Goal: Task Accomplishment & Management: Manage account settings

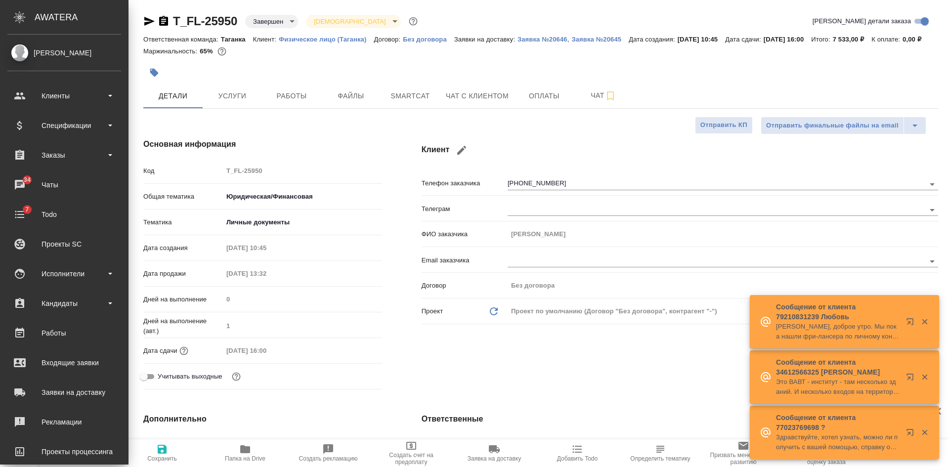
select select "RU"
click at [62, 276] on div "Исполнители" at bounding box center [64, 273] width 114 height 15
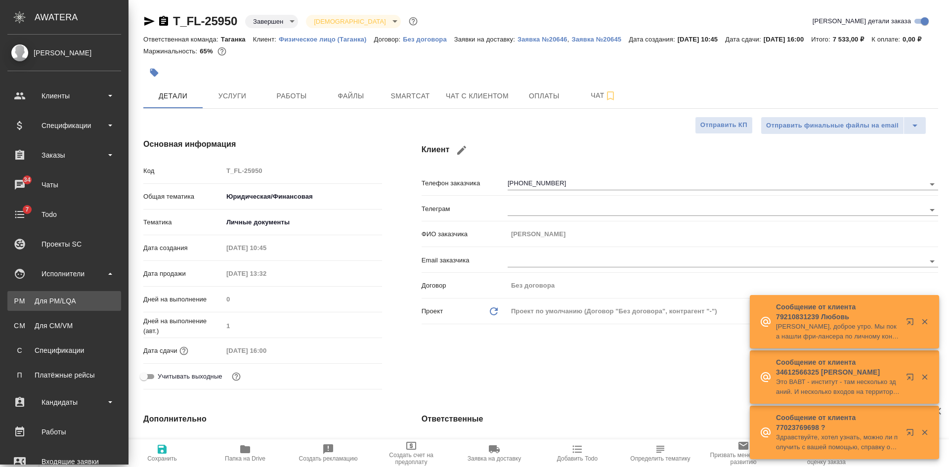
click at [52, 298] on div "Для PM/LQA" at bounding box center [64, 301] width 104 height 10
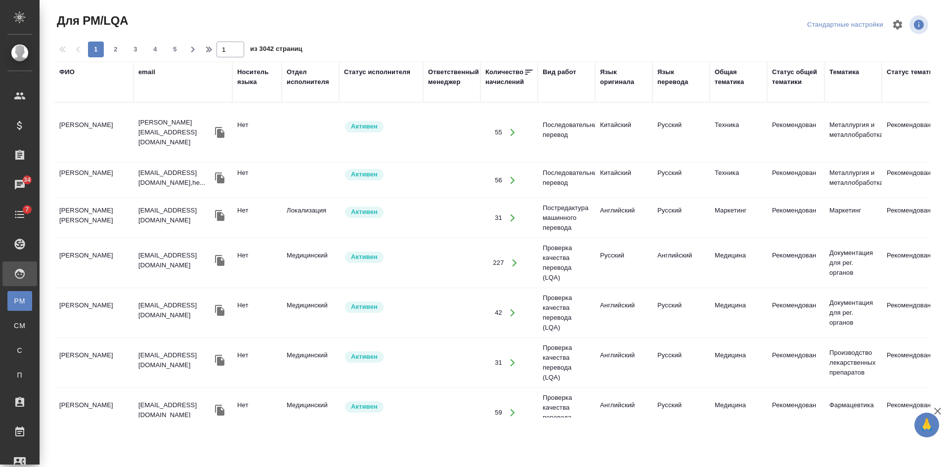
click at [147, 70] on div "email" at bounding box center [146, 72] width 17 height 10
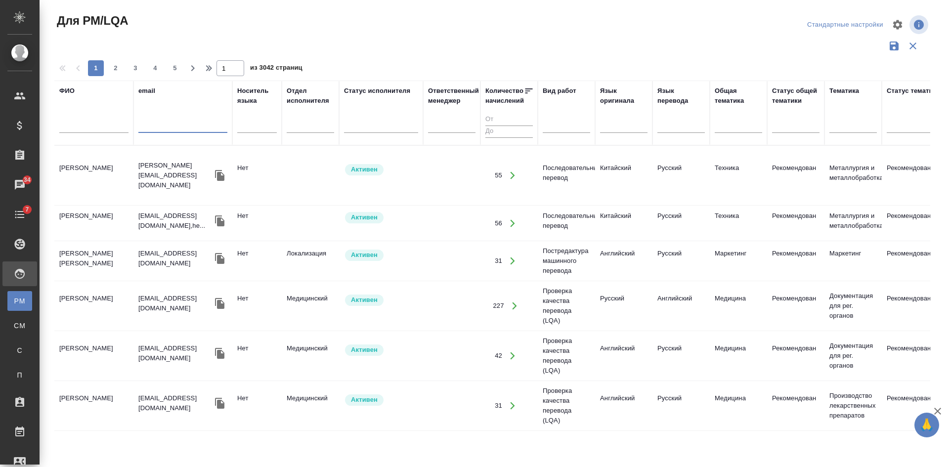
click at [156, 123] on input "text" at bounding box center [182, 127] width 89 height 12
paste input "cinderella1311@mail.ru"
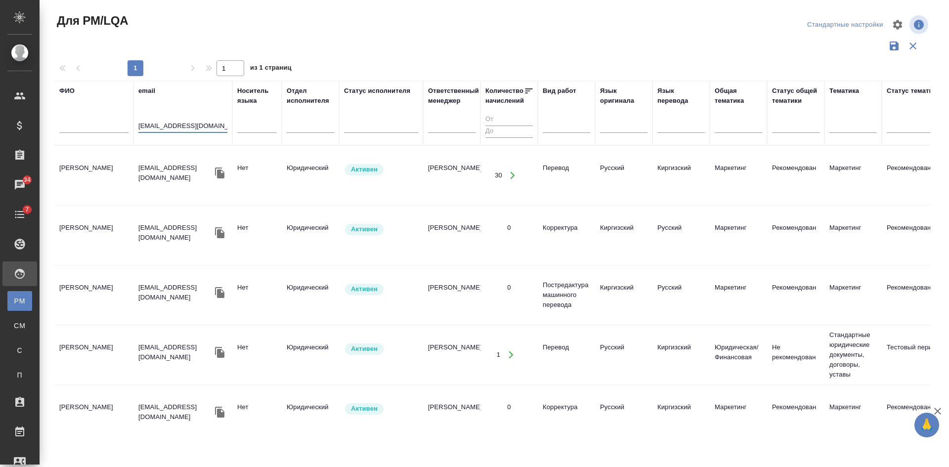
type input "cinderella1311@mail.ru"
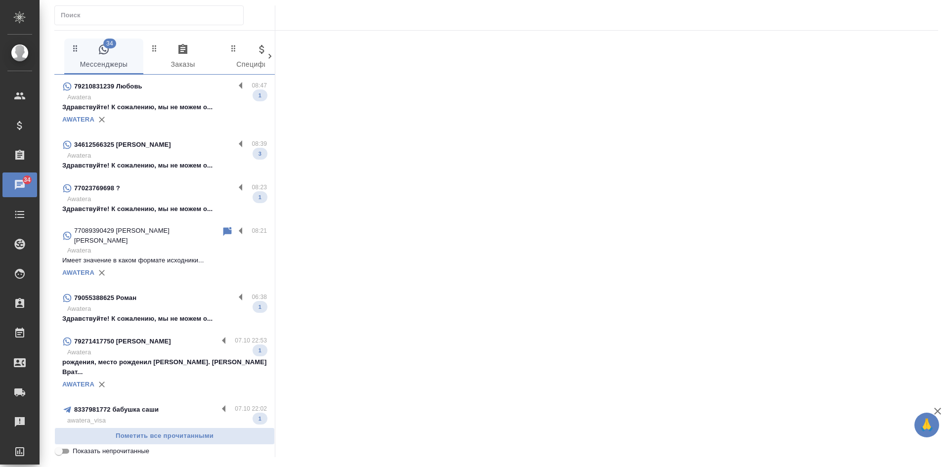
click at [60, 452] on input "Показать непрочитанные" at bounding box center [59, 451] width 36 height 12
checkbox input "true"
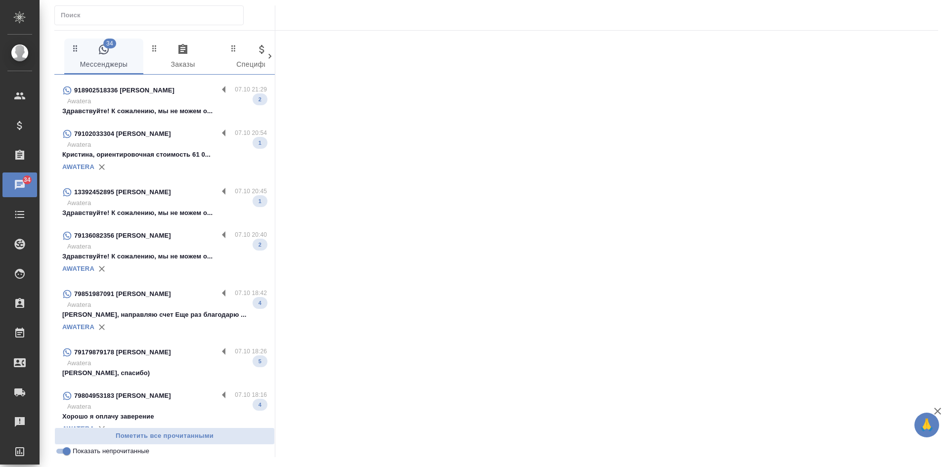
scroll to position [513, 0]
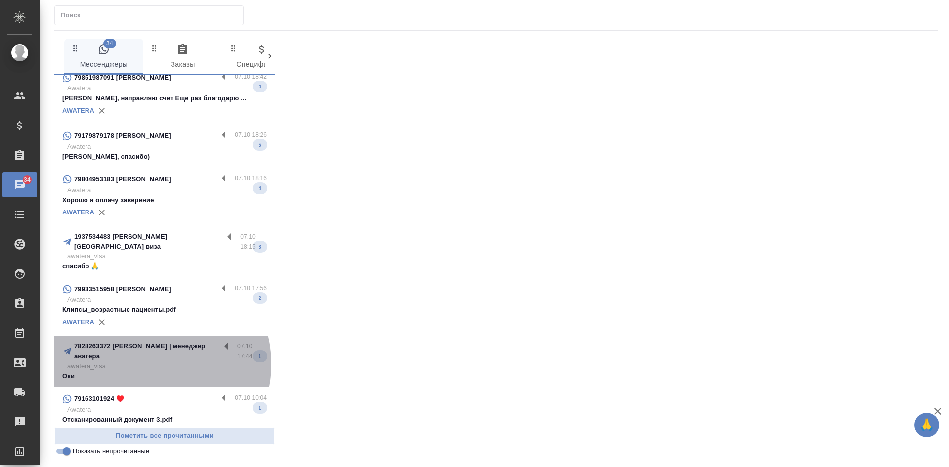
click at [143, 371] on p "Оки" at bounding box center [164, 376] width 205 height 10
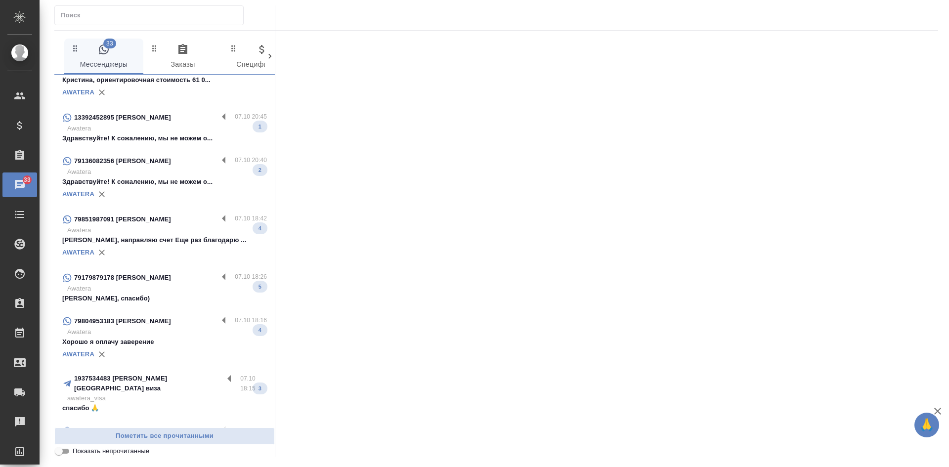
scroll to position [593, 0]
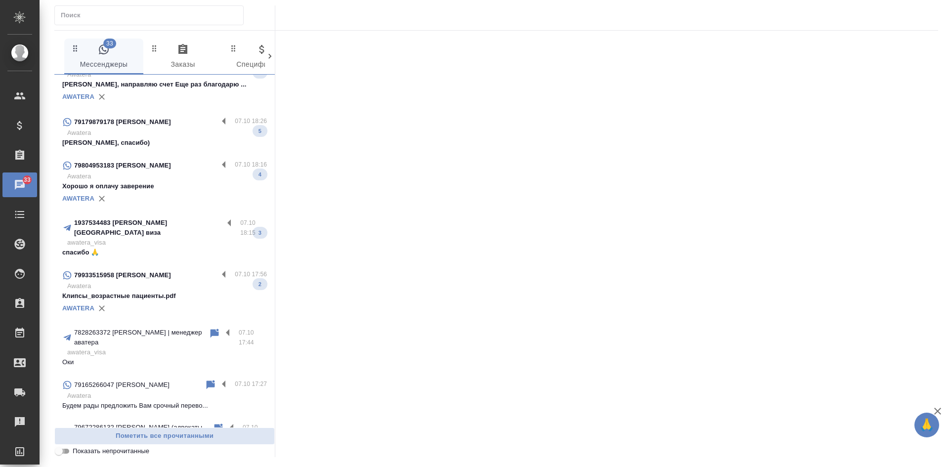
click at [59, 453] on input "Показать непрочитанные" at bounding box center [59, 451] width 36 height 12
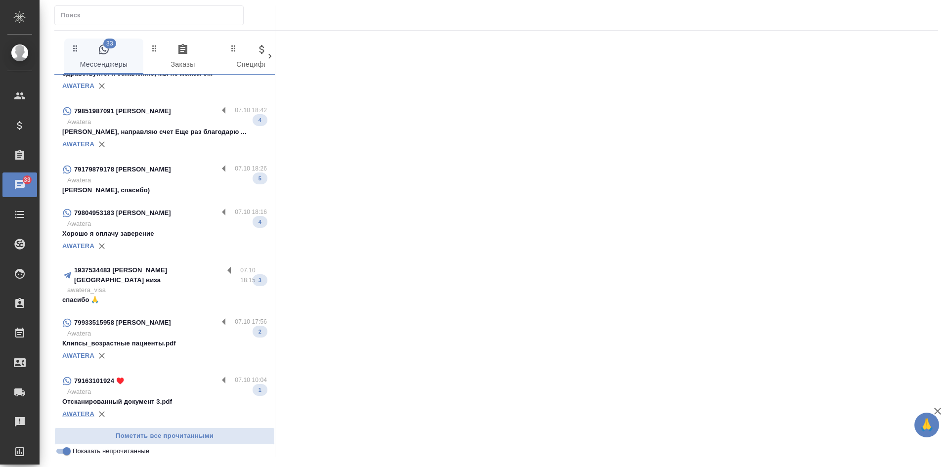
scroll to position [470, 0]
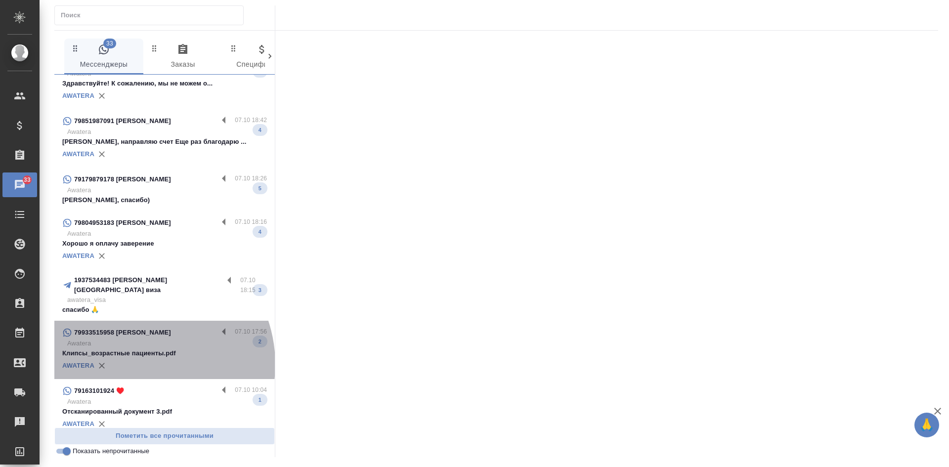
click at [137, 358] on div "AWATERA" at bounding box center [164, 365] width 205 height 15
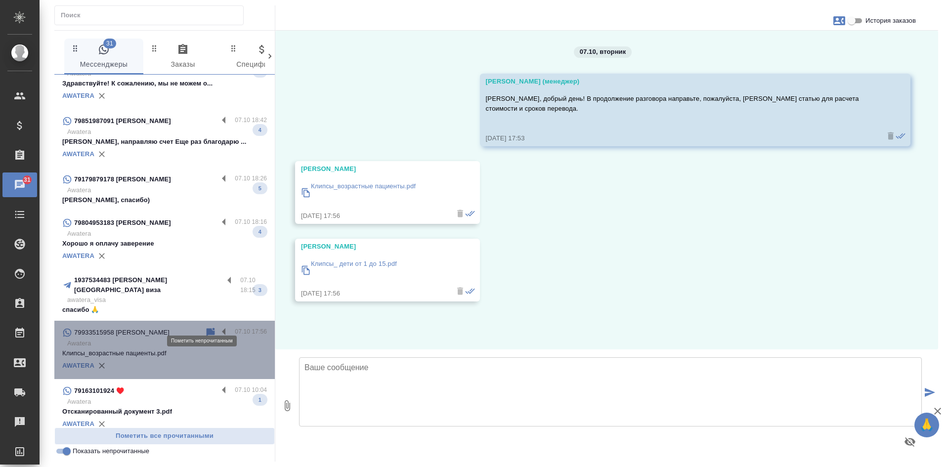
click at [205, 327] on icon at bounding box center [211, 333] width 12 height 12
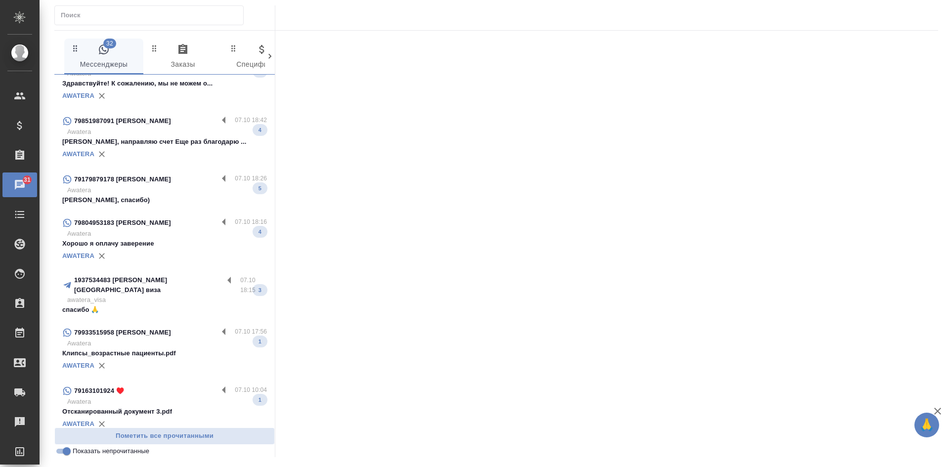
click at [152, 295] on p "awatera_visa" at bounding box center [167, 300] width 200 height 10
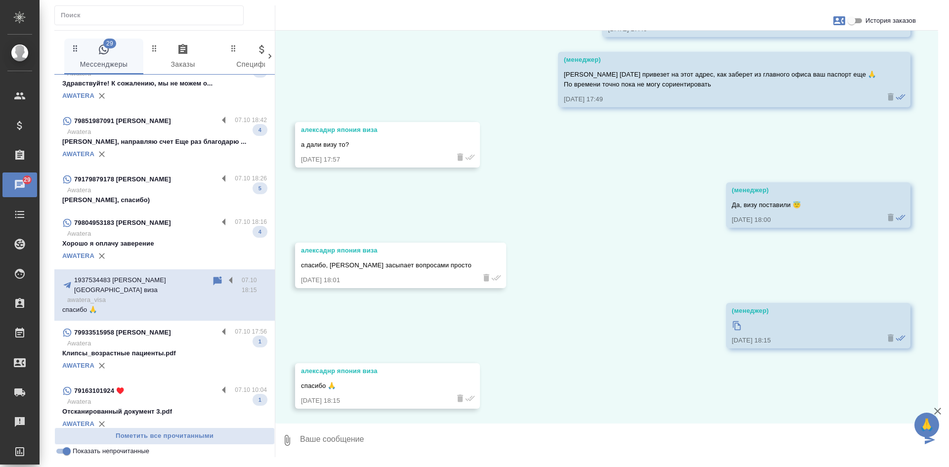
scroll to position [9498, 0]
click at [734, 322] on icon at bounding box center [737, 326] width 10 height 10
click at [150, 234] on p "Awatera" at bounding box center [167, 234] width 200 height 10
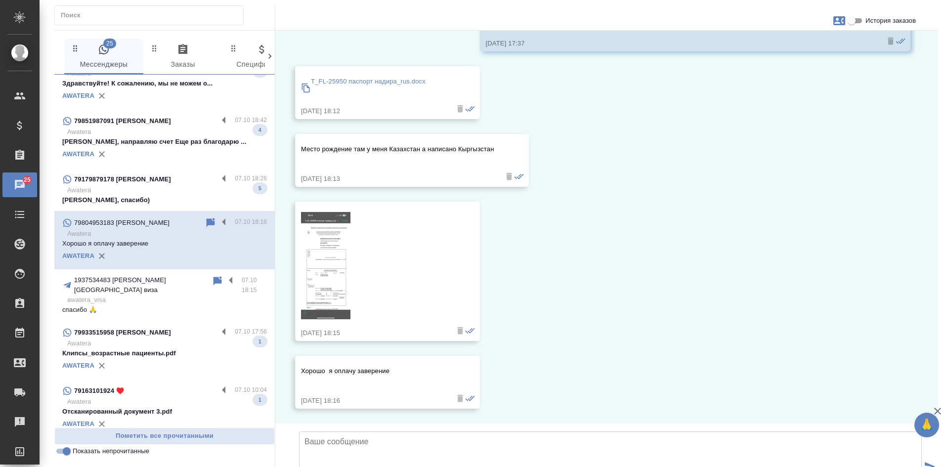
scroll to position [5562, 0]
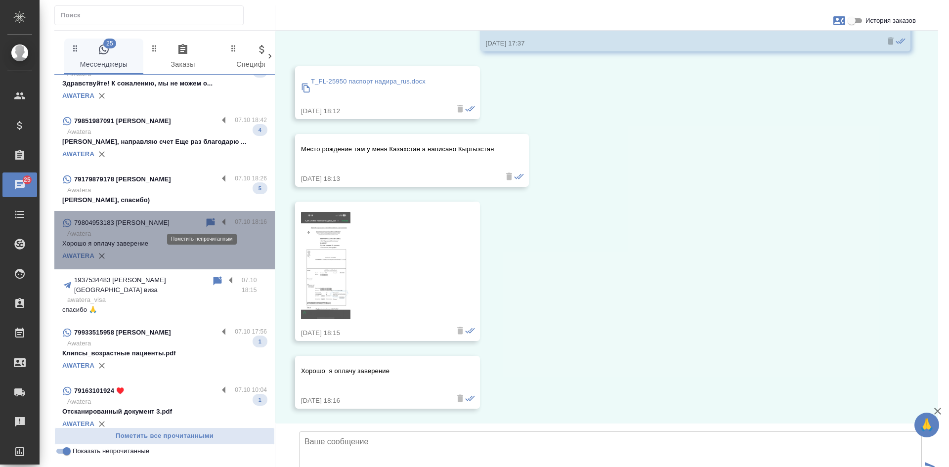
click at [207, 222] on icon at bounding box center [211, 222] width 8 height 9
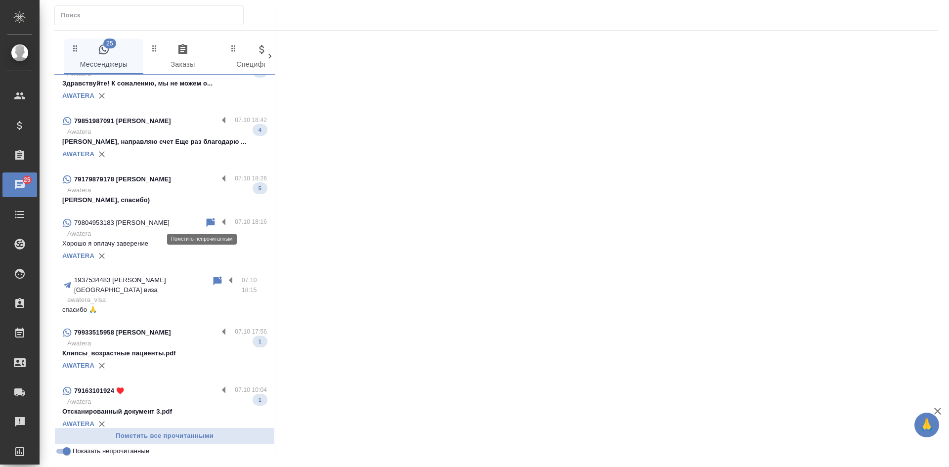
click at [207, 221] on icon at bounding box center [211, 222] width 8 height 9
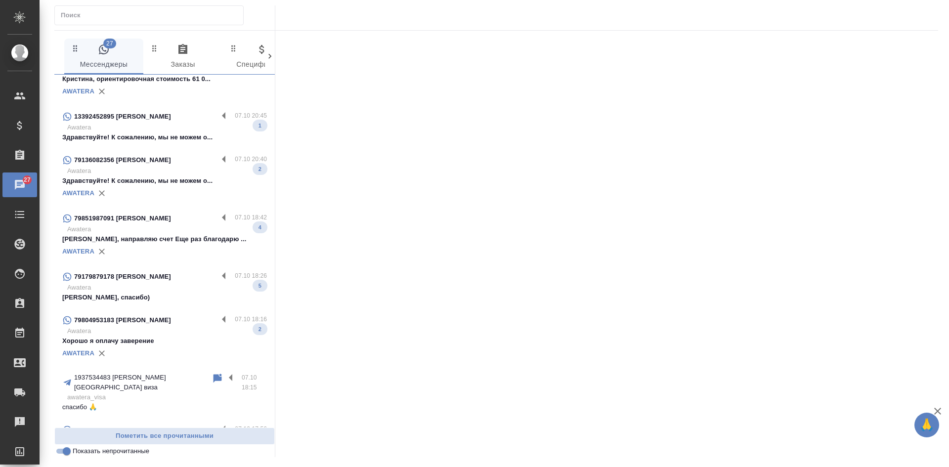
scroll to position [371, 0]
click at [162, 291] on p "Awatera" at bounding box center [167, 289] width 200 height 10
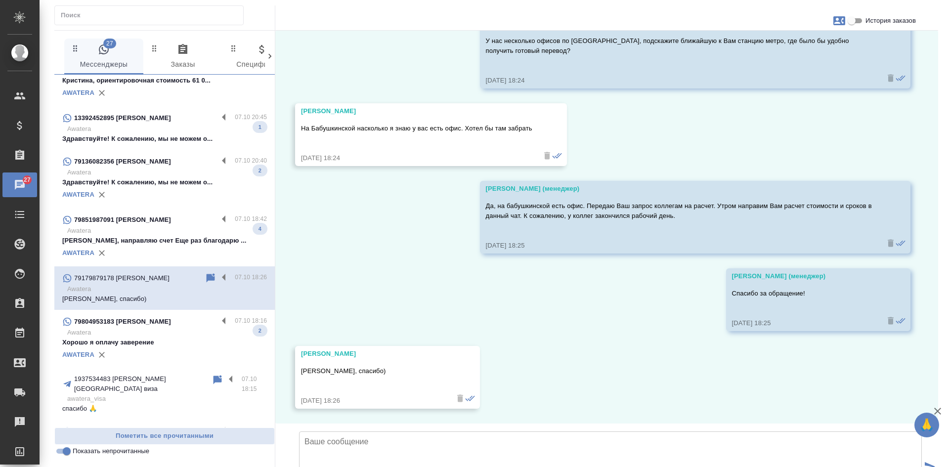
scroll to position [530, 0]
click at [154, 238] on p "Денис, направляю счет Еще раз благодарю ..." at bounding box center [164, 241] width 205 height 10
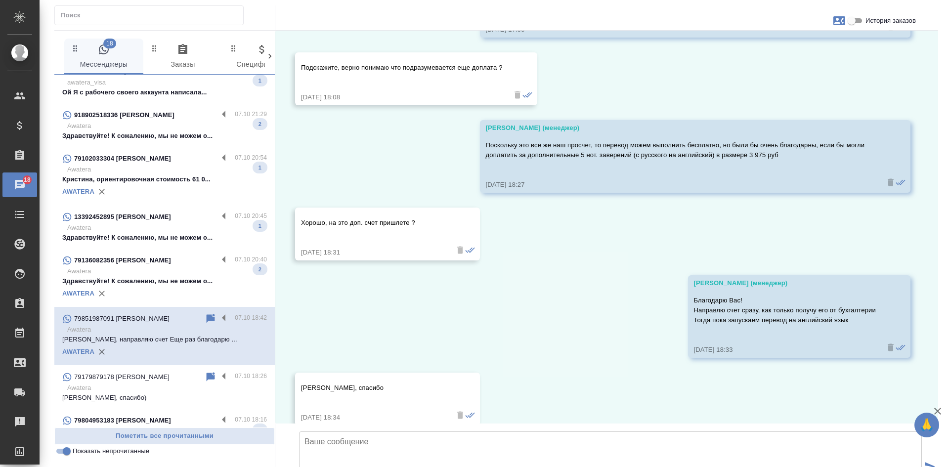
scroll to position [7192, 0]
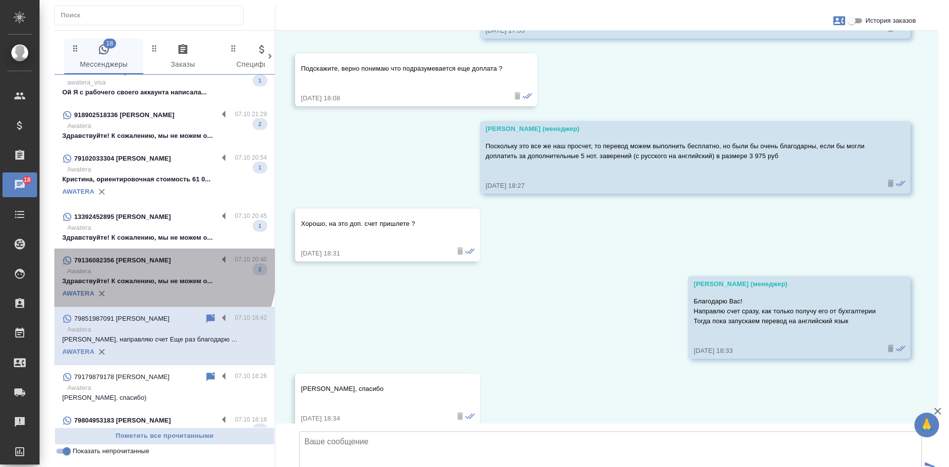
click at [153, 260] on p "79136082356 Шмундина Вероника Владимировна" at bounding box center [122, 261] width 97 height 10
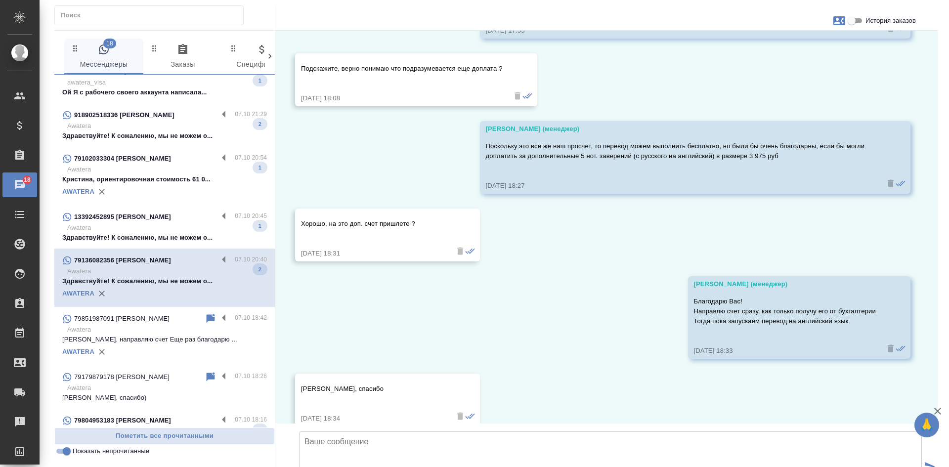
scroll to position [1501, 0]
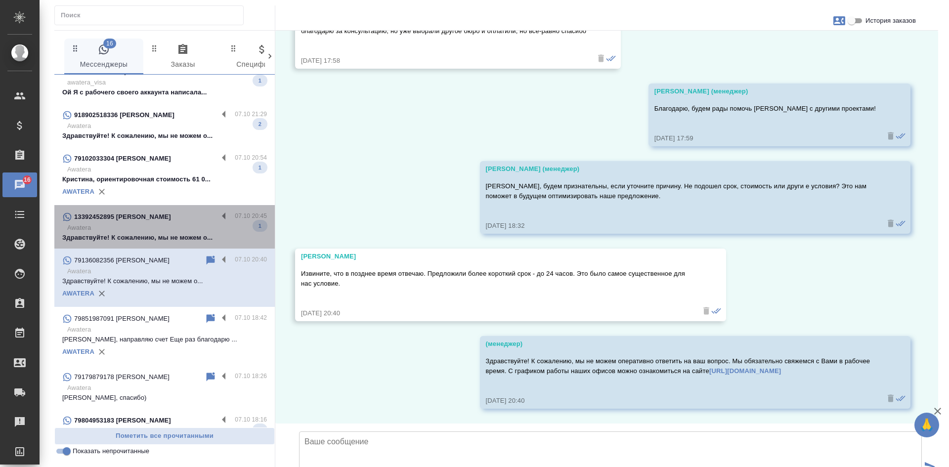
click at [171, 223] on p "Awatera" at bounding box center [167, 228] width 200 height 10
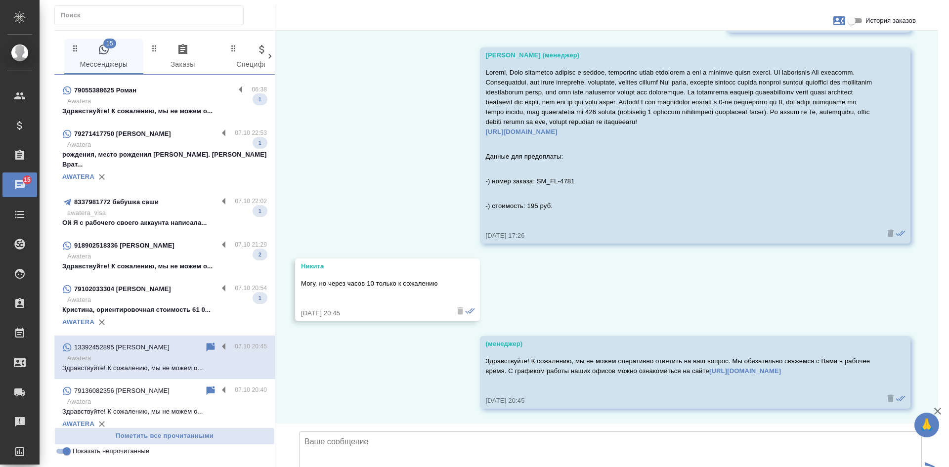
scroll to position [124, 0]
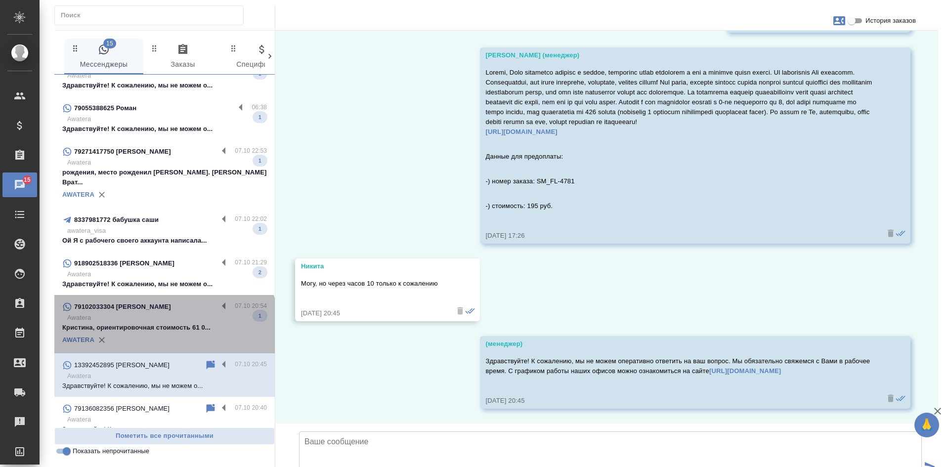
click at [164, 333] on div "AWATERA" at bounding box center [164, 340] width 205 height 15
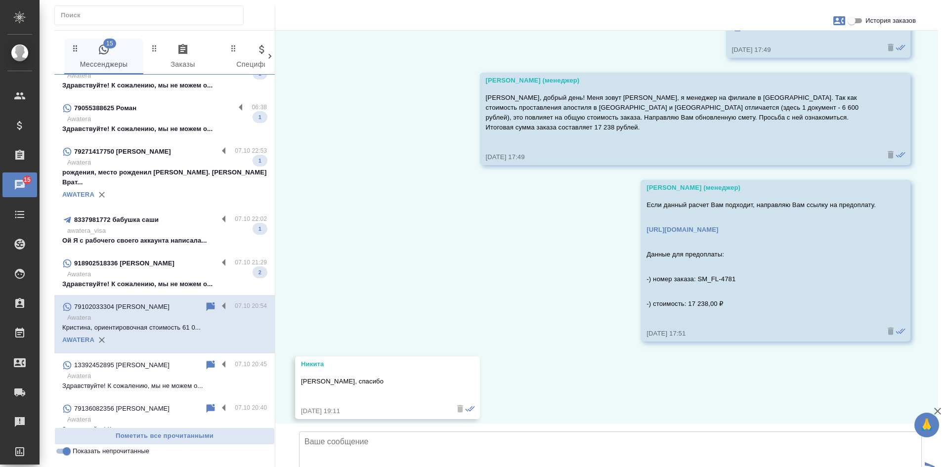
scroll to position [550, 0]
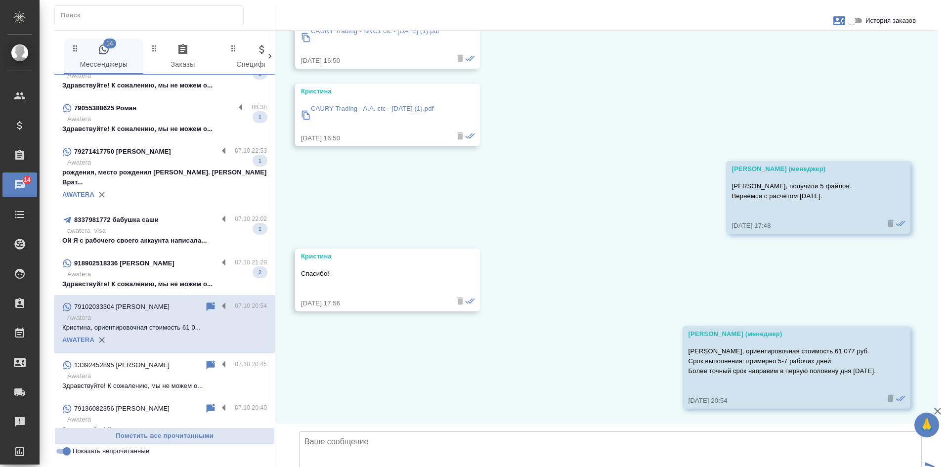
click at [142, 269] on p "Awatera" at bounding box center [167, 274] width 200 height 10
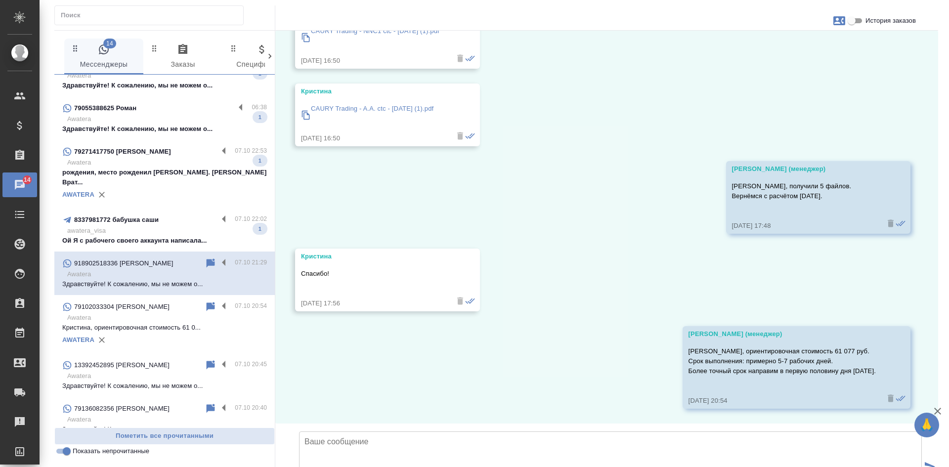
scroll to position [0, 0]
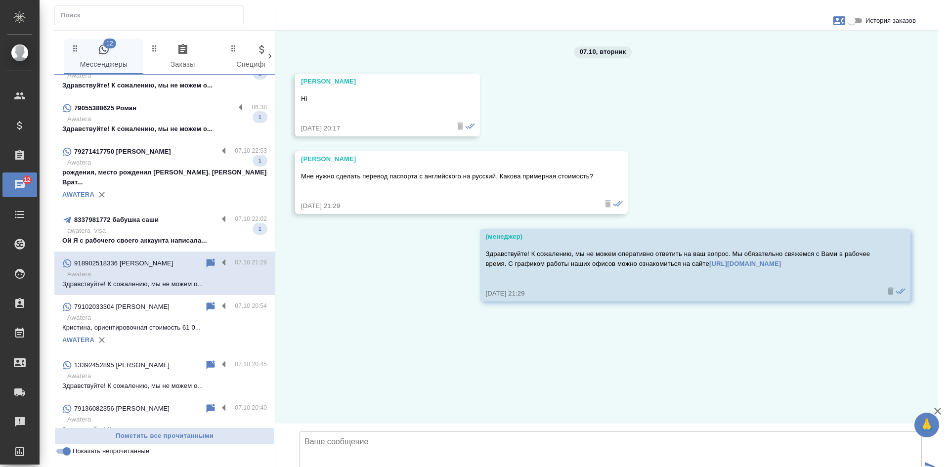
click at [398, 432] on textarea at bounding box center [610, 466] width 623 height 69
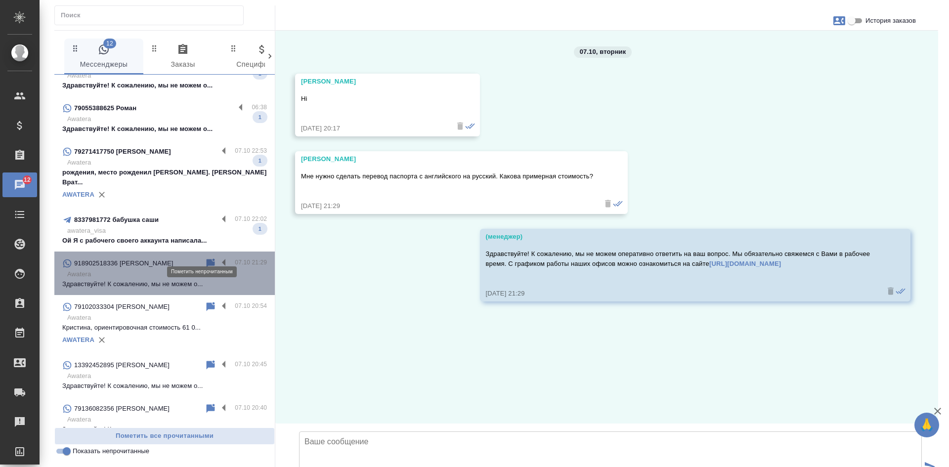
click at [207, 259] on icon at bounding box center [211, 263] width 8 height 9
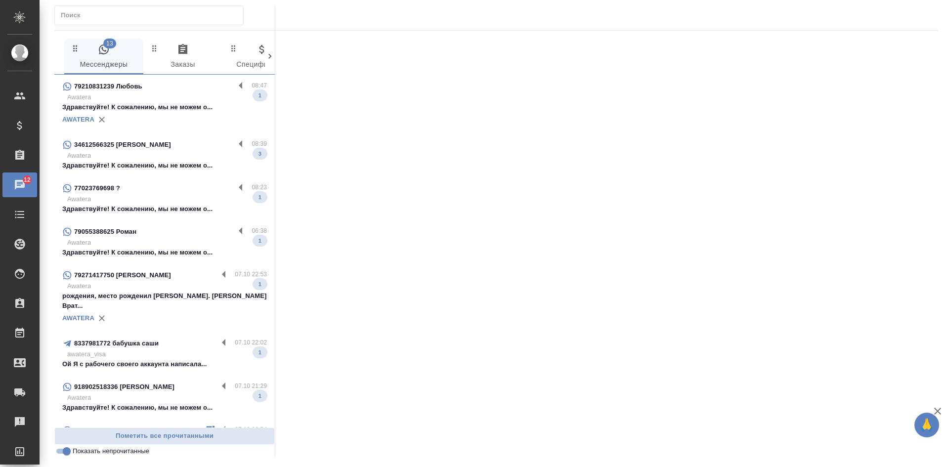
click at [65, 449] on input "Показать непрочитанные" at bounding box center [67, 451] width 36 height 12
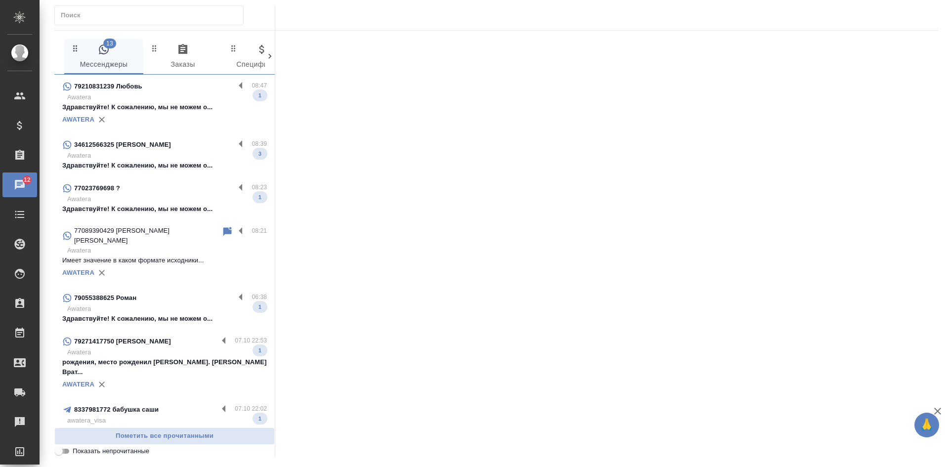
click at [65, 449] on input "Показать непрочитанные" at bounding box center [59, 451] width 36 height 12
checkbox input "true"
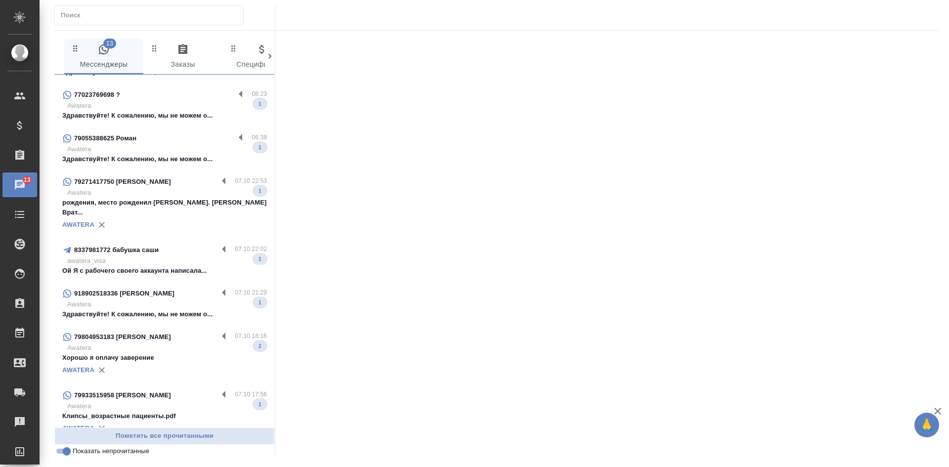
scroll to position [148, 0]
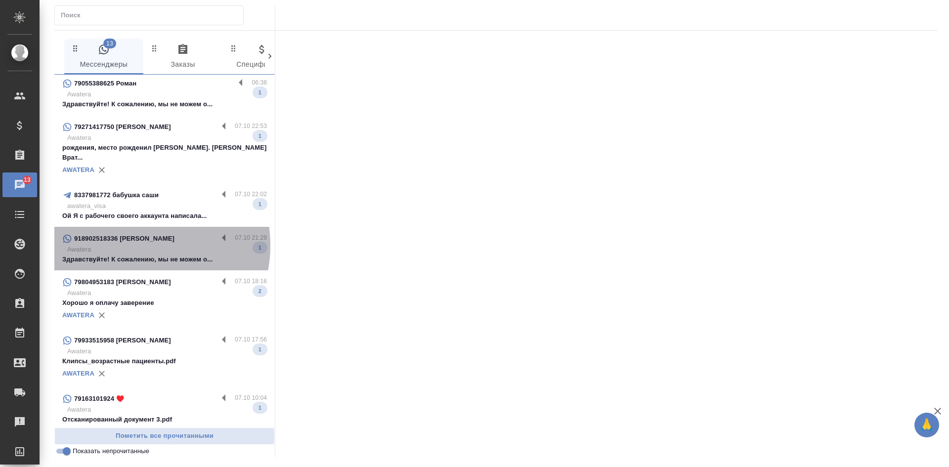
click at [131, 245] on p "Awatera" at bounding box center [167, 250] width 200 height 10
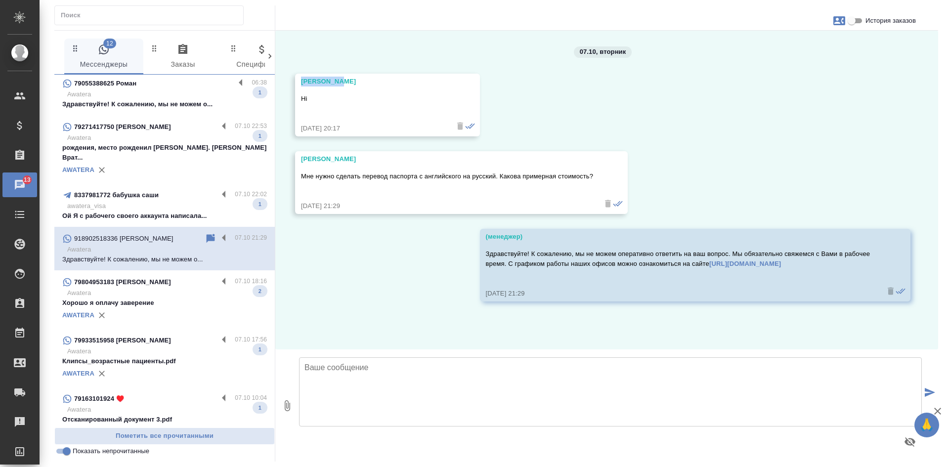
drag, startPoint x: 299, startPoint y: 83, endPoint x: 352, endPoint y: 83, distance: 53.4
click at [352, 83] on div "Arnab Bose Hi 07.10.25, 20:17" at bounding box center [387, 105] width 185 height 63
copy div "Arnab Bose"
click at [207, 234] on icon at bounding box center [211, 238] width 8 height 9
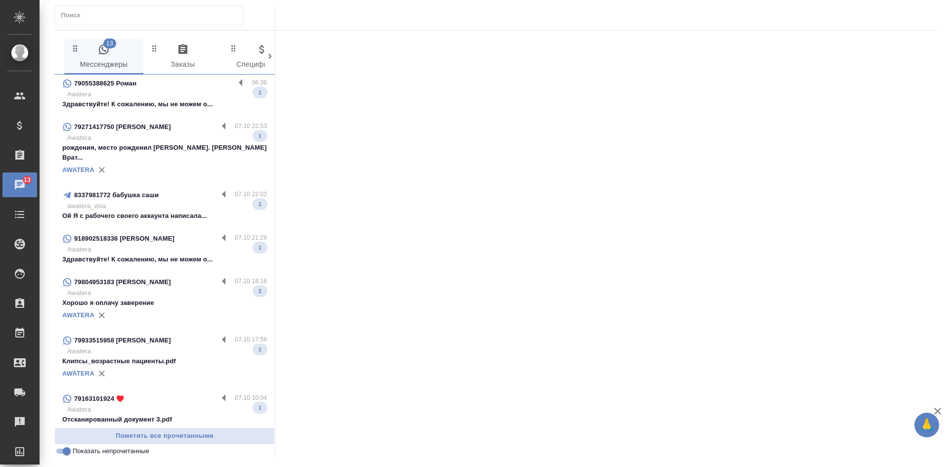
click at [785, 242] on div at bounding box center [606, 241] width 663 height 421
click at [136, 171] on div "79271417750 Ольга 07.10 22:53 Awatera рождения, место рожденил г. Балашов Врат.…" at bounding box center [164, 149] width 220 height 68
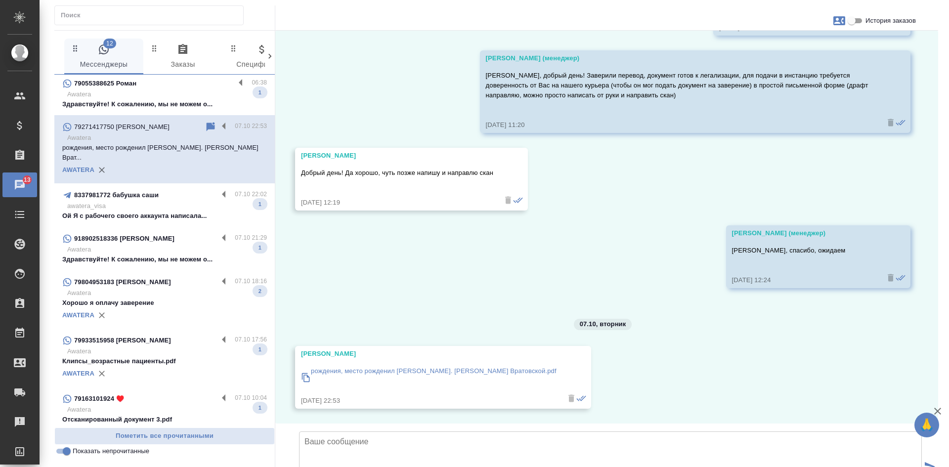
scroll to position [5422, 0]
click at [207, 124] on icon at bounding box center [211, 126] width 8 height 9
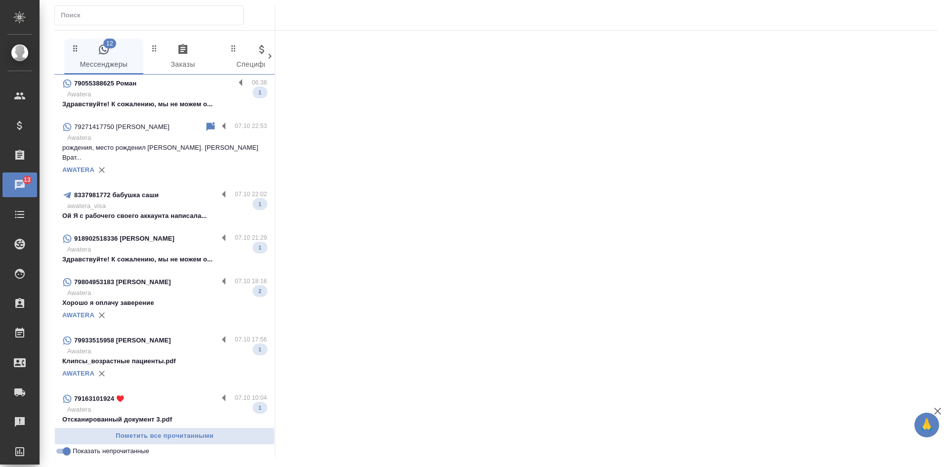
click at [173, 201] on p "awatera_visa" at bounding box center [167, 206] width 200 height 10
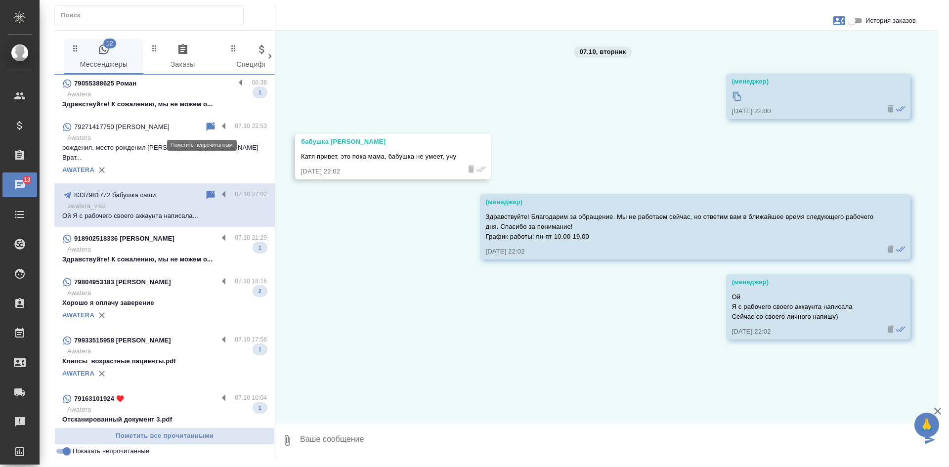
click at [207, 124] on icon at bounding box center [211, 126] width 8 height 9
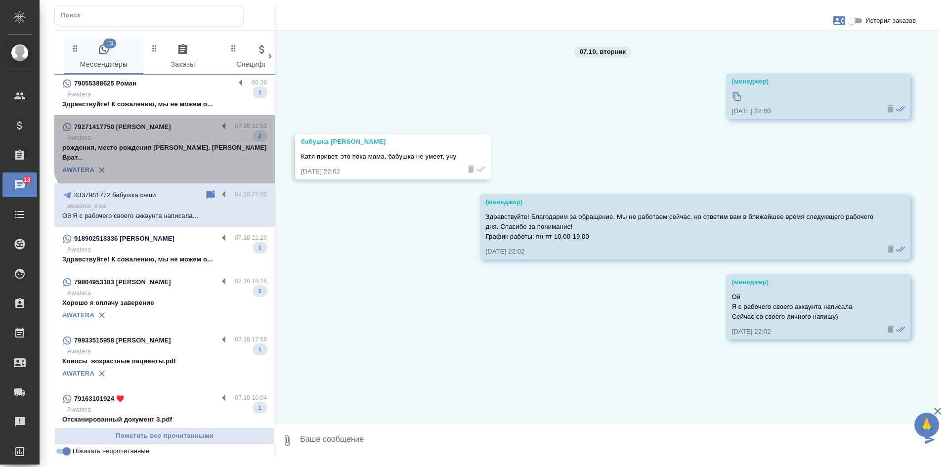
click at [167, 128] on div "79271417750 Ольга" at bounding box center [140, 127] width 156 height 12
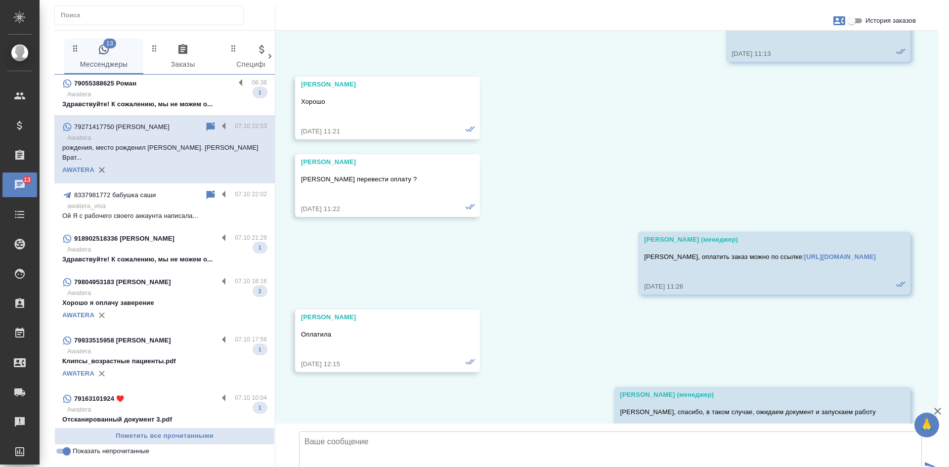
scroll to position [0, 0]
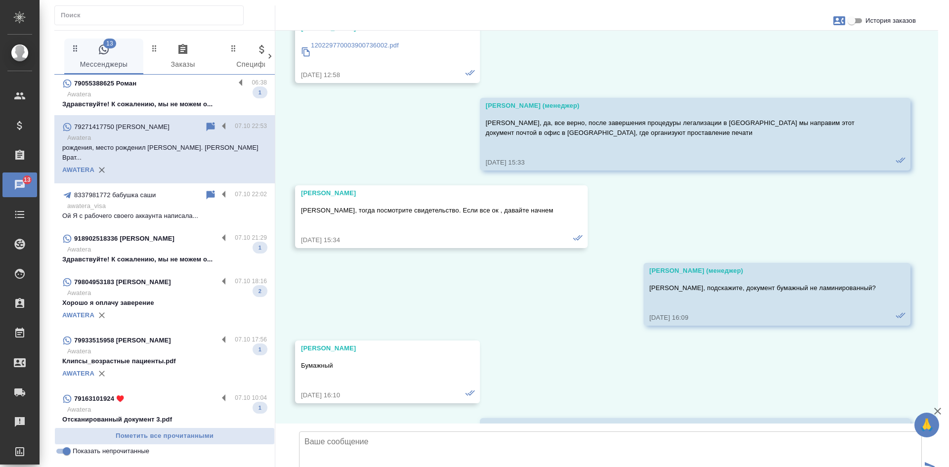
click at [207, 126] on icon at bounding box center [211, 126] width 8 height 9
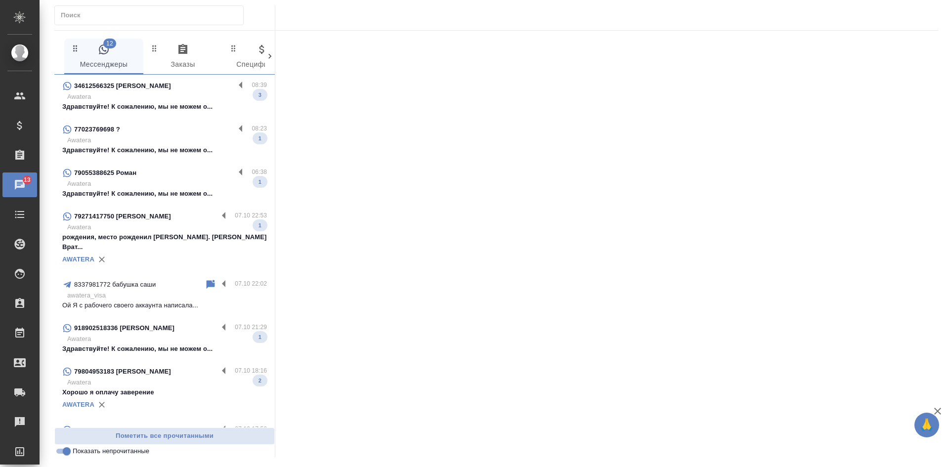
scroll to position [49, 0]
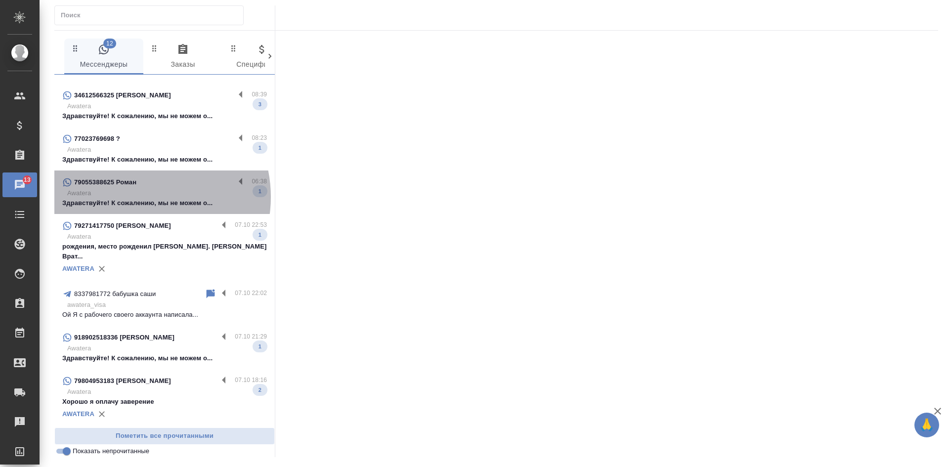
click at [138, 197] on p "Awatera" at bounding box center [167, 193] width 200 height 10
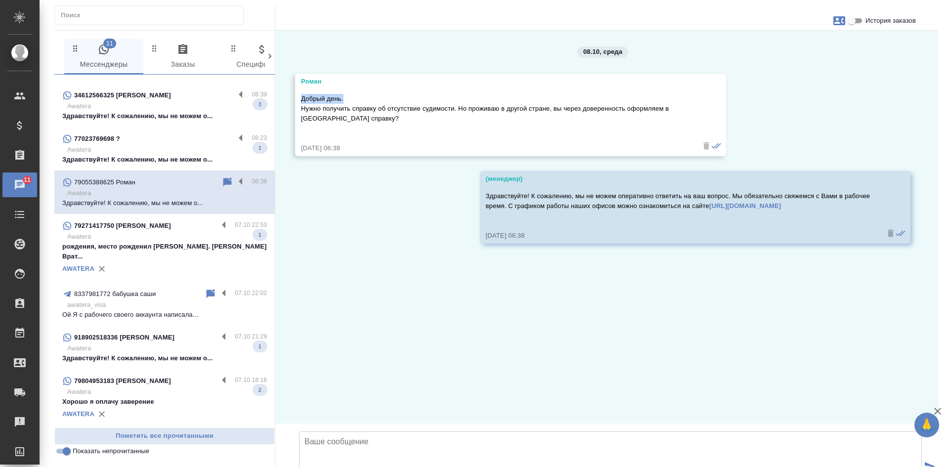
drag, startPoint x: 344, startPoint y: 99, endPoint x: 298, endPoint y: 99, distance: 45.5
click at [298, 99] on div "Роман Добрый день. Нужно получить справку об отсутствие судимости. Но проживаю …" at bounding box center [510, 115] width 431 height 83
copy p "Добрый день."
click at [805, 288] on div "08.10, среда Роман Добрый день. Нужно получить справку об отсутствие судимости.…" at bounding box center [606, 227] width 663 height 393
click at [369, 432] on textarea at bounding box center [610, 466] width 623 height 69
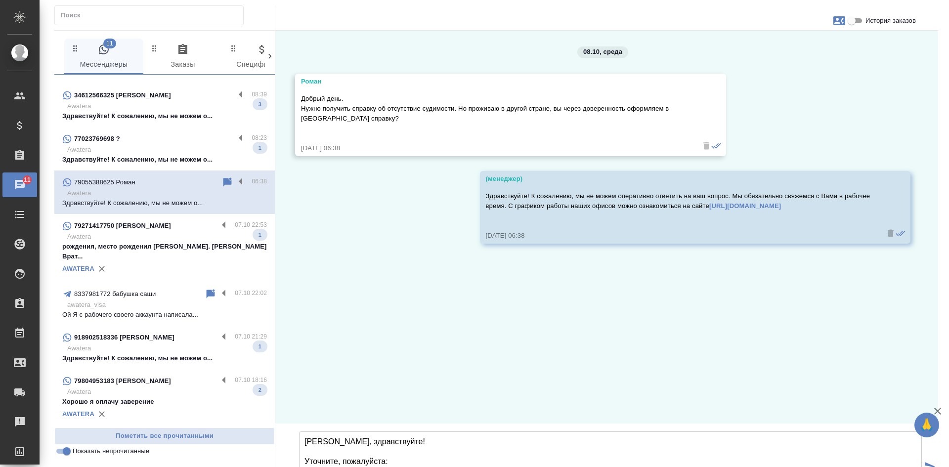
click at [391, 432] on textarea "Роман, здравствуйте! Уточните, пожалуйста: 1. Справка требуется с апостилем или…" at bounding box center [610, 466] width 623 height 69
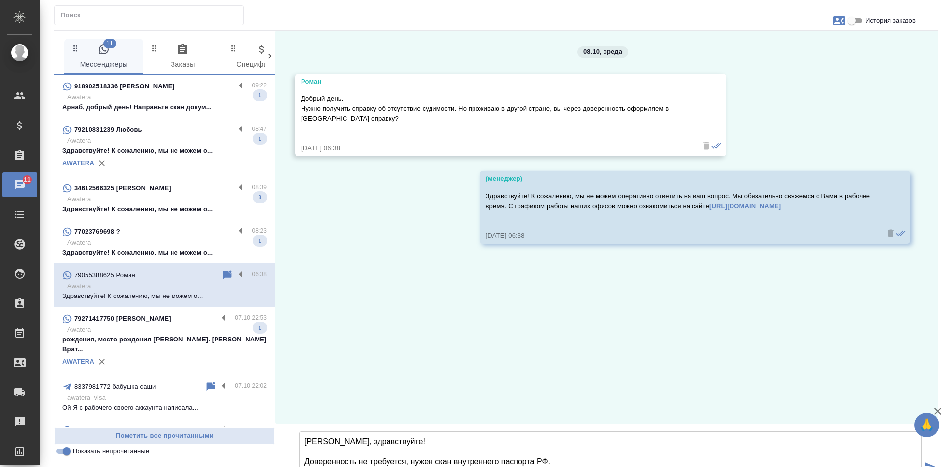
scroll to position [11, 0]
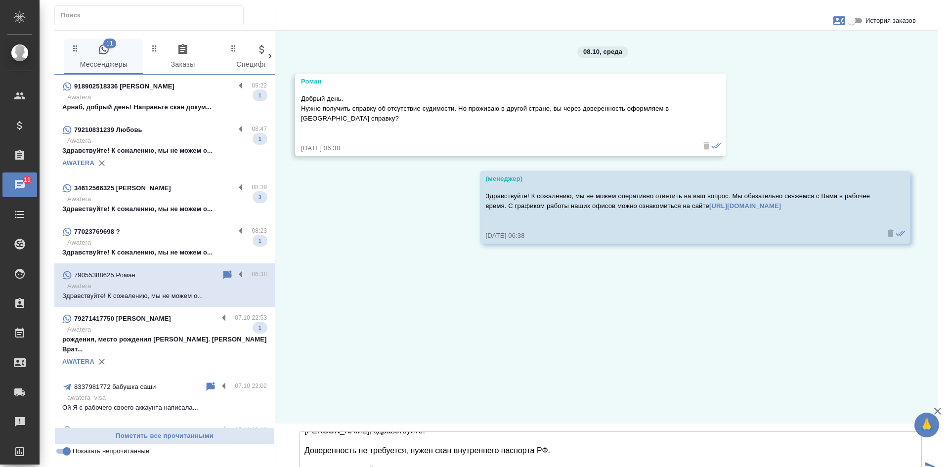
click at [427, 432] on textarea "Роман, здравствуйте! Доверенность не требуется, нужен скан внутреннего паспорта…" at bounding box center [610, 466] width 623 height 69
type textarea "Роман, здравствуйте! Доверенность не требуется, нужен скан внутреннего паспорта…"
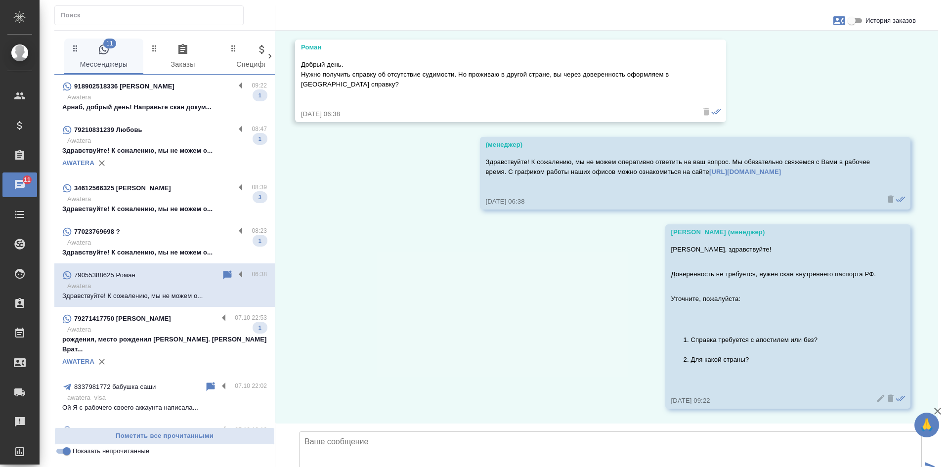
scroll to position [108, 0]
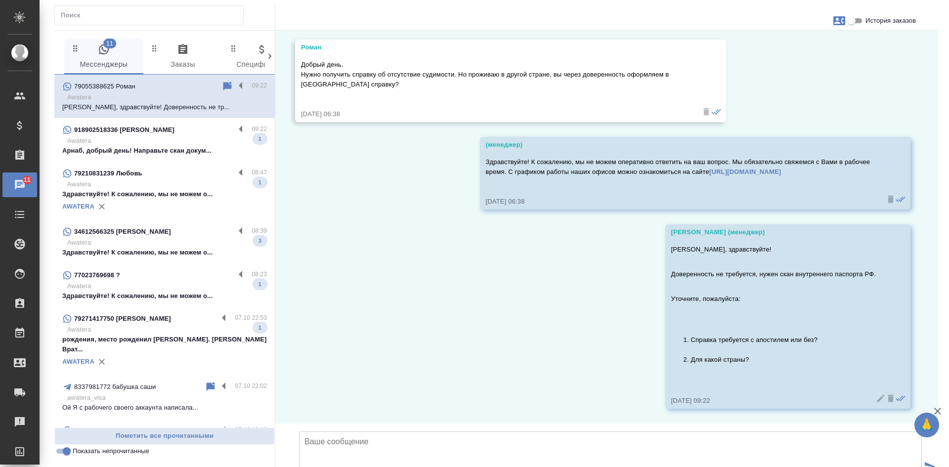
click at [836, 23] on icon "button" at bounding box center [839, 21] width 12 height 12
click at [781, 50] on span "Создать заявку" at bounding box center [796, 48] width 46 height 10
select select "RU"
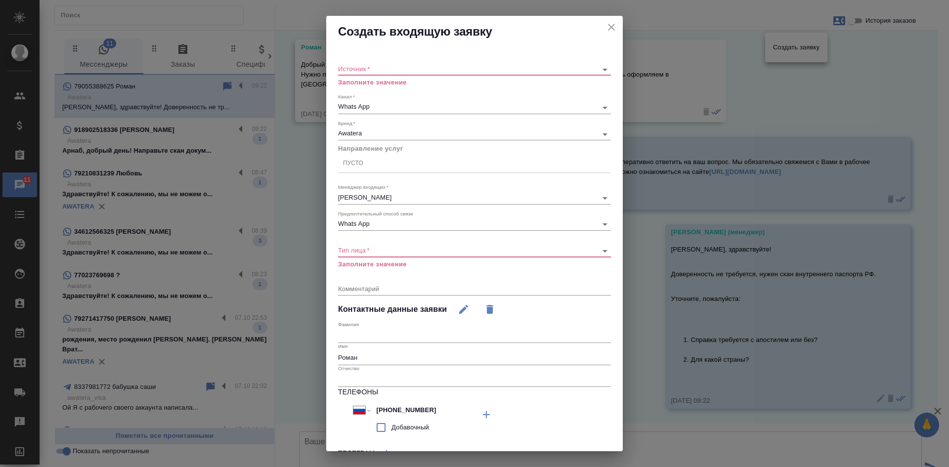
click at [357, 70] on body "🙏 .cls-1 fill:#fff; AWATERA Kasatkina Aleksandra Клиенты Спецификации Заказы 11…" at bounding box center [474, 233] width 949 height 467
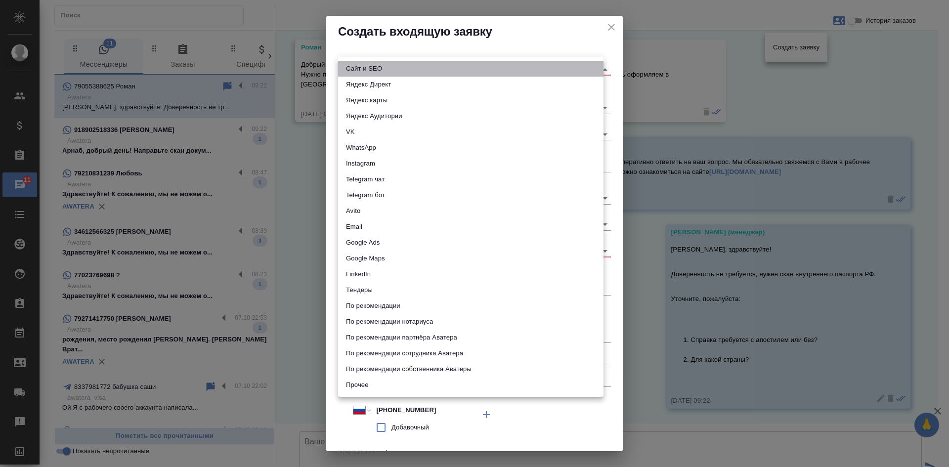
click at [355, 64] on li "Сайт и SEO" at bounding box center [470, 69] width 265 height 16
type input "seo"
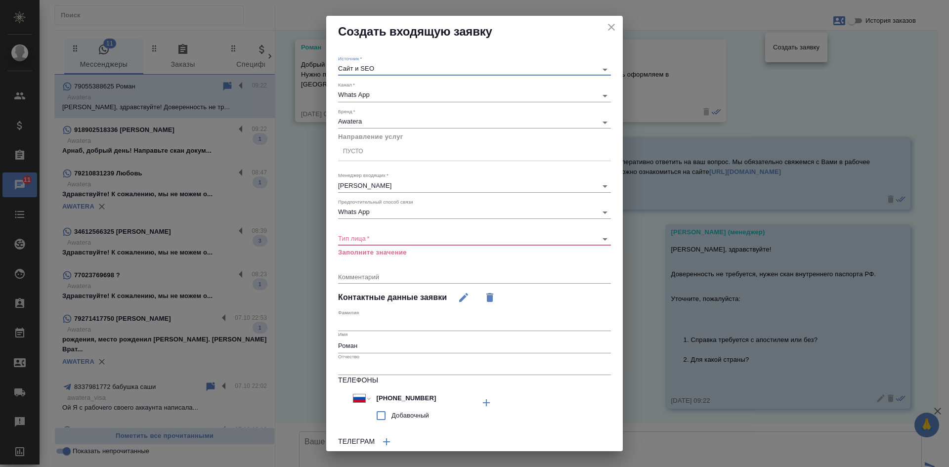
click at [360, 242] on body "🙏 .cls-1 fill:#fff; AWATERA Kasatkina Aleksandra Клиенты Спецификации Заказы 11…" at bounding box center [474, 233] width 949 height 467
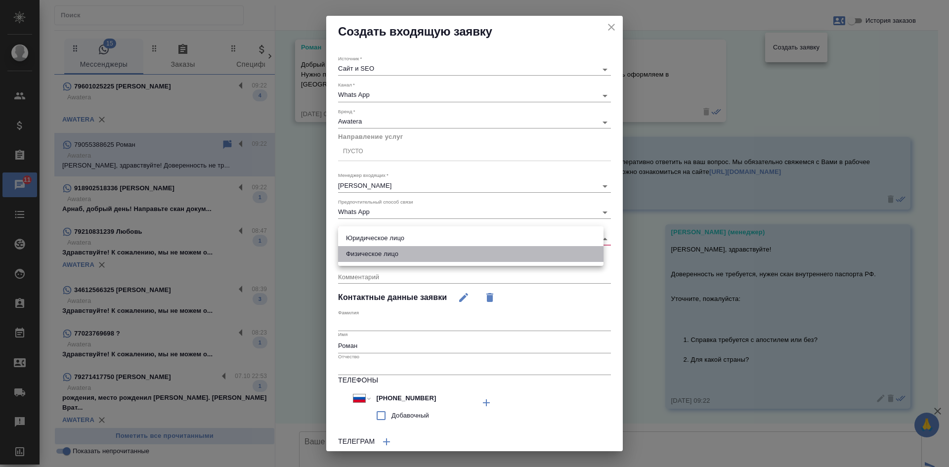
click at [358, 253] on li "Физическое лицо" at bounding box center [470, 254] width 265 height 16
type input "private"
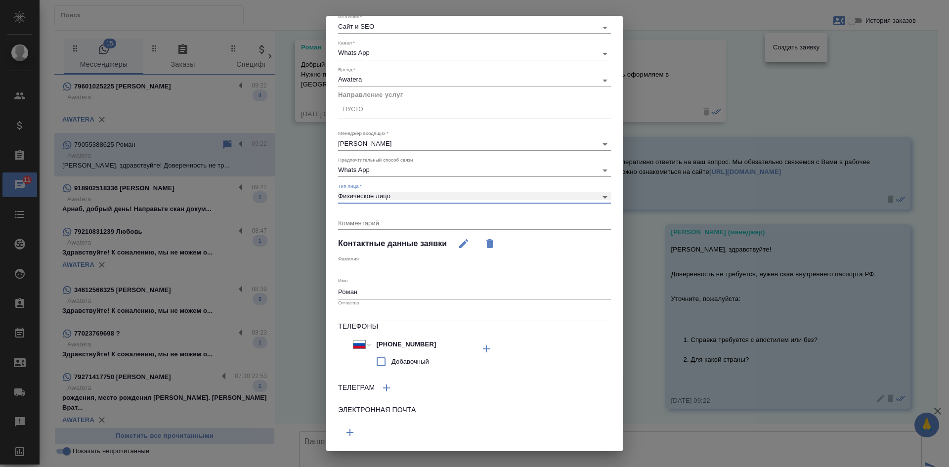
scroll to position [0, 0]
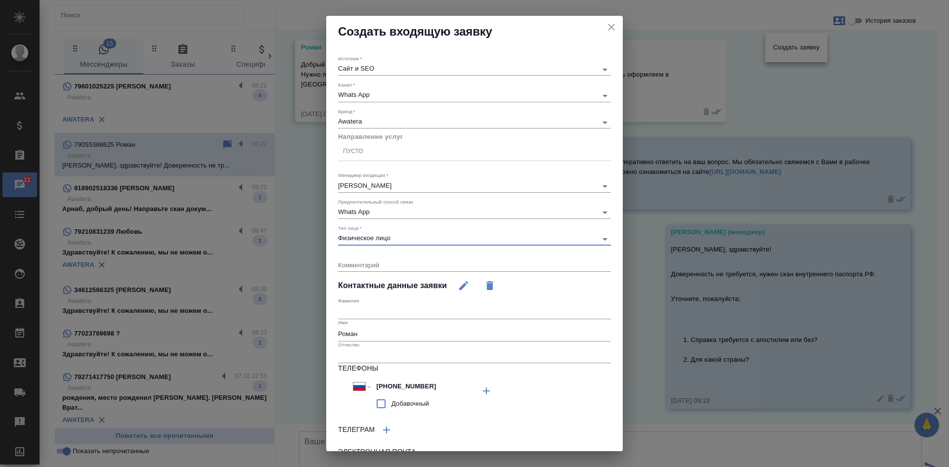
click at [398, 153] on div "Пусто" at bounding box center [474, 151] width 273 height 14
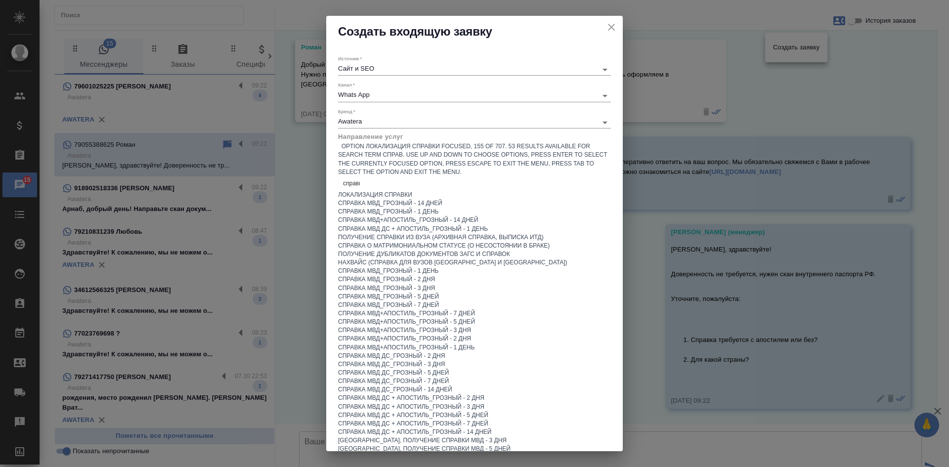
type input "справка"
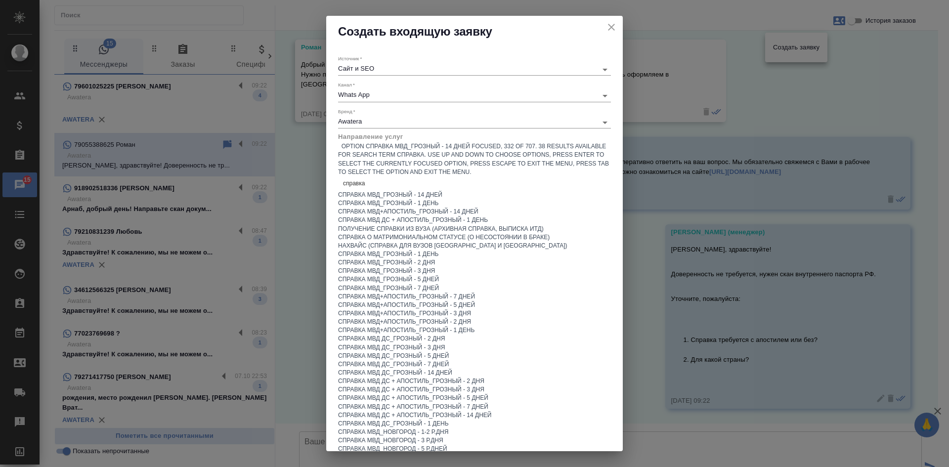
click at [402, 191] on div "Справка МВД_Грозный - 14 дней" at bounding box center [474, 195] width 273 height 8
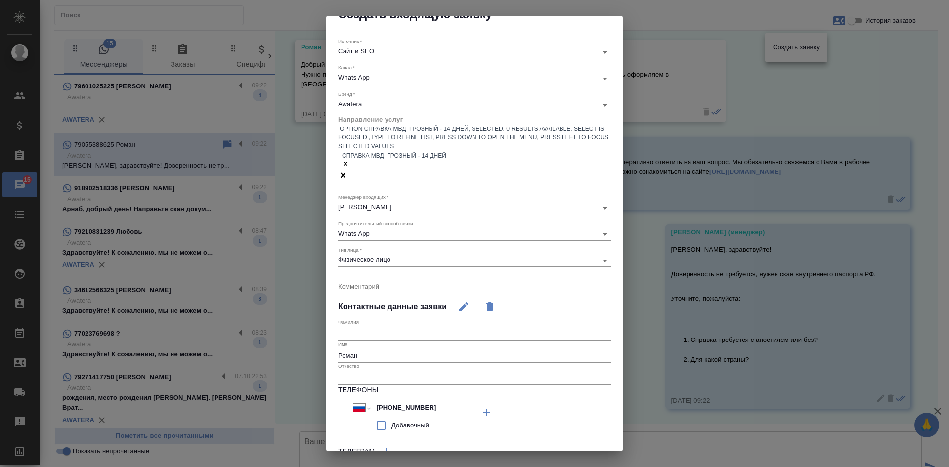
scroll to position [68, 0]
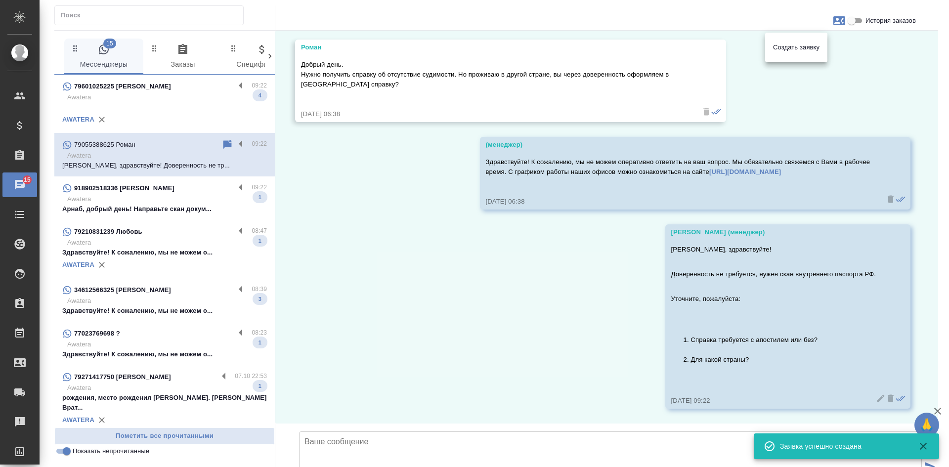
click at [121, 97] on div at bounding box center [474, 233] width 949 height 467
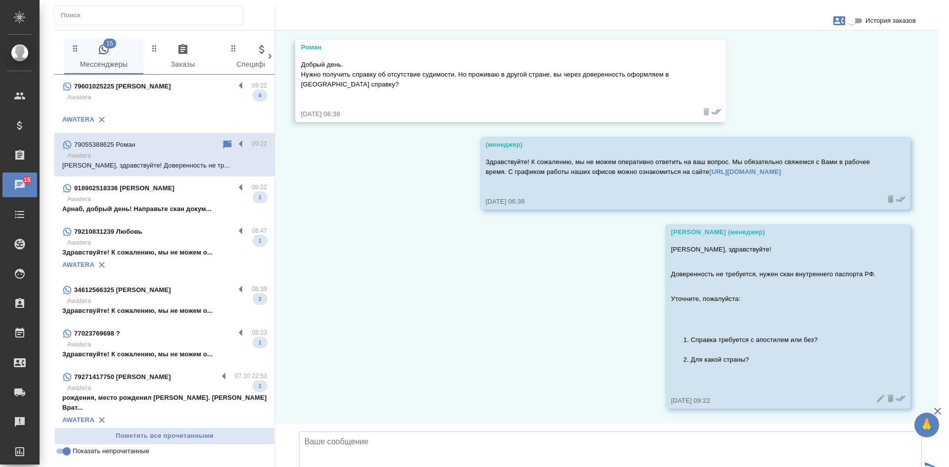
click at [149, 206] on p "Арнаб, добрый день! Направьте скан докум..." at bounding box center [164, 209] width 205 height 10
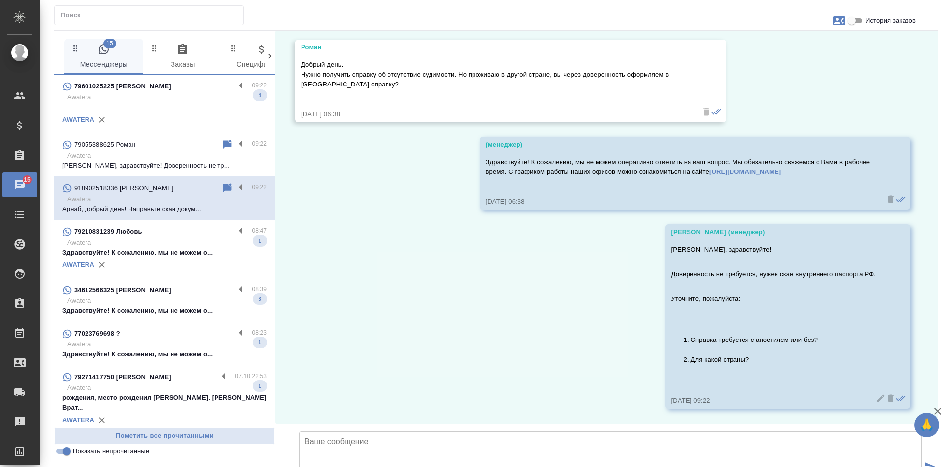
scroll to position [97, 0]
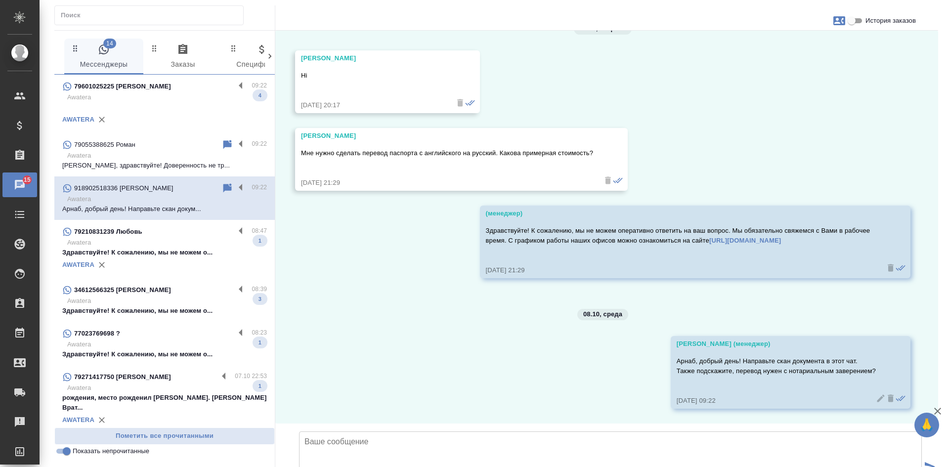
click at [61, 451] on input "Показать непрочитанные" at bounding box center [67, 451] width 36 height 12
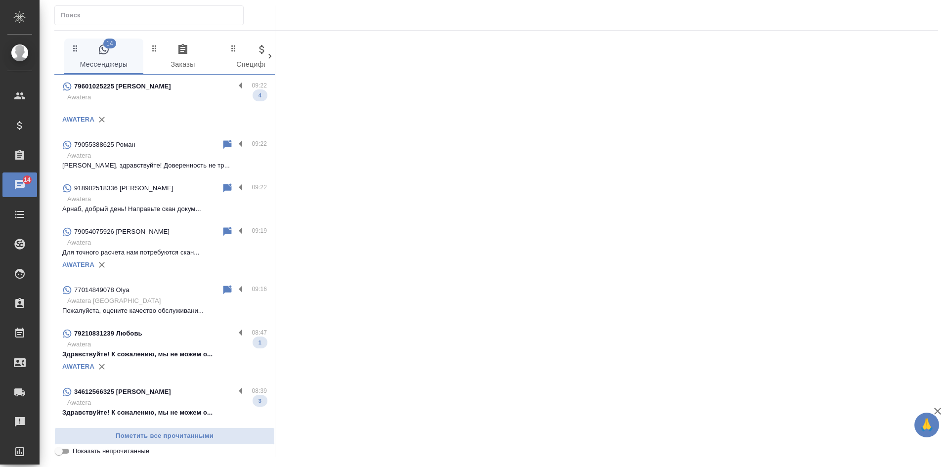
click at [61, 451] on input "Показать непрочитанные" at bounding box center [59, 451] width 36 height 12
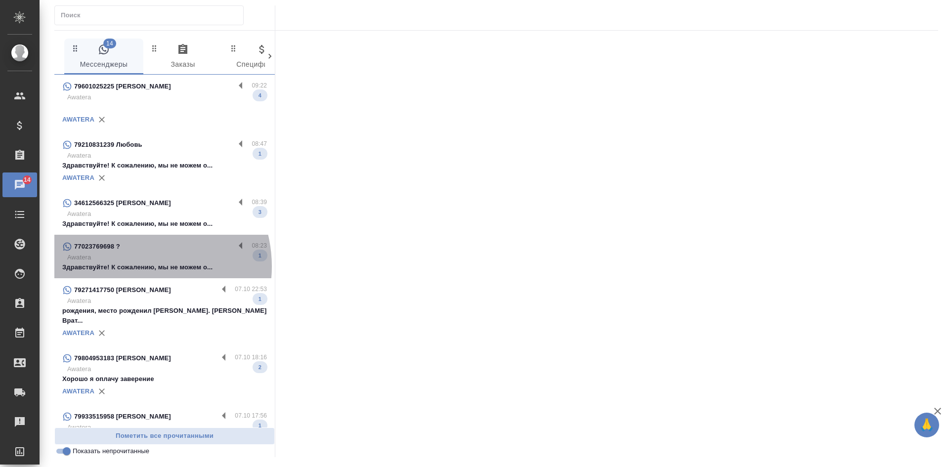
click at [136, 266] on p "Здравствуйте! К сожалению, мы не можем о..." at bounding box center [164, 267] width 205 height 10
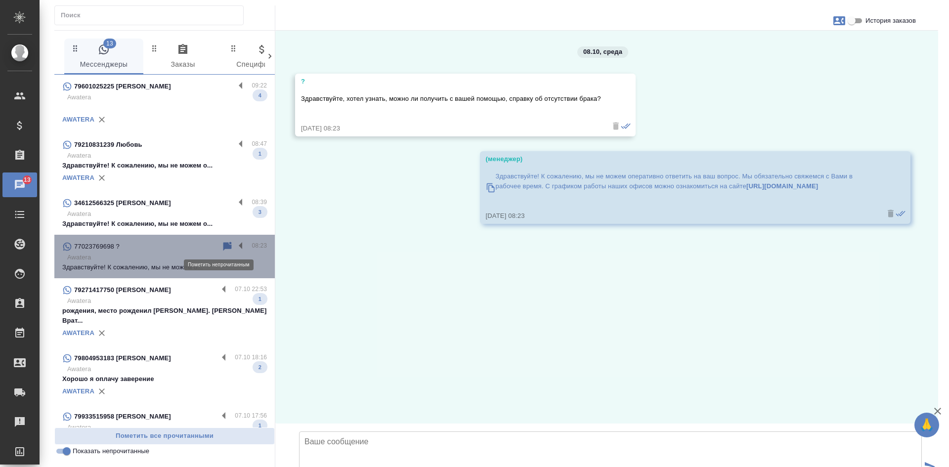
click at [223, 248] on icon at bounding box center [227, 246] width 8 height 9
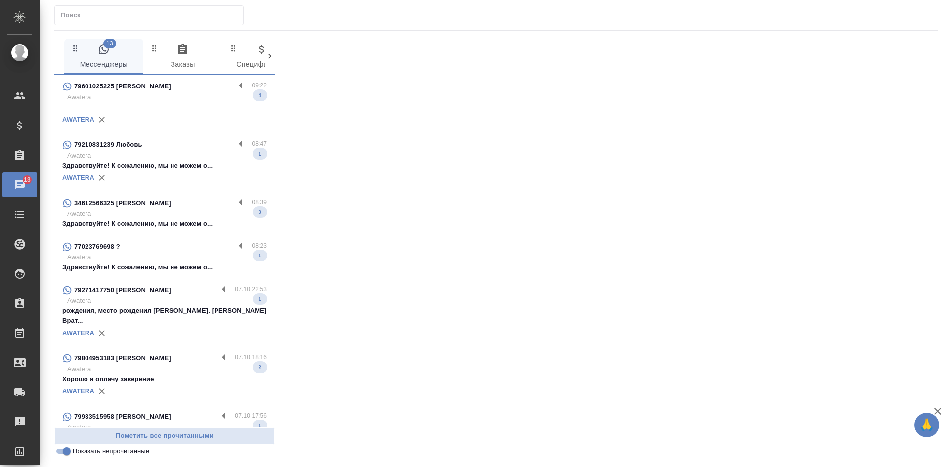
click at [181, 218] on p "Awatera" at bounding box center [167, 214] width 200 height 10
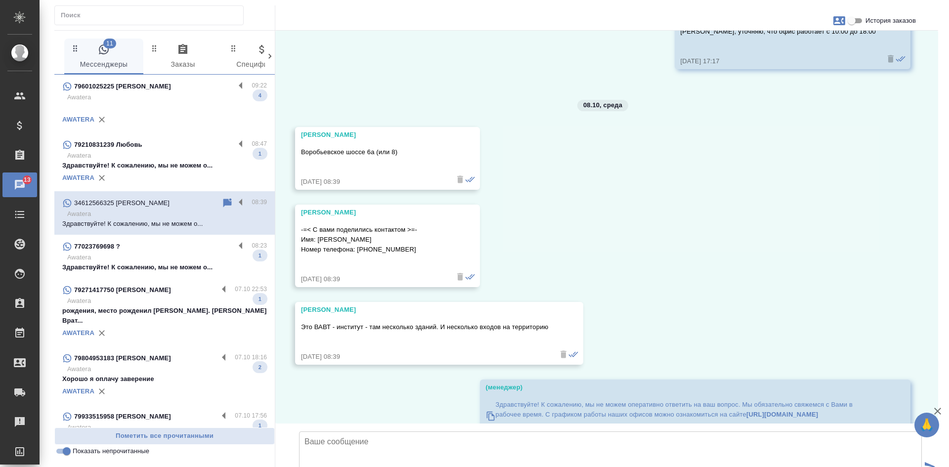
scroll to position [13730, 0]
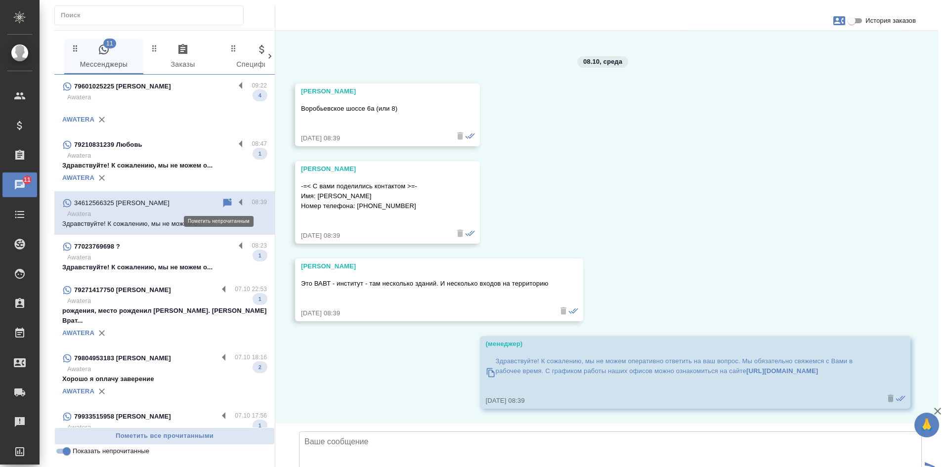
click at [223, 202] on icon at bounding box center [227, 202] width 8 height 9
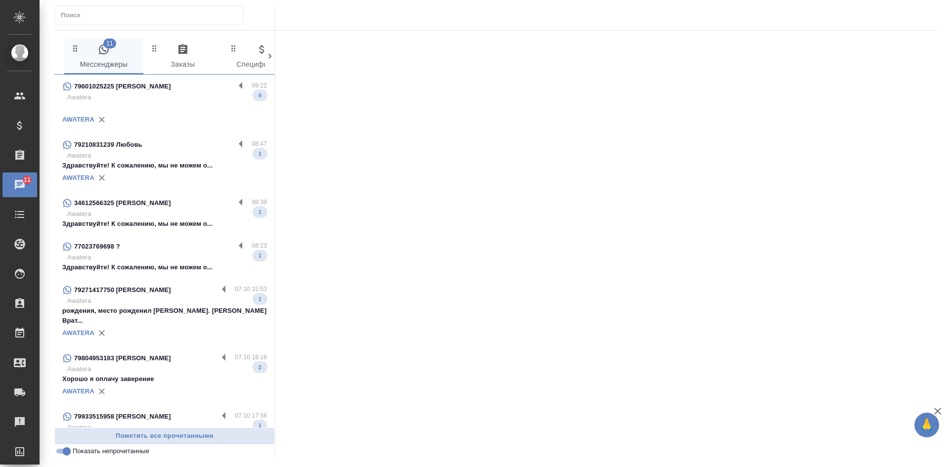
click at [167, 160] on p "Awatera" at bounding box center [167, 156] width 200 height 10
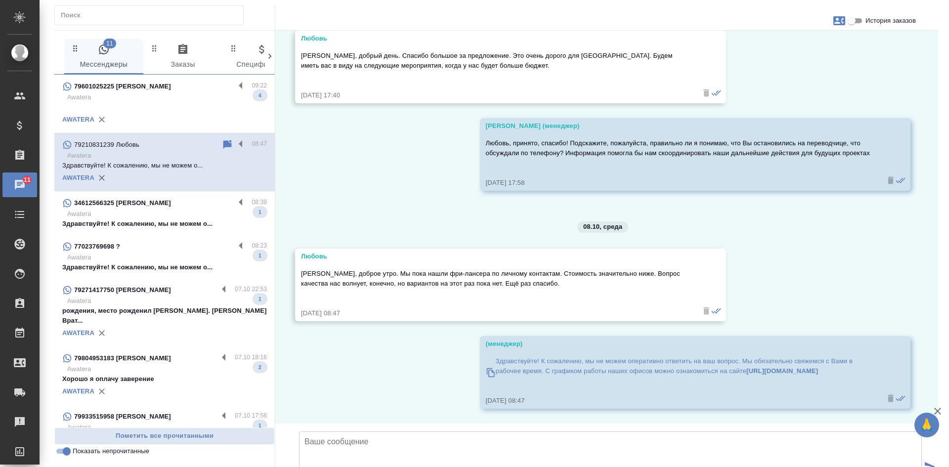
scroll to position [467, 0]
click at [194, 100] on p "Awatera" at bounding box center [167, 97] width 200 height 10
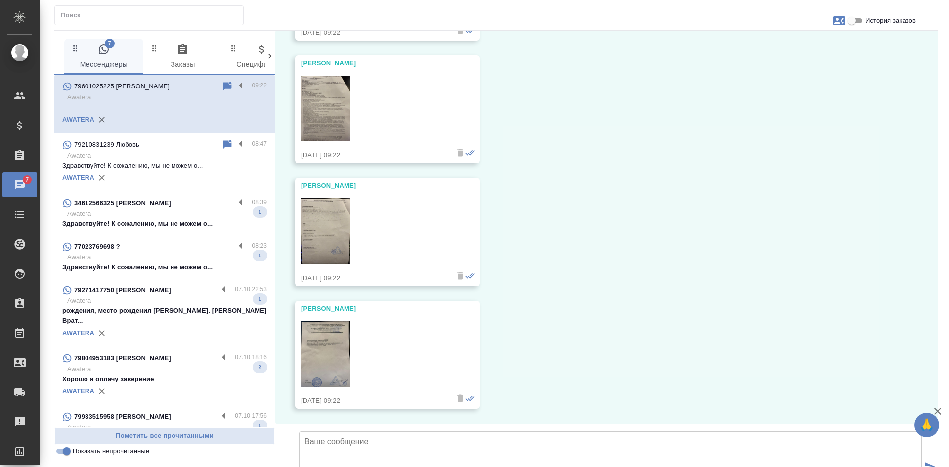
scroll to position [338, 0]
click at [835, 20] on icon "button" at bounding box center [839, 20] width 12 height 9
click at [794, 71] on span "Заявка №56646" at bounding box center [795, 69] width 48 height 10
click at [145, 254] on div at bounding box center [474, 233] width 949 height 467
click at [145, 254] on p "Awatera" at bounding box center [167, 258] width 200 height 10
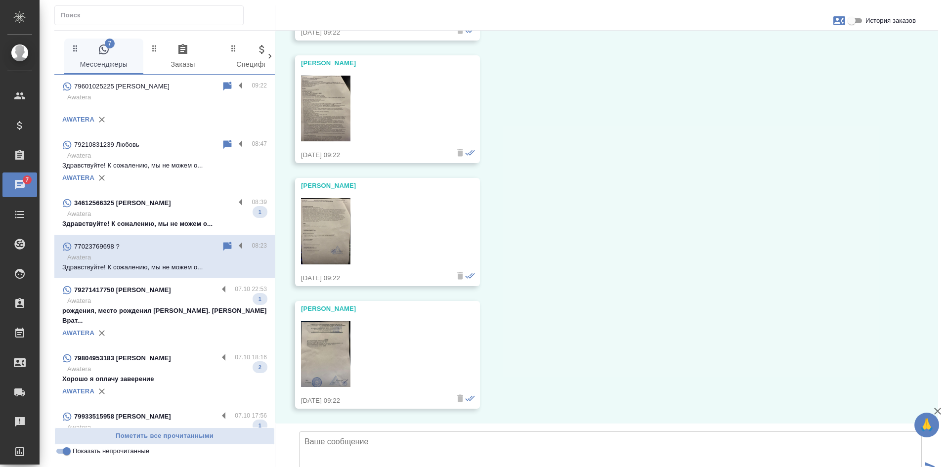
scroll to position [0, 0]
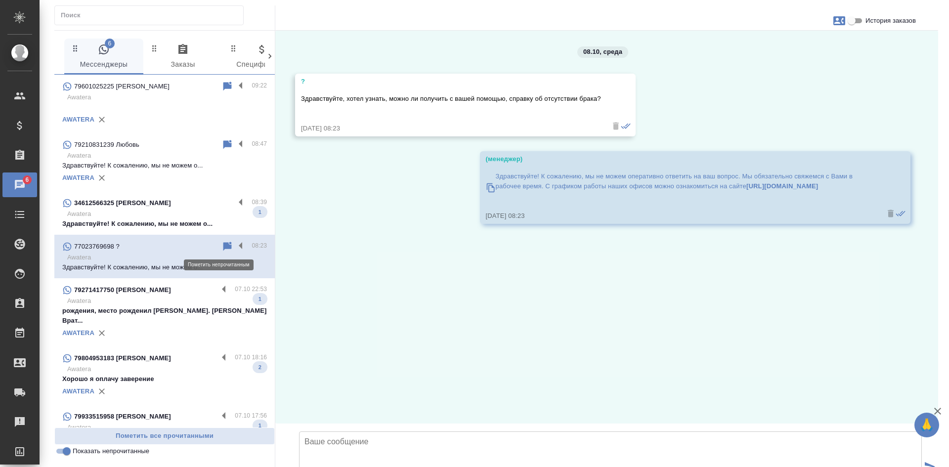
click at [223, 248] on icon at bounding box center [227, 246] width 8 height 9
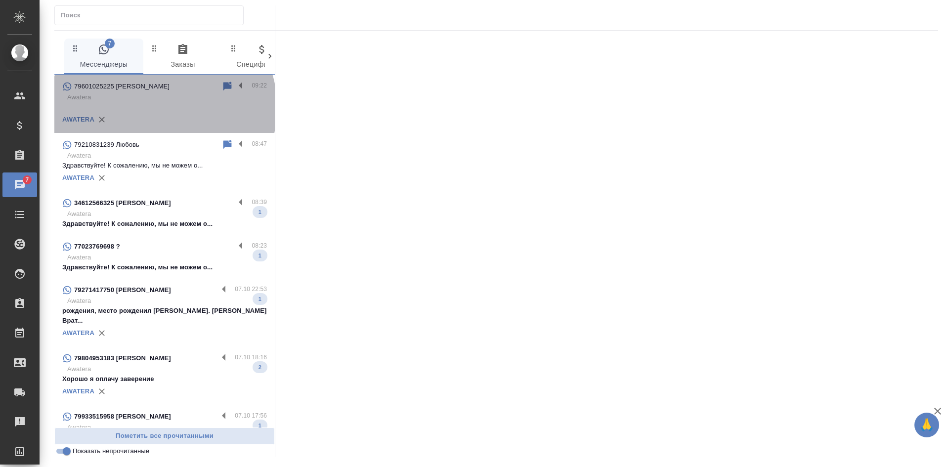
click at [163, 107] on p at bounding box center [164, 107] width 205 height 10
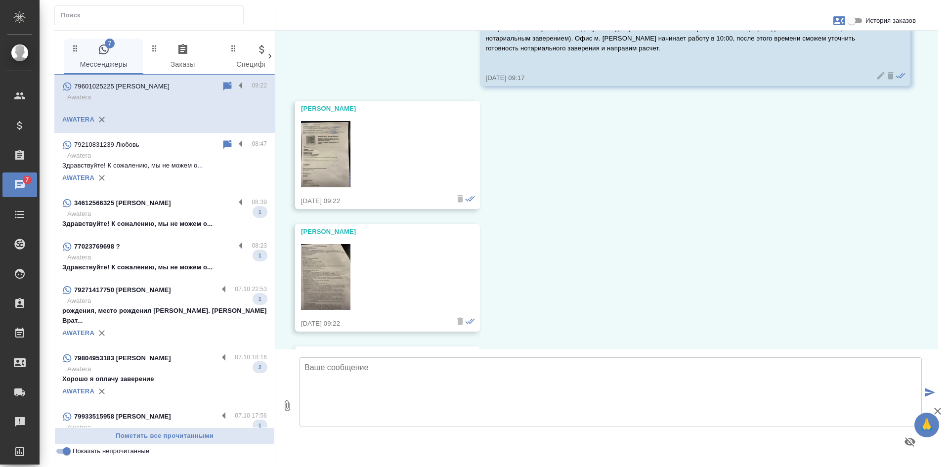
scroll to position [97, 0]
click at [168, 135] on div "79210831239 Любовь 08:47 Awatera Здравствуйте! К сожалению, мы не можем о... AW…" at bounding box center [164, 162] width 220 height 58
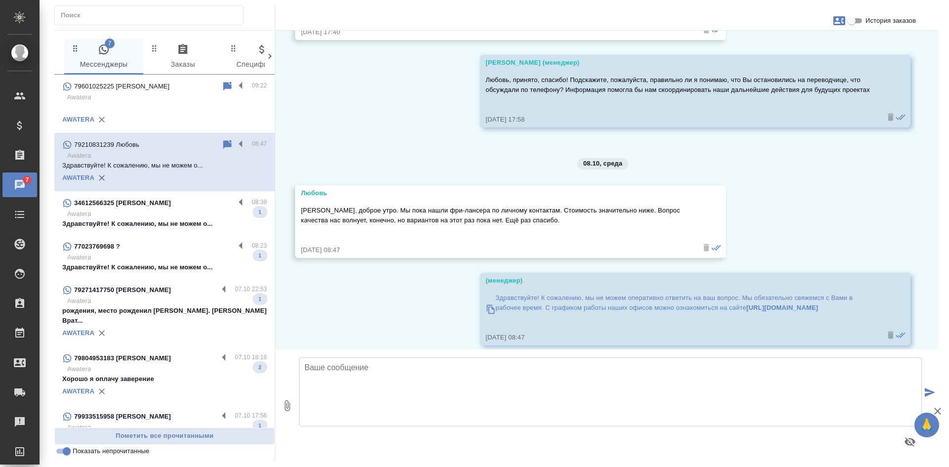
scroll to position [467, 0]
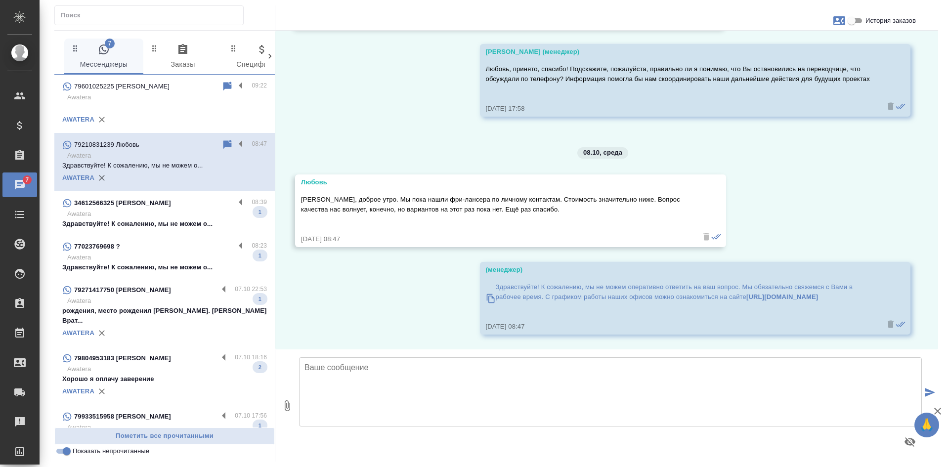
click at [62, 451] on input "Показать непрочитанные" at bounding box center [67, 451] width 36 height 12
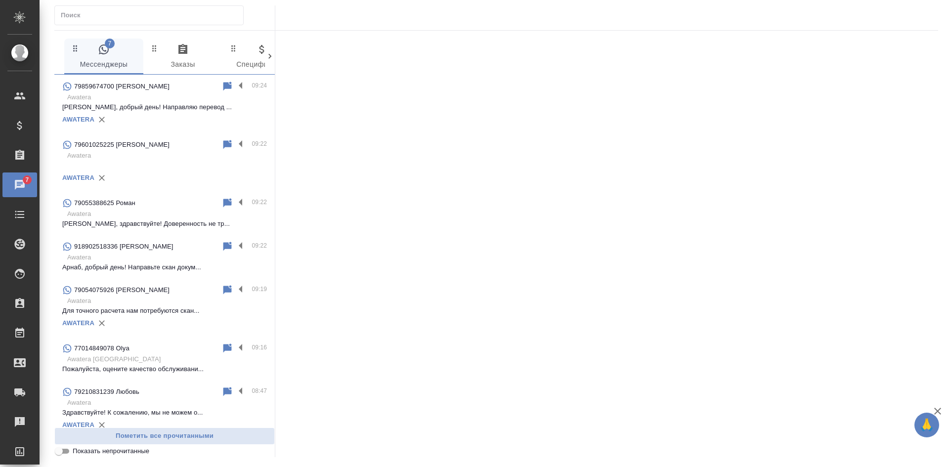
click at [62, 451] on input "Показать непрочитанные" at bounding box center [59, 451] width 36 height 12
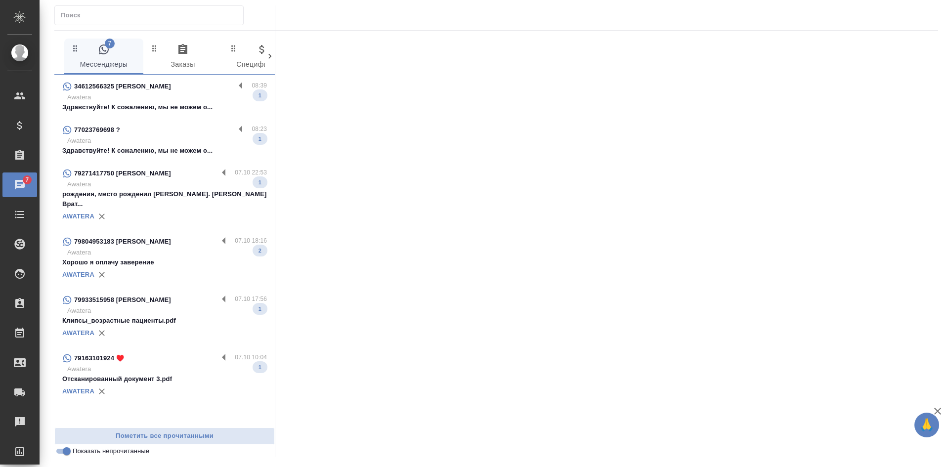
click at [65, 451] on input "Показать непрочитанные" at bounding box center [67, 451] width 36 height 12
checkbox input "false"
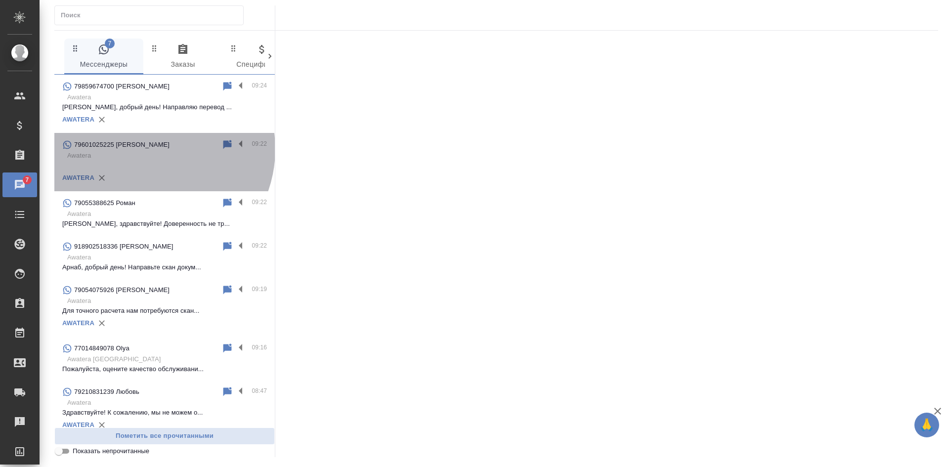
click at [149, 149] on p "79601025225 Сергей Перунов" at bounding box center [121, 145] width 95 height 10
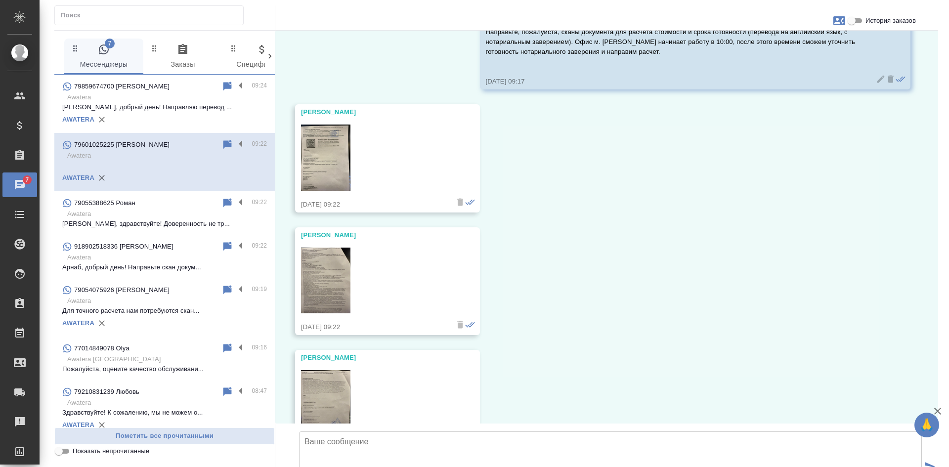
scroll to position [90, 0]
click at [325, 150] on img at bounding box center [325, 159] width 49 height 66
click at [331, 278] on img at bounding box center [325, 282] width 49 height 66
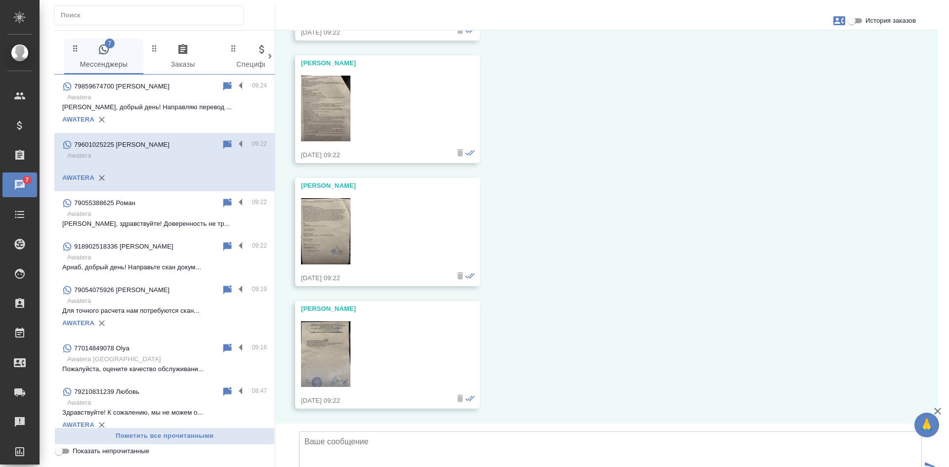
scroll to position [288, 0]
click at [328, 198] on img at bounding box center [325, 231] width 49 height 66
click at [326, 321] on img at bounding box center [325, 354] width 49 height 66
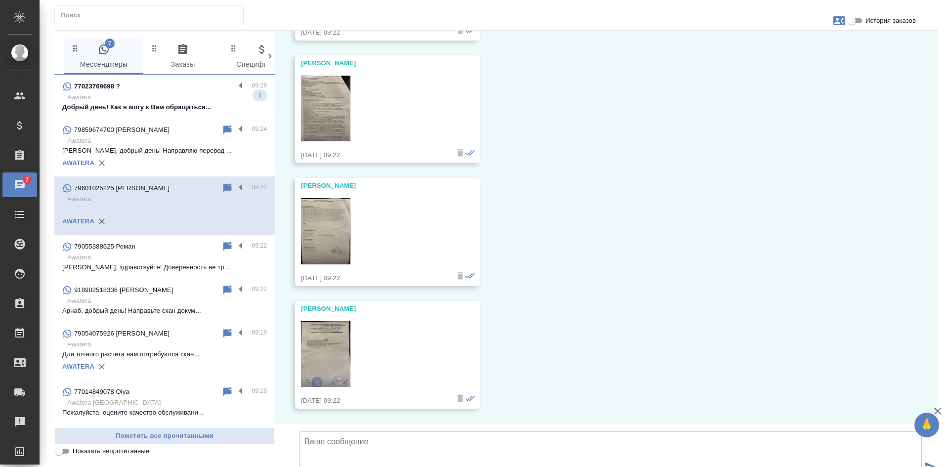
click at [363, 432] on textarea at bounding box center [610, 466] width 623 height 69
type textarea "Спасибо, получено 4 фото."
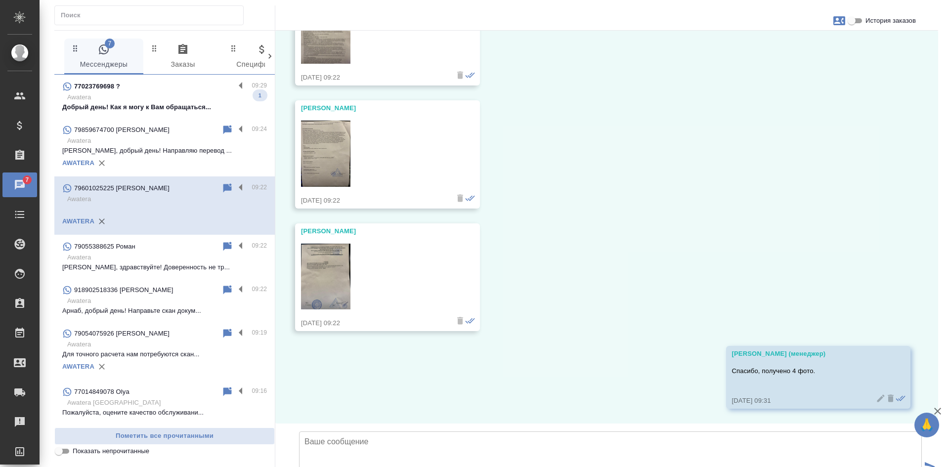
scroll to position [415, 0]
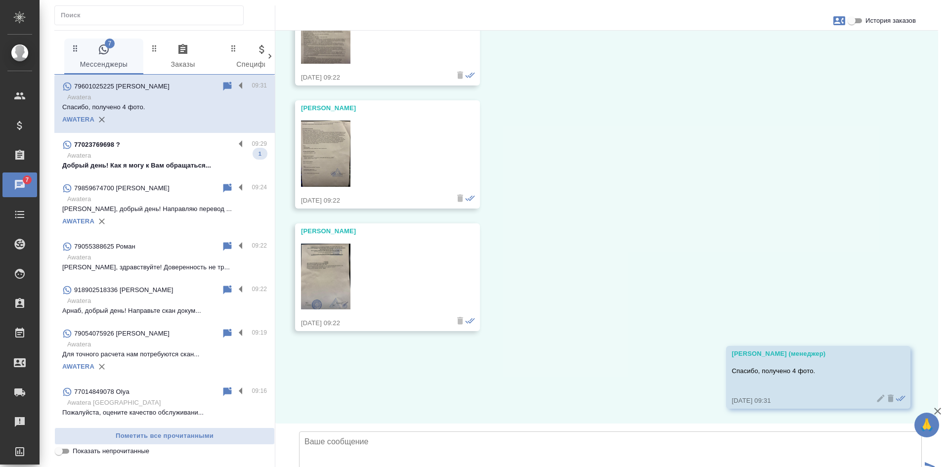
click at [820, 157] on div "08.10, среда Касаткина Александра (менеджер) Сергей, добрый день! Направьте, по…" at bounding box center [606, 227] width 663 height 393
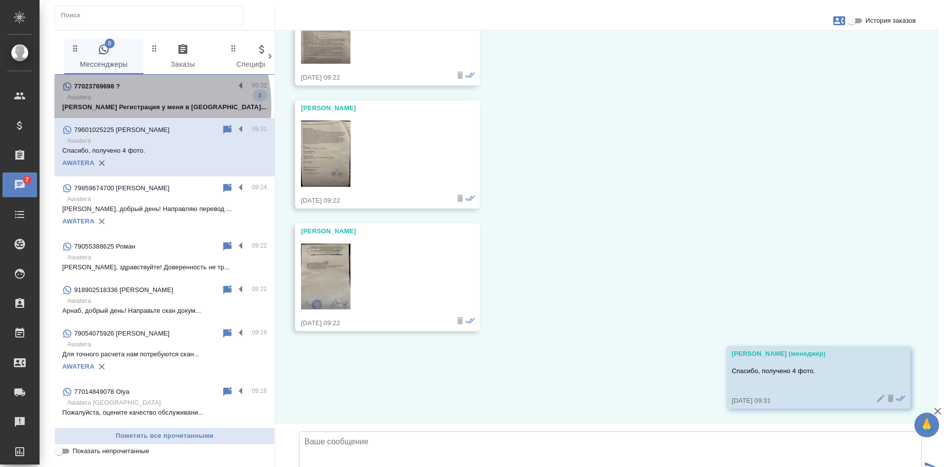
click at [114, 106] on p "Рамзан Регистрация у меня в Чеченской Ре..." at bounding box center [164, 107] width 205 height 10
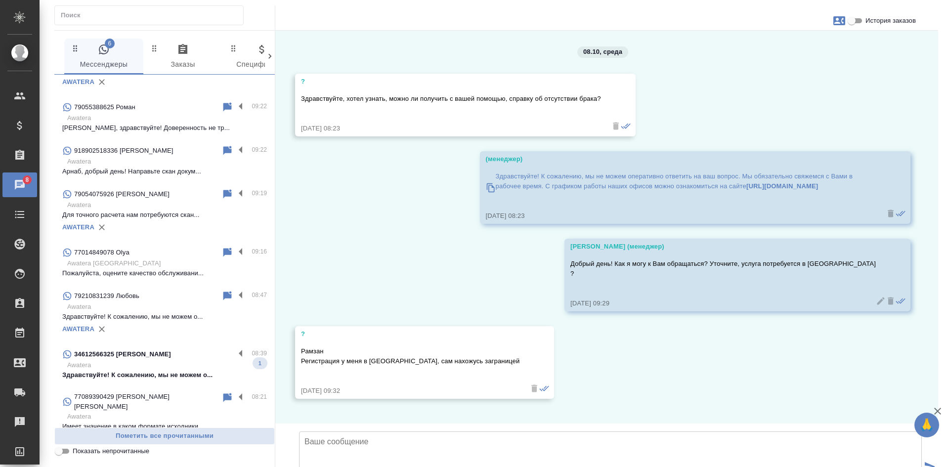
scroll to position [148, 0]
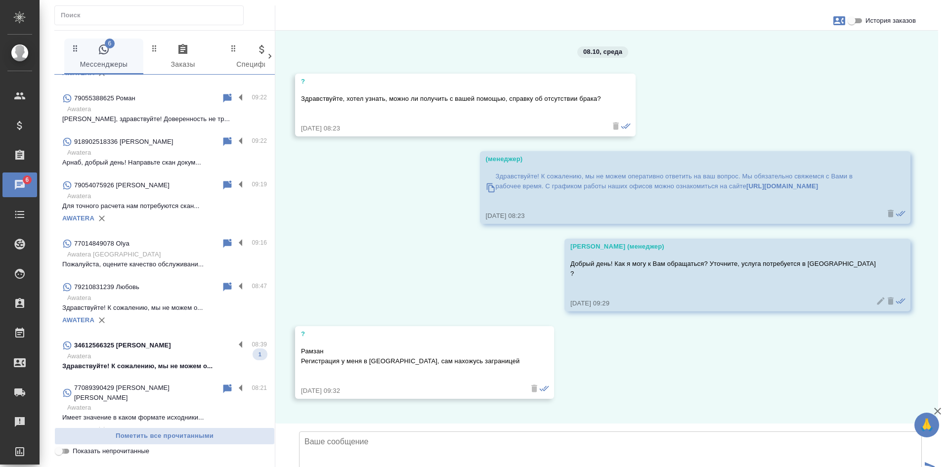
click at [60, 451] on input "Показать непрочитанные" at bounding box center [59, 451] width 36 height 12
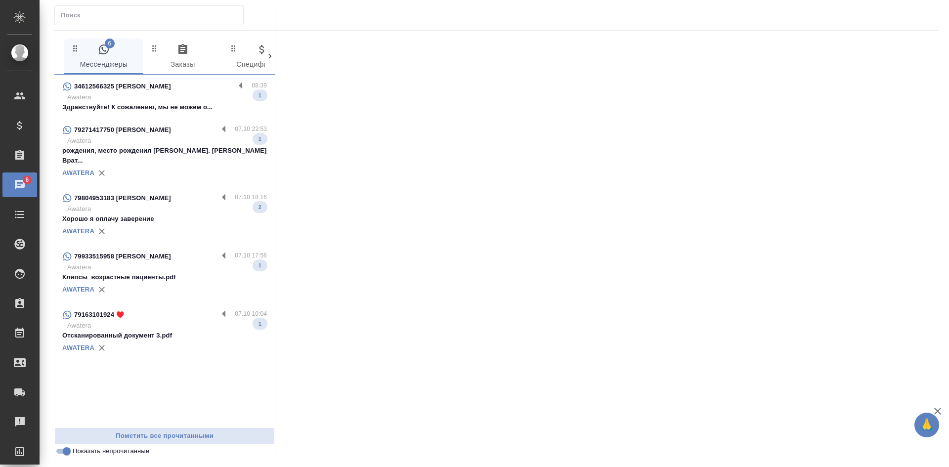
scroll to position [0, 0]
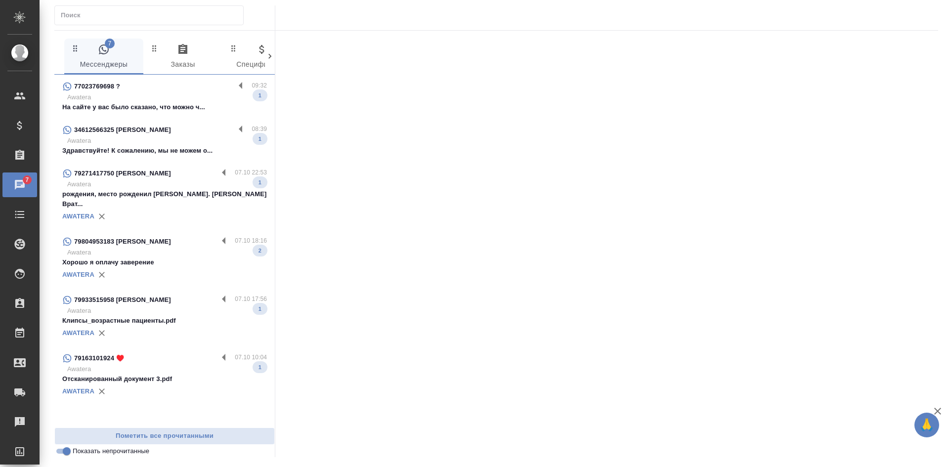
click at [61, 456] on input "Показать непрочитанные" at bounding box center [67, 451] width 36 height 12
checkbox input "false"
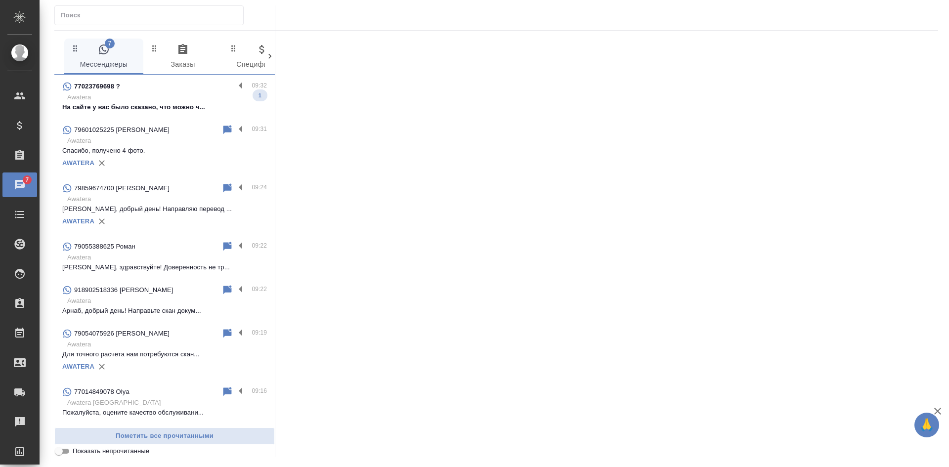
click at [73, 9] on input "text" at bounding box center [152, 15] width 182 height 14
paste input "+79284523530"
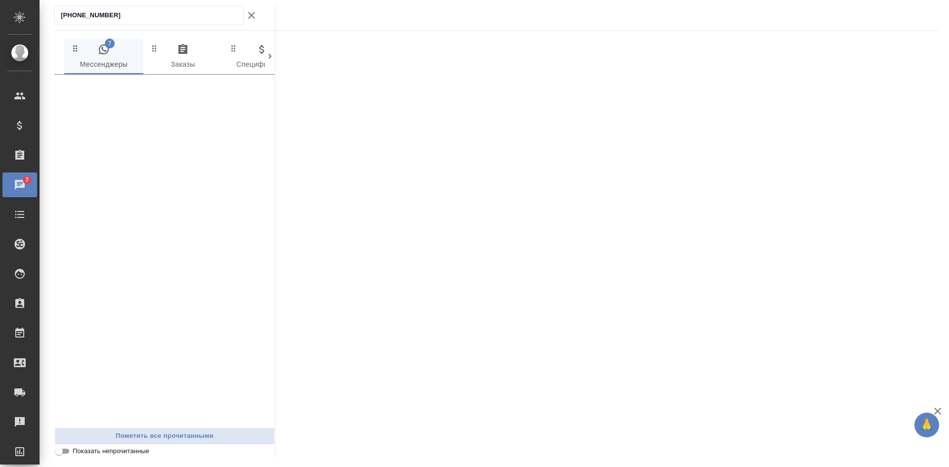
click at [36, 7] on div ".cls-1 fill:#fff; AWATERA Kasatkina Aleksandra Клиенты Спецификации Заказы 7 Ча…" at bounding box center [474, 233] width 949 height 467
click at [64, 15] on input "+79284523530" at bounding box center [152, 15] width 182 height 14
type input "79284523530"
click at [249, 18] on icon "button" at bounding box center [251, 15] width 7 height 7
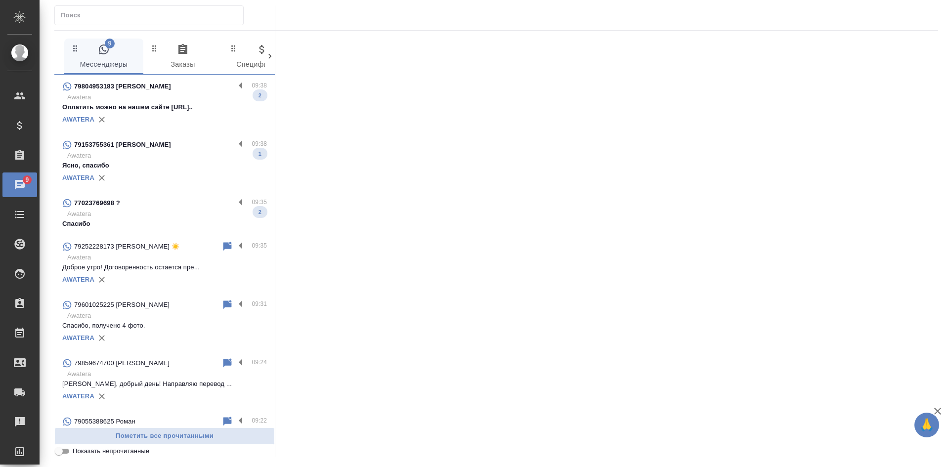
click at [168, 121] on div "AWATERA" at bounding box center [164, 119] width 205 height 15
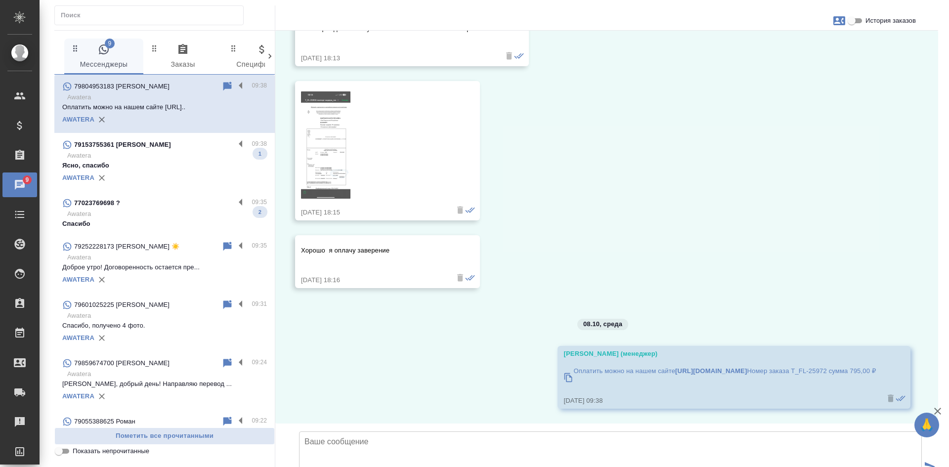
scroll to position [5692, 0]
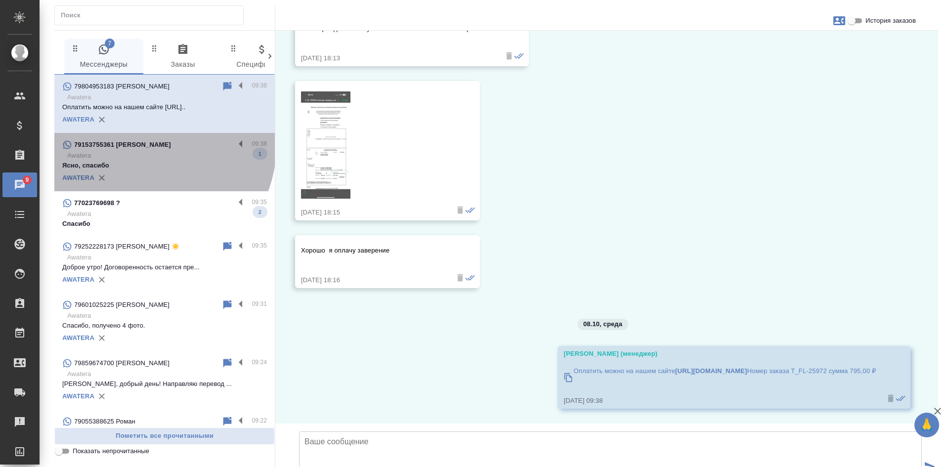
click at [151, 147] on p "79153755361 Владимиров Игорь Леонидович" at bounding box center [122, 145] width 97 height 10
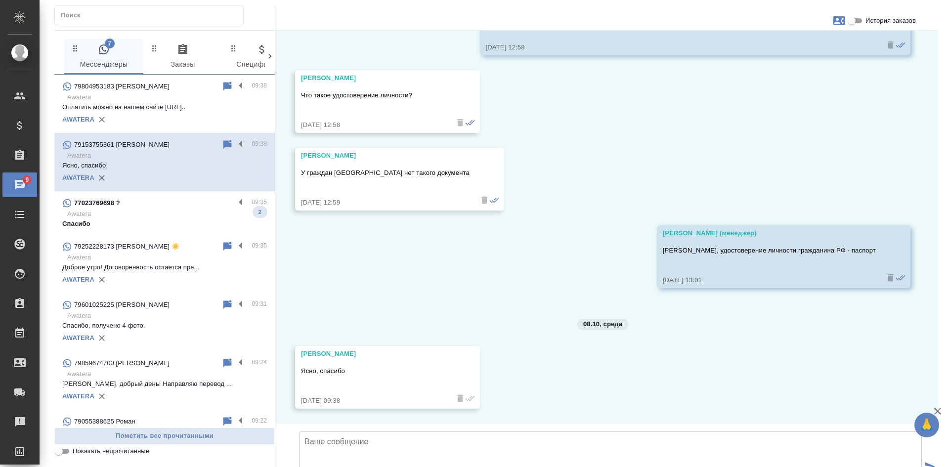
scroll to position [2298, 0]
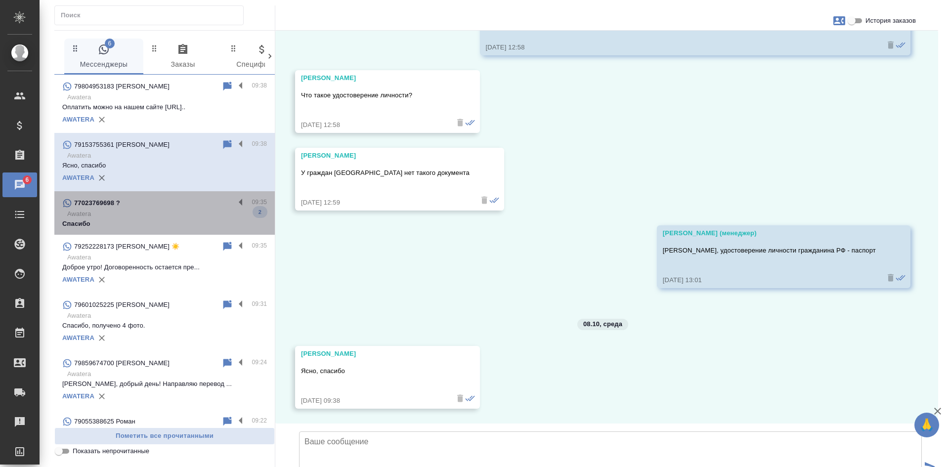
click at [177, 218] on p "Awatera" at bounding box center [167, 214] width 200 height 10
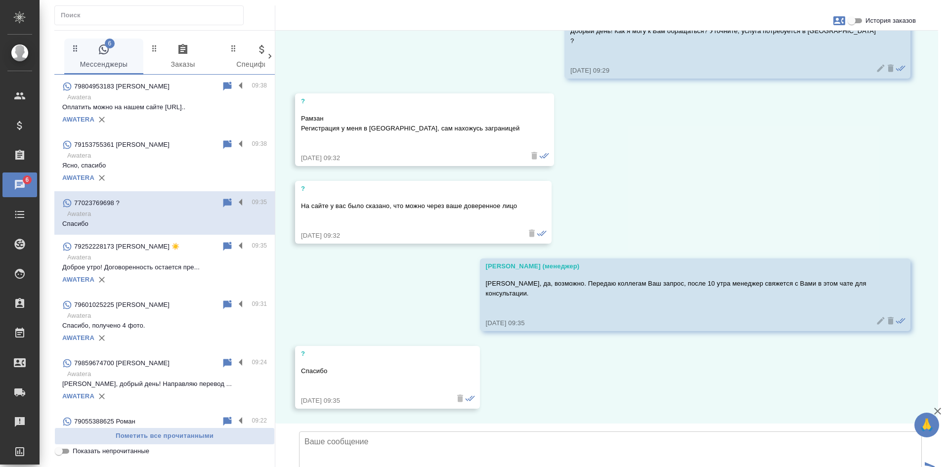
scroll to position [307, 0]
click at [69, 451] on input "Показать непрочитанные" at bounding box center [59, 451] width 36 height 12
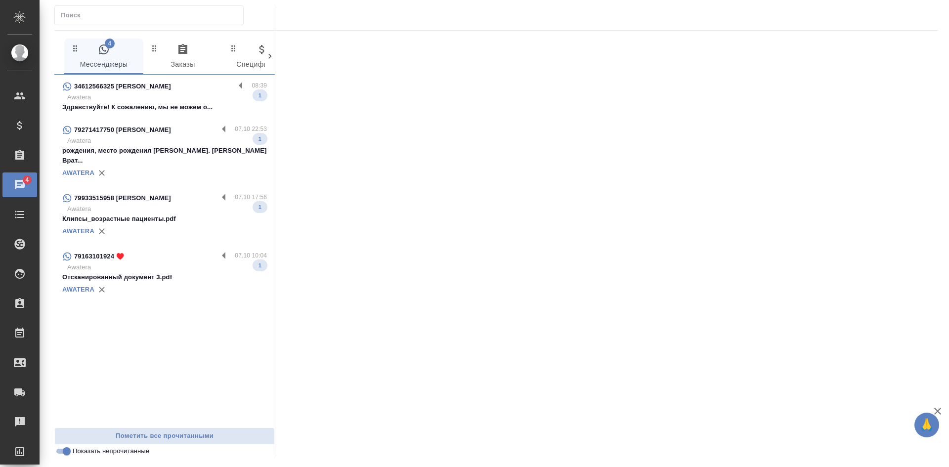
click at [68, 452] on input "Показать непрочитанные" at bounding box center [67, 451] width 36 height 12
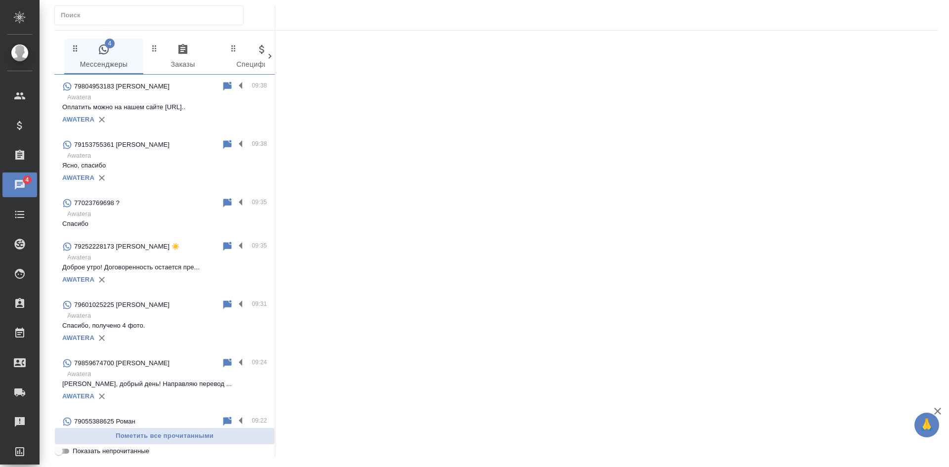
click at [63, 453] on input "Показать непрочитанные" at bounding box center [59, 451] width 36 height 12
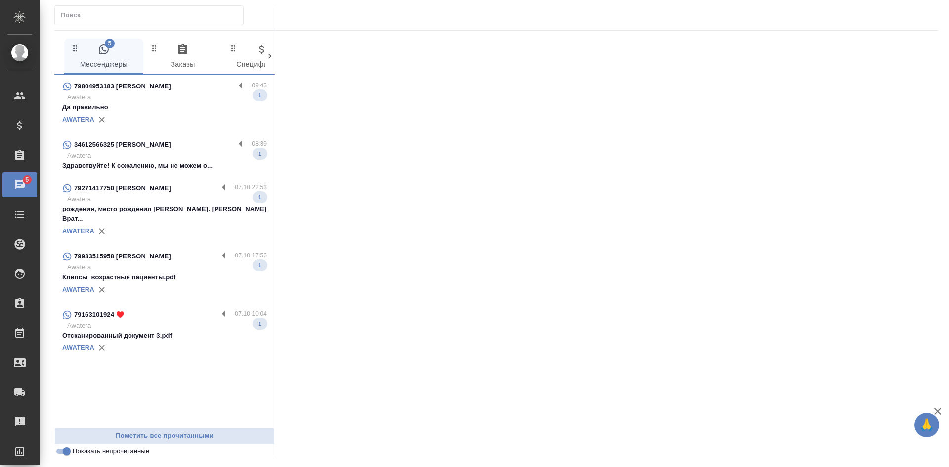
click at [166, 96] on p "Awatera" at bounding box center [167, 97] width 200 height 10
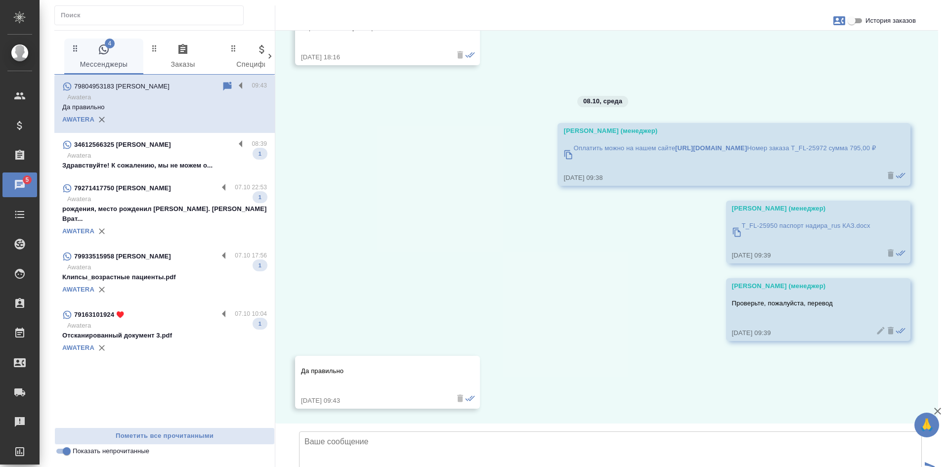
scroll to position [5915, 0]
click at [65, 455] on input "Показать непрочитанные" at bounding box center [67, 451] width 36 height 12
checkbox input "false"
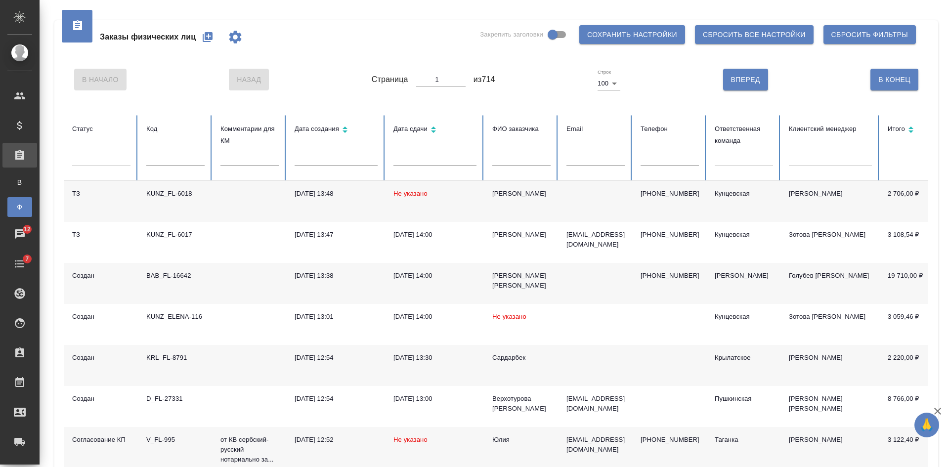
click at [570, 161] on input "text" at bounding box center [595, 159] width 58 height 14
paste input "[EMAIL_ADDRESS][DOMAIN_NAME]"
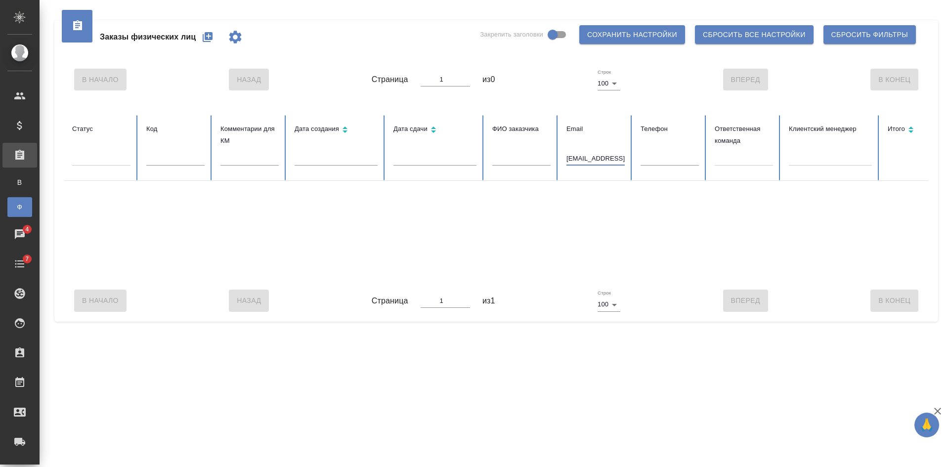
scroll to position [0, 7]
drag, startPoint x: 569, startPoint y: 156, endPoint x: 694, endPoint y: 156, distance: 124.1
click at [694, 156] on tr "Статус Код Комментарии для КМ Дата создания Дата сдачи ФИО заказчика Email peru…" at bounding box center [620, 148] width 1112 height 66
type input "p"
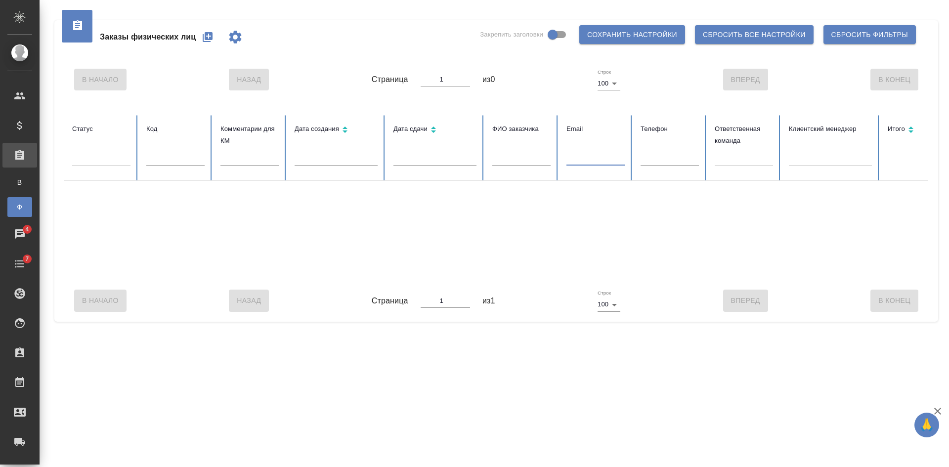
paste input "[EMAIL_ADDRESS][DOMAIN_NAME]"
type input "y"
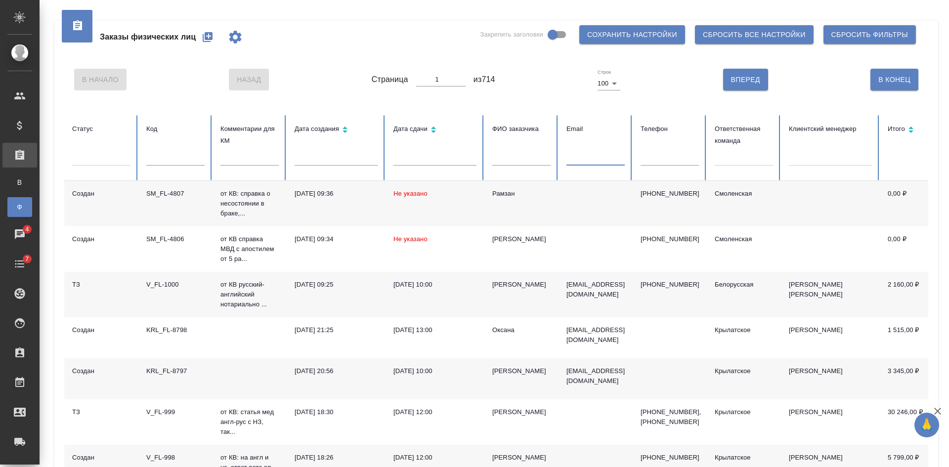
click at [677, 155] on input "text" at bounding box center [670, 159] width 58 height 14
paste input "[PHONE_NUMBER]"
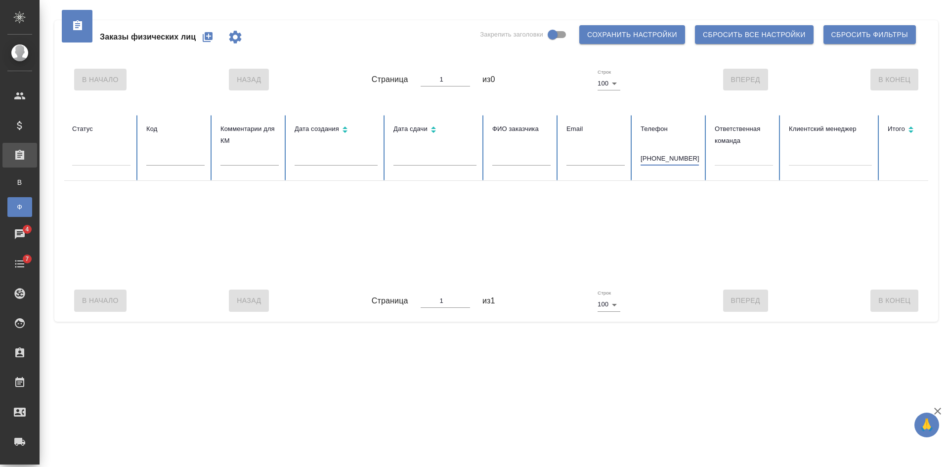
drag, startPoint x: 647, startPoint y: 159, endPoint x: 614, endPoint y: 157, distance: 33.2
click at [616, 160] on tr "Статус Код Комментарии для КМ Дата создания Дата сдачи ФИО заказчика Email Теле…" at bounding box center [620, 148] width 1112 height 66
type input "9284523530"
drag, startPoint x: 685, startPoint y: 157, endPoint x: 593, endPoint y: 160, distance: 92.5
click at [593, 160] on tr "Статус Код Комментарии для КМ Дата создания Дата сдачи ФИО заказчика Email Теле…" at bounding box center [620, 148] width 1112 height 66
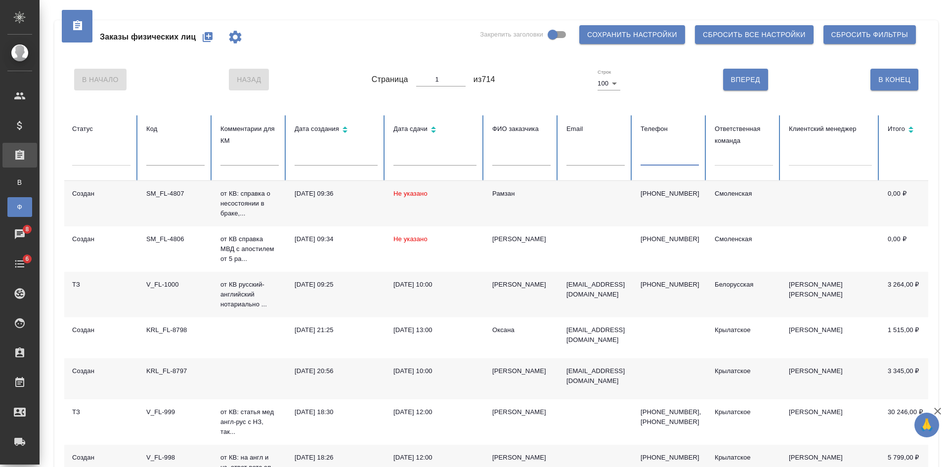
paste input "79161900944."
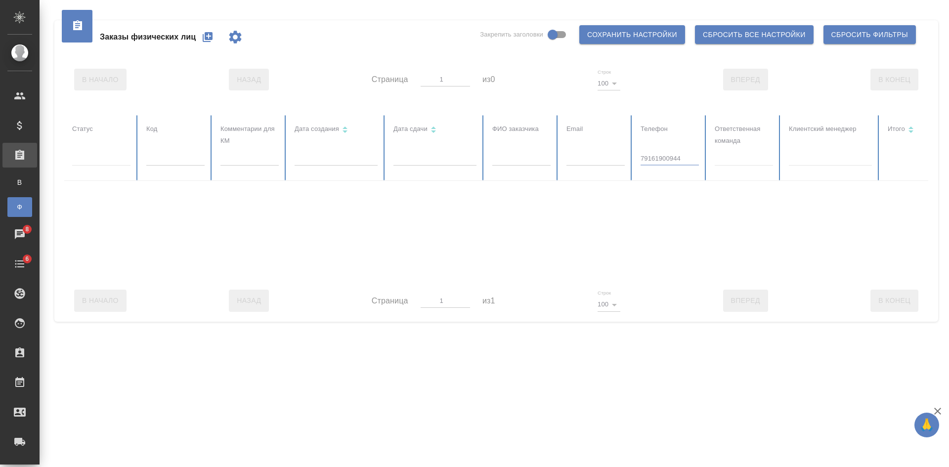
click at [643, 155] on div at bounding box center [620, 197] width 1112 height 165
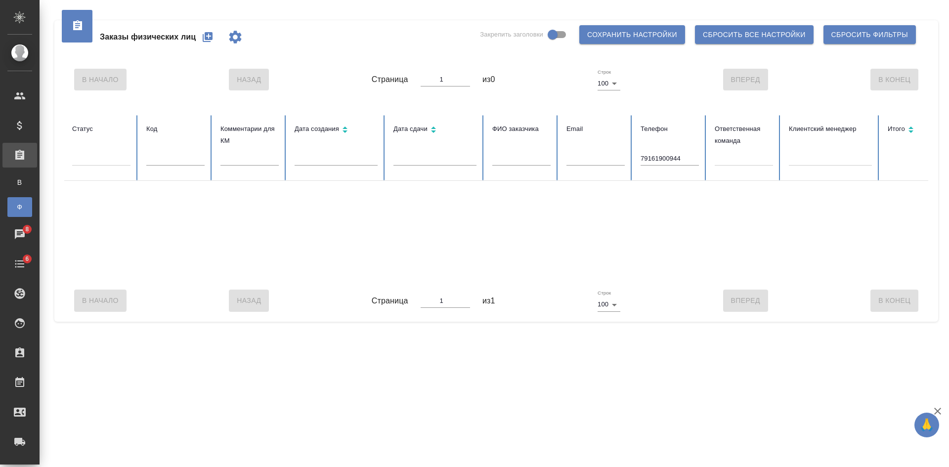
click at [644, 158] on input "79161900944" at bounding box center [670, 159] width 58 height 14
type input "9161900944"
drag, startPoint x: 637, startPoint y: 157, endPoint x: 576, endPoint y: 134, distance: 65.4
click at [614, 157] on tr "Статус Код Комментарии для КМ Дата создания Дата сдачи ФИО заказчика Email Теле…" at bounding box center [620, 148] width 1112 height 66
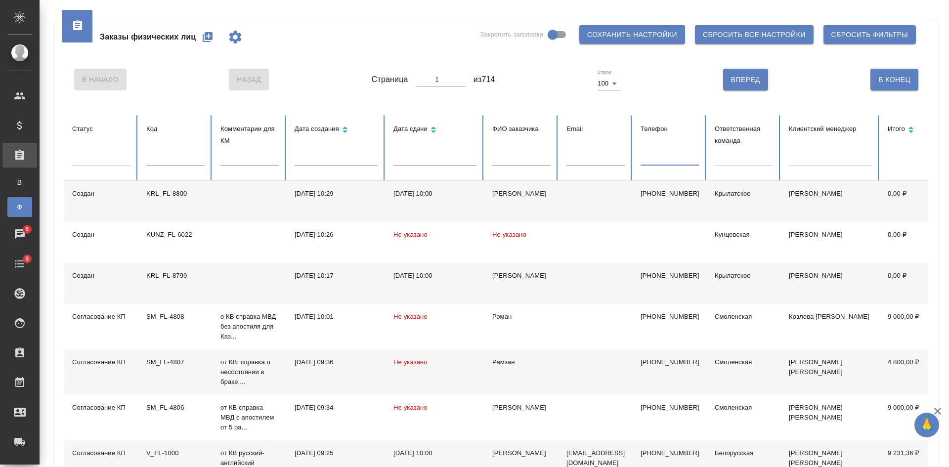
paste input "9661017722"
type input "9661017722"
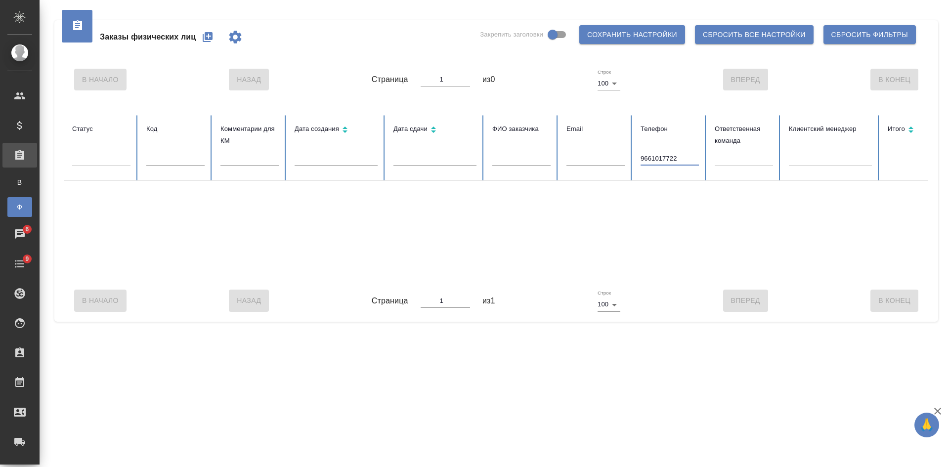
drag, startPoint x: 686, startPoint y: 159, endPoint x: 601, endPoint y: 157, distance: 85.1
click at [609, 158] on tr "Статус Код Комментарии для КМ Дата создания Дата сдачи ФИО заказчика Email Теле…" at bounding box center [620, 148] width 1112 height 66
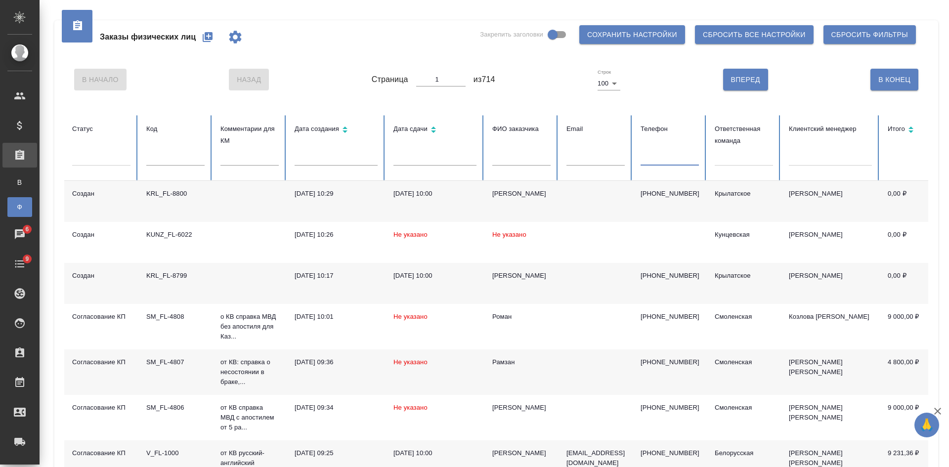
click at [728, 156] on div at bounding box center [744, 156] width 58 height 14
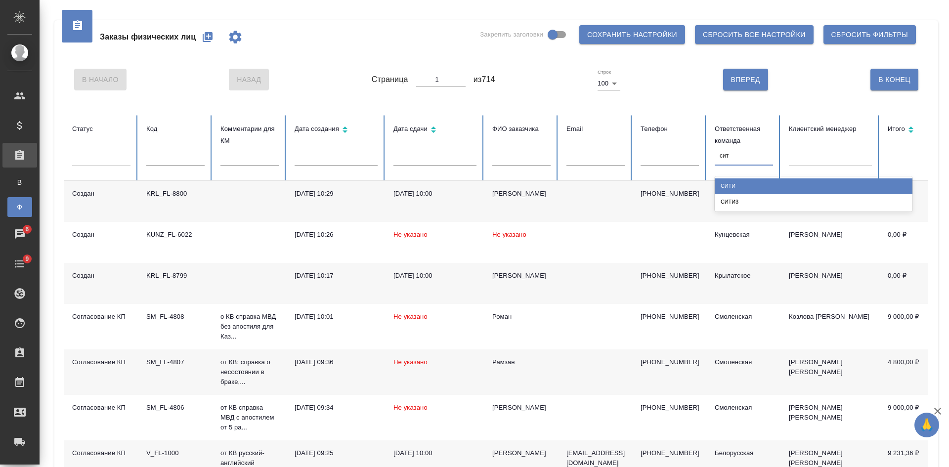
type input "сити"
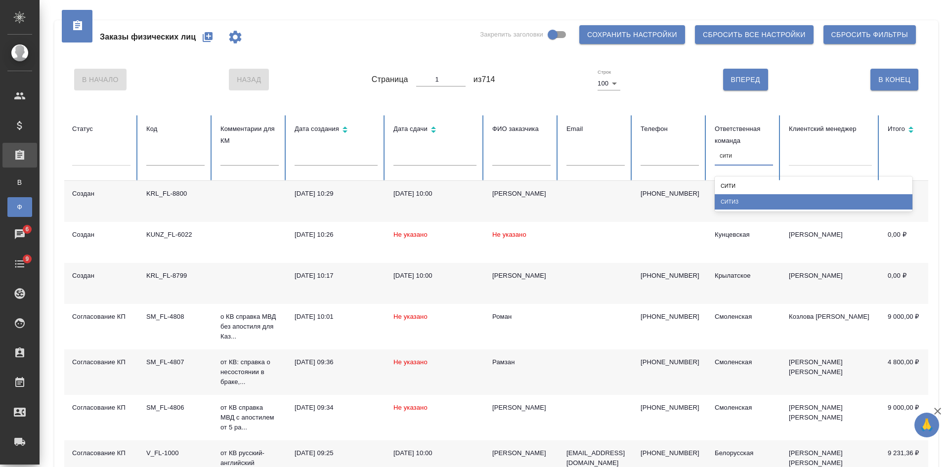
click at [730, 199] on div "Сити3" at bounding box center [814, 201] width 198 height 15
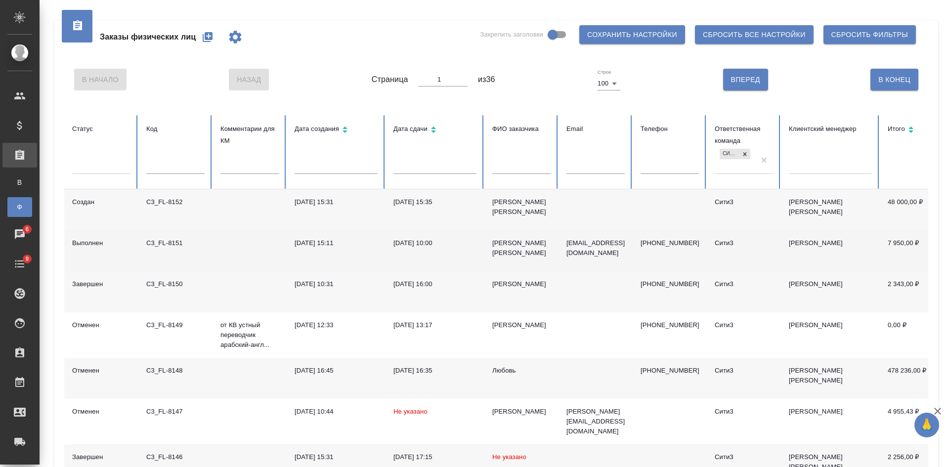
click at [598, 251] on td "gb4@yandex.ru" at bounding box center [596, 250] width 74 height 41
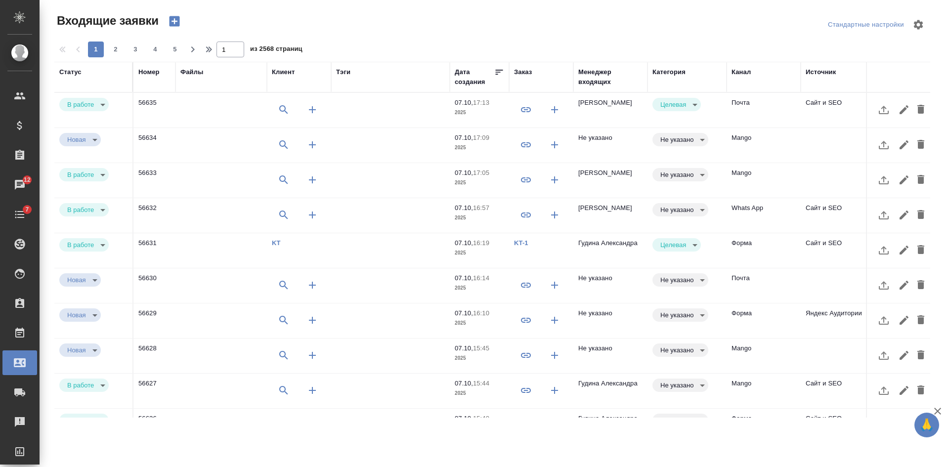
select select "RU"
click at [694, 115] on td "Целевая target" at bounding box center [687, 110] width 79 height 35
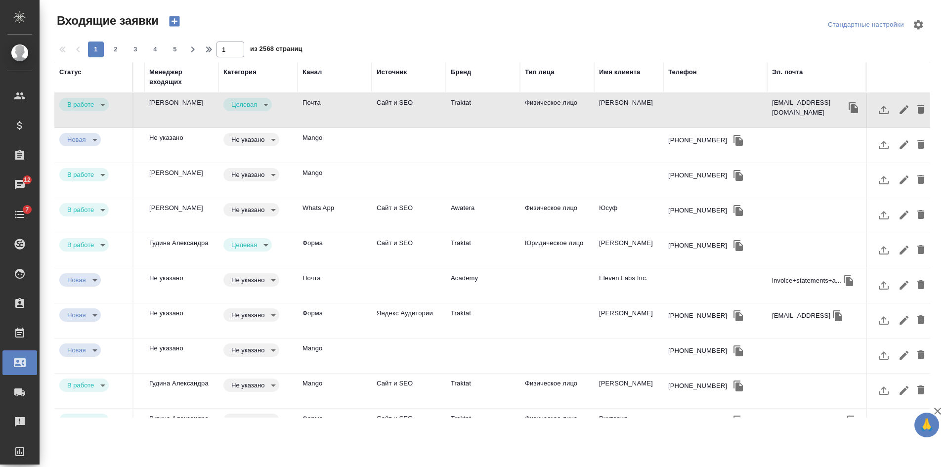
scroll to position [0, 436]
click at [779, 75] on div "Эл. почта" at bounding box center [787, 72] width 31 height 10
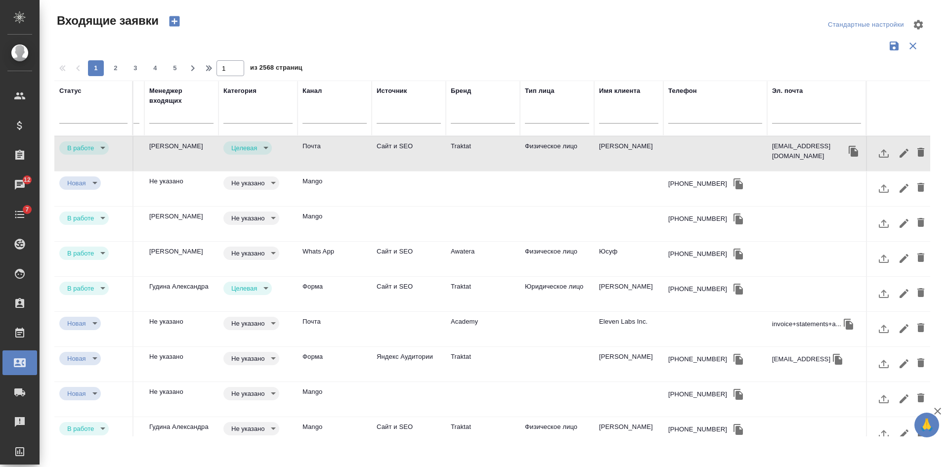
click at [775, 119] on input "text" at bounding box center [816, 117] width 89 height 12
paste input "[EMAIL_ADDRESS][DOMAIN_NAME]"
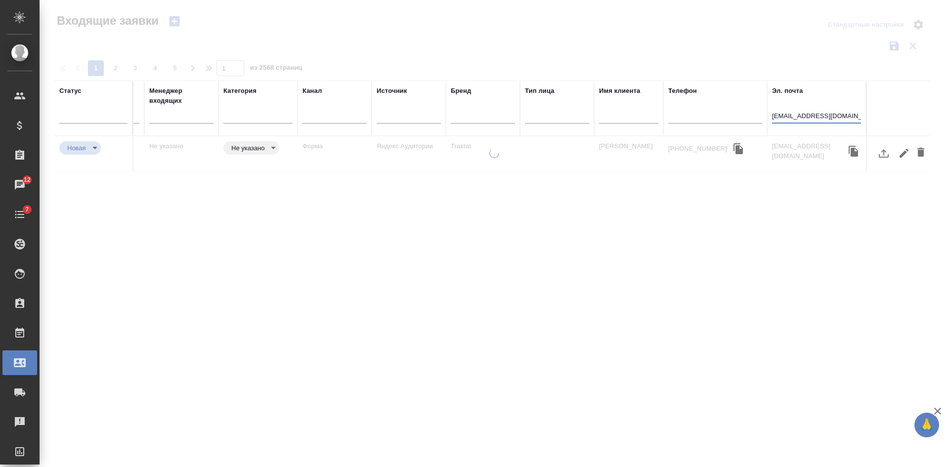
scroll to position [0, 429]
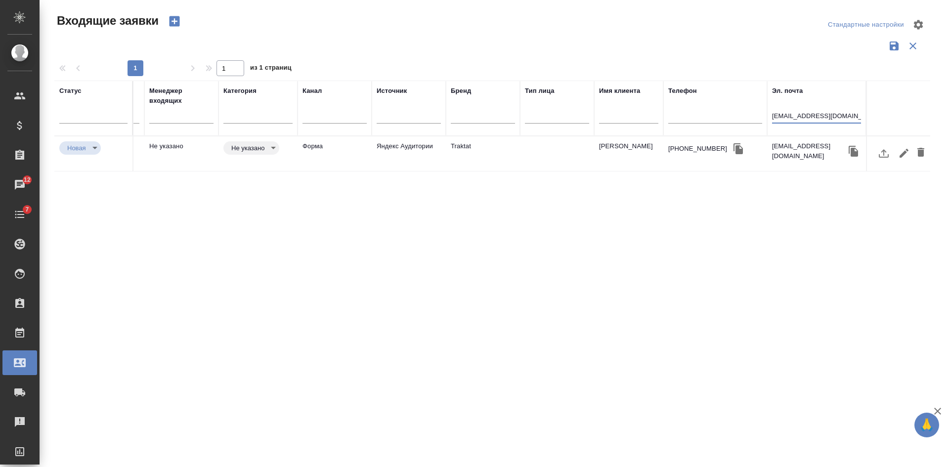
type input "[EMAIL_ADDRESS][DOMAIN_NAME]"
click at [551, 146] on td at bounding box center [557, 153] width 74 height 35
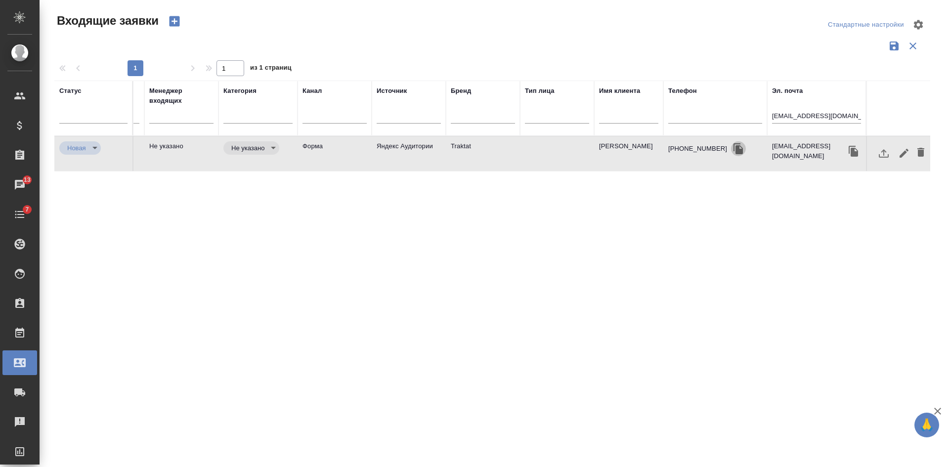
click at [733, 148] on icon "button" at bounding box center [739, 149] width 12 height 12
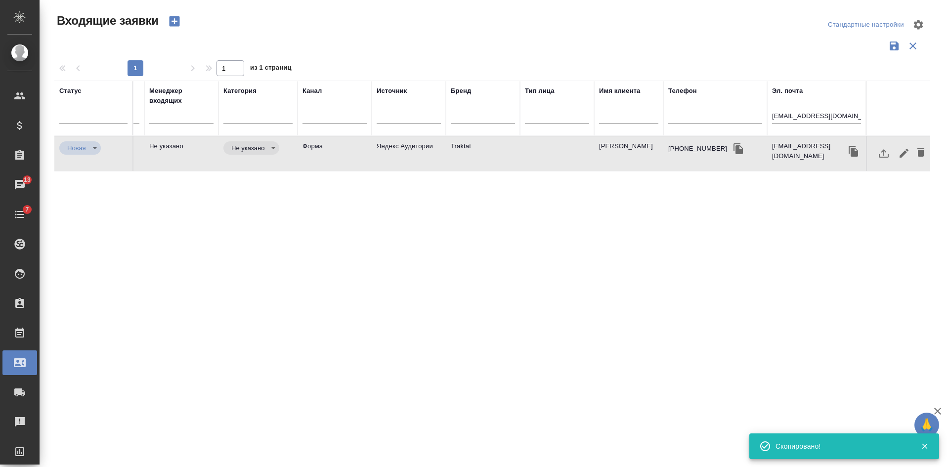
drag, startPoint x: 840, startPoint y: 309, endPoint x: 820, endPoint y: 296, distance: 24.5
click at [840, 309] on div "Статус Номер Файлы Клиент Тэги Дата создания Заказ Менеджер входящих Категория …" at bounding box center [492, 259] width 876 height 356
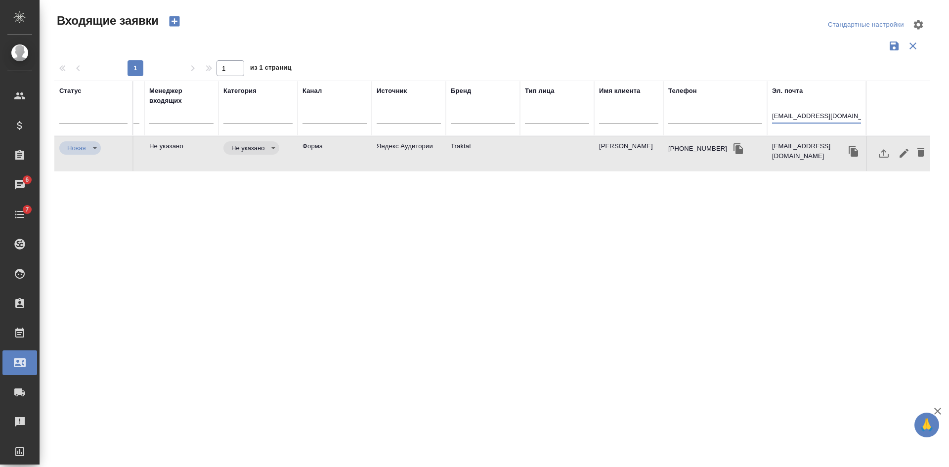
drag, startPoint x: 851, startPoint y: 116, endPoint x: 661, endPoint y: 110, distance: 190.4
click at [696, 115] on tr "Статус Номер Файлы Клиент Тэги Дата создания Заказ Менеджер входящих Категория …" at bounding box center [277, 108] width 1305 height 55
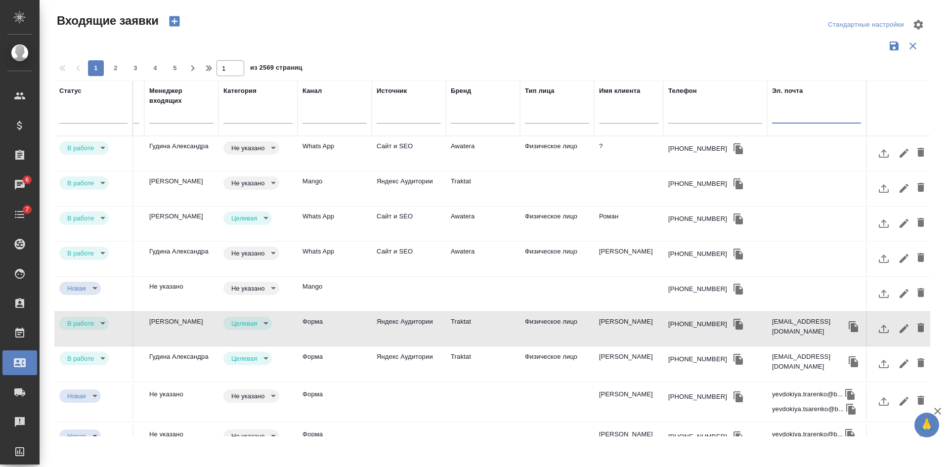
click at [625, 185] on td at bounding box center [628, 189] width 69 height 35
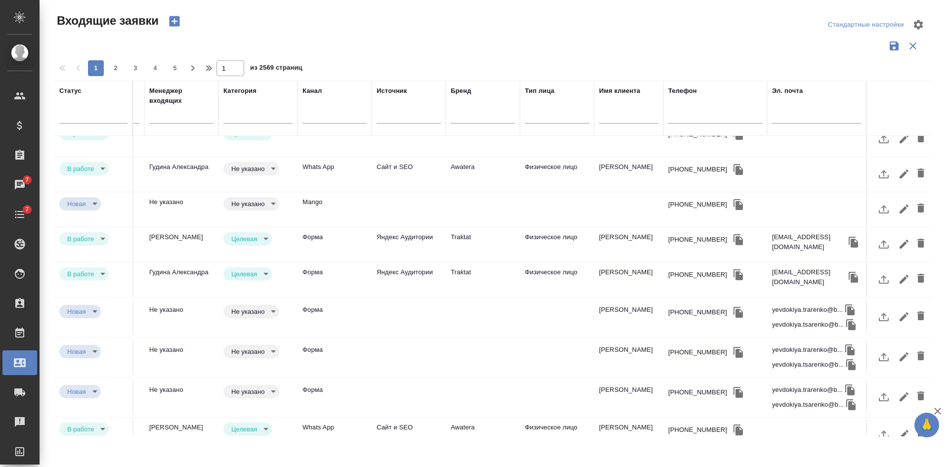
scroll to position [99, 429]
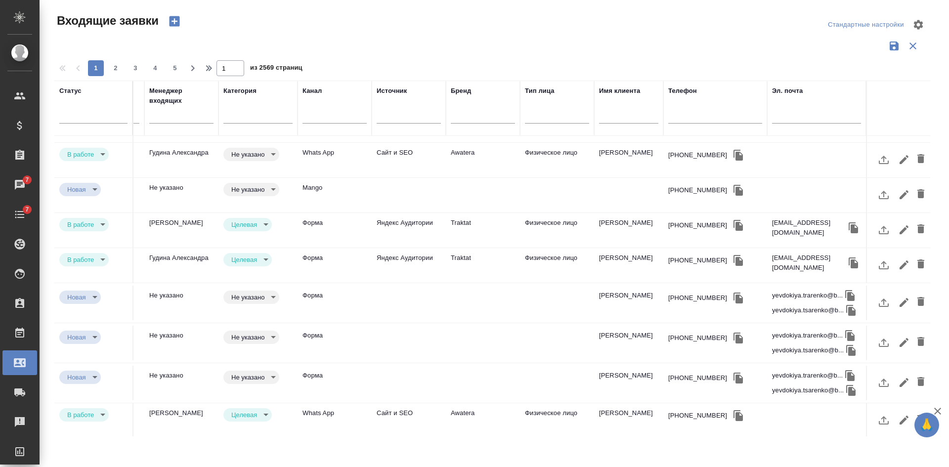
click at [405, 302] on td at bounding box center [409, 303] width 74 height 35
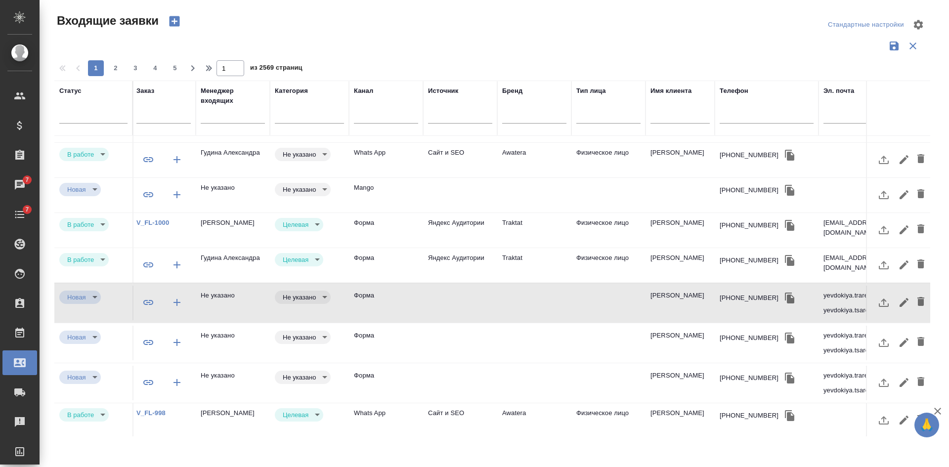
scroll to position [99, 436]
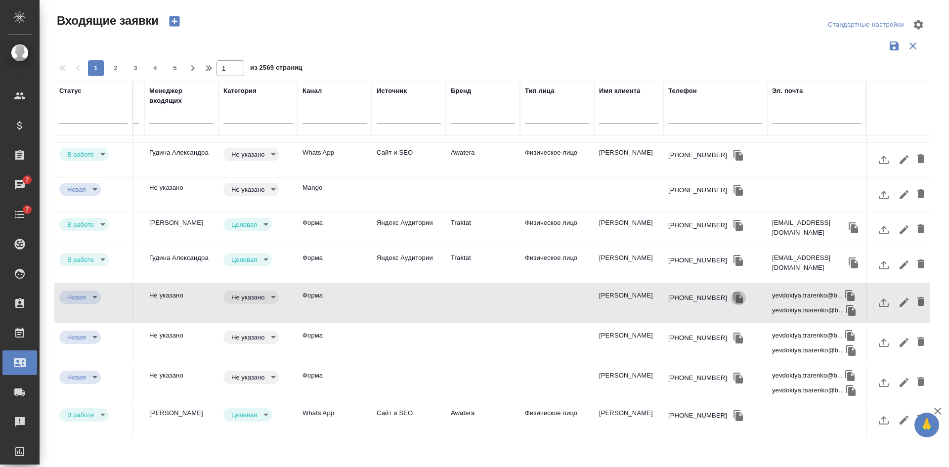
drag, startPoint x: 716, startPoint y: 296, endPoint x: 711, endPoint y: 284, distance: 13.3
click at [734, 296] on icon "button" at bounding box center [738, 298] width 9 height 11
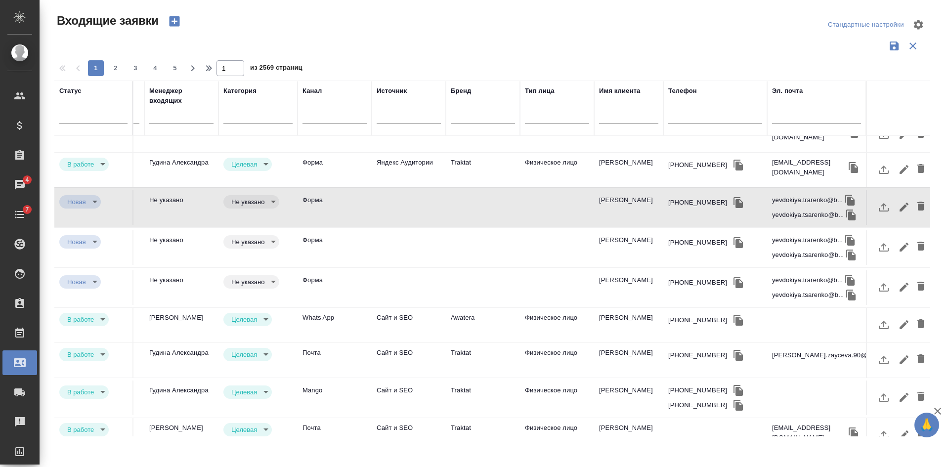
scroll to position [198, 436]
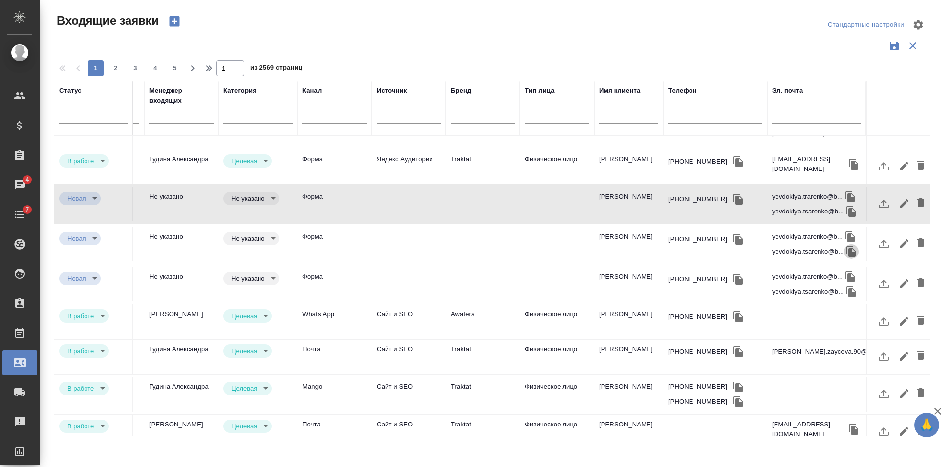
click at [846, 253] on icon "button" at bounding box center [850, 251] width 9 height 11
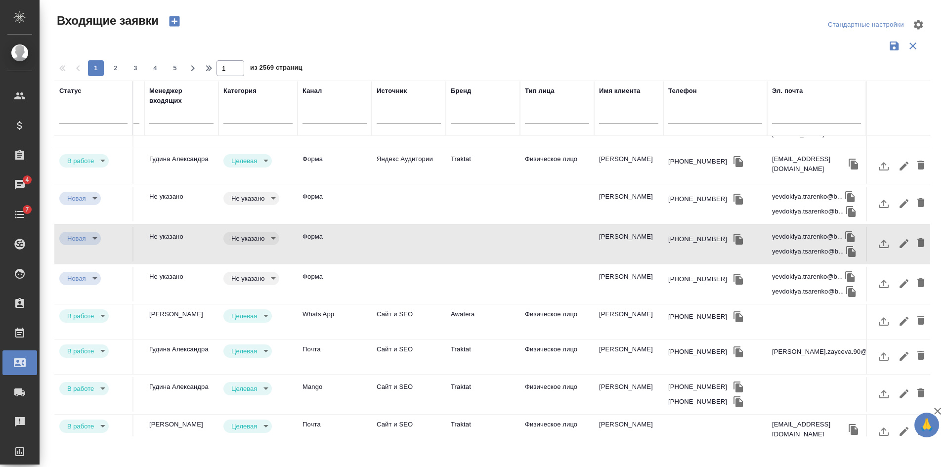
click at [734, 204] on icon "button" at bounding box center [738, 199] width 9 height 11
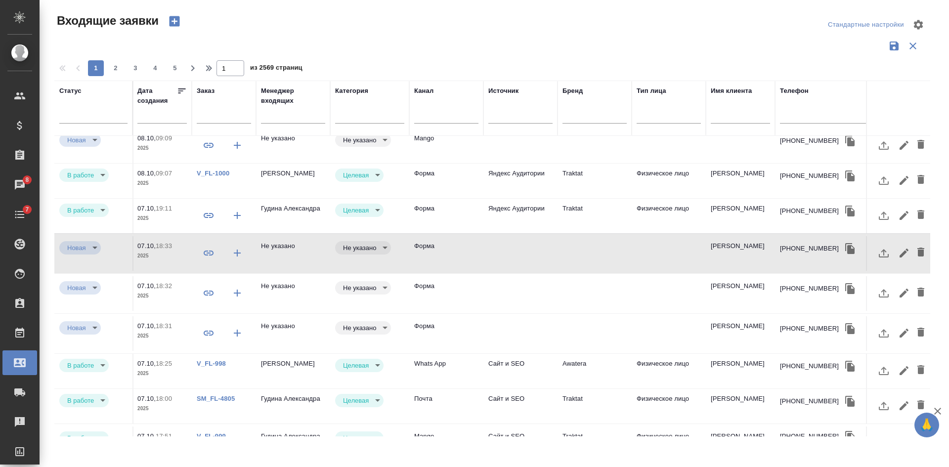
scroll to position [148, 317]
click at [523, 267] on td at bounding box center [521, 253] width 74 height 35
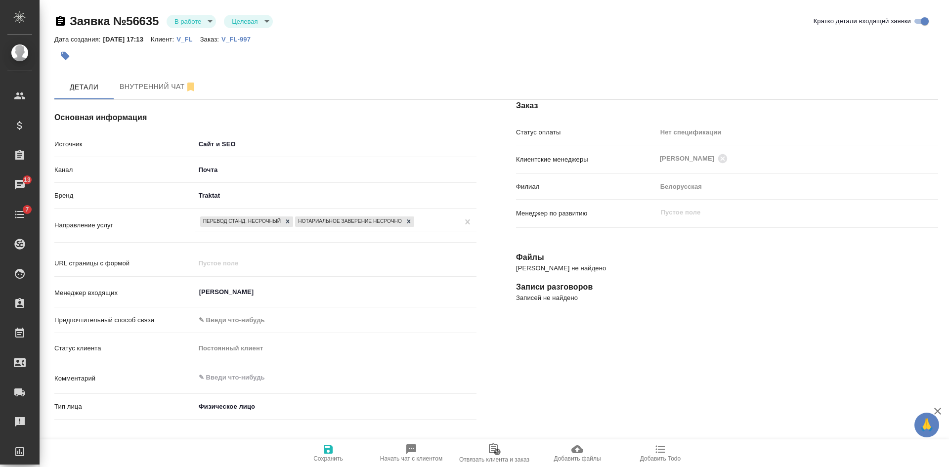
select select "RU"
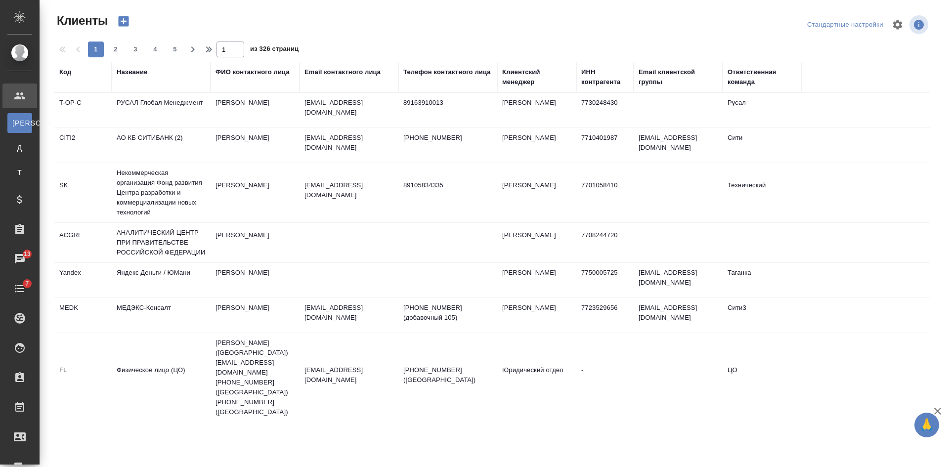
select select "RU"
click at [355, 69] on div "Email контактного лица" at bounding box center [343, 72] width 76 height 10
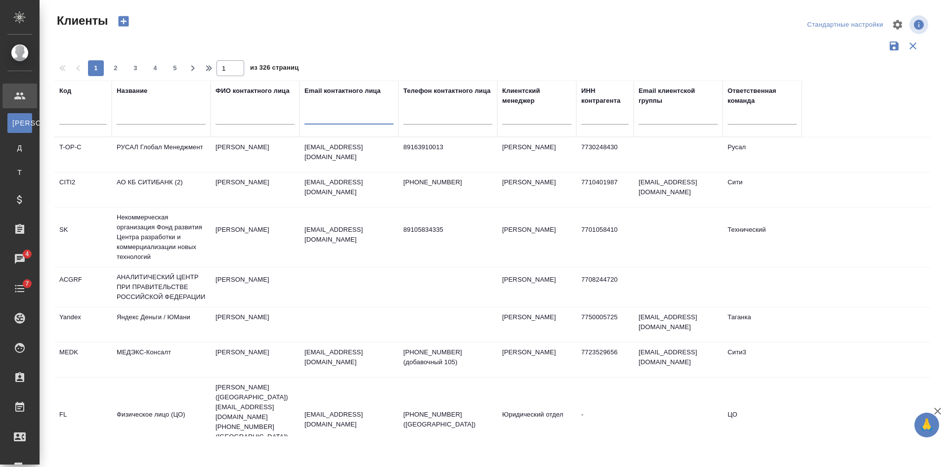
click at [352, 117] on input "text" at bounding box center [349, 118] width 89 height 12
paste input "[EMAIL_ADDRESS][DOMAIN_NAME]"
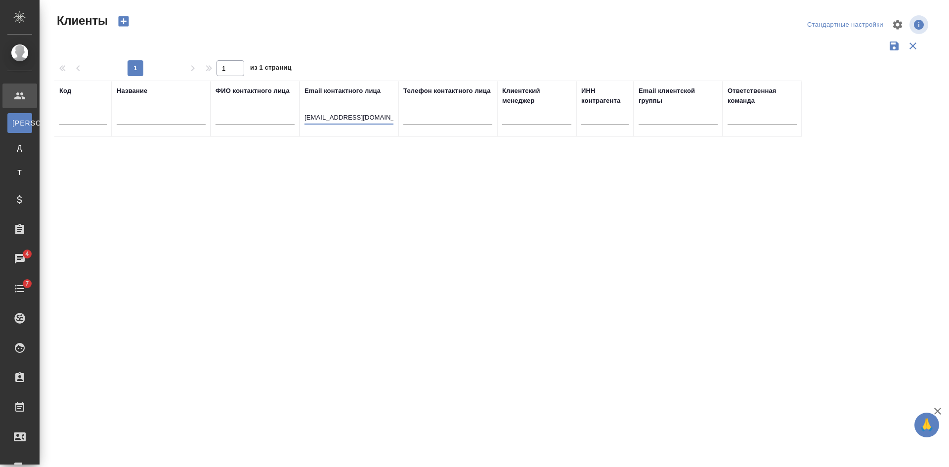
drag, startPoint x: 338, startPoint y: 115, endPoint x: 269, endPoint y: 109, distance: 69.5
click at [272, 111] on tr "Код Название ФИО контактного лица Email контактного лица [EMAIL_ADDRESS][DOMAIN…" at bounding box center [427, 109] width 747 height 56
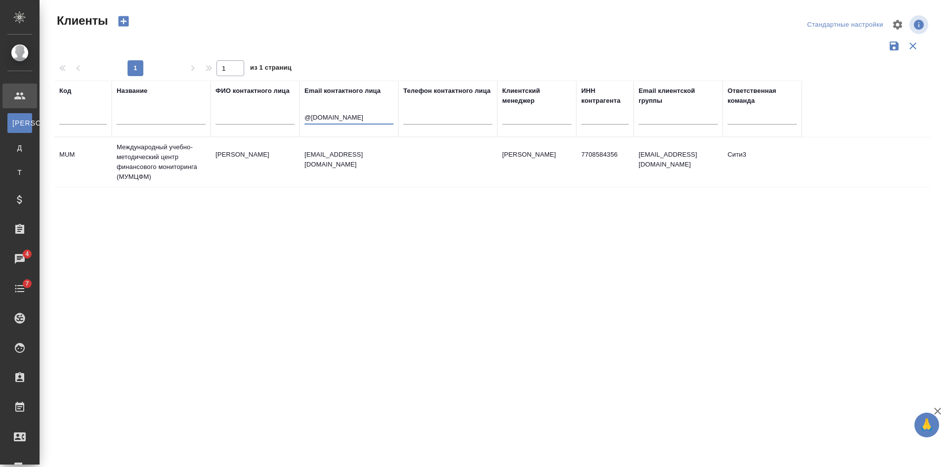
type input "@mumcfm.ru"
click at [277, 162] on td "Корнилова Дарья" at bounding box center [255, 162] width 89 height 35
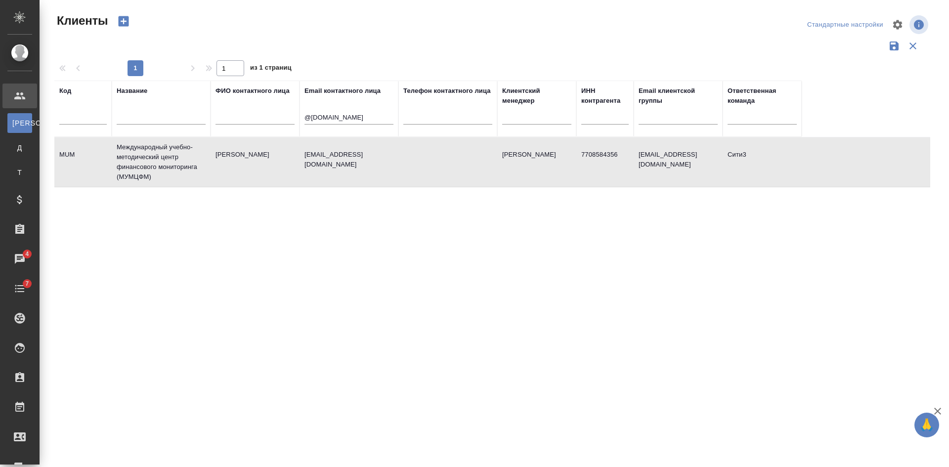
click at [277, 162] on td "Корнилова Дарья" at bounding box center [255, 162] width 89 height 35
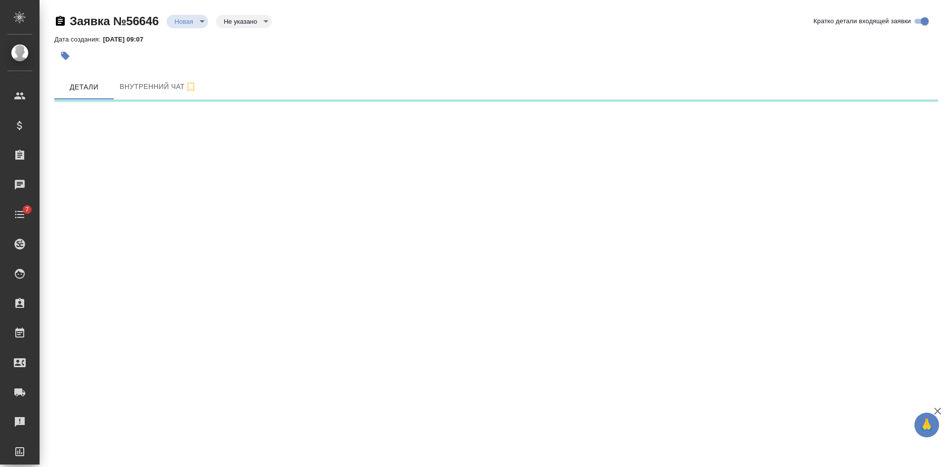
select select "RU"
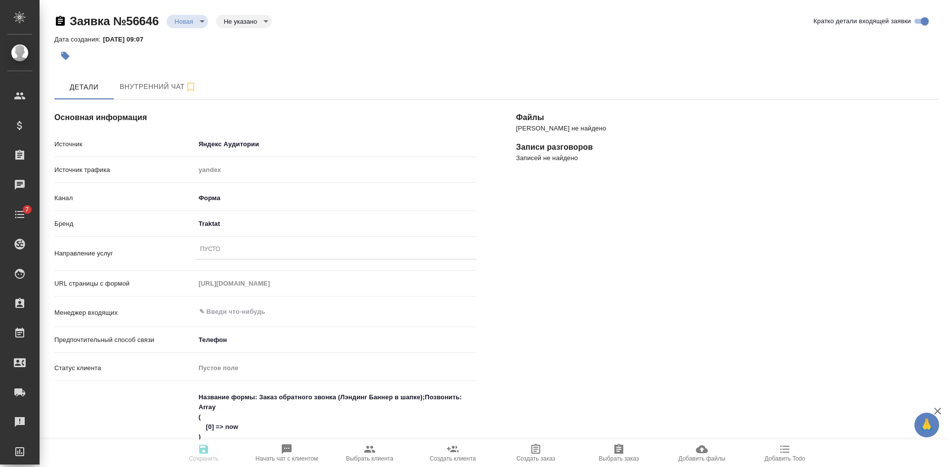
type textarea "x"
click at [226, 250] on div "Пусто" at bounding box center [335, 250] width 281 height 14
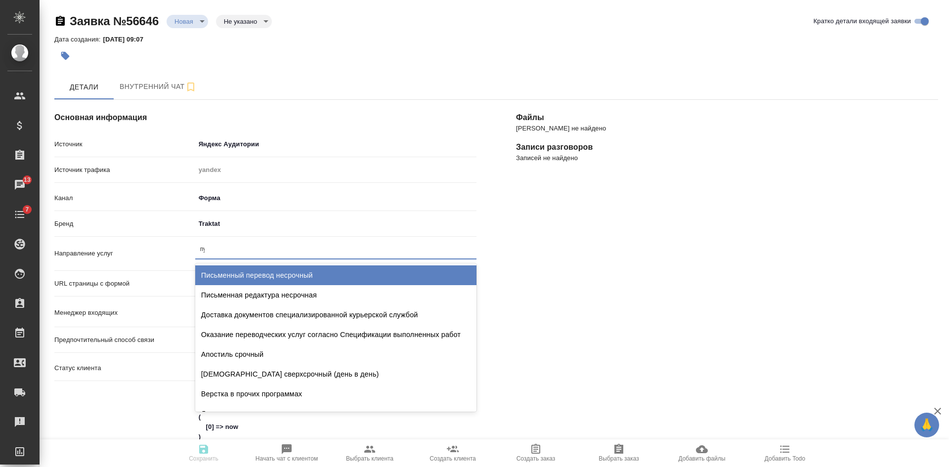
type input "пус"
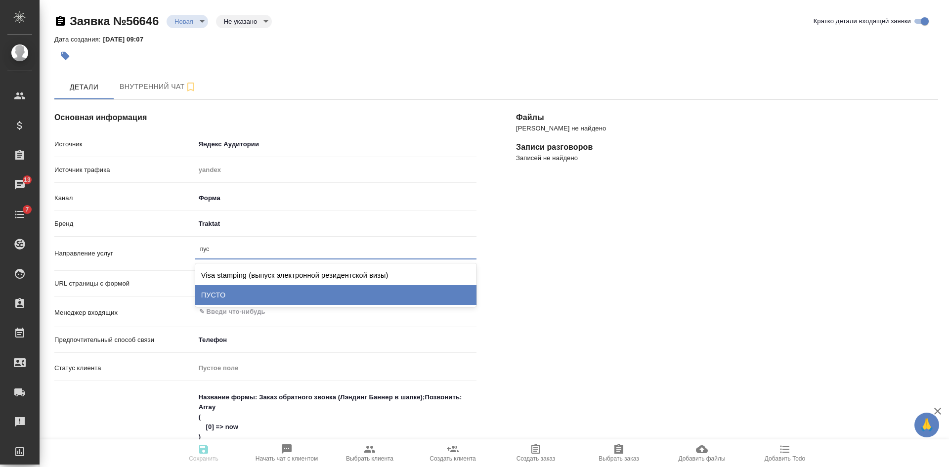
click at [227, 291] on div "ПУСТО" at bounding box center [335, 295] width 281 height 20
type textarea "x"
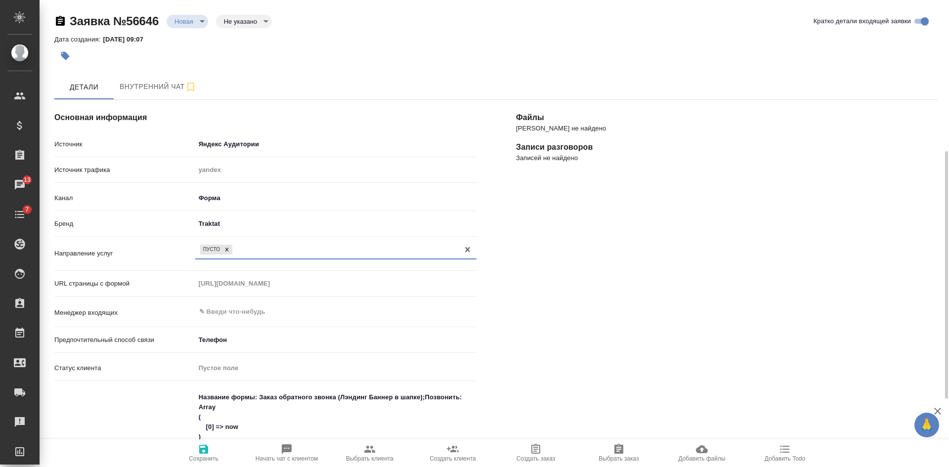
scroll to position [99, 0]
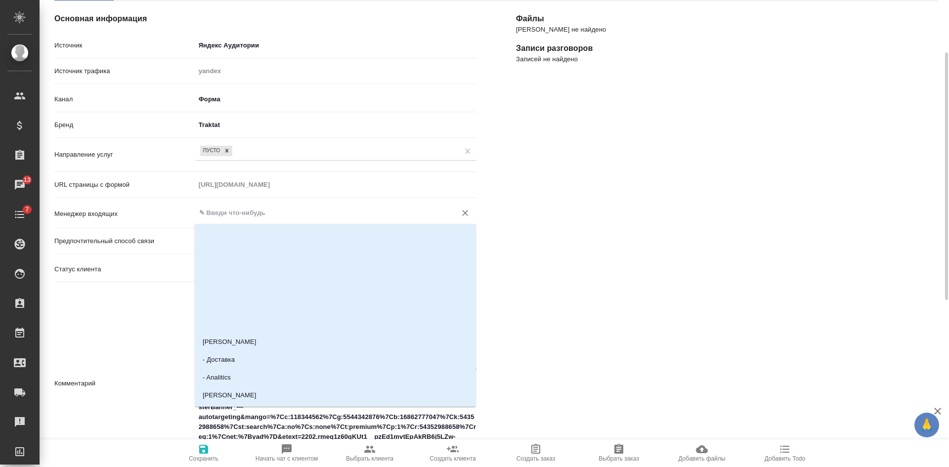
click at [233, 211] on input "text" at bounding box center [319, 213] width 242 height 12
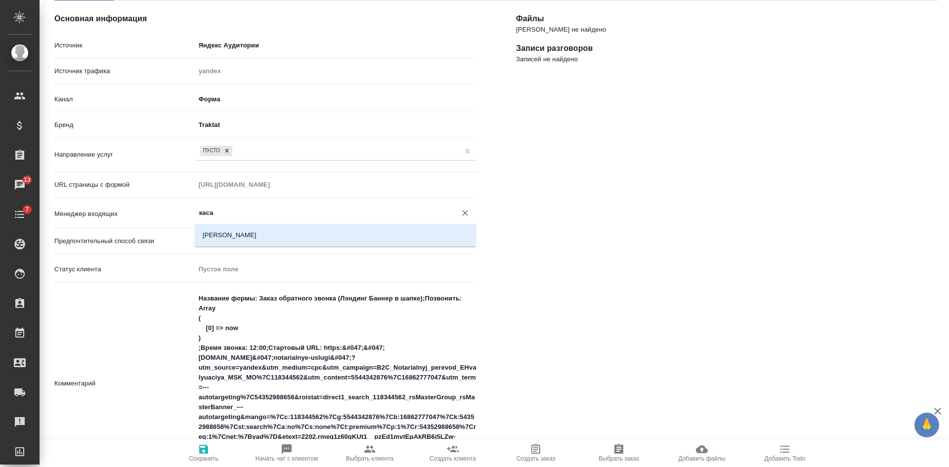
click at [232, 234] on li "[PERSON_NAME]" at bounding box center [335, 235] width 281 height 18
type input "[PERSON_NAME]"
type textarea "x"
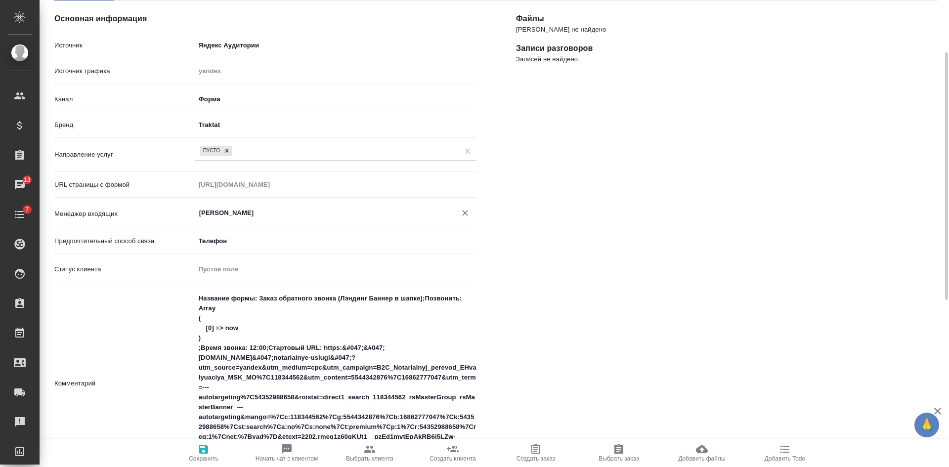
scroll to position [297, 0]
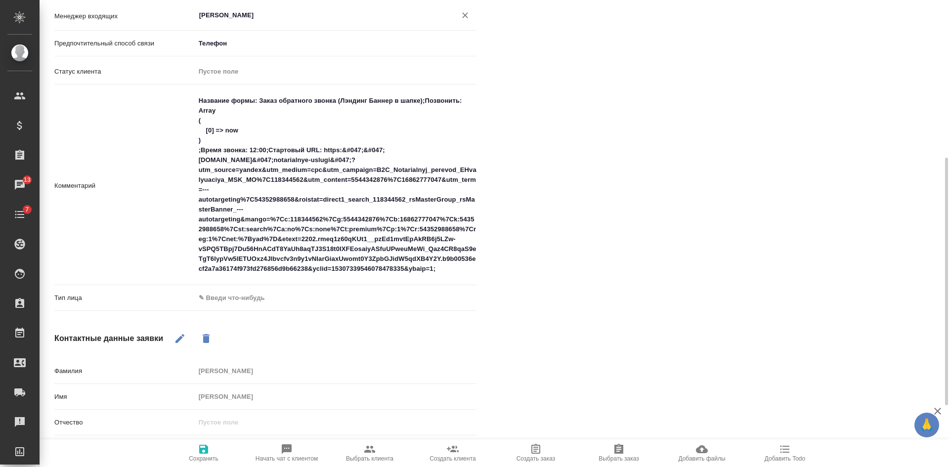
type input "[PERSON_NAME]"
click at [227, 298] on body "🙏 .cls-1 fill:#fff; AWATERA Kasatkina Aleksandra Клиенты Спецификации Заказы 13…" at bounding box center [474, 233] width 949 height 467
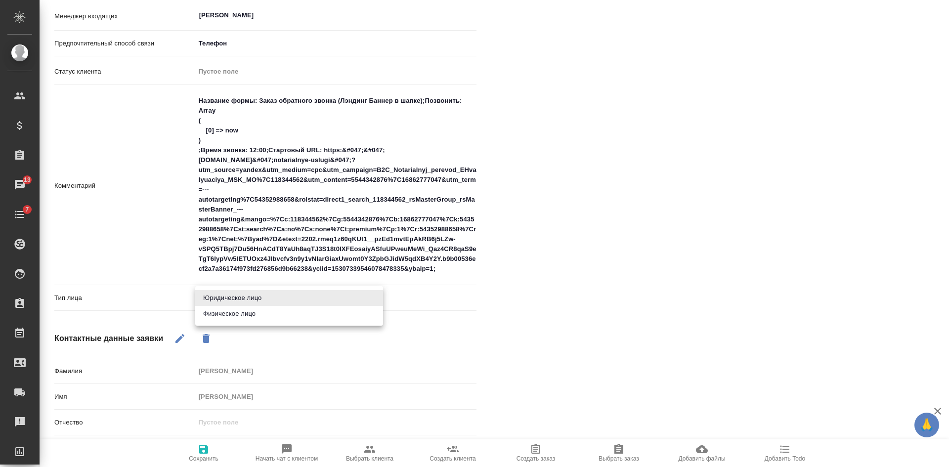
click at [226, 319] on li "Физическое лицо" at bounding box center [289, 314] width 188 height 16
type textarea "x"
type input "private"
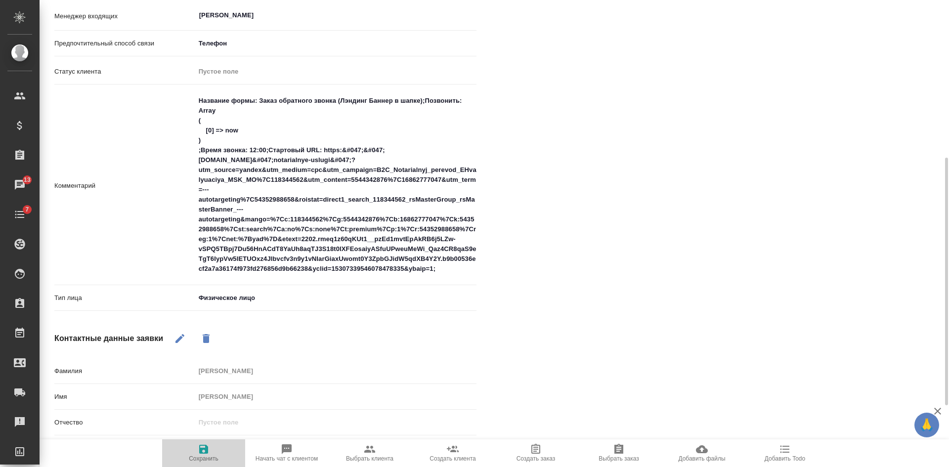
drag, startPoint x: 203, startPoint y: 452, endPoint x: 203, endPoint y: 436, distance: 15.8
click at [203, 453] on icon "button" at bounding box center [204, 449] width 12 height 12
select select "RU"
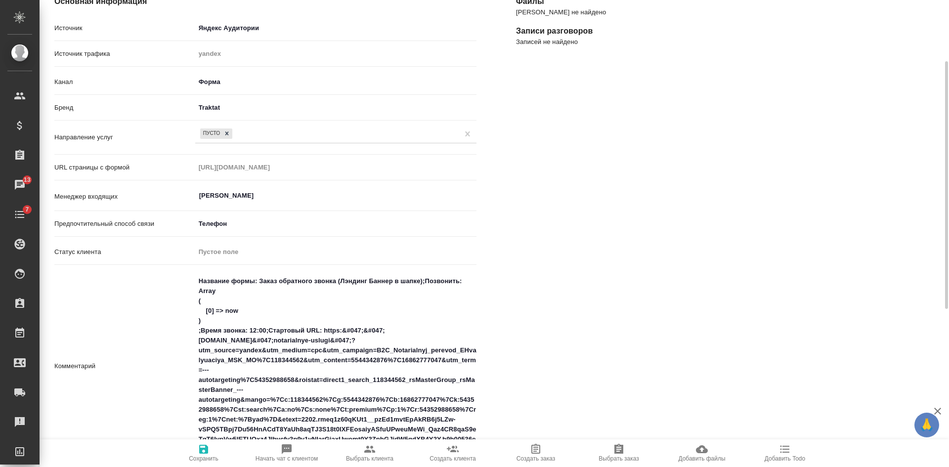
scroll to position [0, 0]
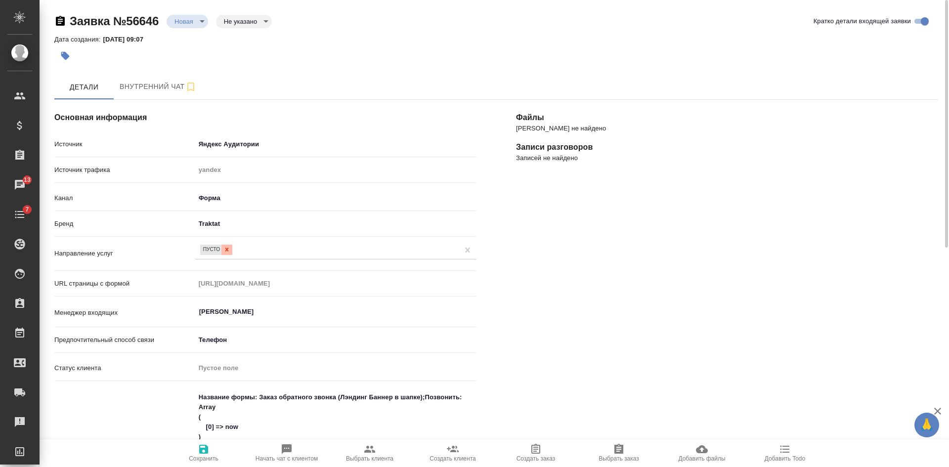
click at [223, 251] on icon at bounding box center [226, 249] width 7 height 7
type textarea "x"
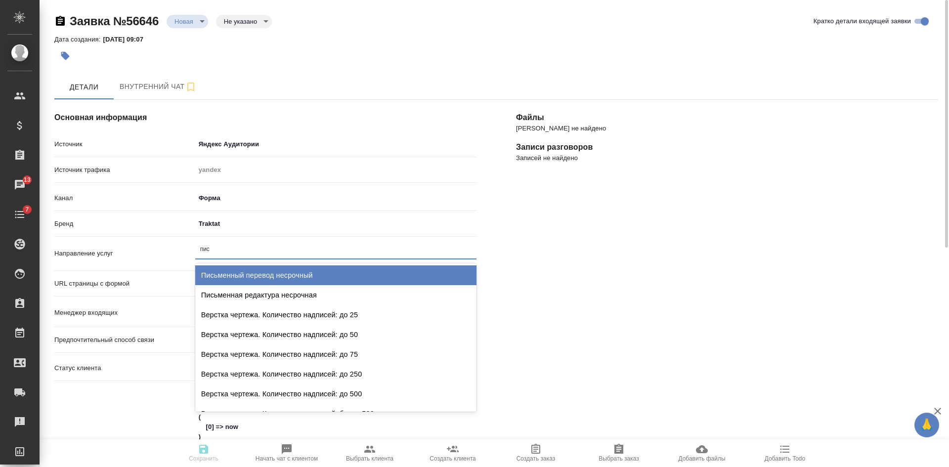
type input "пись"
click at [243, 267] on div "Письменный перевод несрочный" at bounding box center [335, 275] width 281 height 20
type textarea "x"
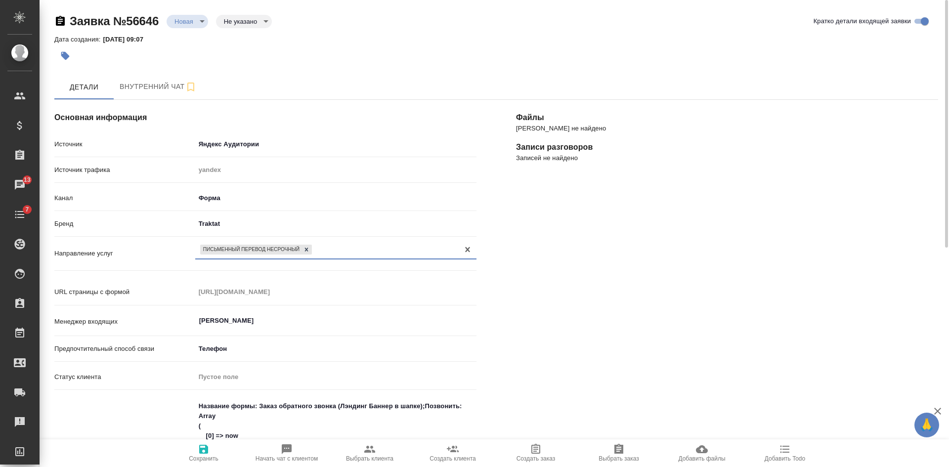
scroll to position [148, 0]
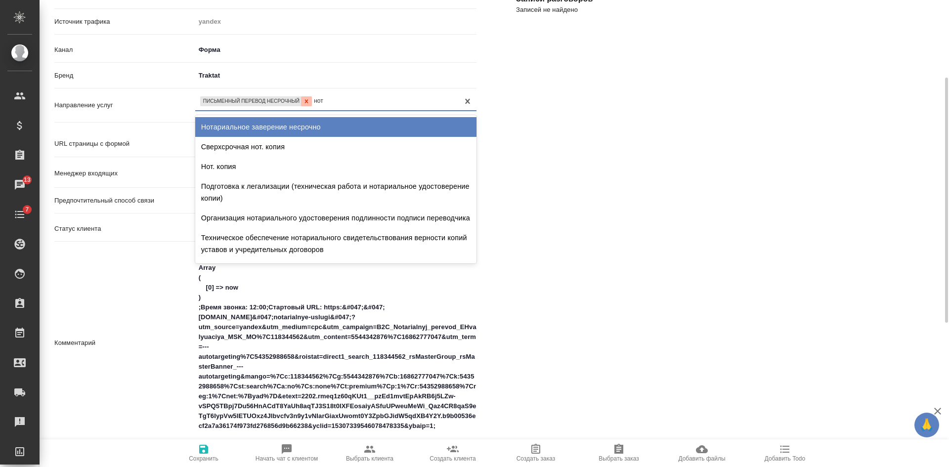
type input "нота"
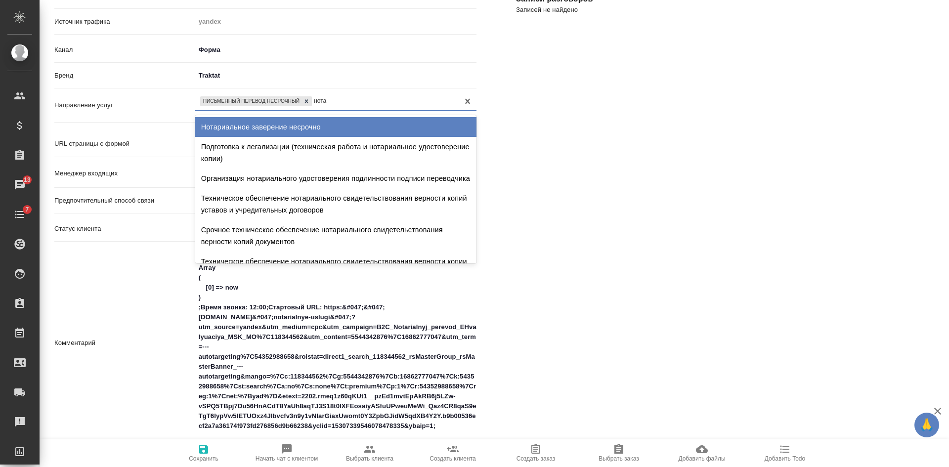
click at [302, 122] on div "Нотариальное заверение несрочно" at bounding box center [335, 127] width 281 height 20
type textarea "x"
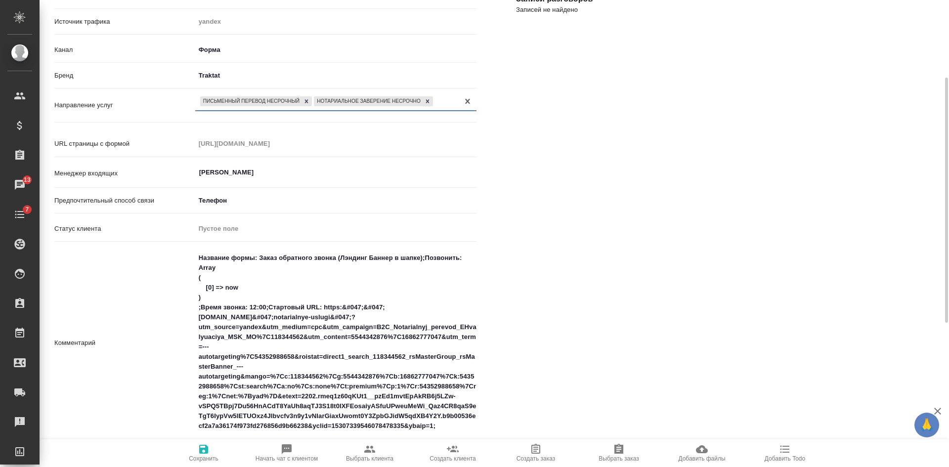
scroll to position [346, 0]
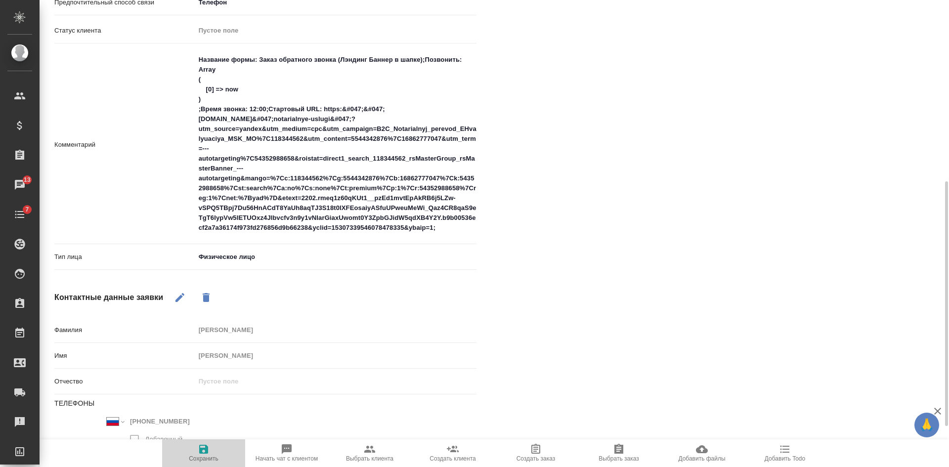
click at [210, 446] on span "Сохранить" at bounding box center [203, 452] width 71 height 19
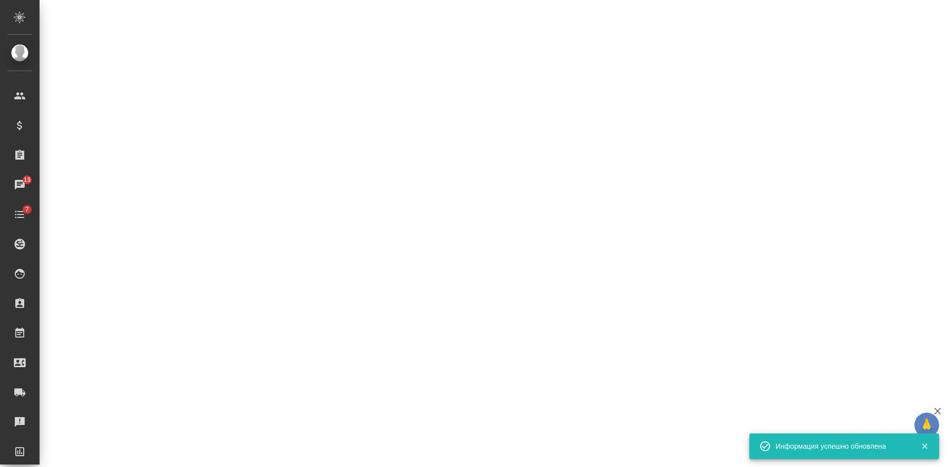
select select "RU"
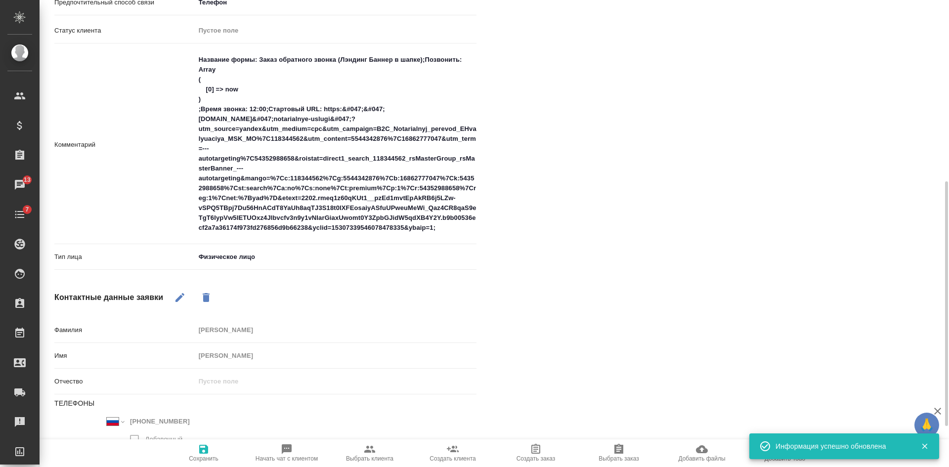
type textarea "x"
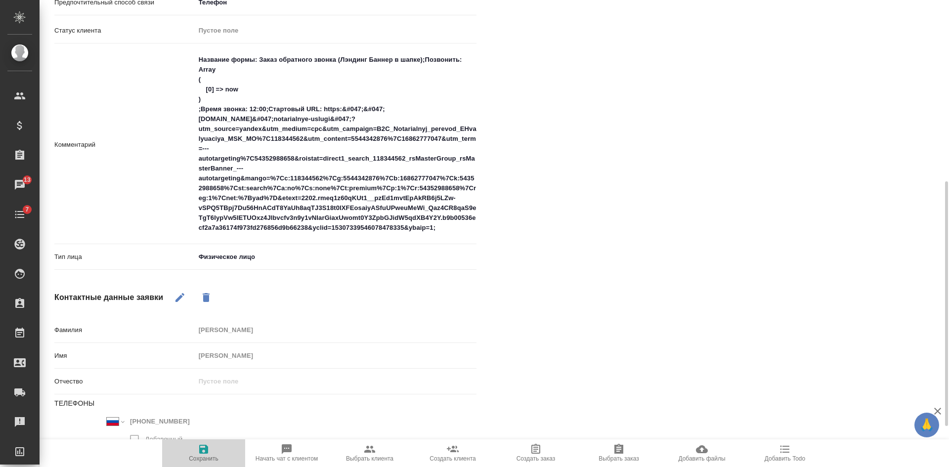
click at [203, 458] on span "Сохранить" at bounding box center [204, 458] width 30 height 7
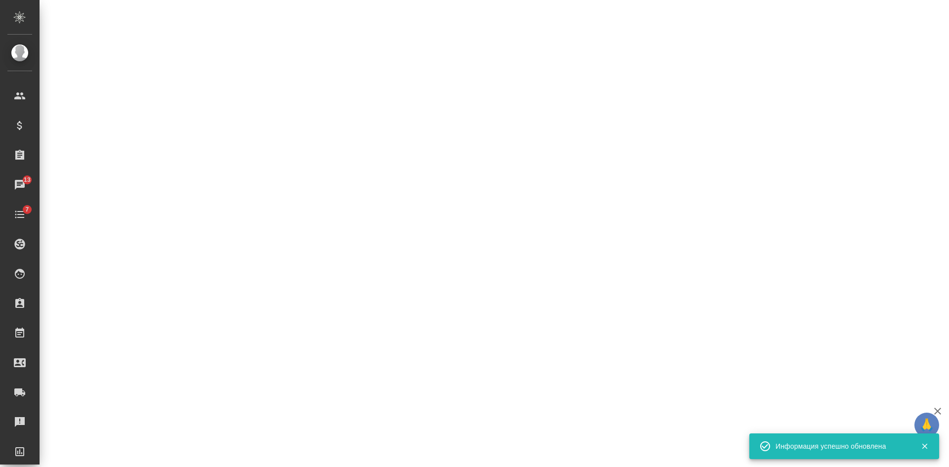
select select "RU"
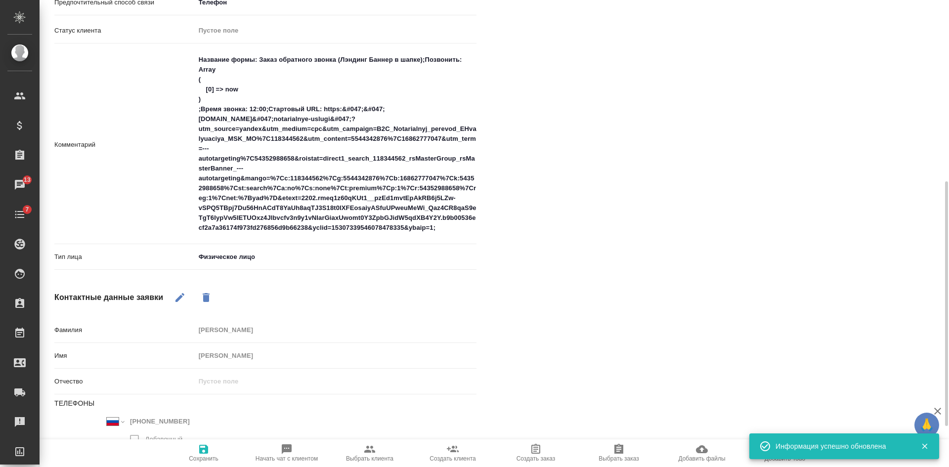
type textarea "x"
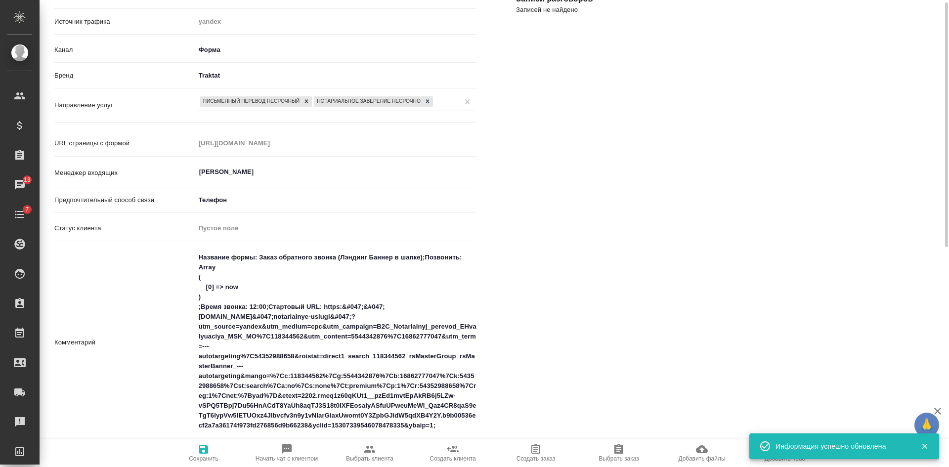
scroll to position [0, 0]
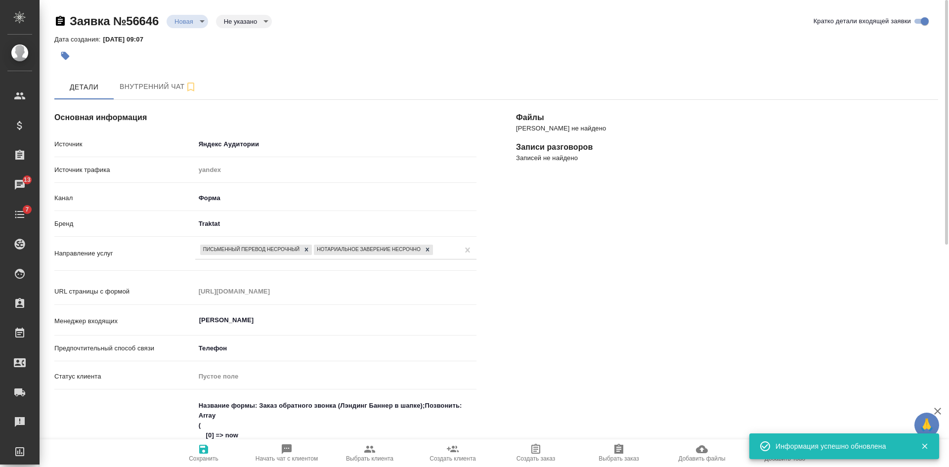
click at [242, 23] on body "🙏 .cls-1 fill:#fff; AWATERA Kasatkina Aleksandra Клиенты Спецификации Заказы 13…" at bounding box center [474, 233] width 949 height 467
click at [240, 39] on button "Целевая" at bounding box center [240, 37] width 32 height 11
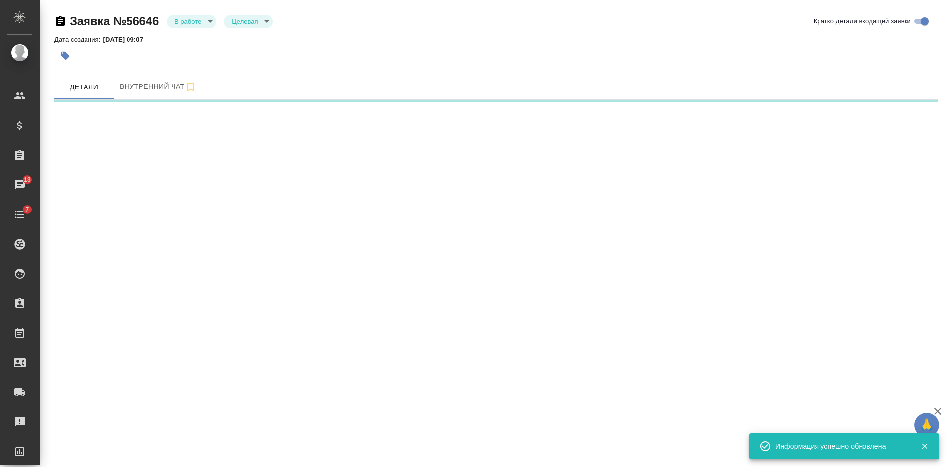
select select "RU"
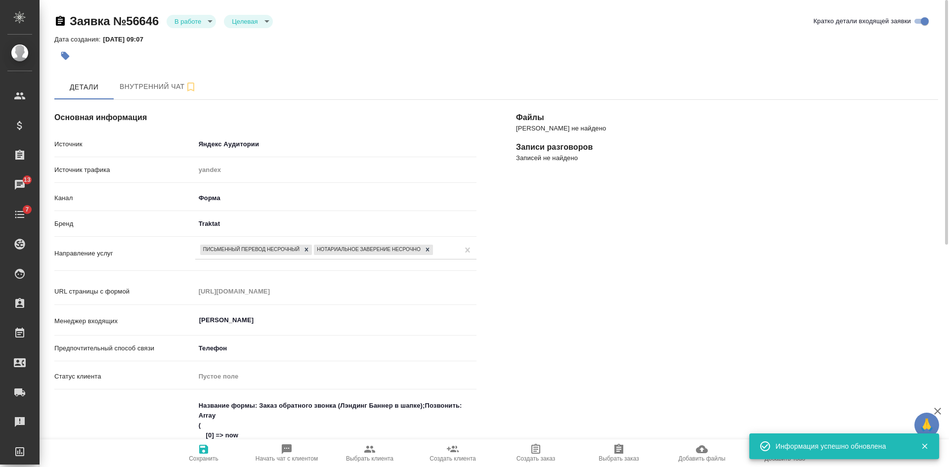
type textarea "x"
click at [204, 458] on span "Сохранить" at bounding box center [204, 458] width 30 height 7
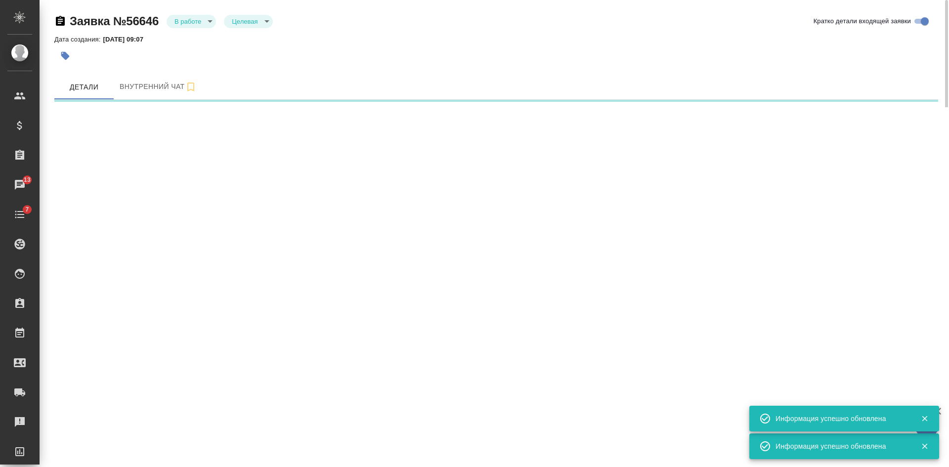
select select "RU"
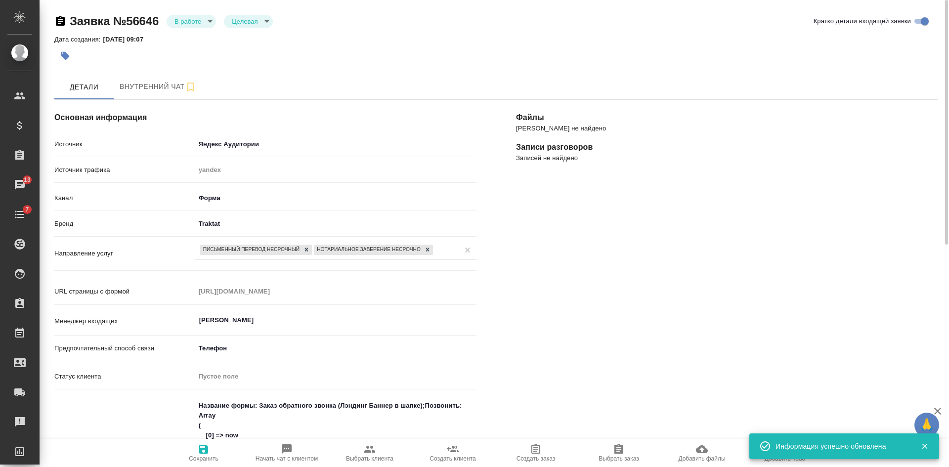
click at [291, 459] on span "Начать чат с клиентом" at bounding box center [287, 458] width 62 height 7
type textarea "x"
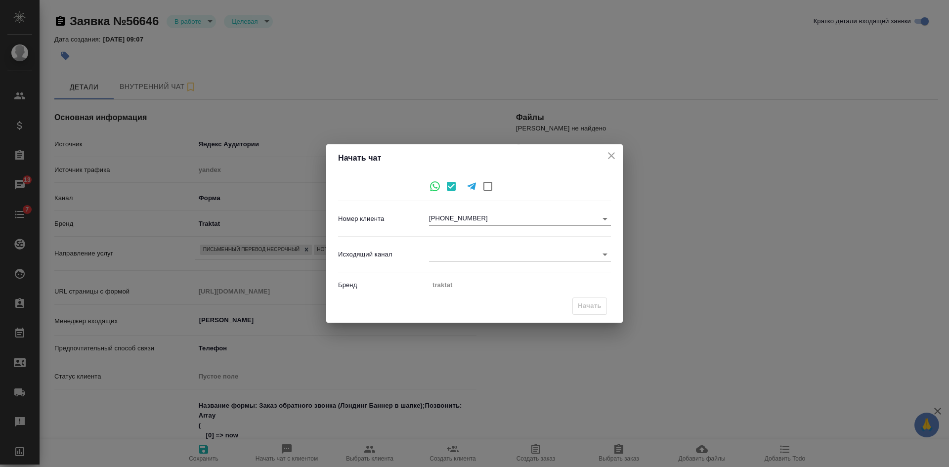
click at [452, 254] on body "🙏 .cls-1 fill:#fff; AWATERA Kasatkina Aleksandra Клиенты Спецификации Заказы 13…" at bounding box center [474, 233] width 949 height 467
click at [452, 256] on li "Awatera" at bounding box center [520, 255] width 182 height 16
type input "2"
click at [592, 306] on span "Начать" at bounding box center [590, 306] width 24 height 11
type textarea "x"
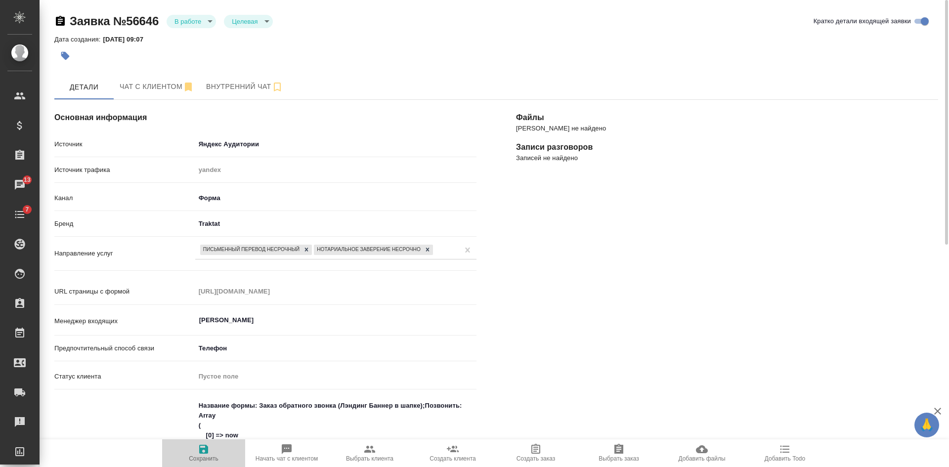
click at [215, 454] on span "Сохранить" at bounding box center [203, 452] width 71 height 19
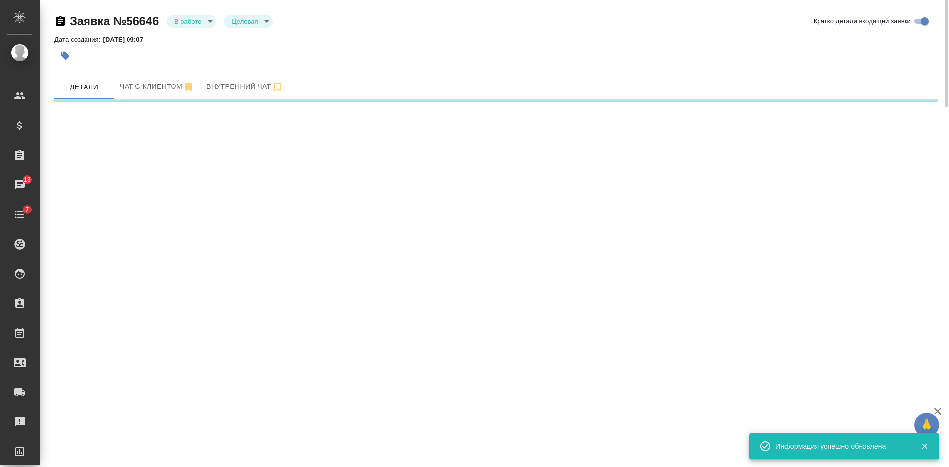
select select "RU"
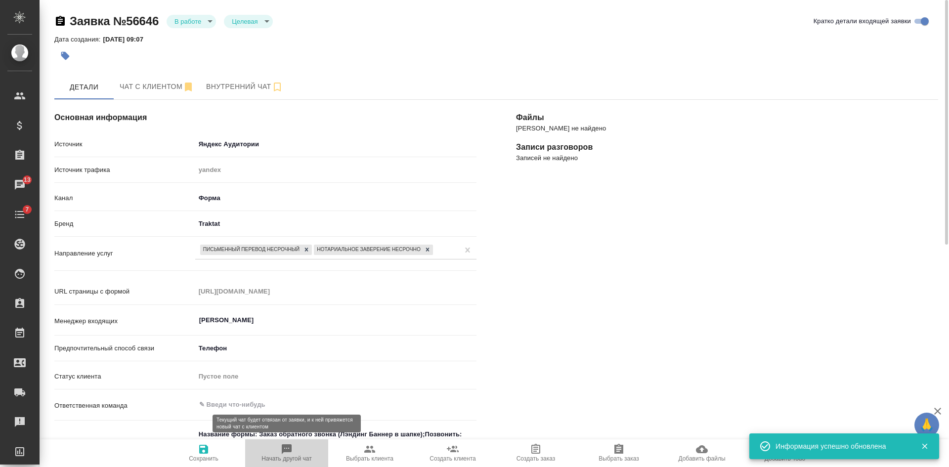
click at [284, 455] on icon "button" at bounding box center [287, 449] width 12 height 12
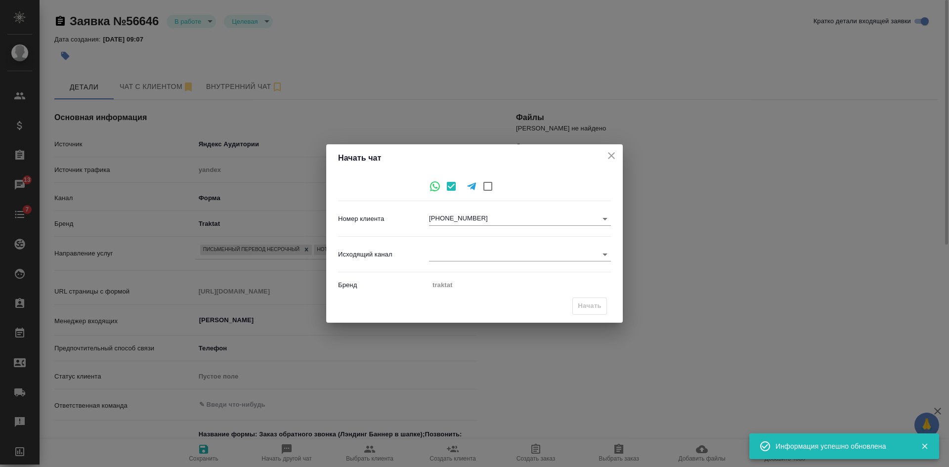
drag, startPoint x: 608, startPoint y: 152, endPoint x: 583, endPoint y: 149, distance: 24.9
click at [608, 151] on icon "close" at bounding box center [612, 156] width 12 height 12
type textarea "x"
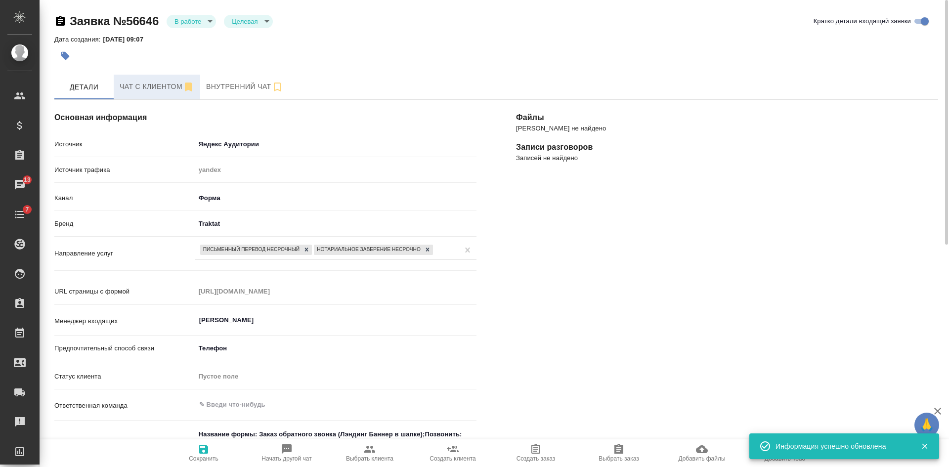
click at [140, 79] on button "Чат с клиентом" at bounding box center [157, 87] width 87 height 25
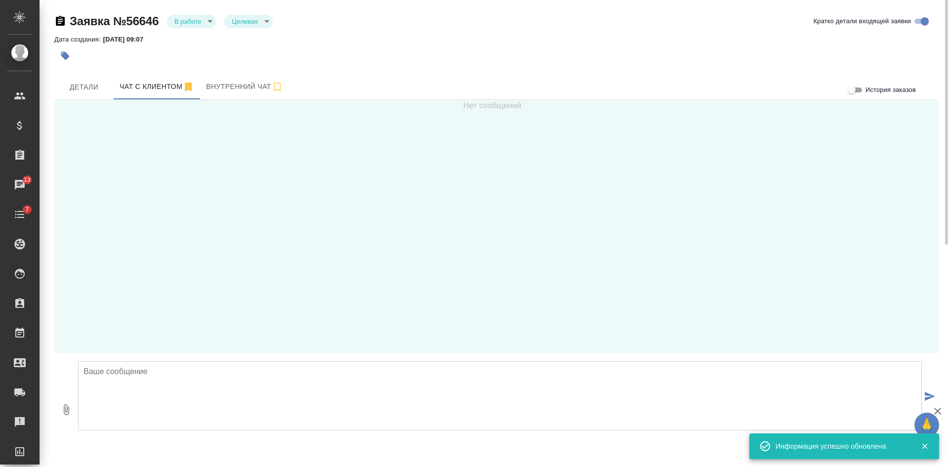
click at [232, 438] on div at bounding box center [500, 446] width 844 height 24
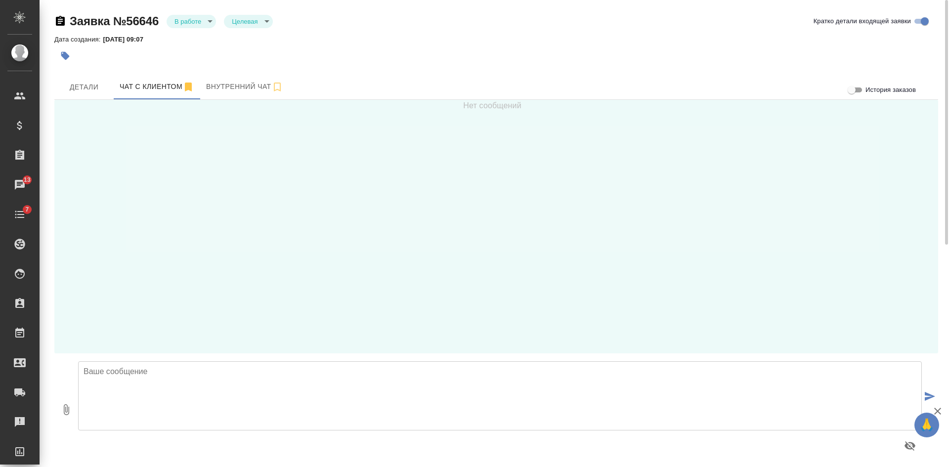
click at [230, 381] on textarea at bounding box center [500, 395] width 844 height 69
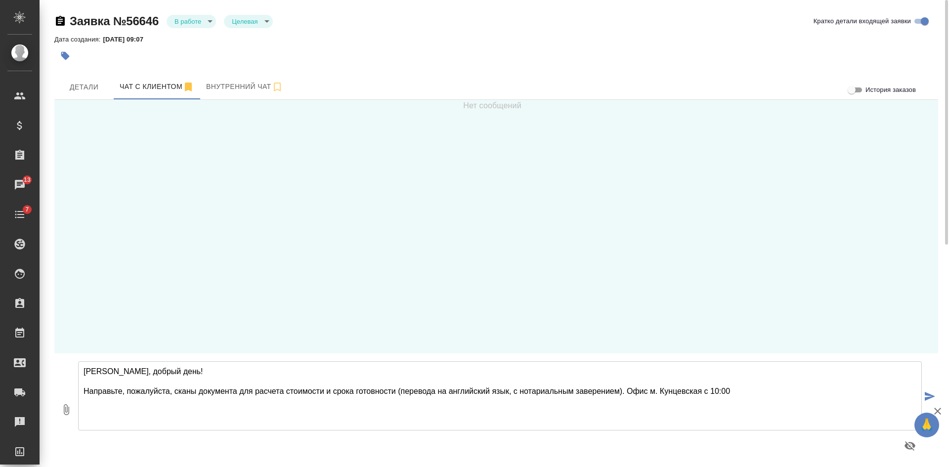
click at [708, 391] on textarea "Сергей, добрый день! Направьте, пожалуйста, сканы документа для расчета стоимос…" at bounding box center [500, 395] width 844 height 69
click at [802, 389] on textarea "Сергей, добрый день! Направьте, пожалуйста, сканы документа для расчета стоимос…" at bounding box center [500, 395] width 844 height 69
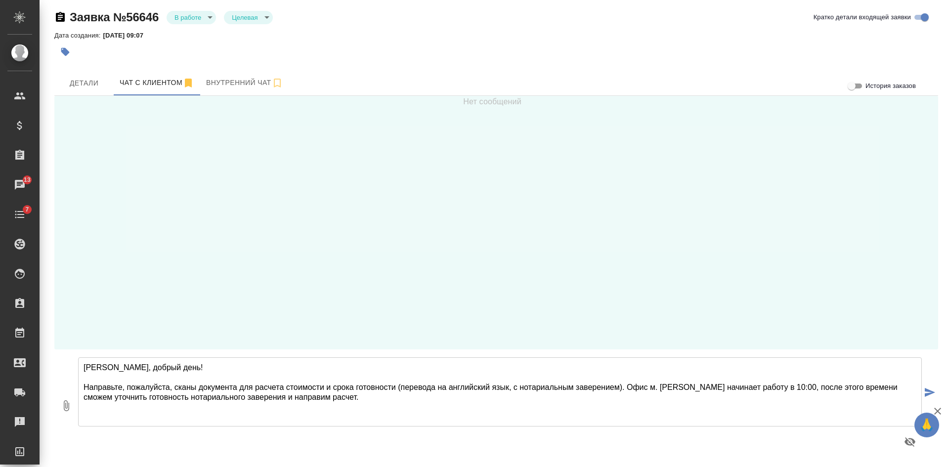
drag, startPoint x: 85, startPoint y: 368, endPoint x: 395, endPoint y: 407, distance: 313.4
click at [395, 407] on textarea "Сергей, добрый день! Направьте, пожалуйста, сканы документа для расчета стоимос…" at bounding box center [500, 391] width 844 height 69
click at [387, 401] on textarea "Сергей, добрый день! Направьте, пожалуйста, сканы документа для расчета стоимос…" at bounding box center [500, 391] width 844 height 69
type textarea "Сергей, добрый день! Направьте, пожалуйста, сканы документа для расчета стоимос…"
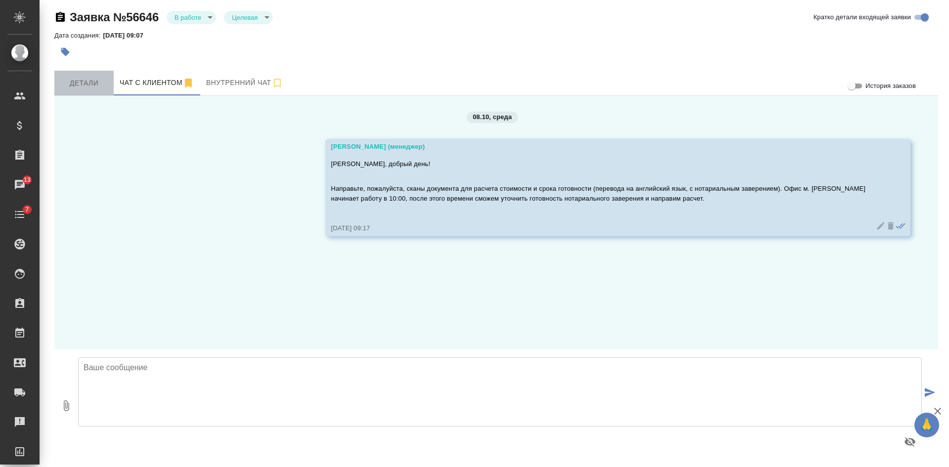
click at [91, 80] on span "Детали" at bounding box center [83, 83] width 47 height 12
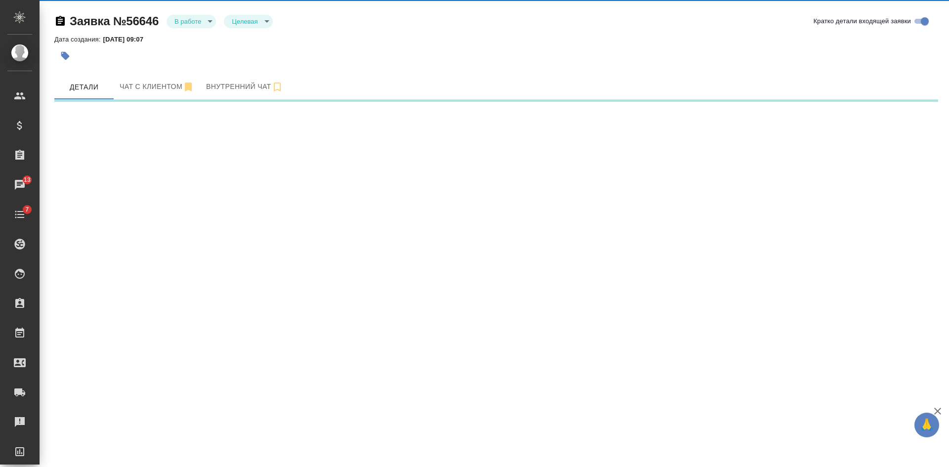
select select "RU"
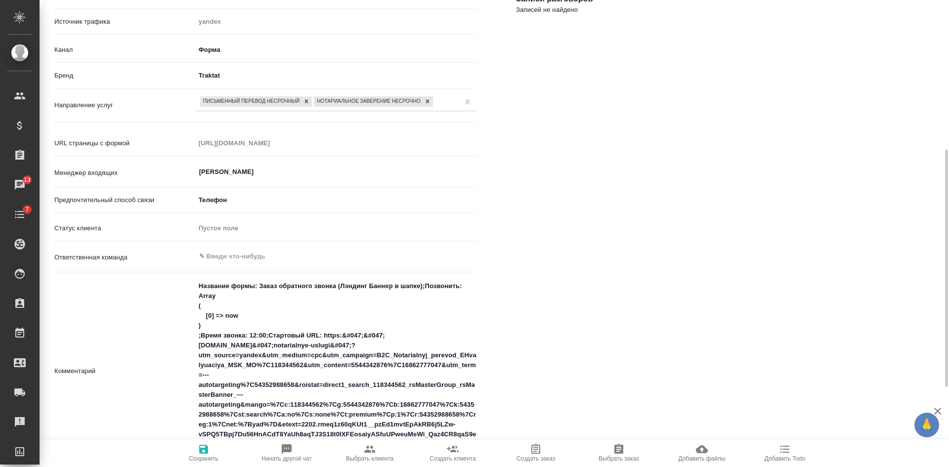
scroll to position [395, 0]
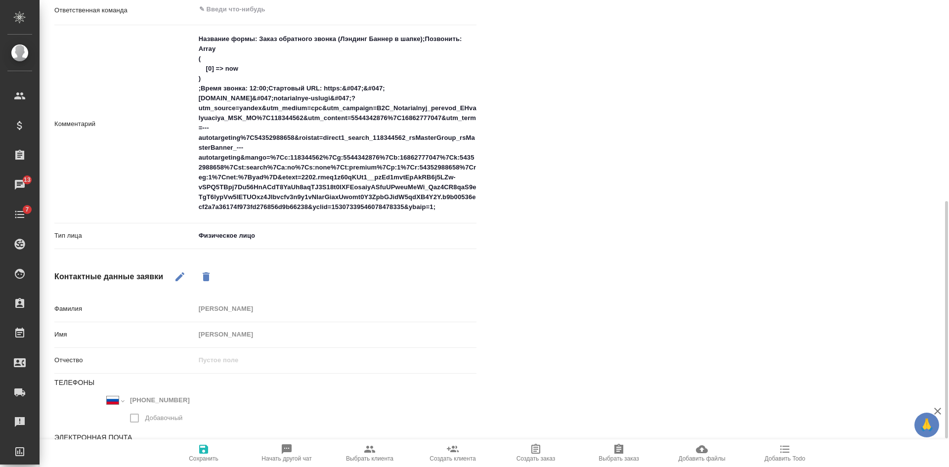
type textarea "x"
click at [449, 208] on textarea "Название формы: Заказ обратного звонка (Лэндинг Баннер в шапке);Позвонить: Arra…" at bounding box center [335, 123] width 281 height 185
type textarea "Название формы: Заказ обратного звонка (Лэндинг Баннер в шапке);Позвонить: Arra…"
type textarea "x"
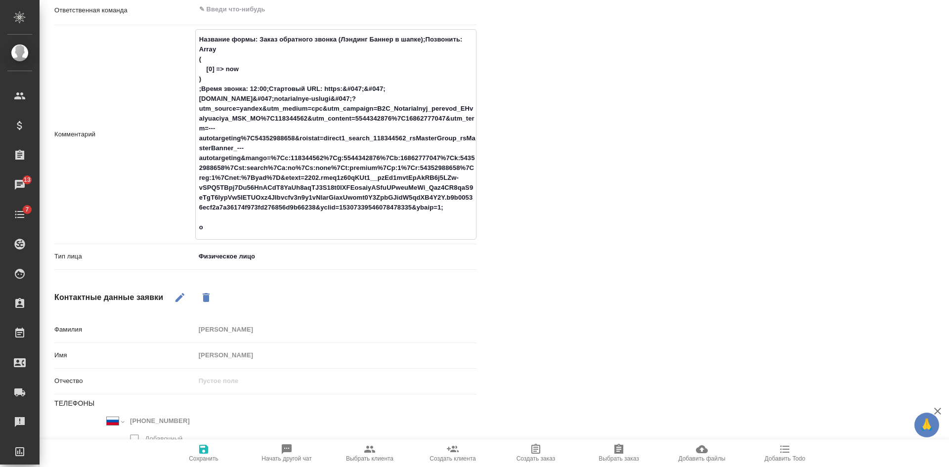
type textarea "Название формы: Заказ обратного звонка (Лэндинг Баннер в шапке);Позвонить: Arra…"
type textarea "x"
type textarea "Название формы: Заказ обратного звонка (Лэндинг Баннер в шапке);Позвонить: Arra…"
type textarea "x"
type textarea "Название формы: Заказ обратного звонка (Лэндинг Баннер в шапке);Позвонить: Arra…"
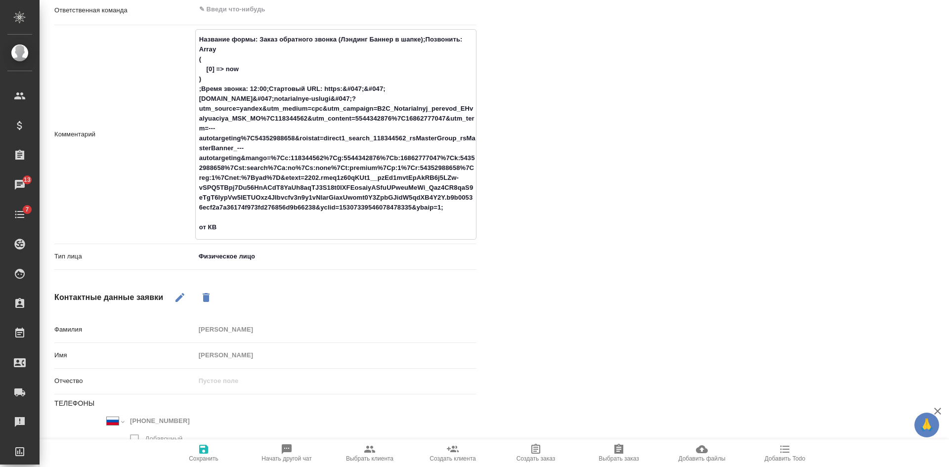
type textarea "x"
type textarea "Название формы: Заказ обратного звонка (Лэндинг Баннер в шапке);Позвонить: Arra…"
type textarea "x"
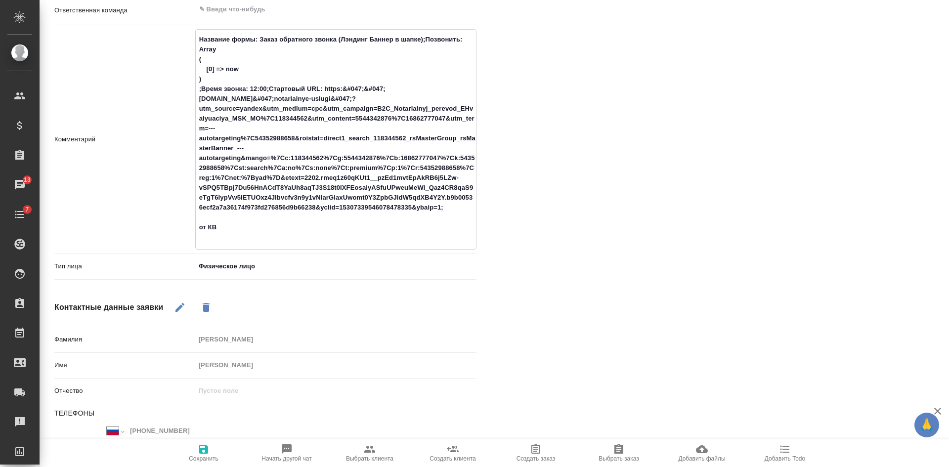
type textarea "Название формы: Заказ обратного звонка (Лэндинг Баннер в шапке);Позвонить: Arra…"
type textarea "x"
type textarea "Название формы: Заказ обратного звонка (Лэндинг Баннер в шапке);Позвонить: Arra…"
type textarea "x"
type textarea "Название формы: Заказ обратного звонка (Лэндинг Баннер в шапке);Позвонить: Arra…"
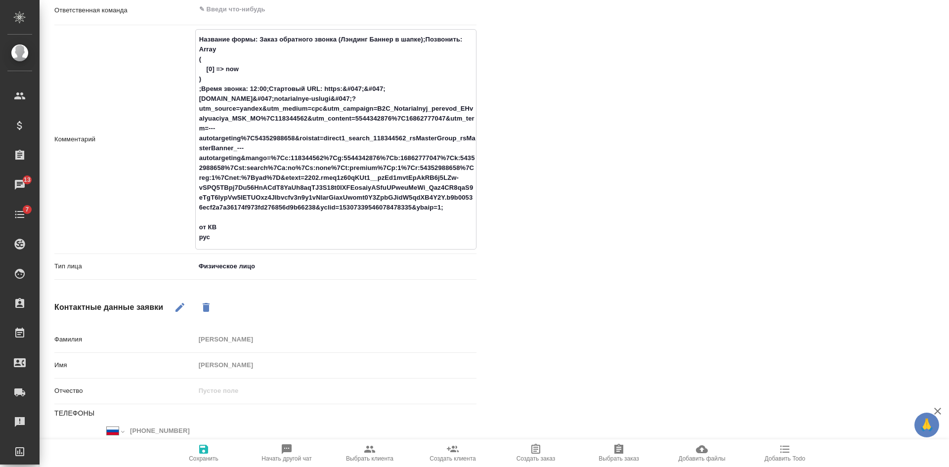
type textarea "x"
type textarea "Название формы: Заказ обратного звонка (Лэндинг Баннер в шапке);Позвонить: Arra…"
type textarea "x"
type textarea "Название формы: Заказ обратного звонка (Лэндинг Баннер в шапке);Позвонить: Arra…"
type textarea "x"
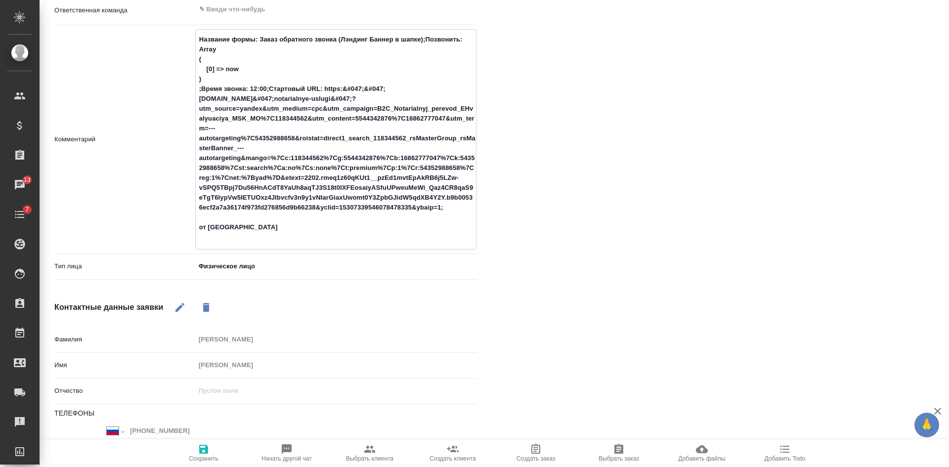
type textarea "Название формы: Заказ обратного звонка (Лэндинг Баннер в шапке);Позвонить: Arra…"
type textarea "x"
type textarea "Название формы: Заказ обратного звонка (Лэндинг Баннер в шапке);Позвонить: Arra…"
type textarea "x"
type textarea "Название формы: Заказ обратного звонка (Лэндинг Баннер в шапке);Позвонить: Arra…"
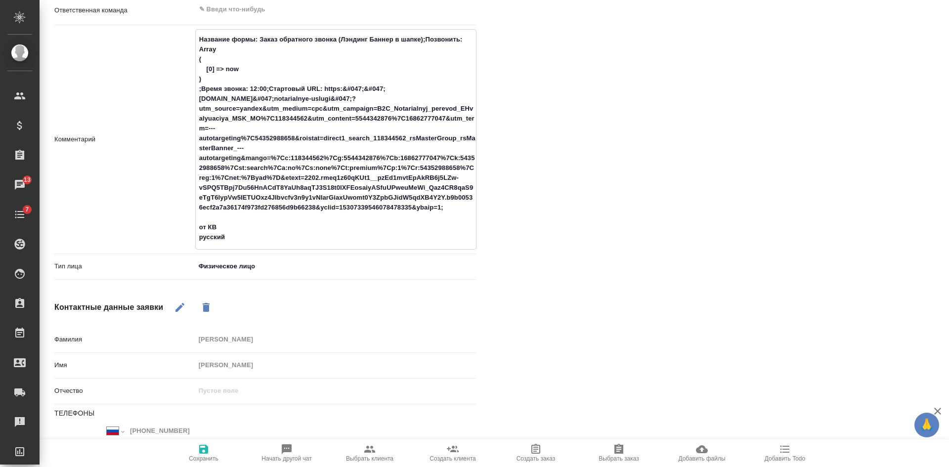
type textarea "x"
type textarea "Название формы: Заказ обратного звонка (Лэндинг Баннер в шапке);Позвонить: Arra…"
type textarea "x"
type textarea "Название формы: Заказ обратного звонка (Лэндинг Баннер в шапке);Позвонить: Arra…"
type textarea "x"
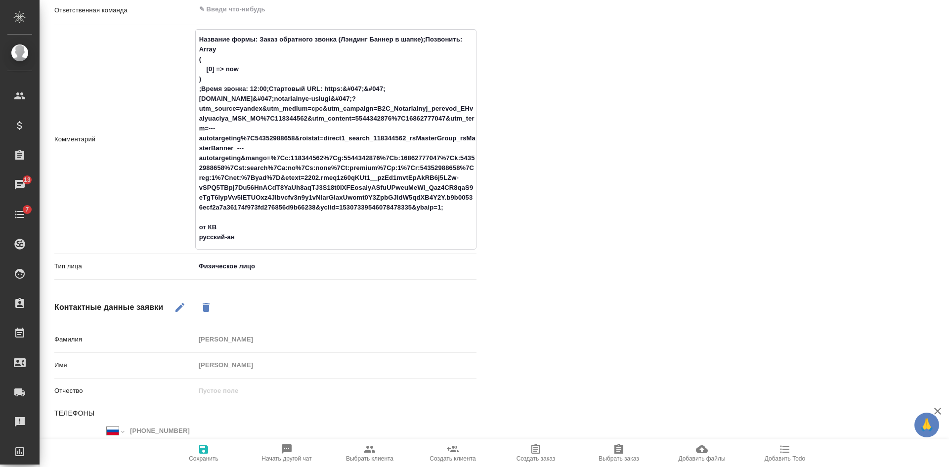
type textarea "Название формы: Заказ обратного звонка (Лэндинг Баннер в шапке);Позвонить: Arra…"
type textarea "x"
type textarea "Название формы: Заказ обратного звонка (Лэндинг Баннер в шапке);Позвонить: Arra…"
type textarea "x"
type textarea "Название формы: Заказ обратного звонка (Лэндинг Баннер в шапке);Позвонить: Arra…"
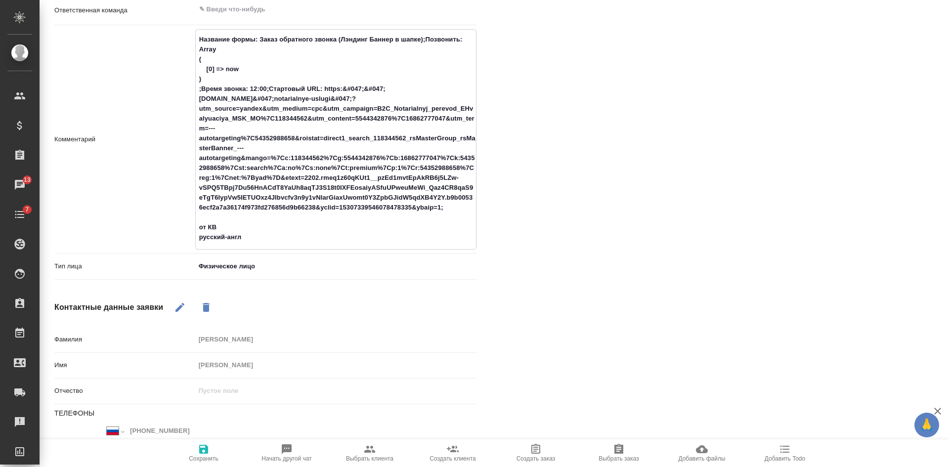
type textarea "x"
type textarea "Название формы: Заказ обратного звонка (Лэндинг Баннер в шапке);Позвонить: Arra…"
type textarea "x"
type textarea "Название формы: Заказ обратного звонка (Лэндинг Баннер в шапке);Позвонить: Arra…"
type textarea "x"
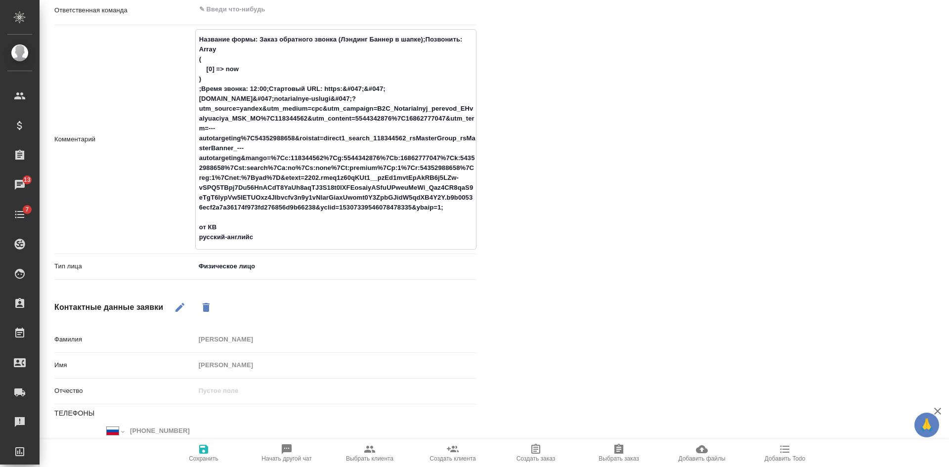
type textarea "Название формы: Заказ обратного звонка (Лэндинг Баннер в шапке);Позвонить: Arra…"
type textarea "x"
type textarea "Название формы: Заказ обратного звонка (Лэндинг Баннер в шапке);Позвонить: Arra…"
type textarea "x"
type textarea "Название формы: Заказ обратного звонка (Лэндинг Баннер в шапке);Позвонить: Arra…"
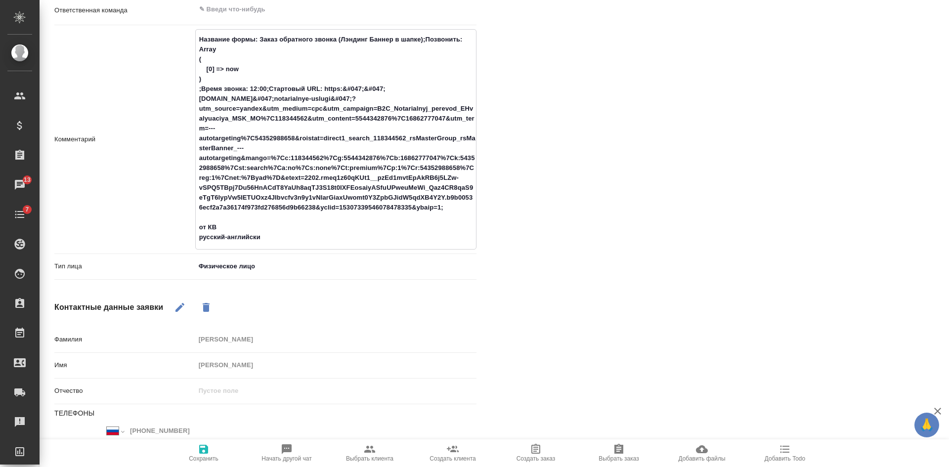
type textarea "x"
type textarea "Название формы: Заказ обратного звонка (Лэндинг Баннер в шапке);Позвонить: Arra…"
type textarea "x"
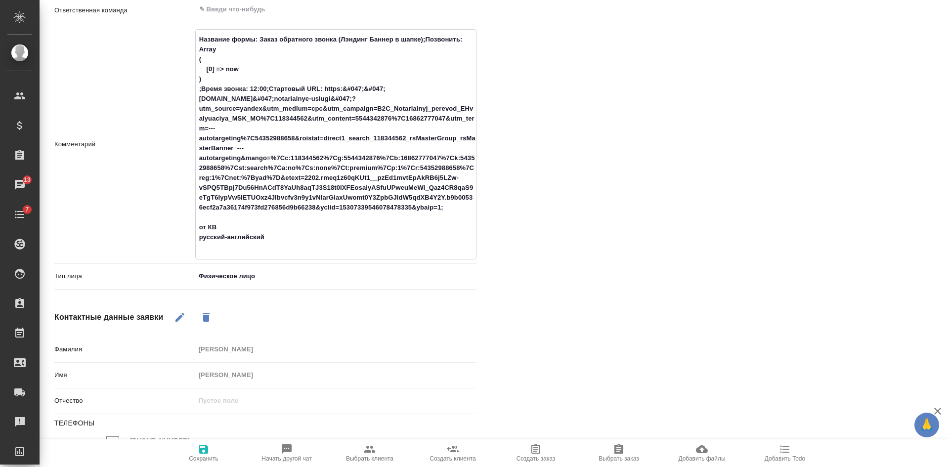
type textarea "Название формы: Заказ обратного звонка (Лэндинг Баннер в шапке);Позвонить: Arra…"
type textarea "x"
type textarea "Название формы: Заказ обратного звонка (Лэндинг Баннер в шапке);Позвонить: Arra…"
type textarea "x"
type textarea "Название формы: Заказ обратного звонка (Лэндинг Баннер в шапке);Позвонить: Arra…"
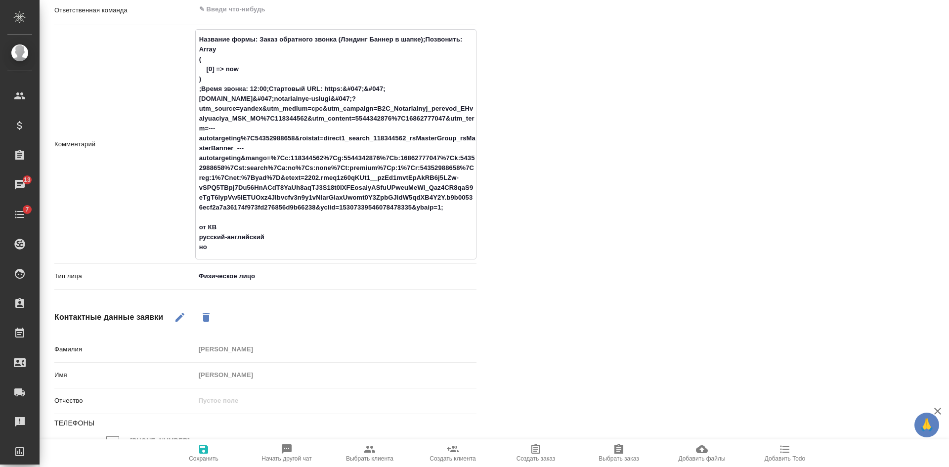
type textarea "x"
type textarea "Название формы: Заказ обратного звонка (Лэндинг Баннер в шапке);Позвонить: Arra…"
type textarea "x"
type textarea "Название формы: Заказ обратного звонка (Лэндинг Баннер в шапке);Позвонить: Arra…"
type textarea "x"
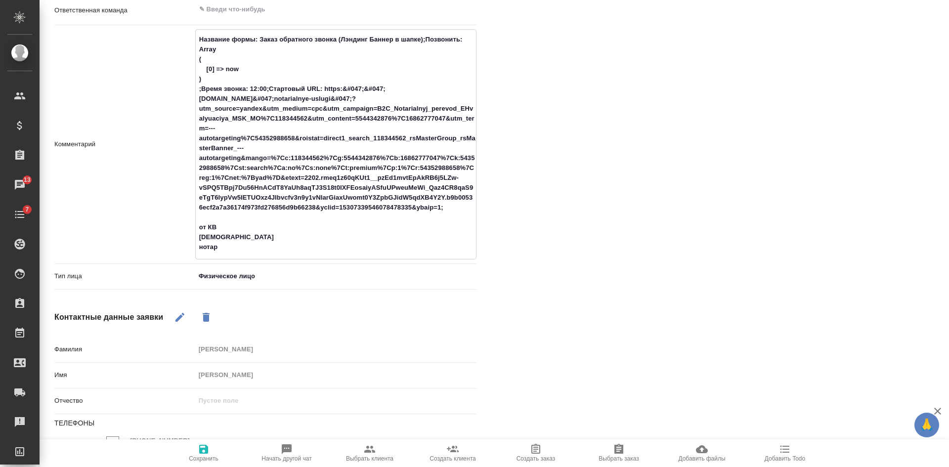
type textarea "Название формы: Заказ обратного звонка (Лэндинг Баннер в шапке);Позвонить: Arra…"
type textarea "x"
type textarea "Название формы: Заказ обратного звонка (Лэндинг Баннер в шапке);Позвонить: Arra…"
type textarea "x"
type textarea "Название формы: Заказ обратного звонка (Лэндинг Баннер в шапке);Позвонить: Arra…"
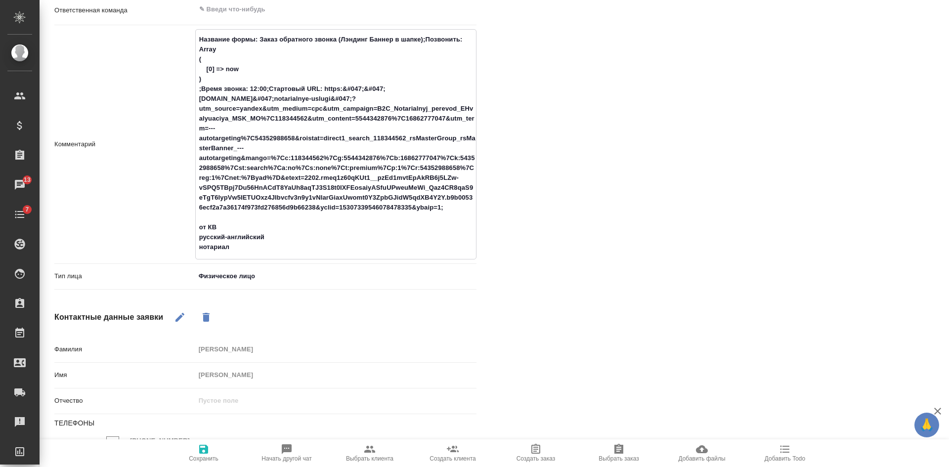
type textarea "x"
type textarea "Название формы: Заказ обратного звонка (Лэндинг Баннер в шапке);Позвонить: Arra…"
type textarea "x"
type textarea "Название формы: Заказ обратного звонка (Лэндинг Баннер в шапке);Позвонить: Arra…"
type textarea "x"
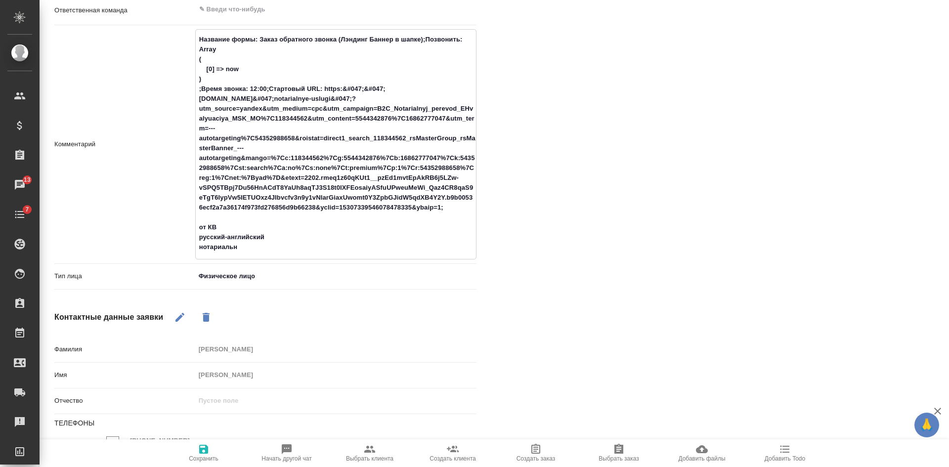
type textarea "Название формы: Заказ обратного звонка (Лэндинг Баннер в шапке);Позвонить: Arra…"
type textarea "x"
type textarea "Название формы: Заказ обратного звонка (Лэндинг Баннер в шапке);Позвонить: Arra…"
type textarea "x"
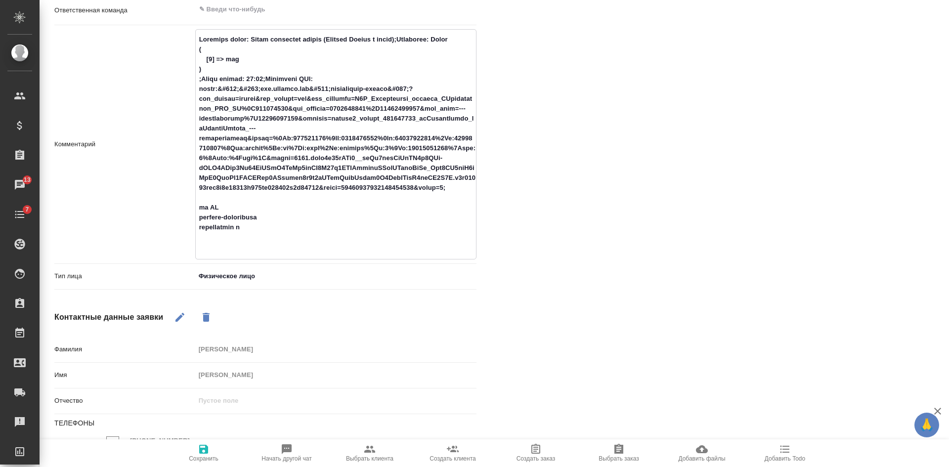
type textarea "Название формы: Заказ обратного звонка (Лэндинг Баннер в шапке);Позвонить: Arra…"
type textarea "x"
type textarea "Название формы: Заказ обратного звонка (Лэндинг Баннер в шапке);Позвонить: Arra…"
type textarea "x"
type textarea "Название формы: Заказ обратного звонка (Лэндинг Баннер в шапке);Позвонить: Arra…"
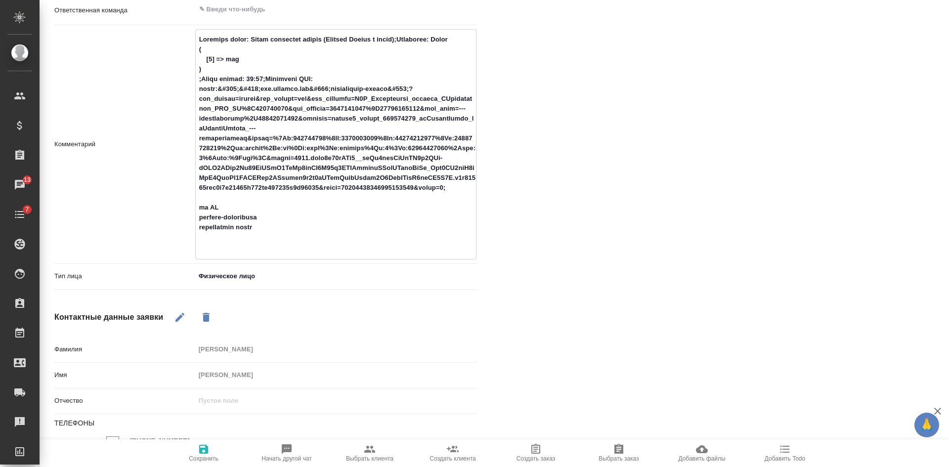
type textarea "x"
type textarea "Название формы: Заказ обратного звонка (Лэндинг Баннер в шапке);Позвонить: Arra…"
type textarea "x"
type textarea "Название формы: Заказ обратного звонка (Лэндинг Баннер в шапке);Позвонить: Arra…"
type textarea "x"
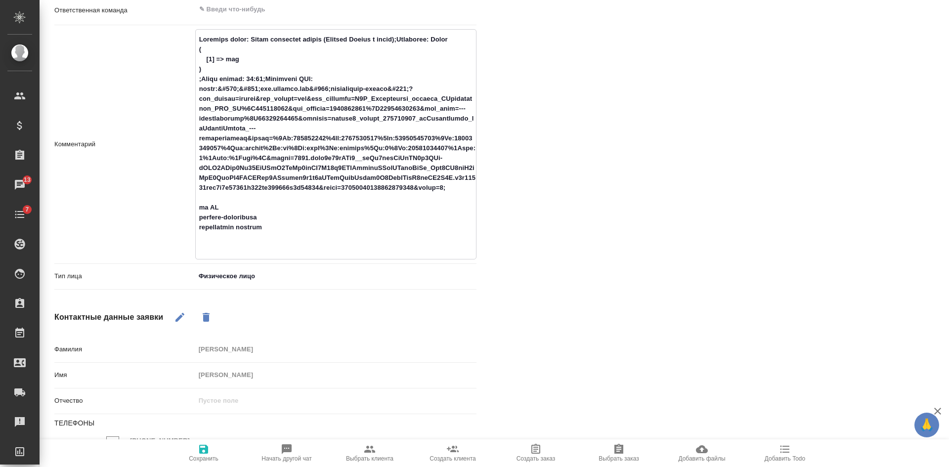
type textarea "Название формы: Заказ обратного звонка (Лэндинг Баннер в шапке);Позвонить: Arra…"
type textarea "x"
type textarea "Название формы: Заказ обратного звонка (Лэндинг Баннер в шапке);Позвонить: Arra…"
type textarea "x"
type textarea "Название формы: Заказ обратного звонка (Лэндинг Баннер в шапке);Позвонить: Arra…"
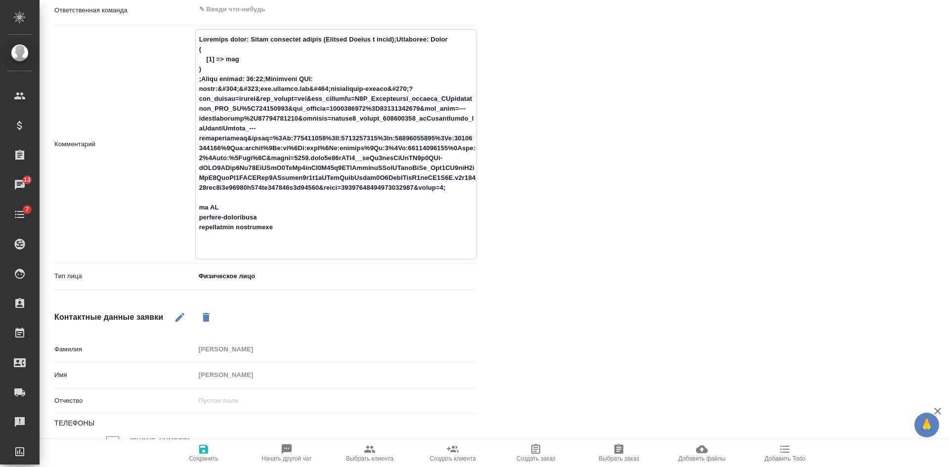
type textarea "x"
type textarea "Название формы: Заказ обратного звонка (Лэндинг Баннер в шапке);Позвонить: Arra…"
type textarea "x"
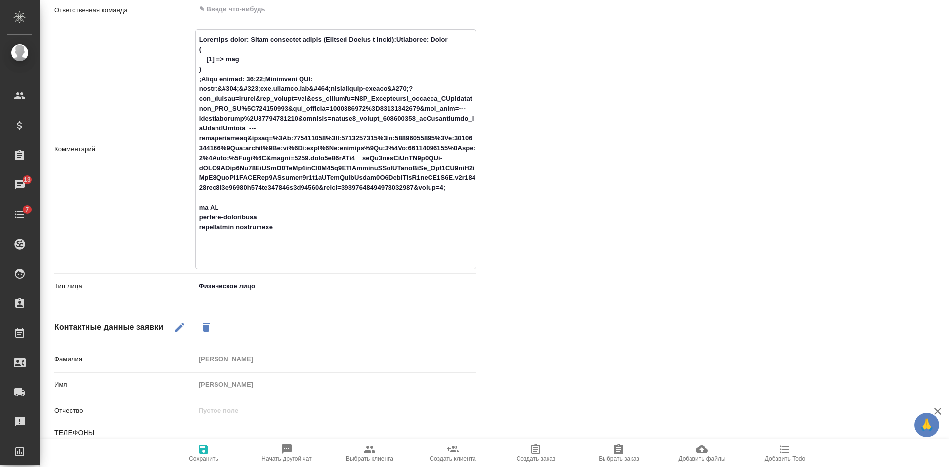
type textarea "Название формы: Заказ обратного звонка (Лэндинг Баннер в шапке);Позвонить: Arra…"
type textarea "x"
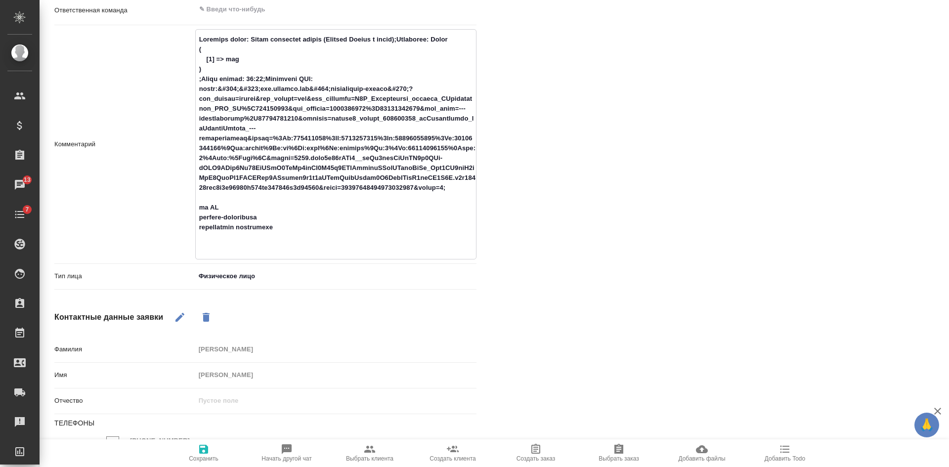
type textarea "Название формы: Заказ обратного звонка (Лэндинг Баннер в шапке);Позвонить: Arra…"
type textarea "x"
type textarea "Название формы: Заказ обратного звонка (Лэндинг Баннер в шапке);Позвонить: Arra…"
type textarea "x"
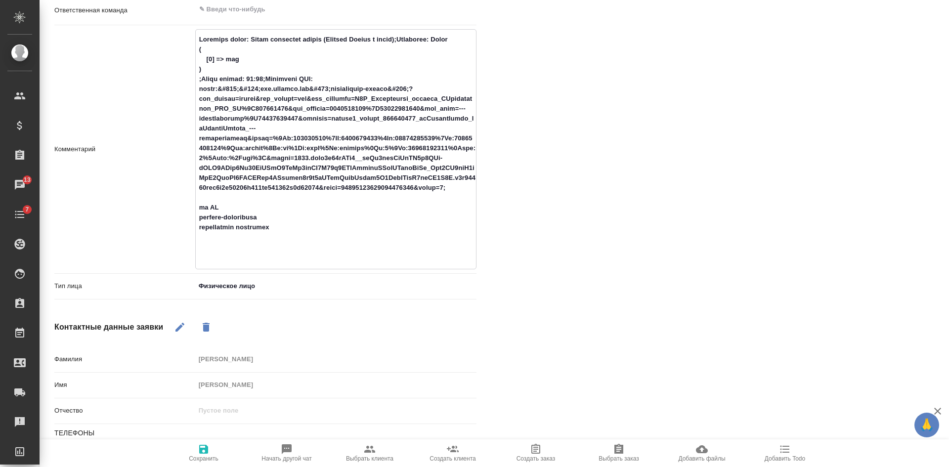
type textarea "Название формы: Заказ обратного звонка (Лэндинг Баннер в шапке);Позвонить: Arra…"
type textarea "x"
type textarea "Название формы: Заказ обратного звонка (Лэндинг Баннер в шапке);Позвонить: Arra…"
type textarea "x"
type textarea "Название формы: Заказ обратного звонка (Лэндинг Баннер в шапке);Позвонить: Arra…"
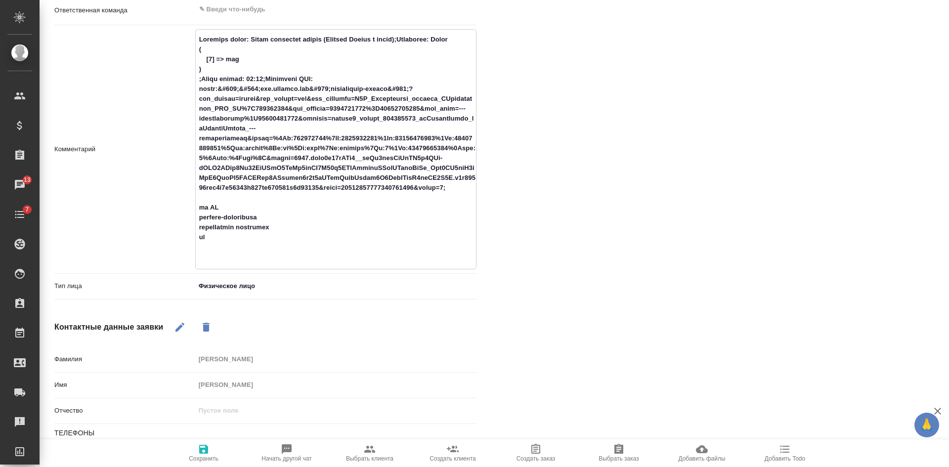
type textarea "x"
type textarea "Название формы: Заказ обратного звонка (Лэндинг Баннер в шапке);Позвонить: Arra…"
type textarea "x"
type textarea "Название формы: Заказ обратного звонка (Лэндинг Баннер в шапке);Позвонить: Arra…"
type textarea "x"
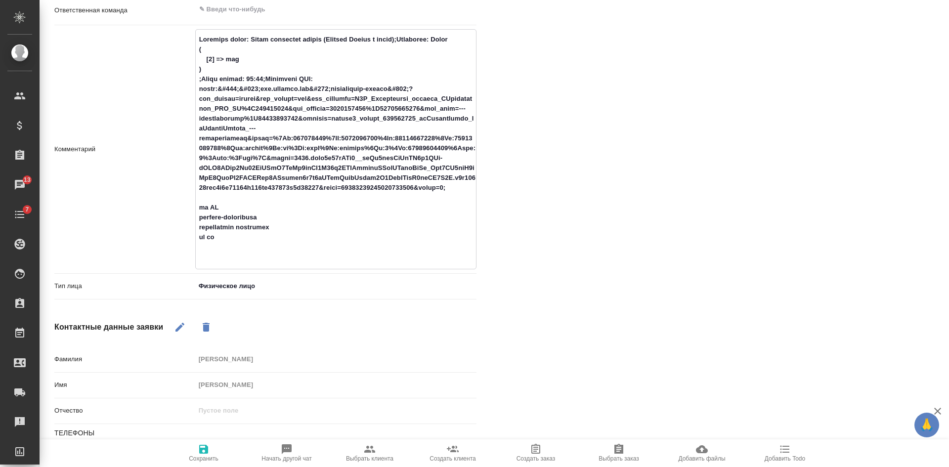
type textarea "Название формы: Заказ обратного звонка (Лэндинг Баннер в шапке);Позвонить: Arra…"
type textarea "x"
type textarea "Название формы: Заказ обратного звонка (Лэндинг Баннер в шапке);Позвонить: Arra…"
type textarea "x"
type textarea "Название формы: Заказ обратного звонка (Лэндинг Баннер в шапке);Позвонить: Arra…"
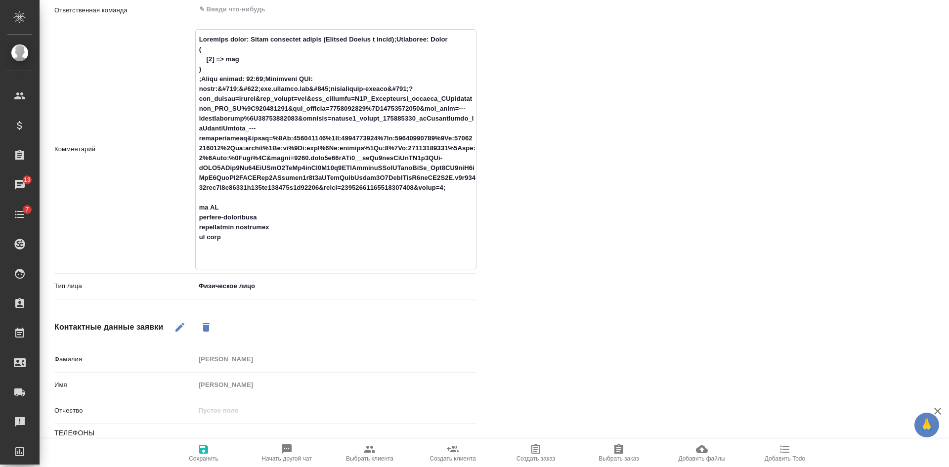
type textarea "x"
type textarea "Название формы: Заказ обратного звонка (Лэндинг Баннер в шапке);Позвонить: Arra…"
type textarea "x"
type textarea "Название формы: Заказ обратного звонка (Лэндинг Баннер в шапке);Позвонить: Arra…"
type textarea "x"
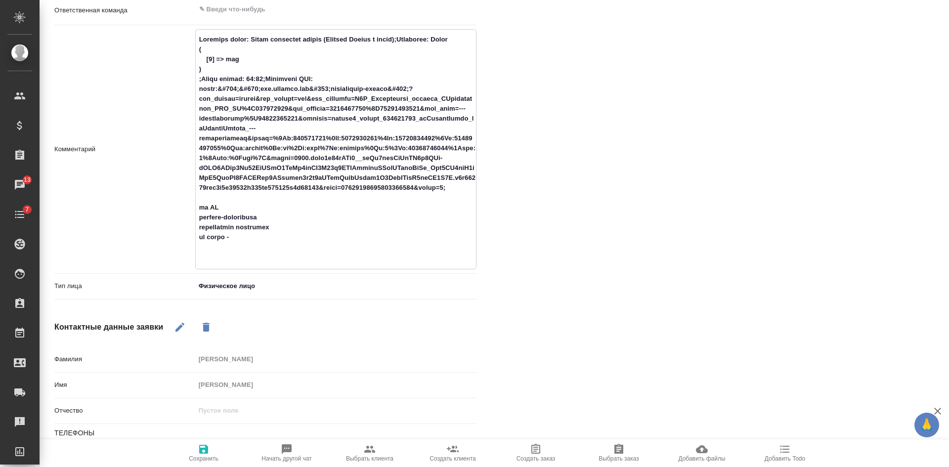
type textarea "Название формы: Заказ обратного звонка (Лэндинг Баннер в шапке);Позвонить: Arra…"
type textarea "x"
type textarea "Название формы: Заказ обратного звонка (Лэндинг Баннер в шапке);Позвонить: Arra…"
type textarea "x"
type textarea "Название формы: Заказ обратного звонка (Лэндинг Баннер в шапке);Позвонить: Arra…"
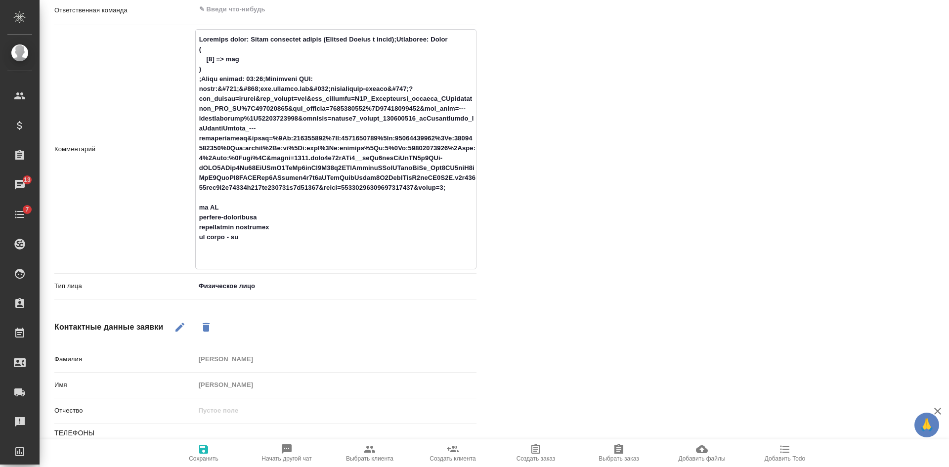
type textarea "x"
type textarea "Название формы: Заказ обратного звонка (Лэндинг Баннер в шапке);Позвонить: Arra…"
type textarea "x"
type textarea "Название формы: Заказ обратного звонка (Лэндинг Баннер в шапке);Позвонить: Arra…"
type textarea "x"
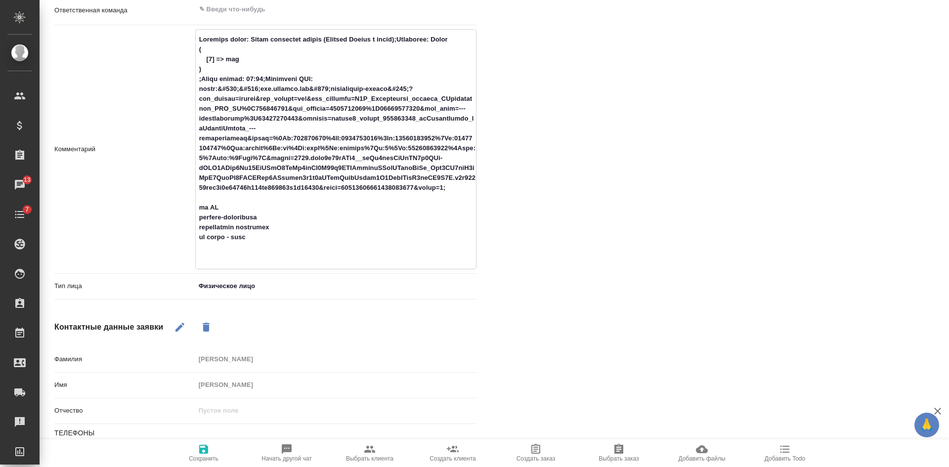
type textarea "Название формы: Заказ обратного звонка (Лэндинг Баннер в шапке);Позвонить: Arra…"
type textarea "x"
type textarea "Название формы: Заказ обратного звонка (Лэндинг Баннер в шапке);Позвонить: Arra…"
type textarea "x"
type textarea "Название формы: Заказ обратного звонка (Лэндинг Баннер в шапке);Позвонить: Arra…"
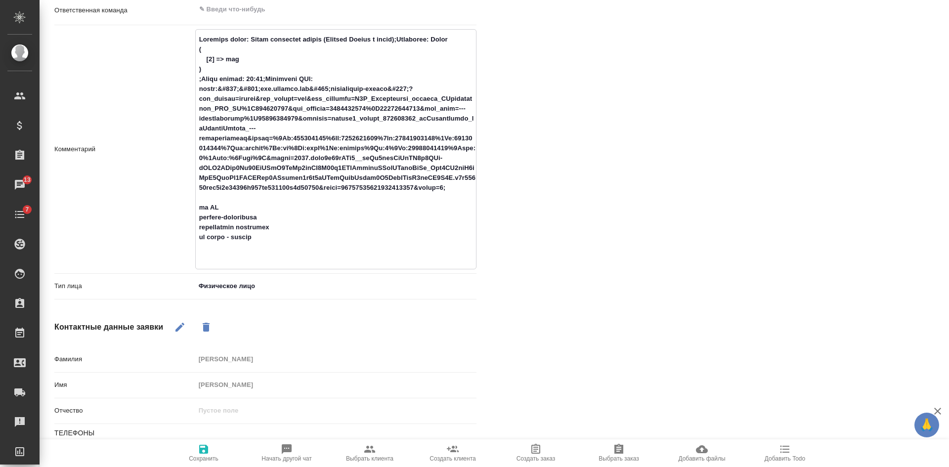
type textarea "x"
type textarea "Название формы: Заказ обратного звонка (Лэндинг Баннер в шапке);Позвонить: Arra…"
type textarea "x"
type textarea "Название формы: Заказ обратного звонка (Лэндинг Баннер в шапке);Позвонить: Arra…"
type textarea "x"
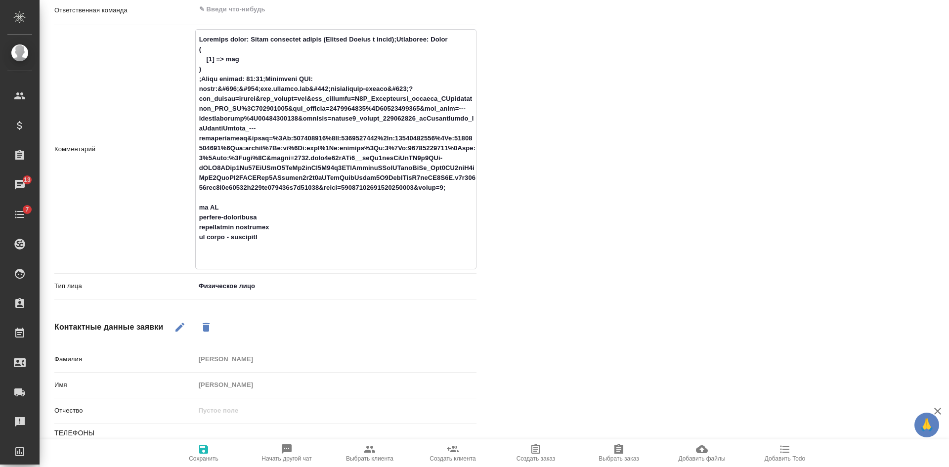
type textarea "Название формы: Заказ обратного звонка (Лэндинг Баннер в шапке);Позвонить: Arra…"
type textarea "x"
type textarea "Название формы: Заказ обратного звонка (Лэндинг Баннер в шапке);Позвонить: Arra…"
type textarea "x"
type textarea "Название формы: Заказ обратного звонка (Лэндинг Баннер в шапке);Позвонить: Arra…"
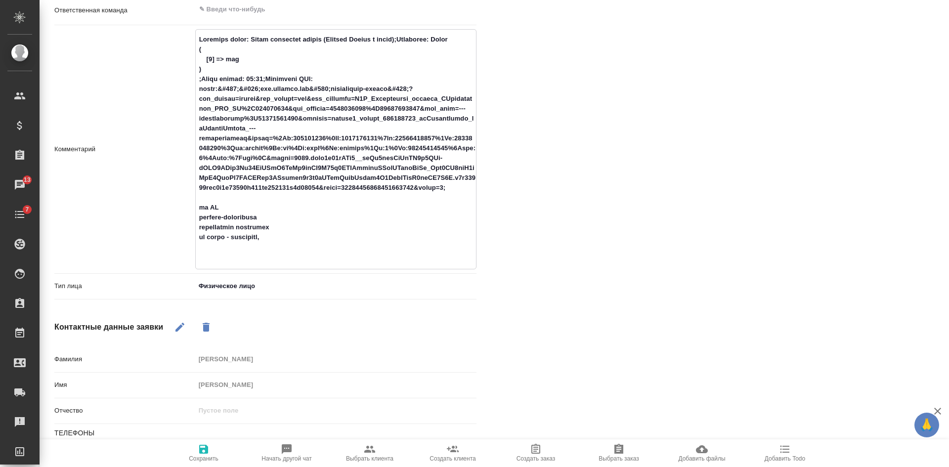
type textarea "x"
type textarea "Название формы: Заказ обратного звонка (Лэндинг Баннер в шапке);Позвонить: Arra…"
type textarea "x"
type textarea "Название формы: Заказ обратного звонка (Лэндинг Баннер в шапке);Позвонить: Arra…"
type textarea "x"
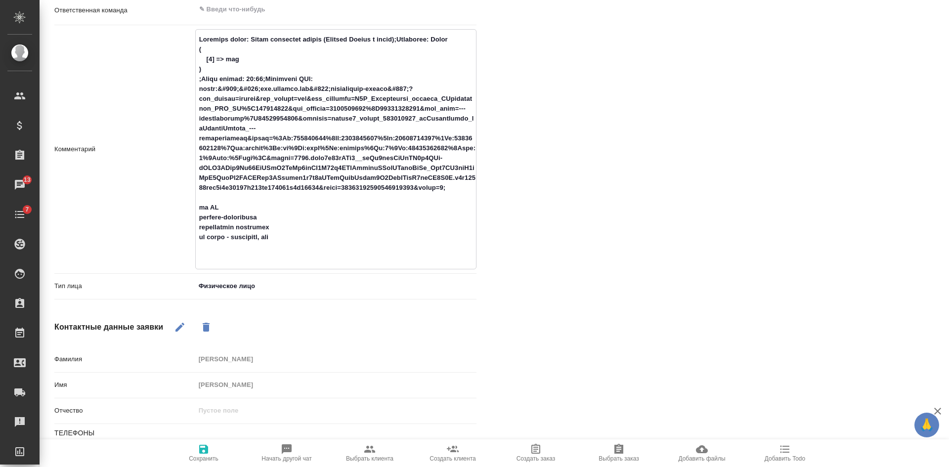
type textarea "Название формы: Заказ обратного звонка (Лэндинг Баннер в шапке);Позвонить: Arra…"
type textarea "x"
type textarea "Название формы: Заказ обратного звонка (Лэндинг Баннер в шапке);Позвонить: Arra…"
type textarea "x"
type textarea "Название формы: Заказ обратного звонка (Лэндинг Баннер в шапке);Позвонить: Arra…"
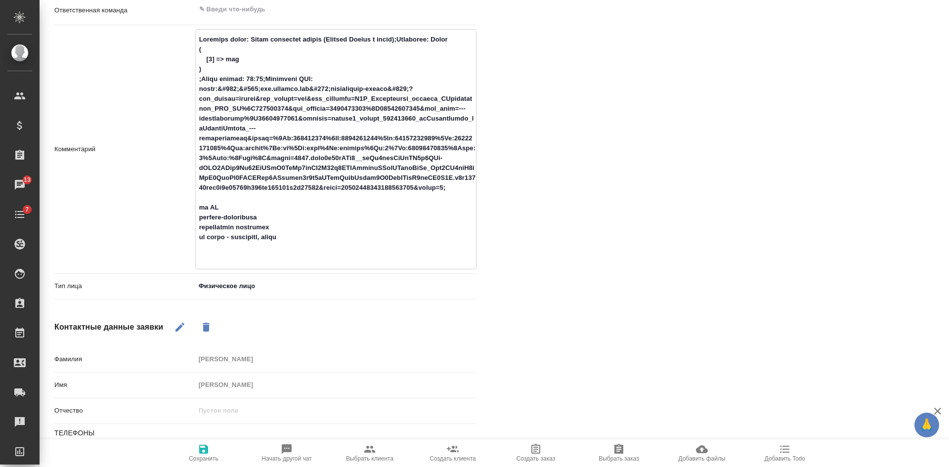
type textarea "x"
type textarea "Название формы: Заказ обратного звонка (Лэндинг Баннер в шапке);Позвонить: Arra…"
type textarea "x"
type textarea "Название формы: Заказ обратного звонка (Лэндинг Баннер в шапке);Позвонить: Arra…"
type textarea "x"
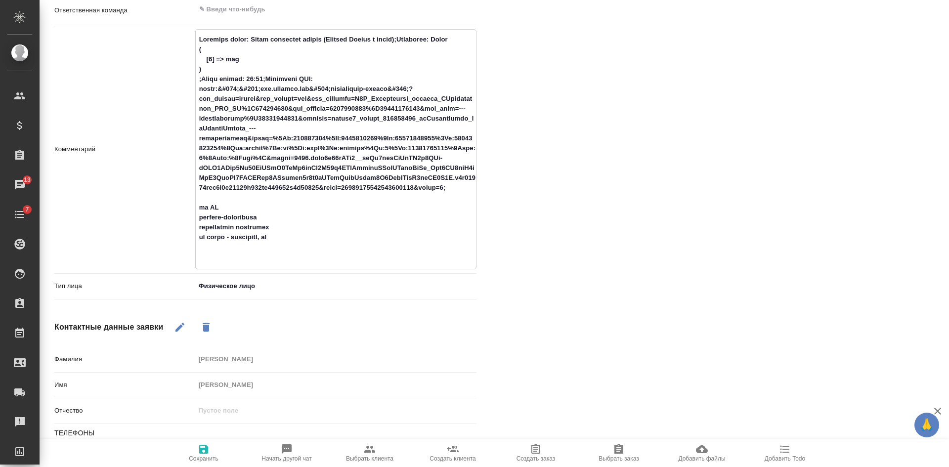
type textarea "Название формы: Заказ обратного звонка (Лэндинг Баннер в шапке);Позвонить: Arra…"
type textarea "x"
click at [286, 255] on textarea at bounding box center [336, 148] width 280 height 234
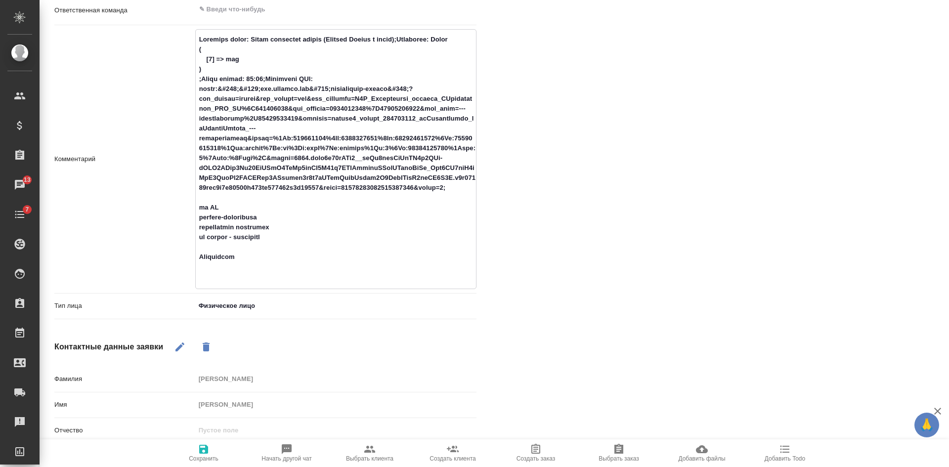
click at [194, 456] on span "Сохранить" at bounding box center [204, 458] width 30 height 7
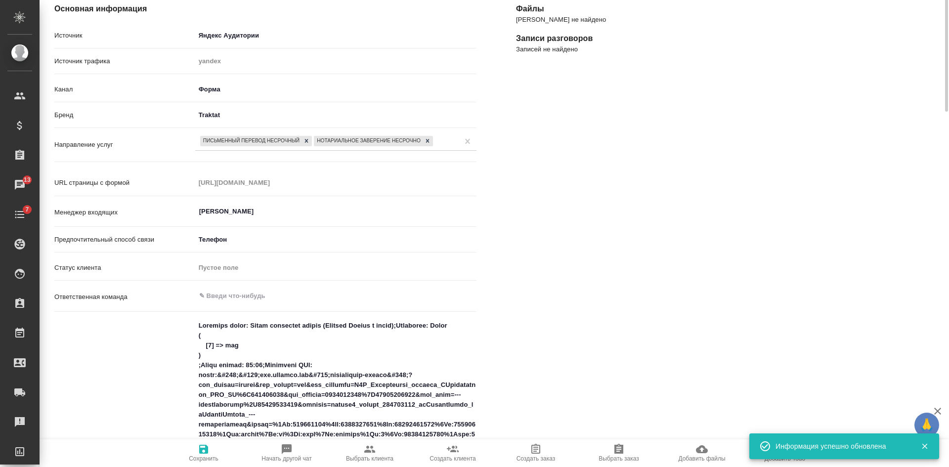
scroll to position [0, 0]
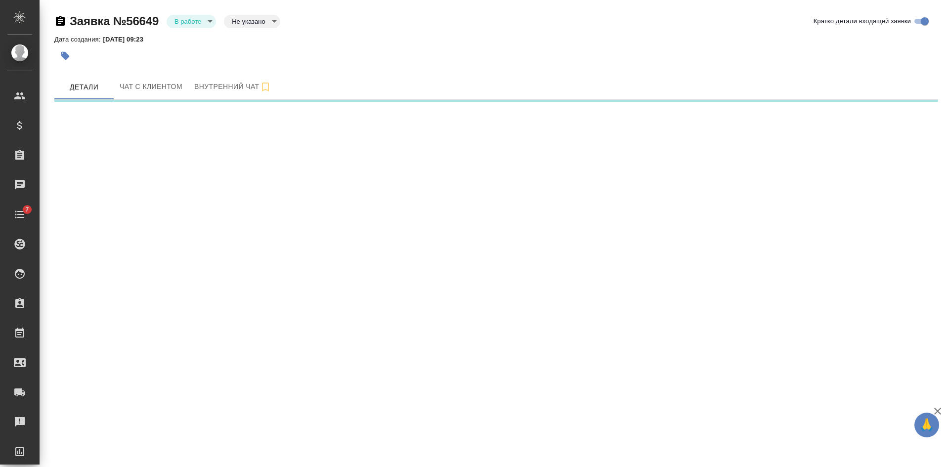
select select "RU"
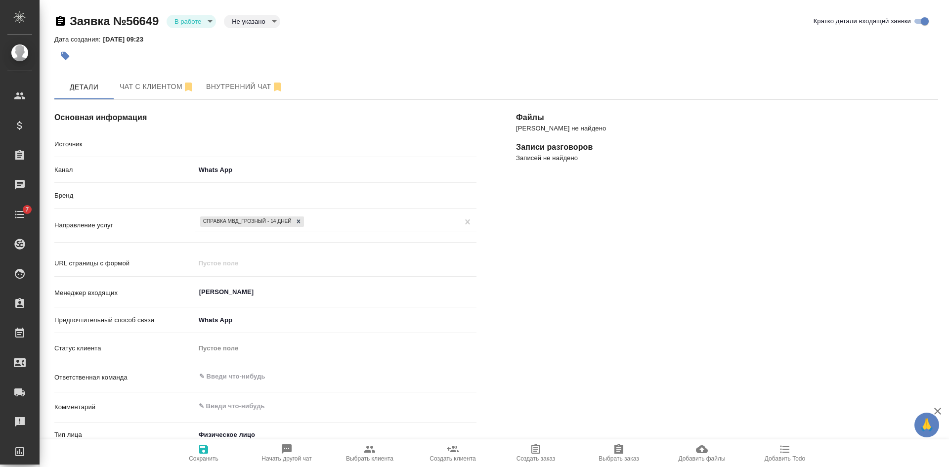
click at [250, 22] on body "🙏 .cls-1 fill:#fff; AWATERA Kasatkina Aleksandra Клиенты Спецификации Заказы Ча…" at bounding box center [474, 233] width 949 height 467
type textarea "x"
click at [253, 36] on button "Целевая" at bounding box center [248, 37] width 32 height 11
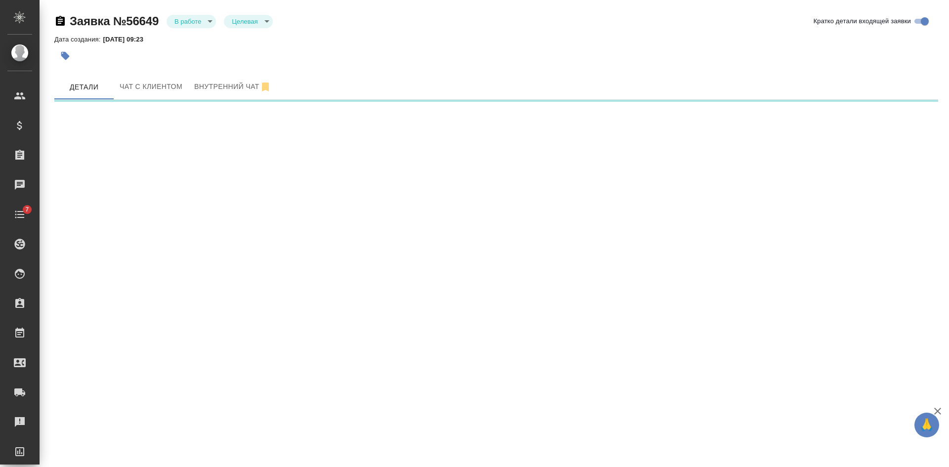
select select "RU"
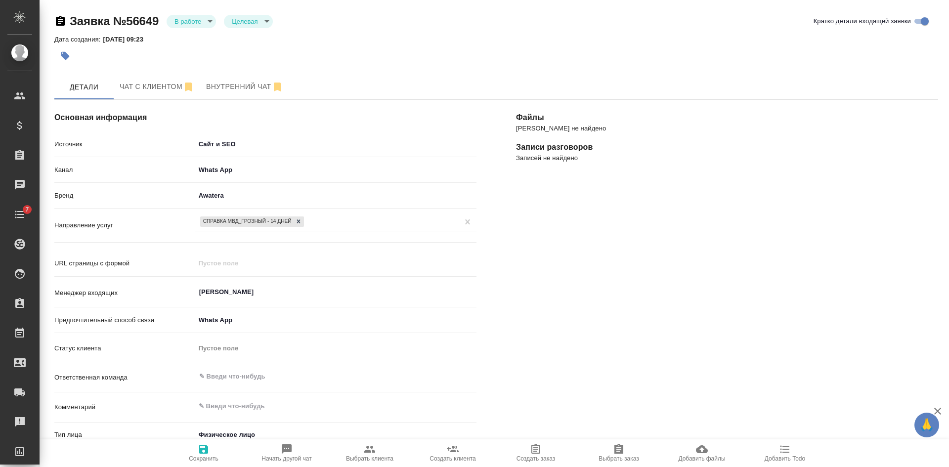
type textarea "x"
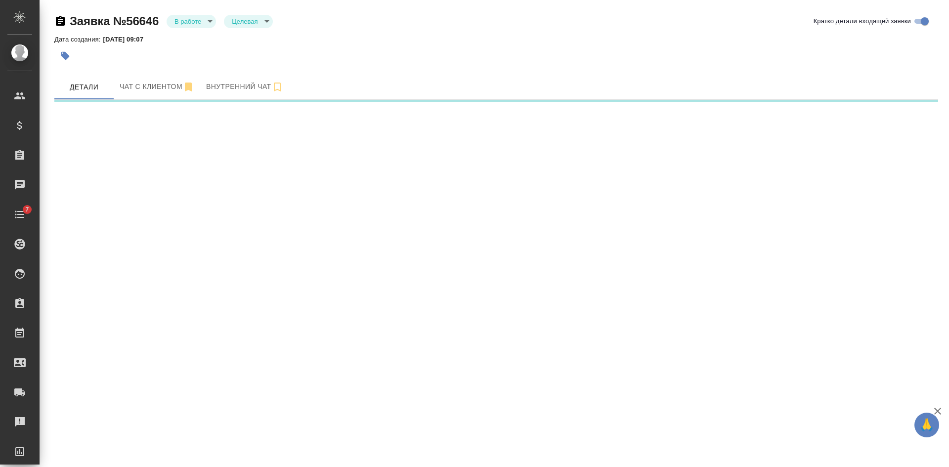
select select "RU"
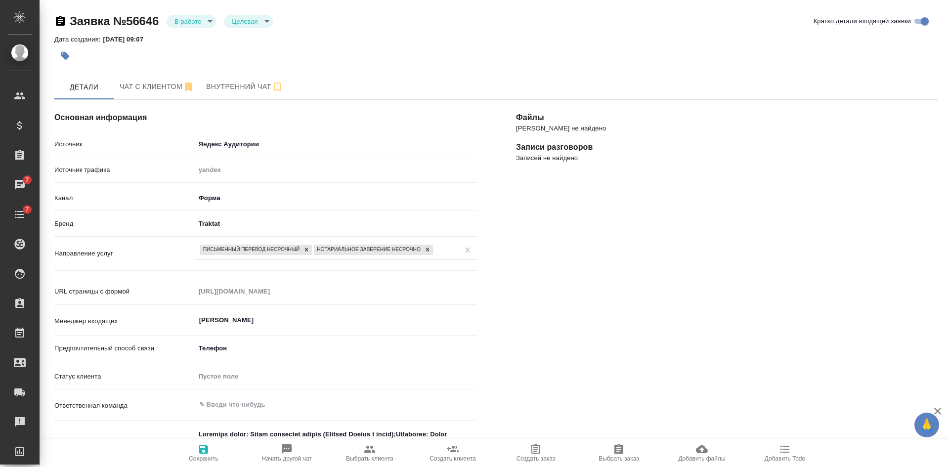
scroll to position [247, 0]
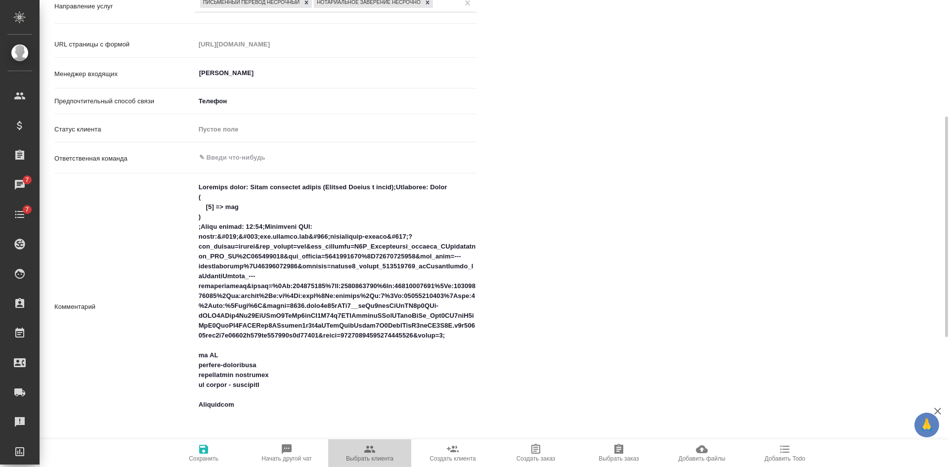
click at [375, 451] on icon "button" at bounding box center [369, 449] width 11 height 7
type textarea "x"
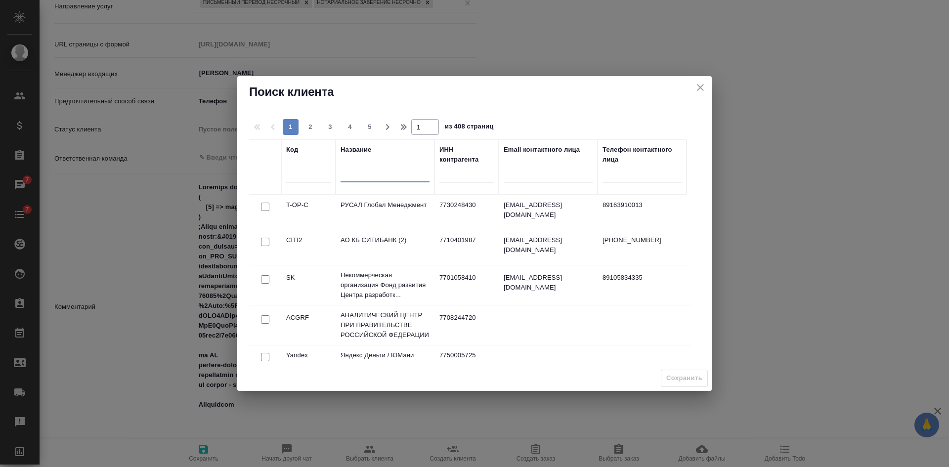
click at [397, 176] on input "text" at bounding box center [385, 176] width 89 height 12
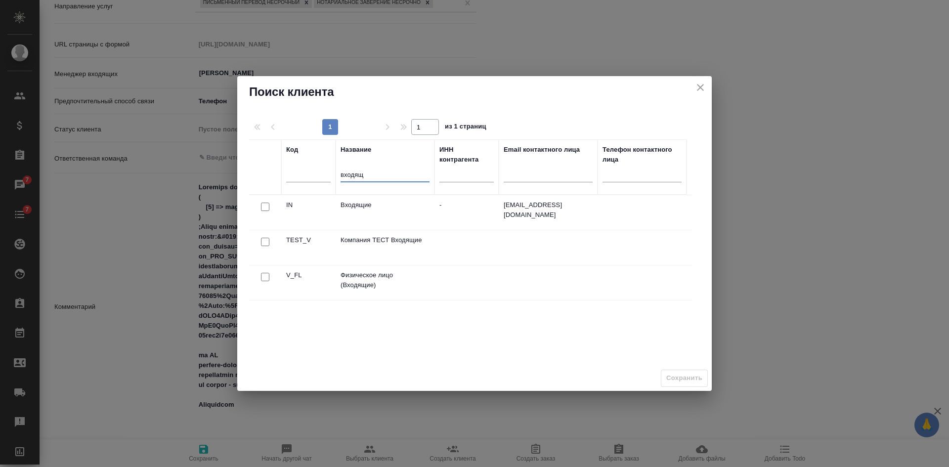
type input "входящ"
click at [265, 280] on input "checkbox" at bounding box center [265, 277] width 8 height 8
checkbox input "true"
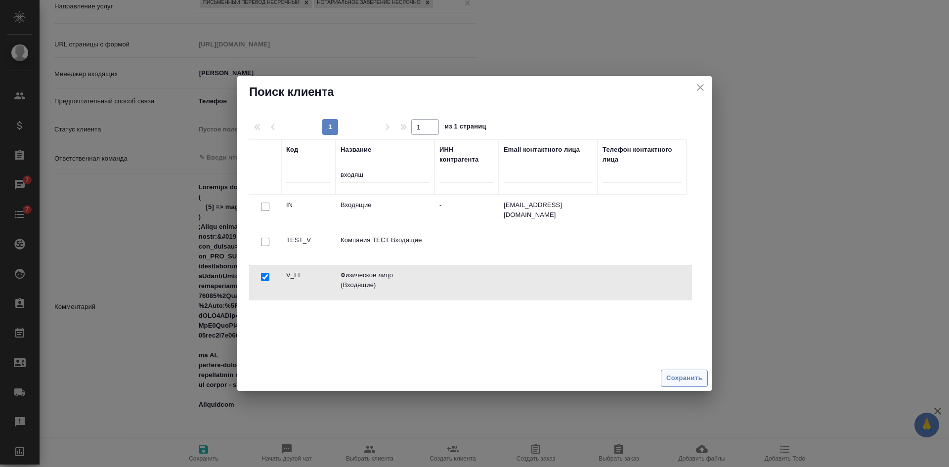
click at [687, 377] on span "Сохранить" at bounding box center [684, 378] width 36 height 11
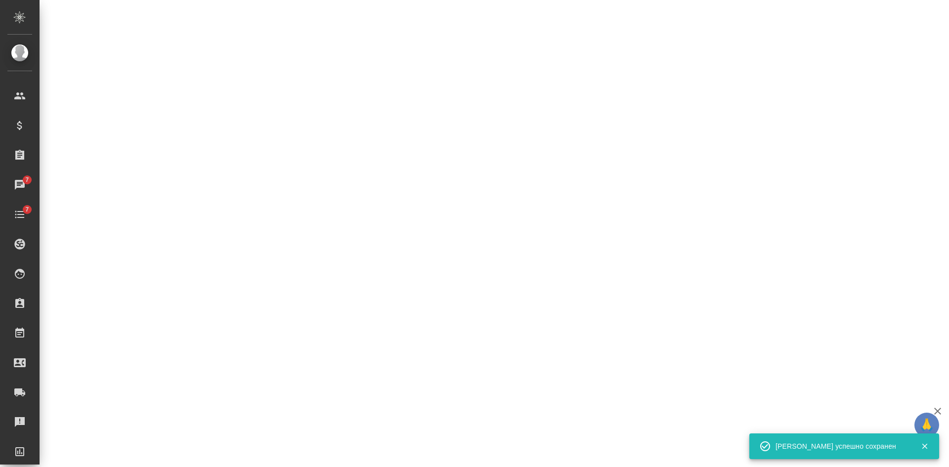
select select "RU"
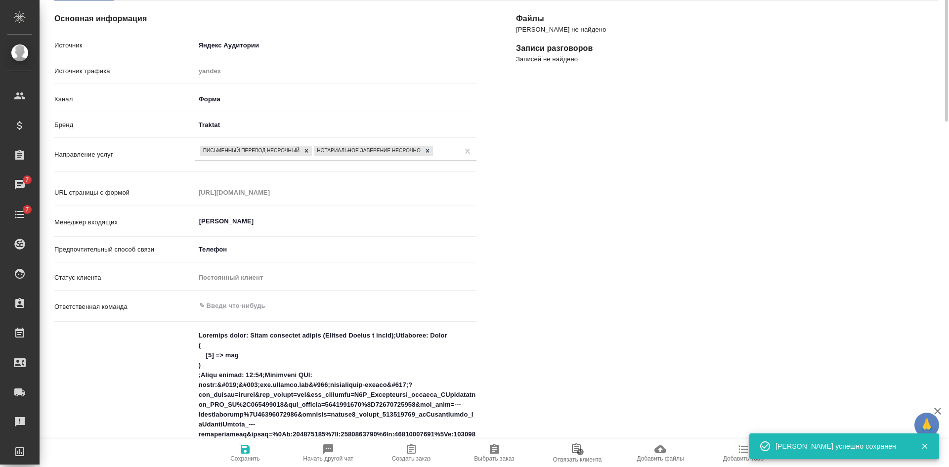
scroll to position [0, 0]
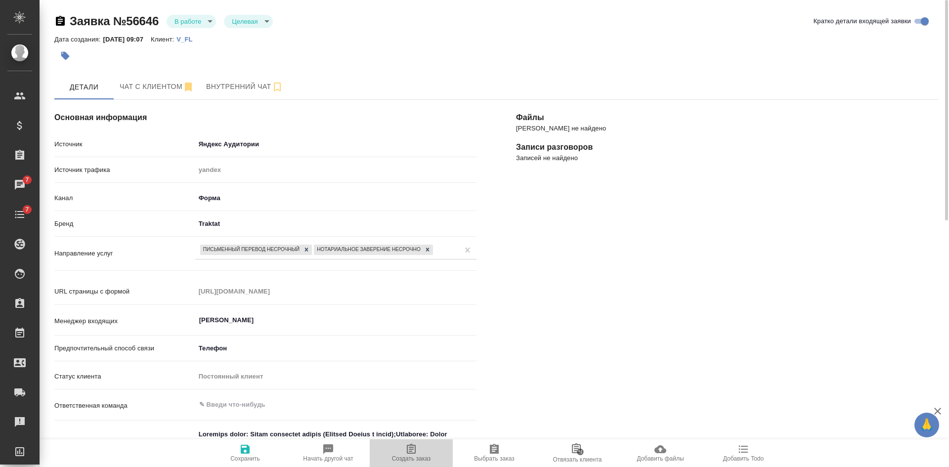
click at [411, 450] on icon "button" at bounding box center [411, 449] width 12 height 12
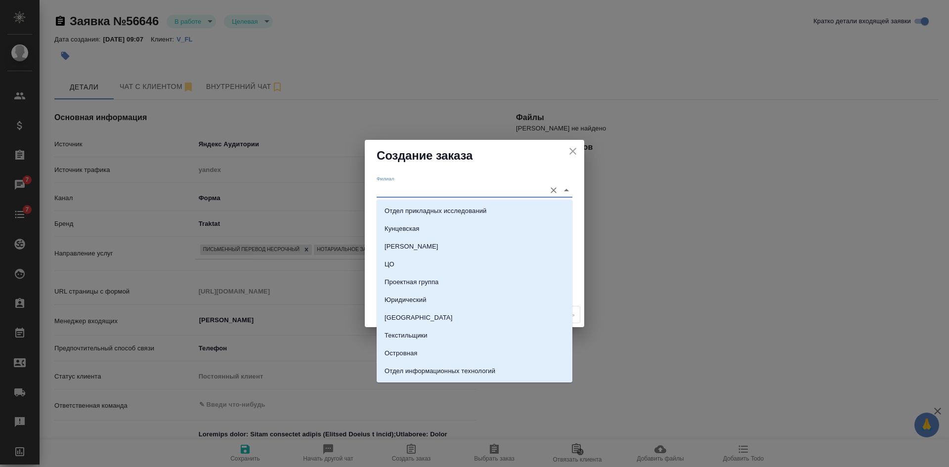
click at [399, 192] on input "Филиал" at bounding box center [459, 189] width 164 height 13
click at [369, 208] on div "Филиал Клиентский менеджер Проект по умолчанию Комментарии для КМ x" at bounding box center [474, 237] width 219 height 131
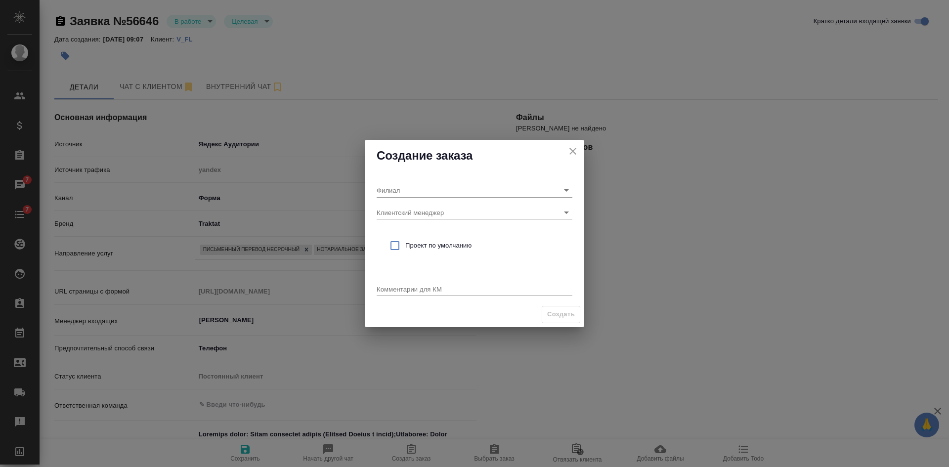
click at [573, 149] on icon "close" at bounding box center [573, 151] width 12 height 12
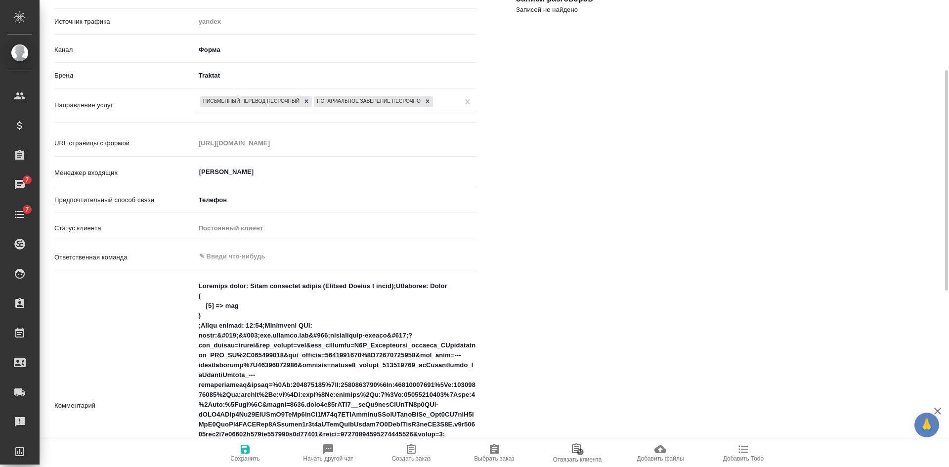
scroll to position [297, 0]
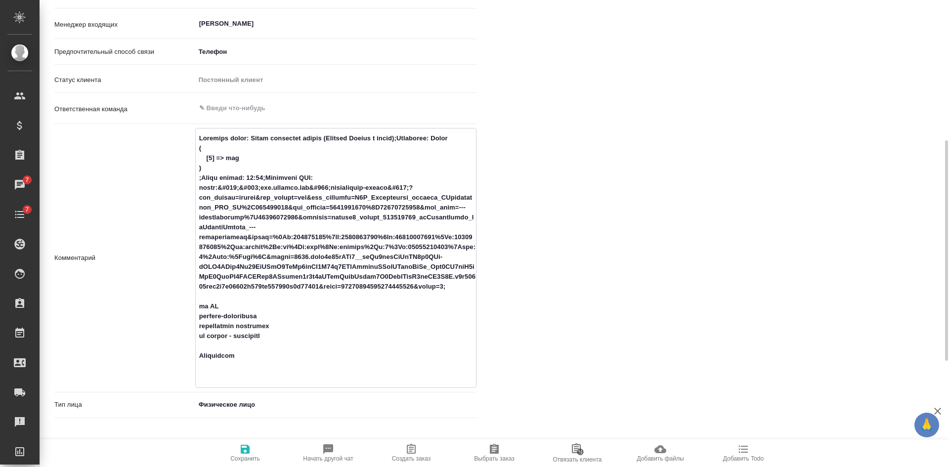
drag, startPoint x: 199, startPoint y: 327, endPoint x: 254, endPoint y: 375, distance: 72.9
click at [254, 375] on textarea at bounding box center [336, 257] width 280 height 254
click at [422, 457] on span "Создать заказ" at bounding box center [411, 458] width 39 height 7
type textarea "x"
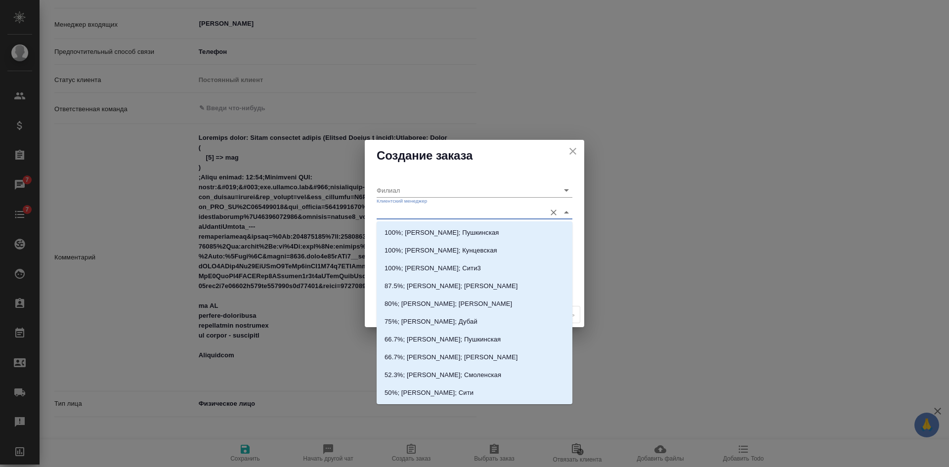
click at [434, 213] on input "Клиентский менеджер" at bounding box center [459, 212] width 164 height 13
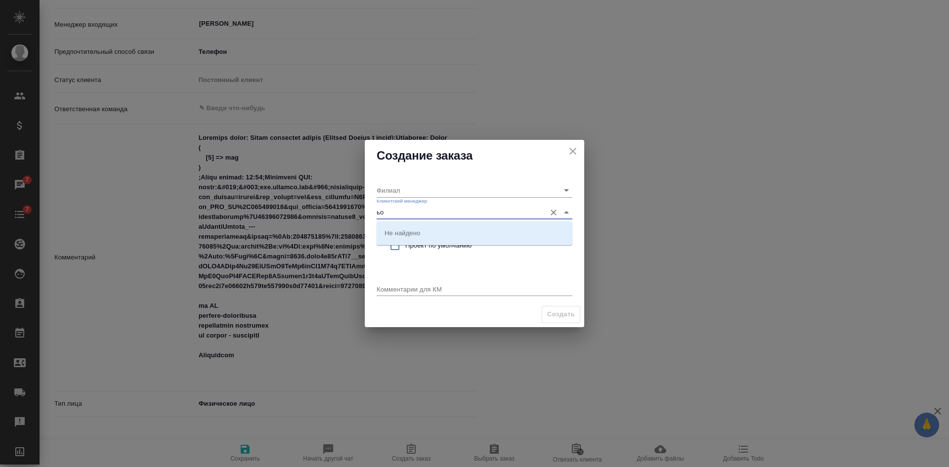
type input "ь"
type input "бого"
click at [435, 231] on p "71.4%; Богомолова Анастасия; Белорусская" at bounding box center [444, 233] width 118 height 10
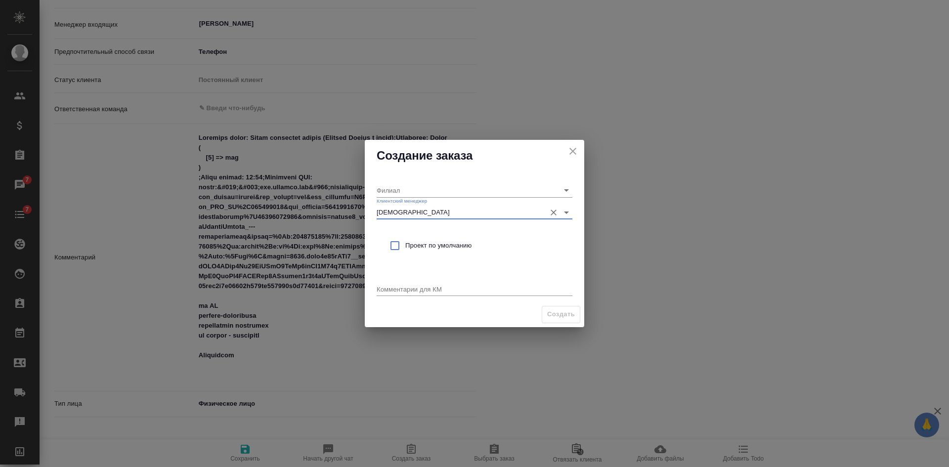
type input "Белорусская"
type input "71.4%; Богомолова Анастасия; Белорусская"
click at [429, 243] on span "Проект по умолчанию" at bounding box center [484, 246] width 159 height 10
checkbox input "true"
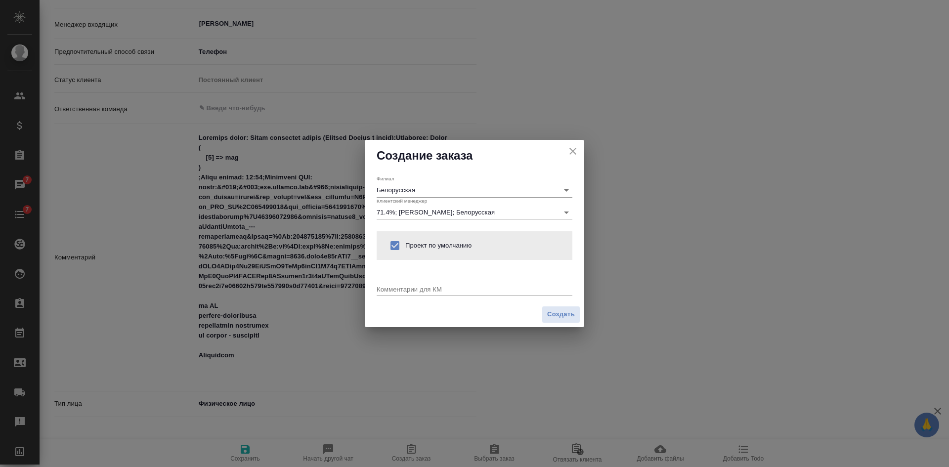
click at [396, 284] on div "x" at bounding box center [475, 290] width 196 height 12
paste textarea "от КВ русский-английский нотариально заверение по срокам - побыстрее Кунцевская"
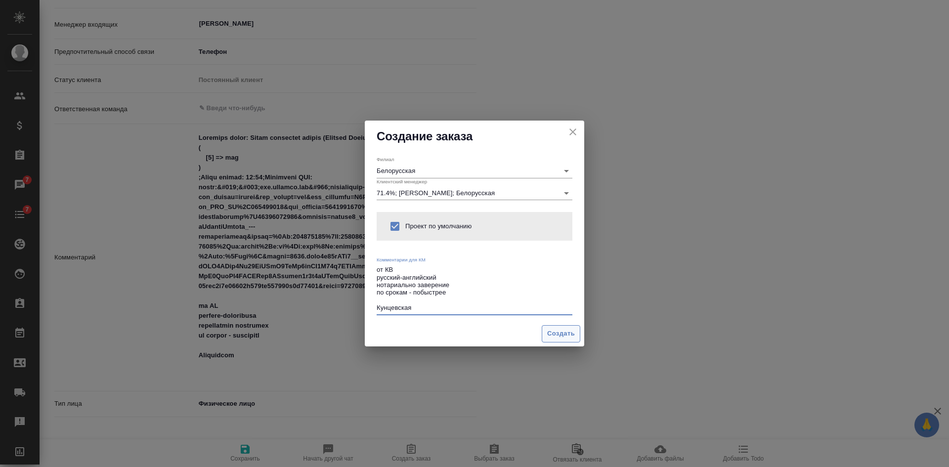
type textarea "от КВ русский-английский нотариально заверение по срокам - побыстрее Кунцевская"
click at [560, 334] on span "Создать" at bounding box center [561, 333] width 28 height 11
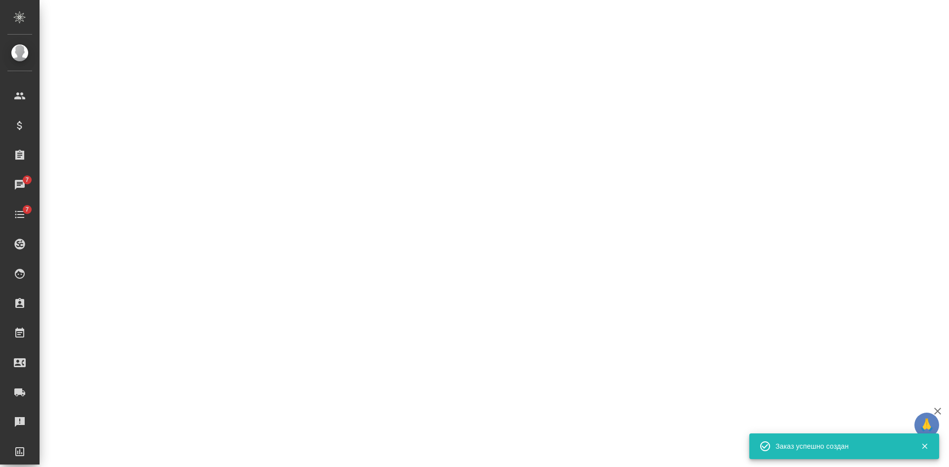
select select "RU"
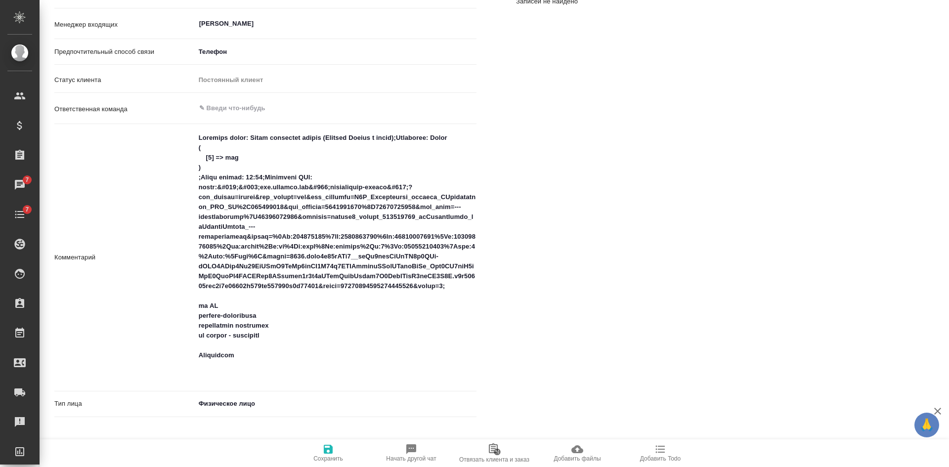
type textarea "x"
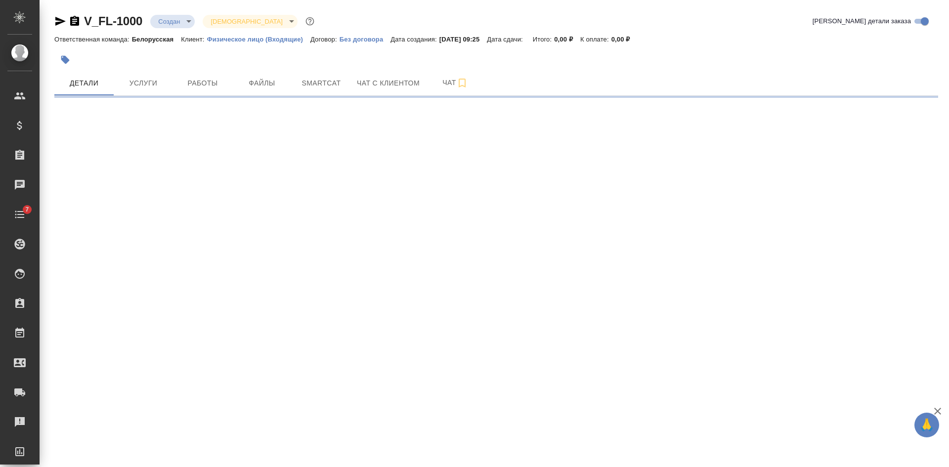
select select "RU"
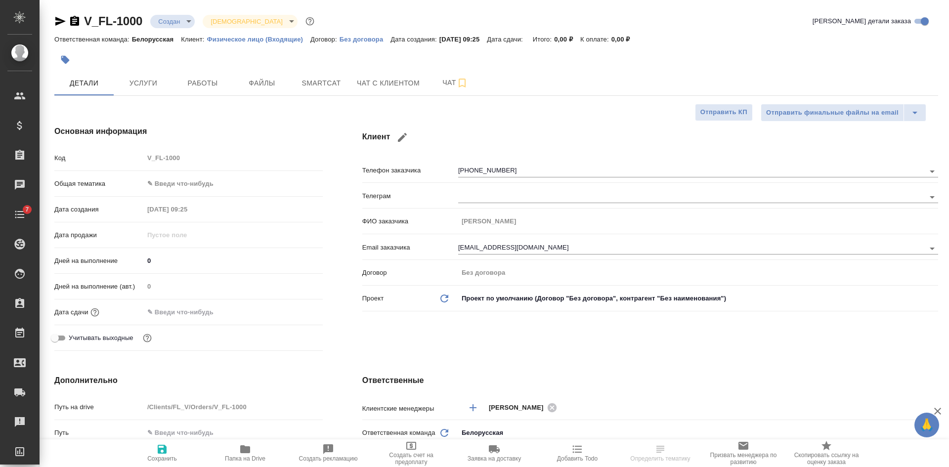
type textarea "x"
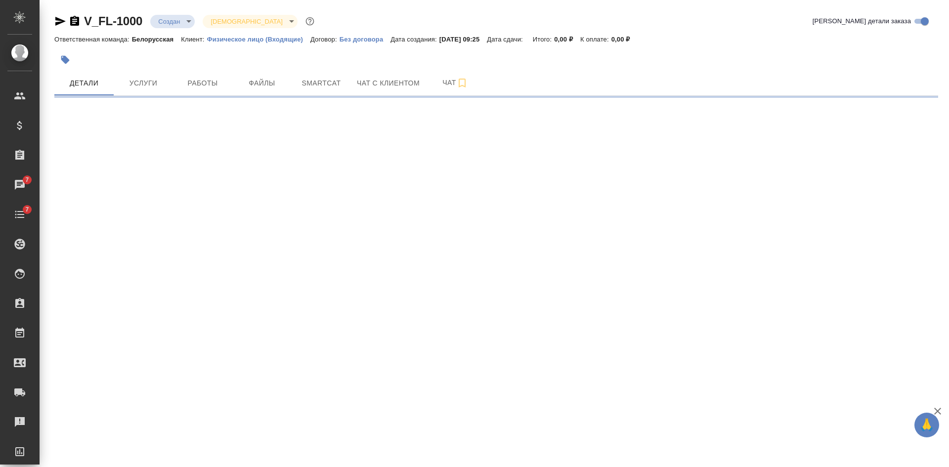
select select "RU"
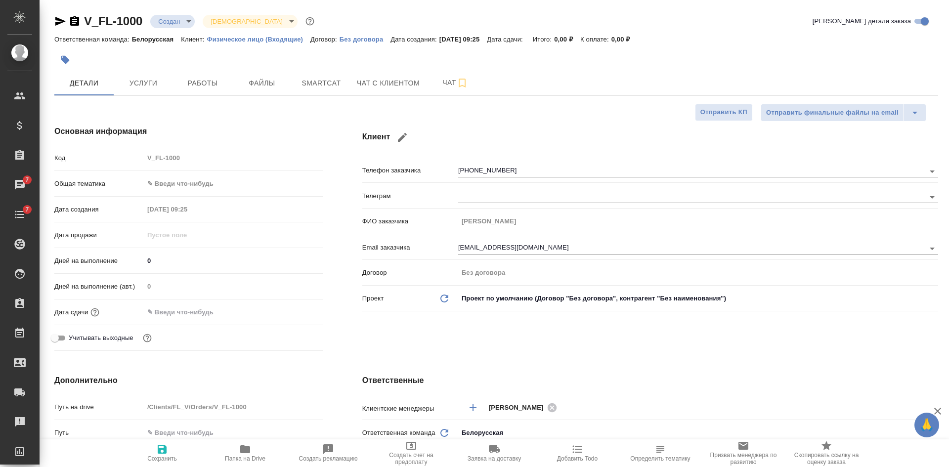
type textarea "x"
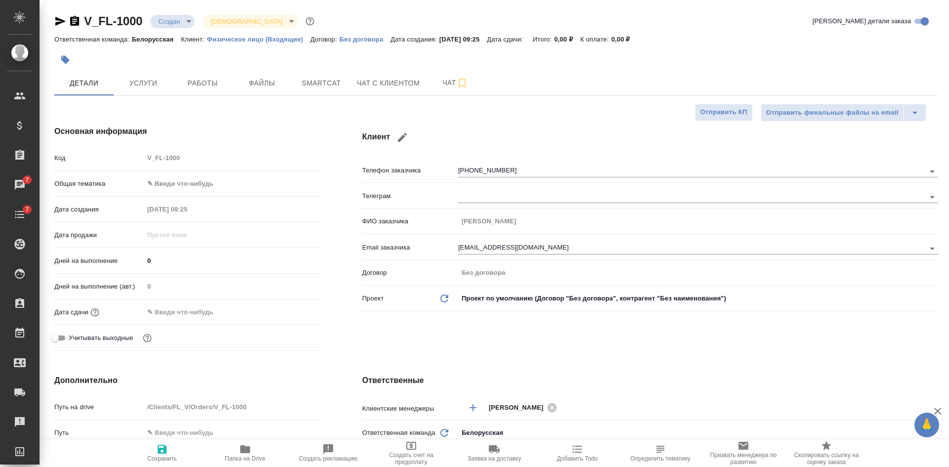
type textarea "x"
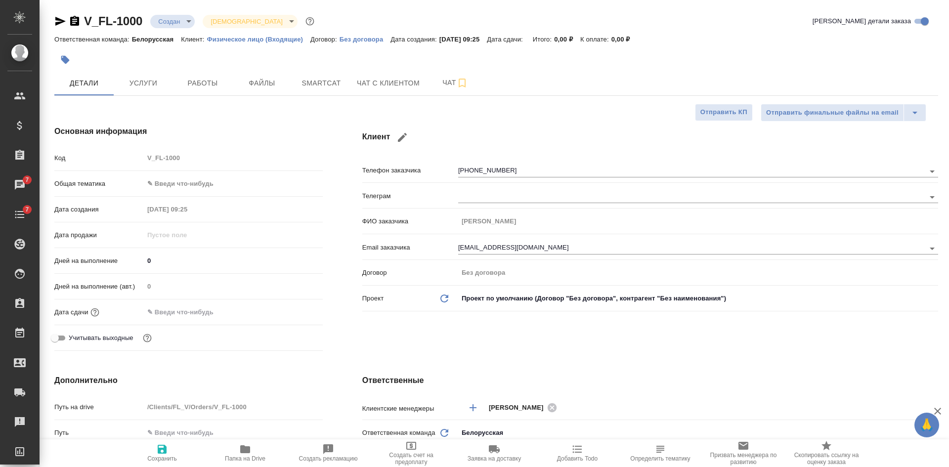
type textarea "x"
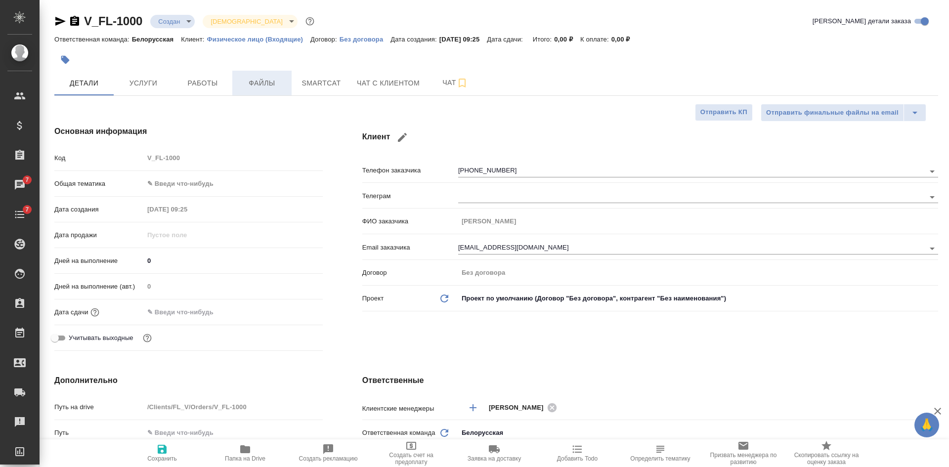
click at [254, 81] on span "Файлы" at bounding box center [261, 83] width 47 height 12
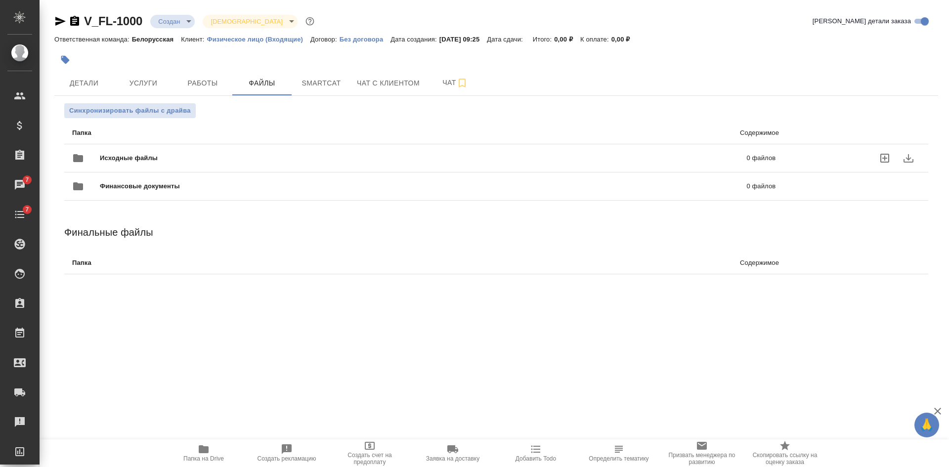
click at [887, 158] on icon "uploadFiles" at bounding box center [884, 158] width 9 height 9
click at [0, 0] on input "uploadFiles" at bounding box center [0, 0] width 0 height 0
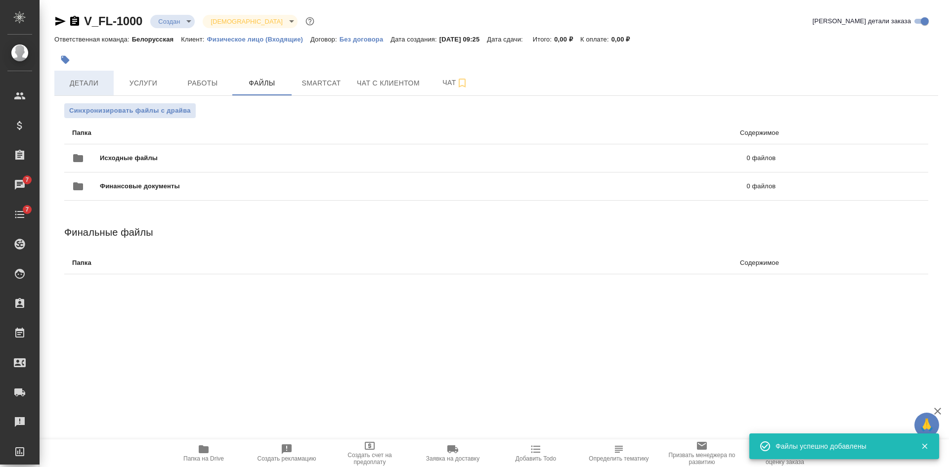
click at [91, 87] on span "Детали" at bounding box center [83, 83] width 47 height 12
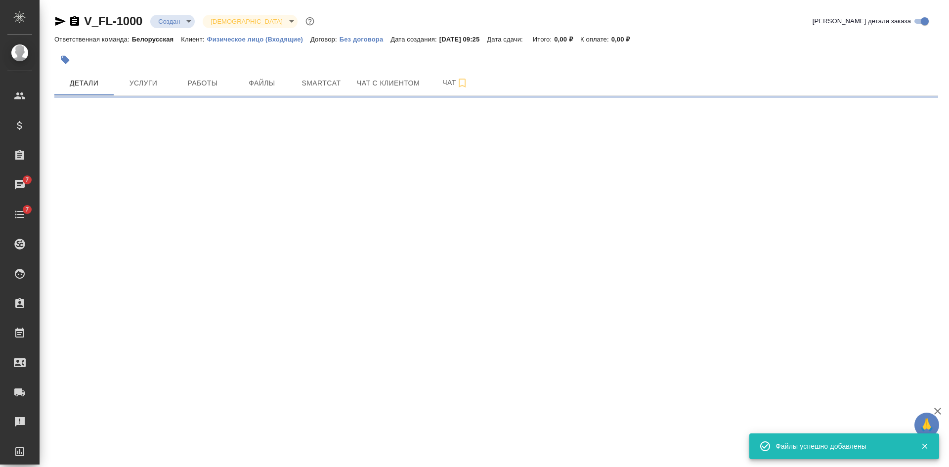
select select "RU"
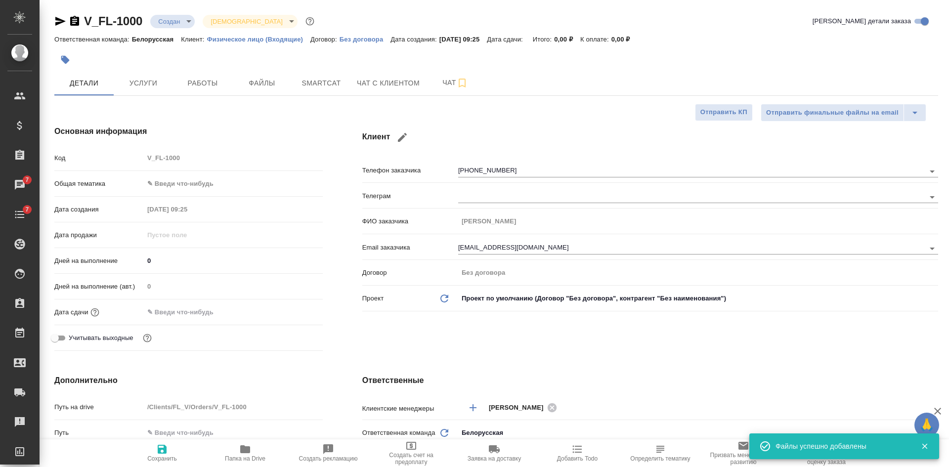
type textarea "x"
click at [58, 22] on icon "button" at bounding box center [60, 21] width 12 height 12
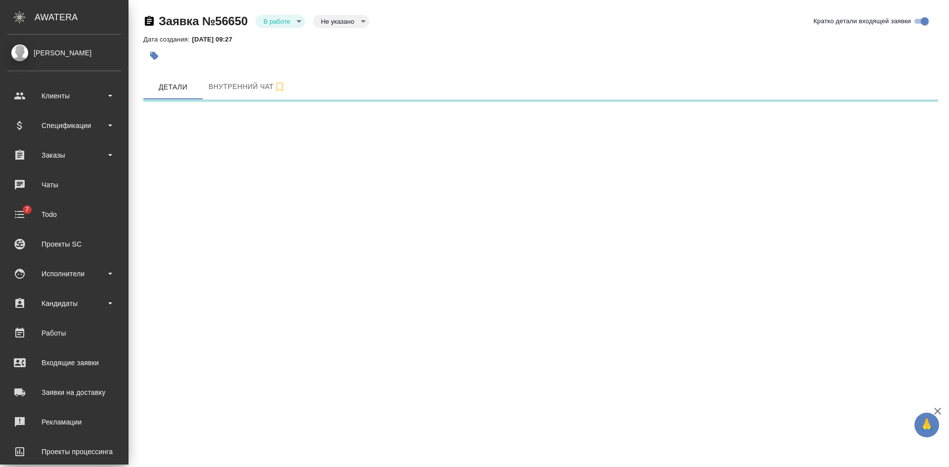
select select "RU"
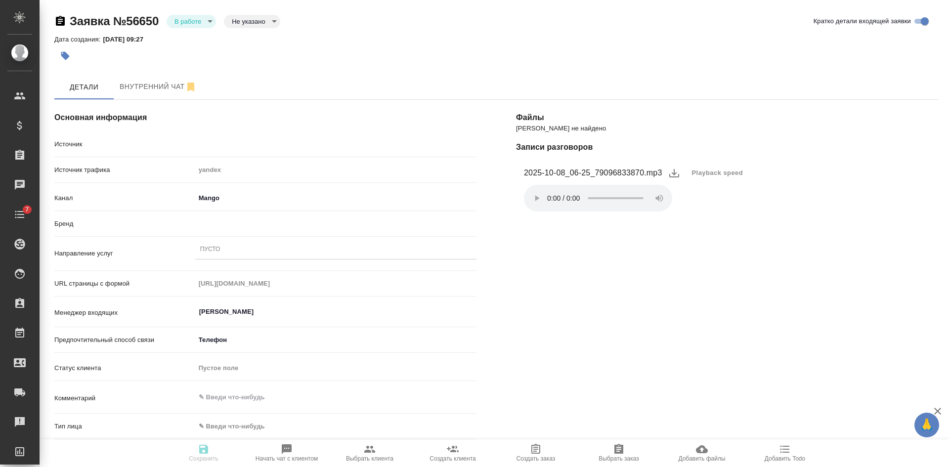
type textarea "x"
click at [220, 248] on div "Пусто" at bounding box center [335, 250] width 281 height 14
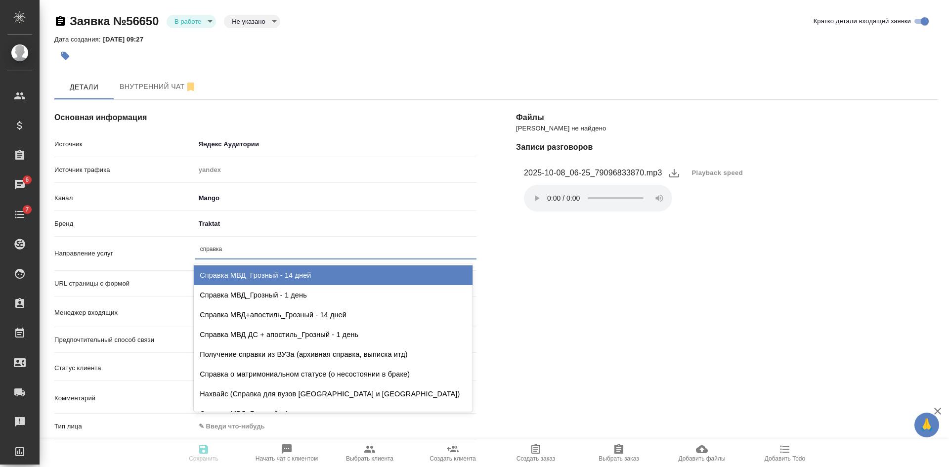
type input "справка"
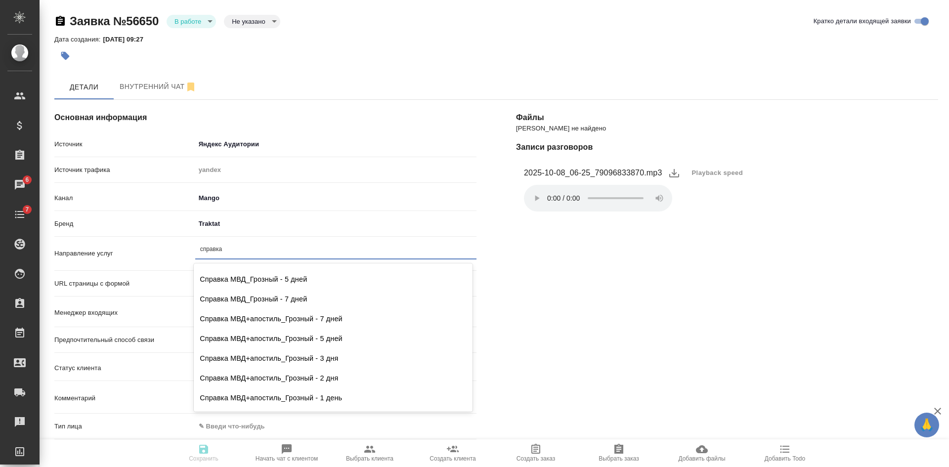
scroll to position [198, 0]
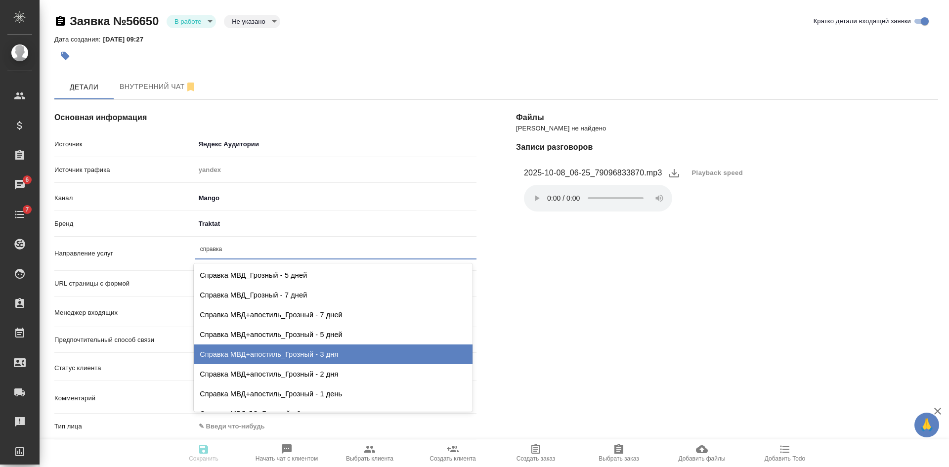
click at [282, 354] on div "Справка МВД+апостиль_Грозный - 3 дня" at bounding box center [333, 355] width 279 height 20
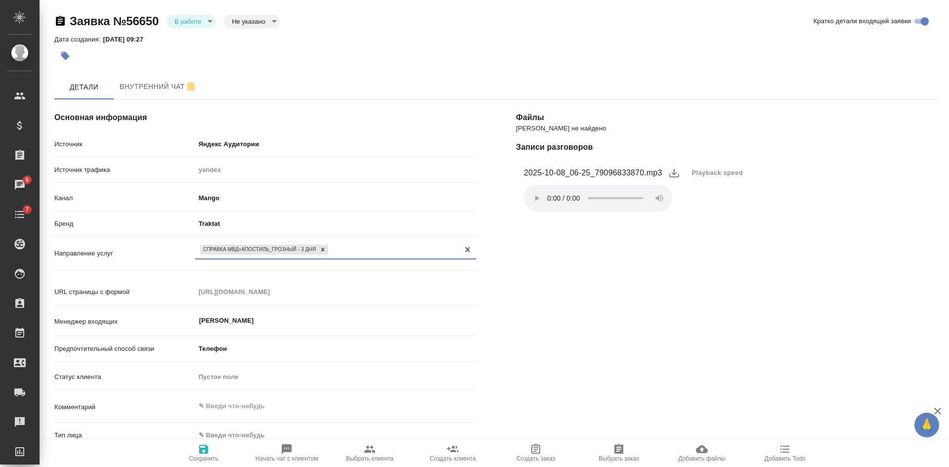
scroll to position [148, 0]
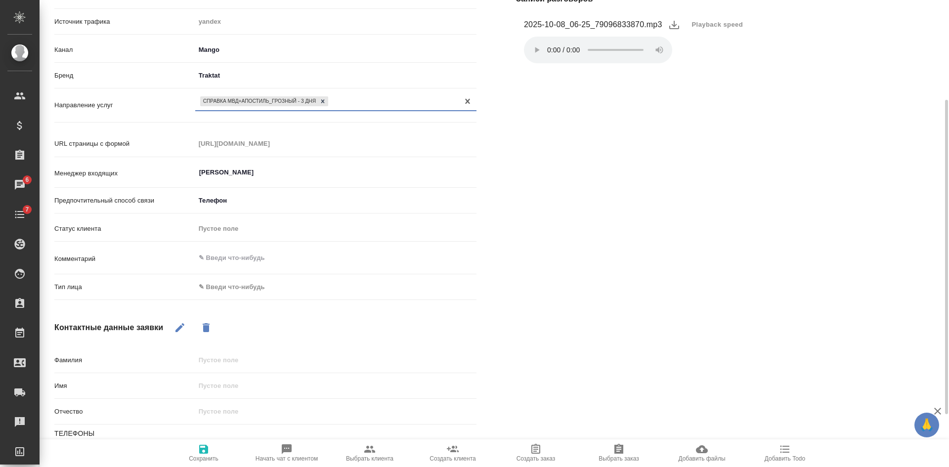
click at [247, 279] on body "🙏 .cls-1 fill:#fff; AWATERA [PERSON_NAME] Спецификации Заказы 6 Чаты 7 Todo Про…" at bounding box center [474, 233] width 949 height 467
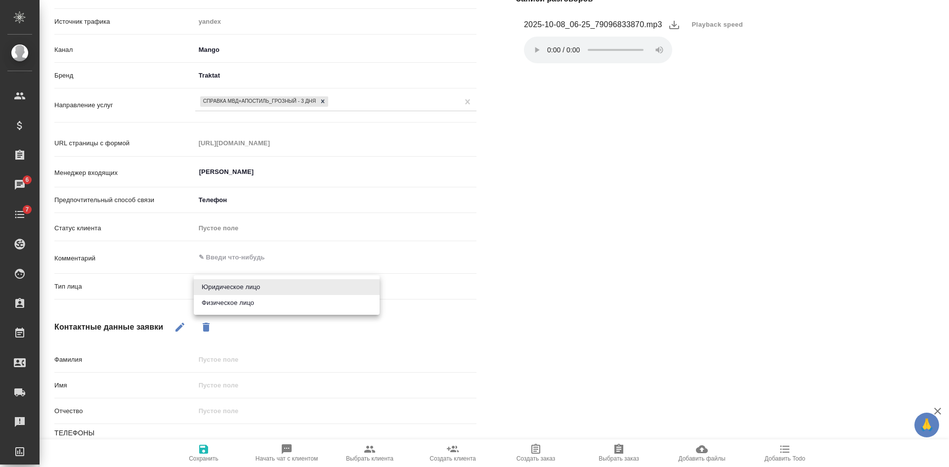
click at [247, 307] on li "Физическое лицо" at bounding box center [287, 303] width 186 height 16
type textarea "x"
type input "private"
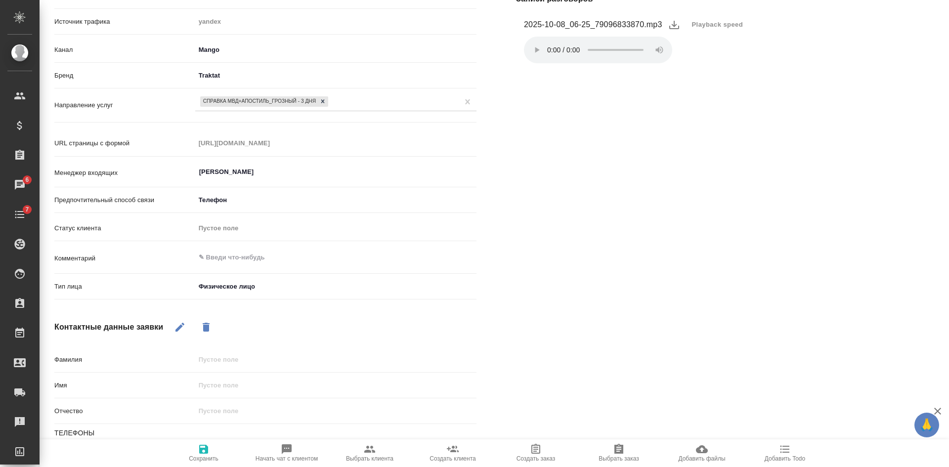
click at [183, 328] on icon "button" at bounding box center [180, 327] width 12 height 12
drag, startPoint x: 214, startPoint y: 384, endPoint x: 212, endPoint y: 373, distance: 11.5
click at [214, 384] on input "text" at bounding box center [335, 385] width 281 height 14
type textarea "x"
type input "Дми"
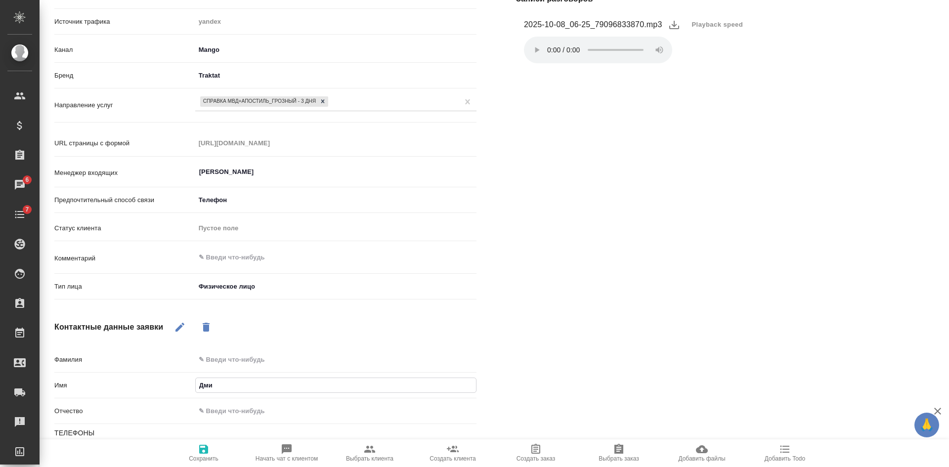
type textarea "x"
type input "Дмитр"
type textarea "x"
type input "Дмитри"
type textarea "x"
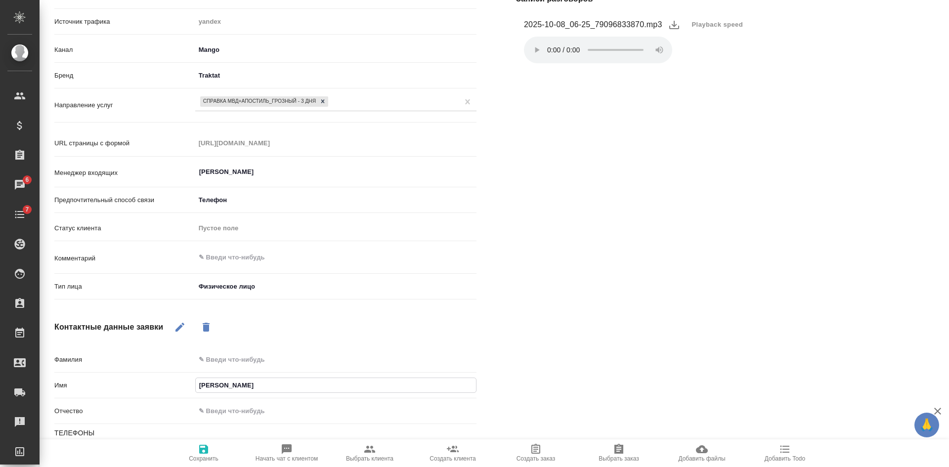
type input "Дмитрий"
click at [209, 458] on span "Сохранить" at bounding box center [204, 458] width 30 height 7
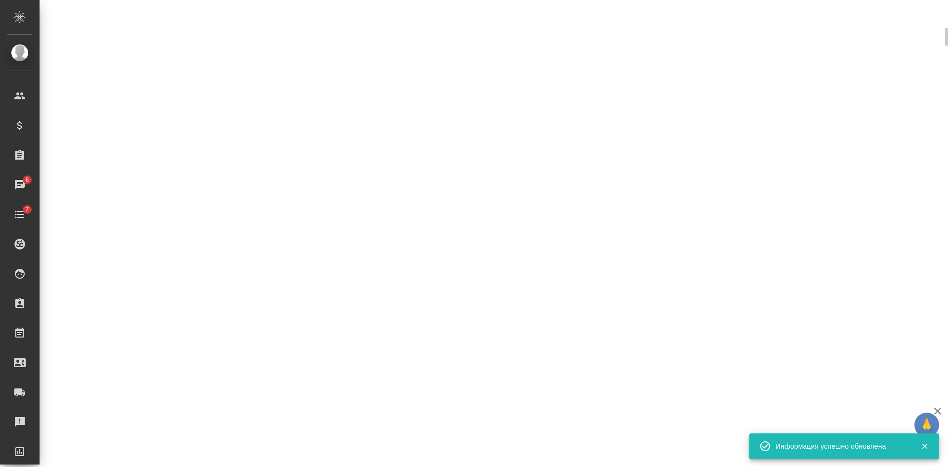
select select "RU"
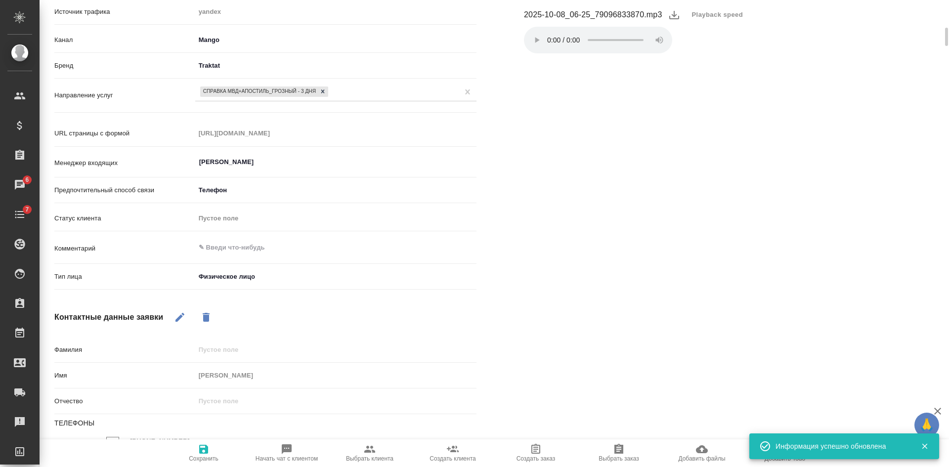
click at [376, 455] on span "Выбрать клиента" at bounding box center [369, 452] width 71 height 19
type textarea "x"
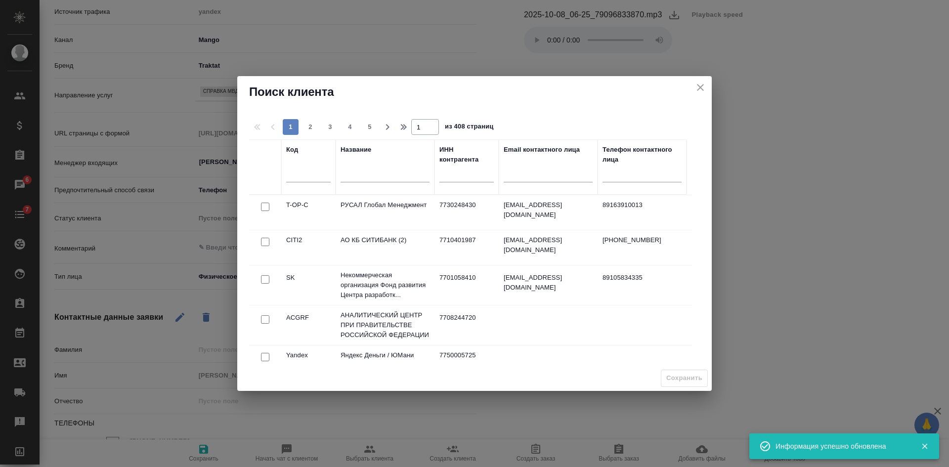
click at [353, 172] on div at bounding box center [385, 177] width 89 height 24
click at [353, 174] on input "text" at bounding box center [385, 176] width 89 height 12
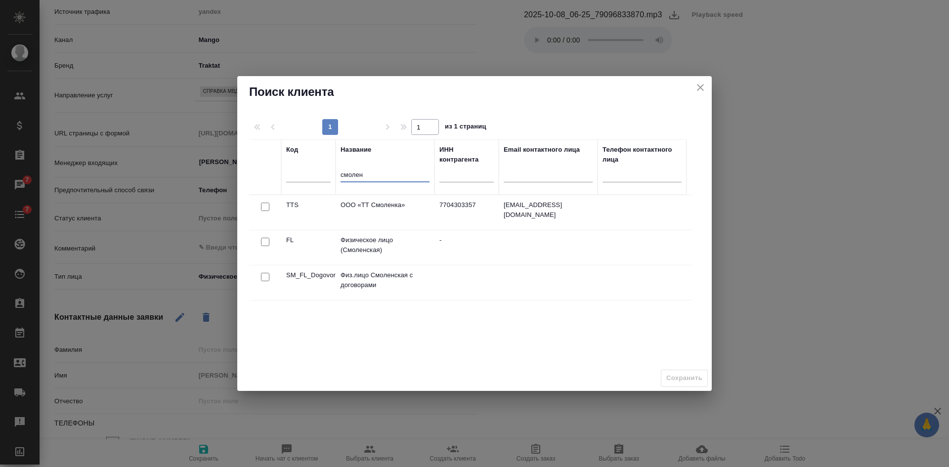
type input "смолен"
click at [267, 240] on input "checkbox" at bounding box center [265, 242] width 8 height 8
checkbox input "true"
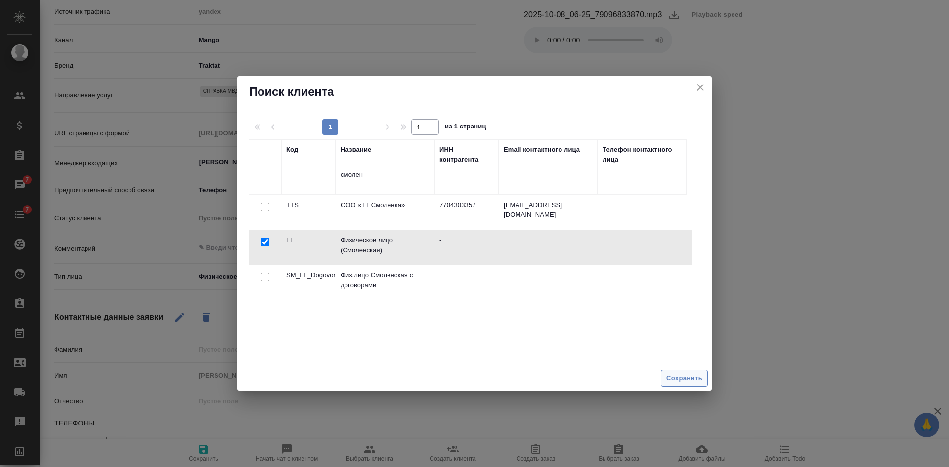
click at [695, 379] on span "Сохранить" at bounding box center [684, 378] width 36 height 11
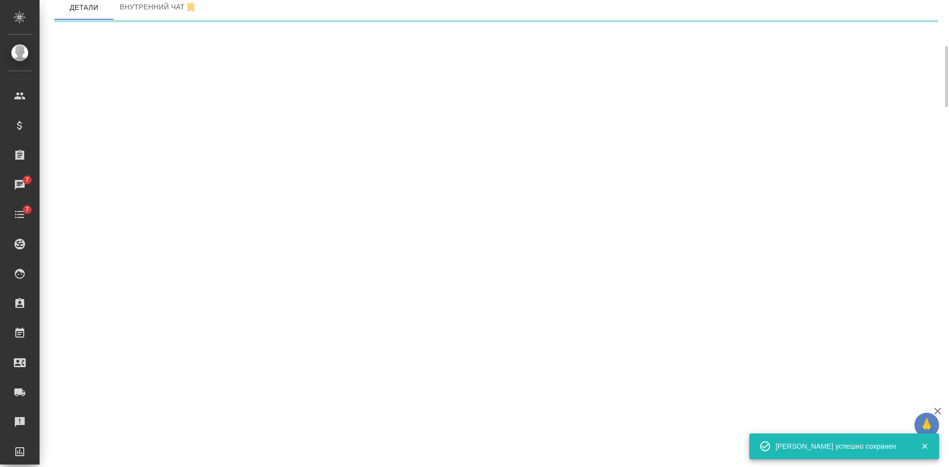
select select "RU"
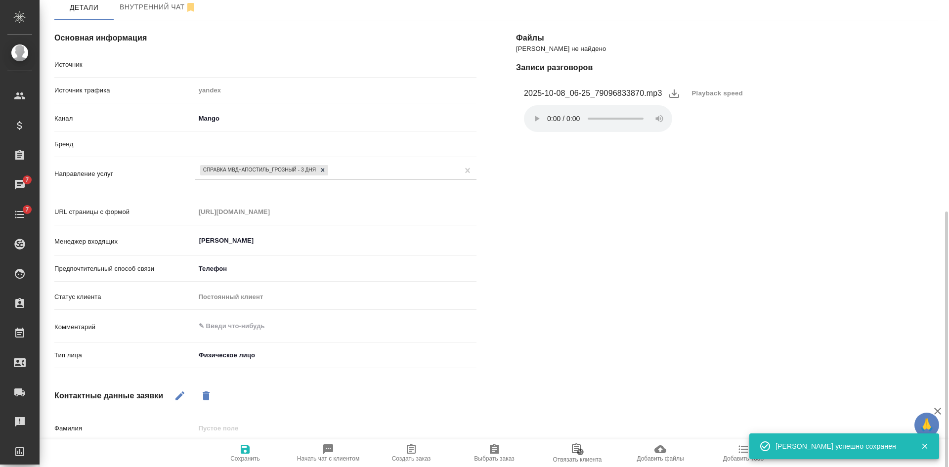
type textarea "x"
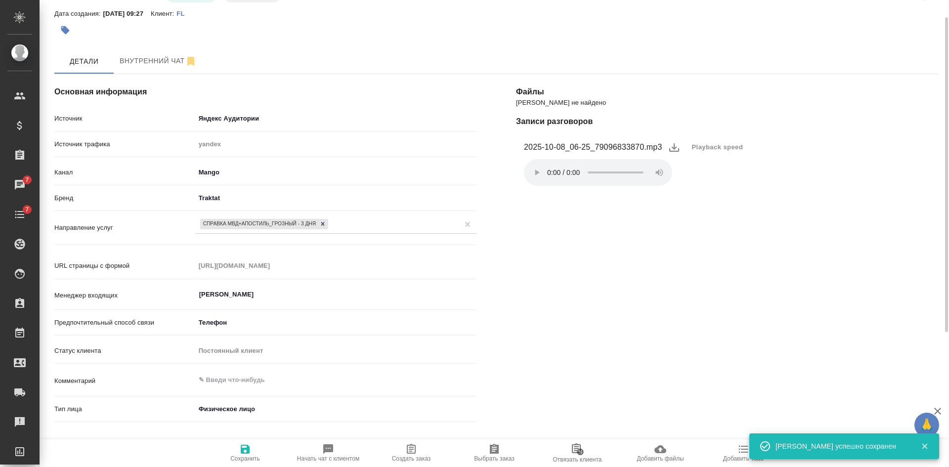
scroll to position [0, 0]
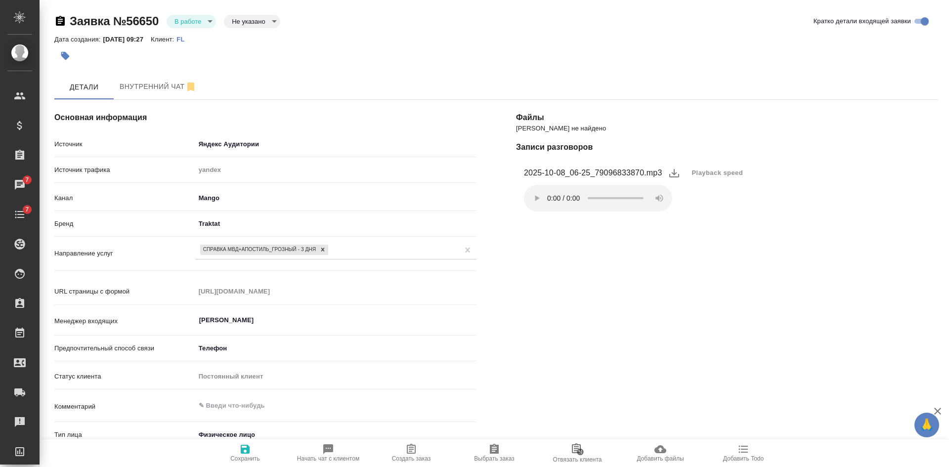
click at [248, 24] on body "🙏 .cls-1 fill:#fff; AWATERA Kasatkina Aleksandra Клиенты Спецификации Заказы 7 …" at bounding box center [474, 233] width 949 height 467
click at [248, 37] on button "Целевая" at bounding box center [248, 37] width 32 height 11
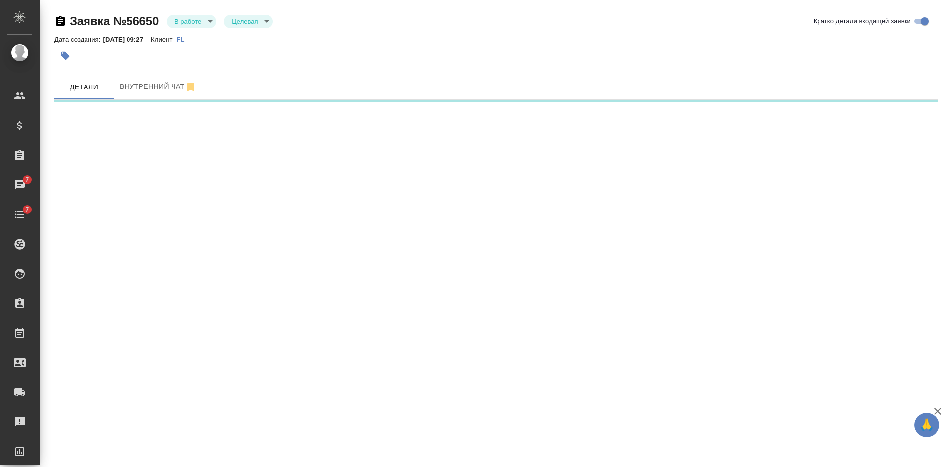
select select "RU"
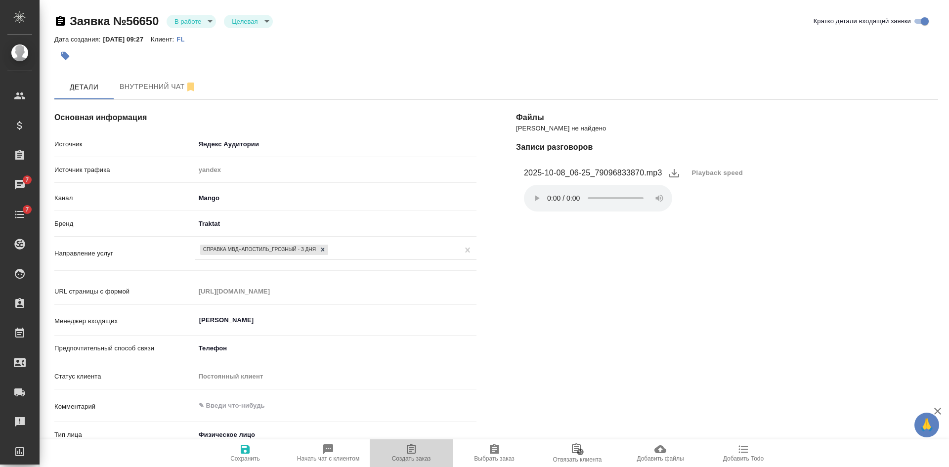
click at [417, 460] on span "Создать заказ" at bounding box center [411, 458] width 39 height 7
type textarea "x"
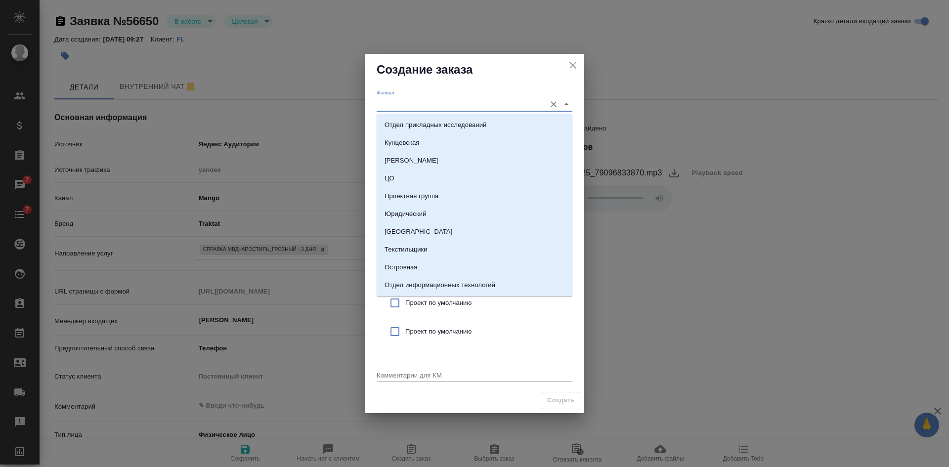
click at [405, 100] on input "Филиал" at bounding box center [459, 103] width 164 height 13
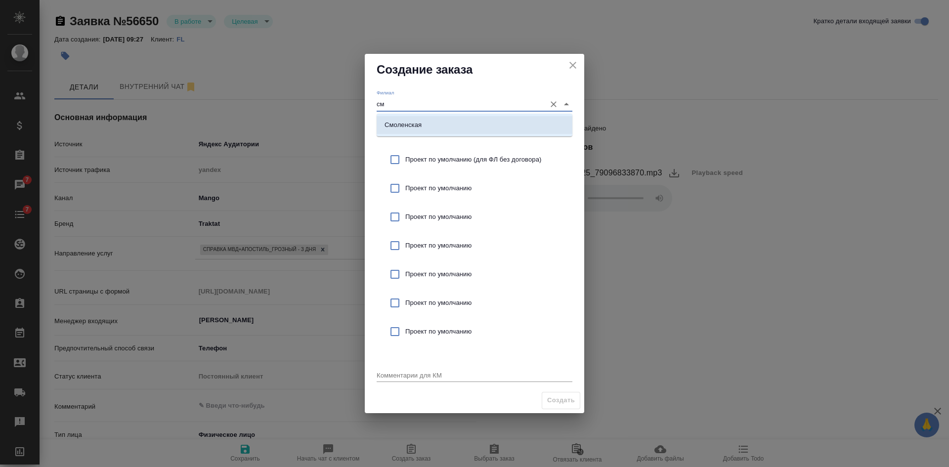
click at [404, 119] on li "Смоленская" at bounding box center [475, 125] width 196 height 18
type input "Смоленская"
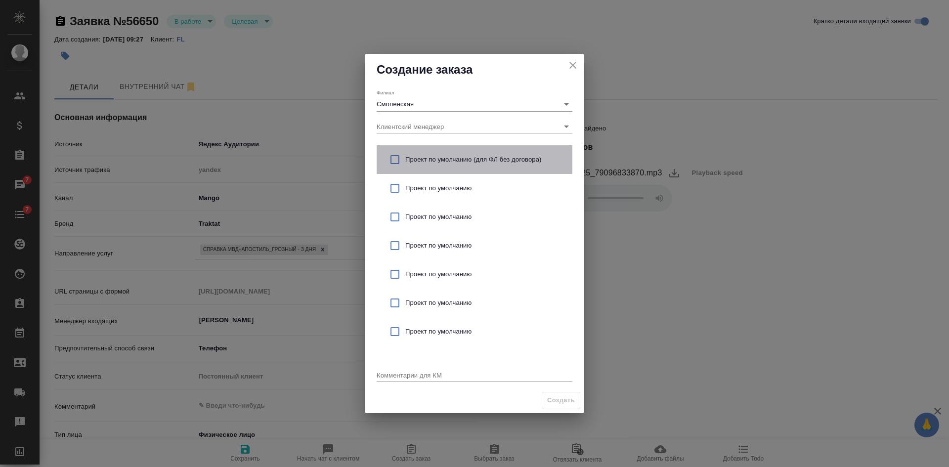
click at [406, 157] on span "Проект по умолчанию (для ФЛ без договора)" at bounding box center [484, 160] width 159 height 10
checkbox input "true"
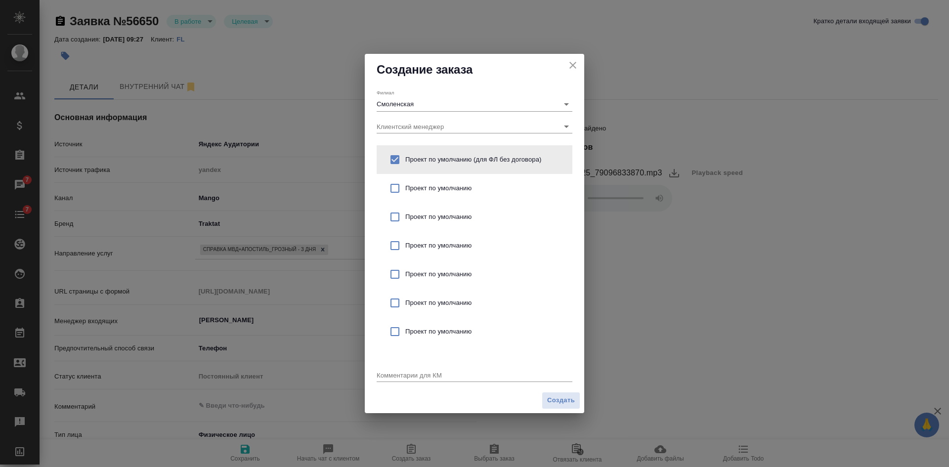
click at [409, 368] on div "Комментарии для КМ x" at bounding box center [475, 372] width 196 height 20
click at [406, 375] on textarea at bounding box center [475, 374] width 196 height 7
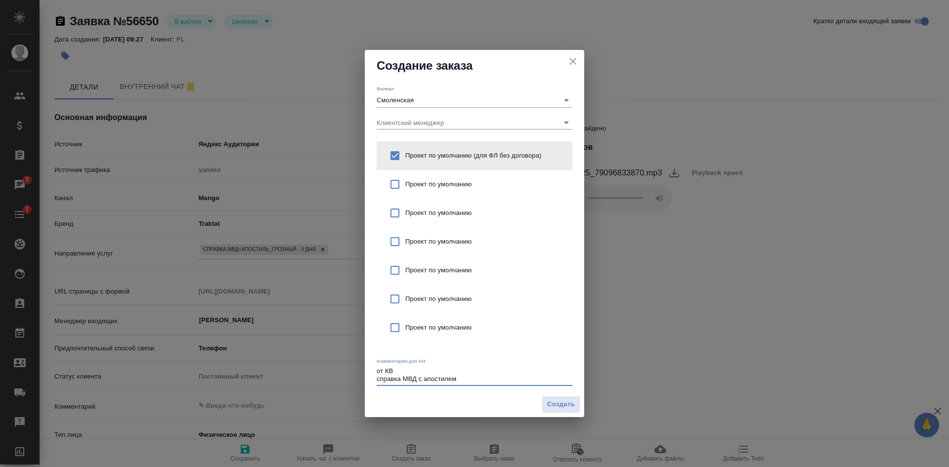
click at [468, 375] on textarea "от КВ справка МВД с апостилем" at bounding box center [475, 374] width 196 height 15
type textarea "от КВ справка МВД с апостилем от 5 раб дней и меньше"
click at [561, 405] on span "Создать" at bounding box center [561, 404] width 28 height 11
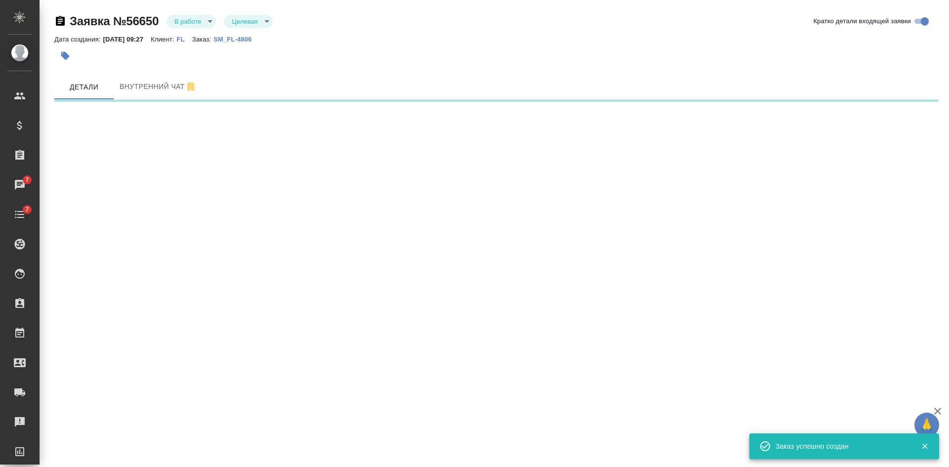
select select "RU"
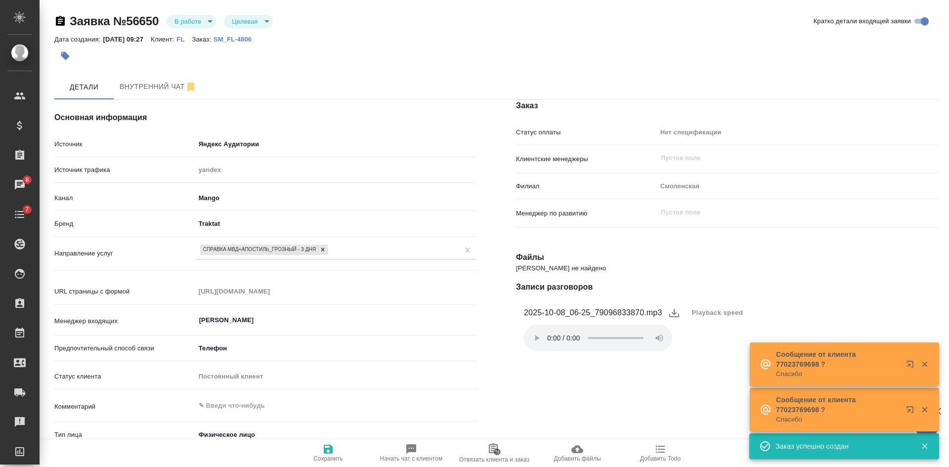
type textarea "x"
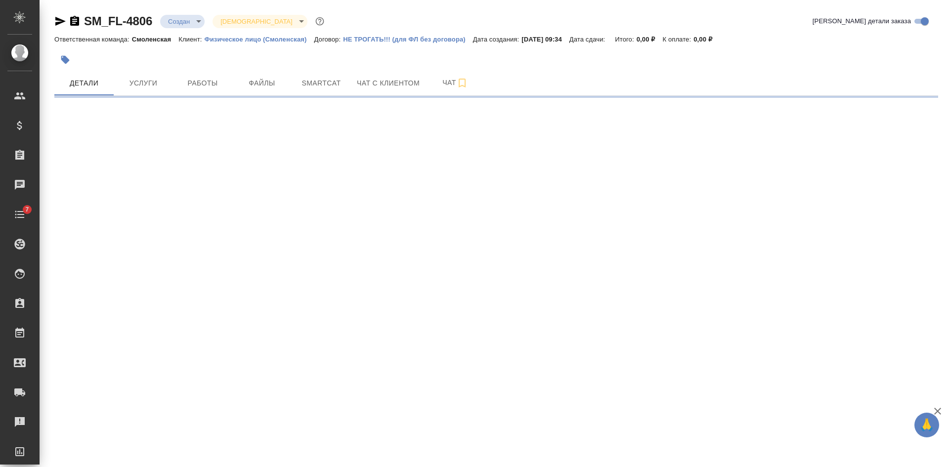
select select "RU"
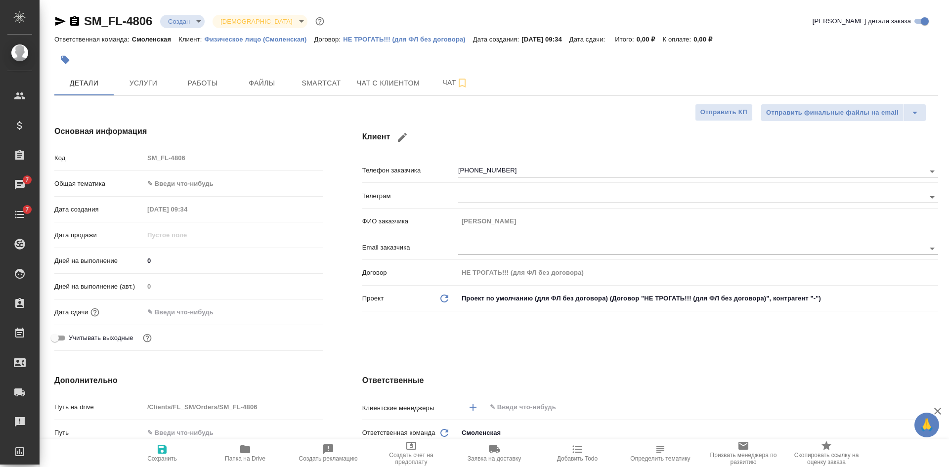
type textarea "x"
click at [71, 20] on icon "button" at bounding box center [74, 21] width 9 height 10
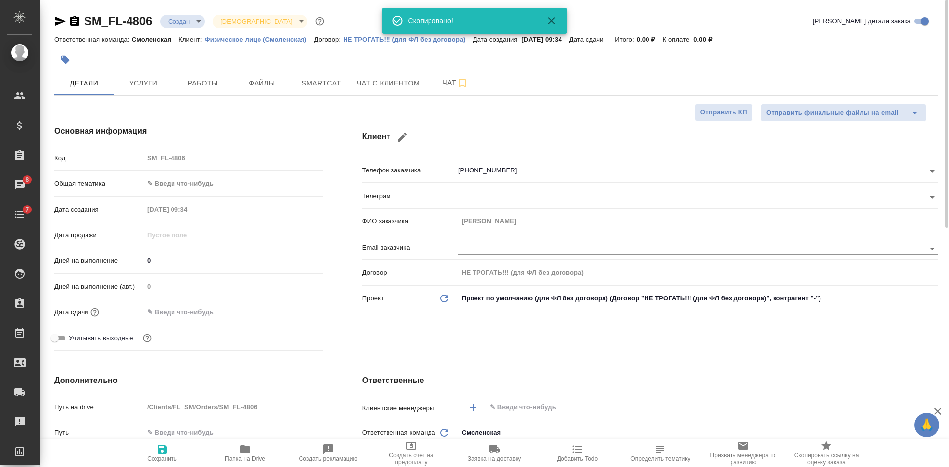
type textarea "x"
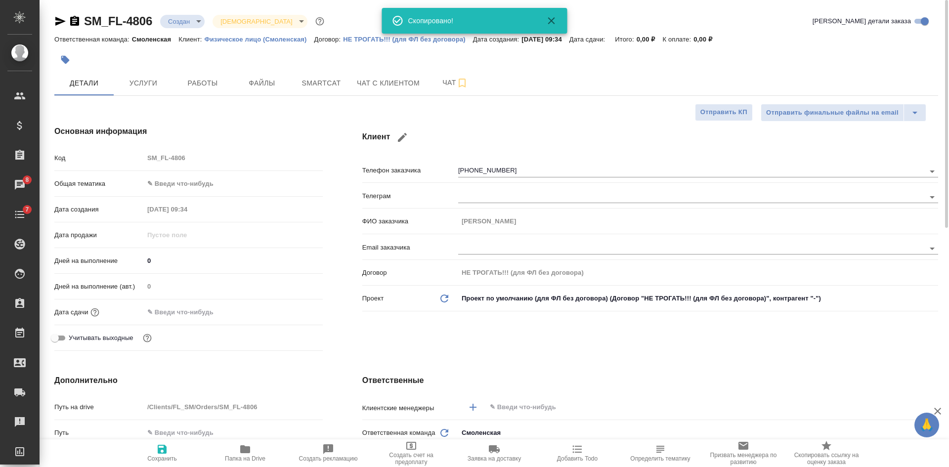
type textarea "x"
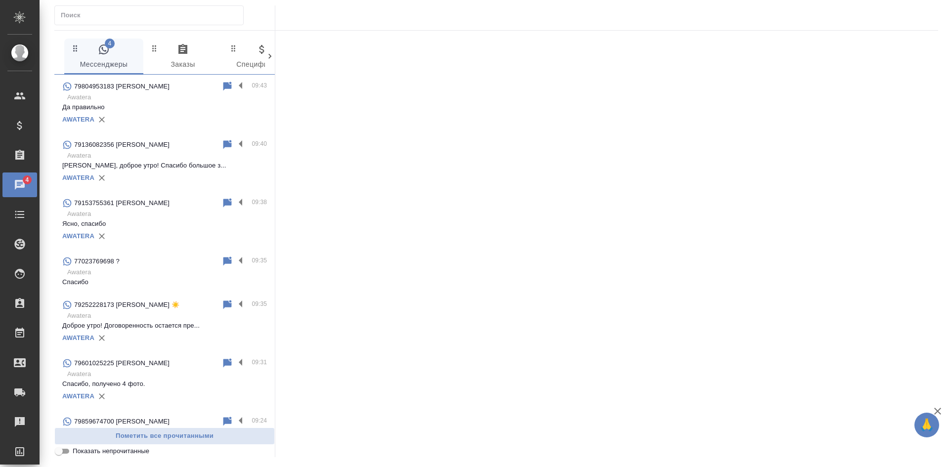
click at [65, 455] on input "Показать непрочитанные" at bounding box center [59, 451] width 36 height 12
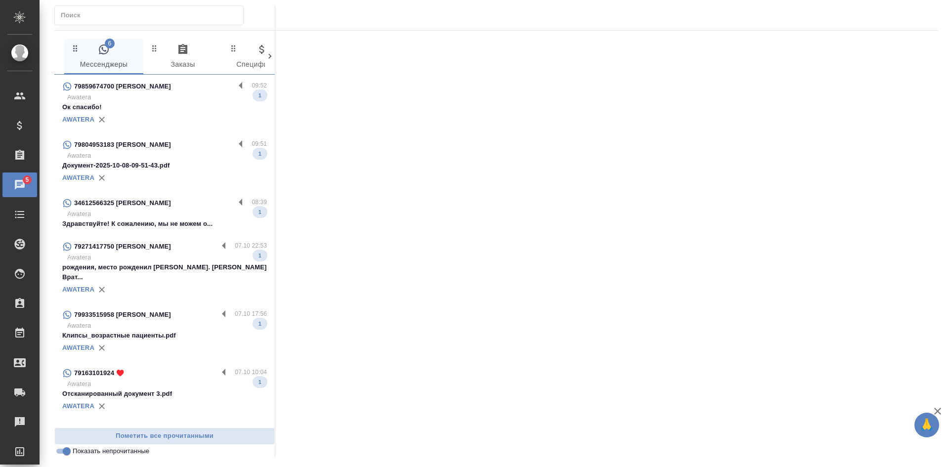
click at [129, 93] on p "Awatera" at bounding box center [167, 97] width 200 height 10
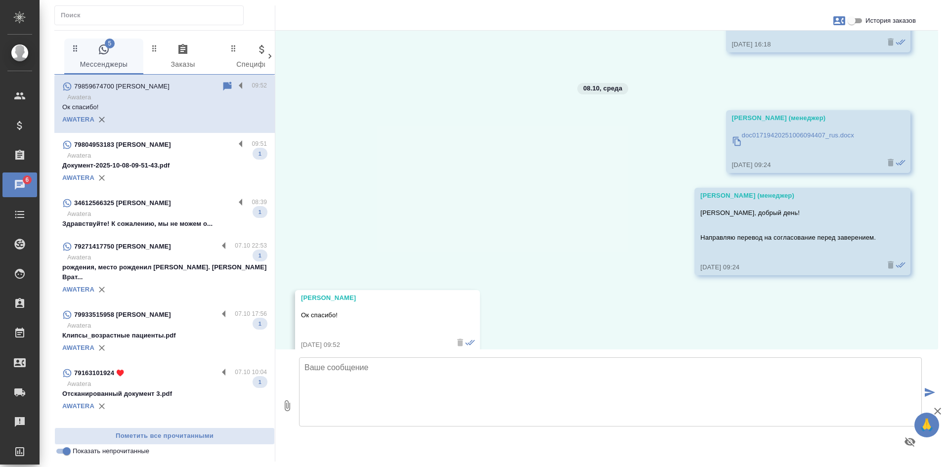
scroll to position [625, 0]
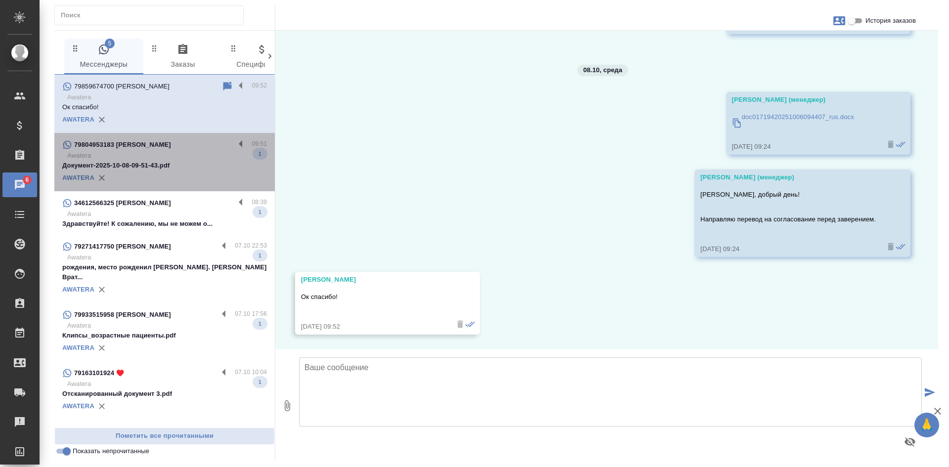
click at [148, 162] on p "Документ-2025-10-08-09-51-43.pdf" at bounding box center [164, 166] width 205 height 10
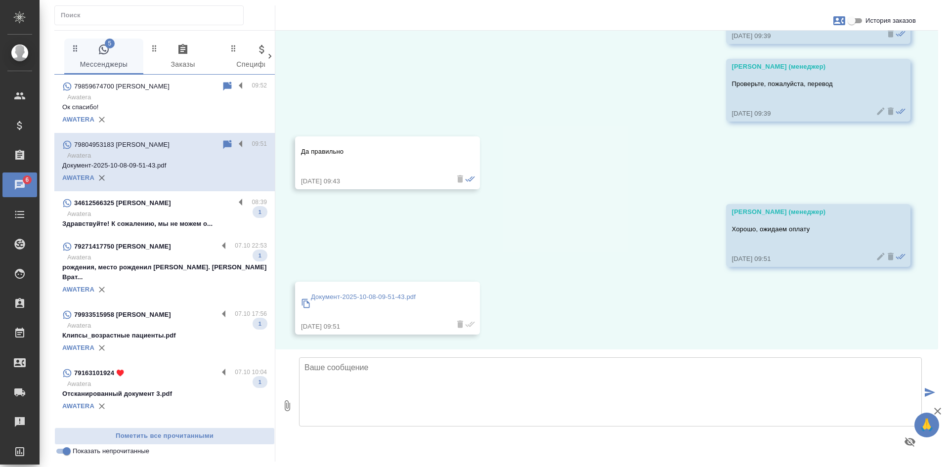
scroll to position [6060, 0]
click at [71, 450] on input "Показать непрочитанные" at bounding box center [67, 451] width 36 height 12
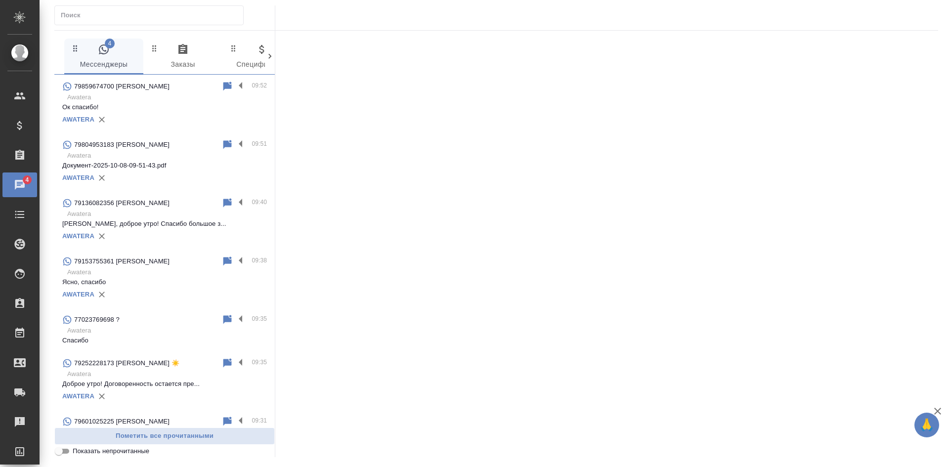
click at [65, 452] on input "Показать непрочитанные" at bounding box center [59, 451] width 36 height 12
checkbox input "true"
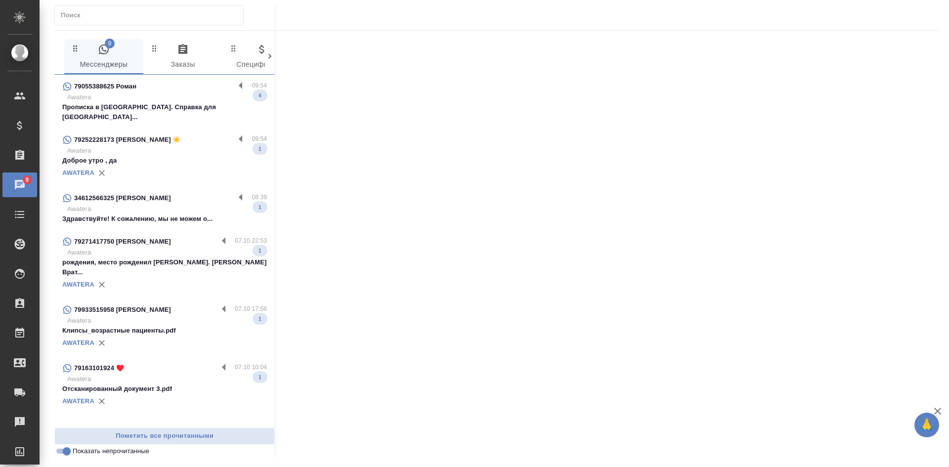
click at [175, 146] on p "Awatera" at bounding box center [167, 151] width 200 height 10
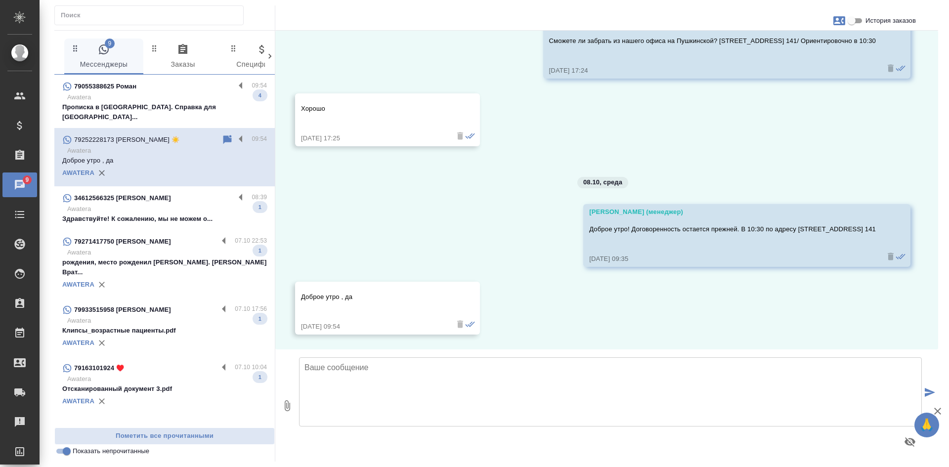
scroll to position [1674, 0]
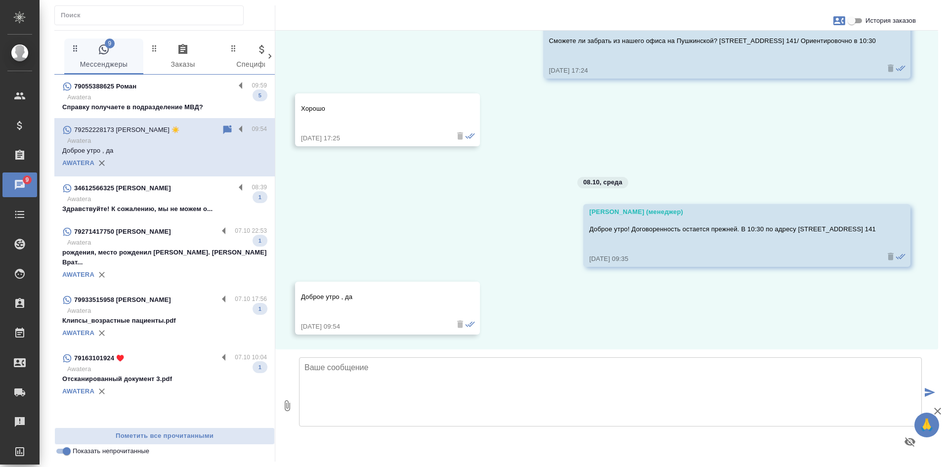
click at [167, 94] on p "Awatera" at bounding box center [167, 97] width 200 height 10
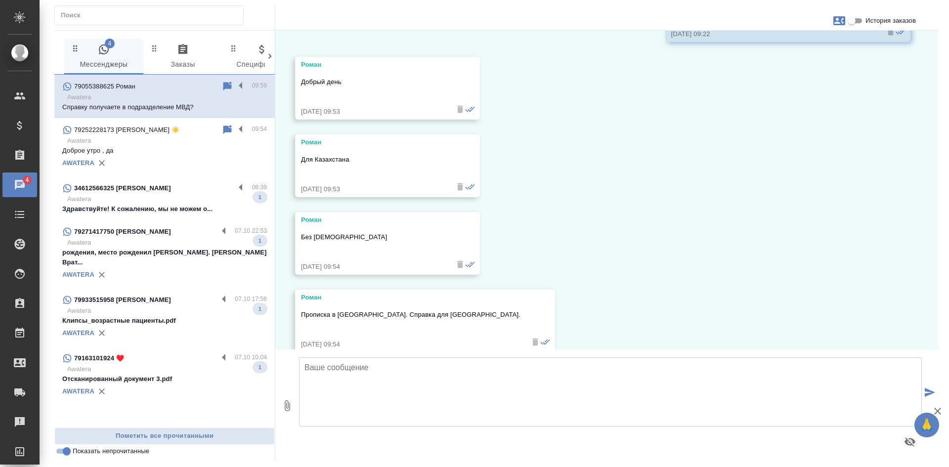
scroll to position [397, 0]
click at [840, 15] on icon "button" at bounding box center [839, 21] width 12 height 12
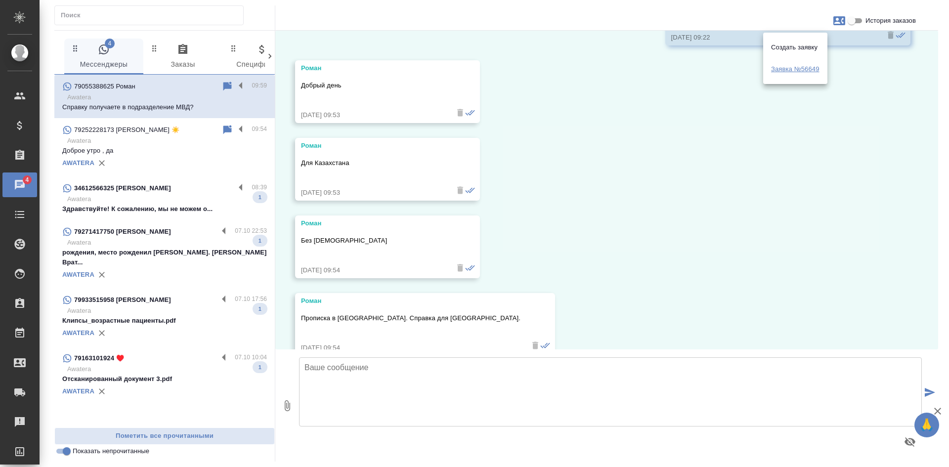
click at [809, 68] on span "Заявка №56649" at bounding box center [795, 69] width 48 height 10
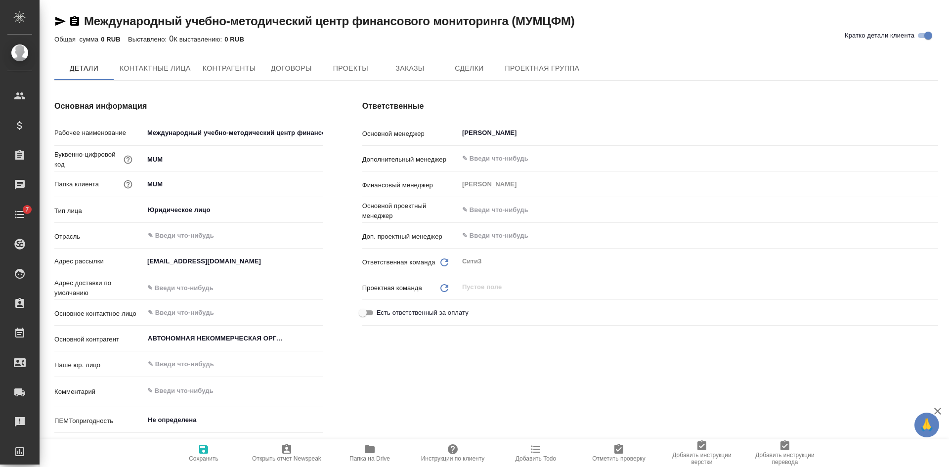
type textarea "x"
click at [76, 19] on icon "button" at bounding box center [75, 21] width 12 height 12
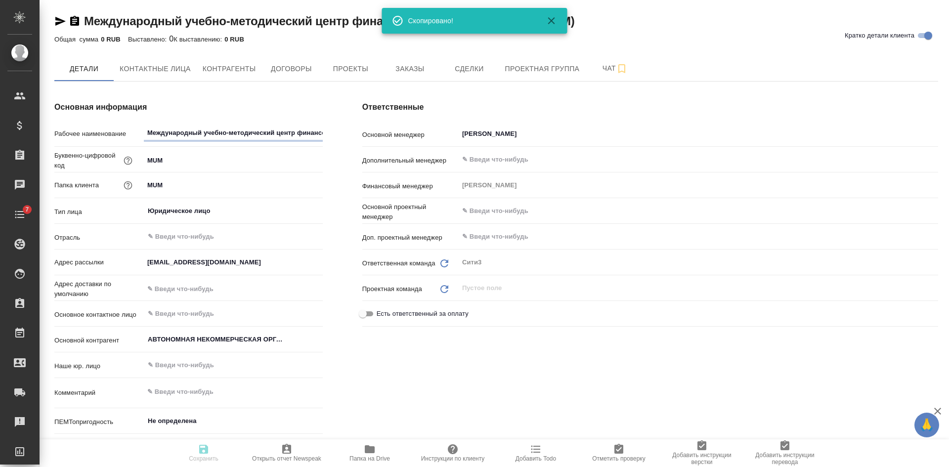
type textarea "x"
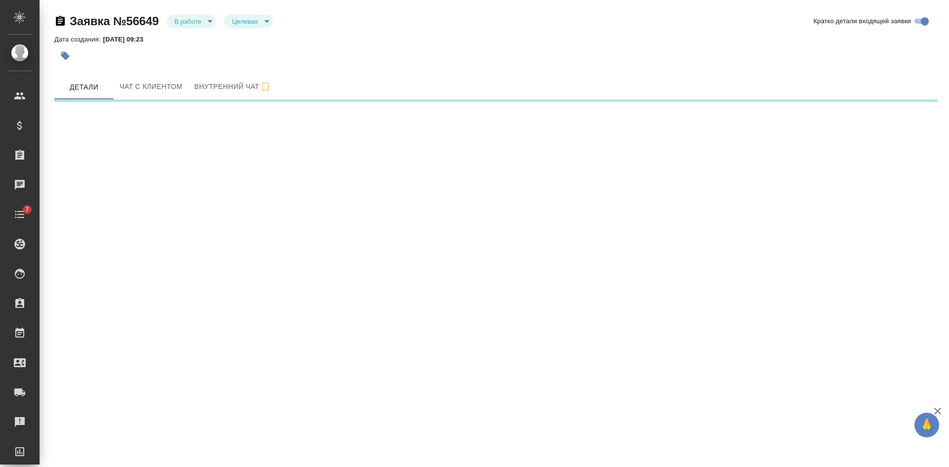
select select "RU"
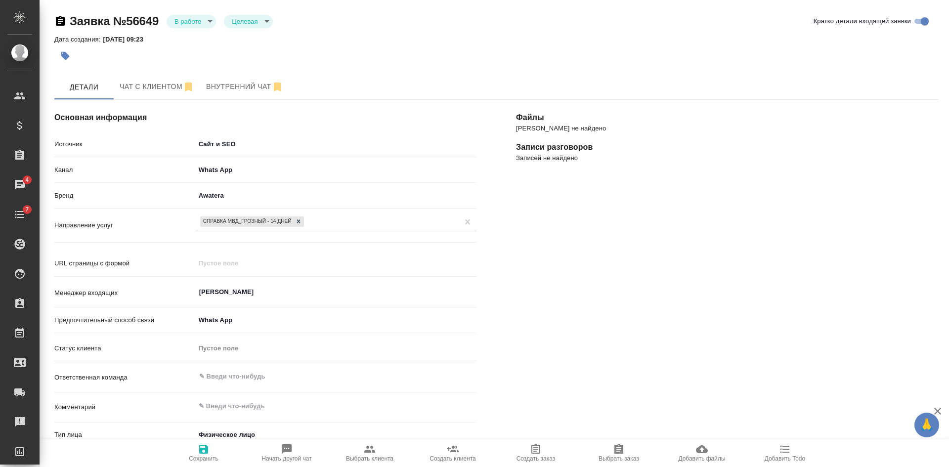
scroll to position [148, 0]
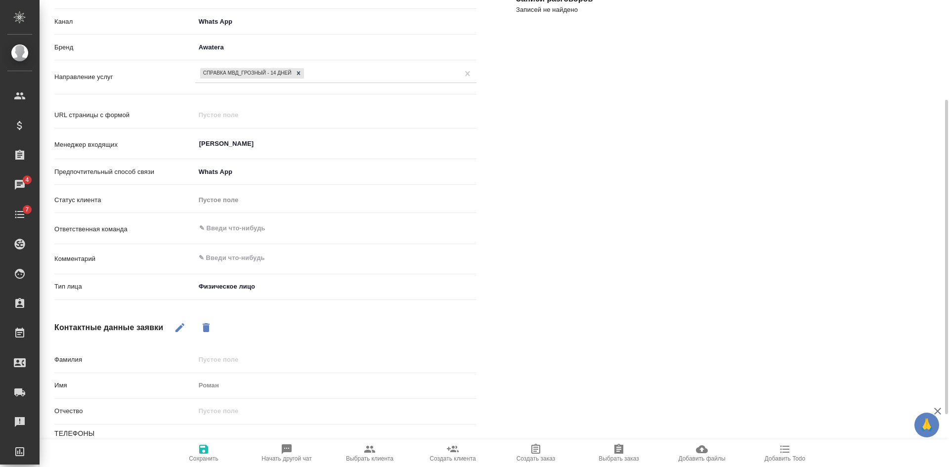
click at [387, 454] on span "Выбрать клиента" at bounding box center [369, 452] width 71 height 19
type textarea "x"
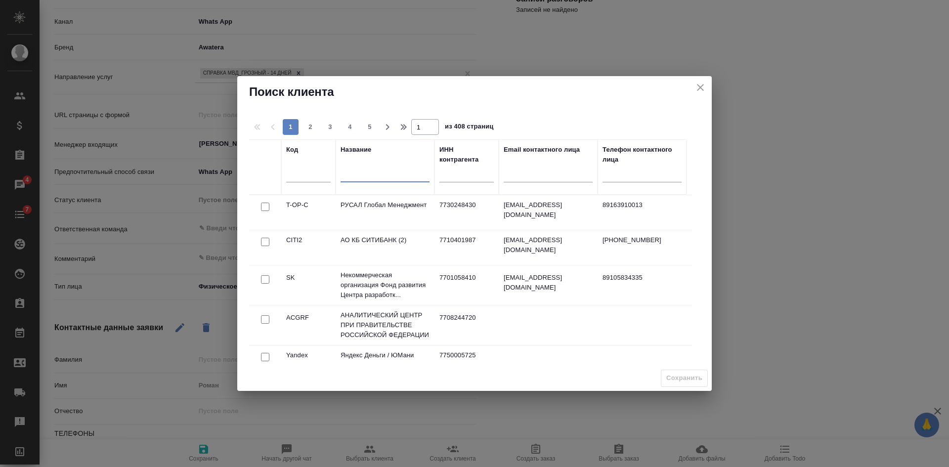
click at [367, 177] on input "text" at bounding box center [385, 176] width 89 height 12
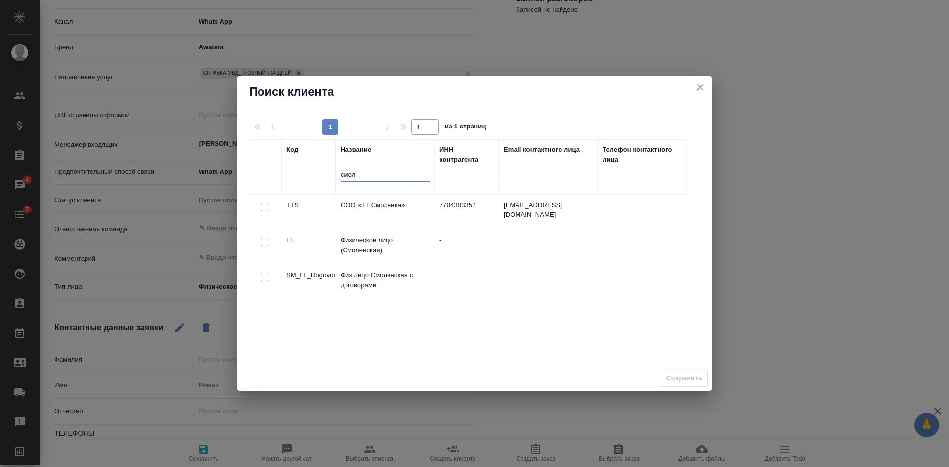
type input "смол"
click at [264, 241] on input "checkbox" at bounding box center [265, 242] width 8 height 8
checkbox input "true"
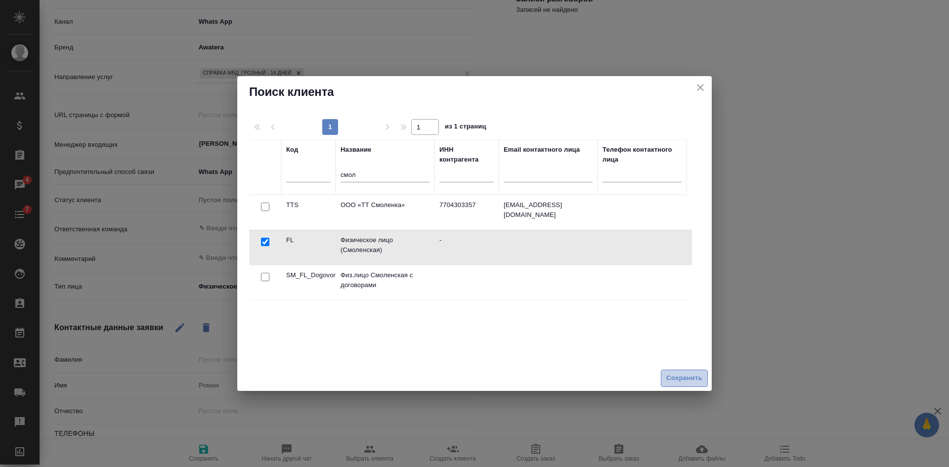
click at [676, 371] on button "Сохранить" at bounding box center [684, 378] width 47 height 17
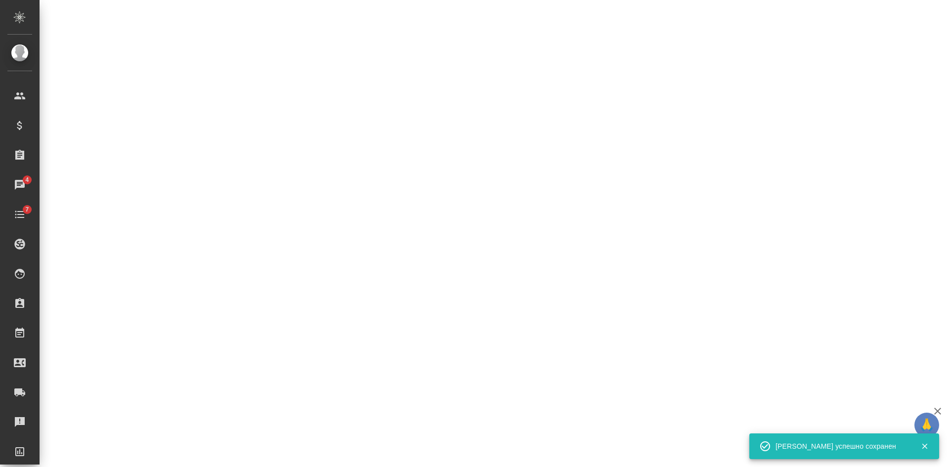
select select "RU"
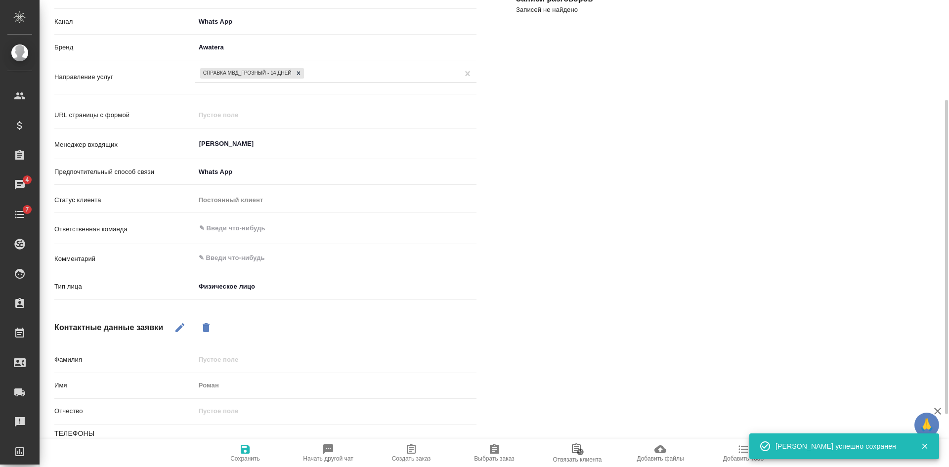
click at [430, 455] on span "Создать заказ" at bounding box center [411, 452] width 71 height 19
type textarea "x"
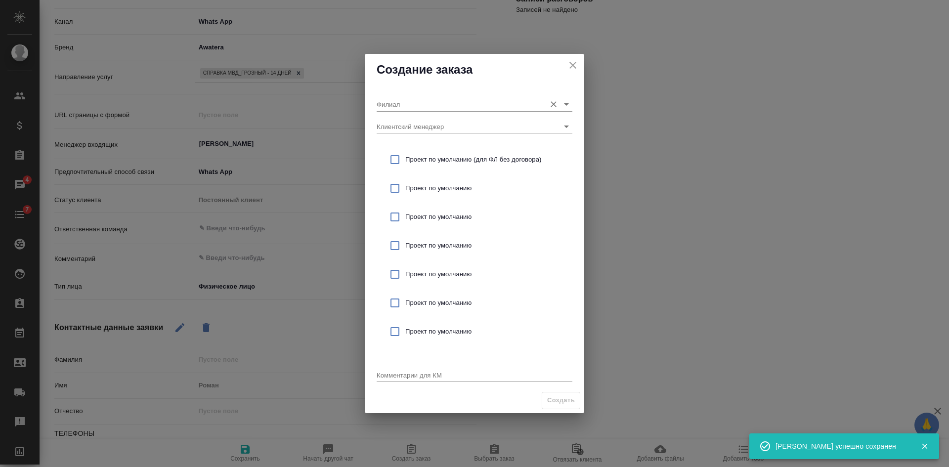
click at [407, 107] on input "Филиал" at bounding box center [459, 103] width 164 height 13
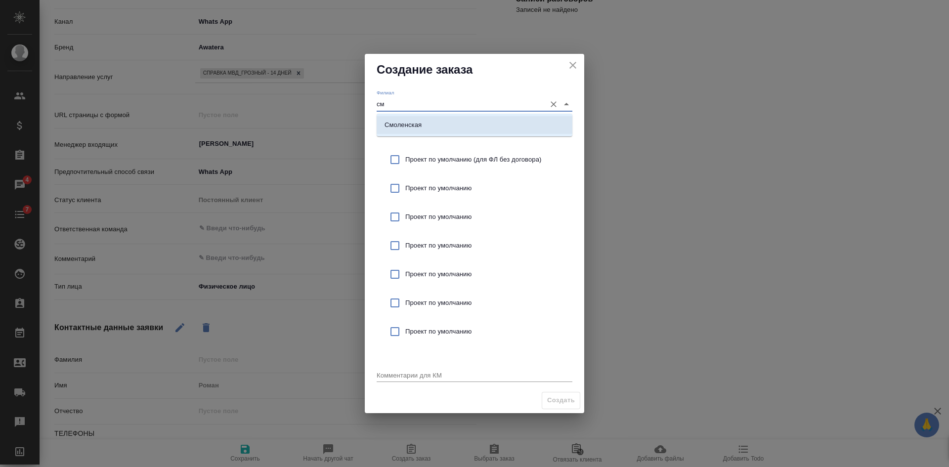
type input "см"
click at [414, 156] on span "Проект по умолчанию (для ФЛ без договора)" at bounding box center [484, 160] width 159 height 10
checkbox input "true"
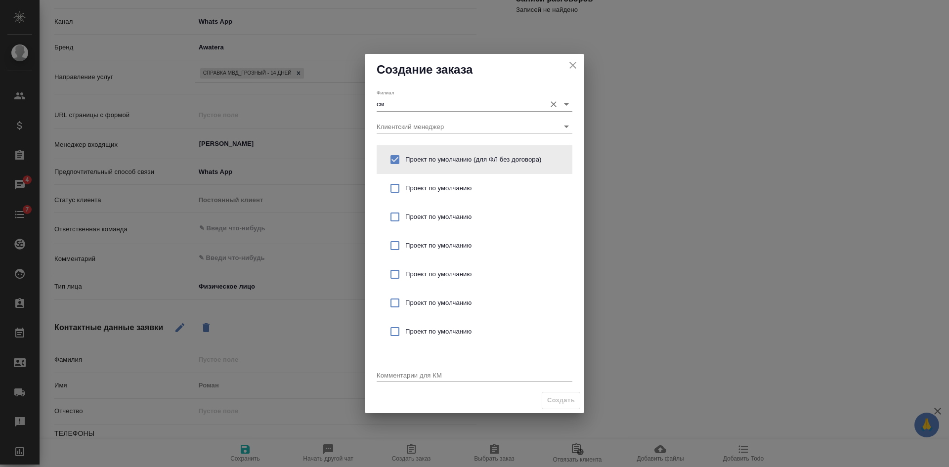
click at [407, 99] on input "см" at bounding box center [459, 103] width 164 height 13
click at [407, 129] on p "Смоленская" at bounding box center [403, 125] width 37 height 10
type input "Смоленская"
click at [409, 376] on textarea at bounding box center [475, 374] width 196 height 7
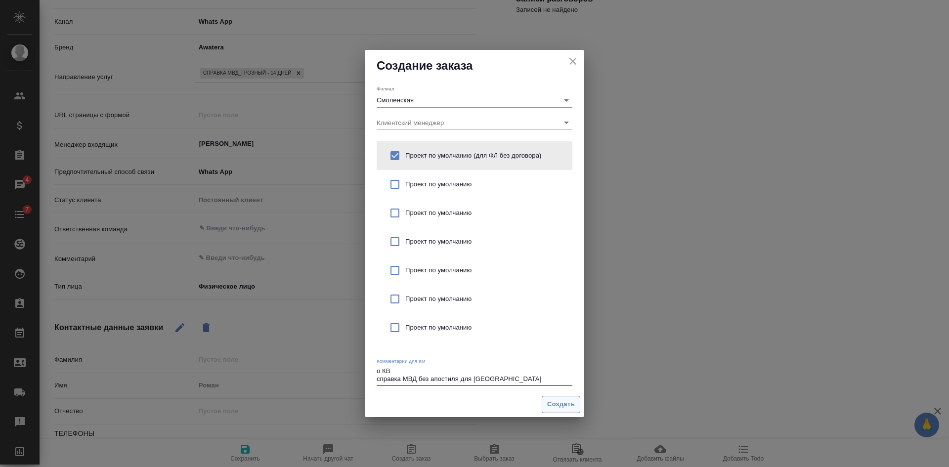
type textarea "о КВ справка МВД без апостиля для [GEOGRAPHIC_DATA]"
click at [554, 401] on span "Создать" at bounding box center [561, 404] width 28 height 11
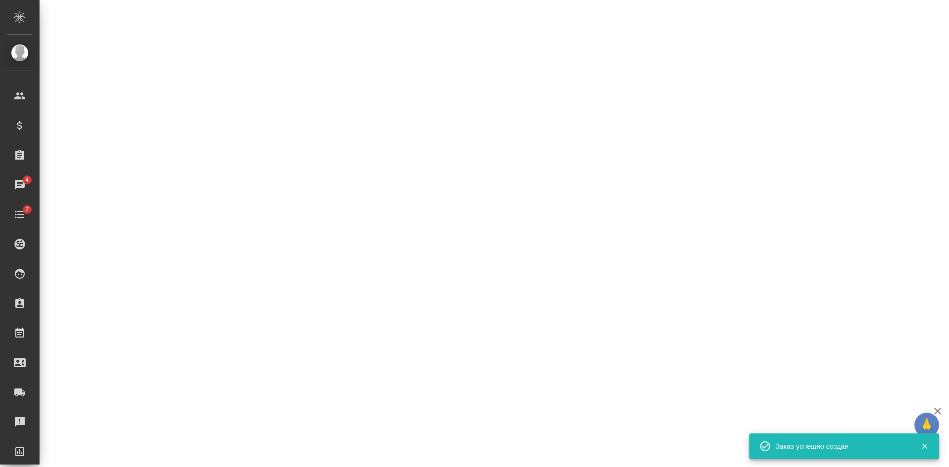
select select "RU"
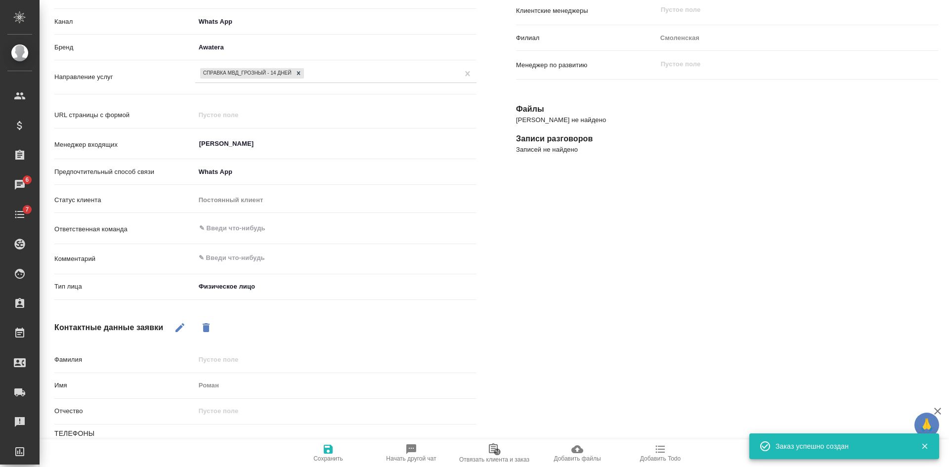
type textarea "x"
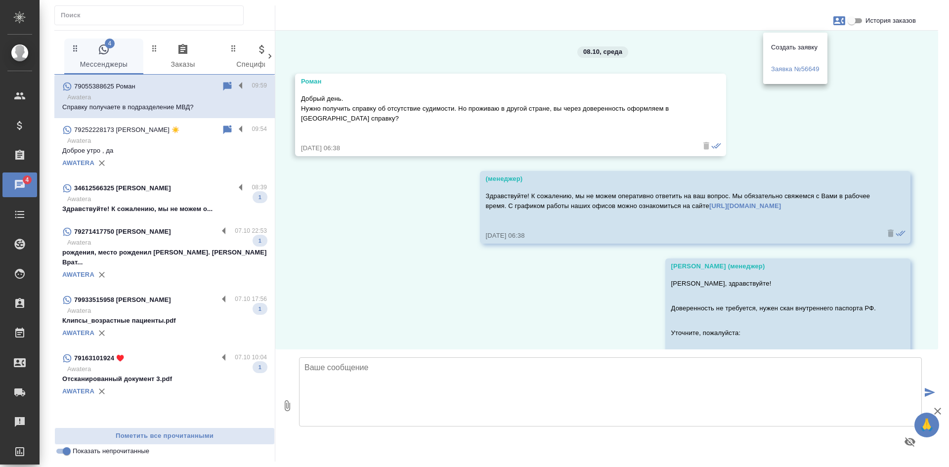
scroll to position [397, 0]
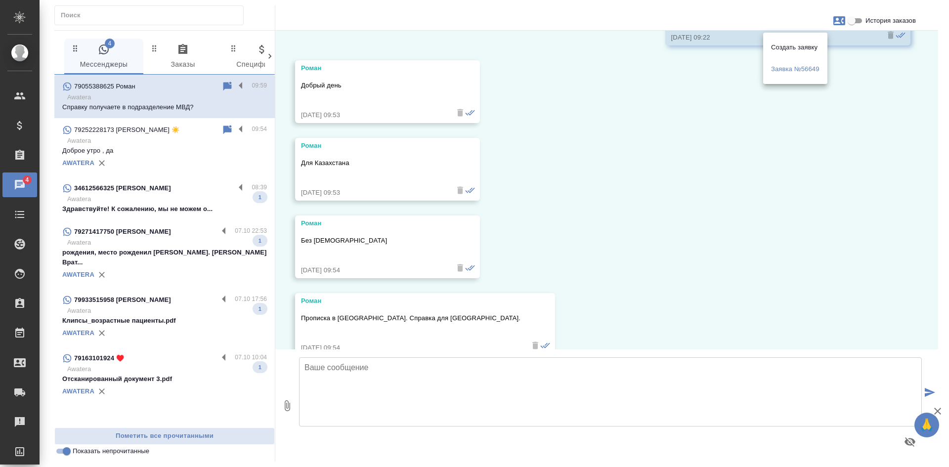
click at [653, 240] on div at bounding box center [474, 233] width 949 height 467
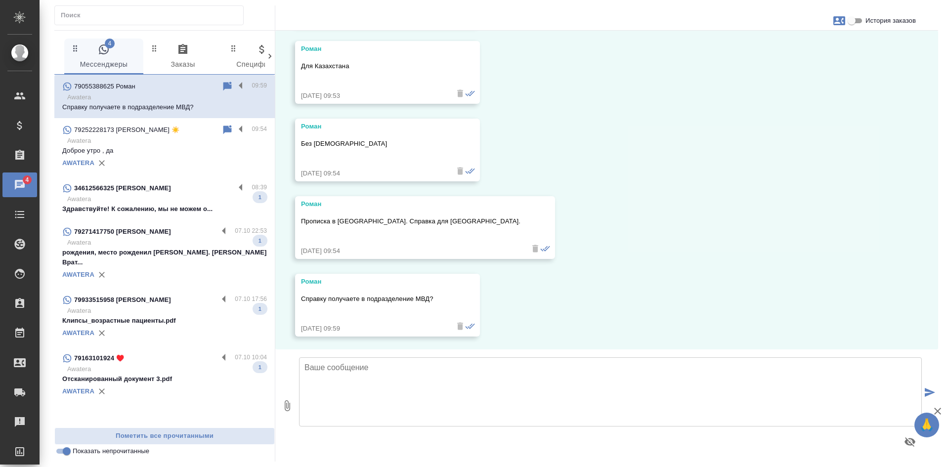
scroll to position [496, 0]
click at [225, 84] on icon at bounding box center [227, 86] width 8 height 9
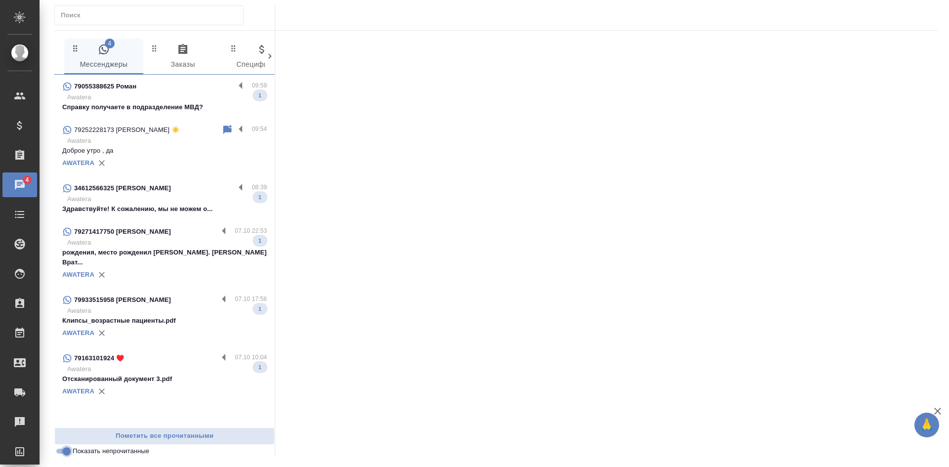
click at [66, 451] on input "Показать непрочитанные" at bounding box center [67, 451] width 36 height 12
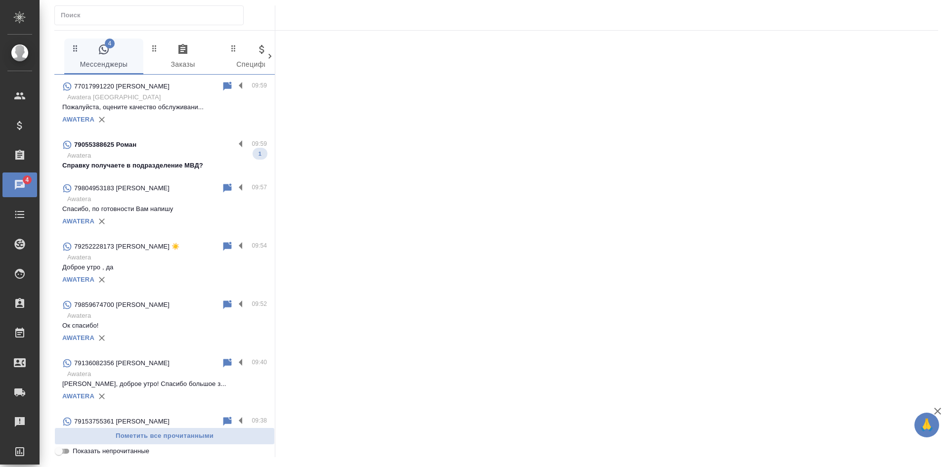
click at [66, 451] on input "Показать непрочитанные" at bounding box center [59, 451] width 36 height 12
checkbox input "true"
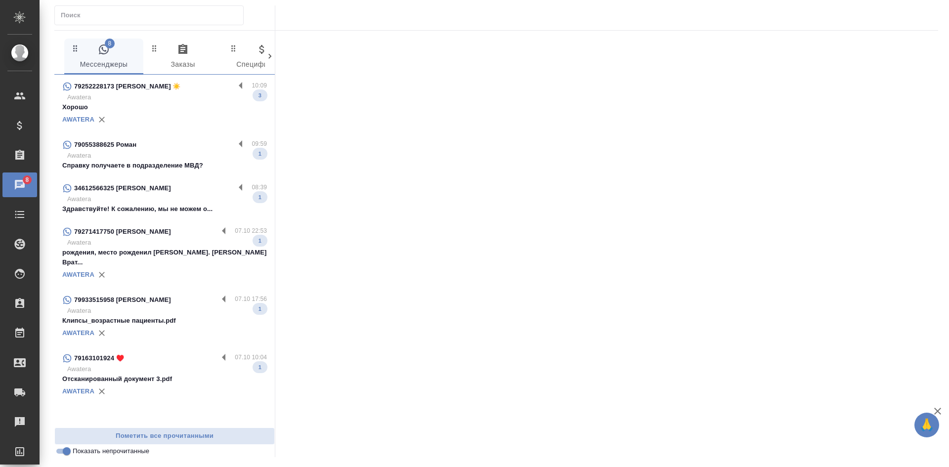
click at [127, 94] on p "Awatera" at bounding box center [167, 97] width 200 height 10
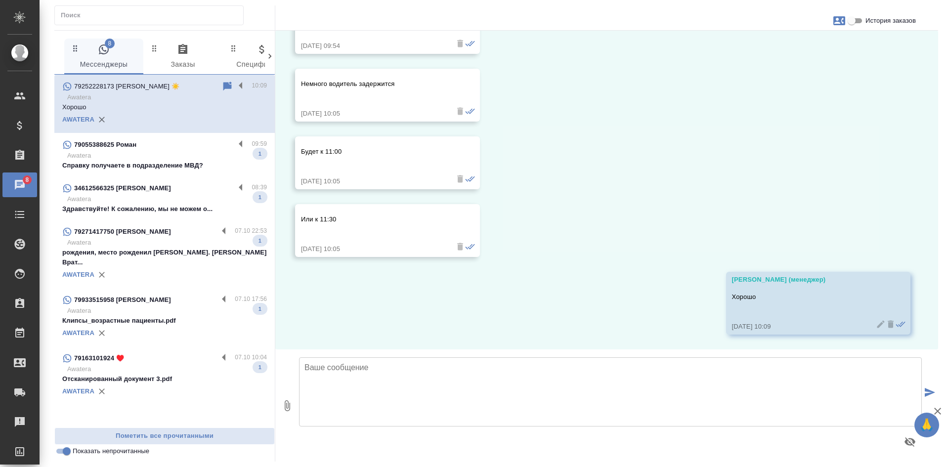
scroll to position [1955, 0]
click at [844, 91] on div "06.10, [DATE] [PERSON_NAME] (менеджер) Добрый день! [DATE] 12:21 Документ-2025-…" at bounding box center [606, 190] width 663 height 319
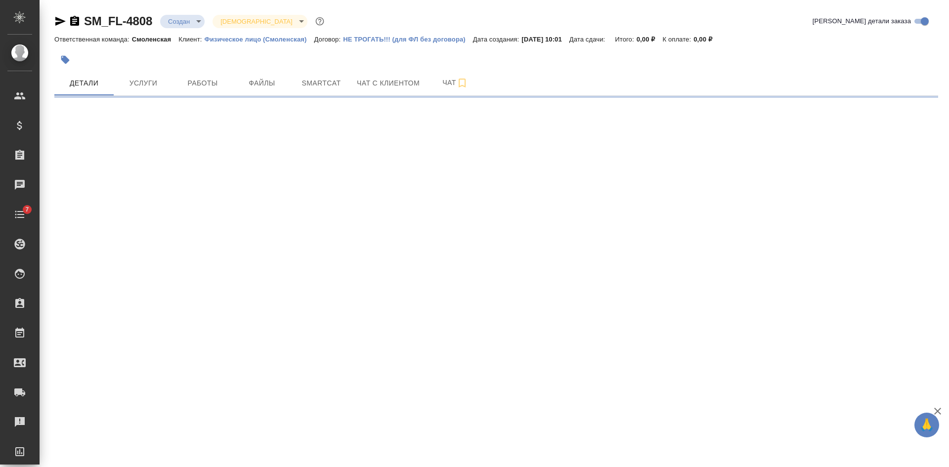
click at [72, 19] on icon "button" at bounding box center [74, 21] width 9 height 10
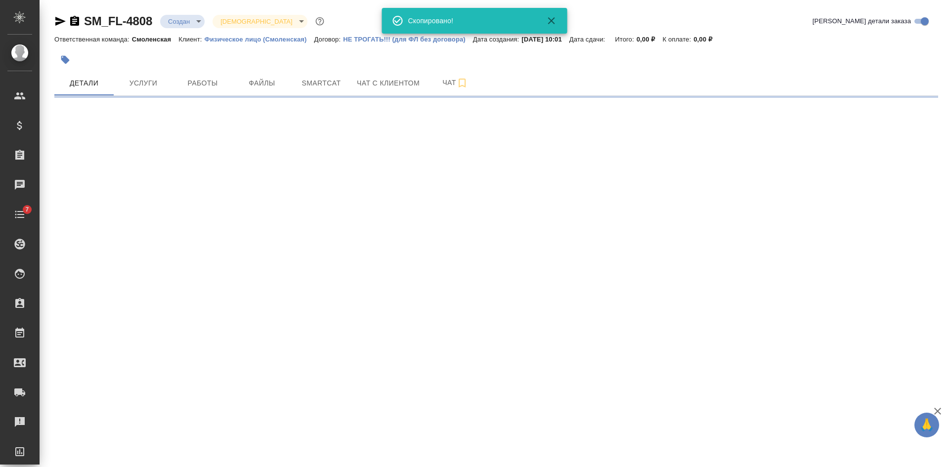
select select "RU"
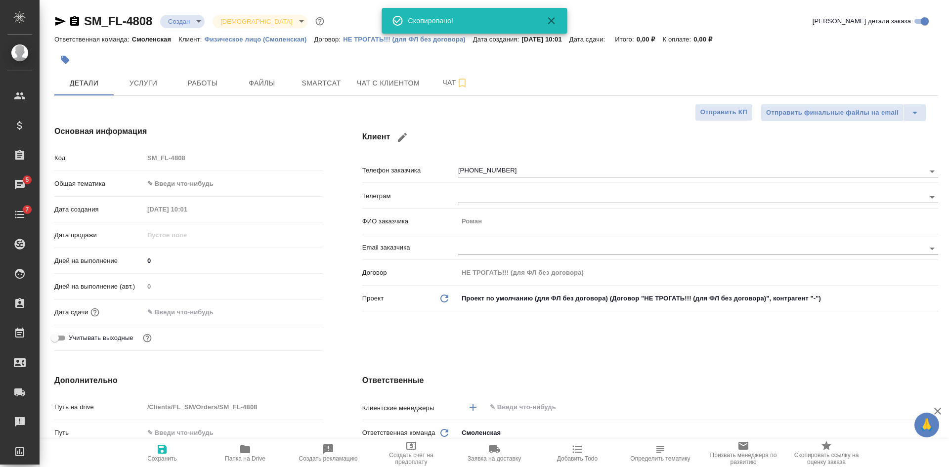
type textarea "x"
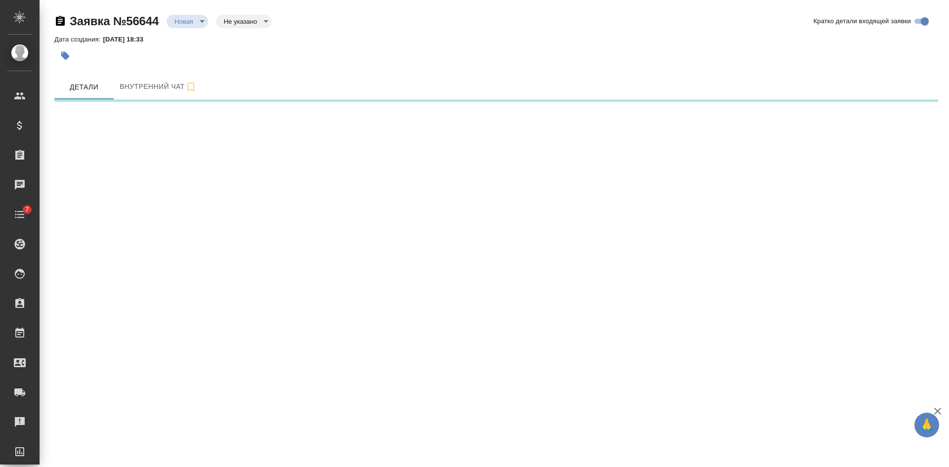
select select "RU"
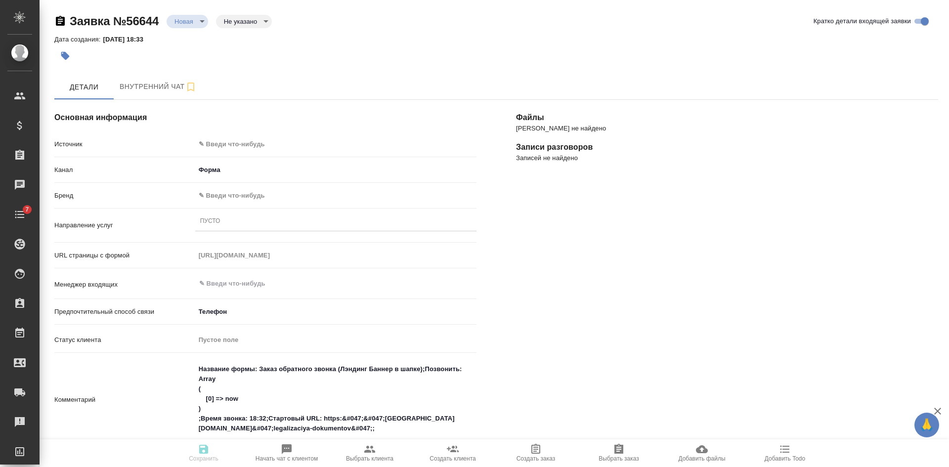
type textarea "x"
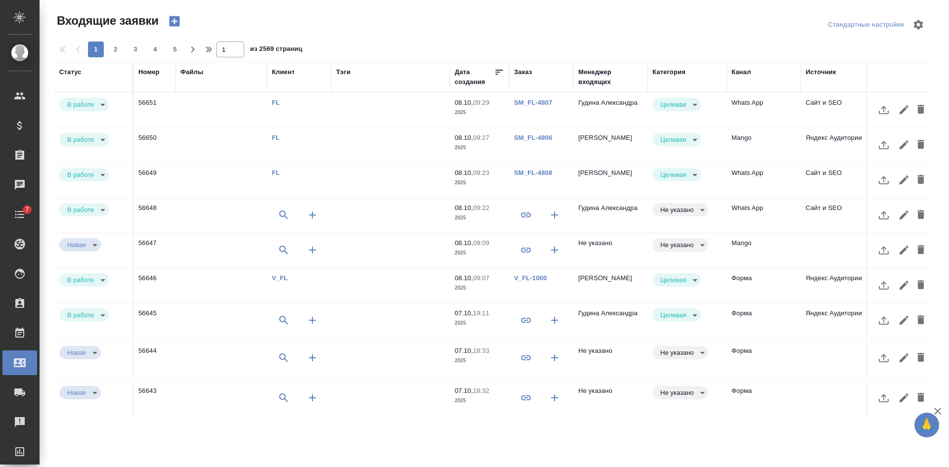
select select "RU"
click at [14, 211] on div "Todo" at bounding box center [7, 214] width 25 height 15
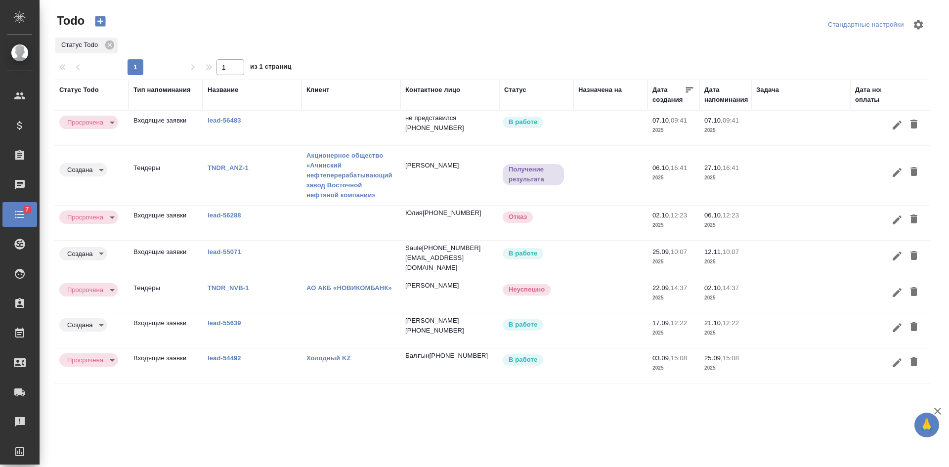
click at [100, 220] on body "🙏 .cls-1 fill:#fff; AWATERA Kasatkina Aleksandra Клиенты Спецификации Заказы Ча…" at bounding box center [474, 233] width 949 height 467
click at [104, 197] on button "Выполнена" at bounding box center [87, 200] width 40 height 11
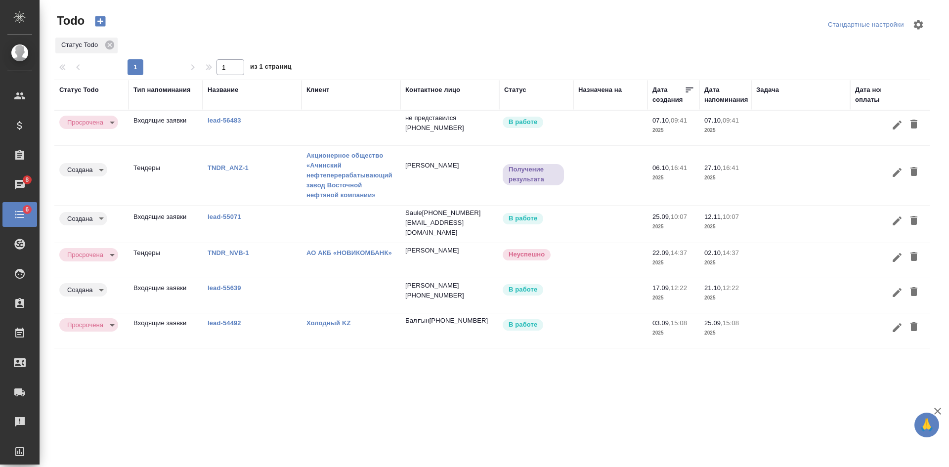
click at [216, 116] on p "lead-56483" at bounding box center [252, 121] width 89 height 10
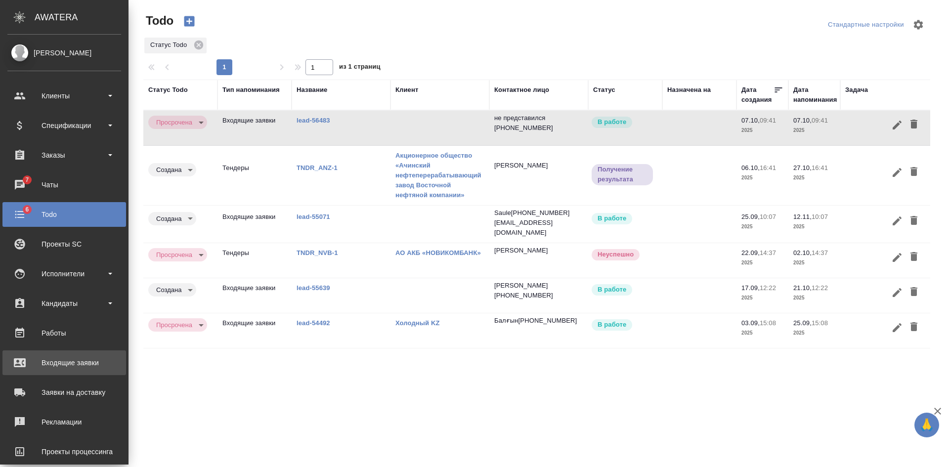
drag, startPoint x: 84, startPoint y: 357, endPoint x: 110, endPoint y: 365, distance: 27.7
click at [84, 357] on div "Входящие заявки" at bounding box center [64, 362] width 114 height 15
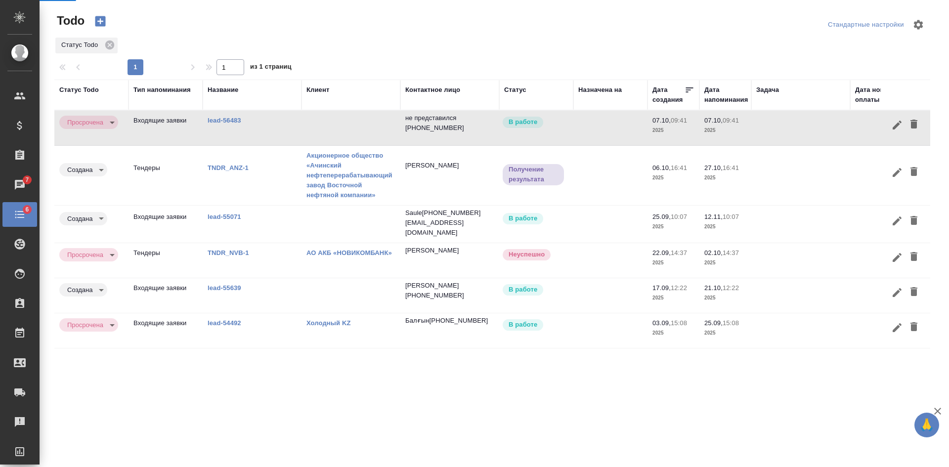
select select "RU"
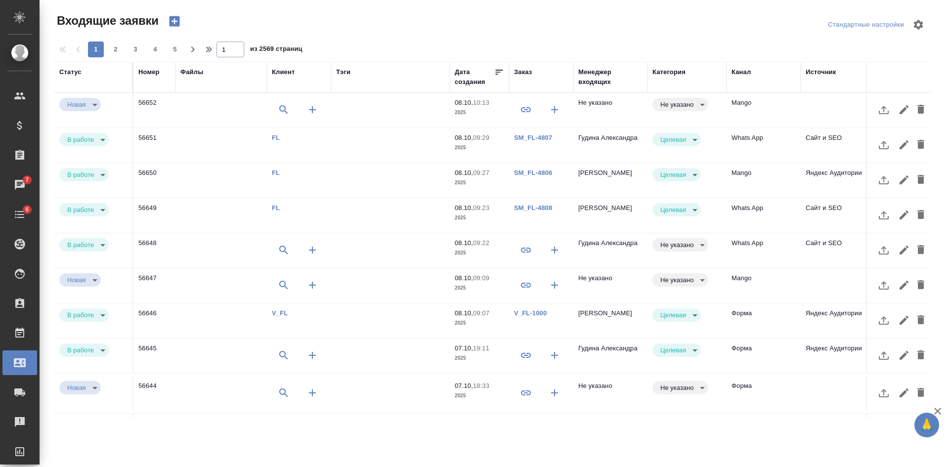
click at [624, 107] on td "Не указано" at bounding box center [610, 110] width 74 height 35
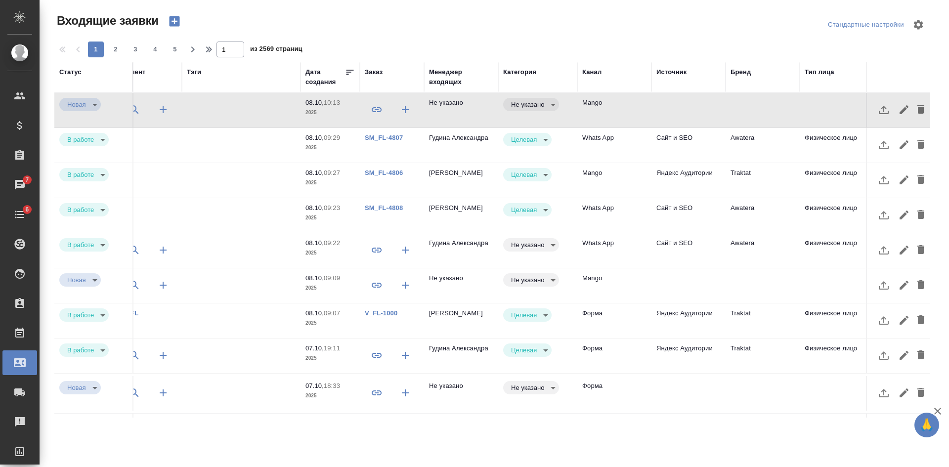
scroll to position [0, 218]
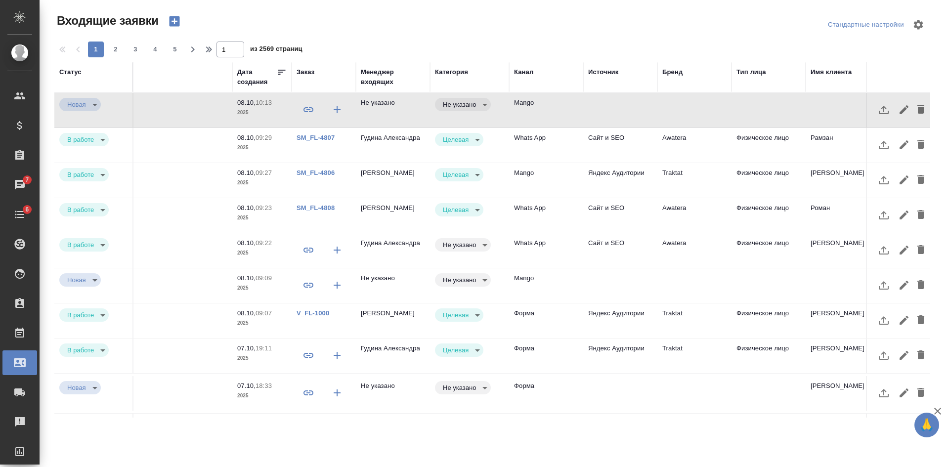
click at [374, 69] on div "Менеджер входящих" at bounding box center [393, 77] width 64 height 20
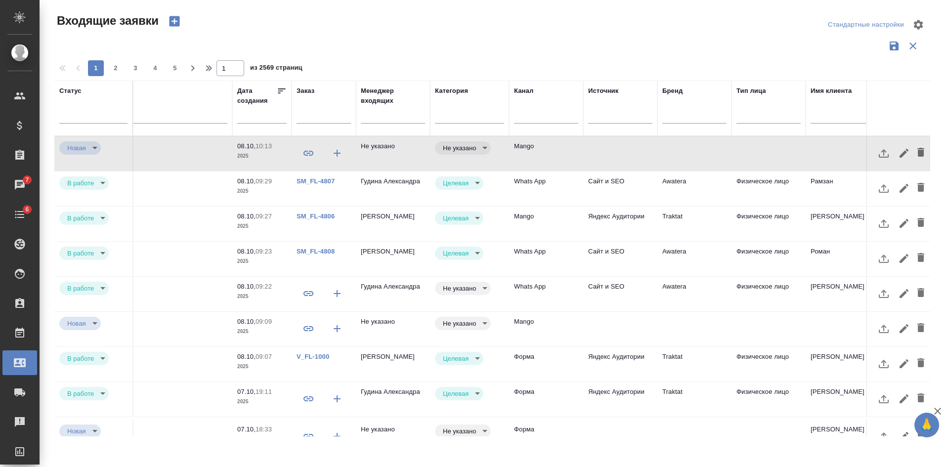
click at [382, 117] on input "text" at bounding box center [393, 117] width 64 height 12
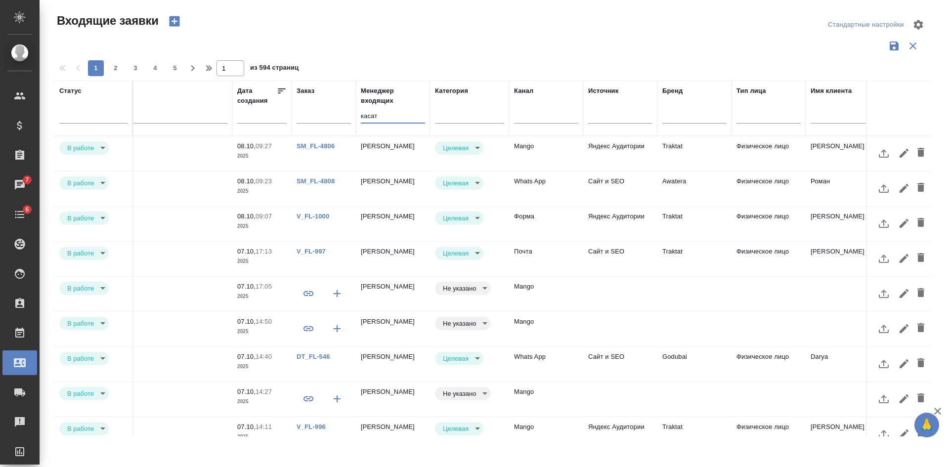
type input "касат"
click at [738, 159] on td "Физическое лицо" at bounding box center [769, 153] width 74 height 35
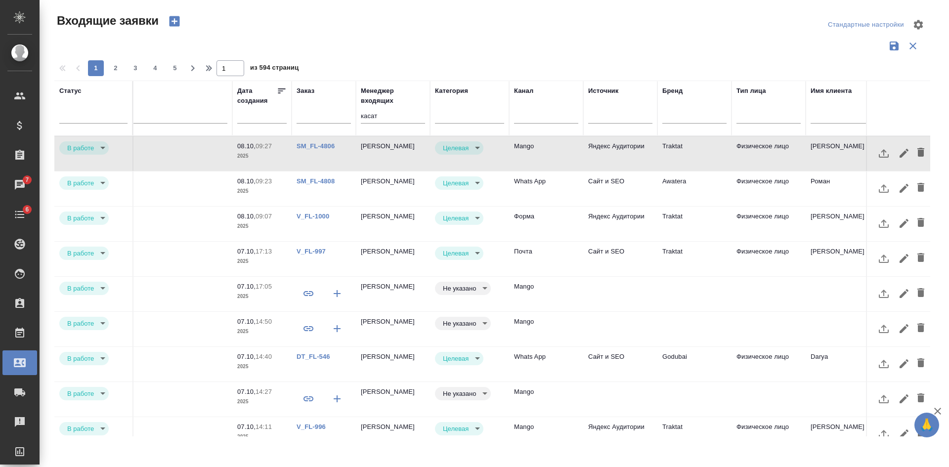
click at [738, 159] on td "Физическое лицо" at bounding box center [769, 153] width 74 height 35
click at [469, 110] on div at bounding box center [469, 113] width 69 height 14
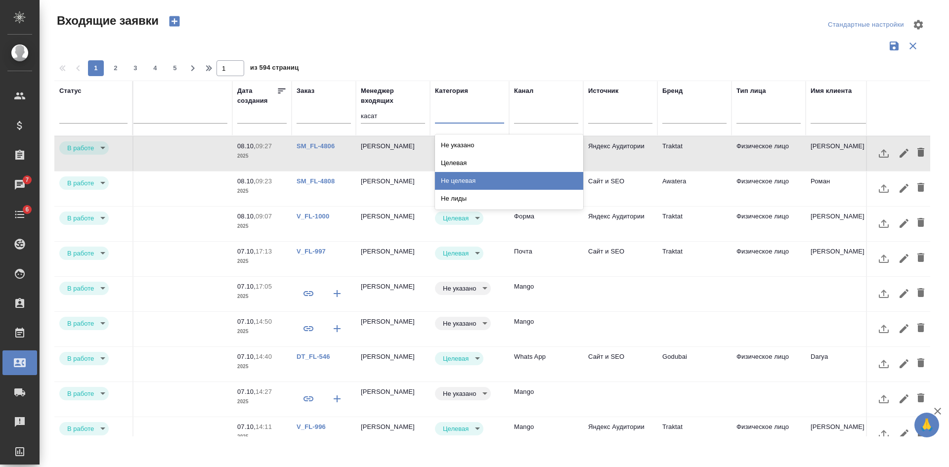
click at [462, 181] on div "Не целевая" at bounding box center [509, 181] width 148 height 18
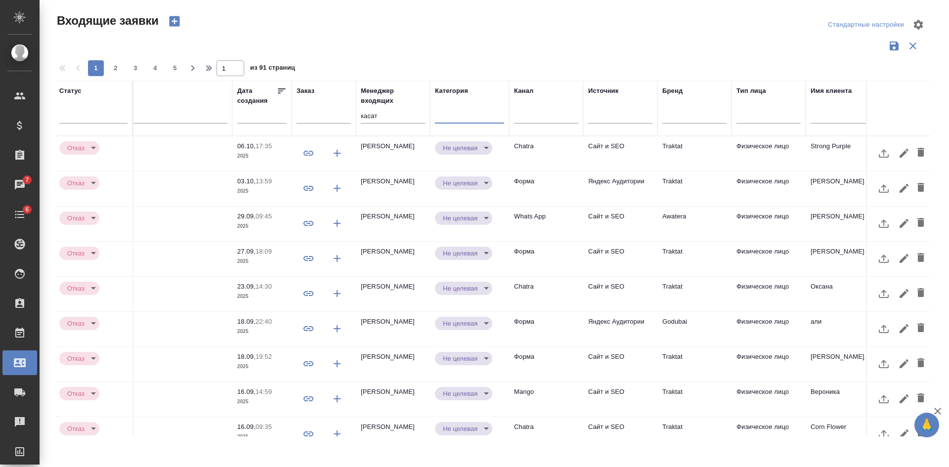
click at [481, 111] on div at bounding box center [469, 113] width 69 height 14
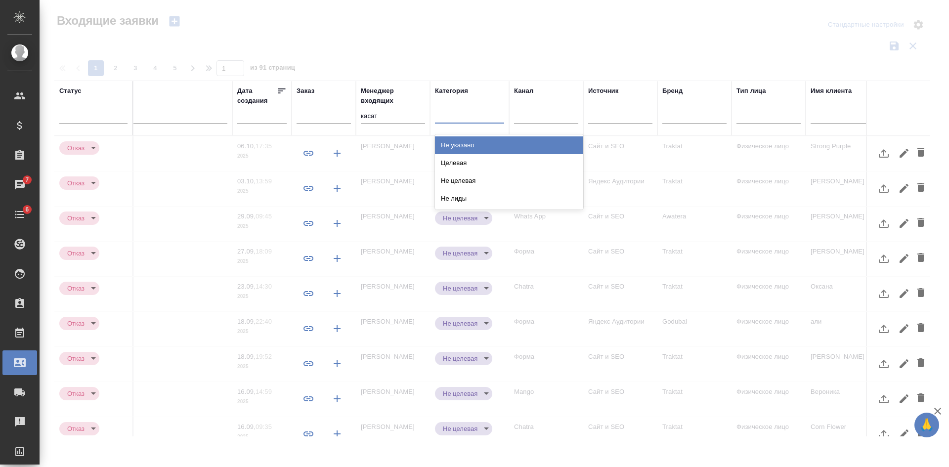
click at [468, 148] on div "Не указано" at bounding box center [509, 145] width 148 height 18
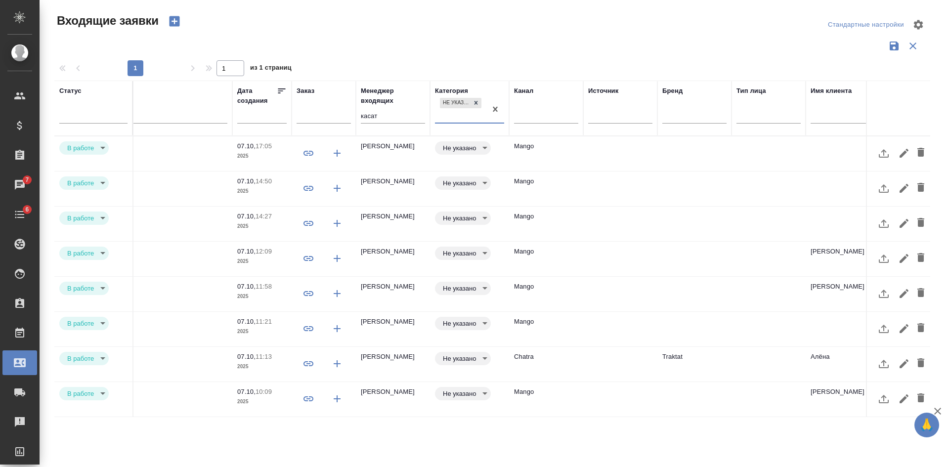
click at [567, 391] on td "Mango" at bounding box center [546, 399] width 74 height 35
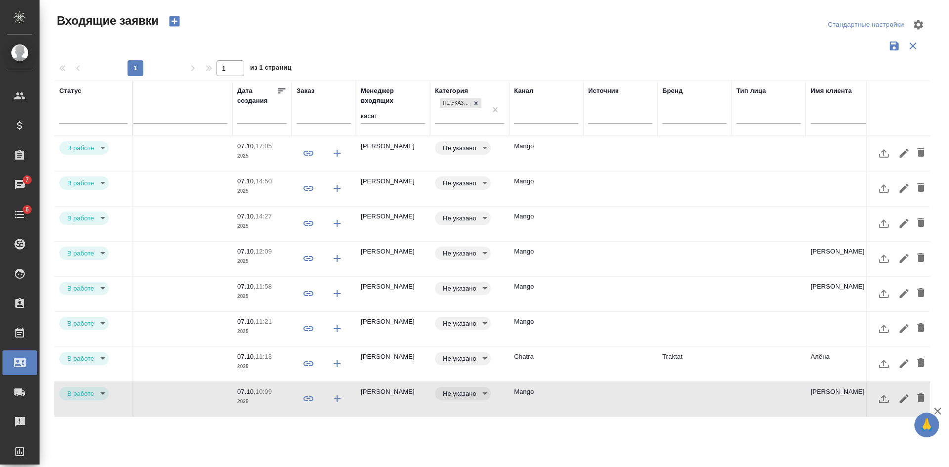
click at [567, 391] on td "Mango" at bounding box center [546, 399] width 74 height 35
click at [567, 360] on td "Chatra" at bounding box center [546, 364] width 74 height 35
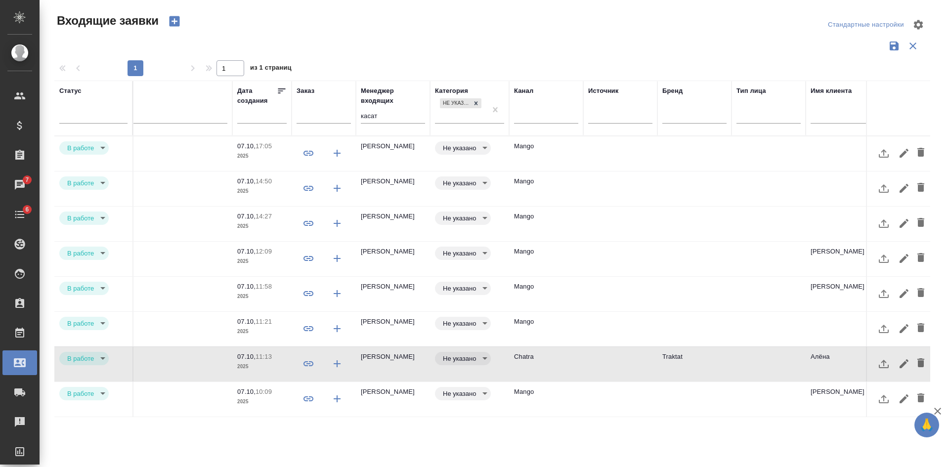
click at [567, 360] on td "Chatra" at bounding box center [546, 364] width 74 height 35
click at [565, 319] on td "Mango" at bounding box center [546, 329] width 74 height 35
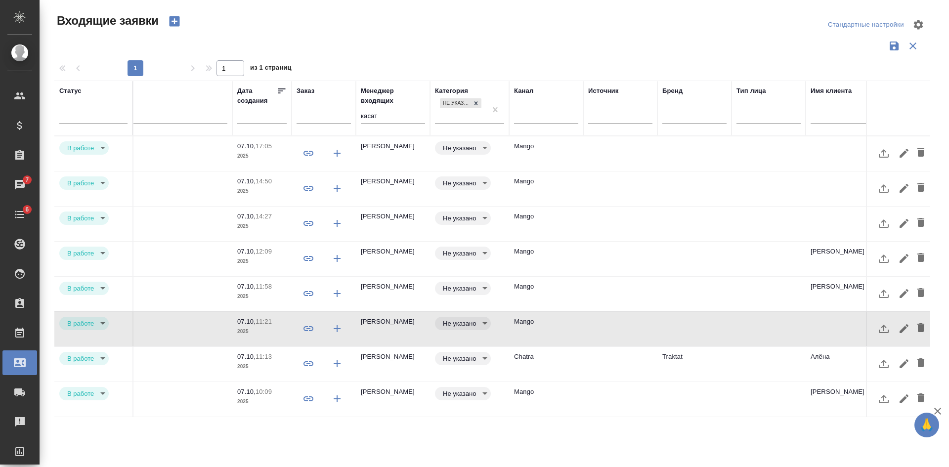
click at [566, 293] on td "Mango" at bounding box center [546, 294] width 74 height 35
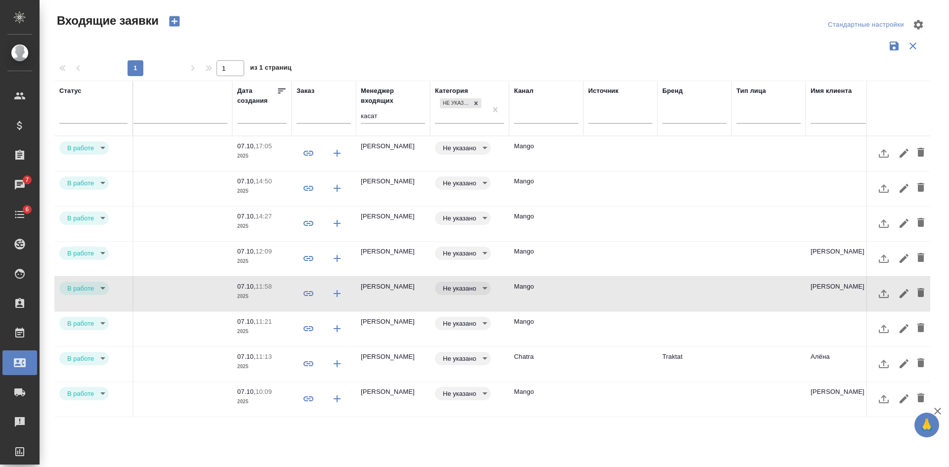
click at [569, 252] on td "Mango" at bounding box center [546, 259] width 74 height 35
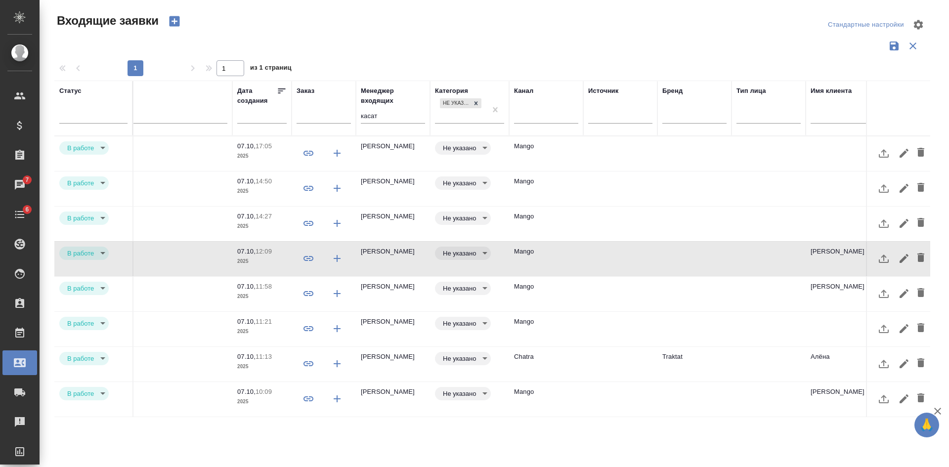
click at [572, 221] on td "Mango" at bounding box center [546, 224] width 74 height 35
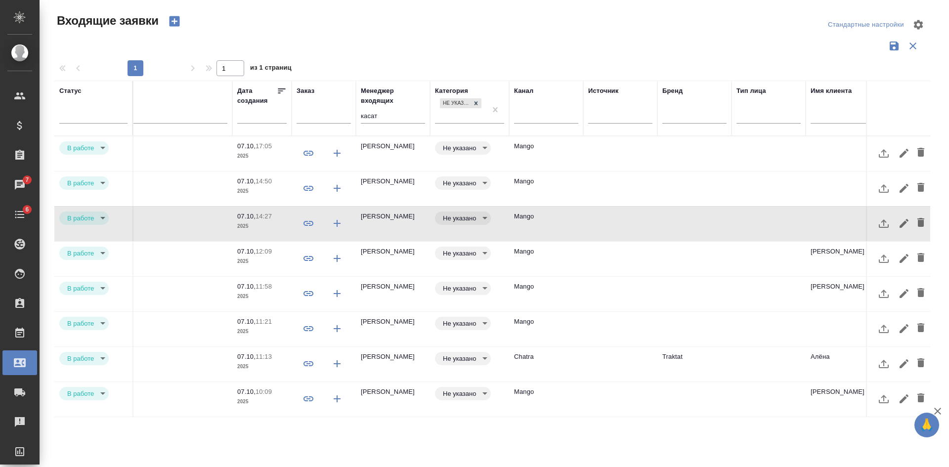
click at [568, 186] on td "Mango" at bounding box center [546, 189] width 74 height 35
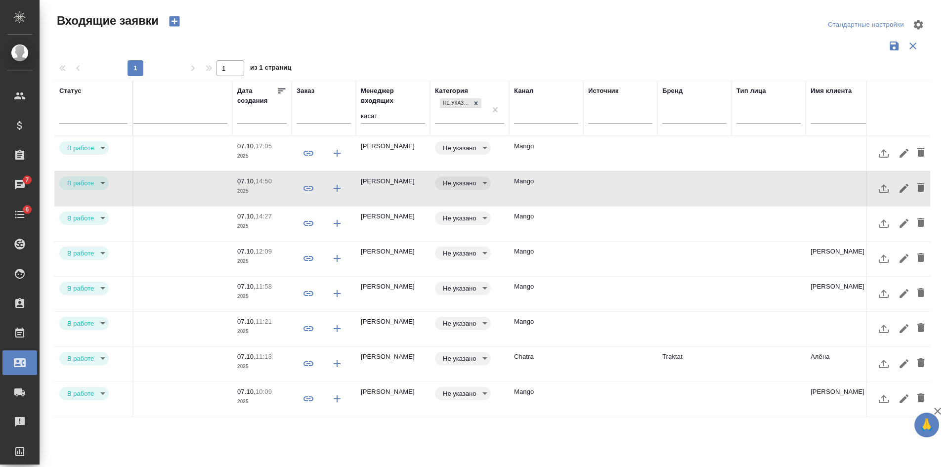
click at [568, 158] on td "Mango" at bounding box center [546, 153] width 74 height 35
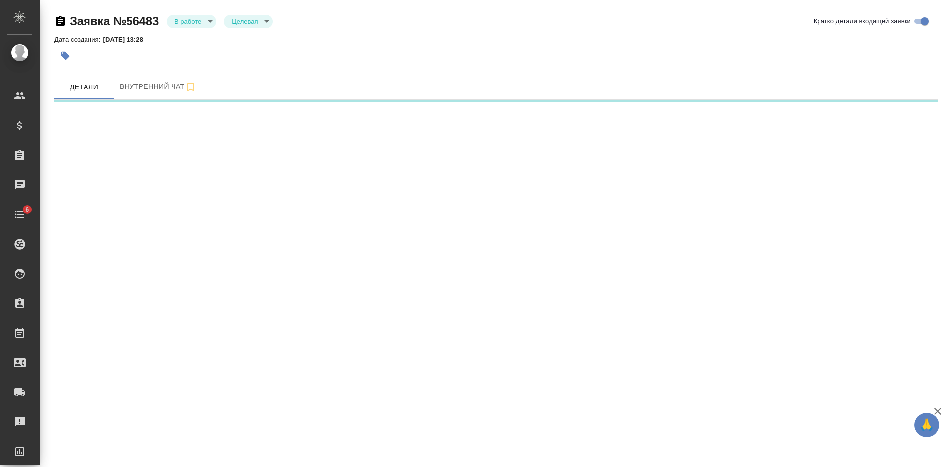
select select "RU"
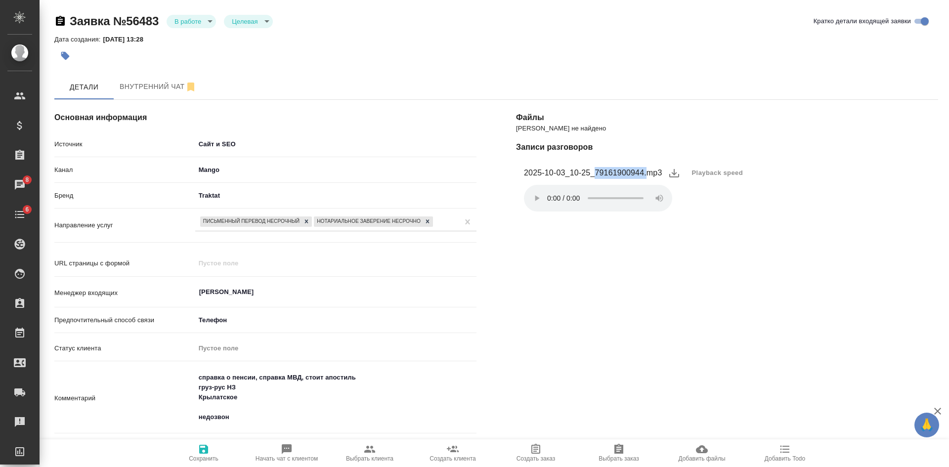
drag, startPoint x: 596, startPoint y: 169, endPoint x: 647, endPoint y: 172, distance: 51.0
click at [647, 172] on figcaption "2025-10-03_10-25_79161900944.mp3" at bounding box center [593, 173] width 138 height 12
copy figcaption "79161900944."
click at [735, 238] on div "Файлы Файлов не найдено Записи разговоров 2025-10-03_10-25_79161900944.mp3 Play…" at bounding box center [727, 392] width 462 height 624
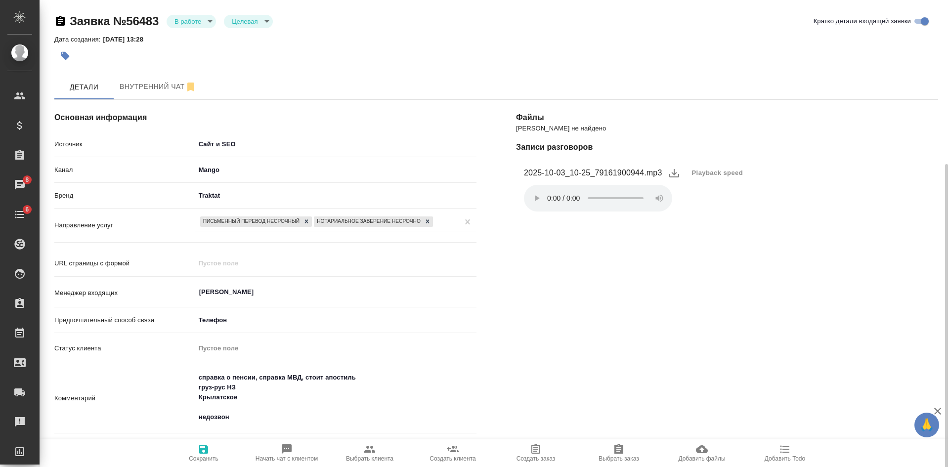
scroll to position [99, 0]
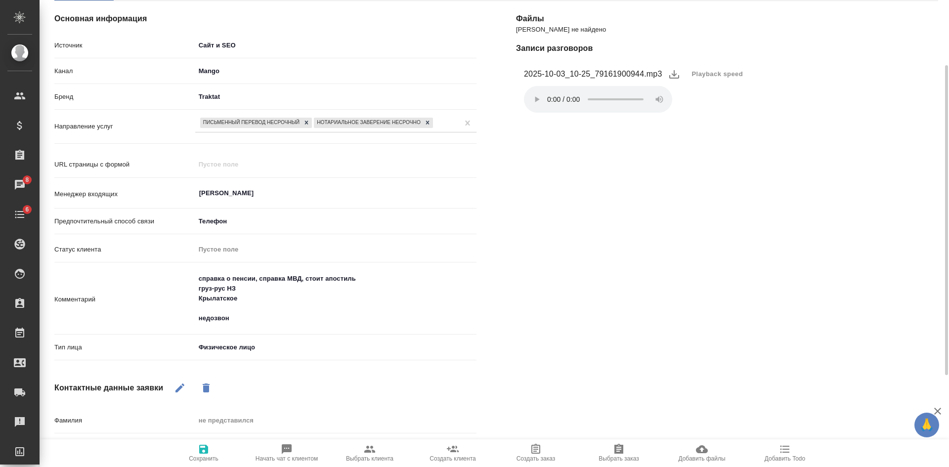
type textarea "x"
click at [250, 325] on textarea "справка о пенсии, справка МВД, стоит апостиль груз-рус НЗ Крылатское недозвон" at bounding box center [335, 298] width 281 height 56
type textarea "справка о пенсии, справка МВД, стоит апостиль груз-рус НЗ Крылатское недозвон"
type textarea "x"
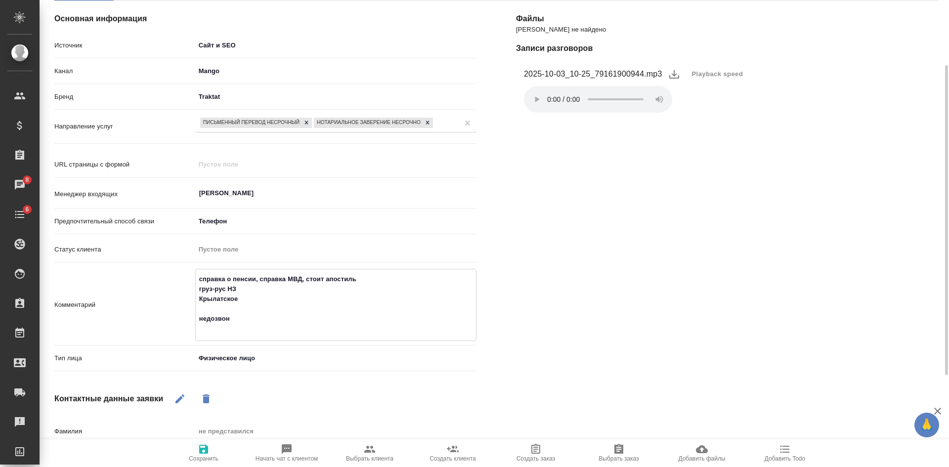
type textarea "справка о пенсии, справка МВД, стоит апостиль груз-рус НЗ Крылатское недозвон н"
type textarea "x"
type textarea "справка о пенсии, справка МВД, стоит апостиль груз-рус НЗ Крылатское недозвон не"
type textarea "x"
type textarea "справка о пенсии, справка МВД, стоит апостиль груз-рус НЗ Крылатское недозвон н…"
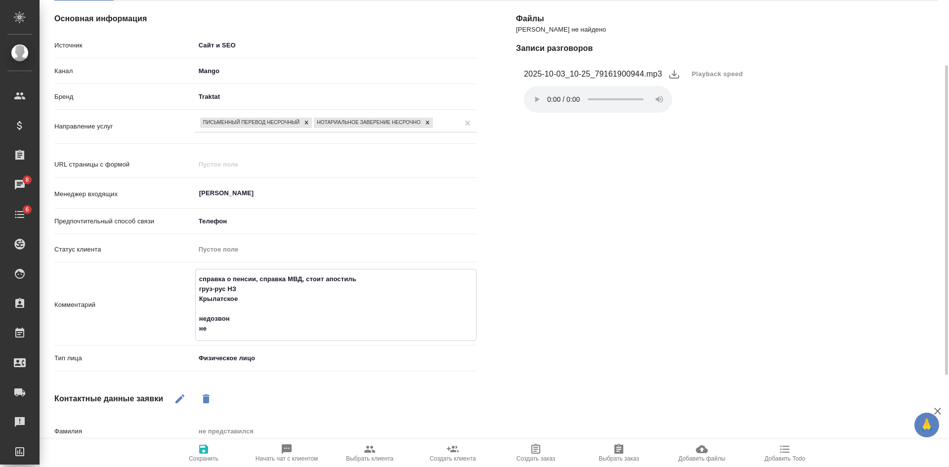
type textarea "x"
type textarea "справка о пенсии, справка МВД, стоит апостиль груз-рус НЗ Крылатское недозвон н…"
type textarea "x"
type textarea "справка о пенсии, справка МВД, стоит апостиль груз-рус НЗ Крылатское недозвон н…"
type textarea "x"
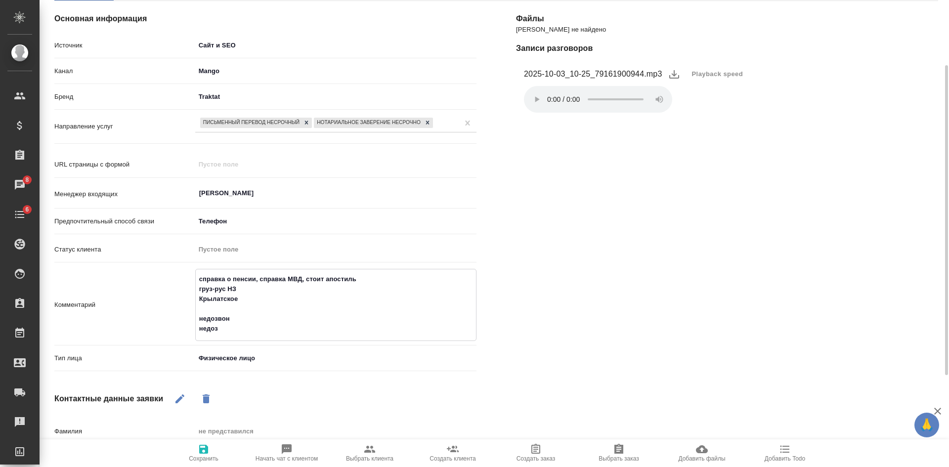
type textarea "справка о пенсии, справка МВД, стоит апостиль груз-рус НЗ Крылатское недозвон н…"
type textarea "x"
type textarea "справка о пенсии, справка МВД, стоит апостиль груз-рус НЗ Крылатское недозвон н…"
type textarea "x"
type textarea "справка о пенсии, справка МВД, стоит апостиль груз-рус НЗ Крылатское недозвон н…"
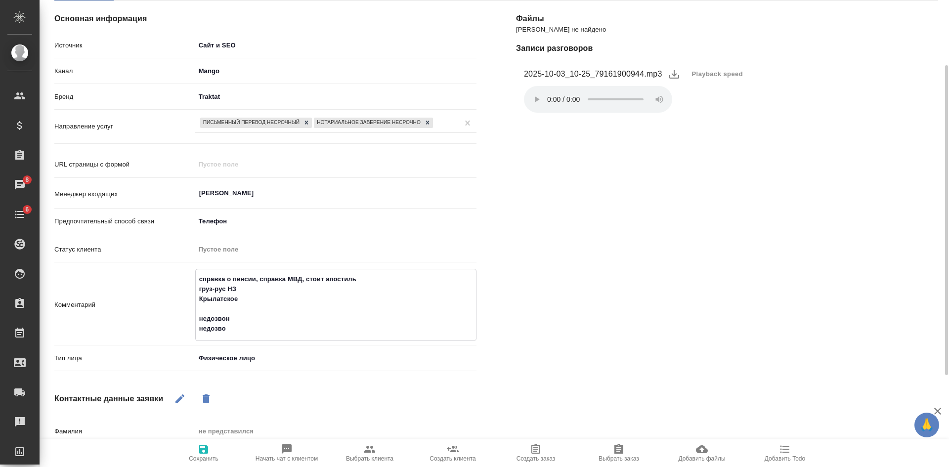
type textarea "x"
type textarea "справка о пенсии, справка МВД, стоит апостиль груз-рус НЗ Крылатское недозвон н…"
type textarea "x"
click at [205, 458] on span "Сохранить" at bounding box center [204, 458] width 30 height 7
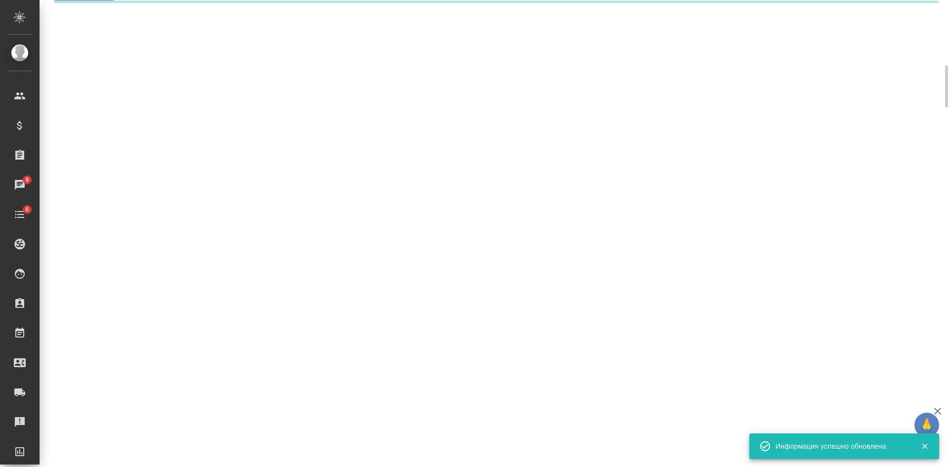
select select "RU"
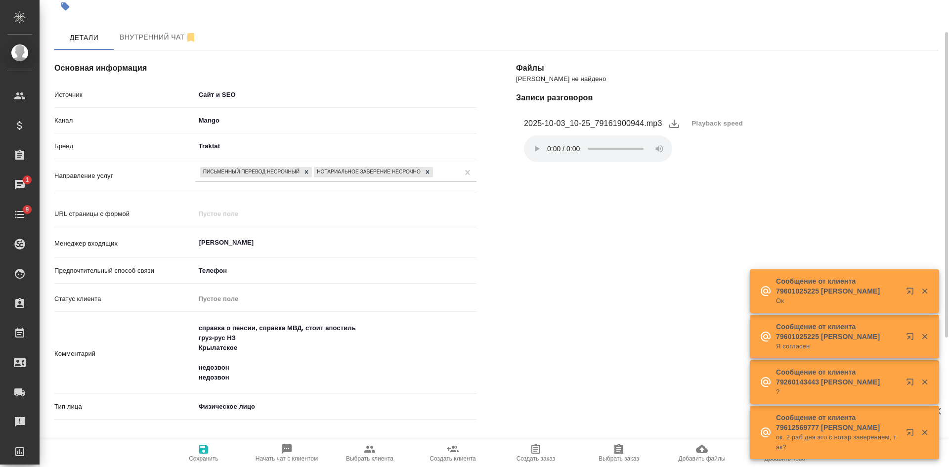
scroll to position [0, 0]
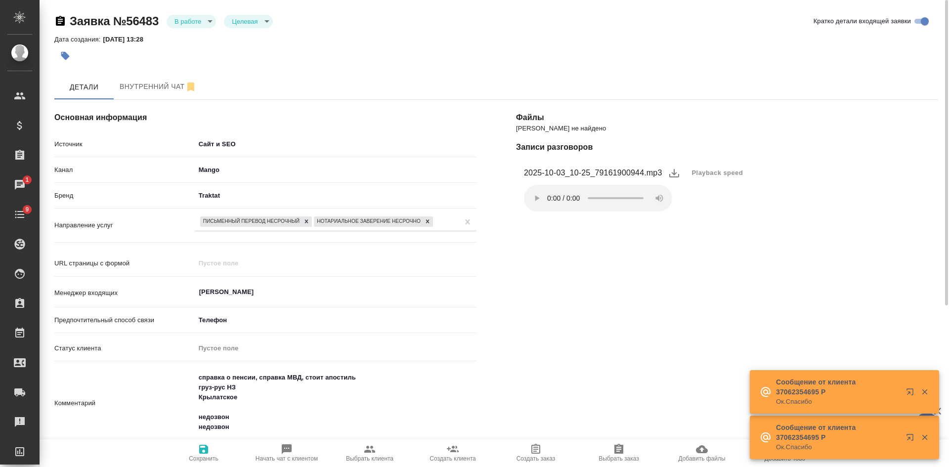
type textarea "x"
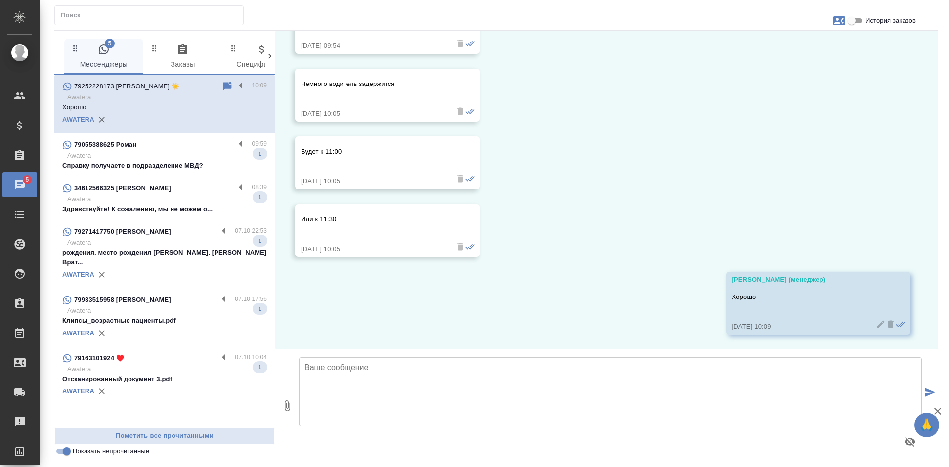
scroll to position [1955, 0]
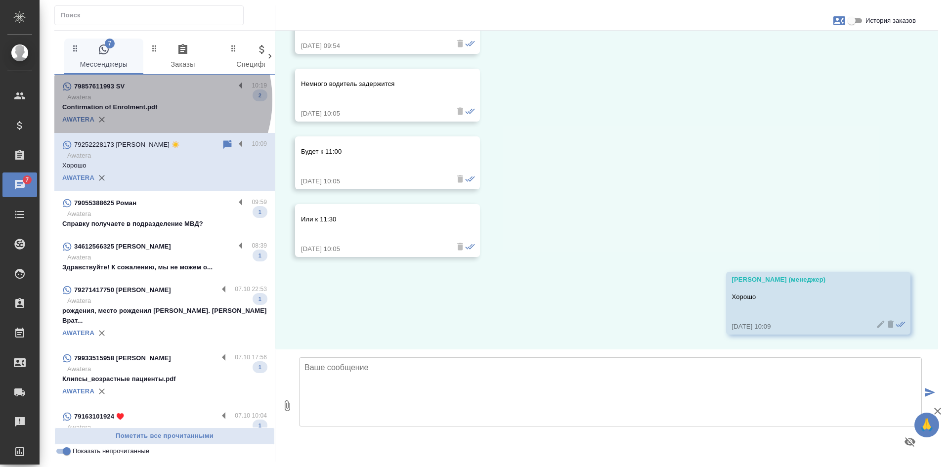
click at [149, 100] on p "Awatera" at bounding box center [167, 97] width 200 height 10
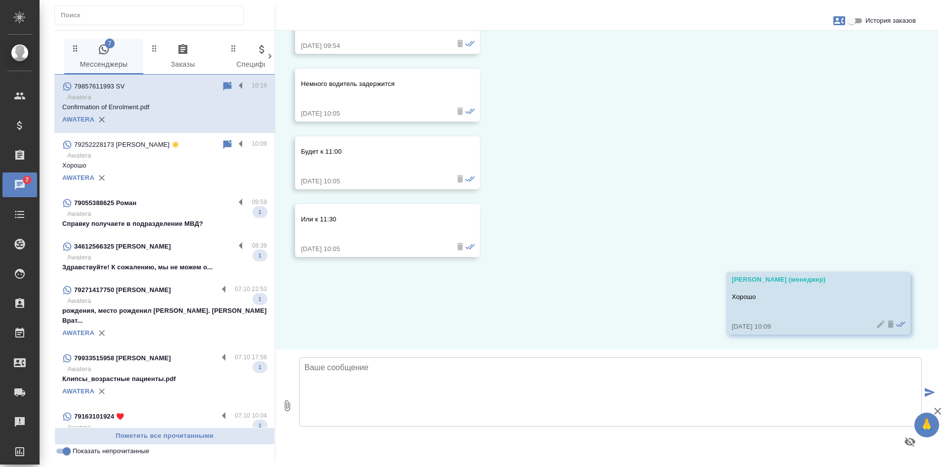
scroll to position [0, 0]
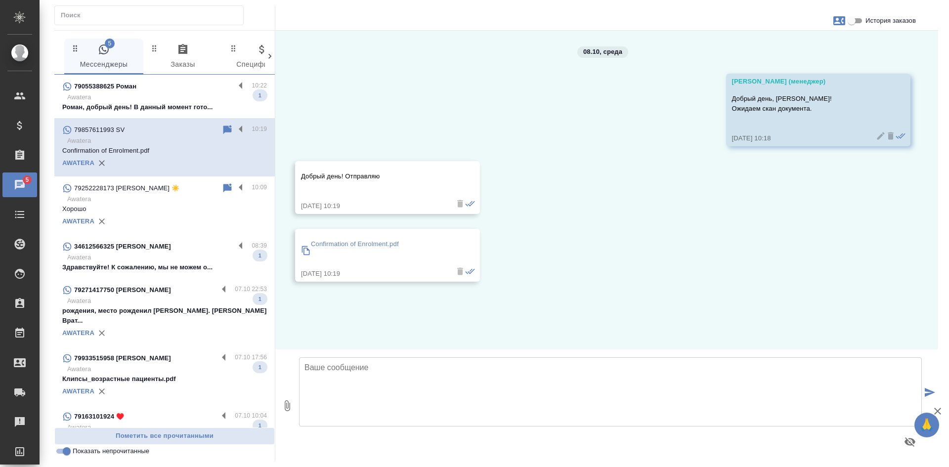
click at [154, 94] on p "Awatera" at bounding box center [167, 97] width 200 height 10
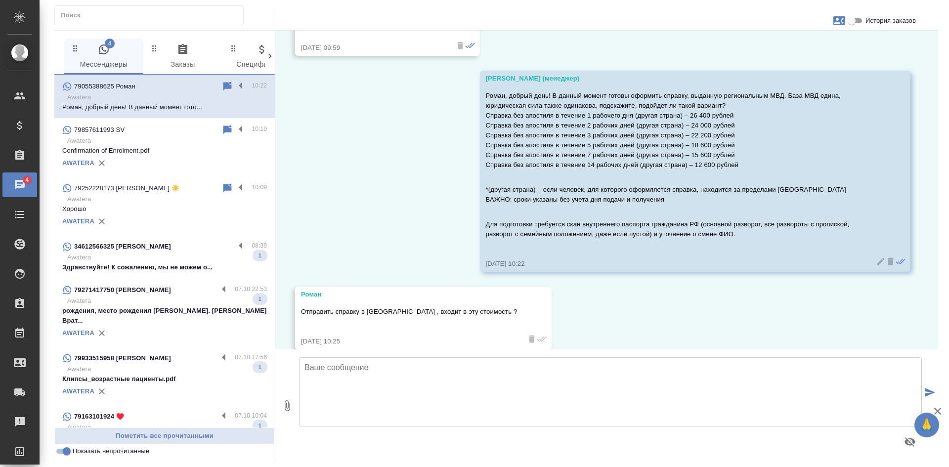
scroll to position [790, 0]
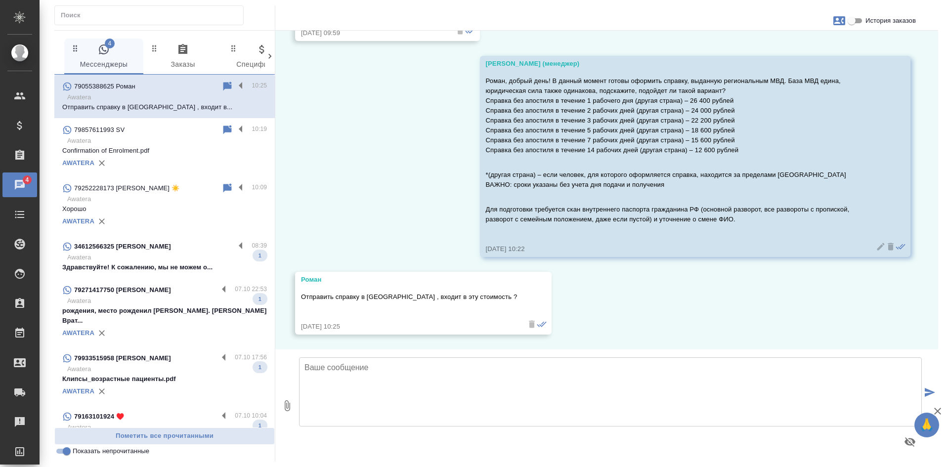
click at [68, 453] on input "Показать непрочитанные" at bounding box center [67, 451] width 36 height 12
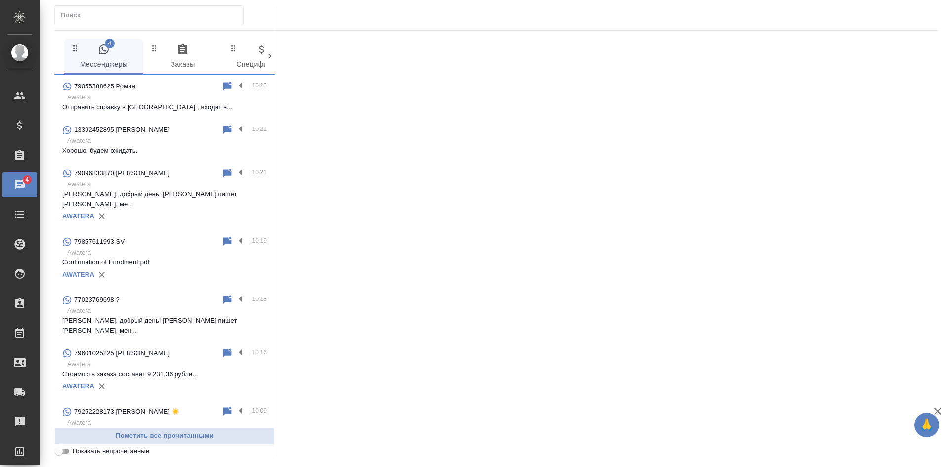
click at [68, 453] on input "Показать непрочитанные" at bounding box center [59, 451] width 36 height 12
checkbox input "true"
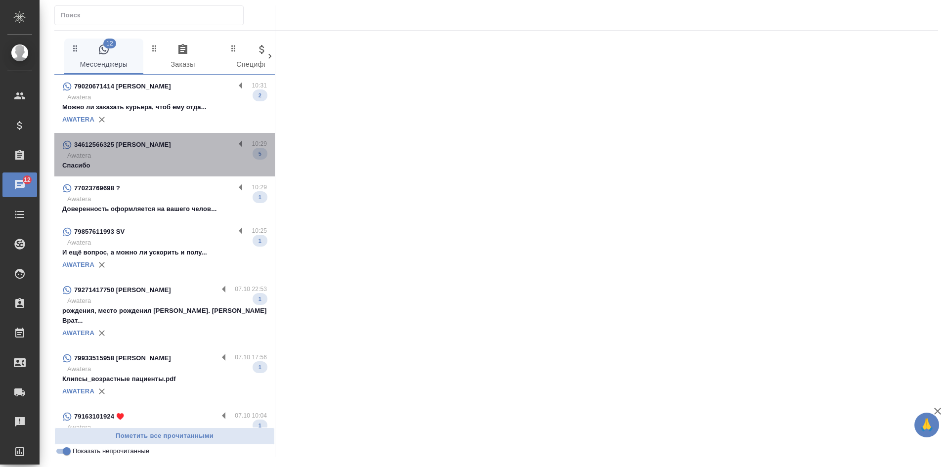
click at [174, 160] on p "Awatera" at bounding box center [167, 156] width 200 height 10
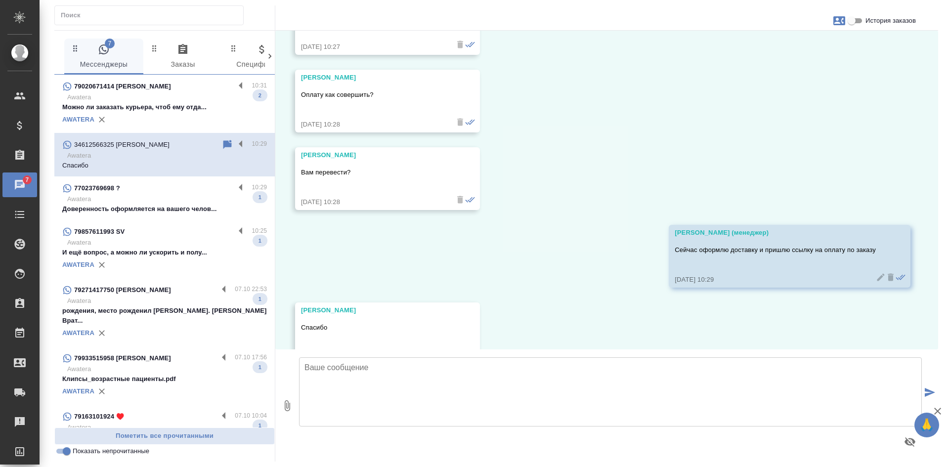
scroll to position [14273, 0]
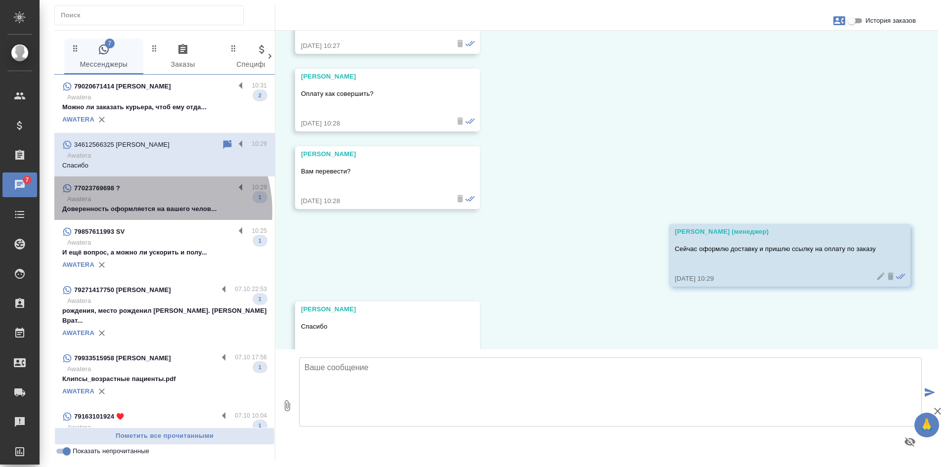
click at [136, 211] on p "Доверенность оформляется на вашего челов..." at bounding box center [164, 209] width 205 height 10
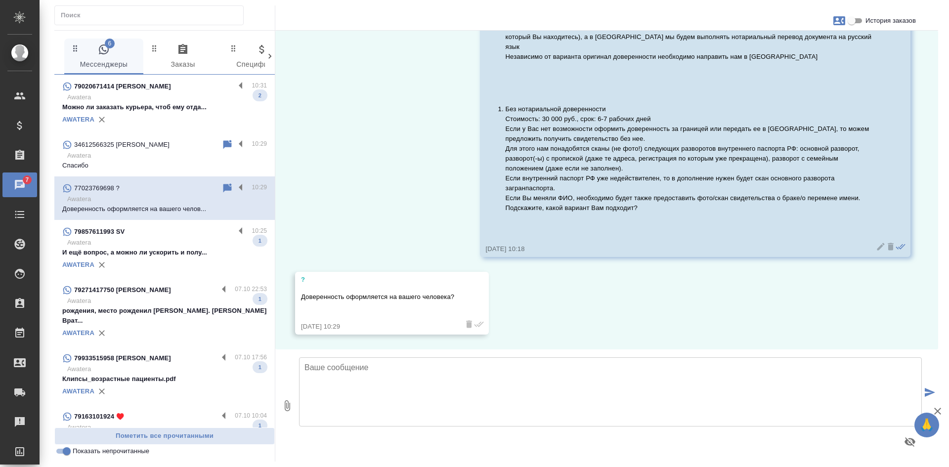
scroll to position [817, 0]
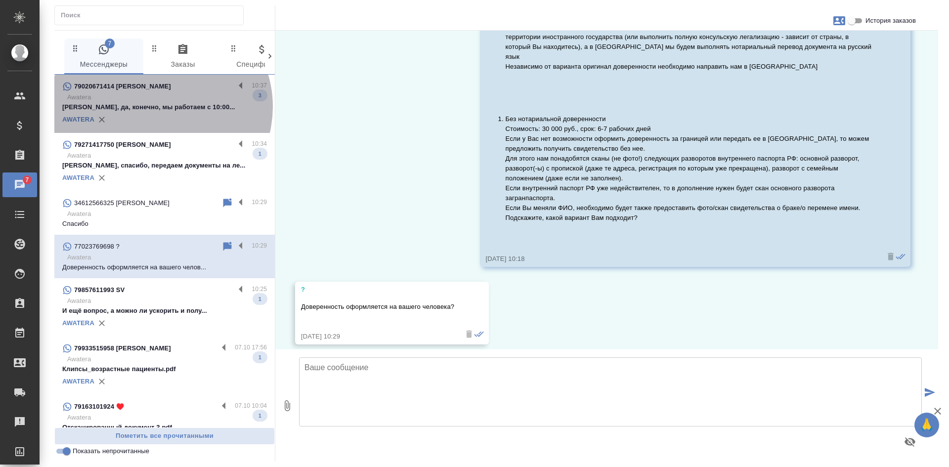
click at [160, 107] on p "[PERSON_NAME], да, конечно, мы работаем с 10:00..." at bounding box center [164, 107] width 205 height 10
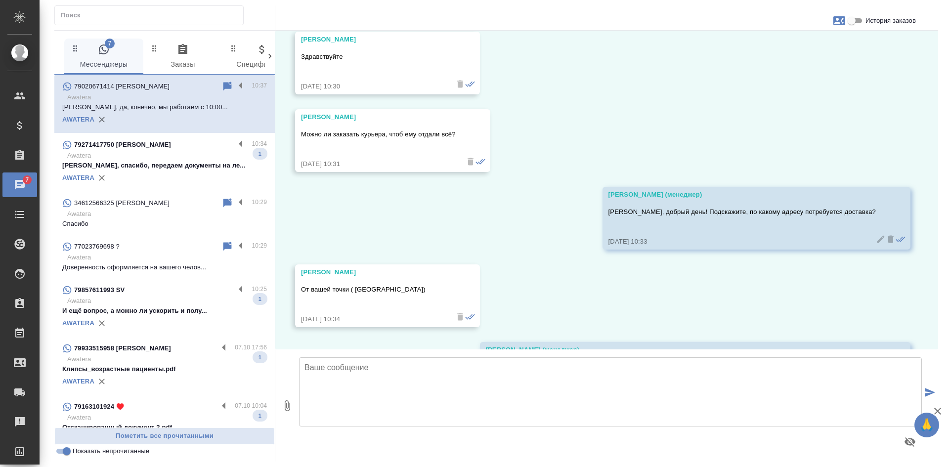
scroll to position [5884, 0]
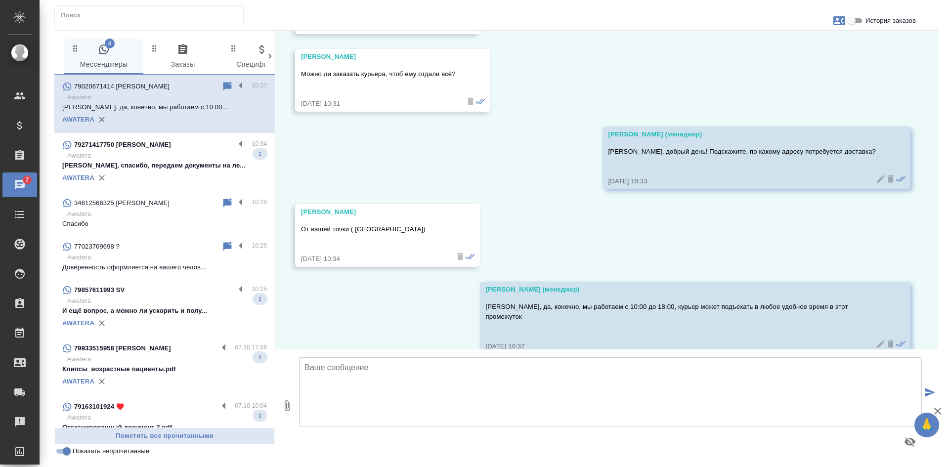
click at [162, 159] on p "Awatera" at bounding box center [167, 156] width 200 height 10
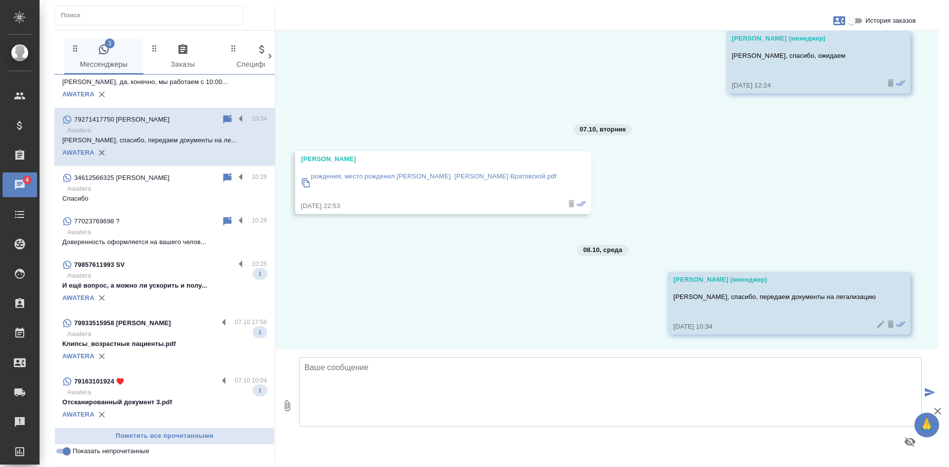
scroll to position [26, 0]
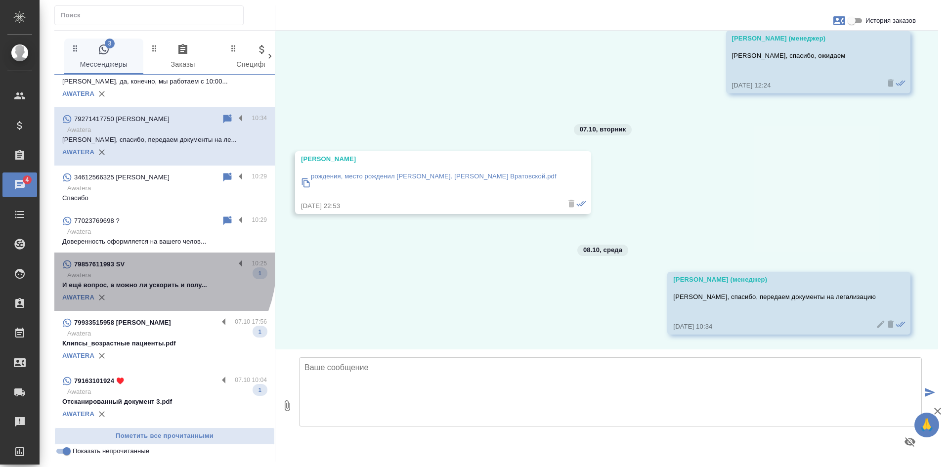
click at [148, 266] on div "79857611993 SV" at bounding box center [148, 265] width 173 height 12
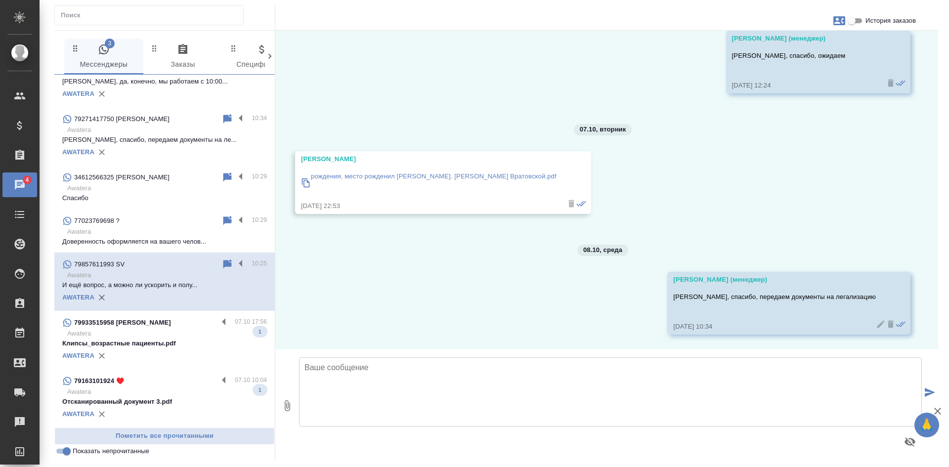
scroll to position [15, 0]
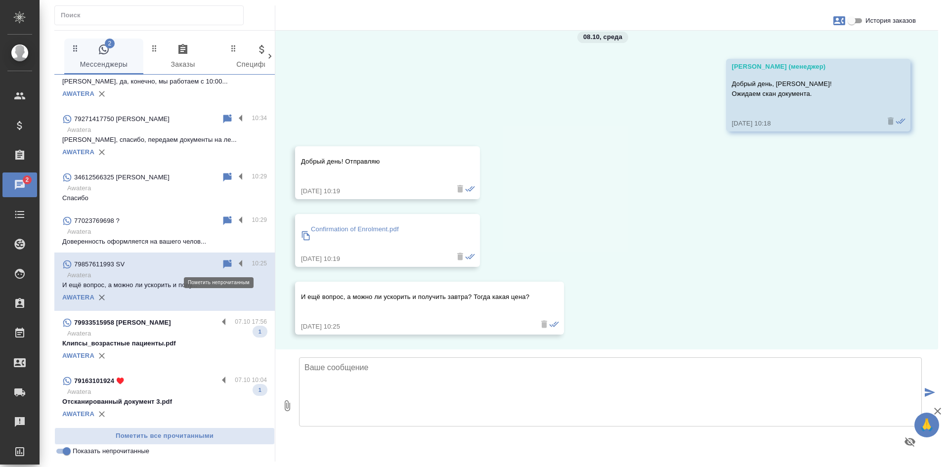
click at [222, 262] on icon at bounding box center [227, 265] width 12 height 12
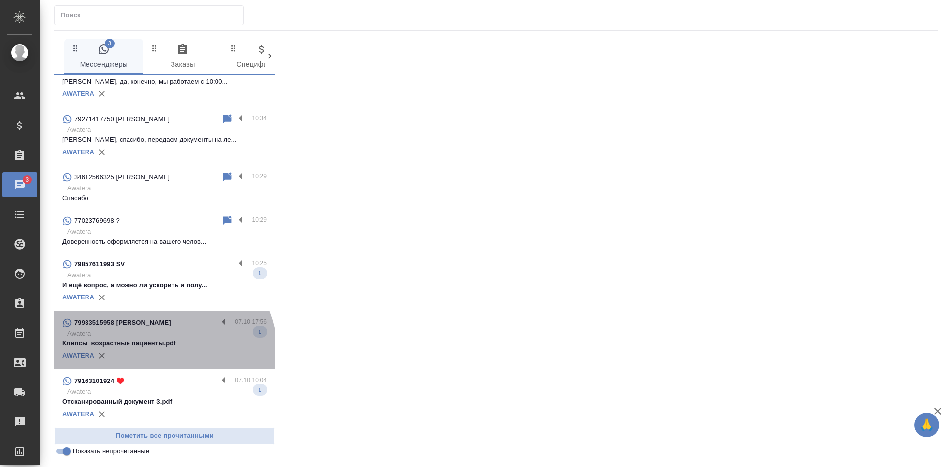
click at [162, 354] on div "AWATERA" at bounding box center [164, 355] width 205 height 15
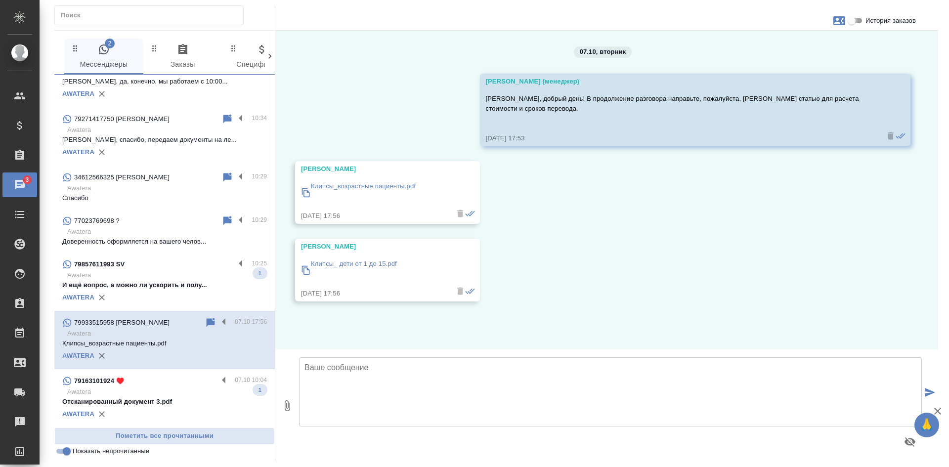
click at [859, 21] on input "История заказов" at bounding box center [852, 21] width 36 height 12
checkbox input "true"
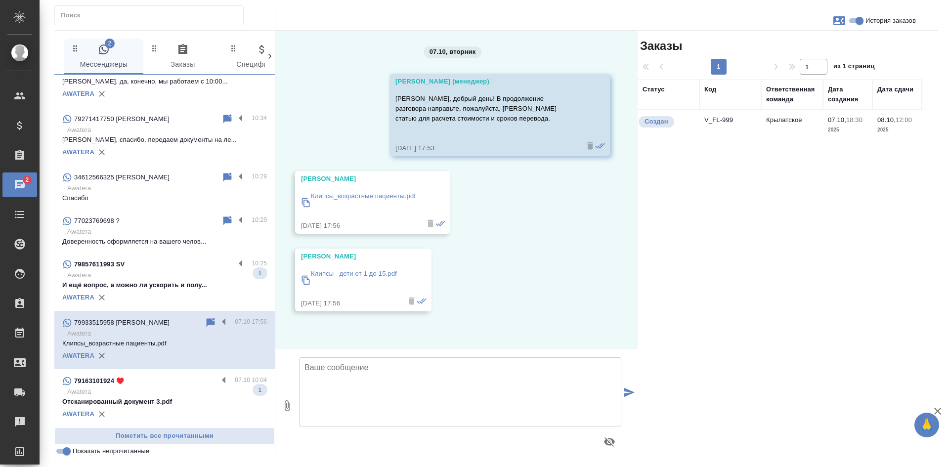
click at [63, 456] on input "Показать непрочитанные" at bounding box center [67, 451] width 36 height 12
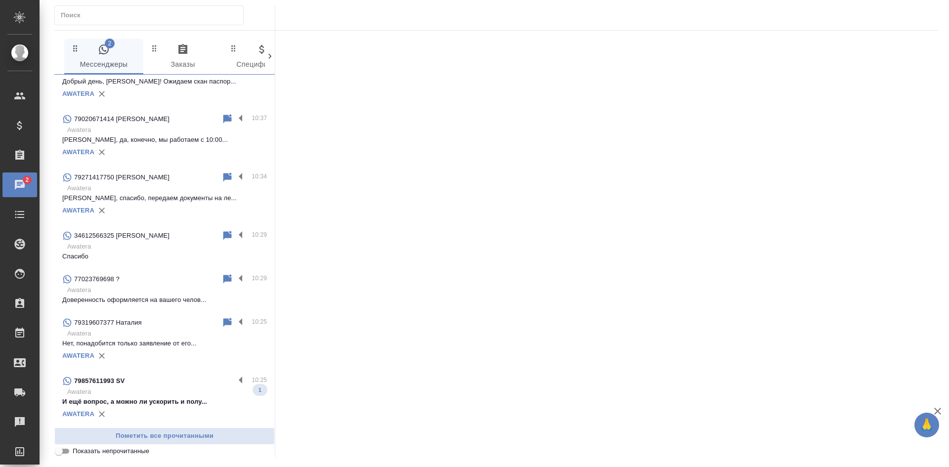
scroll to position [84, 0]
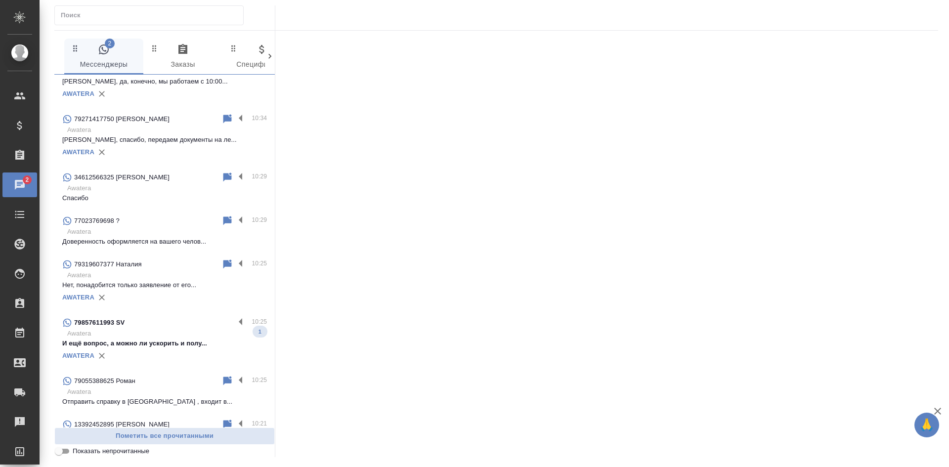
click at [63, 456] on input "Показать непрочитанные" at bounding box center [59, 451] width 36 height 12
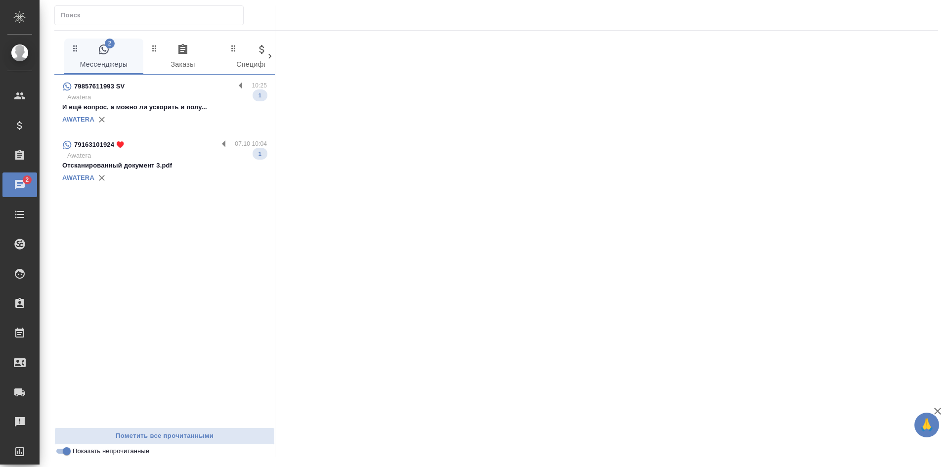
scroll to position [0, 0]
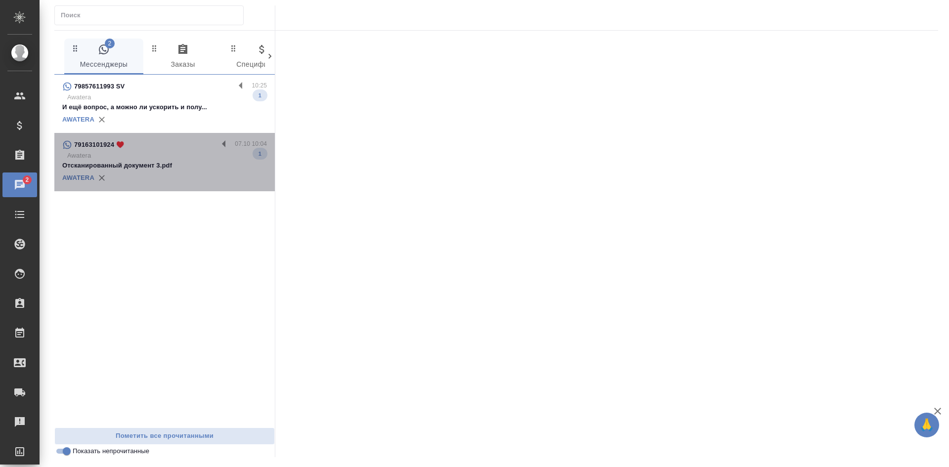
click at [152, 149] on div "79163101924 ♥️" at bounding box center [140, 145] width 156 height 12
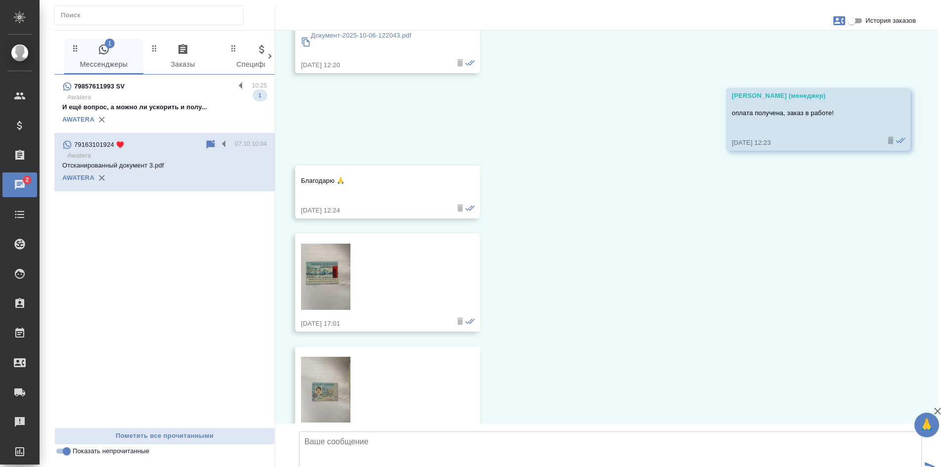
scroll to position [957, 0]
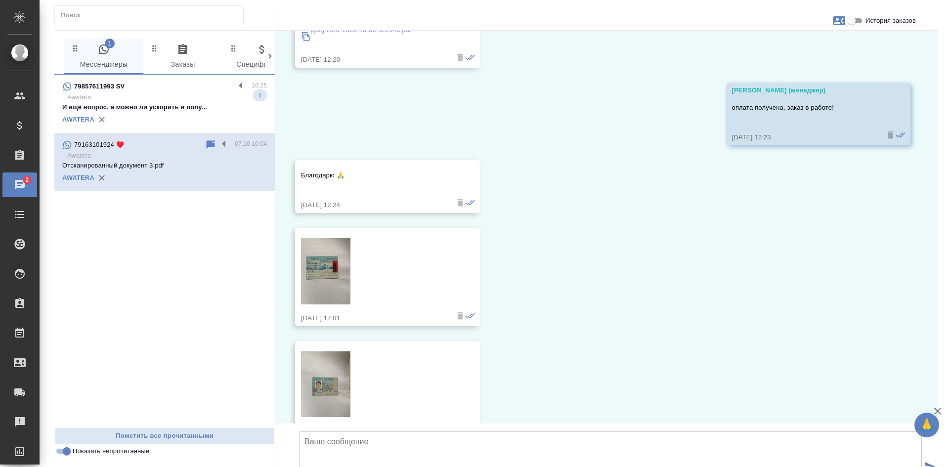
click at [65, 449] on input "Показать непрочитанные" at bounding box center [67, 451] width 36 height 12
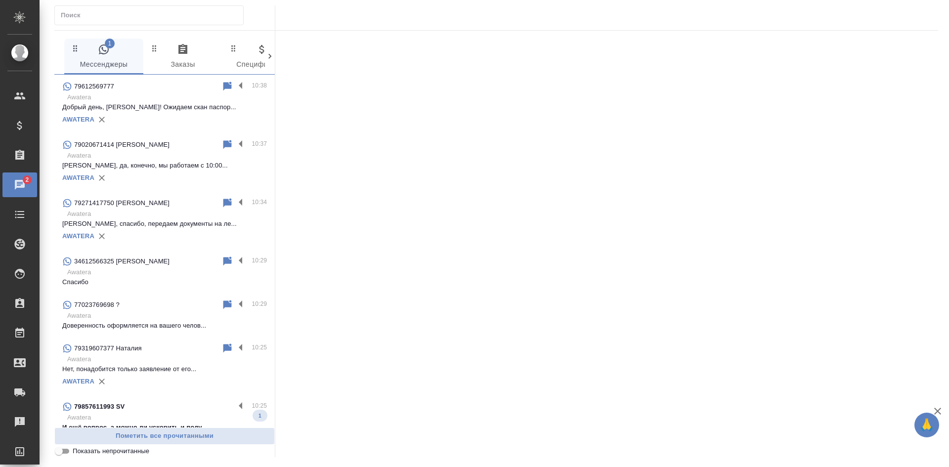
click at [65, 446] on input "Показать непрочитанные" at bounding box center [59, 451] width 36 height 12
checkbox input "true"
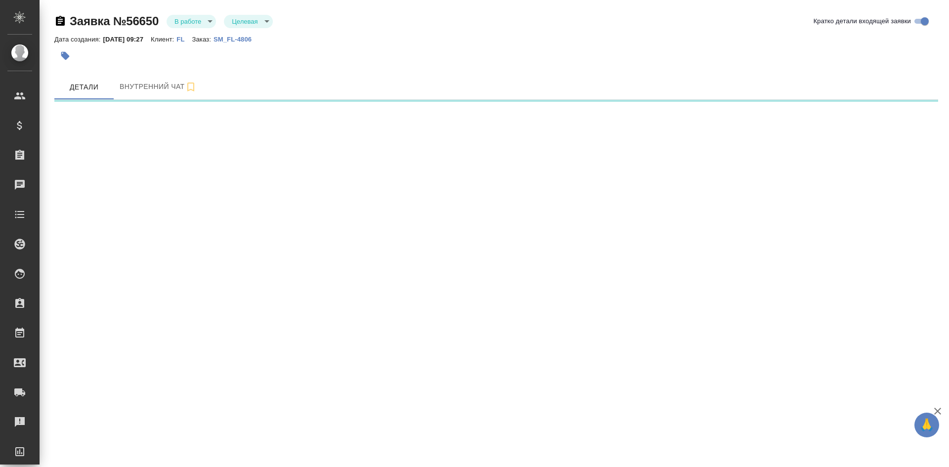
select select "RU"
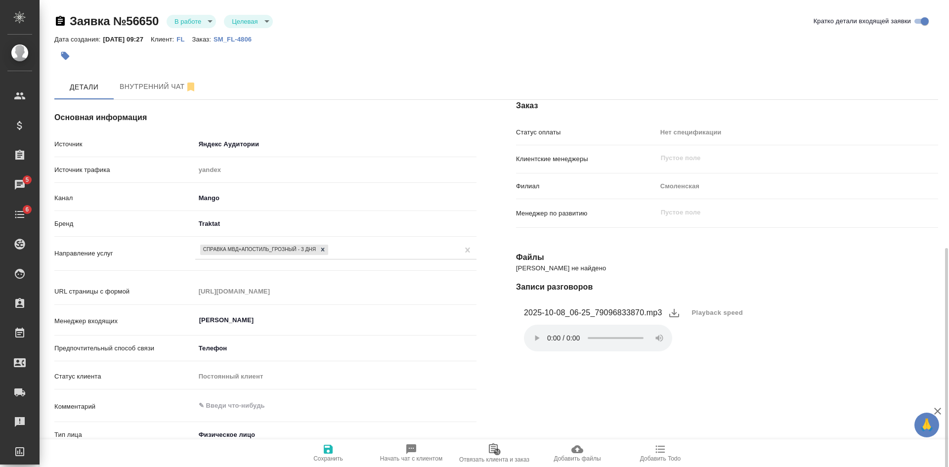
scroll to position [148, 0]
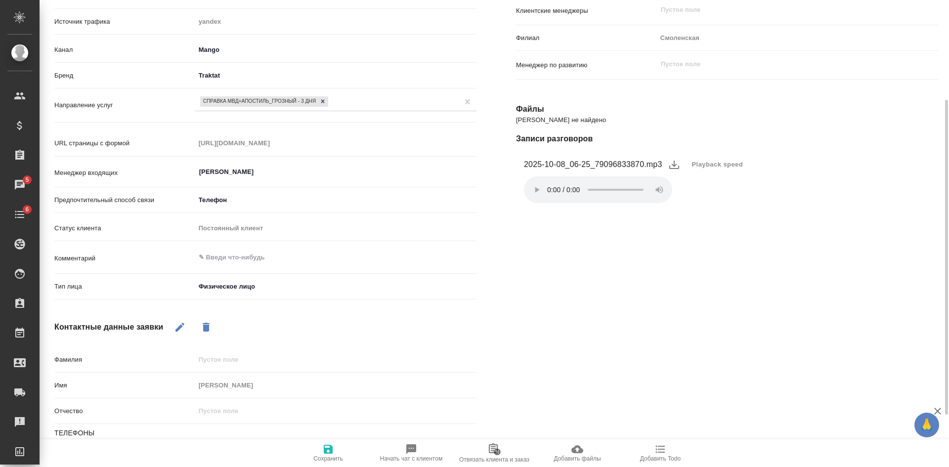
click at [664, 457] on span "Добавить Todo" at bounding box center [660, 458] width 41 height 7
type textarea "x"
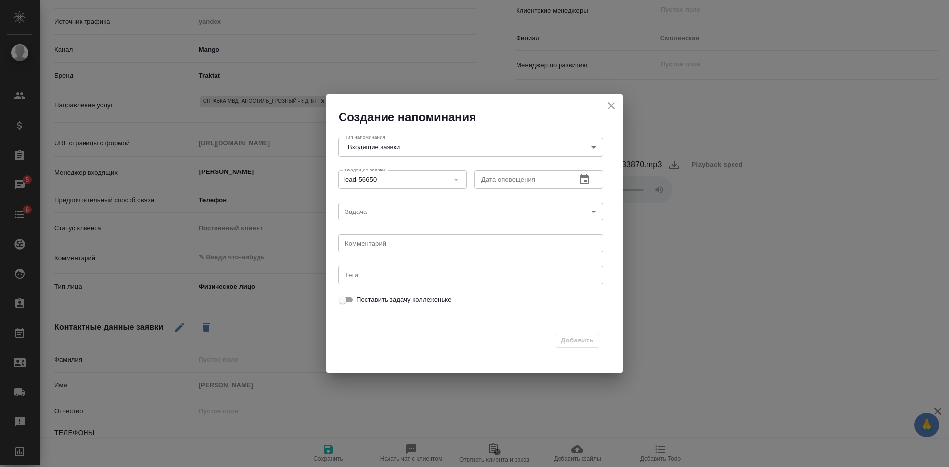
click at [588, 185] on icon "button" at bounding box center [584, 180] width 12 height 12
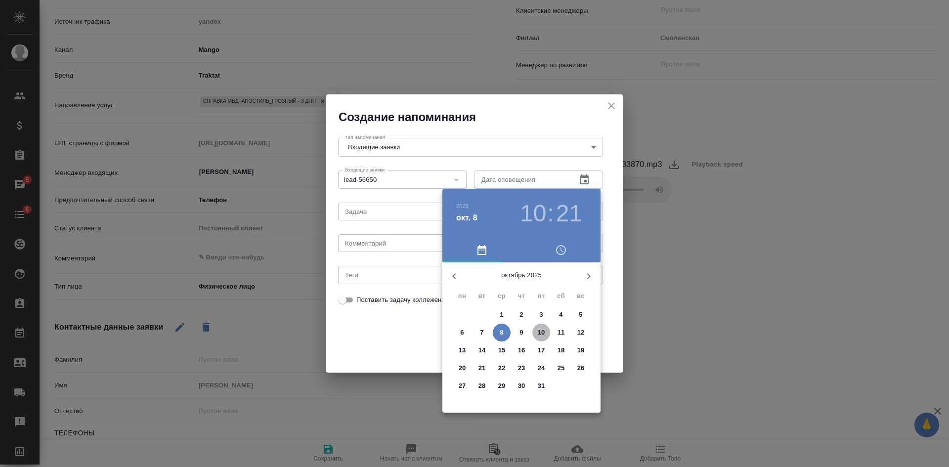
click at [539, 331] on p "10" at bounding box center [541, 333] width 7 height 10
type input "[DATE] 10:21"
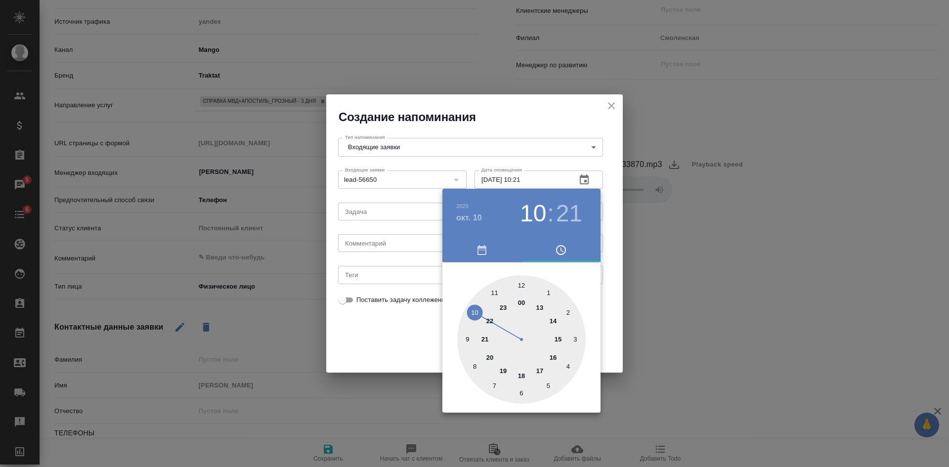
click at [397, 321] on div at bounding box center [474, 233] width 949 height 467
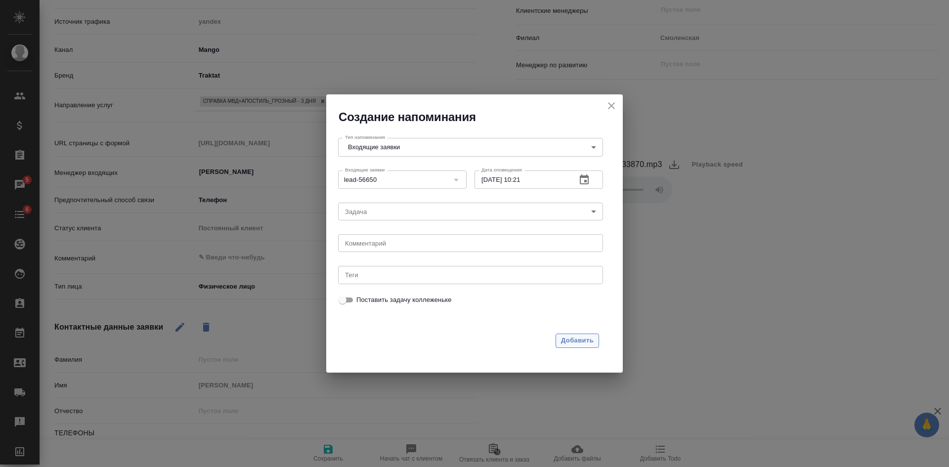
click at [564, 341] on span "Добавить" at bounding box center [577, 340] width 33 height 11
type textarea "x"
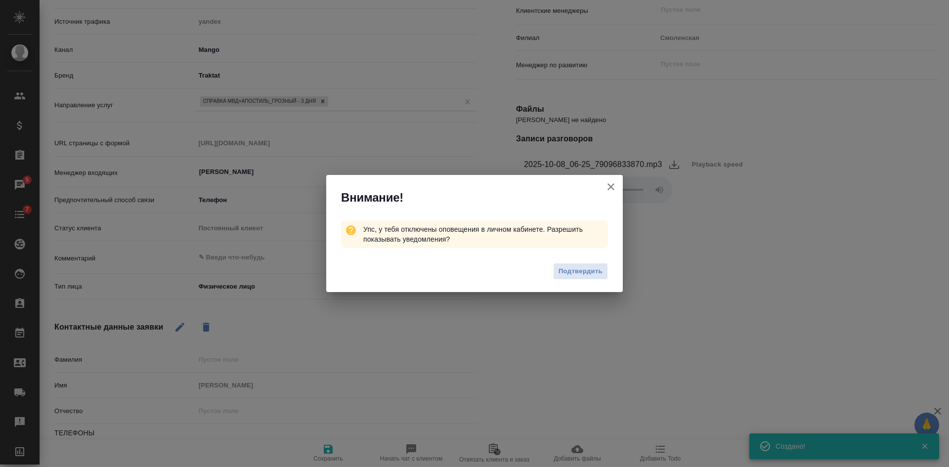
click at [609, 185] on icon "button" at bounding box center [611, 186] width 7 height 7
type textarea "x"
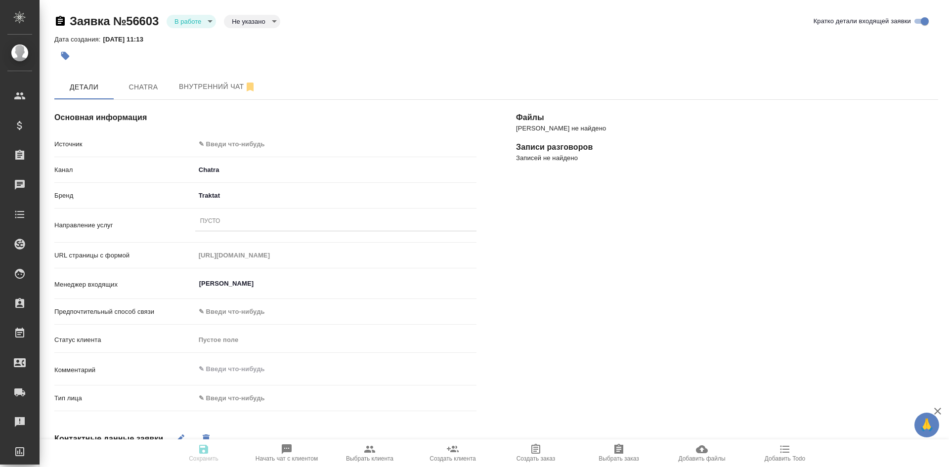
select select "RU"
click at [129, 86] on span "Chatra" at bounding box center [143, 87] width 47 height 12
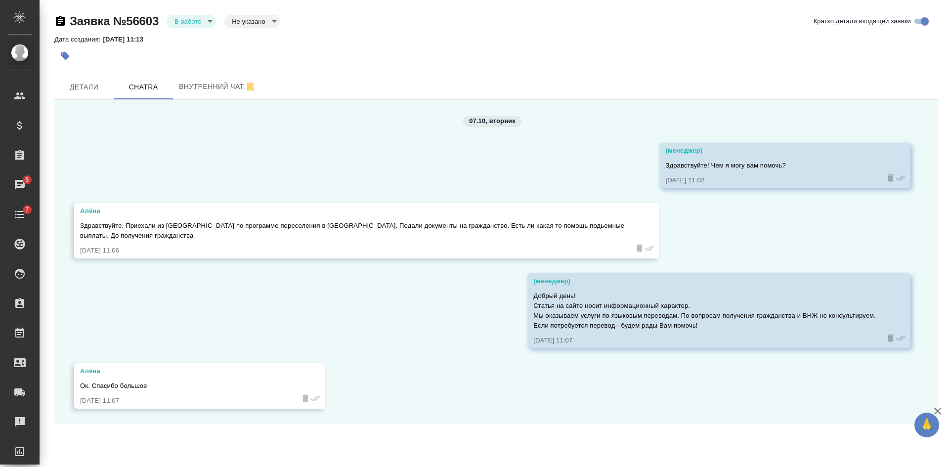
click at [183, 23] on body "🙏 .cls-1 fill:#fff; AWATERA Kasatkina Aleksandra Клиенты Спецификации Заказы 5 …" at bounding box center [474, 233] width 949 height 467
click at [181, 41] on button "Отказ" at bounding box center [185, 38] width 23 height 11
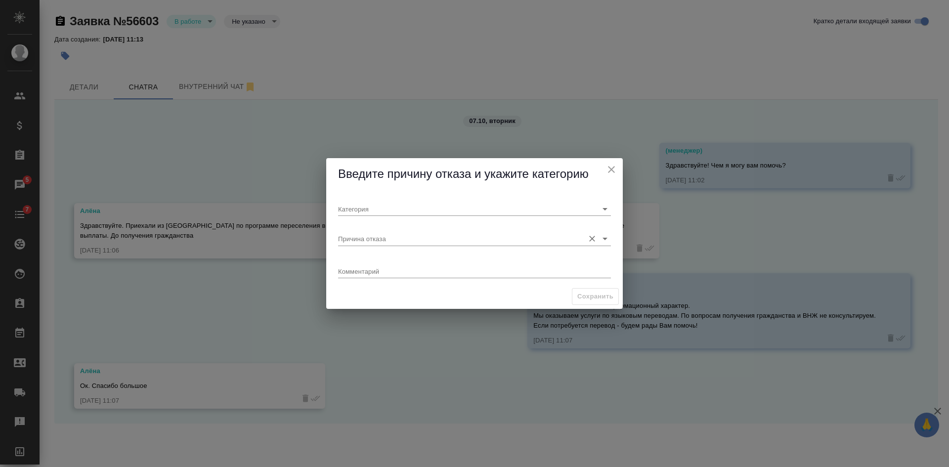
click at [356, 237] on input "Причина отказа" at bounding box center [458, 238] width 241 height 13
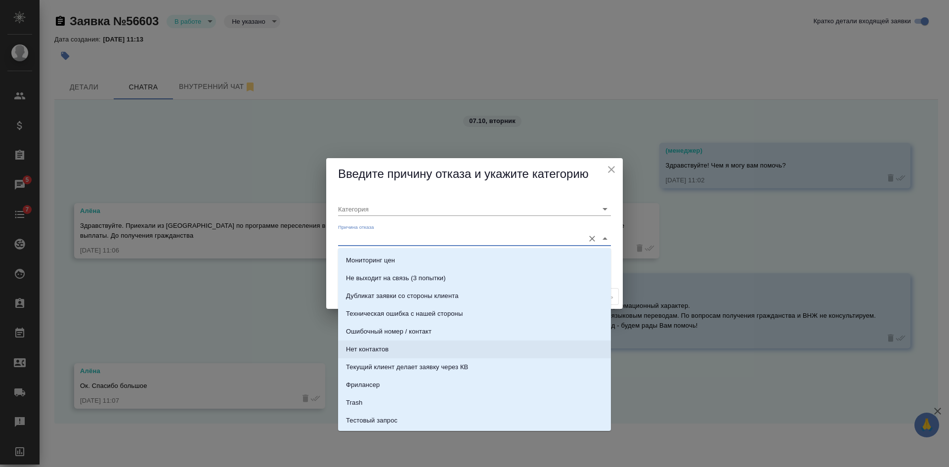
scroll to position [301, 0]
click at [387, 367] on li "Trash" at bounding box center [474, 368] width 273 height 18
type input "Не лиды"
type input "Trash"
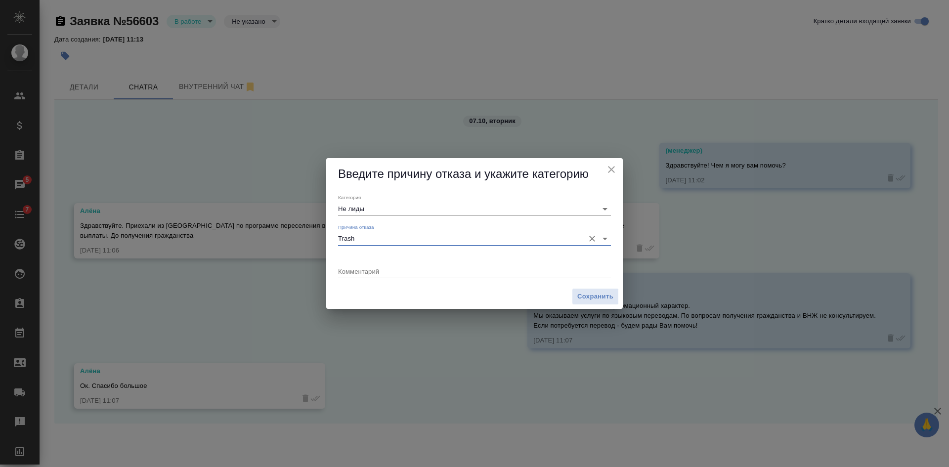
click at [591, 240] on icon "Очистить" at bounding box center [592, 239] width 6 height 6
click at [489, 240] on input "Причина отказа" at bounding box center [458, 238] width 241 height 13
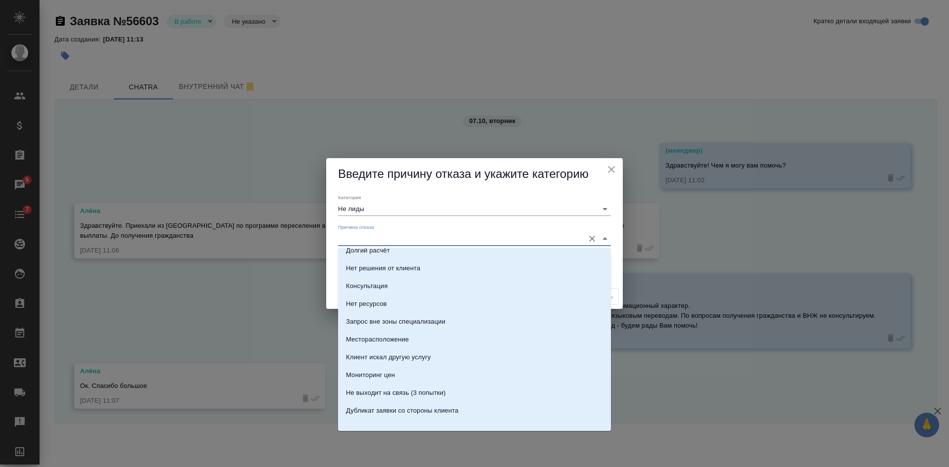
scroll to position [103, 0]
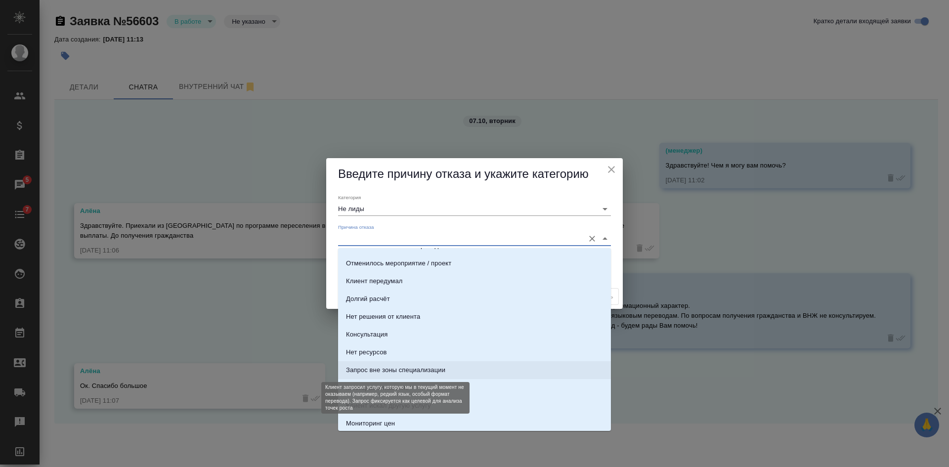
click at [411, 369] on div "Запрос вне зоны специализации" at bounding box center [395, 370] width 99 height 10
type input "Целевая"
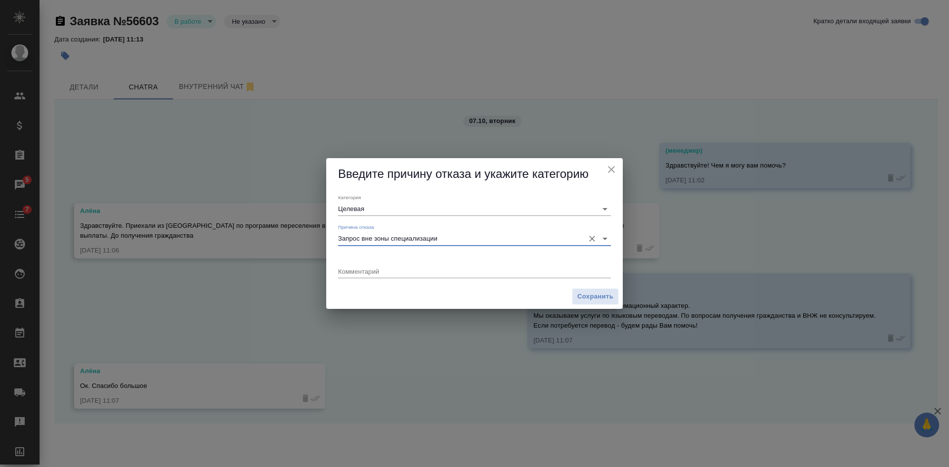
click at [451, 238] on input "Запрос вне зоны специализации" at bounding box center [458, 238] width 241 height 13
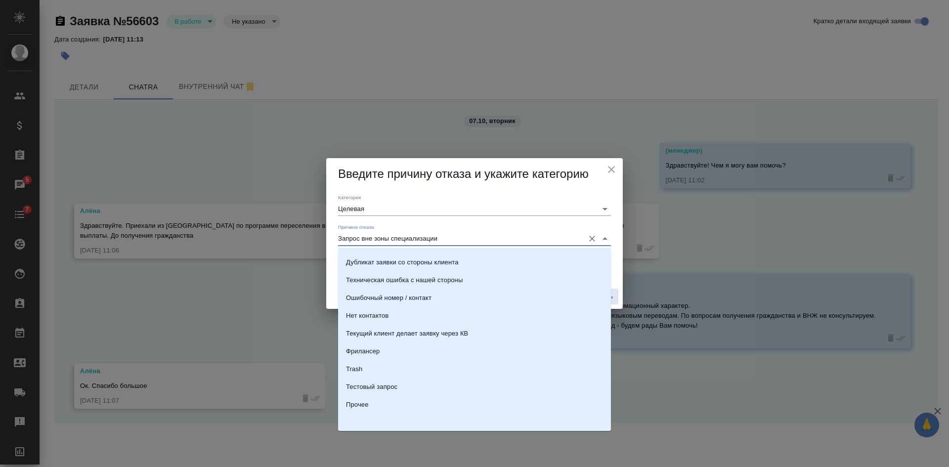
scroll to position [301, 0]
click at [381, 398] on li "Прочее" at bounding box center [474, 404] width 273 height 18
type input "Прочее"
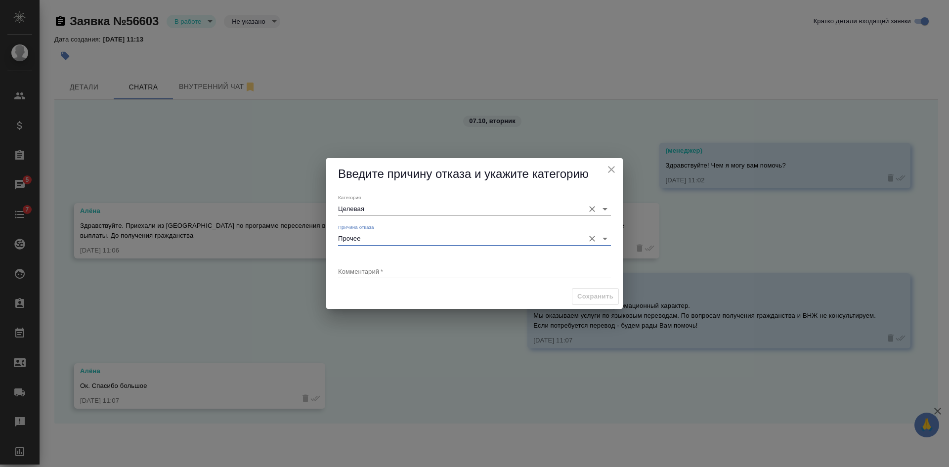
click at [370, 206] on input "Целевая" at bounding box center [458, 208] width 241 height 13
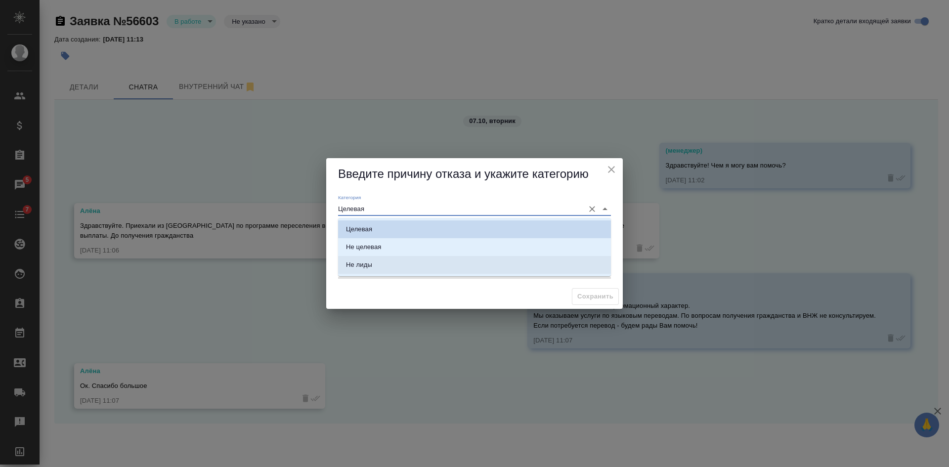
click at [366, 259] on li "Не лиды" at bounding box center [474, 265] width 273 height 18
type input "Не лиды"
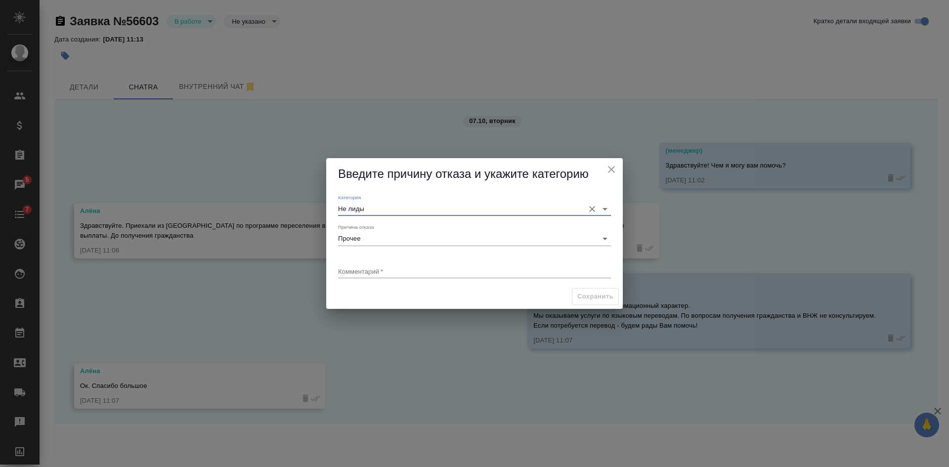
click at [357, 276] on div "x" at bounding box center [474, 272] width 273 height 12
type textarea "вопрос по гражданству"
click at [592, 296] on span "Сохранить" at bounding box center [595, 296] width 36 height 11
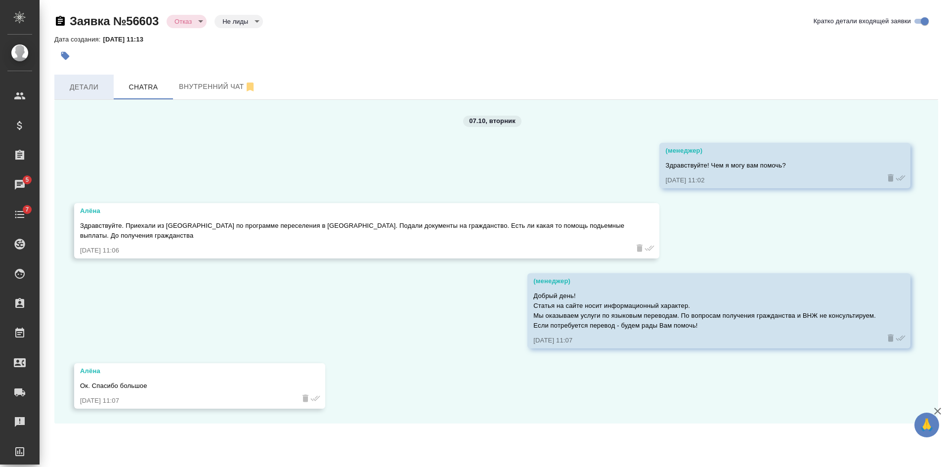
click at [75, 83] on span "Детали" at bounding box center [83, 87] width 47 height 12
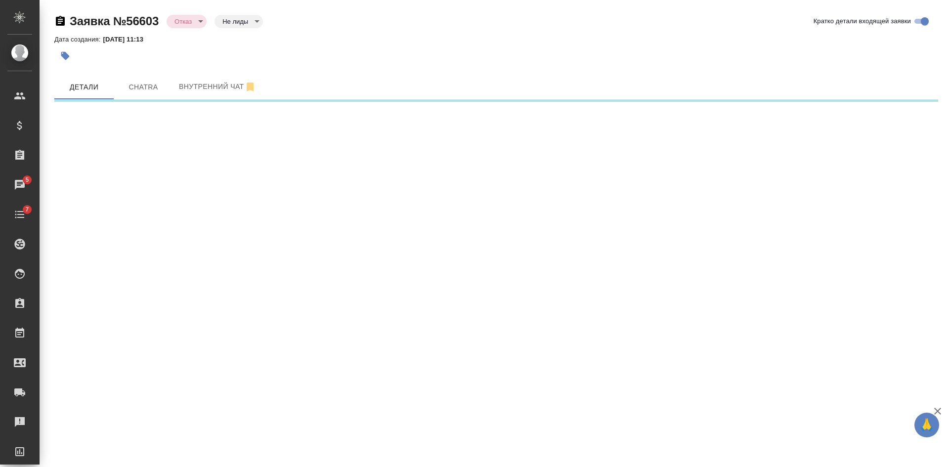
select select "RU"
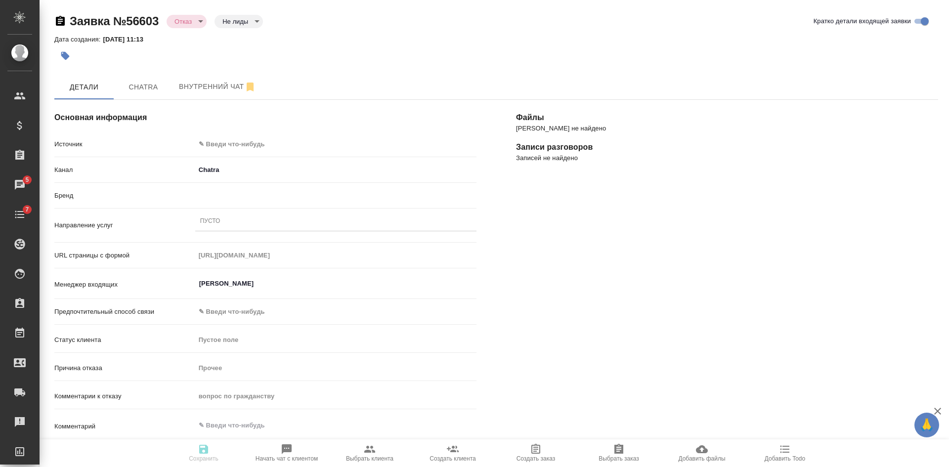
type textarea "x"
click at [136, 88] on span "Chatra" at bounding box center [143, 87] width 47 height 12
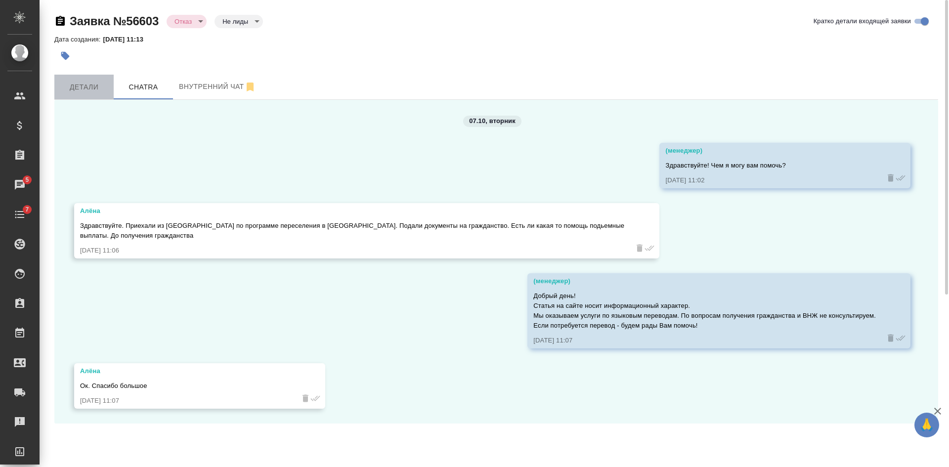
click at [90, 80] on button "Детали" at bounding box center [83, 87] width 59 height 25
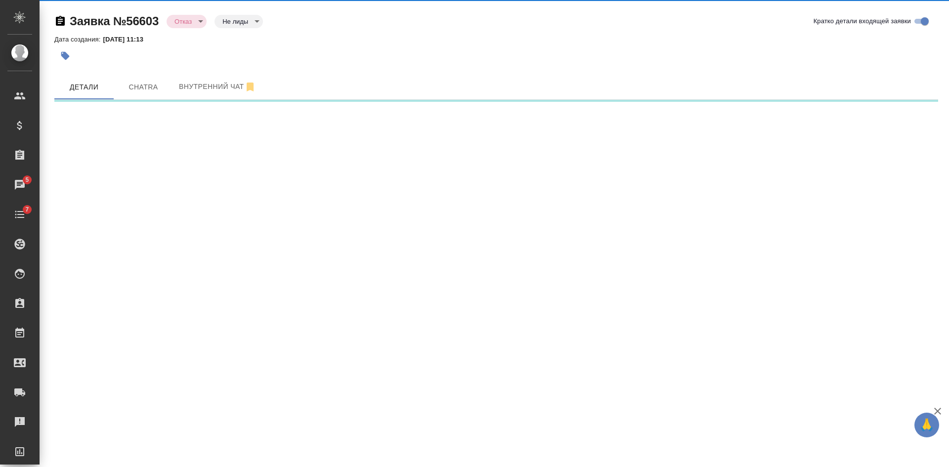
select select "RU"
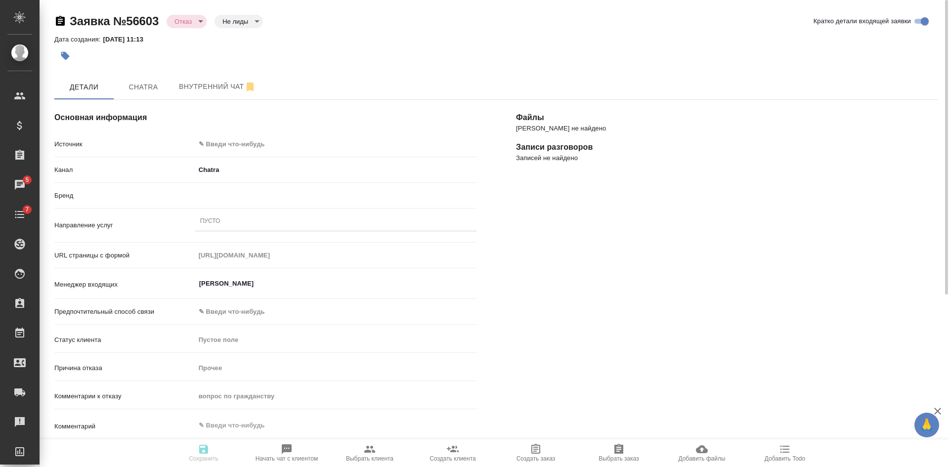
type textarea "x"
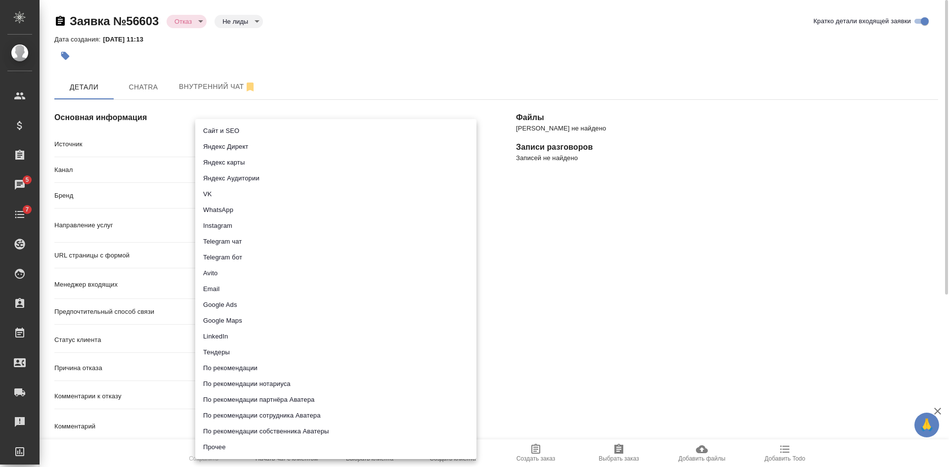
click at [239, 141] on body "🙏 .cls-1 fill:#fff; AWATERA Kasatkina Aleksandra Клиенты Спецификации Заказы 5 …" at bounding box center [474, 233] width 949 height 467
click at [236, 131] on li "Сайт и SEO" at bounding box center [335, 131] width 281 height 16
type input "seo"
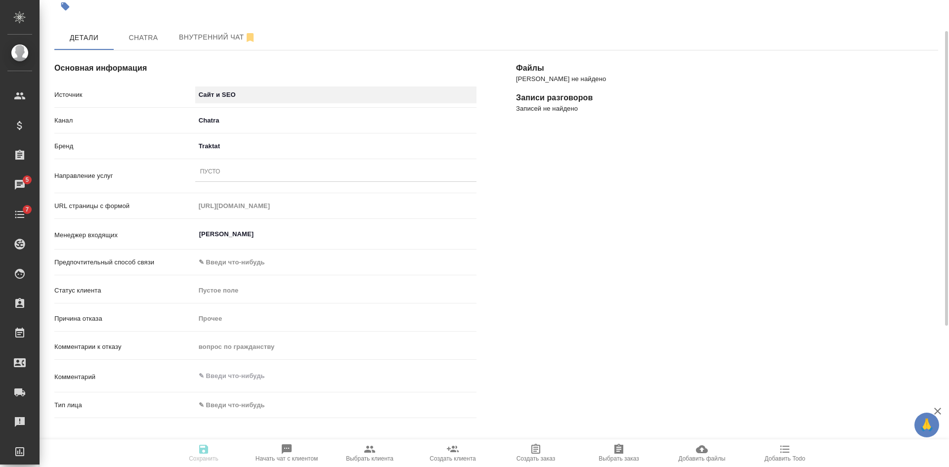
scroll to position [99, 0]
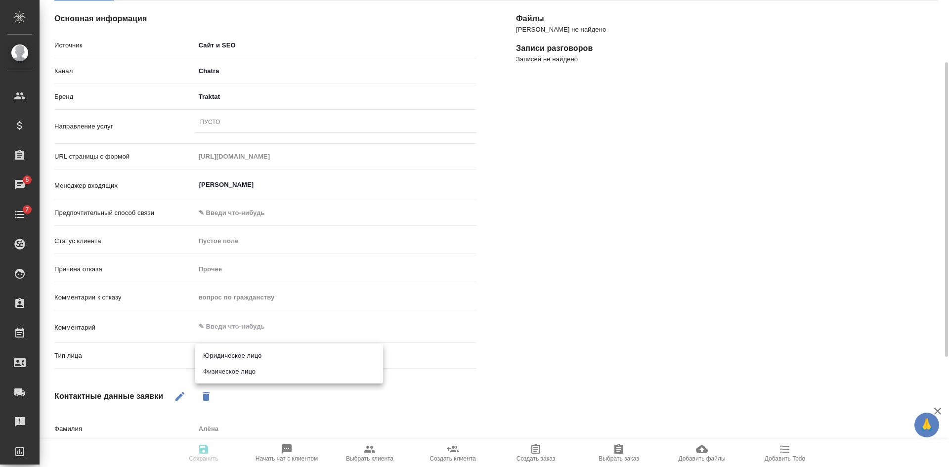
click at [236, 358] on body "🙏 .cls-1 fill:#fff; AWATERA Kasatkina Aleksandra Клиенты Спецификации Заказы 5 …" at bounding box center [474, 233] width 949 height 467
click at [233, 367] on li "Физическое лицо" at bounding box center [289, 372] width 188 height 16
type textarea "x"
type input "private"
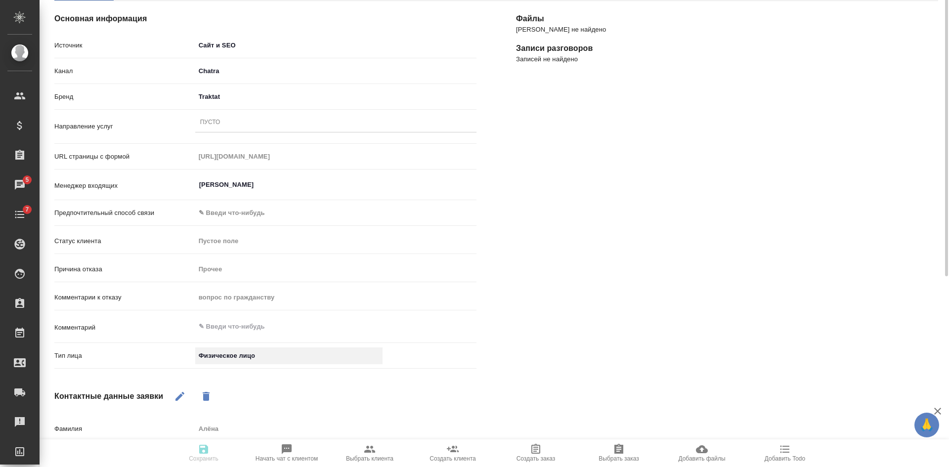
scroll to position [0, 0]
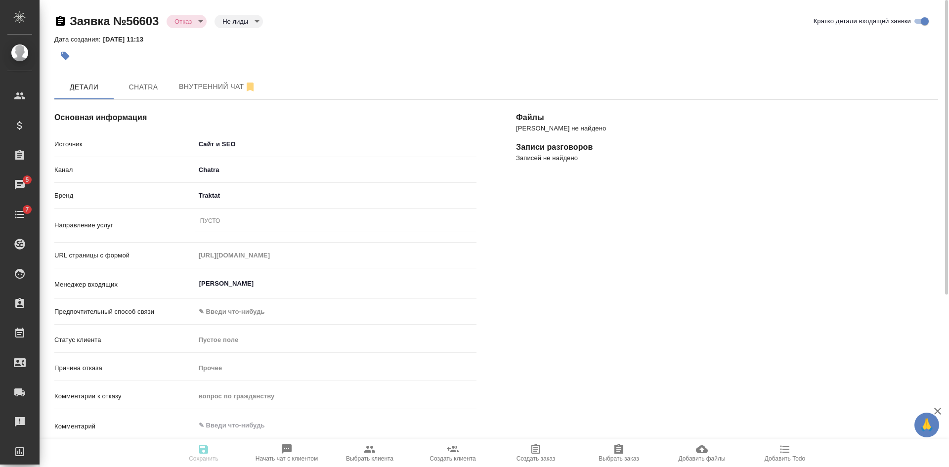
click at [232, 214] on div "Пусто" at bounding box center [335, 222] width 281 height 19
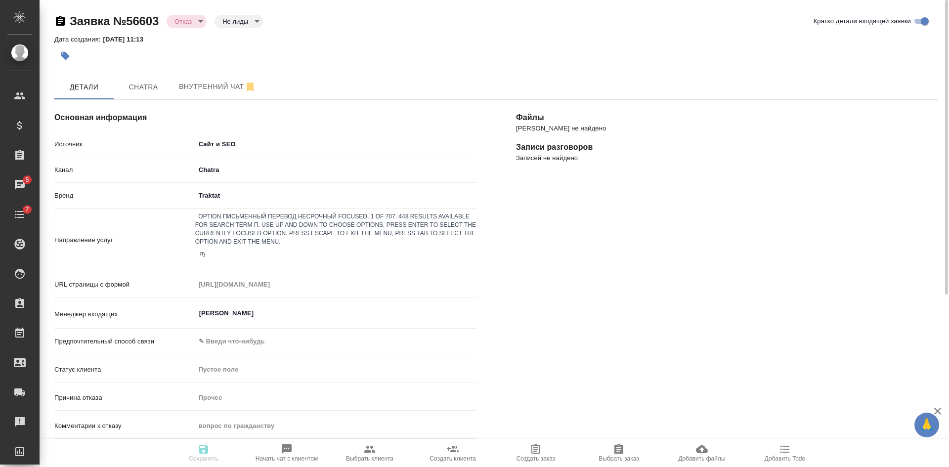
type input "пус"
type textarea "x"
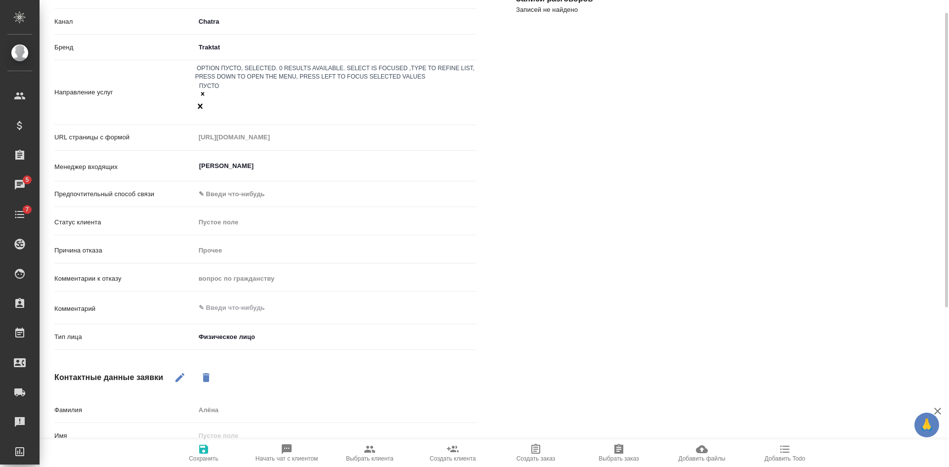
scroll to position [198, 0]
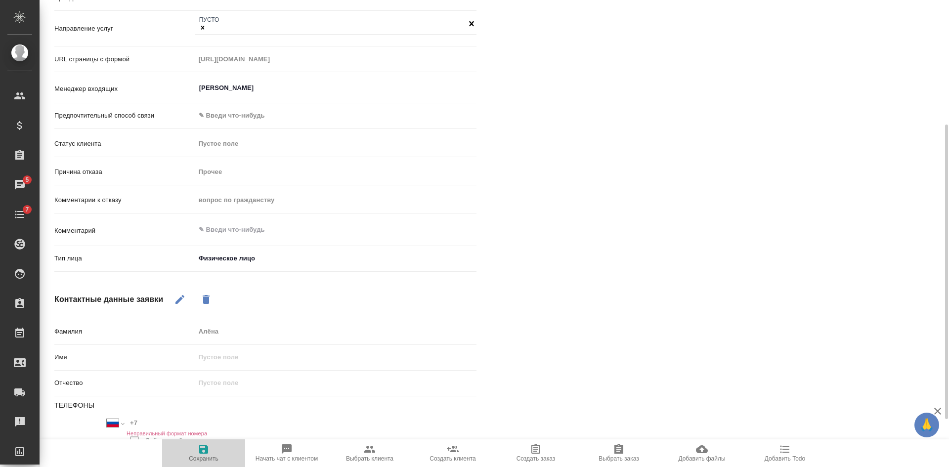
drag, startPoint x: 200, startPoint y: 457, endPoint x: 230, endPoint y: 428, distance: 41.6
click at [202, 457] on span "Сохранить" at bounding box center [204, 458] width 30 height 7
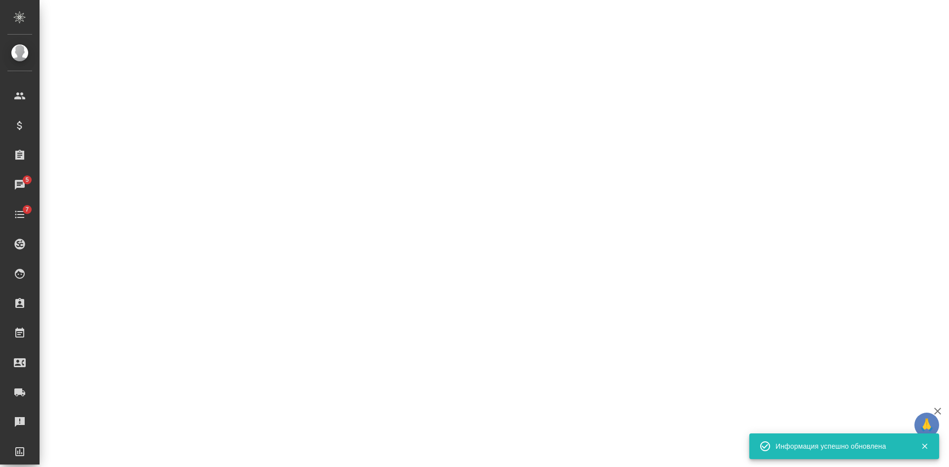
select select "RU"
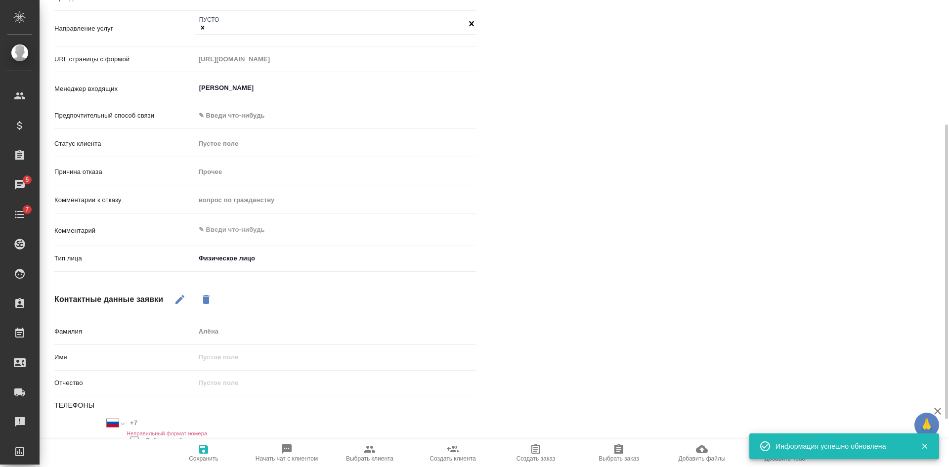
scroll to position [0, 0]
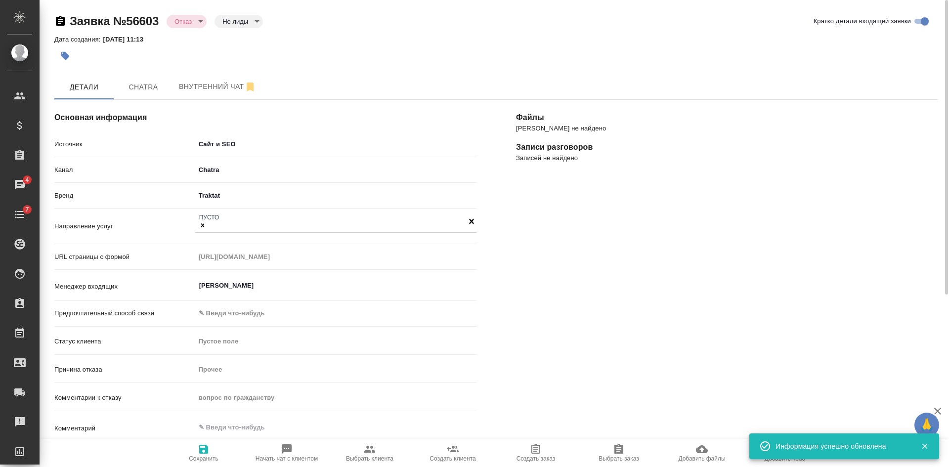
type textarea "x"
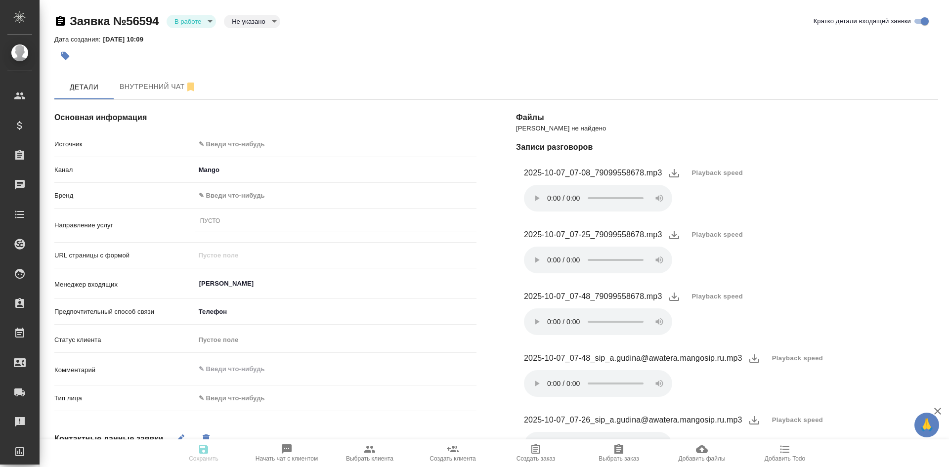
select select "RU"
click at [243, 143] on body "🙏 .cls-1 fill:#fff; AWATERA Kasatkina Aleksandra Клиенты Спецификации Заказы 5 …" at bounding box center [474, 233] width 949 height 467
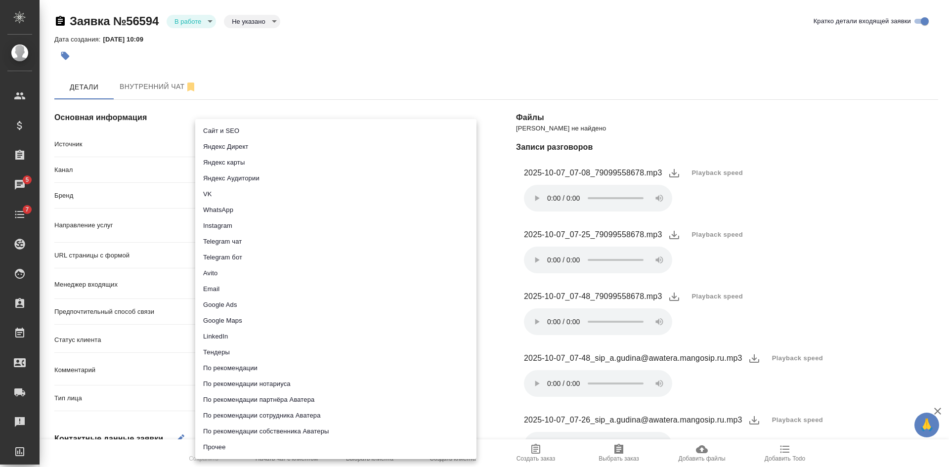
click at [241, 131] on li "Сайт и SEO" at bounding box center [335, 131] width 281 height 16
type input "seo"
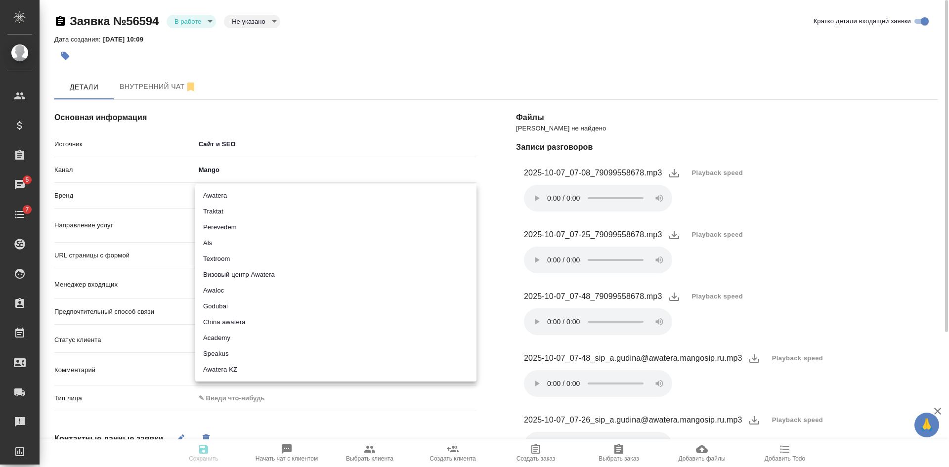
click at [234, 197] on body "🙏 .cls-1 fill:#fff; AWATERA Kasatkina Aleksandra Клиенты Спецификации Заказы 5 …" at bounding box center [474, 233] width 949 height 467
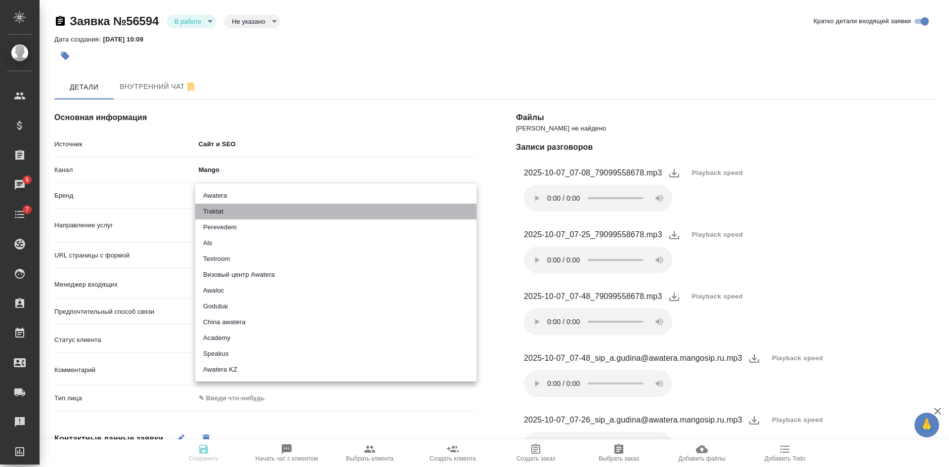
click at [230, 216] on li "Traktat" at bounding box center [335, 212] width 281 height 16
type input "traktat"
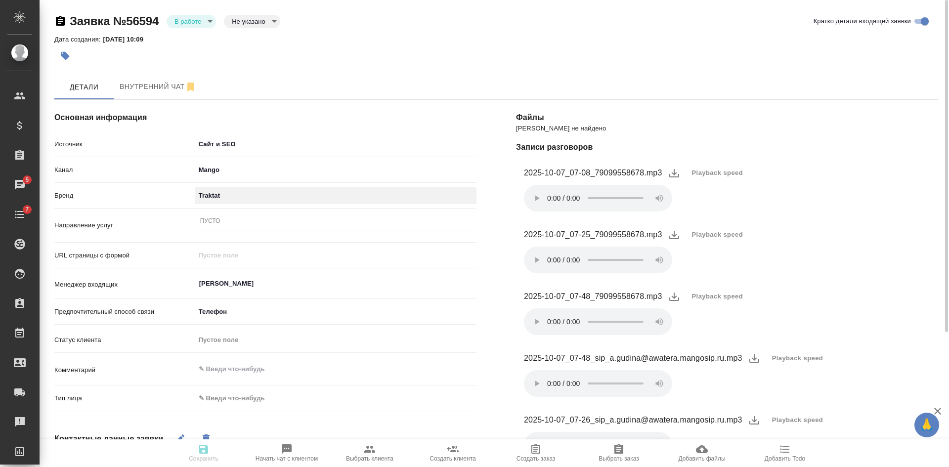
scroll to position [99, 0]
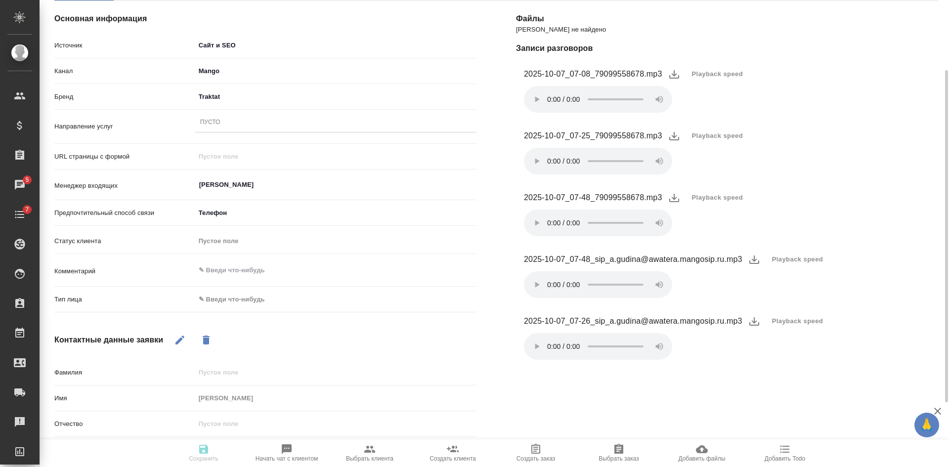
click at [259, 126] on div "Пусто" at bounding box center [335, 123] width 281 height 14
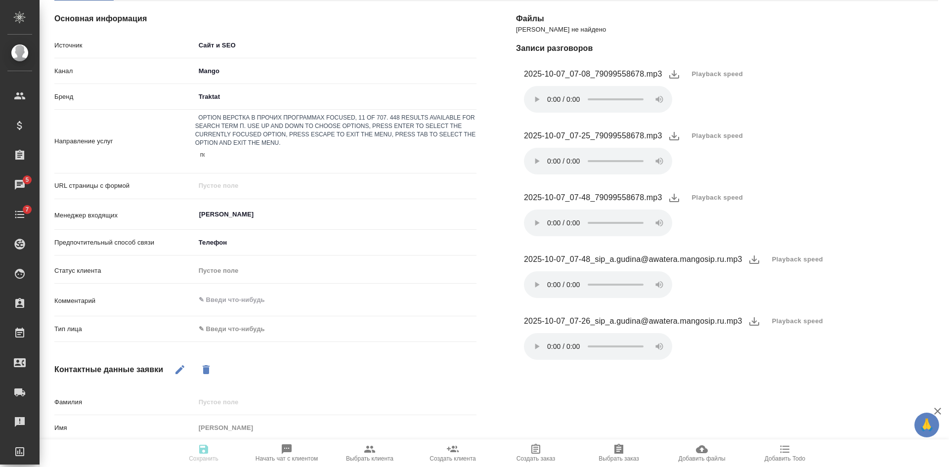
scroll to position [0, 0]
type input "пу"
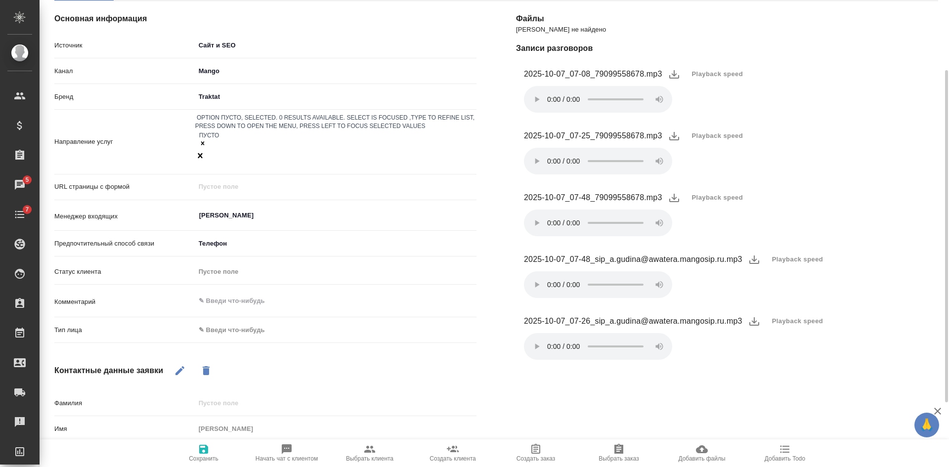
click at [231, 297] on body "🙏 .cls-1 fill:#fff; AWATERA Kasatkina Aleksandra Клиенты Спецификации Заказы 5 …" at bounding box center [474, 233] width 949 height 467
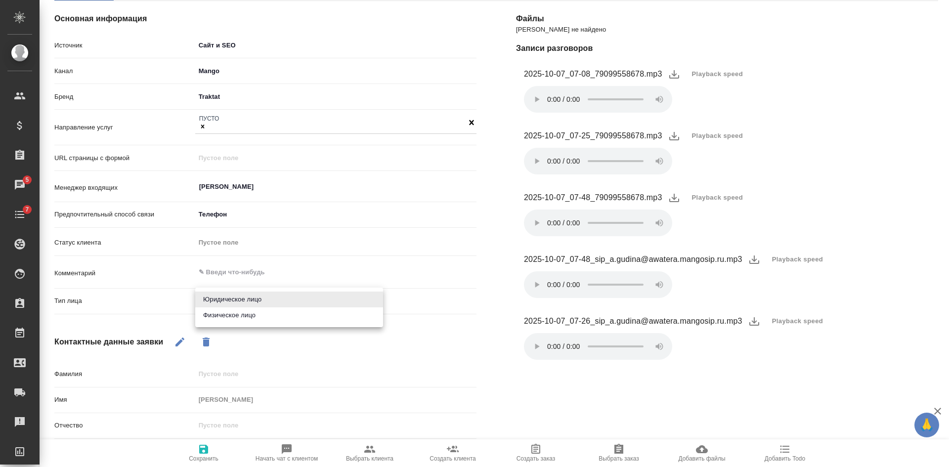
click at [230, 315] on li "Физическое лицо" at bounding box center [289, 315] width 188 height 16
type input "private"
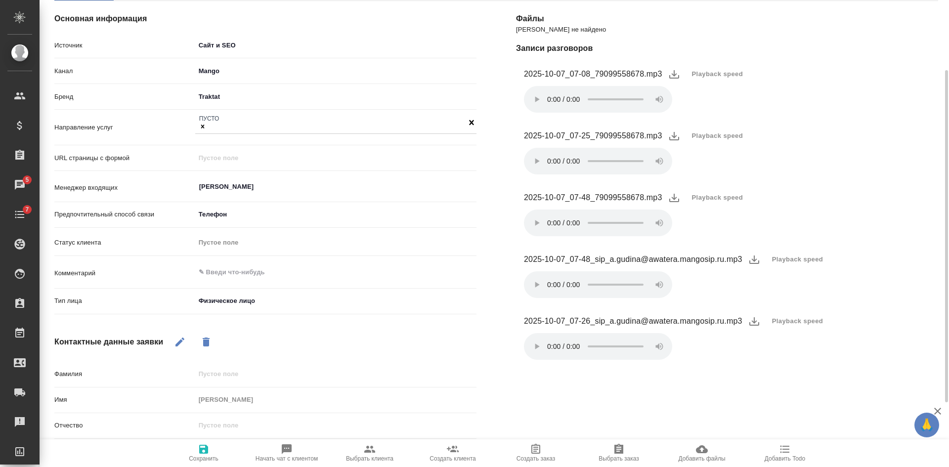
click at [198, 459] on span "Сохранить" at bounding box center [204, 458] width 30 height 7
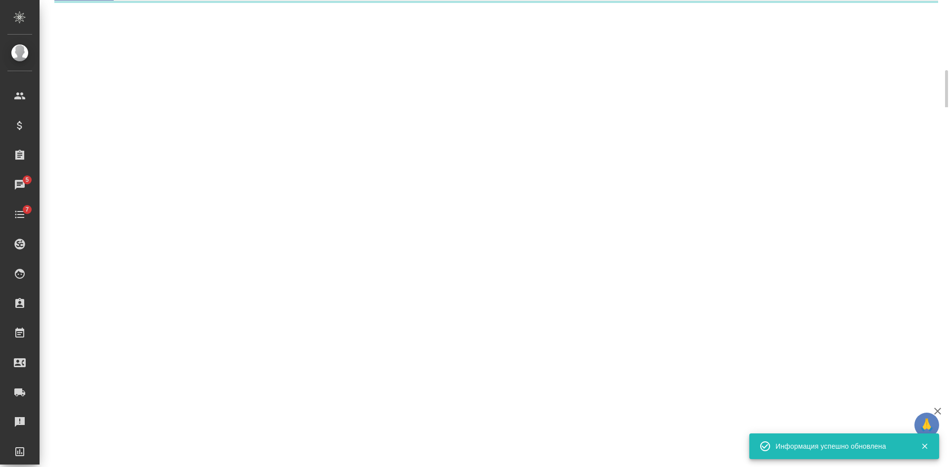
select select "RU"
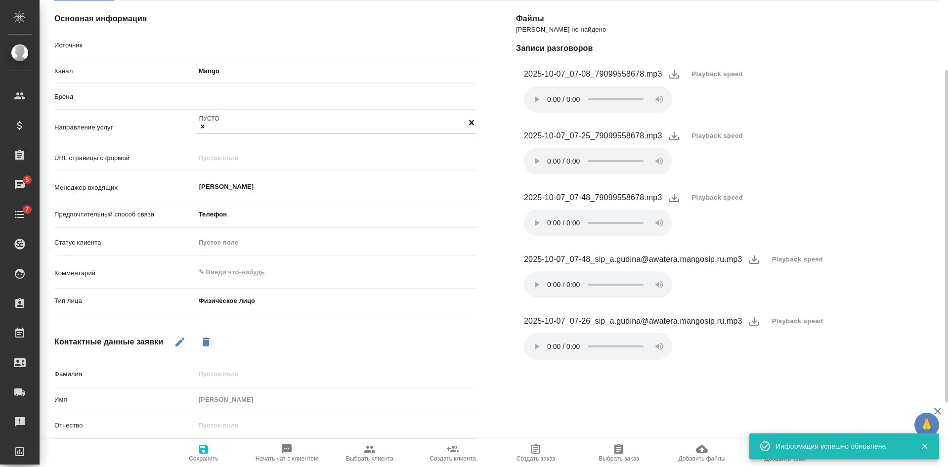
type textarea "x"
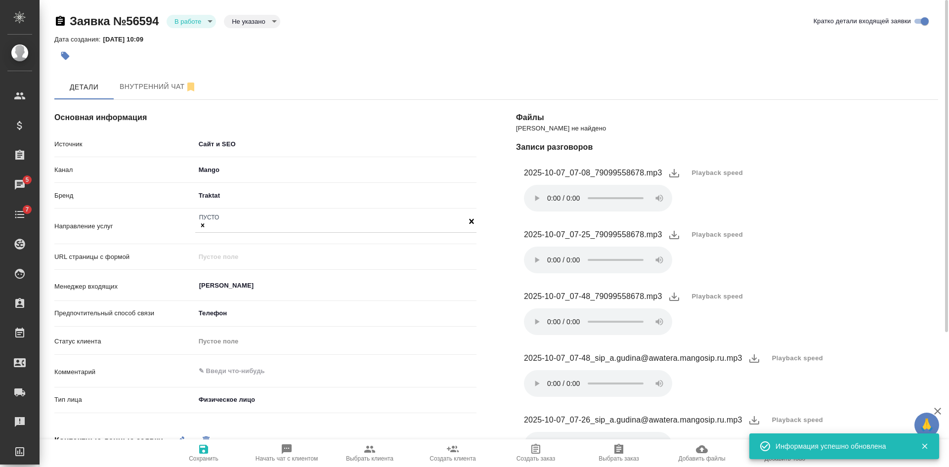
click at [195, 23] on body "🙏 .cls-1 fill:#fff; AWATERA Kasatkina Aleksandra Клиенты Спецификации Заказы 5 …" at bounding box center [474, 233] width 949 height 467
click at [195, 31] on li "Отказ" at bounding box center [191, 38] width 49 height 17
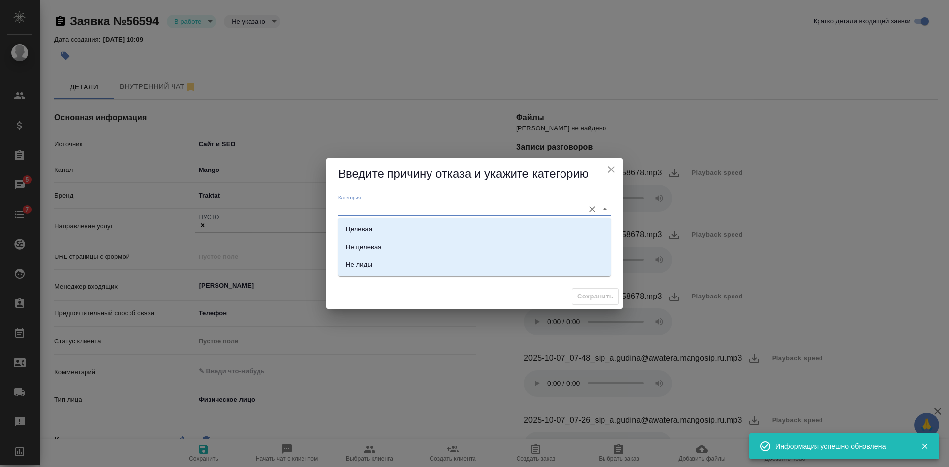
click at [378, 209] on input "Категория" at bounding box center [458, 208] width 241 height 13
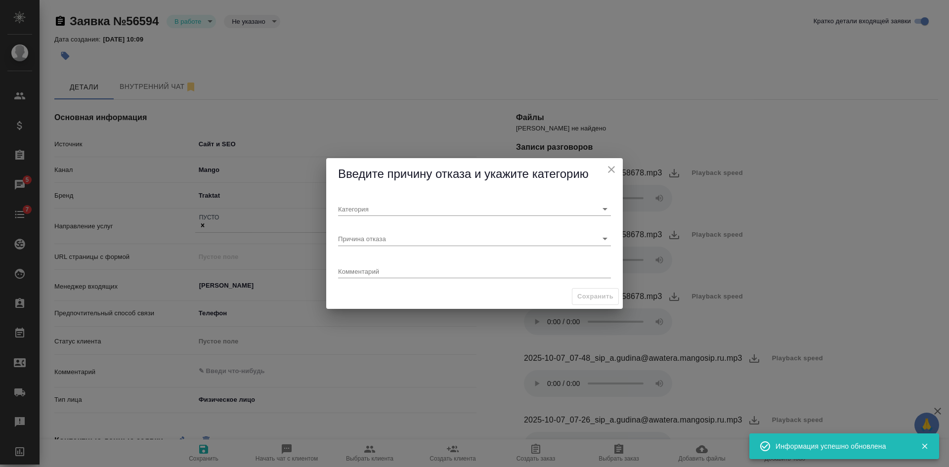
click at [333, 236] on div "Категория Причина отказа Комментарий x" at bounding box center [474, 237] width 297 height 94
drag, startPoint x: 351, startPoint y: 236, endPoint x: 355, endPoint y: 241, distance: 6.0
click at [352, 236] on input "Причина отказа" at bounding box center [458, 238] width 241 height 13
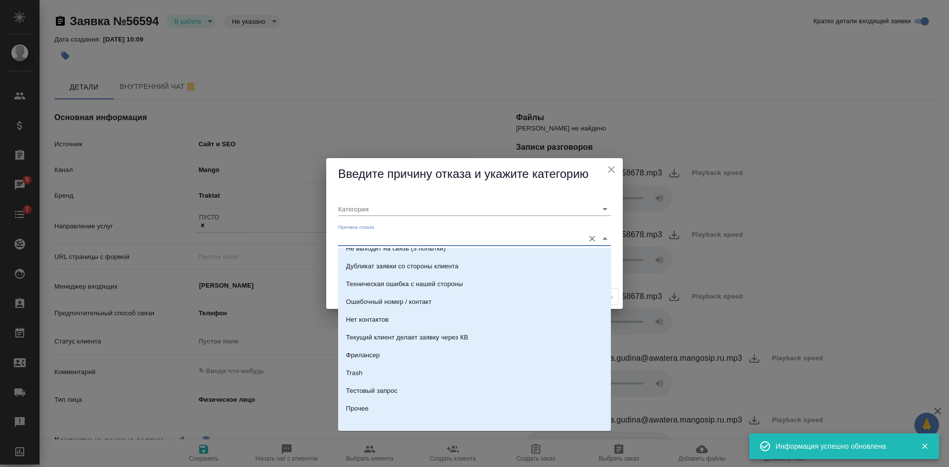
scroll to position [301, 0]
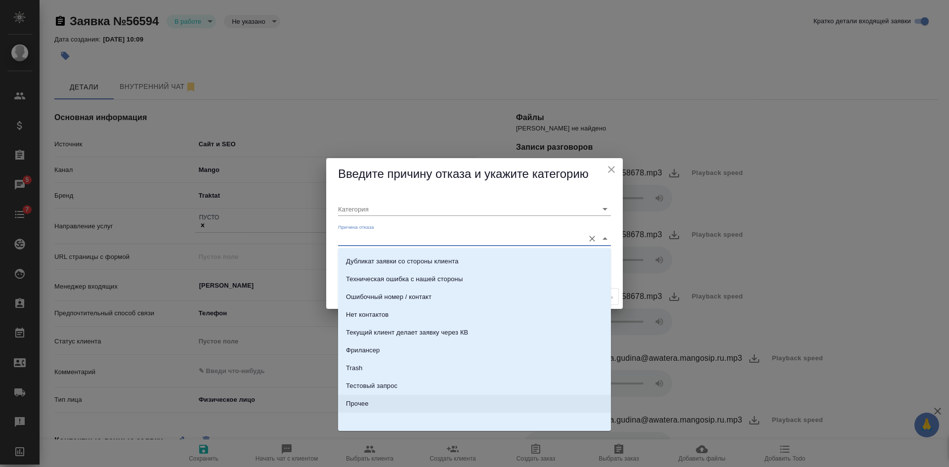
click at [366, 402] on div "Прочее" at bounding box center [357, 404] width 22 height 10
type input "Прочее"
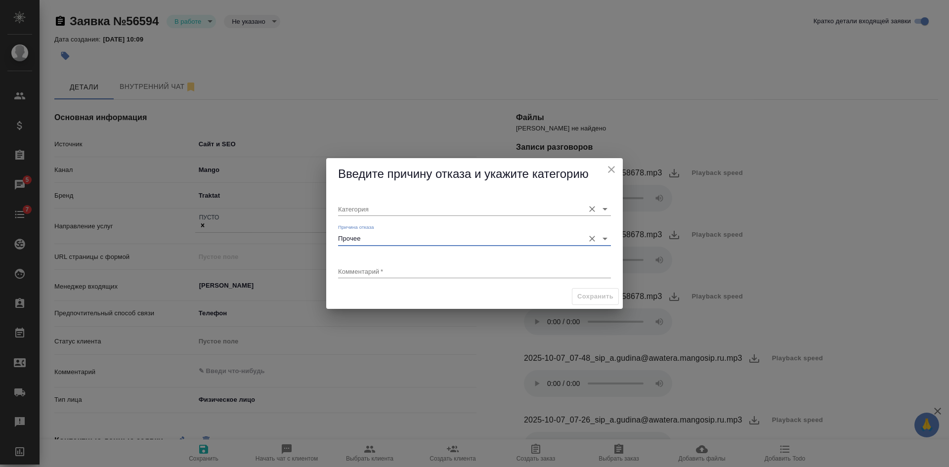
click at [389, 199] on div "Категория" at bounding box center [474, 205] width 273 height 22
click at [375, 215] on input "Категория" at bounding box center [458, 208] width 241 height 13
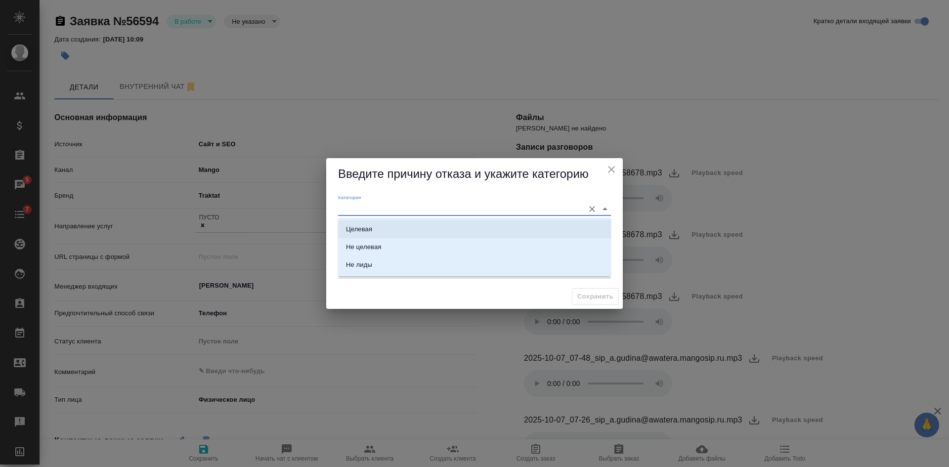
click at [368, 223] on li "Целевая" at bounding box center [474, 229] width 273 height 18
type input "Целевая"
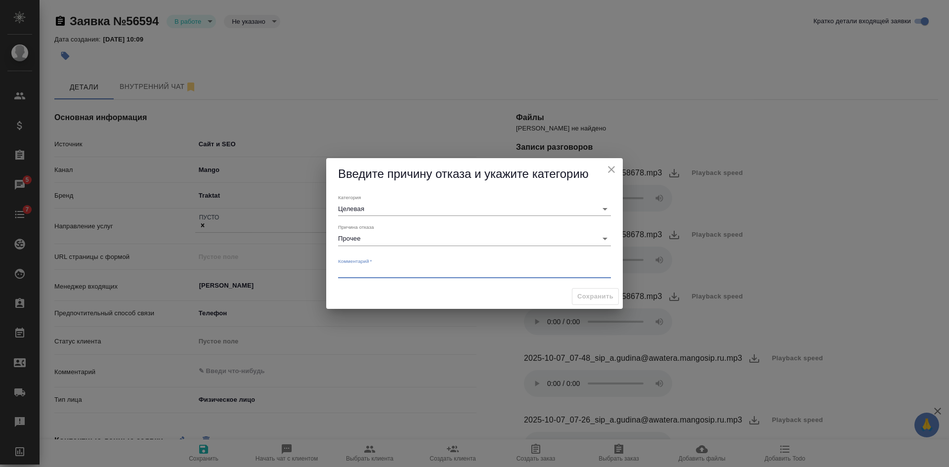
click at [356, 272] on textarea at bounding box center [474, 270] width 273 height 7
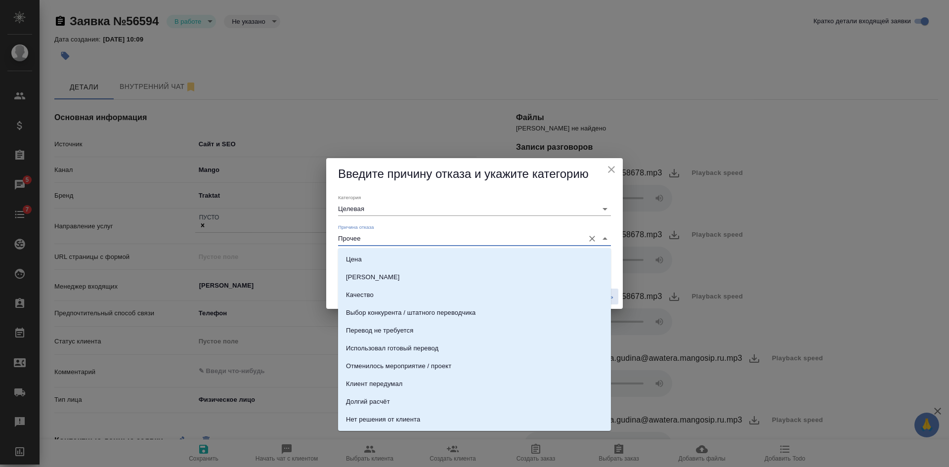
drag, startPoint x: 494, startPoint y: 275, endPoint x: 476, endPoint y: 249, distance: 31.5
click at [467, 239] on input "Прочее" at bounding box center [458, 238] width 241 height 13
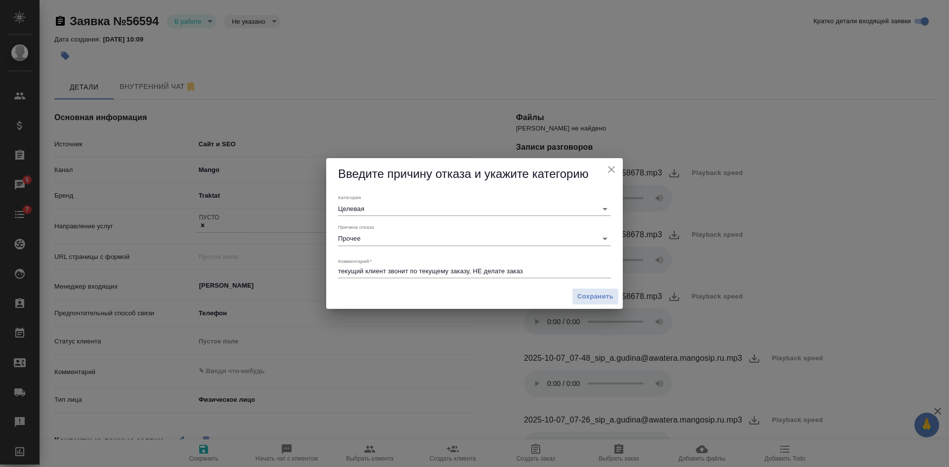
click at [390, 222] on div "Причина отказа Прочее" at bounding box center [474, 235] width 281 height 30
type textarea "текущий клиент звонит по текущему заказу, НЕ делает новый заказ"
click at [612, 292] on span "Сохранить" at bounding box center [595, 296] width 36 height 11
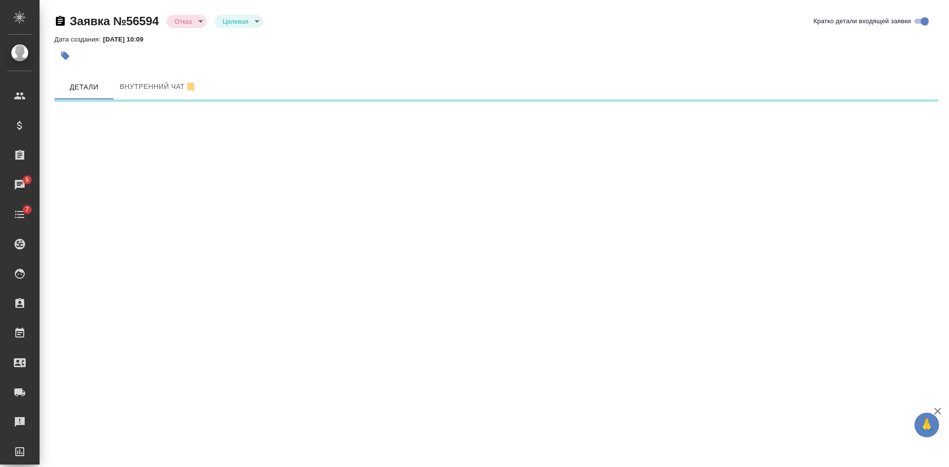
select select "RU"
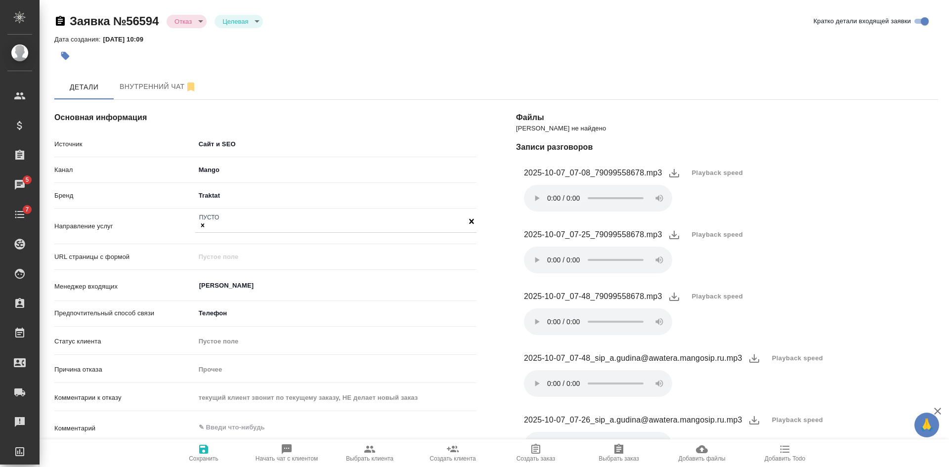
type textarea "x"
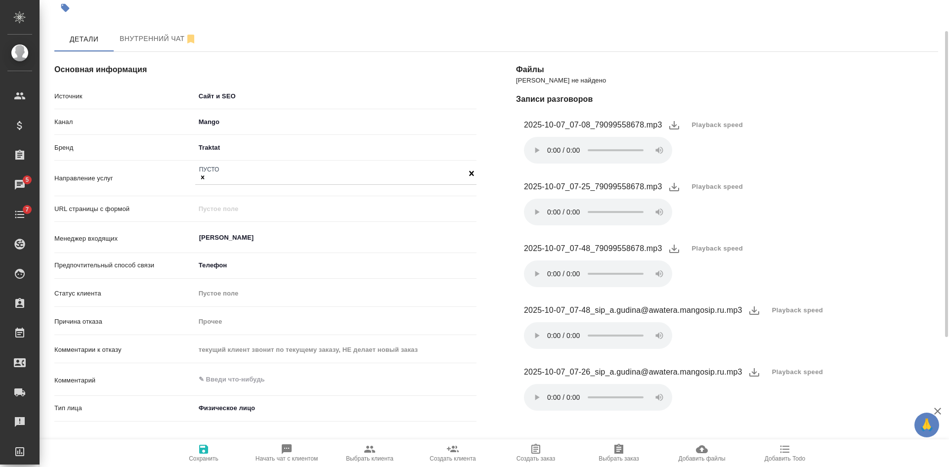
scroll to position [0, 0]
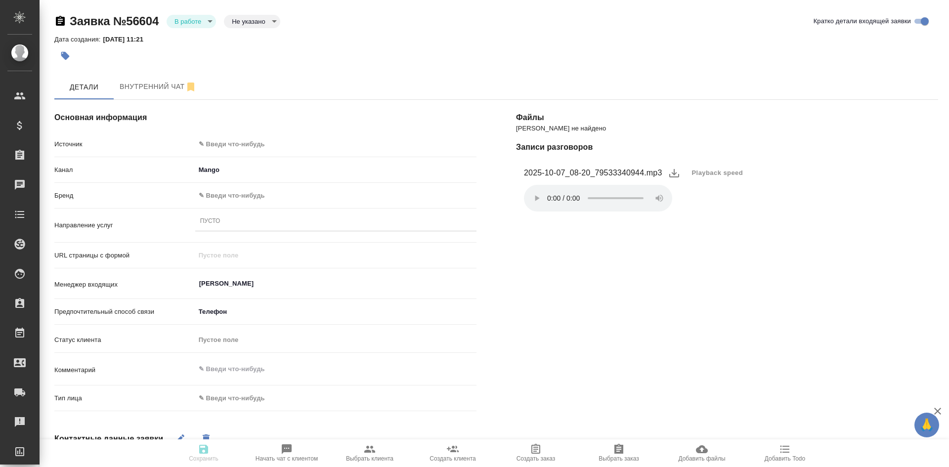
select select "RU"
click at [716, 171] on span "Playback speed" at bounding box center [717, 173] width 51 height 10
drag, startPoint x: 703, startPoint y: 222, endPoint x: 507, endPoint y: 222, distance: 196.7
click at [703, 222] on li "1.75" at bounding box center [704, 221] width 36 height 16
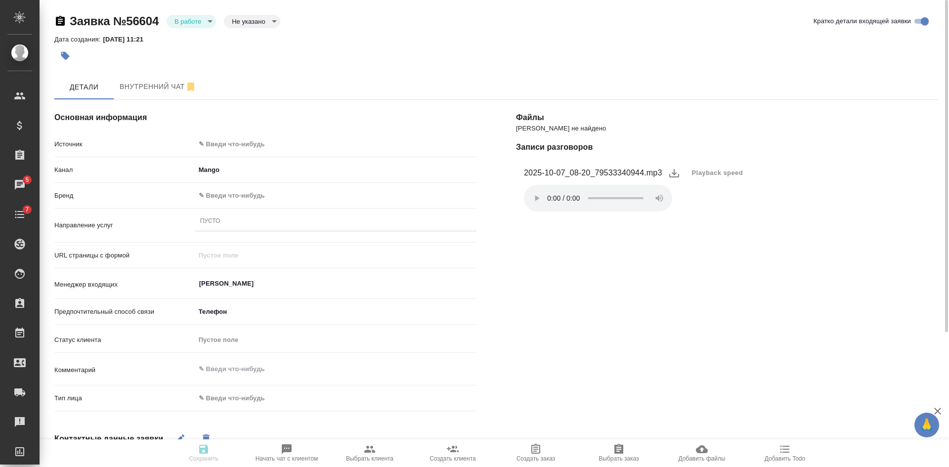
click at [232, 146] on body "🙏 .cls-1 fill:#fff; AWATERA [PERSON_NAME] Спецификации Заказы 5 Чаты 7 Todo Про…" at bounding box center [474, 233] width 949 height 467
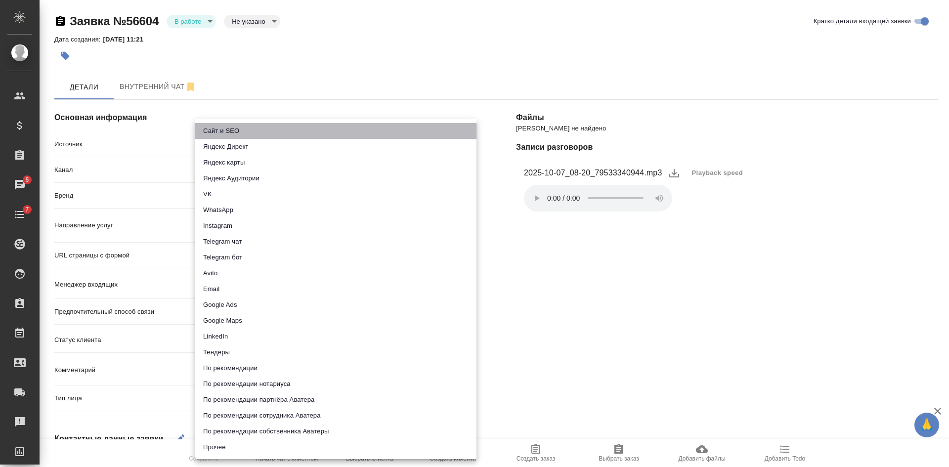
click at [229, 129] on li "Сайт и SEO" at bounding box center [335, 131] width 281 height 16
type input "seo"
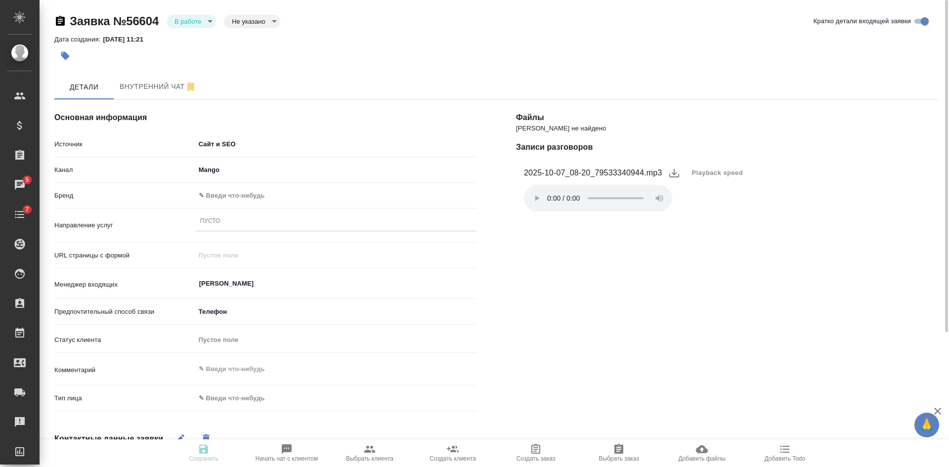
click at [219, 195] on body "🙏 .cls-1 fill:#fff; AWATERA [PERSON_NAME] Спецификации Заказы 5 Чаты 7 Todo Про…" at bounding box center [474, 233] width 949 height 467
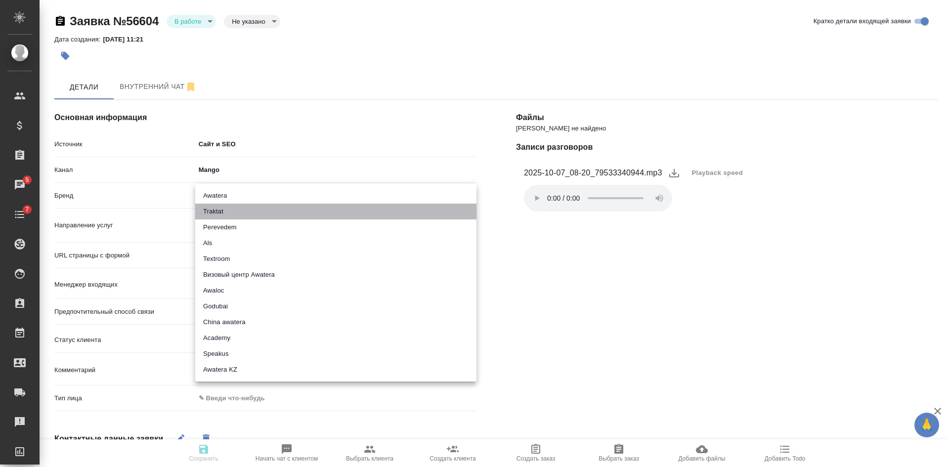
click at [217, 213] on li "Traktat" at bounding box center [335, 212] width 281 height 16
type input "traktat"
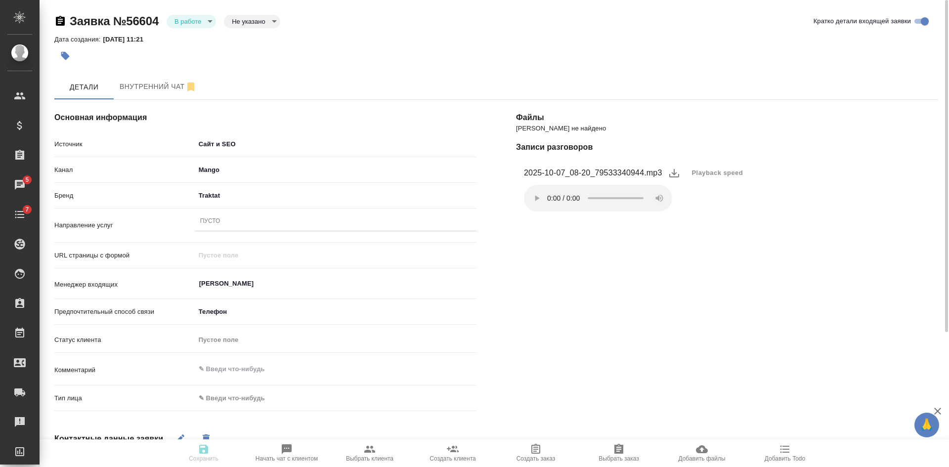
click at [225, 399] on body "🙏 .cls-1 fill:#fff; AWATERA Kasatkina Aleksandra Клиенты Спецификации Заказы 5 …" at bounding box center [474, 233] width 949 height 467
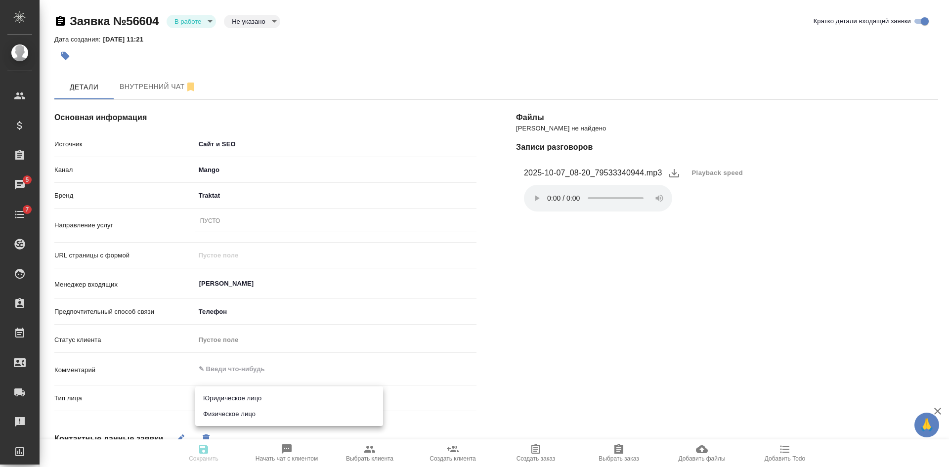
click at [218, 414] on li "Физическое лицо" at bounding box center [289, 414] width 188 height 16
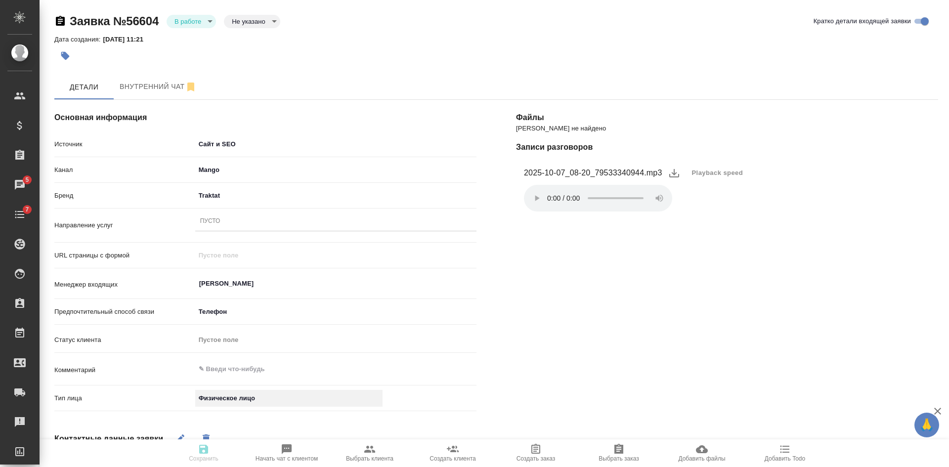
type input "private"
click at [283, 221] on div "Пусто" at bounding box center [335, 222] width 281 height 14
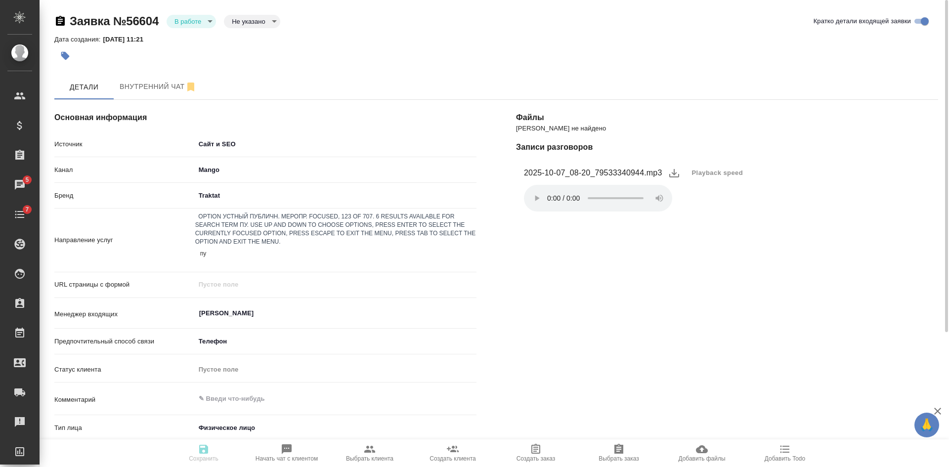
type input "пус"
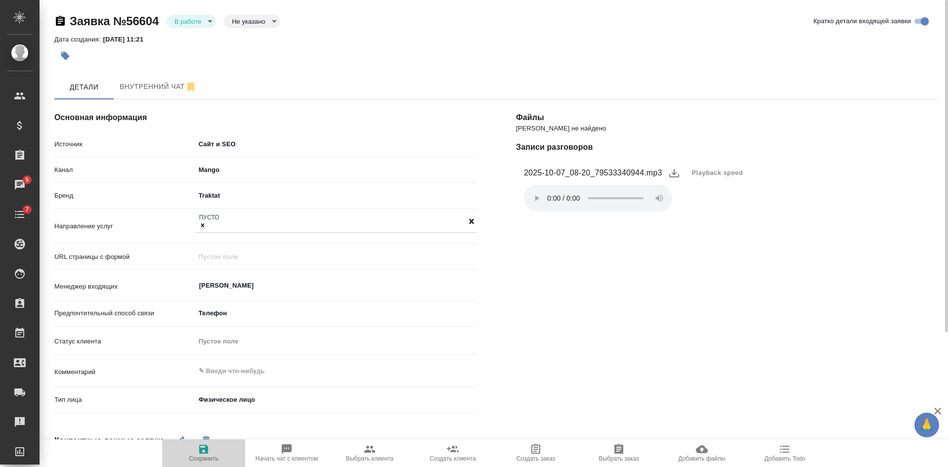
click at [198, 450] on icon "button" at bounding box center [204, 449] width 12 height 12
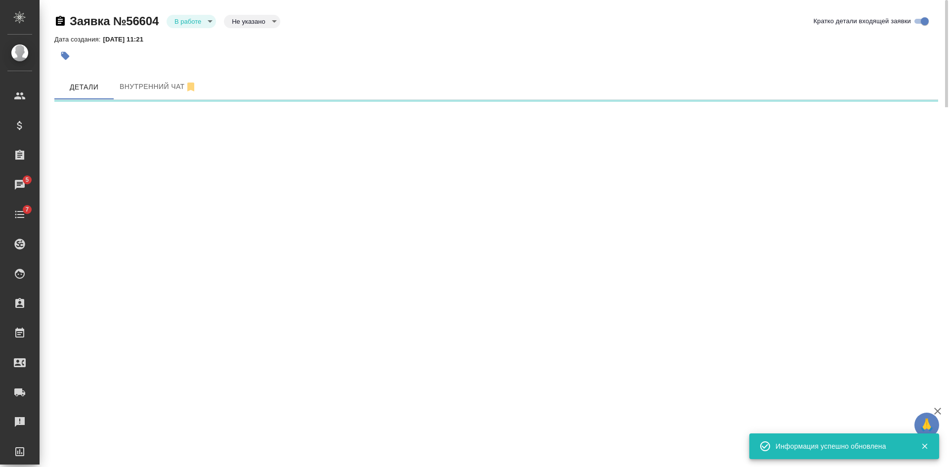
select select "RU"
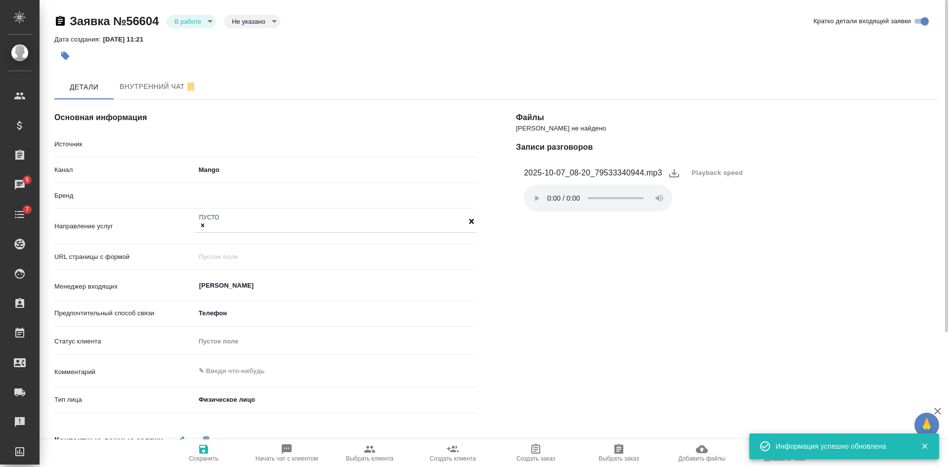
type textarea "x"
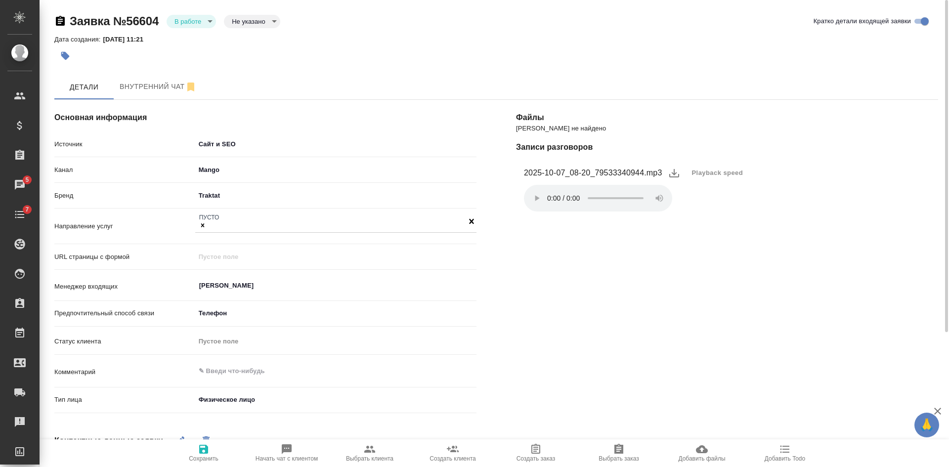
click at [208, 452] on icon "button" at bounding box center [203, 449] width 9 height 9
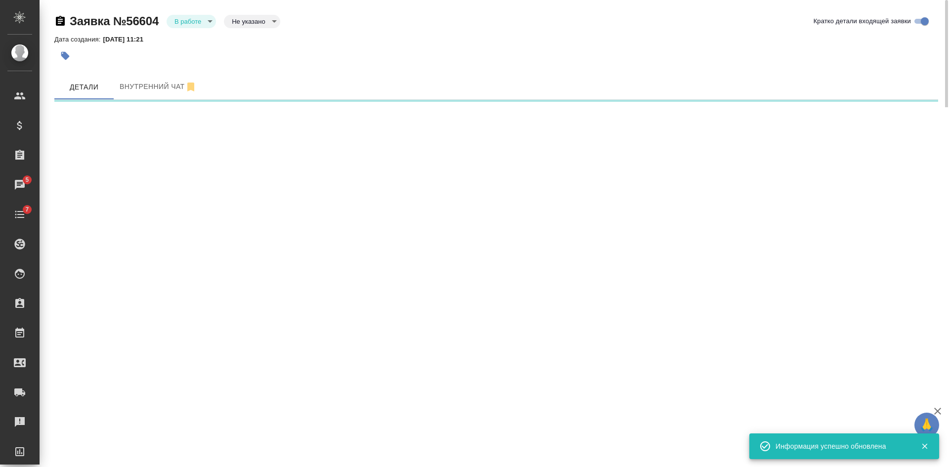
select select "RU"
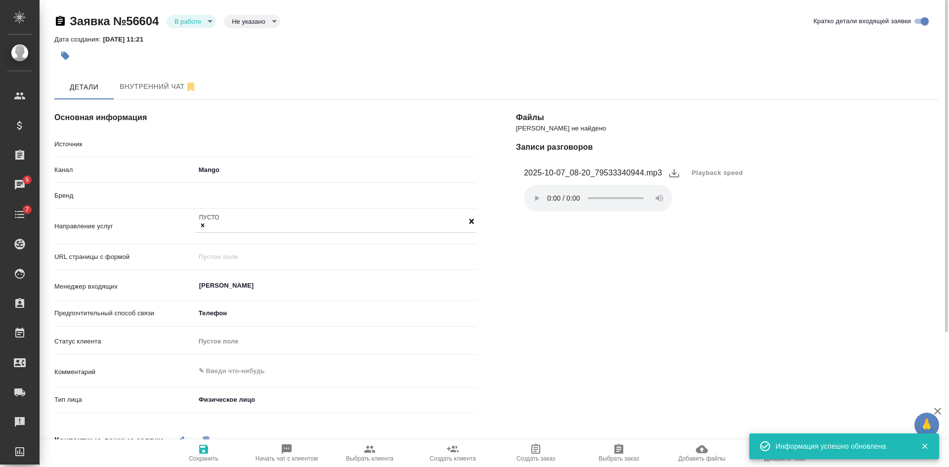
type textarea "x"
click at [199, 17] on body "🙏 .cls-1 fill:#fff; AWATERA Kasatkina Aleksandra Клиенты Спецификации Заказы 5 …" at bounding box center [474, 233] width 949 height 467
click at [199, 33] on li "Отказ" at bounding box center [191, 38] width 49 height 17
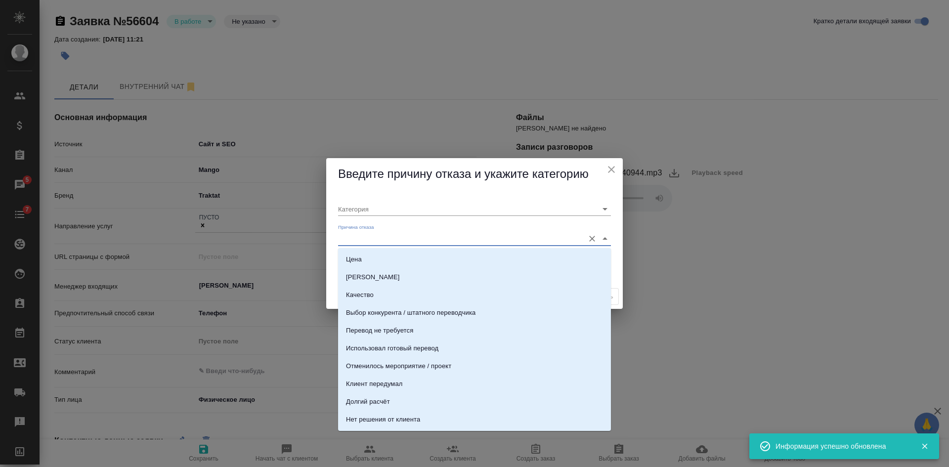
click at [365, 238] on input "Причина отказа" at bounding box center [458, 238] width 241 height 13
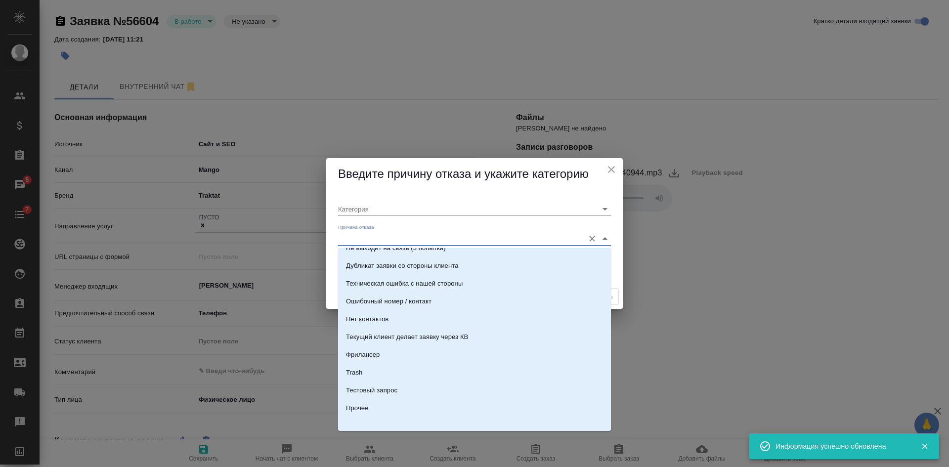
scroll to position [301, 0]
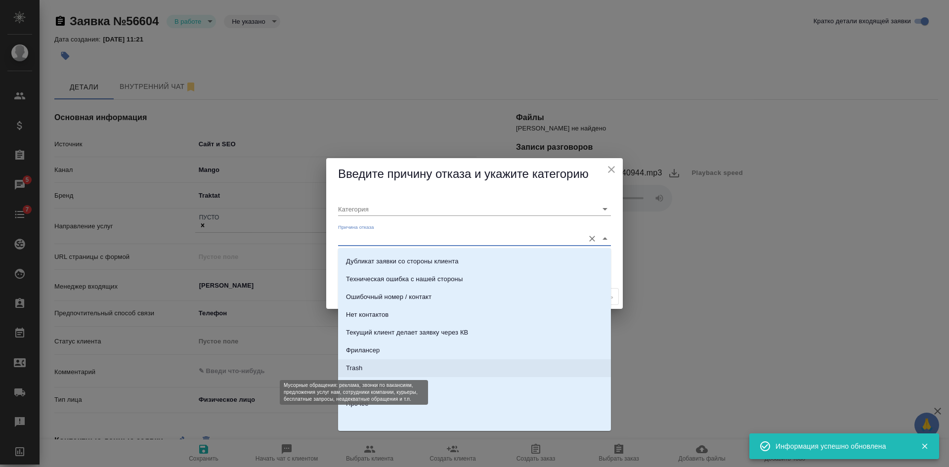
click at [362, 369] on div "Trash" at bounding box center [354, 368] width 16 height 10
type input "Не лиды"
type input "Trash"
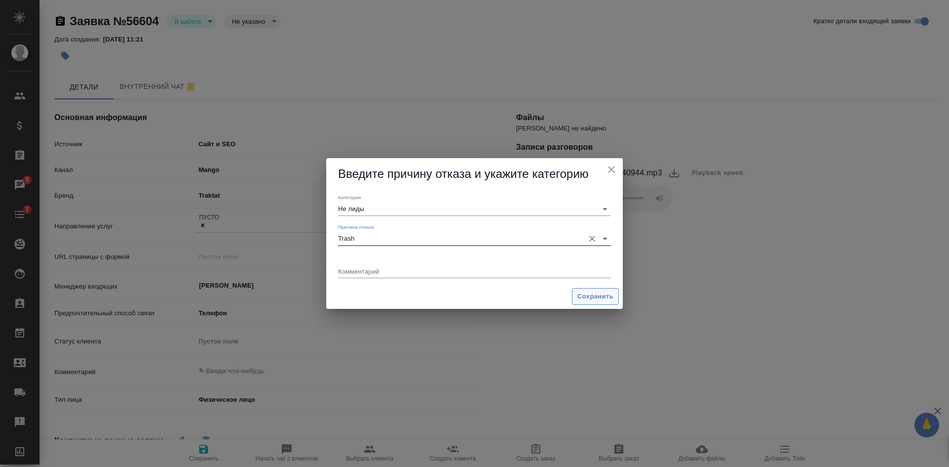
click at [605, 297] on span "Сохранить" at bounding box center [595, 296] width 36 height 11
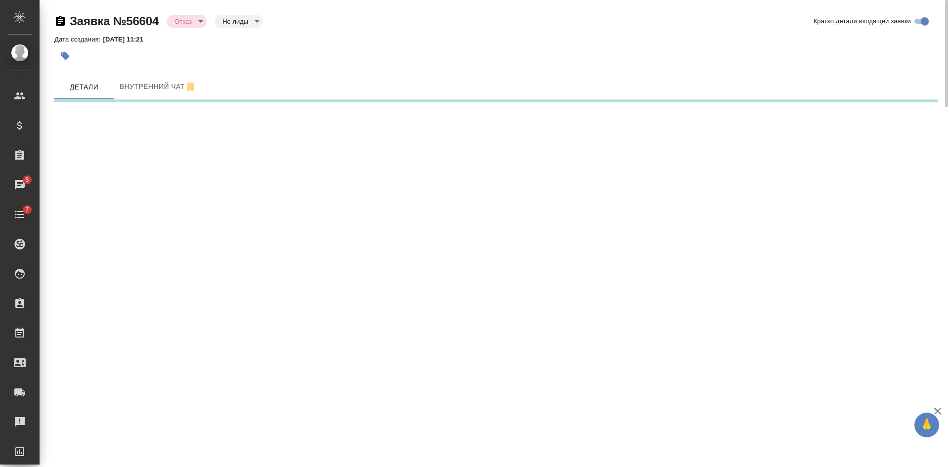
select select "RU"
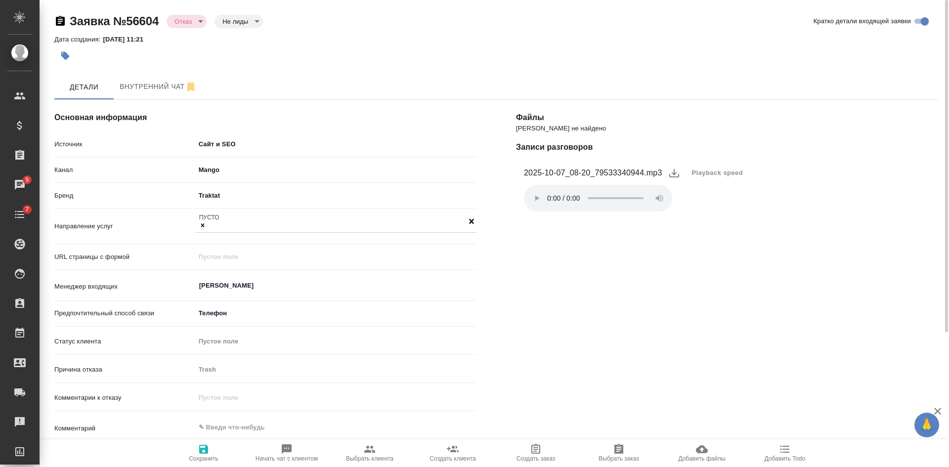
type textarea "x"
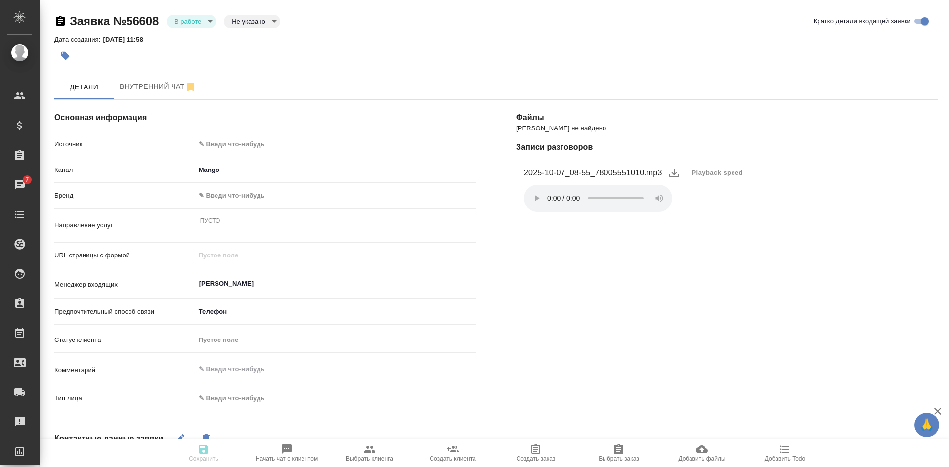
select select "RU"
click at [703, 174] on span "Playback speed" at bounding box center [717, 173] width 51 height 10
click at [699, 224] on li "1.75" at bounding box center [704, 221] width 36 height 16
click at [239, 142] on body "🙏 .cls-1 fill:#fff; AWATERA [PERSON_NAME] Спецификации Заказы 5 Чаты 7 Todo Про…" at bounding box center [474, 233] width 949 height 467
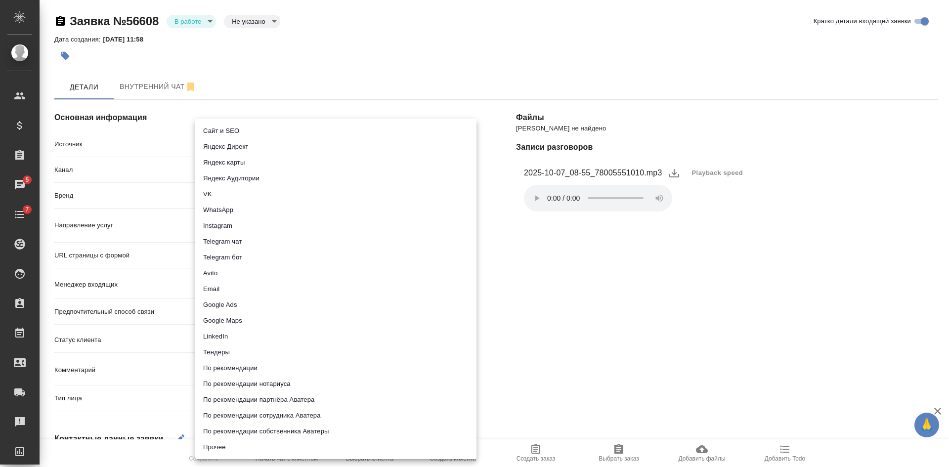
click at [222, 130] on li "Сайт и SEO" at bounding box center [335, 131] width 281 height 16
type input "seo"
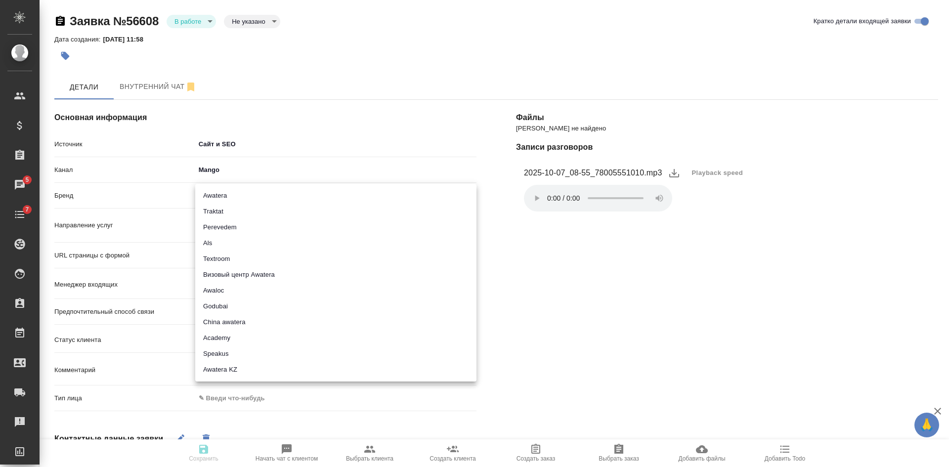
click at [228, 192] on body "🙏 .cls-1 fill:#fff; AWATERA [PERSON_NAME] Спецификации Заказы 5 Чаты 7 Todo Про…" at bounding box center [474, 233] width 949 height 467
click at [222, 211] on li "Traktat" at bounding box center [335, 212] width 281 height 16
type input "traktat"
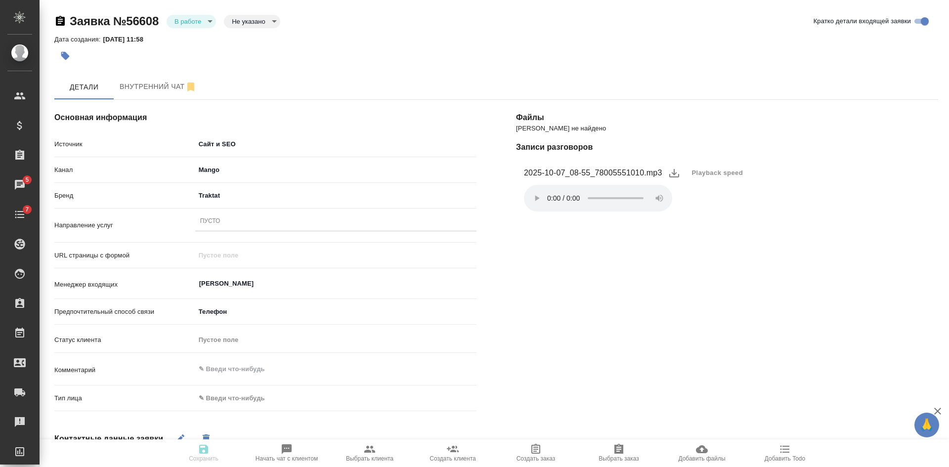
click at [244, 392] on body "🙏 .cls-1 fill:#fff; AWATERA [PERSON_NAME] Спецификации Заказы 5 Чаты 7 Todo Про…" at bounding box center [474, 233] width 949 height 467
click at [235, 416] on li "Физическое лицо" at bounding box center [289, 414] width 188 height 16
type input "private"
click at [256, 371] on textarea at bounding box center [335, 369] width 281 height 17
type textarea "2НДФЛ"
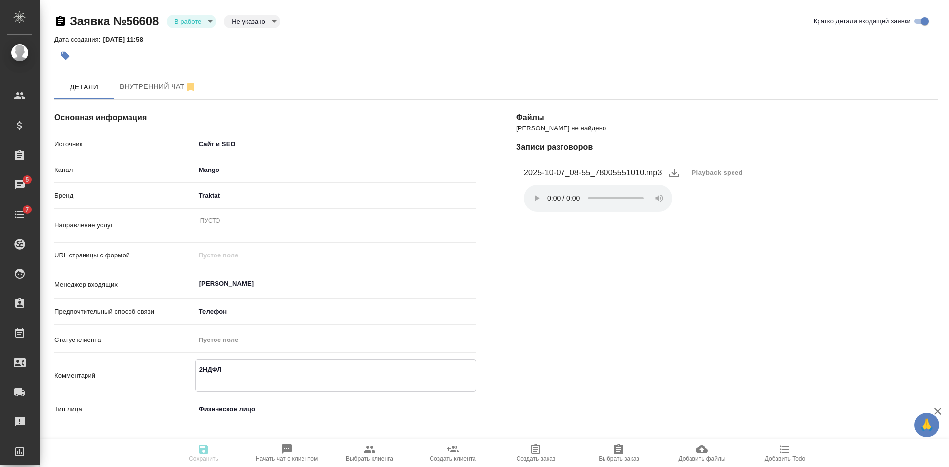
click at [228, 381] on textarea "2НДФЛ" at bounding box center [336, 374] width 280 height 27
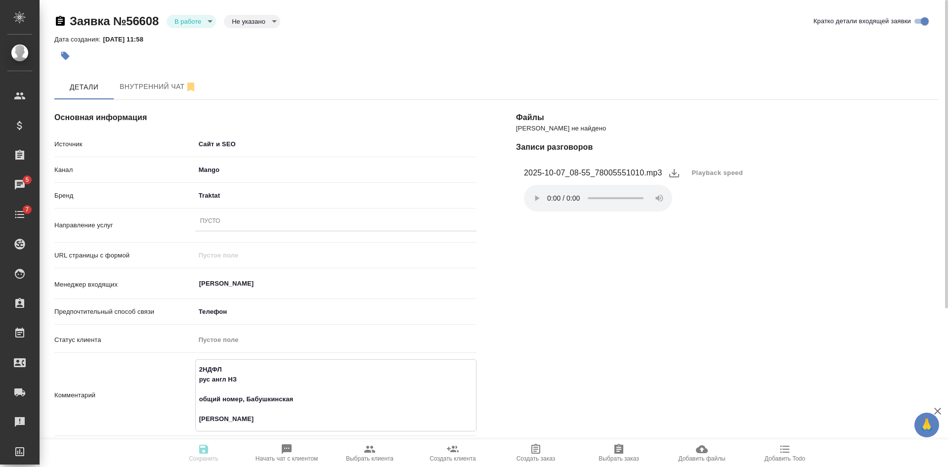
type textarea "2НДФЛ рус англ НЗ общий номер, Бабушкинская [PERSON_NAME]"
click at [218, 215] on div "Пусто" at bounding box center [335, 222] width 281 height 14
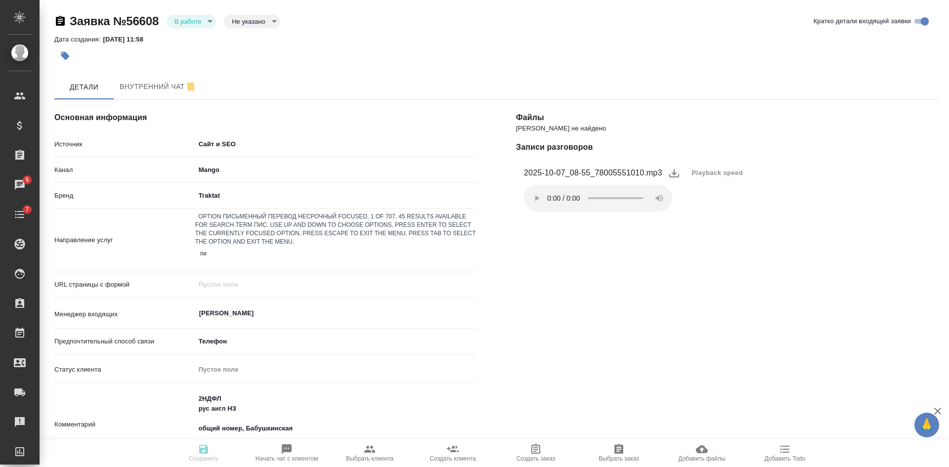
type input "п"
type input "станд"
click at [213, 467] on div "Перевод станд. несрочный" at bounding box center [474, 473] width 949 height 12
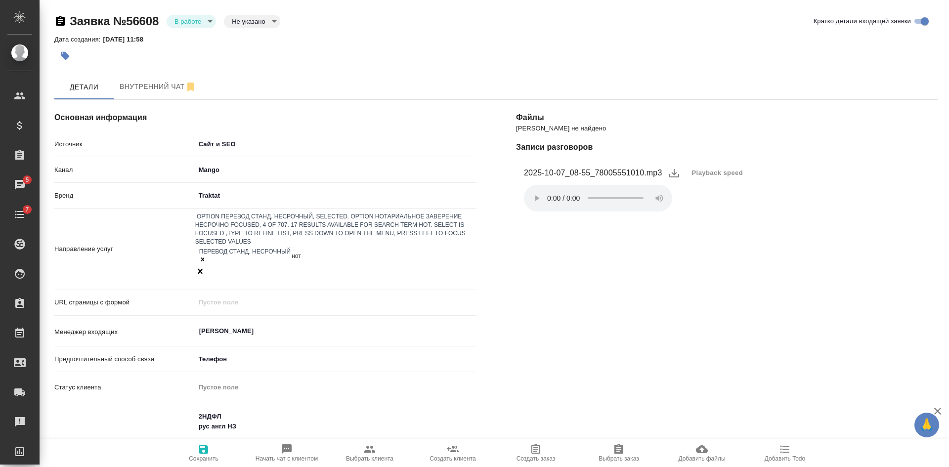
type input "нота"
click at [214, 467] on div "Нотариальное заверение несрочно" at bounding box center [474, 473] width 949 height 12
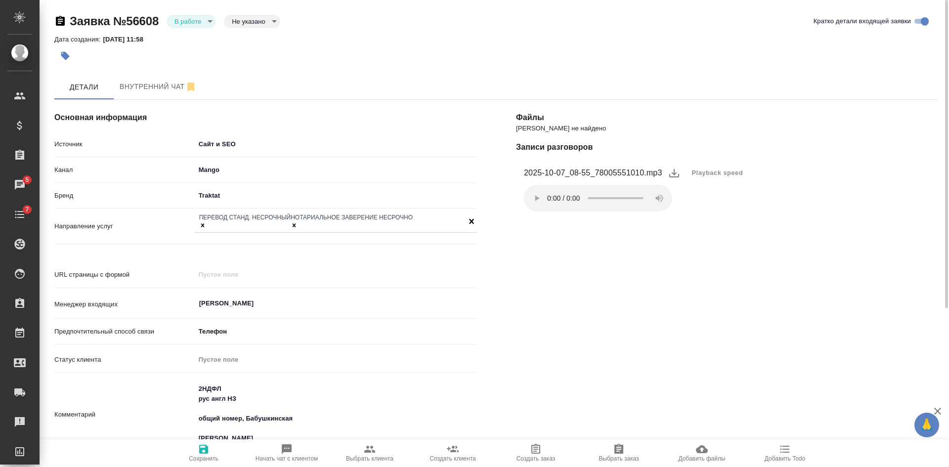
click at [210, 462] on span "Сохранить" at bounding box center [204, 458] width 30 height 7
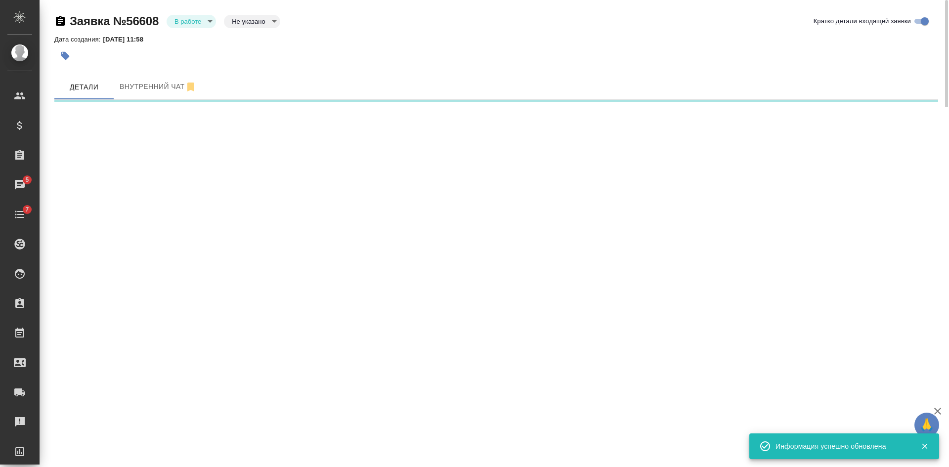
select select "RU"
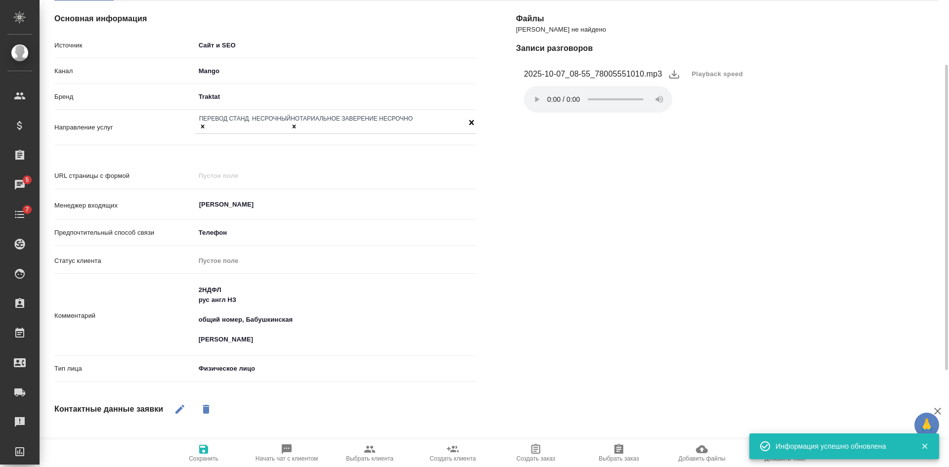
scroll to position [49, 0]
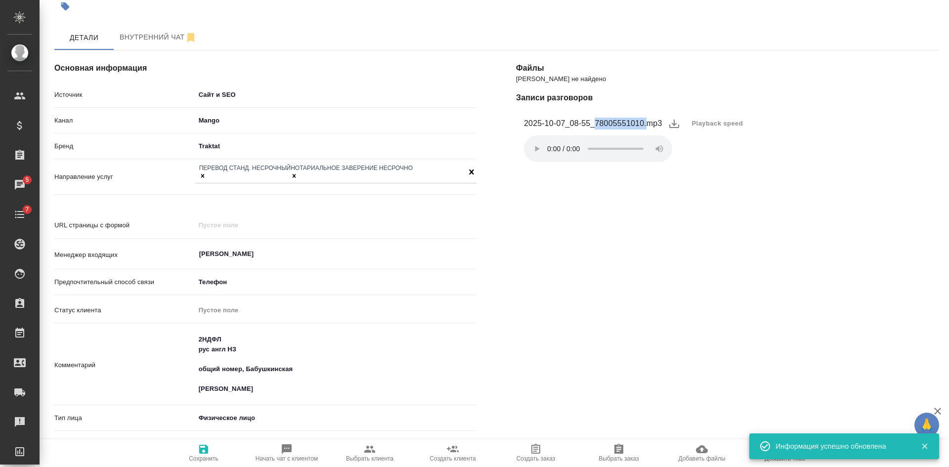
drag, startPoint x: 596, startPoint y: 122, endPoint x: 647, endPoint y: 125, distance: 50.5
click at [647, 125] on figcaption "2025-10-07_08-55_78005551010.mp3" at bounding box center [593, 124] width 138 height 12
copy figcaption "78005551010."
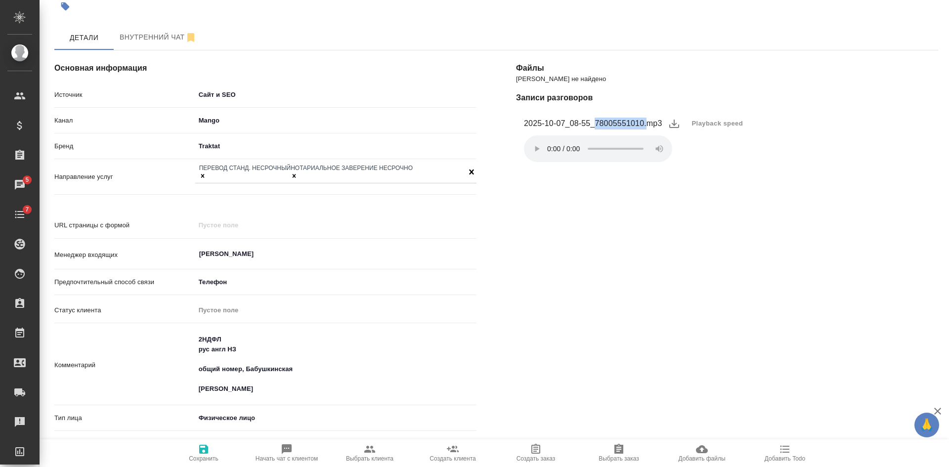
scroll to position [148, 0]
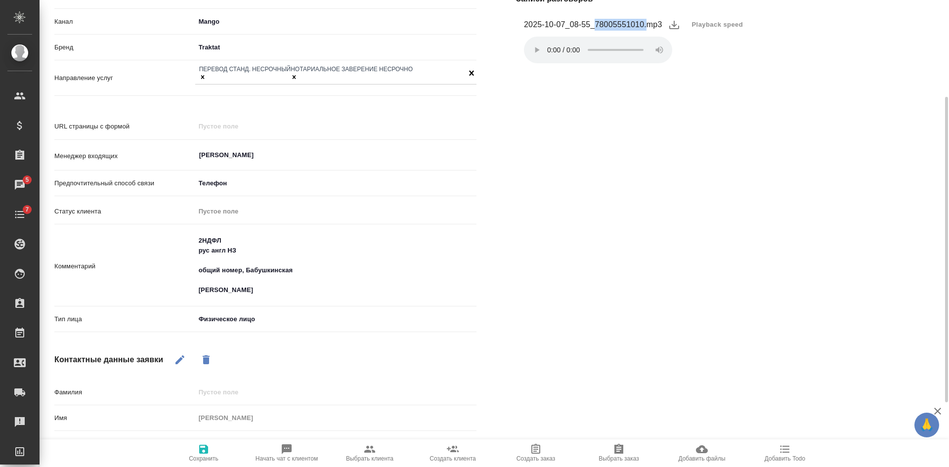
type textarea "x"
click at [253, 287] on textarea "2НДФЛ рус англ НЗ общий номер, Бабушкинская [PERSON_NAME]" at bounding box center [336, 266] width 280 height 66
type textarea "2НДФЛ рус англ НЗ общий номер, Бабушкинская [PERSON_NAME]"
type textarea "x"
type textarea "2НДФЛ рус англ НЗ общий номер, Бабушкинская [PERSON_NAME]"
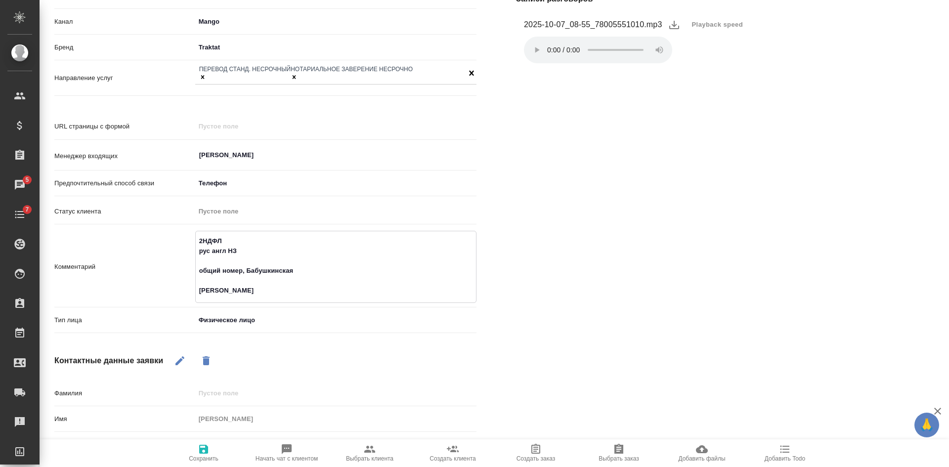
type textarea "x"
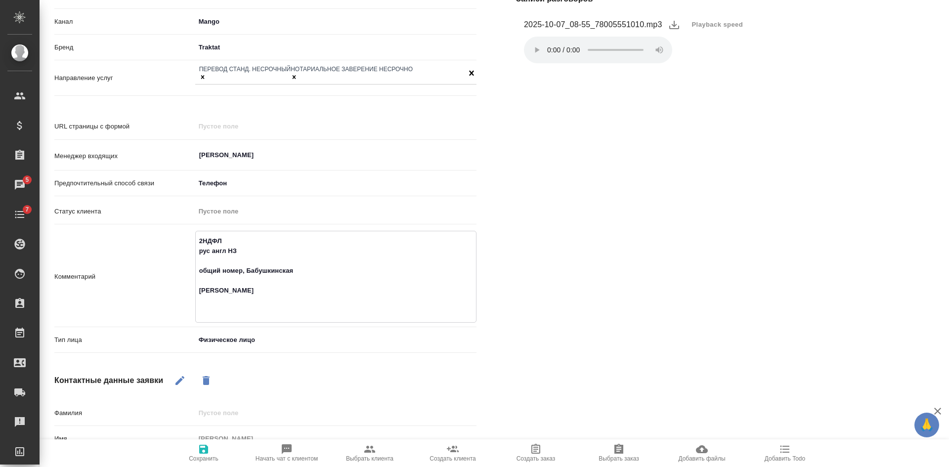
type textarea "2НДФЛ рус англ НЗ общий номер, Бабушкинская [PERSON_NAME] п"
type textarea "x"
type textarea "2НДФЛ рус англ НЗ общий номер, Бабушкинская [PERSON_NAME] пр"
type textarea "x"
type textarea "2НДФЛ рус англ НЗ общий номер, Бабушкинская [PERSON_NAME] прям"
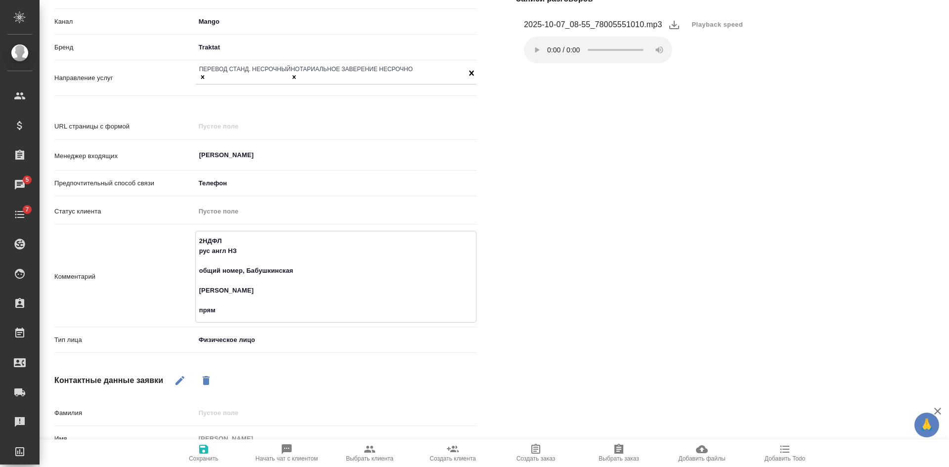
type textarea "x"
type textarea "2НДФЛ рус англ НЗ общий номер, Бабушкинская [PERSON_NAME] прямой"
type textarea "x"
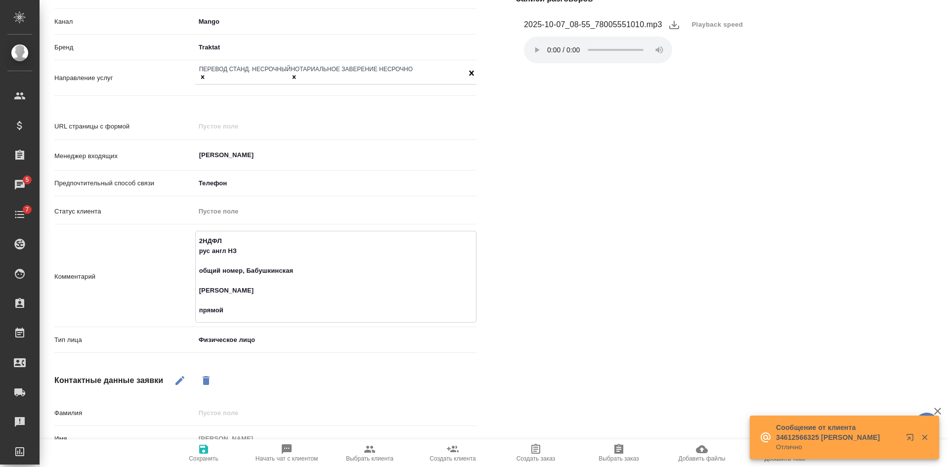
type textarea "2НДФЛ рус англ НЗ общий номер, Бабушкинская [PERSON_NAME] прямой"
type textarea "x"
type textarea "2НДФЛ рус англ НЗ общий номер, Бабушкинская [PERSON_NAME] прямой н"
type textarea "x"
type textarea "2НДФЛ рус англ НЗ общий номер, Бабушкинская [PERSON_NAME] прямой но"
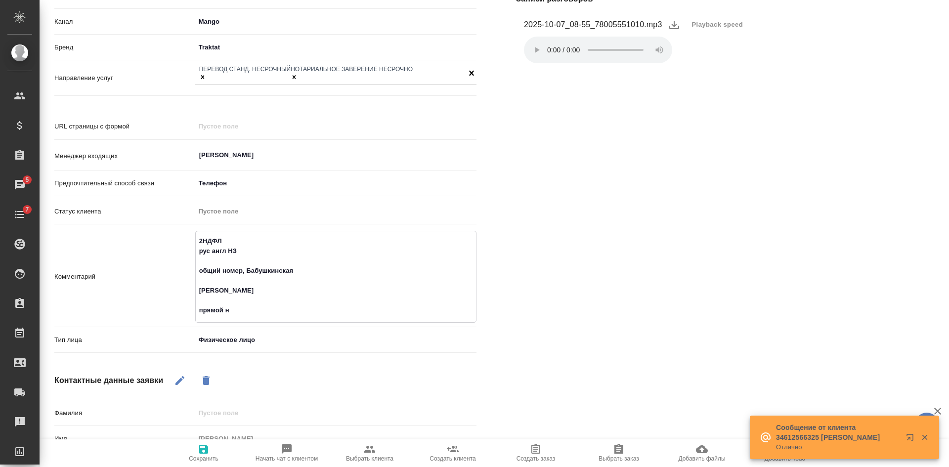
type textarea "x"
type textarea "2НДФЛ рус англ НЗ общий номер, Бабушкинская [PERSON_NAME] прямой ном"
type textarea "x"
type textarea "2НДФЛ рус англ НЗ общий номер, Бабушкинская [PERSON_NAME] прямой номер"
type textarea "x"
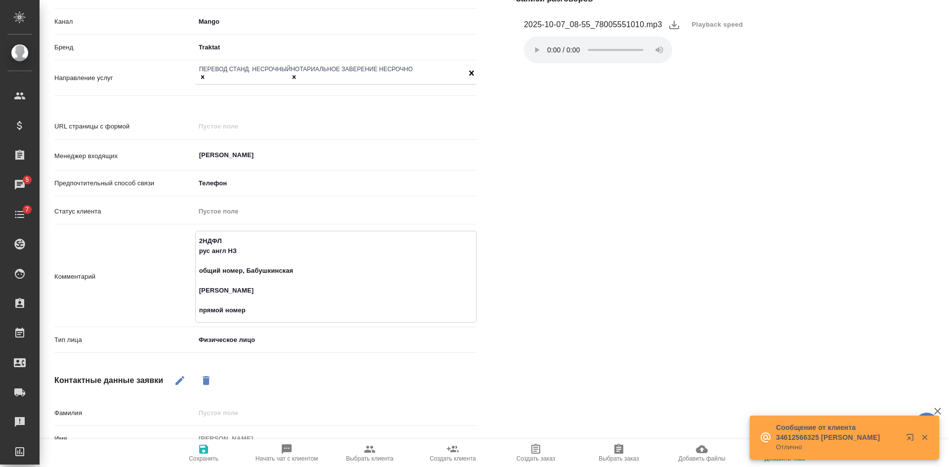
type textarea "2НДФЛ рус англ НЗ общий номер, Бабушкинская [PERSON_NAME] прямой номер"
type textarea "x"
type textarea "2НДФЛ рус англ НЗ общий номер, Бабушкинская [PERSON_NAME] прямой номер не"
type textarea "x"
type textarea "2НДФЛ рус англ НЗ общий номер, Бабушкинская [PERSON_NAME] прямой номер неи"
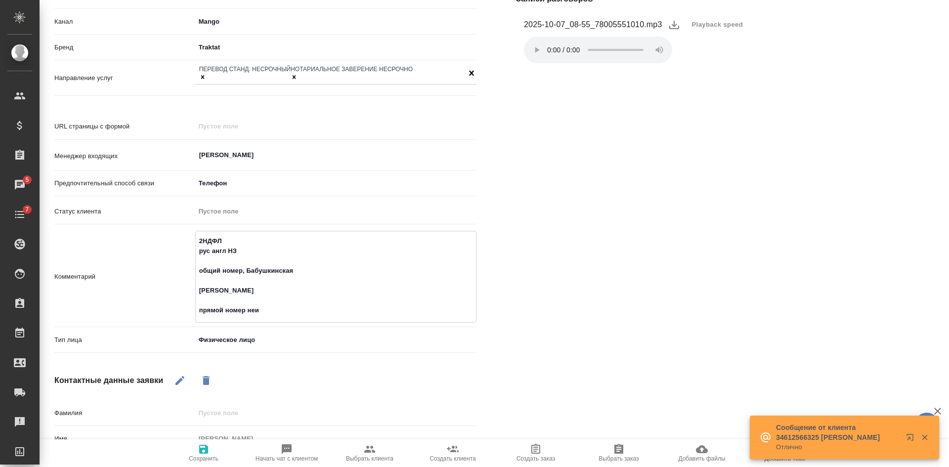
type textarea "x"
type textarea "2НДФЛ рус англ НЗ общий номер, Бабушкинская [PERSON_NAME] прямой номер неиз"
type textarea "x"
type textarea "2НДФЛ рус англ НЗ общий номер, Бабушкинская [PERSON_NAME] прямой номер неизв"
type textarea "x"
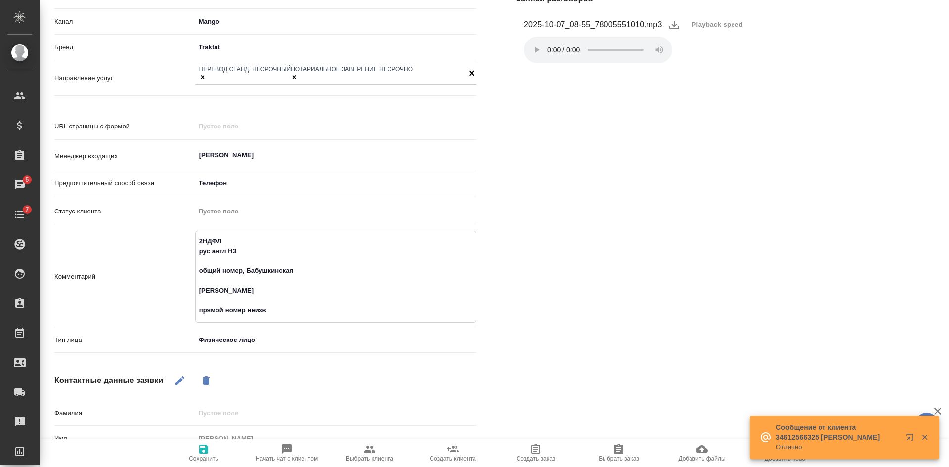
type textarea "2НДФЛ рус англ НЗ общий номер, Бабушкинская [PERSON_NAME] прямой номер неизве"
type textarea "x"
type textarea "2НДФЛ рус англ НЗ общий номер, Бабушкинская [PERSON_NAME] прямой номер неизвес"
type textarea "x"
type textarea "2НДФЛ рус англ НЗ общий номер, Бабушкинская [PERSON_NAME] прямой номер неизвест"
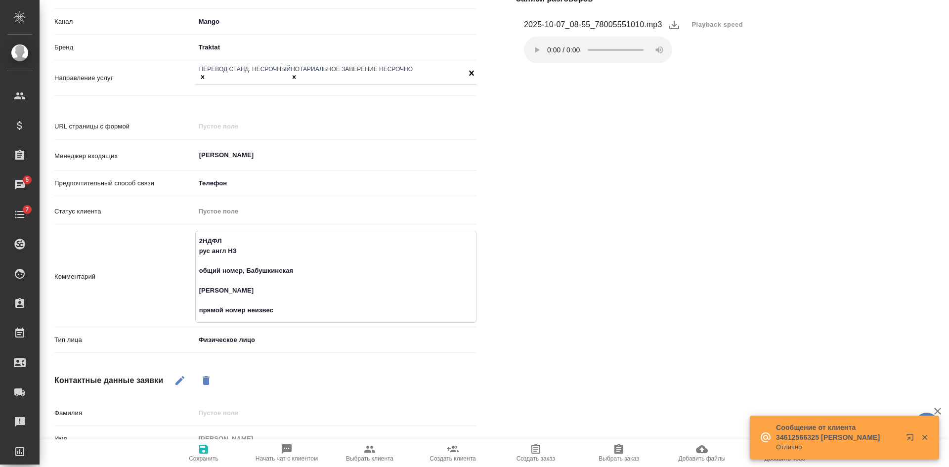
type textarea "x"
type textarea "2НДФЛ рус англ НЗ общий номер, Бабушкинская [PERSON_NAME] прямой номер неизвесте"
type textarea "x"
type textarea "2НДФЛ рус англ НЗ общий номер, Бабушкинская [PERSON_NAME] прямой номер неизвест…"
type textarea "x"
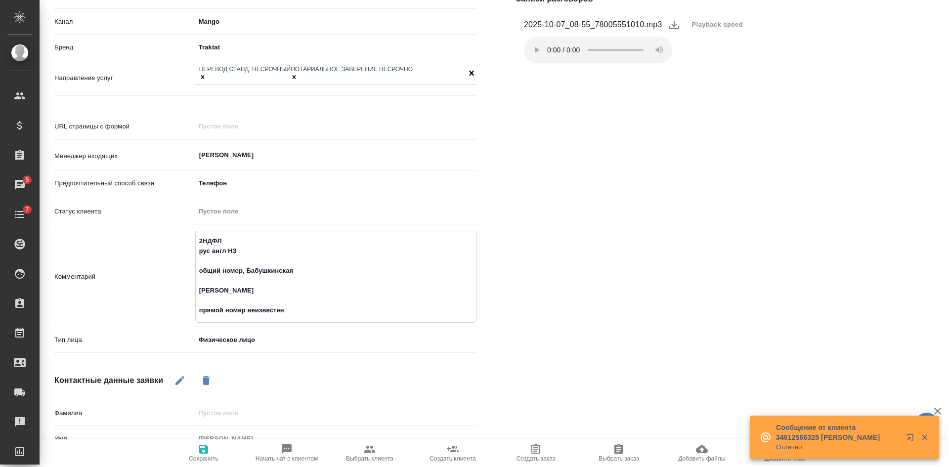
type textarea "2НДФЛ рус англ НЗ общий номер, Бабушкинская [PERSON_NAME] прямой номер неизвест…"
type textarea "x"
type textarea "2НДФЛ рус англ НЗ общий номер, Бабушкинская [PERSON_NAME] прямой номер неизвест…"
type textarea "x"
type textarea "2НДФЛ рус англ НЗ общий номер, Бабушкинская [PERSON_NAME] прямой номер неизвест…"
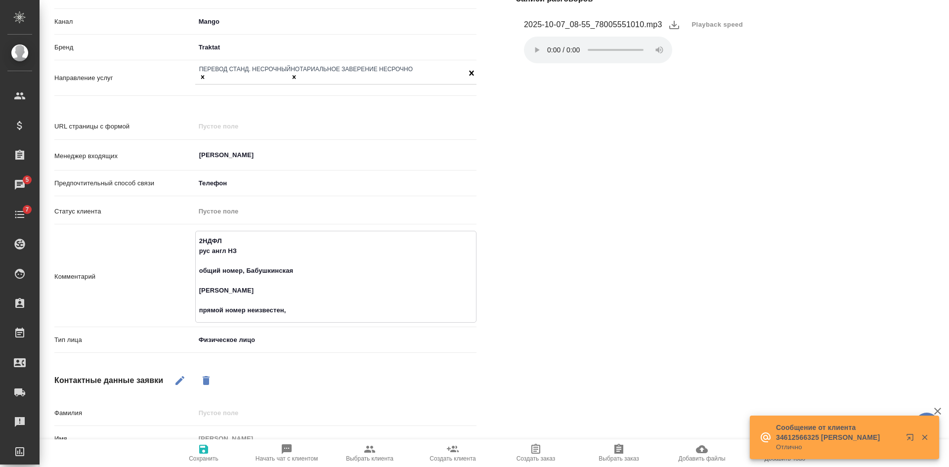
type textarea "x"
type textarea "2НДФЛ рус англ НЗ общий номер, Бабушкинская [PERSON_NAME] прямой номер неизвест…"
type textarea "x"
type textarea "2НДФЛ рус англ НЗ общий номер, Бабушкинская [PERSON_NAME] прямой номер неизвест…"
type textarea "x"
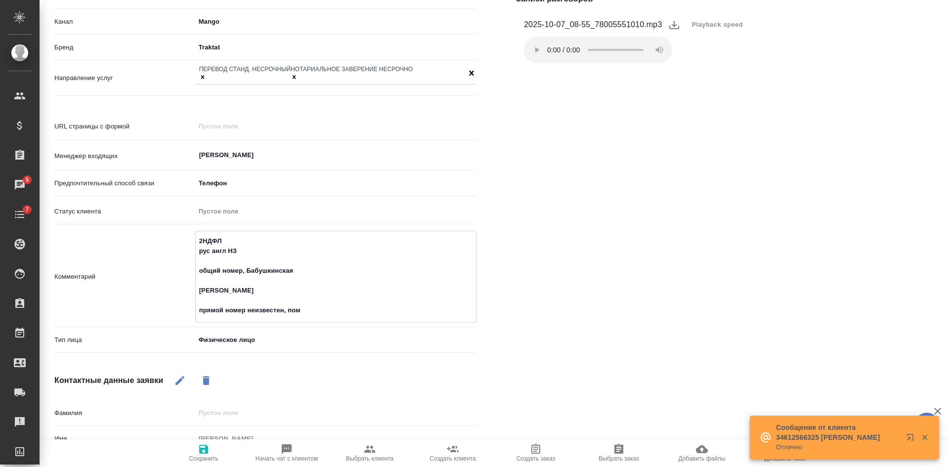
type textarea "2НДФЛ рус англ НЗ общий номер, Бабушкинская [PERSON_NAME] прямой номер неизвест…"
type textarea "x"
type textarea "2НДФЛ рус англ НЗ общий номер, Бабушкинская [PERSON_NAME] прямой номер неизвест…"
type textarea "x"
type textarea "2НДФЛ рус англ НЗ общий номер, Бабушкинская [PERSON_NAME] прямой номер неизвест…"
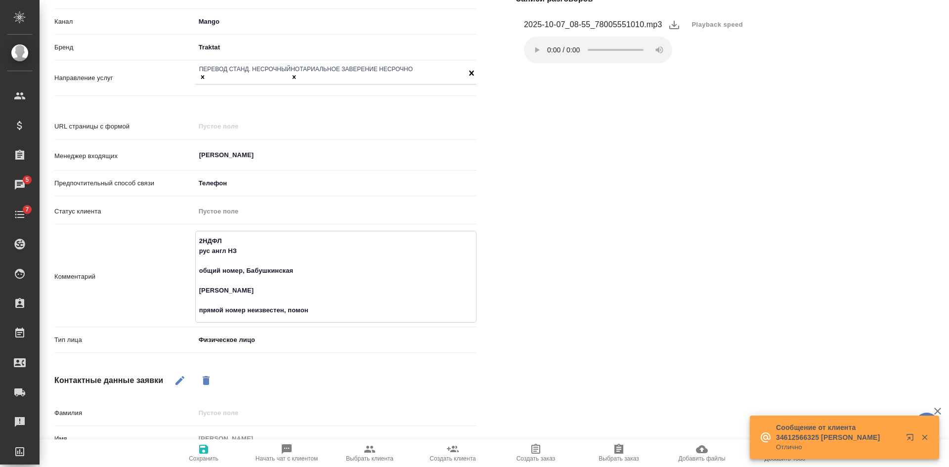
type textarea "x"
type textarea "2НДФЛ рус англ НЗ общий номер, Бабушкинская [PERSON_NAME] прямой номер неизвест…"
type textarea "x"
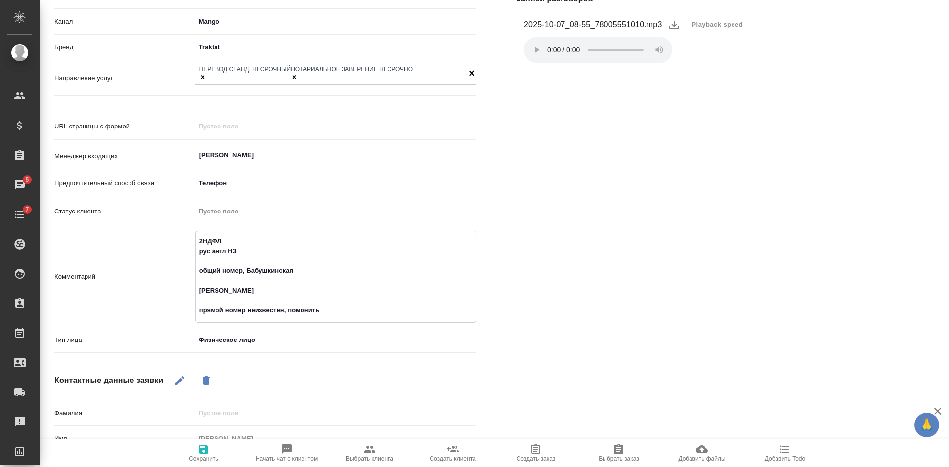
type textarea "2НДФЛ рус англ НЗ общий номер, Бабушкинская [PERSON_NAME] прямой номер неизвест…"
type textarea "x"
type textarea "2НДФЛ рус англ НЗ общий номер, Бабушкинская [PERSON_NAME] прямой номер неизвест…"
type textarea "x"
type textarea "2НДФЛ рус англ НЗ общий номер, Бабушкинская [PERSON_NAME] прямой номер неизвест…"
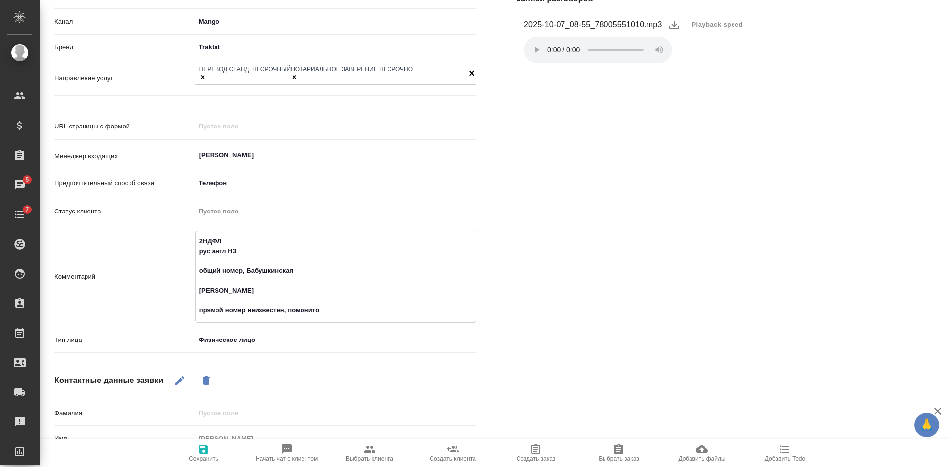
type textarea "x"
type textarea "2НДФЛ рус англ НЗ общий номер, Бабушкинская [PERSON_NAME] прямой номер неизвест…"
type textarea "x"
type textarea "2НДФЛ рус англ НЗ общий номер, Бабушкинская [PERSON_NAME] прямой номер неизвест…"
type textarea "x"
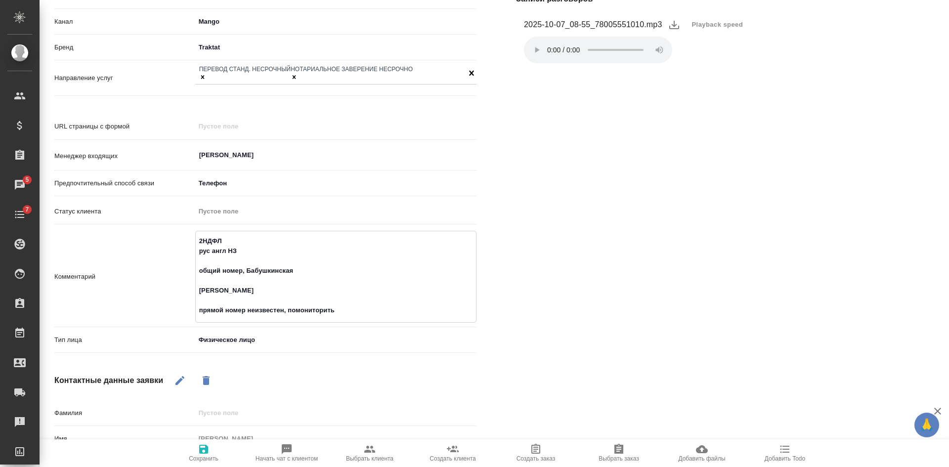
type textarea "2НДФЛ рус англ НЗ общий номер, Бабушкинская [PERSON_NAME] прямой номер неизвест…"
type textarea "x"
type textarea "2НДФЛ рус англ НЗ общий номер, Бабушкинская [PERSON_NAME] прямой номер неизвест…"
type textarea "x"
type textarea "2НДФЛ рус англ НЗ общий номер, Бабушкинская [PERSON_NAME] прямой номер неизвест…"
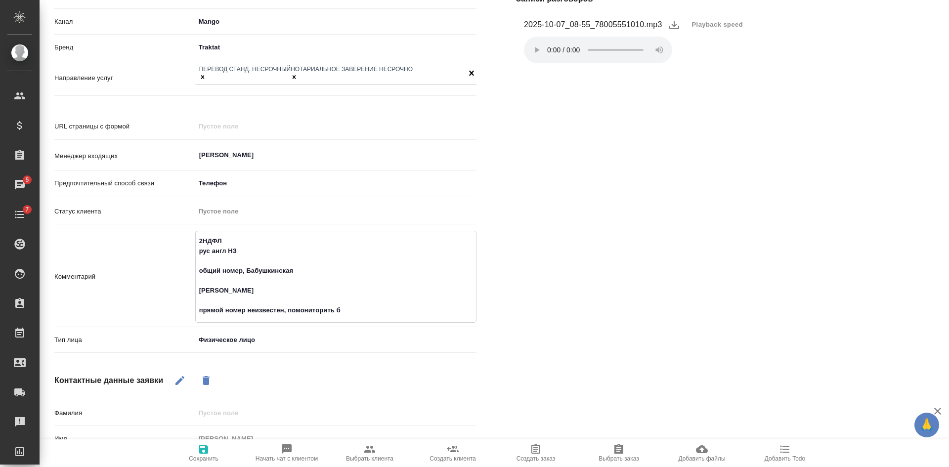
type textarea "x"
type textarea "2НДФЛ рус англ НЗ общий номер, Бабушкинская [PERSON_NAME] прямой номер неизвест…"
type textarea "x"
type textarea "2НДФЛ рус англ НЗ общий номер, Бабушкинская [PERSON_NAME] прямой номер неизвест…"
type textarea "x"
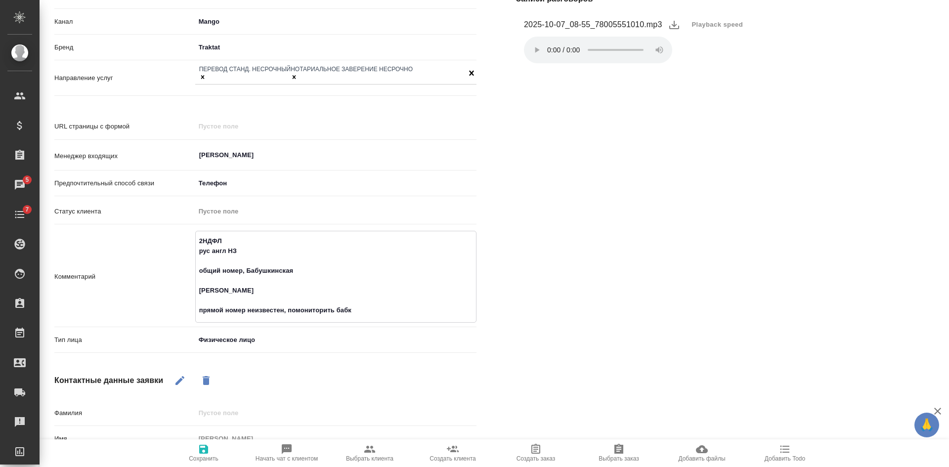
type textarea "2НДФЛ рус англ НЗ общий номер, Бабушкинская [PERSON_NAME] прямой номер неизвест…"
type textarea "x"
type textarea "2НДФЛ рус англ НЗ общий номер, Бабушкинская [PERSON_NAME] прямой номер неизвест…"
type textarea "x"
click at [208, 455] on span "Сохранить" at bounding box center [204, 458] width 30 height 7
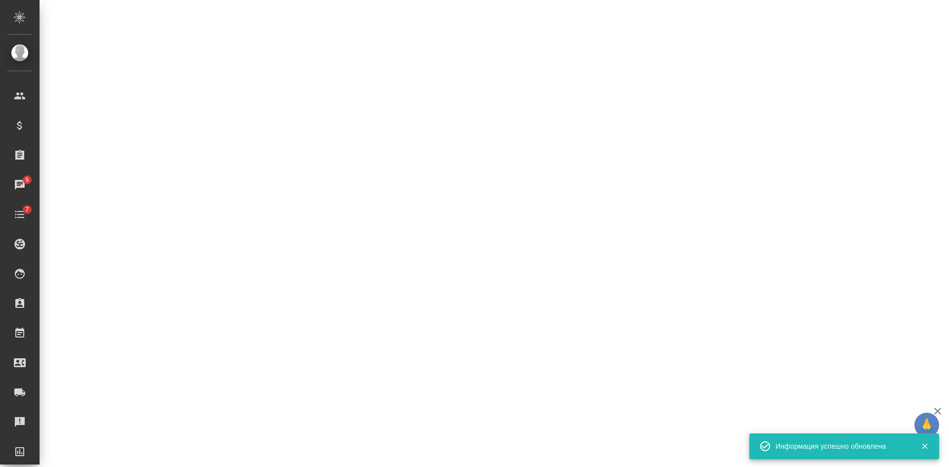
select select "RU"
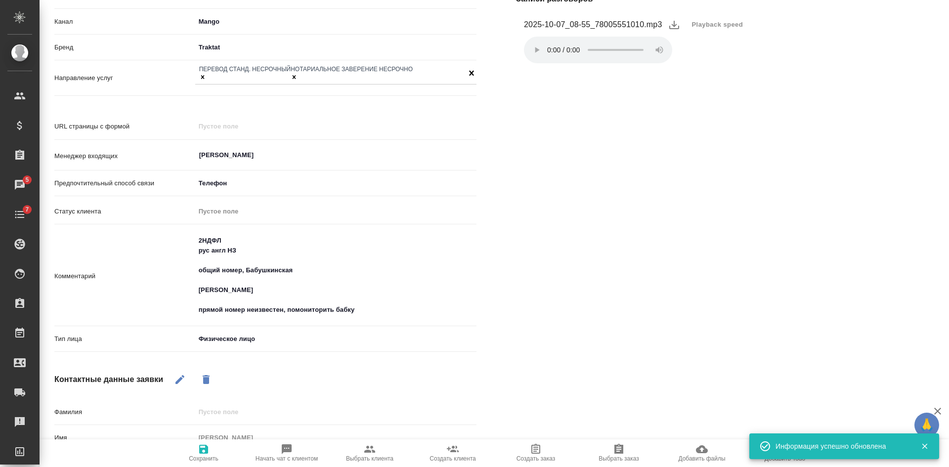
click at [923, 444] on icon "button" at bounding box center [924, 446] width 9 height 9
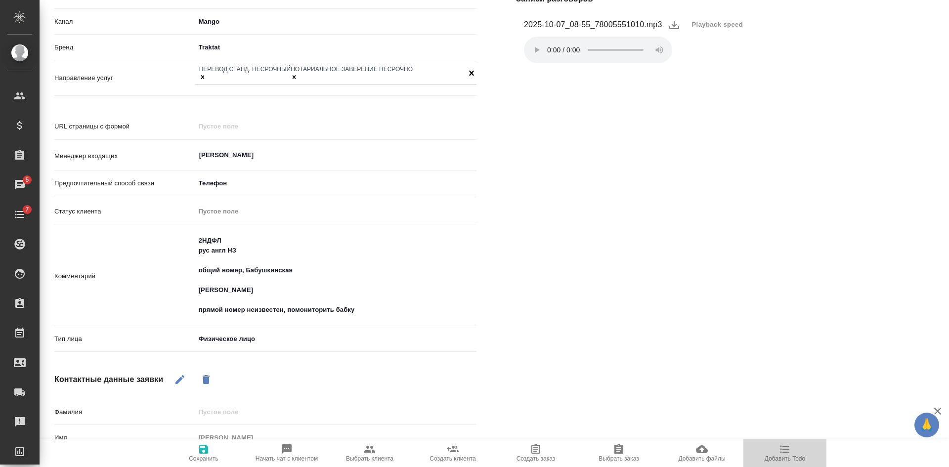
click at [792, 451] on span "Добавить Todo" at bounding box center [784, 452] width 71 height 19
type textarea "x"
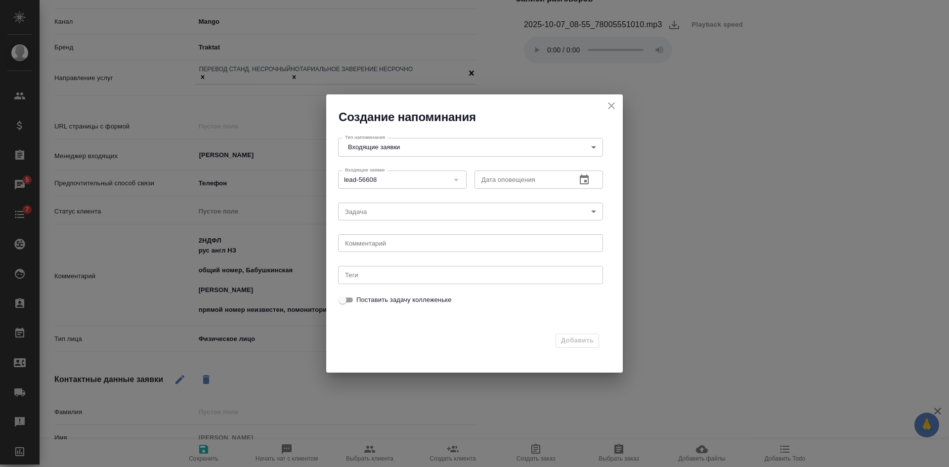
click at [588, 178] on icon "button" at bounding box center [584, 179] width 9 height 10
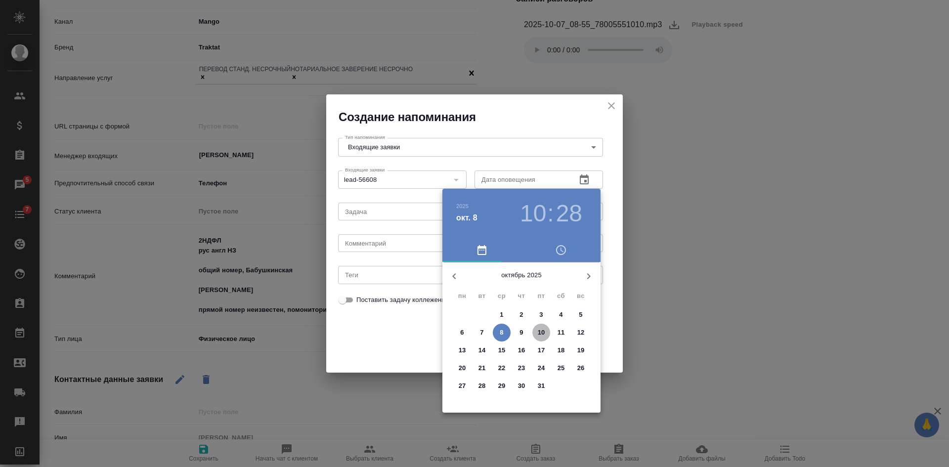
click at [538, 330] on span "10" at bounding box center [541, 333] width 18 height 10
type input "[DATE] 10:28"
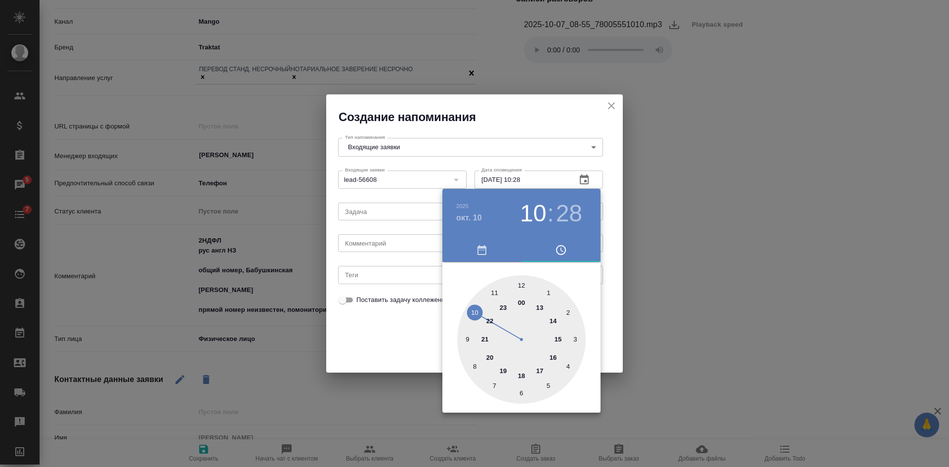
click at [379, 330] on div at bounding box center [474, 233] width 949 height 467
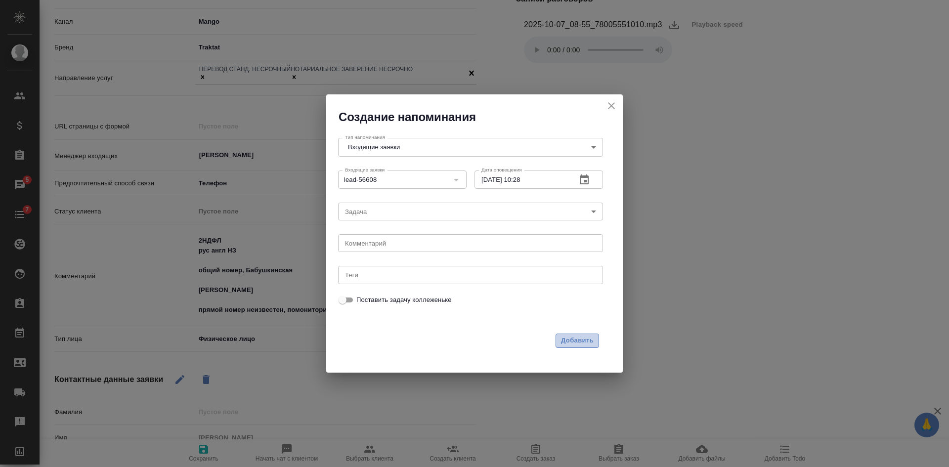
click at [569, 343] on span "Добавить" at bounding box center [577, 340] width 33 height 11
type textarea "x"
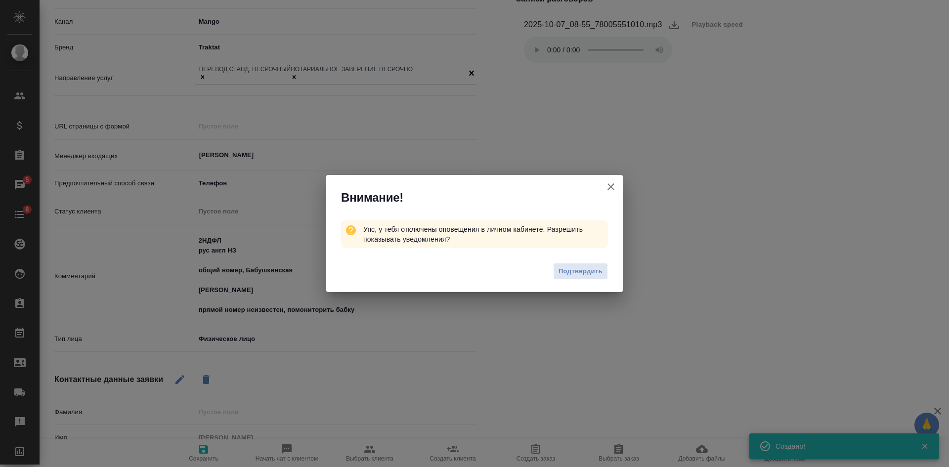
click at [609, 185] on icon "button" at bounding box center [611, 186] width 7 height 7
type textarea "x"
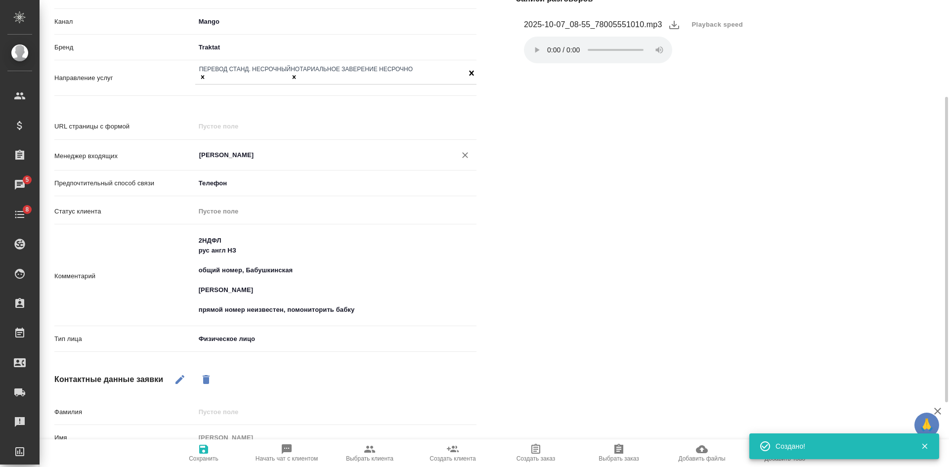
scroll to position [0, 0]
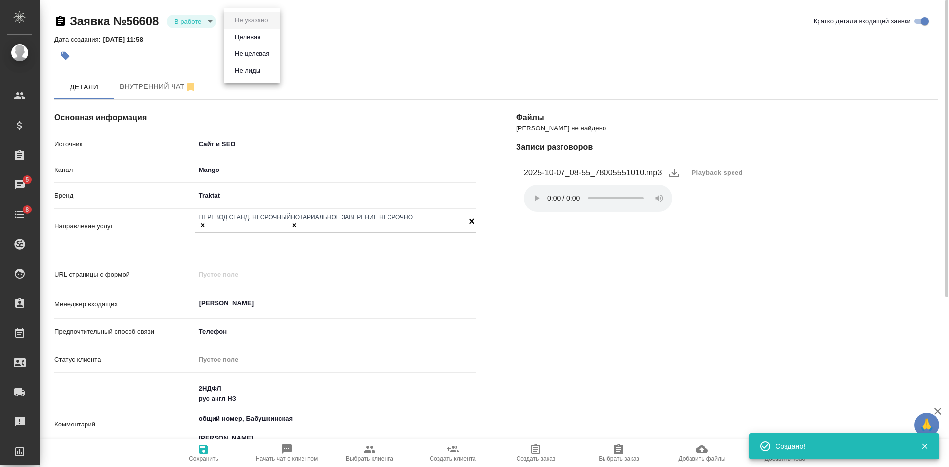
click at [236, 15] on body "🙏 .cls-1 fill:#fff; AWATERA Kasatkina Aleksandra Клиенты Спецификации Заказы 5 …" at bounding box center [474, 233] width 949 height 467
drag, startPoint x: 242, startPoint y: 34, endPoint x: 246, endPoint y: 37, distance: 5.3
click at [243, 36] on button "Целевая" at bounding box center [248, 37] width 32 height 11
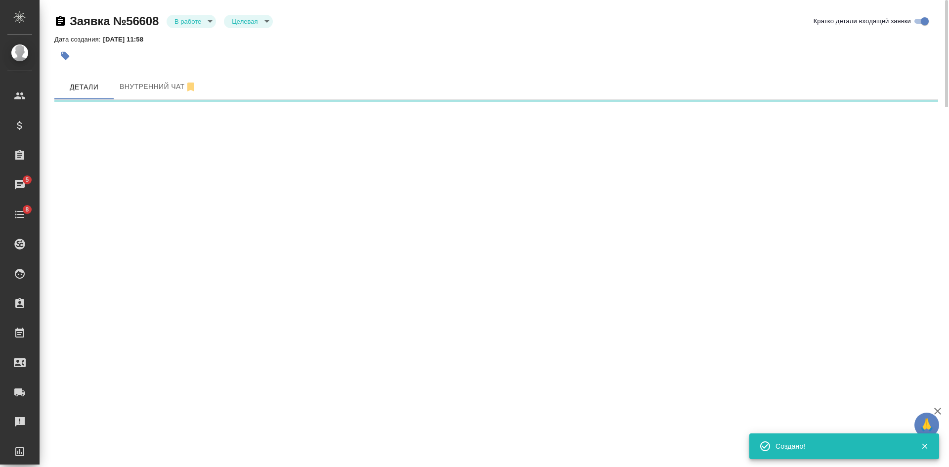
select select "RU"
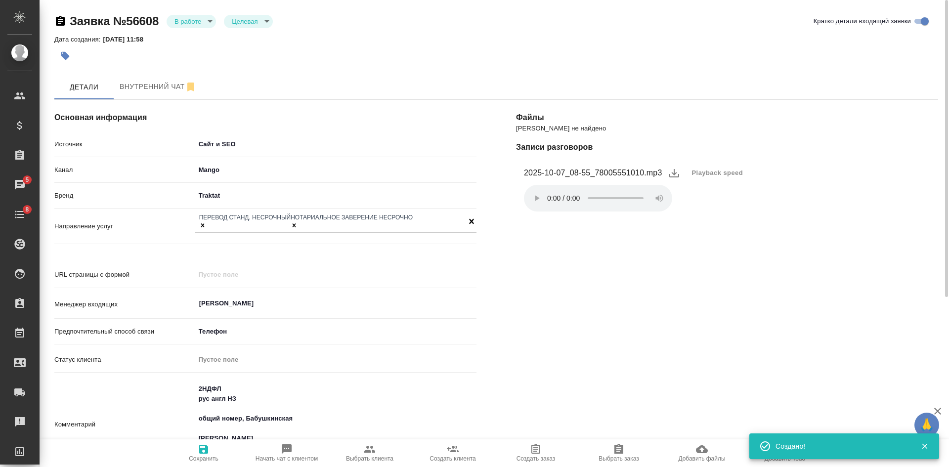
type textarea "x"
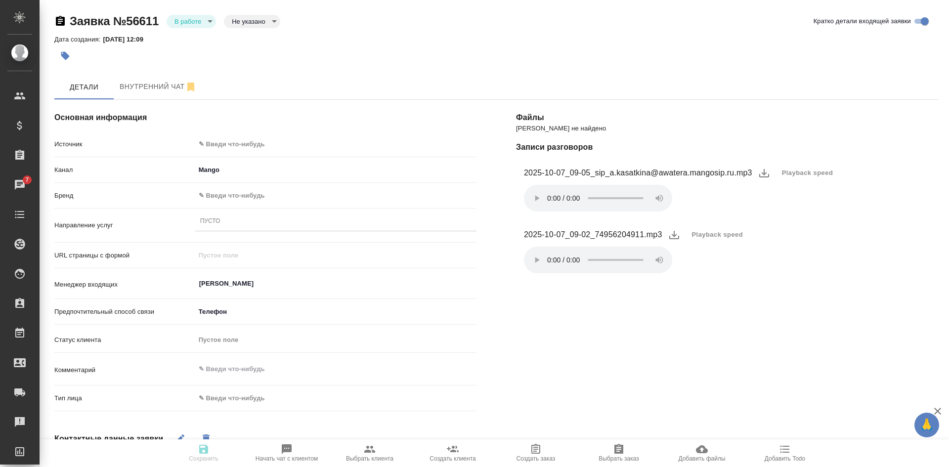
select select "RU"
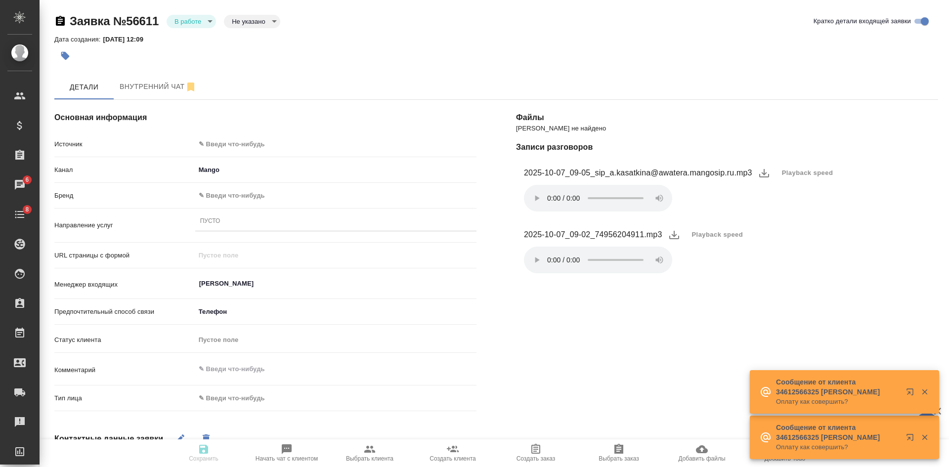
click at [258, 146] on body "🙏 .cls-1 fill:#fff; AWATERA Kasatkina Aleksandra Клиенты Спецификации Заказы 6 …" at bounding box center [474, 233] width 949 height 467
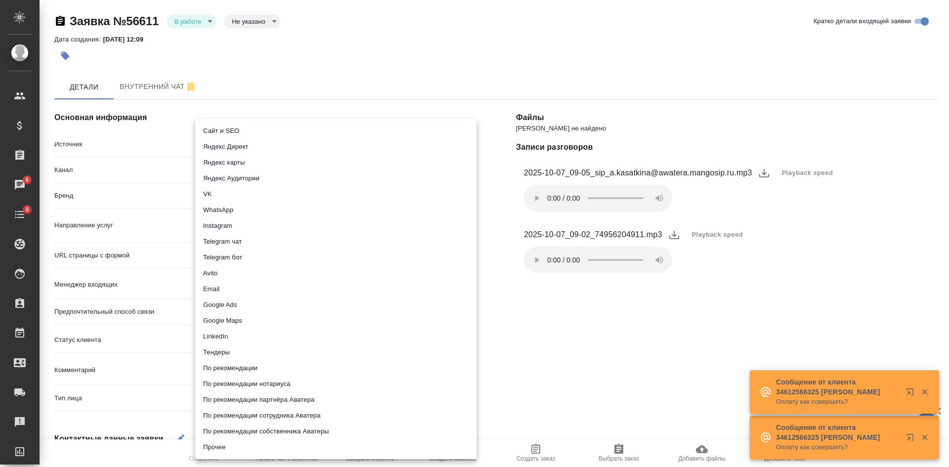
click at [226, 132] on li "Сайт и SEO" at bounding box center [335, 131] width 281 height 16
type input "seo"
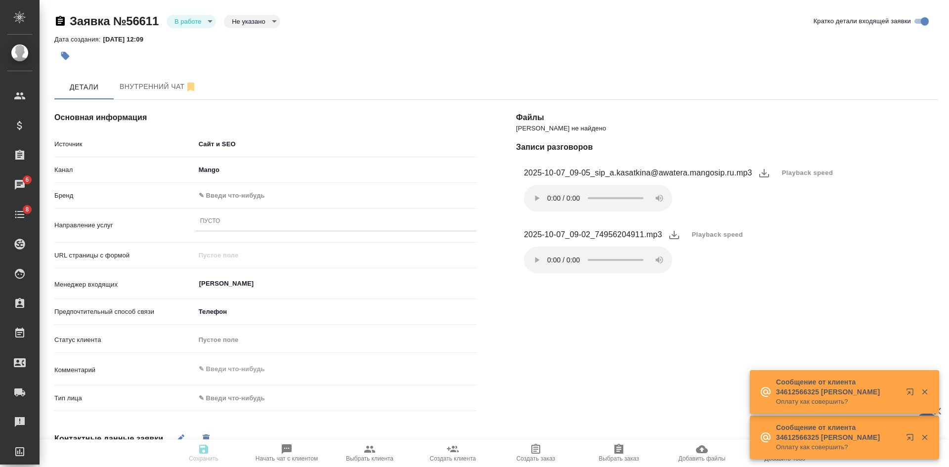
click at [825, 176] on span "Playback speed" at bounding box center [807, 173] width 51 height 10
click at [793, 213] on li "1.75" at bounding box center [794, 221] width 36 height 16
click at [220, 183] on div "Канал Mango 6374e594cd4a952bacdba9aa" at bounding box center [265, 174] width 422 height 26
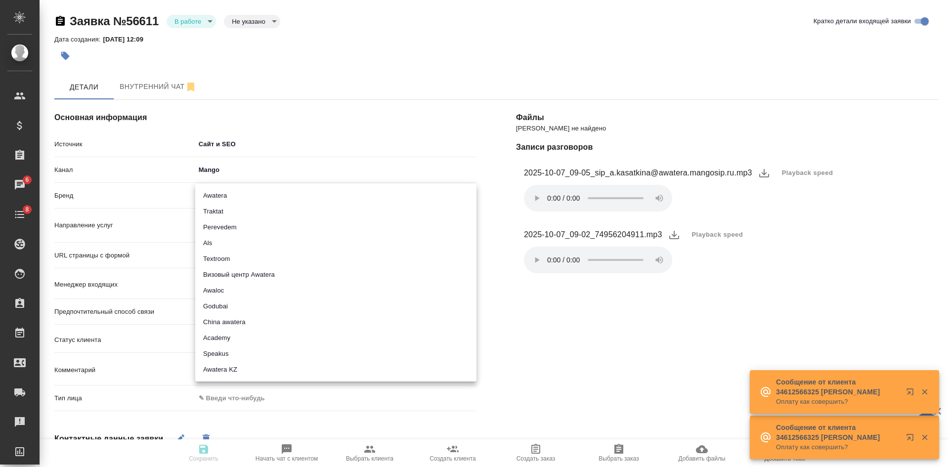
click at [220, 192] on body "🙏 .cls-1 fill:#fff; AWATERA Kasatkina Aleksandra Клиенты Спецификации Заказы 6 …" at bounding box center [474, 233] width 949 height 467
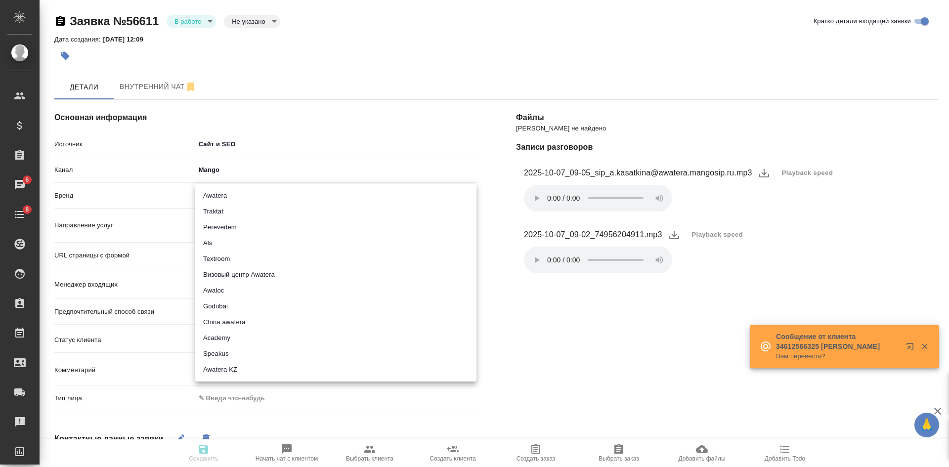
click at [539, 193] on div at bounding box center [474, 233] width 949 height 467
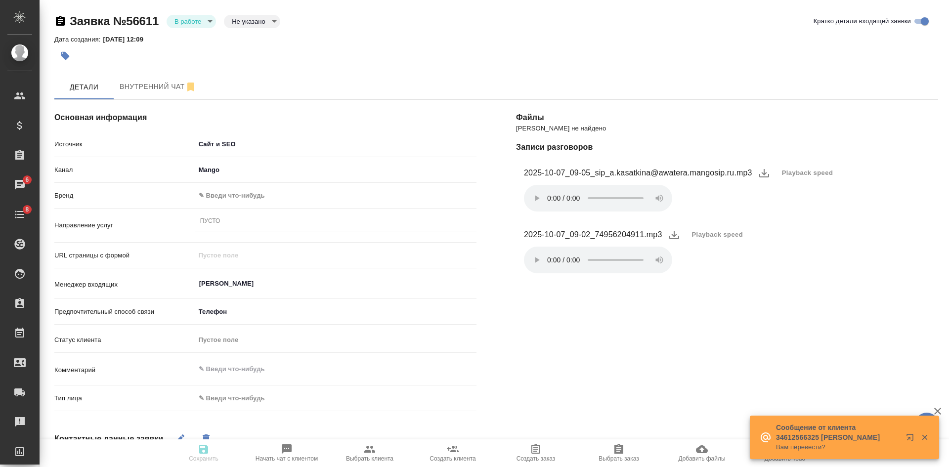
click at [269, 197] on body "🙏 .cls-1 fill:#fff; AWATERA Kasatkina Aleksandra Клиенты Спецификации Заказы 6 …" at bounding box center [474, 233] width 949 height 467
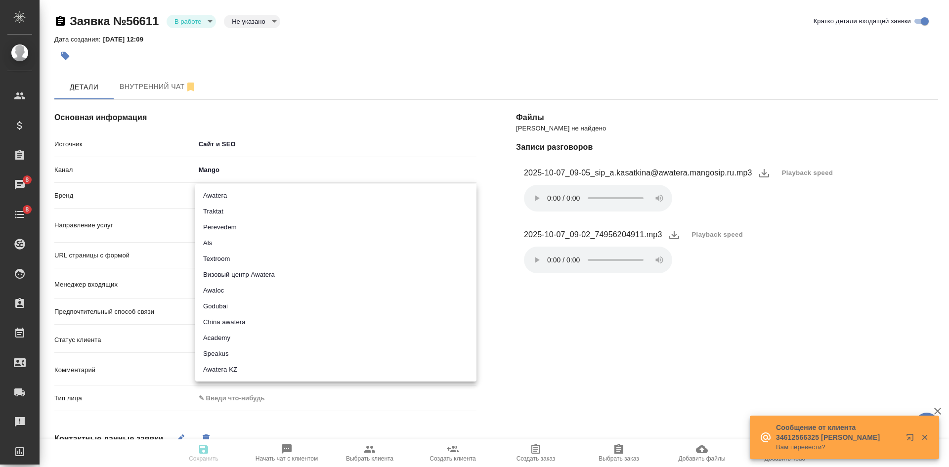
click at [233, 212] on li "Traktat" at bounding box center [335, 212] width 281 height 16
type input "traktat"
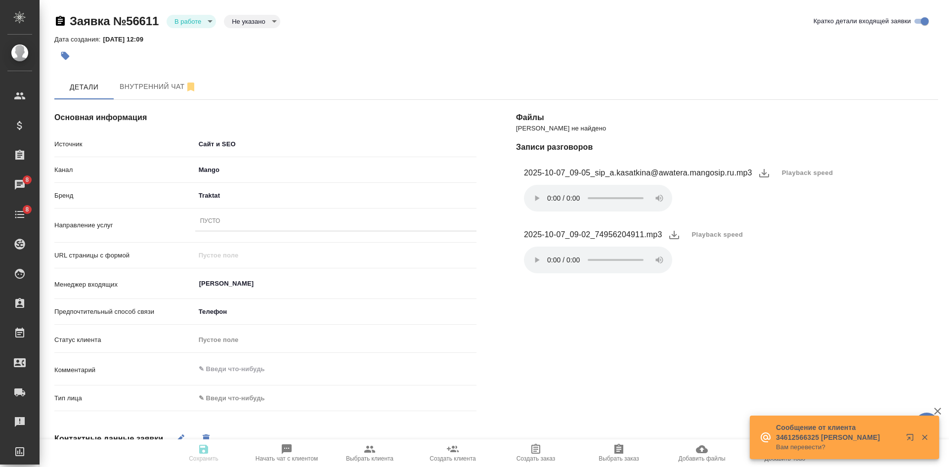
click at [220, 225] on div "Пусто" at bounding box center [335, 222] width 281 height 14
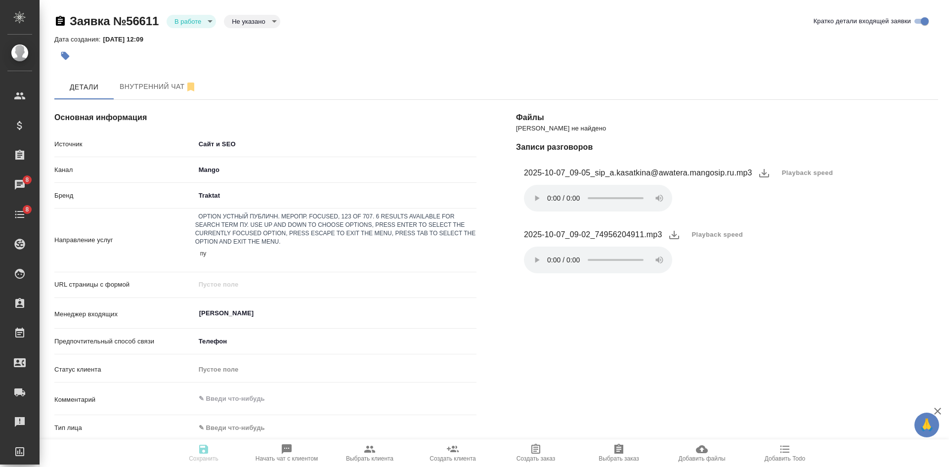
type input "пус"
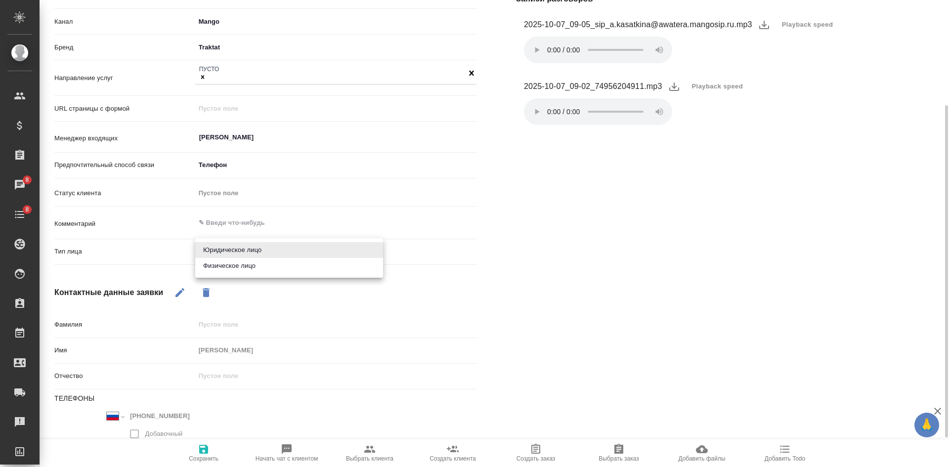
click at [237, 247] on body "🙏 .cls-1 fill:#fff; AWATERA Kasatkina Aleksandra Клиенты Спецификации Заказы 8 …" at bounding box center [474, 233] width 949 height 467
click at [232, 269] on li "Физическое лицо" at bounding box center [289, 266] width 188 height 16
click at [232, 247] on body "🙏 .cls-1 fill:#fff; AWATERA Kasatkina Aleksandra Клиенты Спецификации Заказы 8 …" at bounding box center [474, 233] width 949 height 467
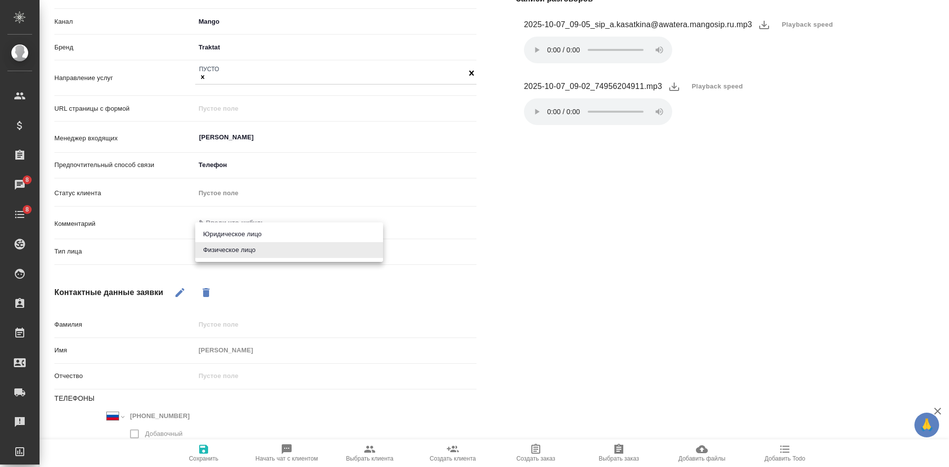
click at [240, 228] on li "Юридическое лицо" at bounding box center [289, 234] width 188 height 16
type input "company"
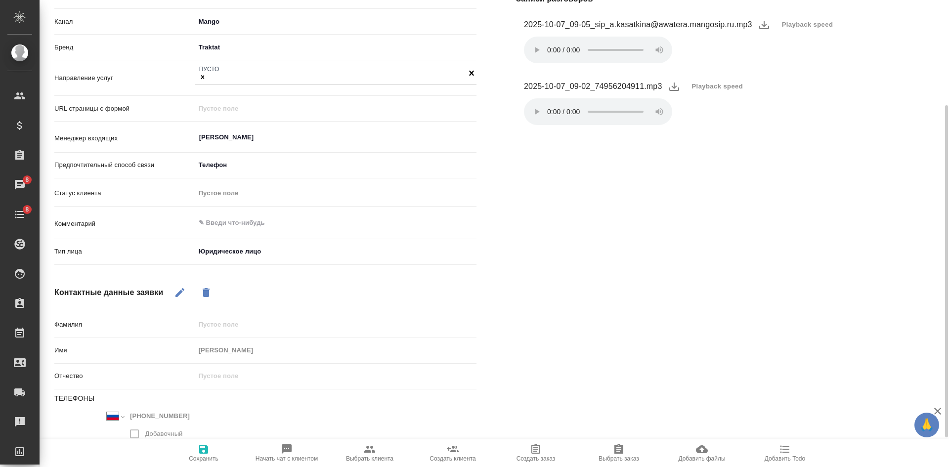
click at [208, 455] on span "Сохранить" at bounding box center [204, 458] width 30 height 7
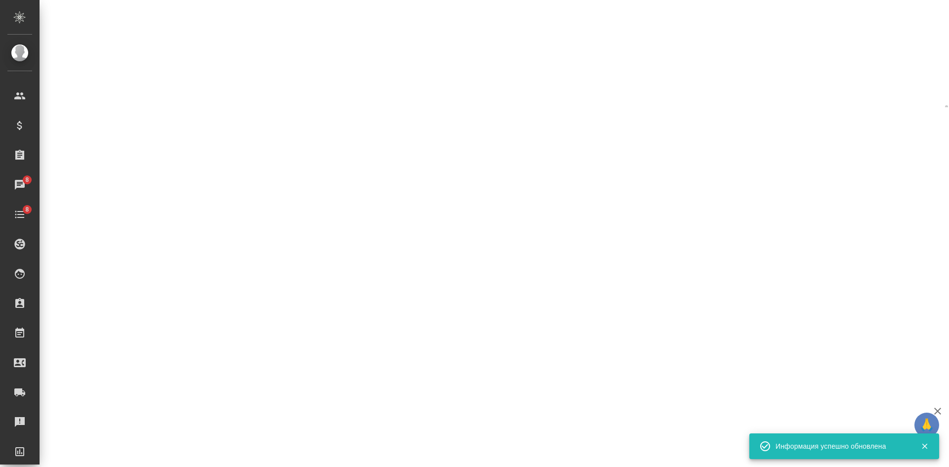
select select "RU"
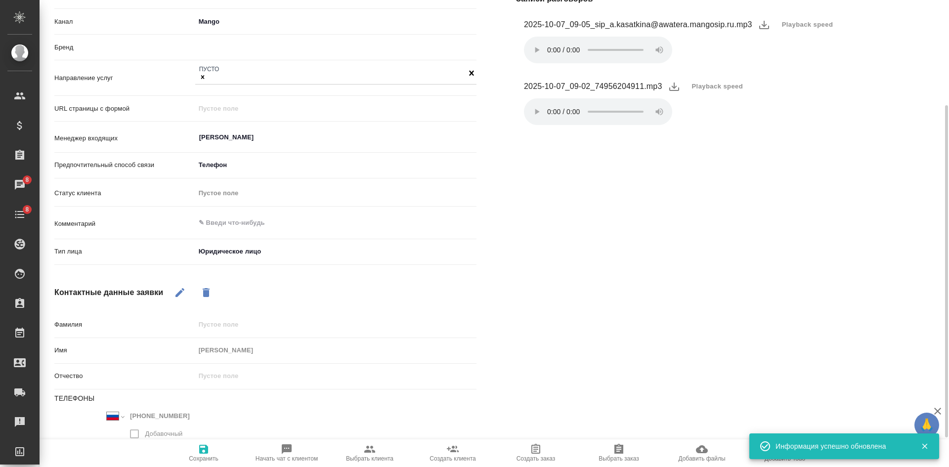
type textarea "x"
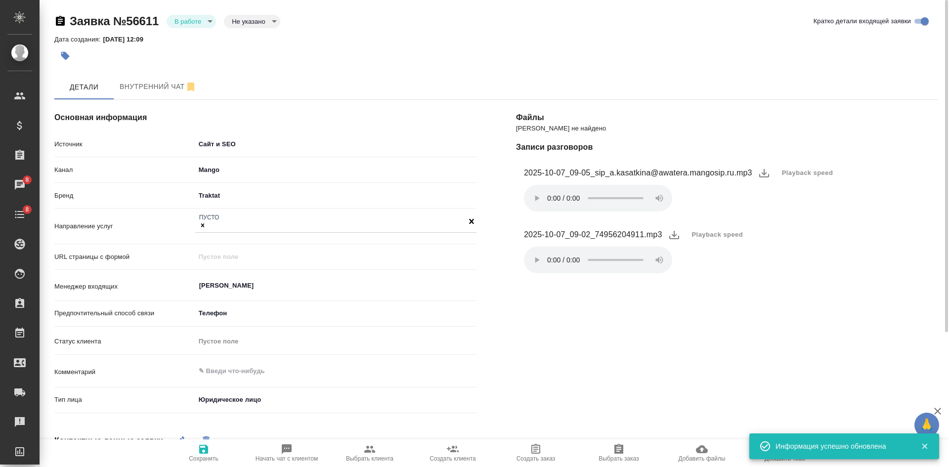
click at [185, 26] on body "🙏 .cls-1 fill:#fff; AWATERA Kasatkina Aleksandra Клиенты Спецификации Заказы 8 …" at bounding box center [474, 233] width 949 height 467
click at [185, 36] on button "Отказ" at bounding box center [185, 38] width 23 height 11
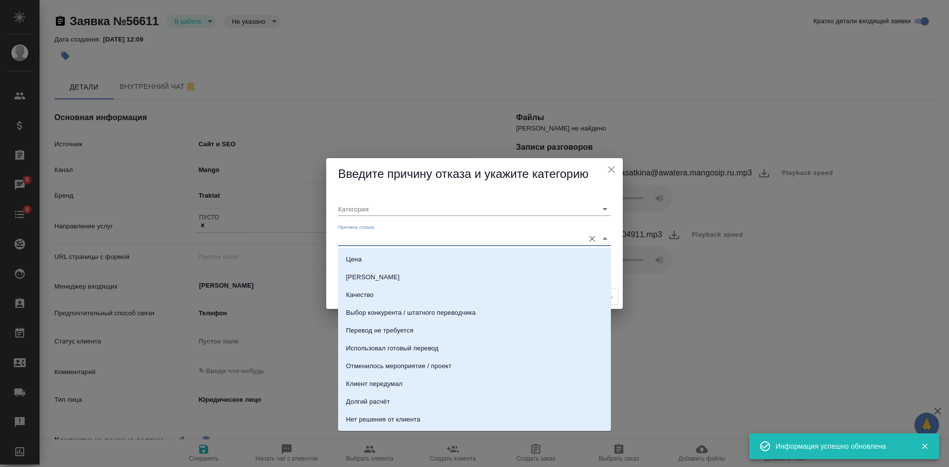
click at [360, 240] on input "Причина отказа" at bounding box center [458, 238] width 241 height 13
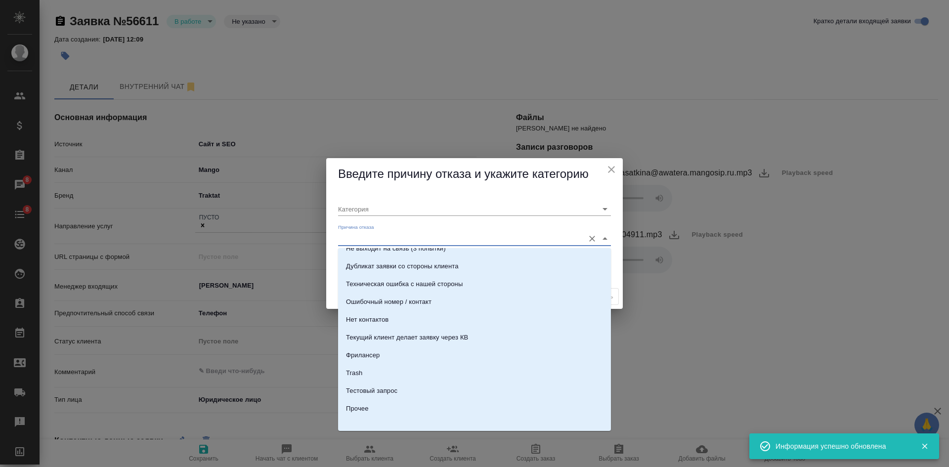
scroll to position [301, 0]
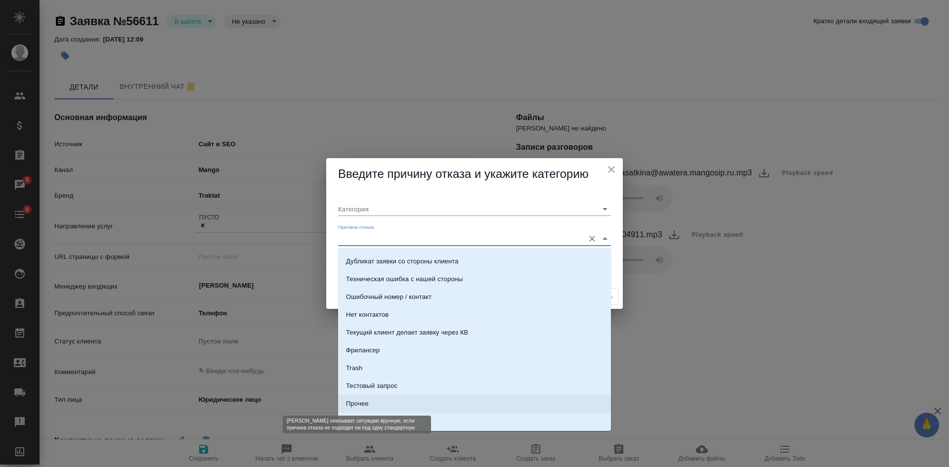
drag, startPoint x: 360, startPoint y: 399, endPoint x: 377, endPoint y: 306, distance: 95.0
click at [360, 400] on div "Прочее" at bounding box center [357, 404] width 22 height 10
type input "Прочее"
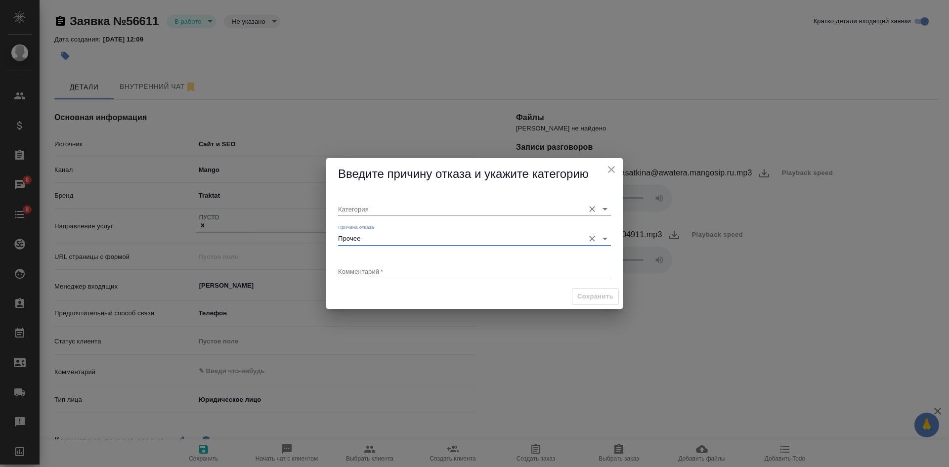
click at [363, 213] on input "Категория" at bounding box center [458, 208] width 241 height 13
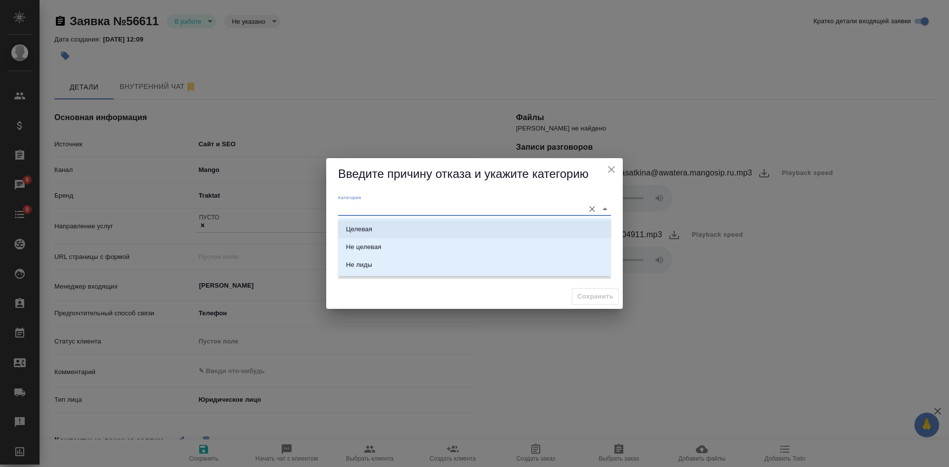
click at [359, 229] on div "Целевая" at bounding box center [359, 229] width 26 height 10
type input "Целевая"
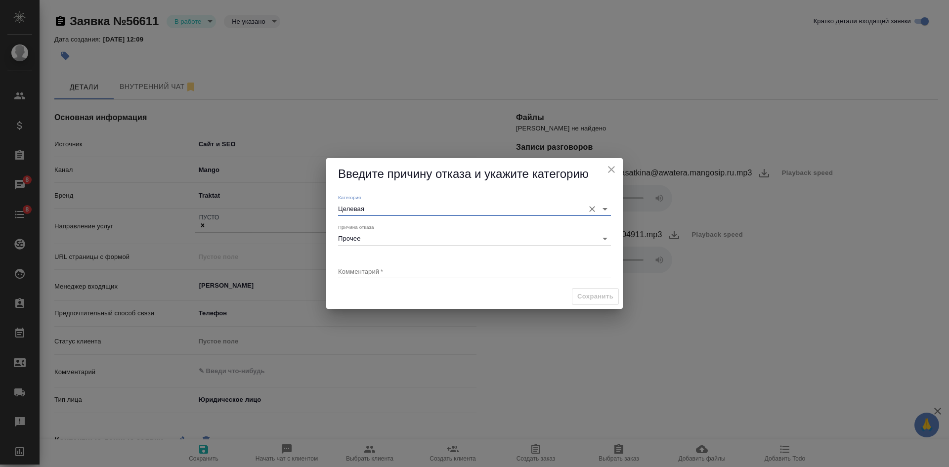
click at [356, 269] on textarea at bounding box center [474, 270] width 273 height 7
type textarea "текущий по акту сверки, НЕ делает заявку"
click at [581, 294] on span "Сохранить" at bounding box center [595, 296] width 36 height 11
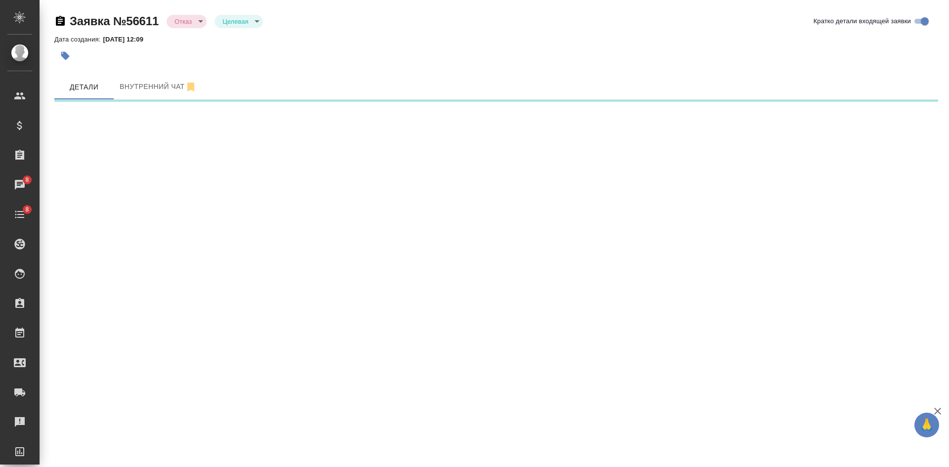
select select "RU"
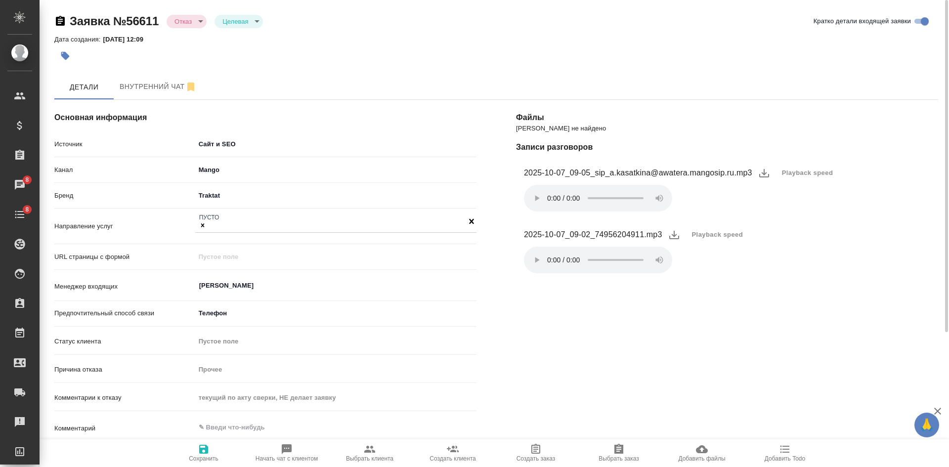
type textarea "x"
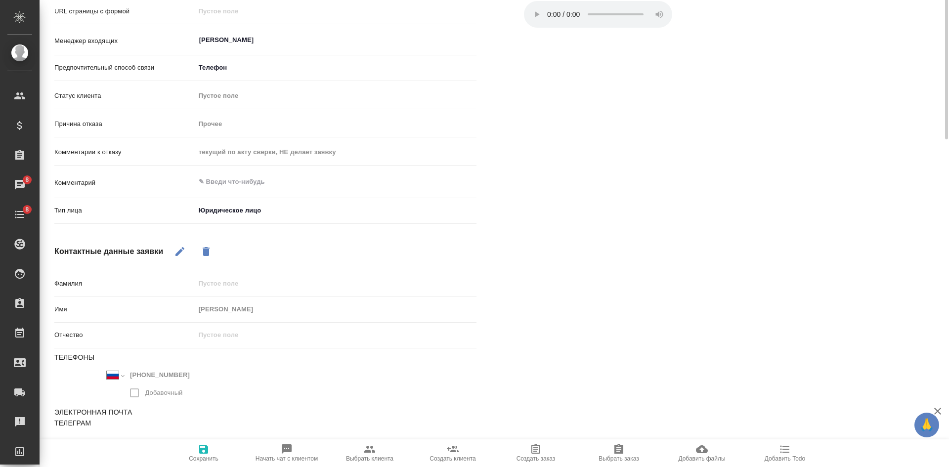
scroll to position [0, 0]
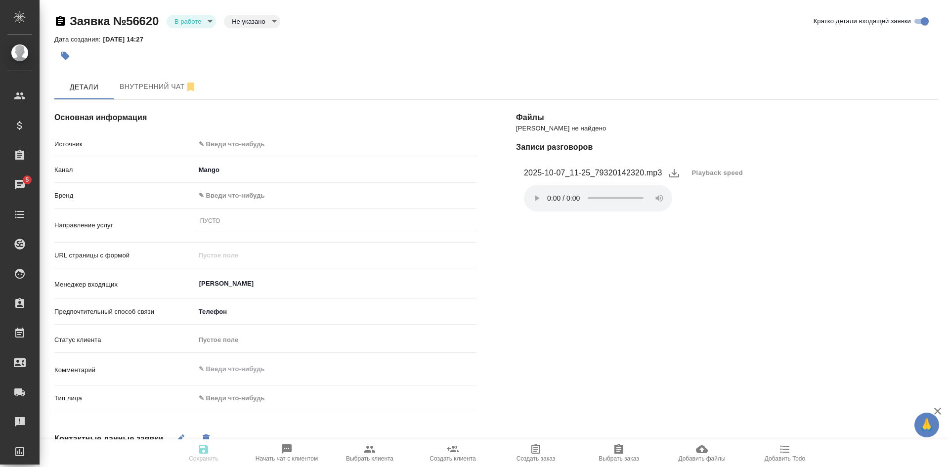
select select "RU"
click at [712, 168] on span "Playback speed" at bounding box center [717, 173] width 51 height 10
click at [705, 222] on li "1.75" at bounding box center [703, 221] width 36 height 16
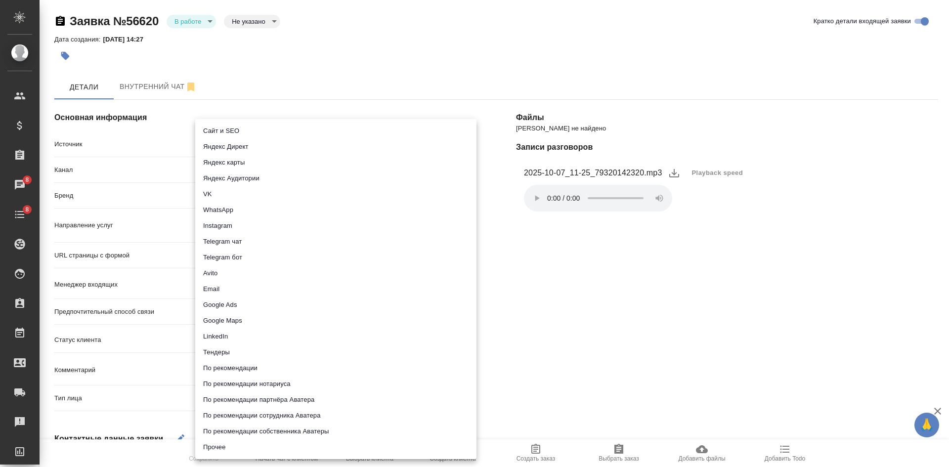
click at [242, 137] on body "🙏 .cls-1 fill:#fff; AWATERA Kasatkina Aleksandra Клиенты Спецификации Заказы 8 …" at bounding box center [474, 233] width 949 height 467
click at [224, 135] on li "Сайт и SEO" at bounding box center [335, 131] width 281 height 16
type input "seo"
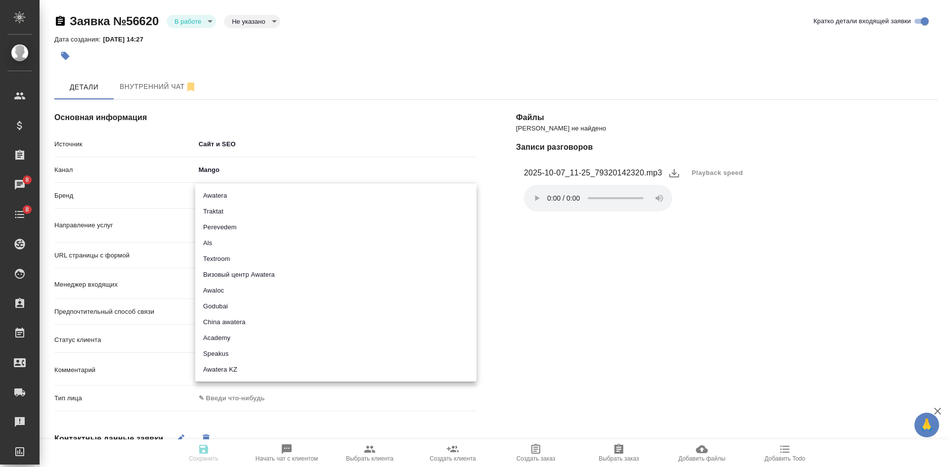
click at [229, 193] on body "🙏 .cls-1 fill:#fff; AWATERA Kasatkina Aleksandra Клиенты Спецификации Заказы 8 …" at bounding box center [474, 233] width 949 height 467
click at [222, 213] on li "Traktat" at bounding box center [335, 212] width 281 height 16
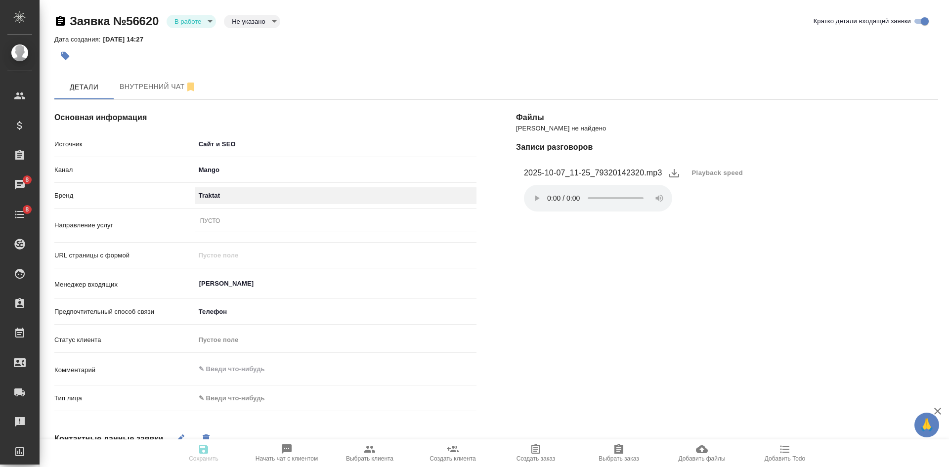
type input "traktat"
click at [235, 395] on body "🙏 .cls-1 fill:#fff; AWATERA Kasatkina Aleksandra Клиенты Спецификации Заказы 8 …" at bounding box center [474, 233] width 949 height 467
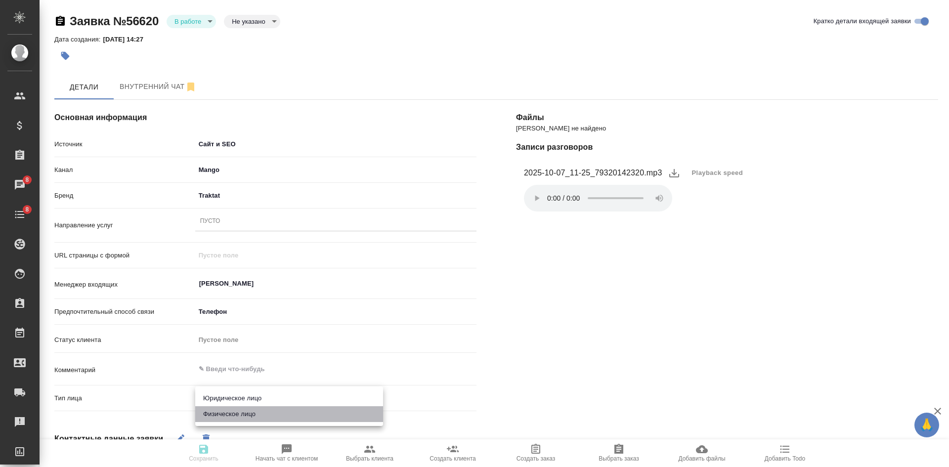
click at [230, 410] on li "Физическое лицо" at bounding box center [289, 414] width 188 height 16
type input "private"
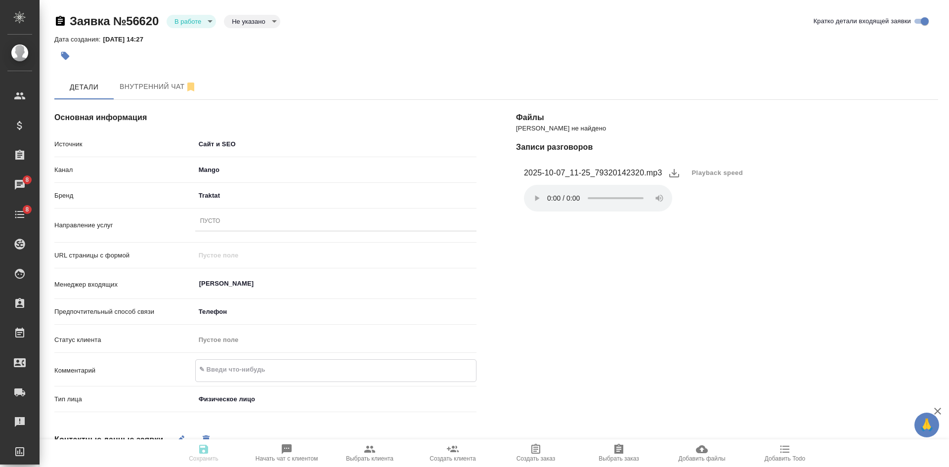
click at [236, 368] on textarea at bounding box center [336, 369] width 280 height 17
click at [221, 378] on textarea "апостиль СОР СОБ" at bounding box center [336, 379] width 280 height 37
click at [227, 378] on textarea "апостиль СОР СОБ" at bounding box center [335, 379] width 281 height 37
drag, startPoint x: 214, startPoint y: 392, endPoint x: 194, endPoint y: 383, distance: 22.3
click at [194, 383] on div "Комментарий апостиль СОР СОБ x" at bounding box center [265, 380] width 422 height 43
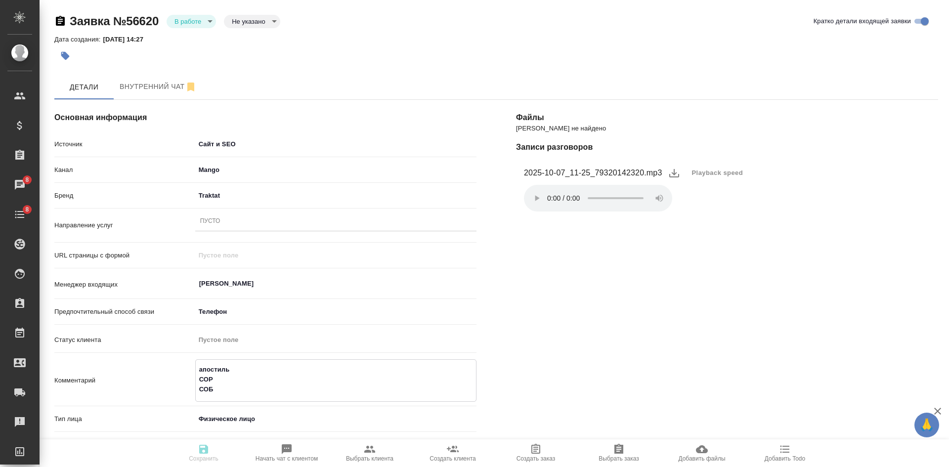
click at [224, 394] on textarea "апостиль СОР СОБ" at bounding box center [336, 379] width 280 height 37
type textarea "апостиль СОР Св о смене имени 2 справки МВД"
click at [231, 385] on textarea "апостиль СОР Св о смене имени 2 справки МВД" at bounding box center [336, 384] width 280 height 46
click at [228, 379] on textarea "апостиль СОР Св о смене имени 2 справки МВД" at bounding box center [336, 384] width 280 height 46
click at [244, 370] on textarea "апостиль СОР 2шт Св о смене имени 2 справки МВД" at bounding box center [336, 384] width 280 height 46
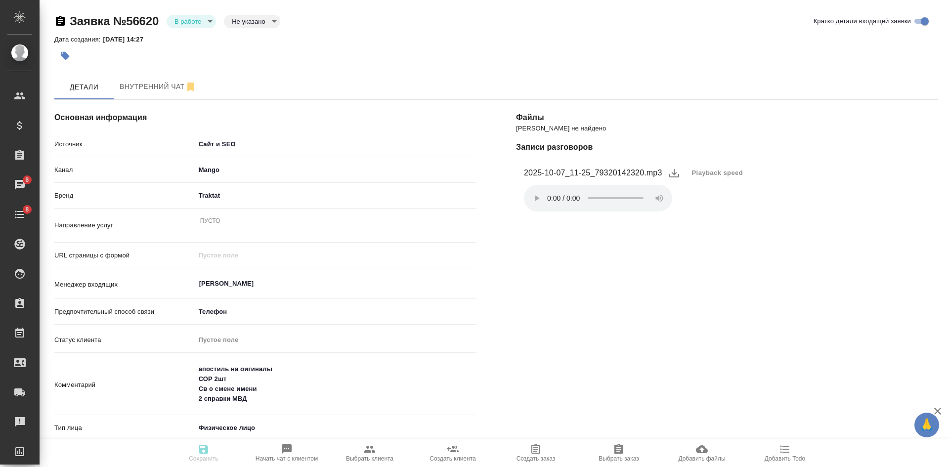
click at [266, 366] on textarea "апостиль на оигиналы СОР 2шт Св о смене имени 2 справки МВД" at bounding box center [335, 384] width 281 height 46
type textarea "апостиль на оригиналы, св-ва выданы не в МСК СОР 2шт Св о смене имени 2 справки…"
click at [240, 223] on div "Пусто" at bounding box center [335, 222] width 281 height 14
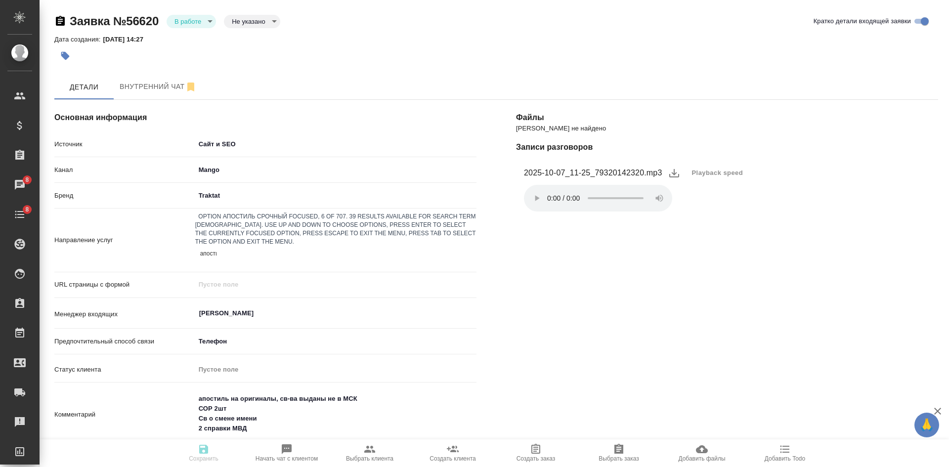
type input "апостиль"
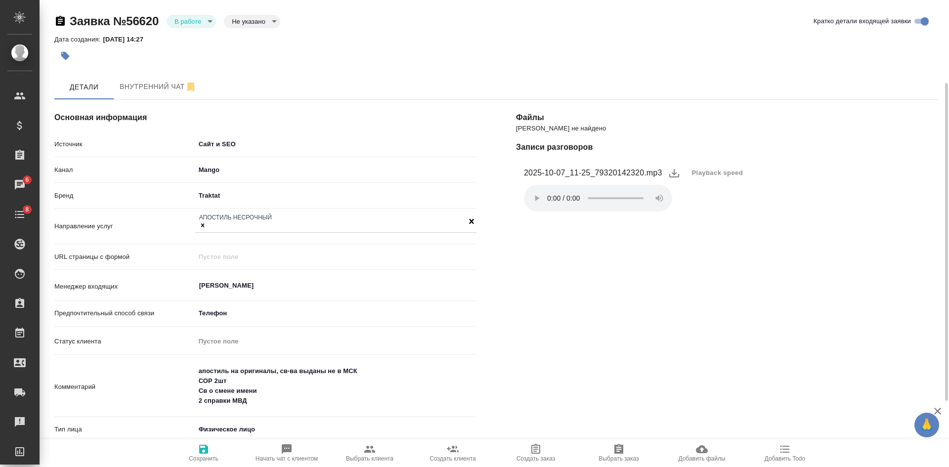
scroll to position [198, 0]
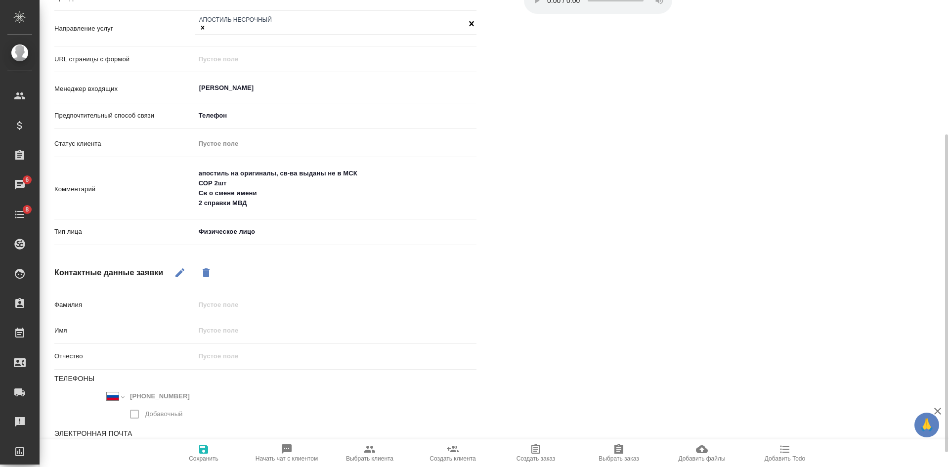
click at [173, 283] on div "Основная информация Источник Сайт и SEO seo Канал Mango 6374e594cd4a952bacdba9a…" at bounding box center [266, 186] width 462 height 608
click at [187, 271] on button "button" at bounding box center [180, 273] width 24 height 24
drag, startPoint x: 240, startPoint y: 328, endPoint x: 238, endPoint y: 322, distance: 6.3
click at [240, 328] on input "text" at bounding box center [335, 331] width 281 height 14
type input "н"
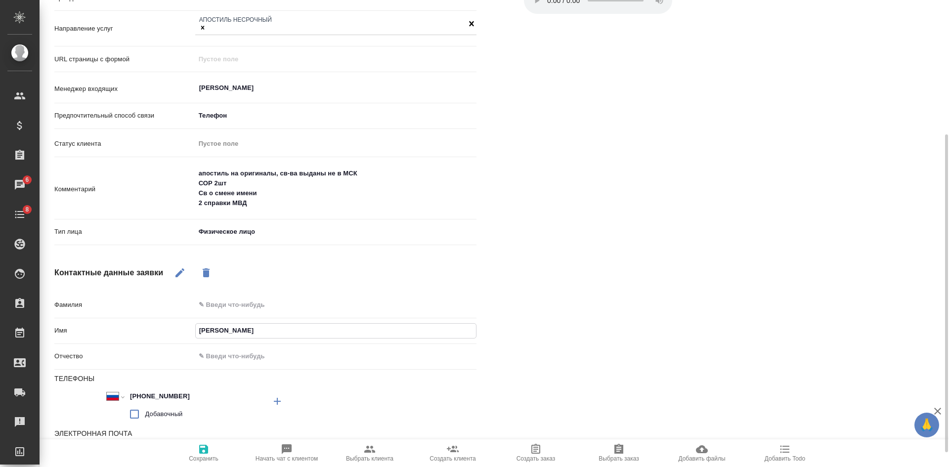
type input "Евгения"
click at [199, 462] on span "Сохранить" at bounding box center [204, 458] width 30 height 7
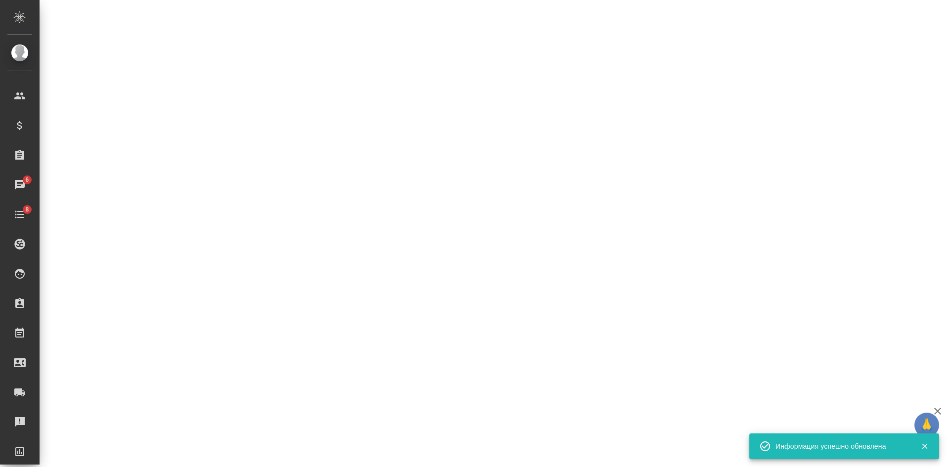
select select "RU"
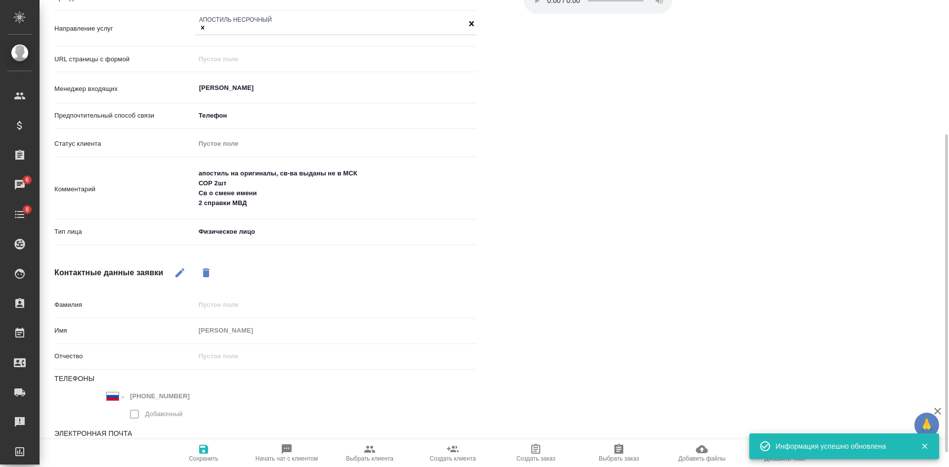
click at [779, 463] on button "Добавить Todo" at bounding box center [784, 453] width 83 height 28
type textarea "x"
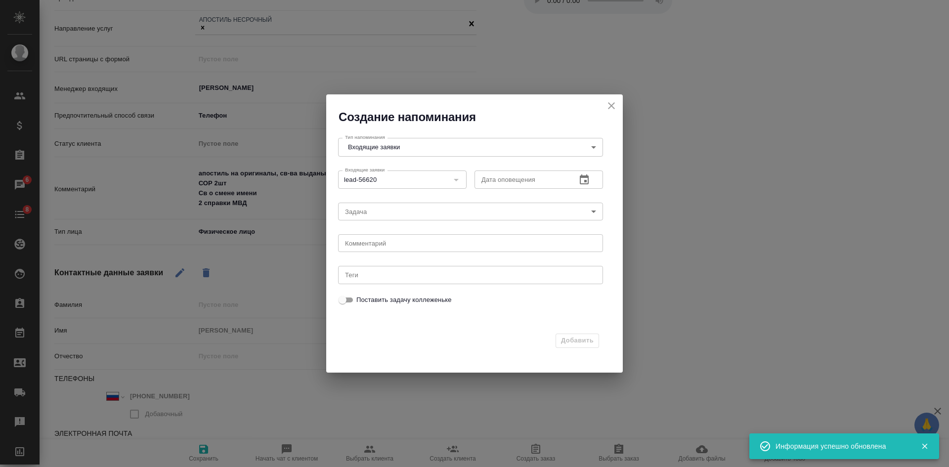
click at [585, 181] on icon "button" at bounding box center [584, 179] width 9 height 10
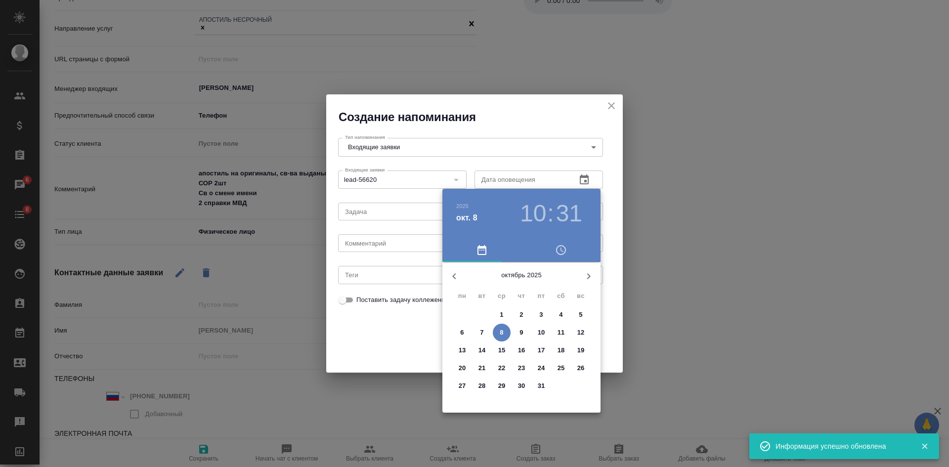
click at [543, 331] on p "10" at bounding box center [541, 333] width 7 height 10
type input "10.10.2025 10:31"
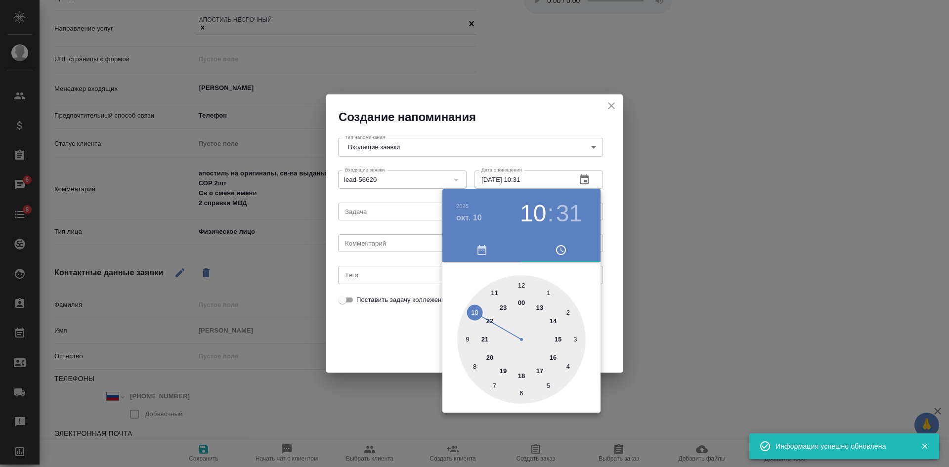
click at [384, 331] on div at bounding box center [474, 233] width 949 height 467
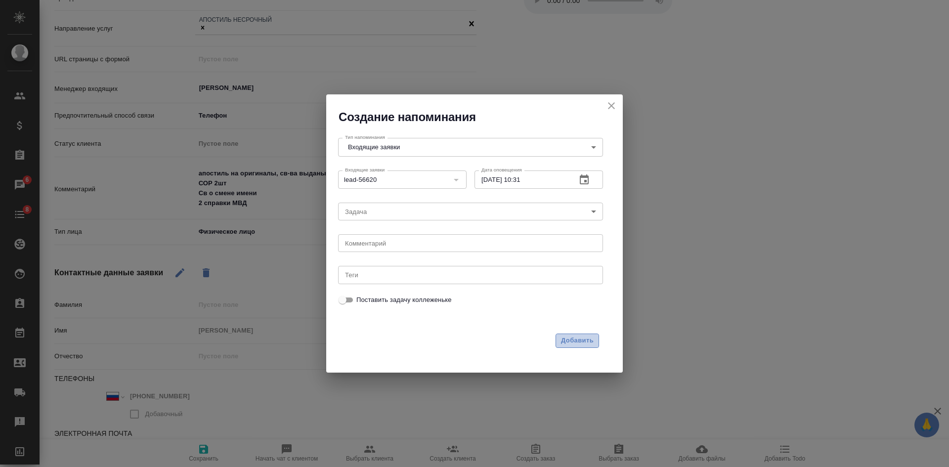
click at [590, 338] on span "Добавить" at bounding box center [577, 340] width 33 height 11
type textarea "x"
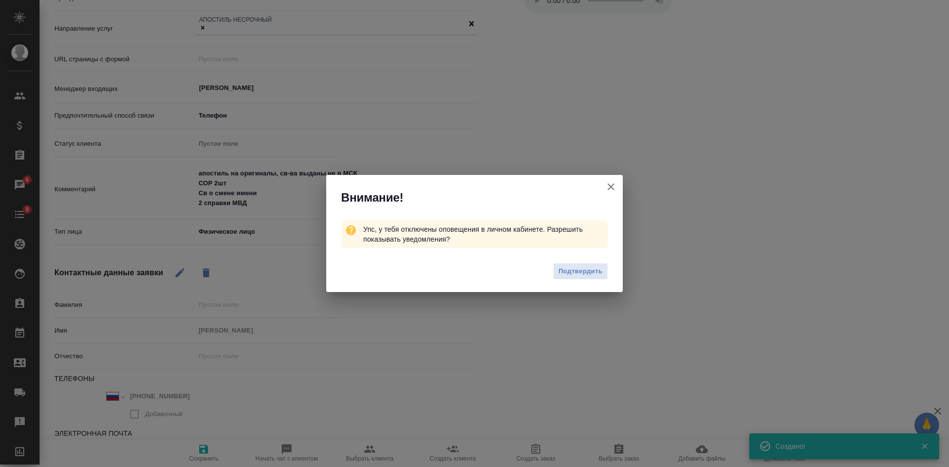
click at [613, 181] on icon "button" at bounding box center [611, 187] width 12 height 12
type textarea "x"
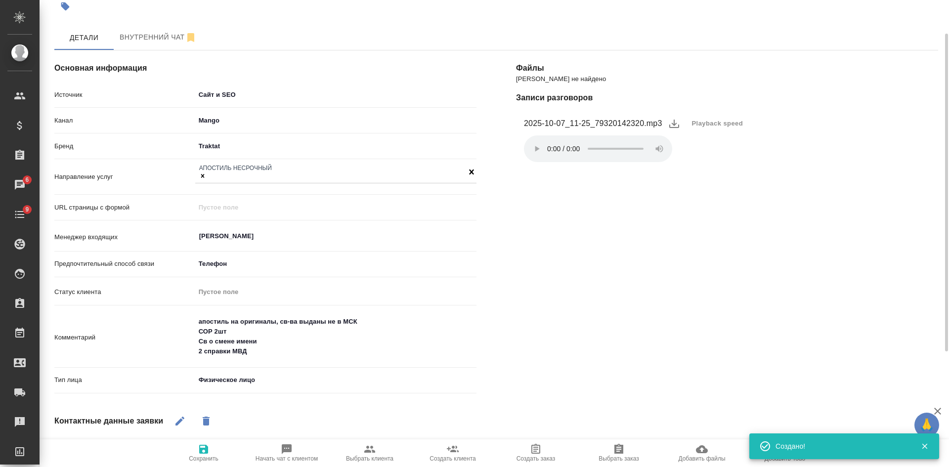
scroll to position [0, 0]
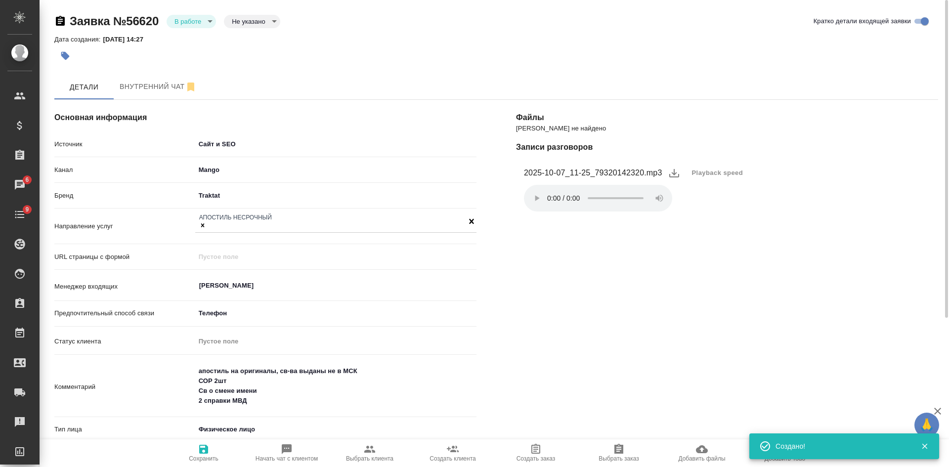
click at [261, 17] on body "🙏 .cls-1 fill:#fff; AWATERA Kasatkina Aleksandra Клиенты Спецификации Заказы 6 …" at bounding box center [474, 233] width 949 height 467
drag, startPoint x: 259, startPoint y: 32, endPoint x: 271, endPoint y: 34, distance: 13.1
click at [259, 32] on button "Целевая" at bounding box center [248, 37] width 32 height 11
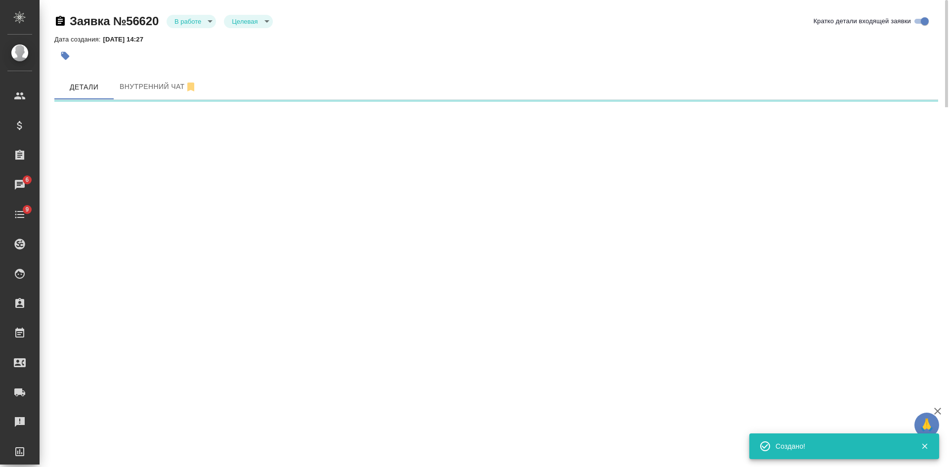
select select "RU"
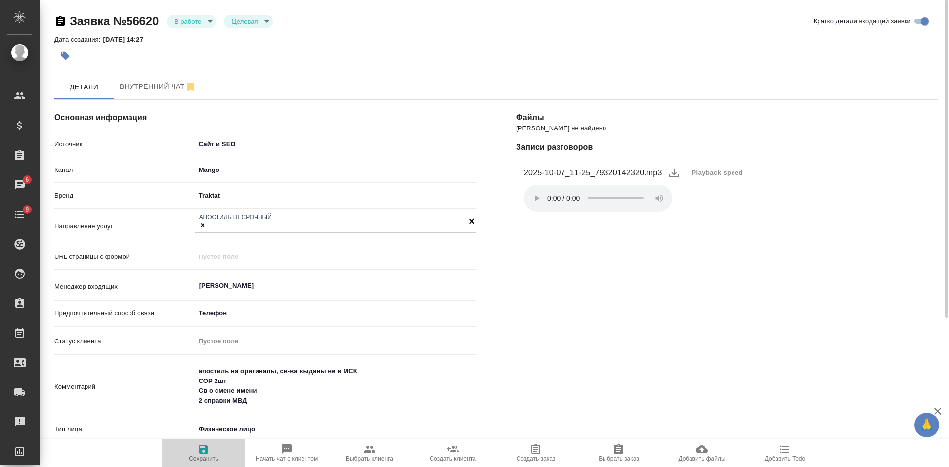
click at [205, 465] on button "Сохранить" at bounding box center [203, 453] width 83 height 28
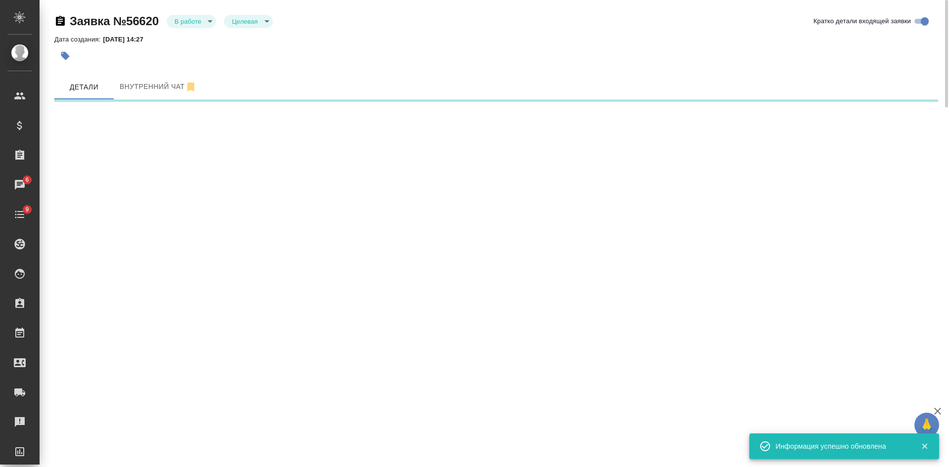
select select "RU"
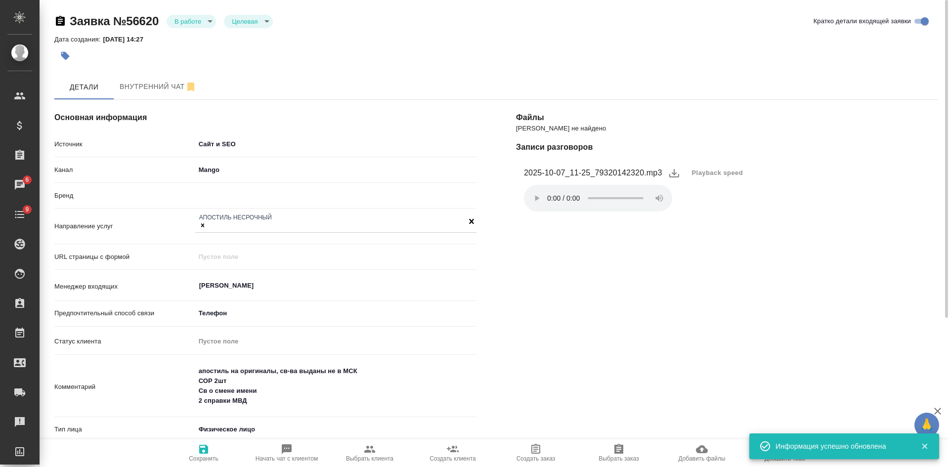
type textarea "x"
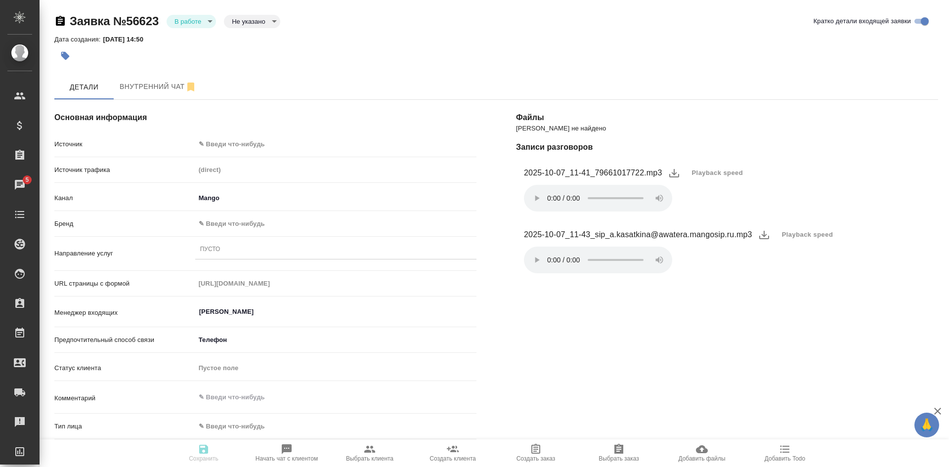
select select "RU"
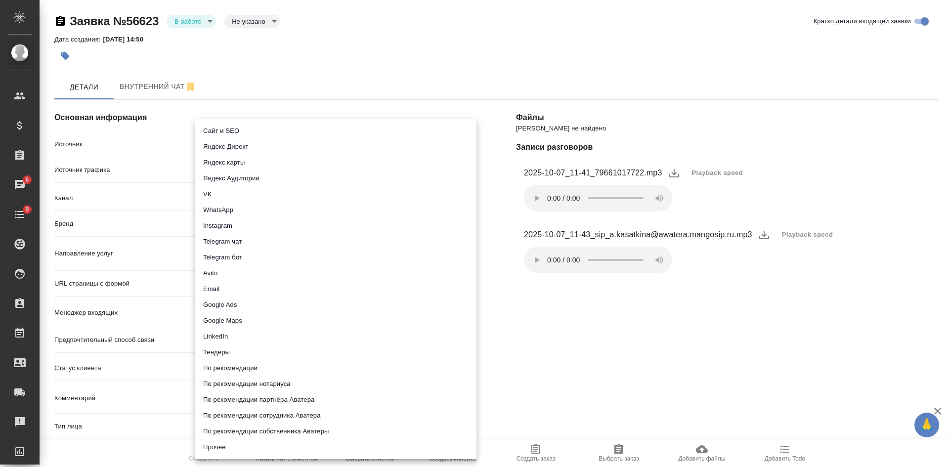
click at [229, 142] on body "🙏 .cls-1 fill:#fff; AWATERA [PERSON_NAME] Спецификации Заказы 6 Чаты 9 Todo Про…" at bounding box center [474, 233] width 949 height 467
click at [226, 127] on li "Сайт и SEO" at bounding box center [335, 131] width 281 height 16
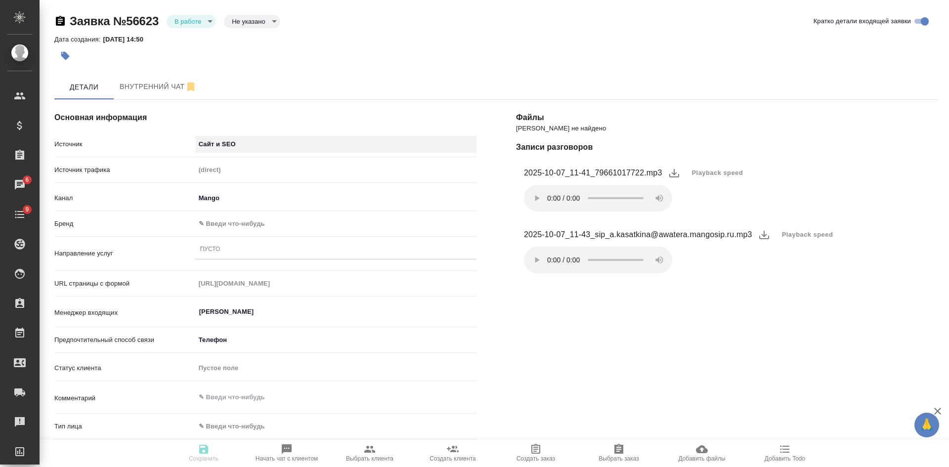
type input "seo"
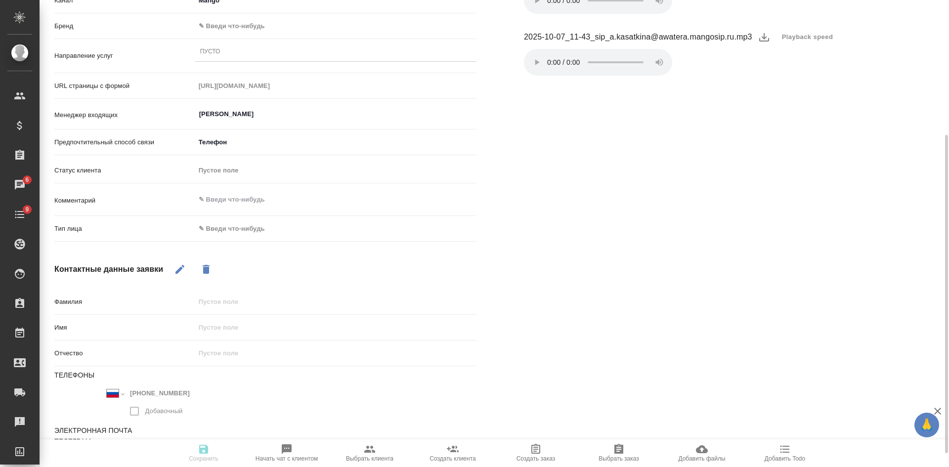
click at [173, 270] on button "button" at bounding box center [180, 270] width 24 height 24
click at [212, 330] on input "text" at bounding box center [336, 327] width 280 height 14
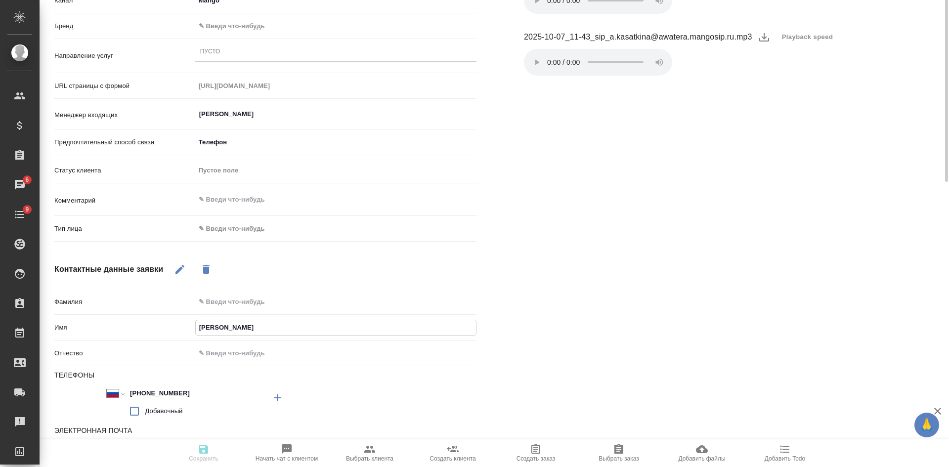
scroll to position [49, 0]
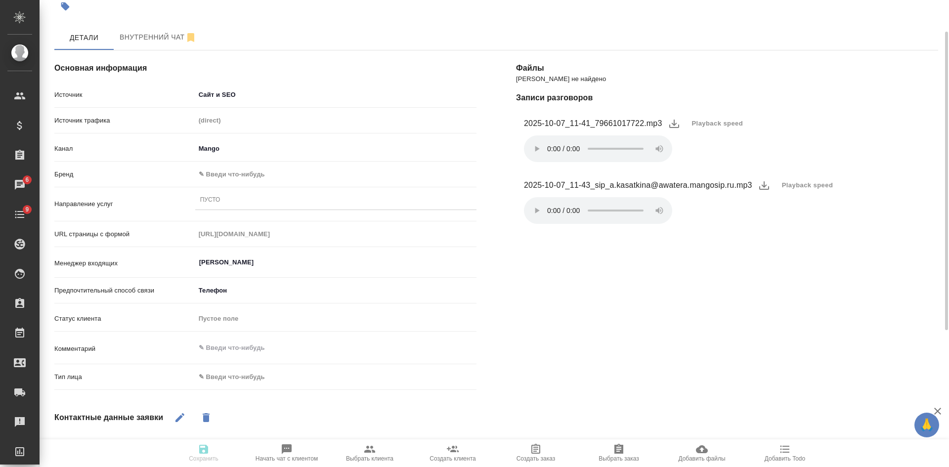
type input "[PERSON_NAME]"
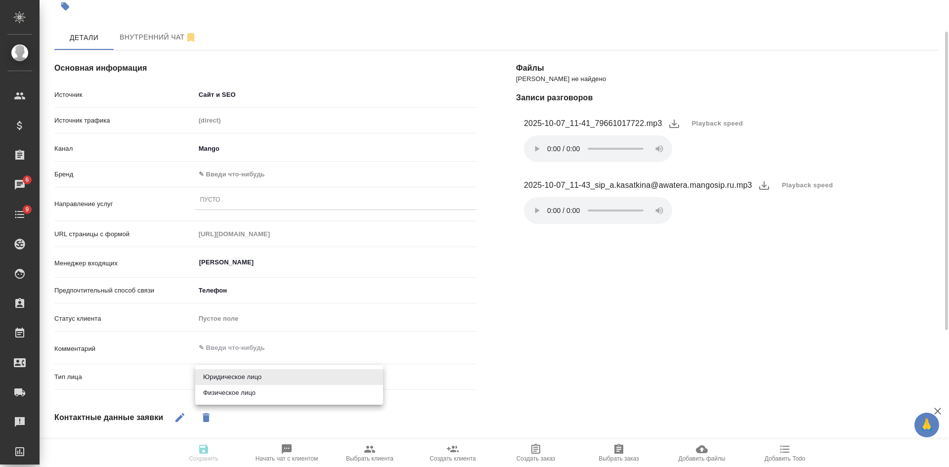
click at [220, 378] on body "🙏 .cls-1 fill:#fff; AWATERA [PERSON_NAME] Спецификации Заказы 6 Чаты 9 Todo Про…" at bounding box center [474, 233] width 949 height 467
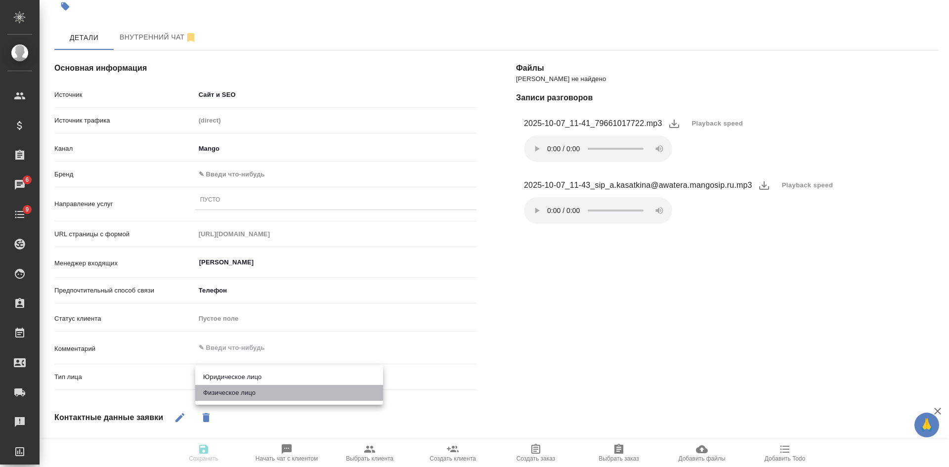
click at [215, 396] on li "Физическое лицо" at bounding box center [289, 393] width 188 height 16
type input "private"
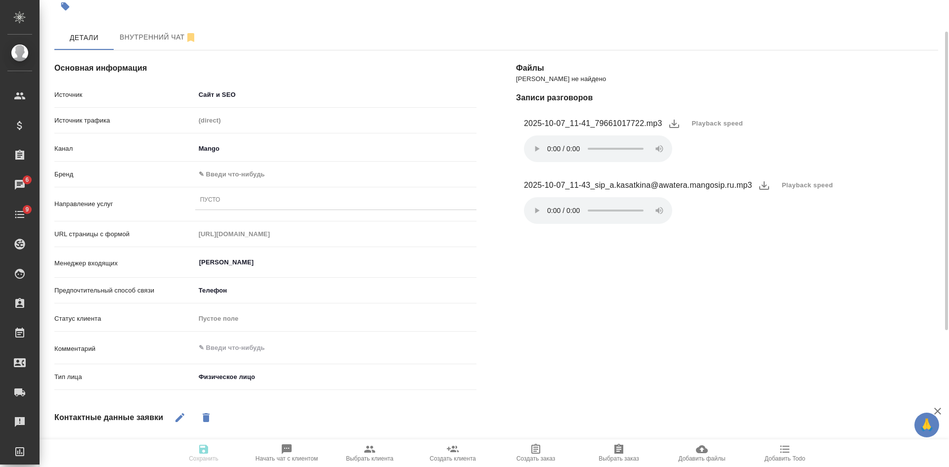
click at [220, 201] on div "Пусто" at bounding box center [335, 200] width 281 height 14
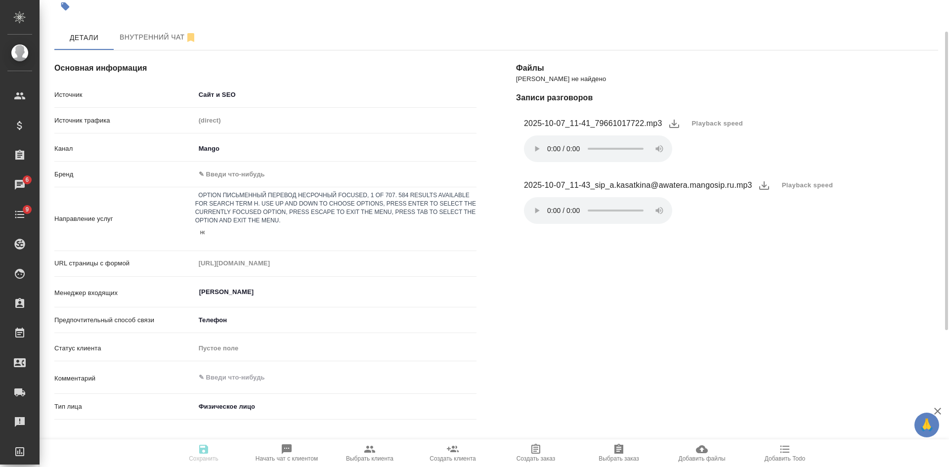
type input "нота"
click at [222, 467] on div "Нотариальное заверение несрочно" at bounding box center [474, 473] width 949 height 12
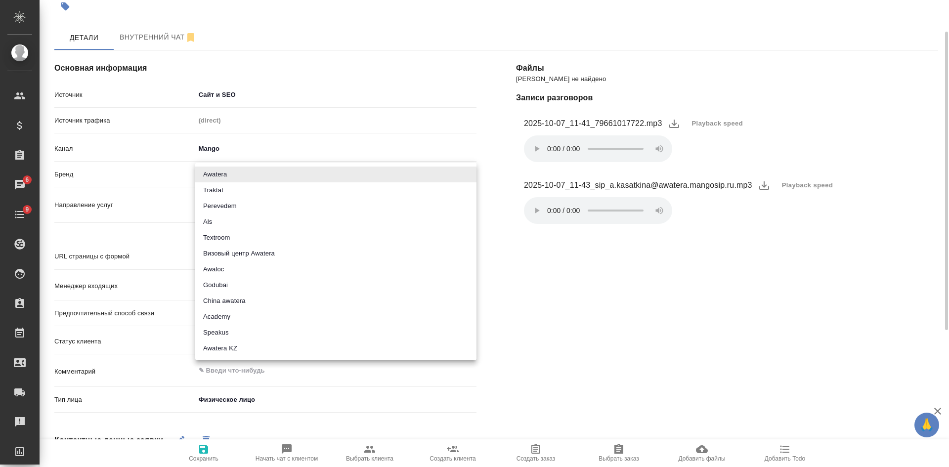
click at [235, 169] on body "🙏 .cls-1 fill:#fff; AWATERA [PERSON_NAME] Спецификации Заказы 6 Чаты 9 Todo Про…" at bounding box center [474, 233] width 949 height 467
click at [231, 187] on li "Traktat" at bounding box center [335, 190] width 281 height 16
type input "traktat"
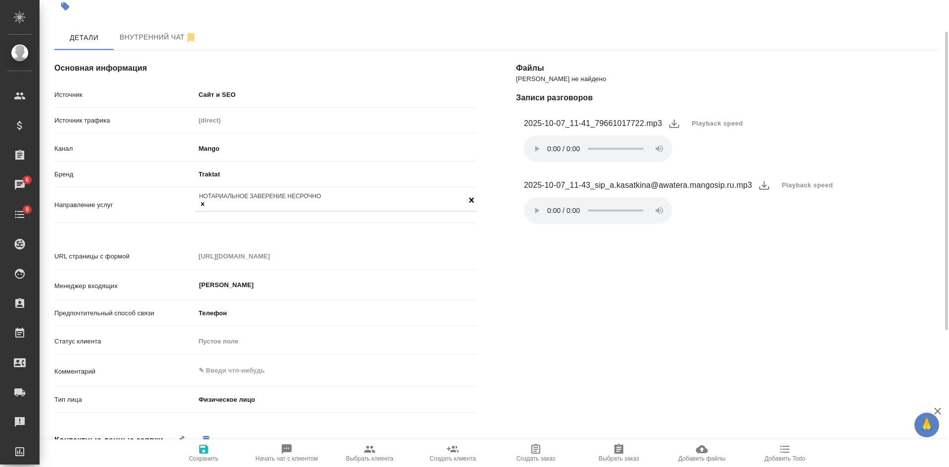
click at [210, 451] on span "Сохранить" at bounding box center [203, 452] width 71 height 19
select select "RU"
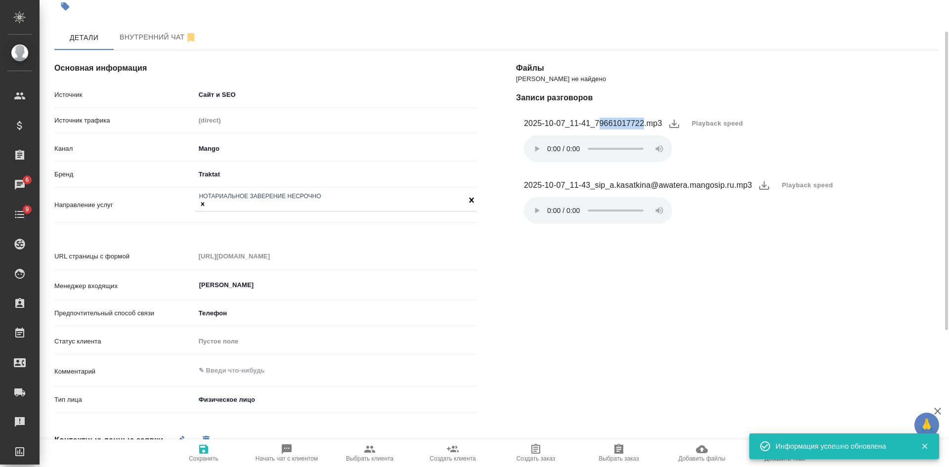
drag, startPoint x: 598, startPoint y: 123, endPoint x: 643, endPoint y: 129, distance: 45.3
click at [643, 129] on figcaption "2025-10-07_11-41_79661017722.mp3" at bounding box center [593, 124] width 138 height 12
copy figcaption "9661017722"
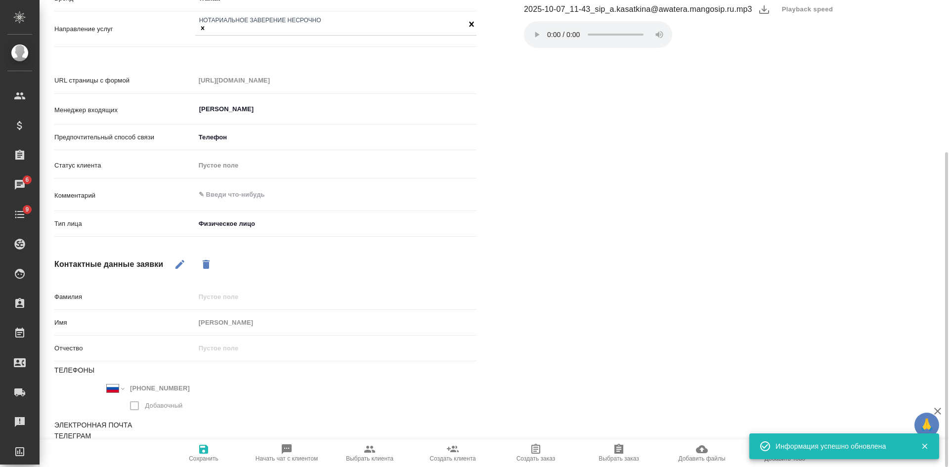
click at [630, 459] on span "Выбрать заказ" at bounding box center [619, 458] width 40 height 7
type textarea "x"
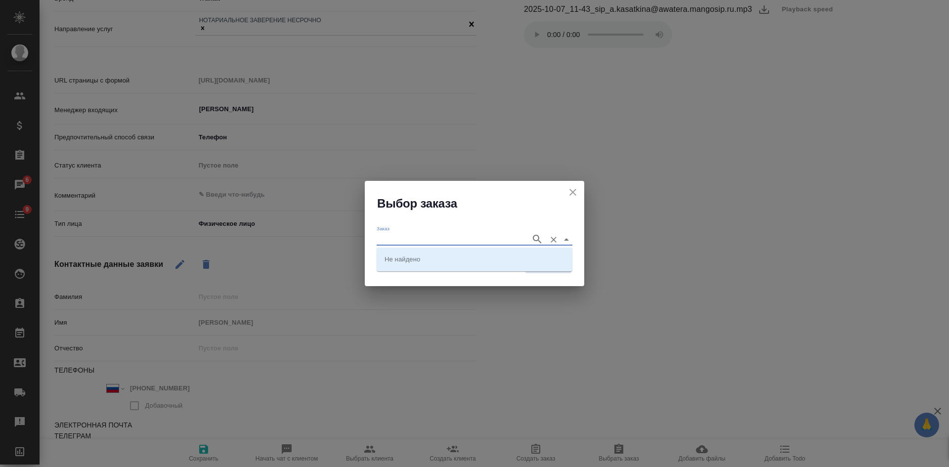
click at [411, 244] on input "Заказ" at bounding box center [451, 239] width 149 height 12
paste input "**[C3_FL-8151](https://tera.awatera.com/Order/68e5036f505badf1f30581bd/services…"
click at [384, 237] on input "**[C3_FL-8151" at bounding box center [451, 239] width 149 height 12
type input "C3_FL-8151"
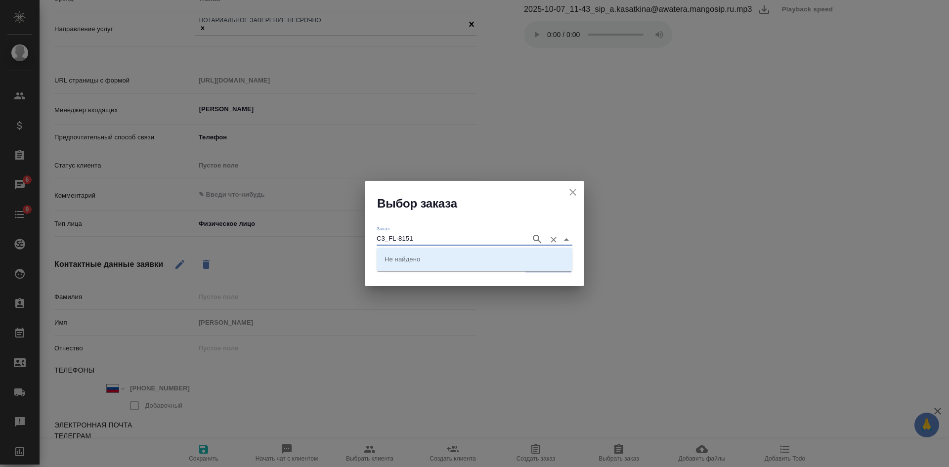
click at [534, 235] on icon "button" at bounding box center [537, 239] width 12 height 12
click at [478, 257] on li "C3_FL-8151" at bounding box center [475, 259] width 196 height 18
type input "C3_FL-8151"
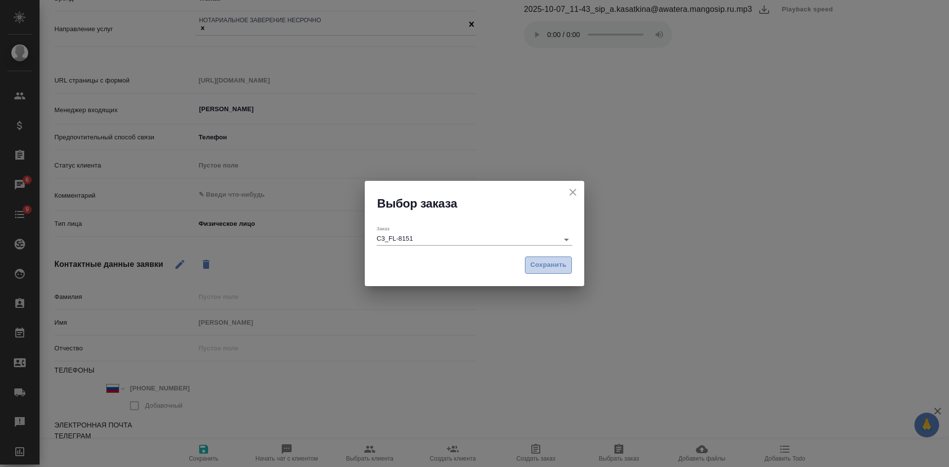
click at [546, 258] on button "Сохранить" at bounding box center [548, 265] width 47 height 17
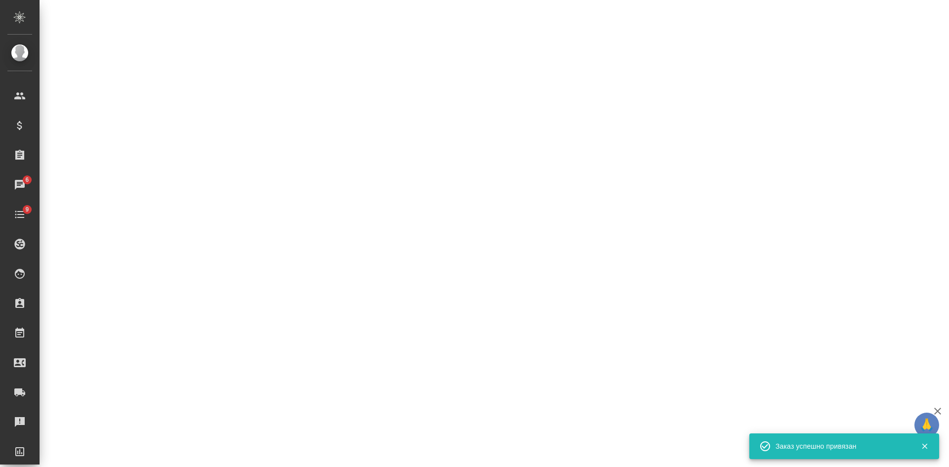
select select "RU"
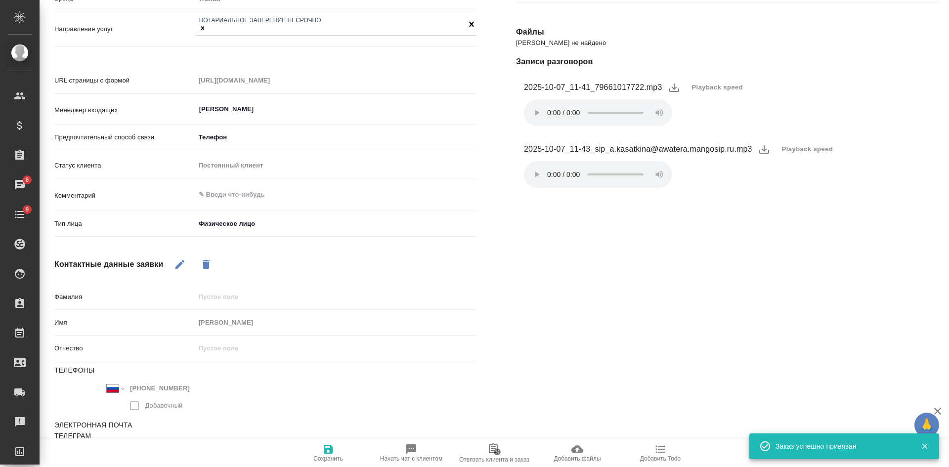
type textarea "x"
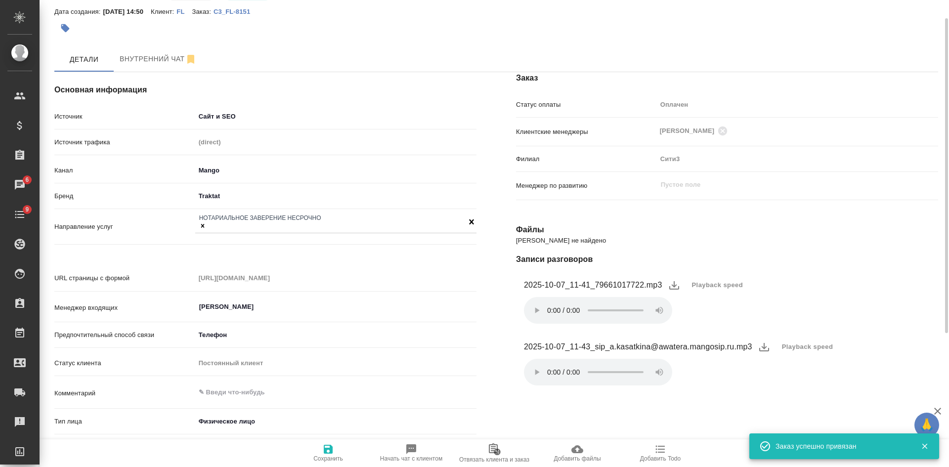
click at [67, 30] on icon "button" at bounding box center [65, 28] width 8 height 8
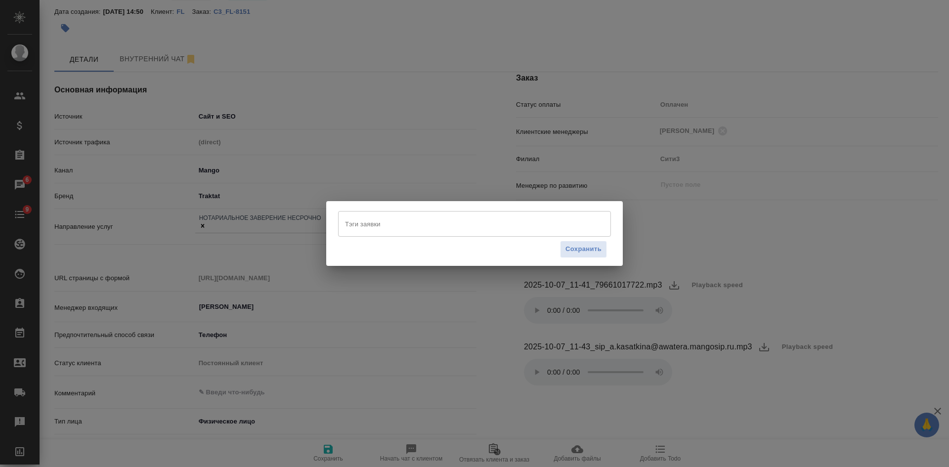
click at [390, 224] on input "Тэги заявки" at bounding box center [465, 224] width 245 height 17
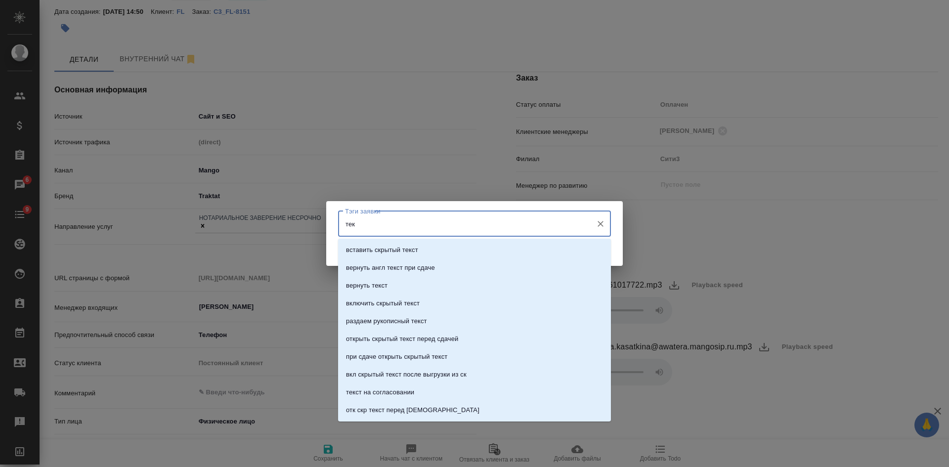
type input "теку"
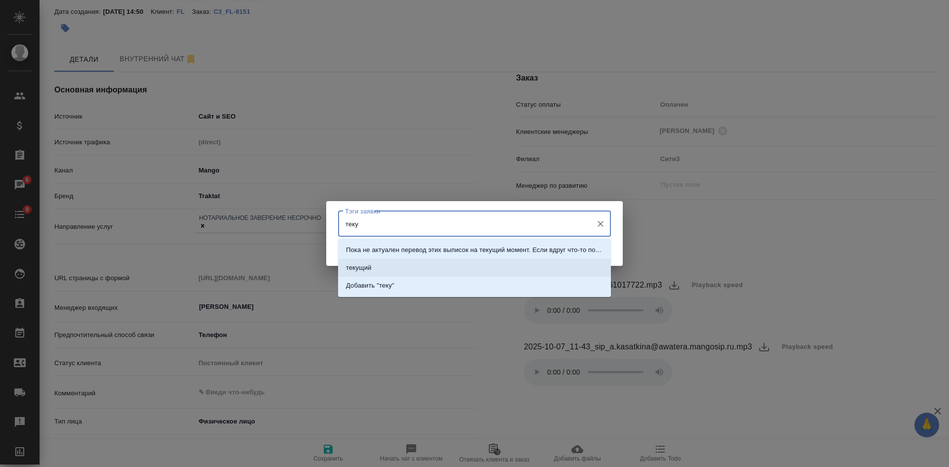
click at [389, 266] on li "текущий" at bounding box center [474, 268] width 273 height 18
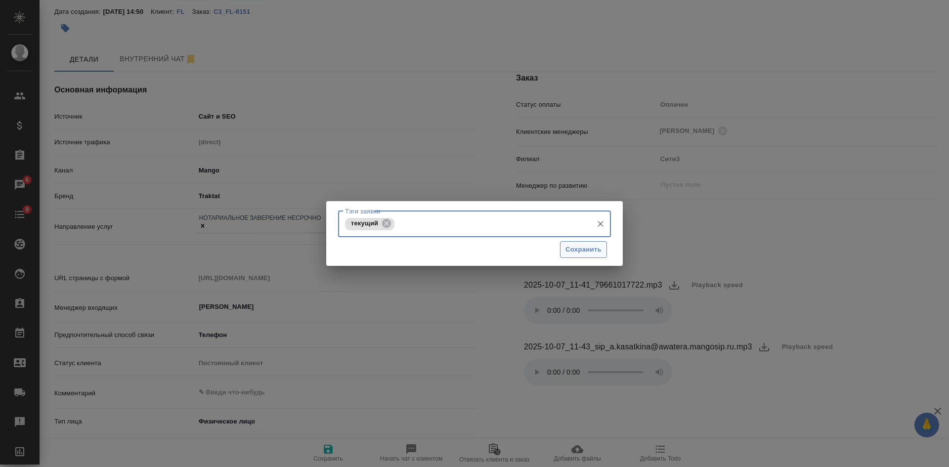
click at [578, 252] on span "Сохранить" at bounding box center [584, 249] width 36 height 11
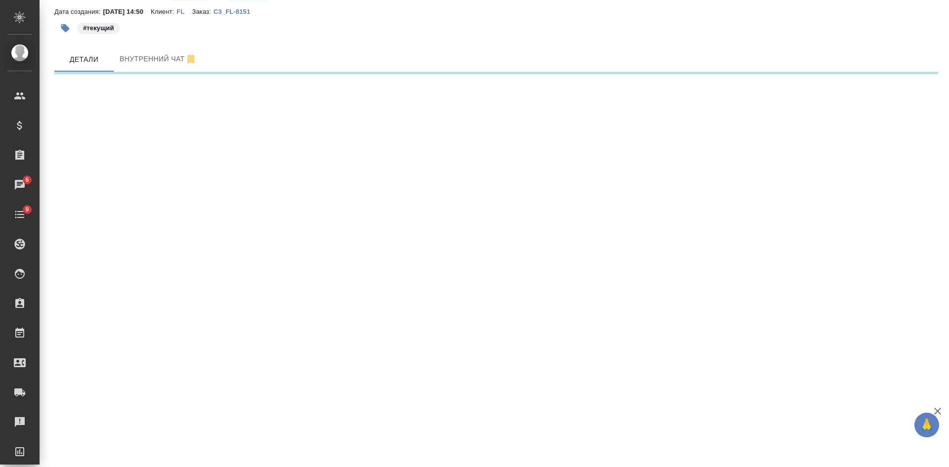
select select "RU"
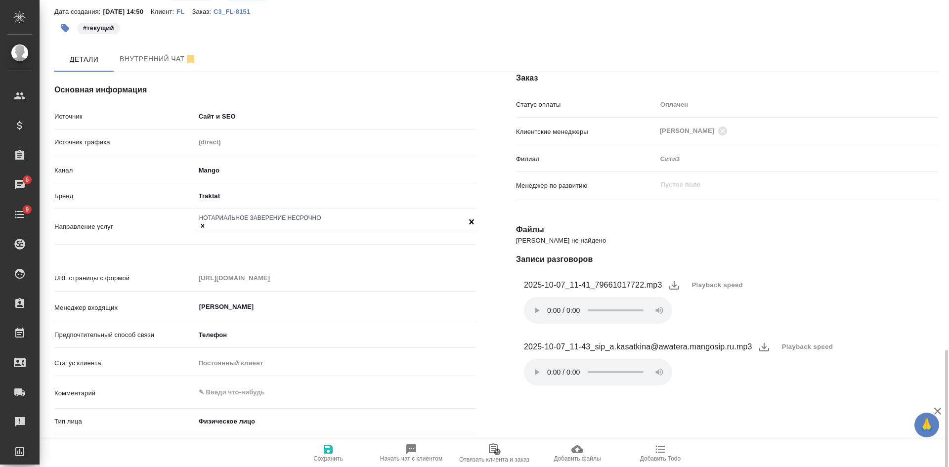
type textarea "x"
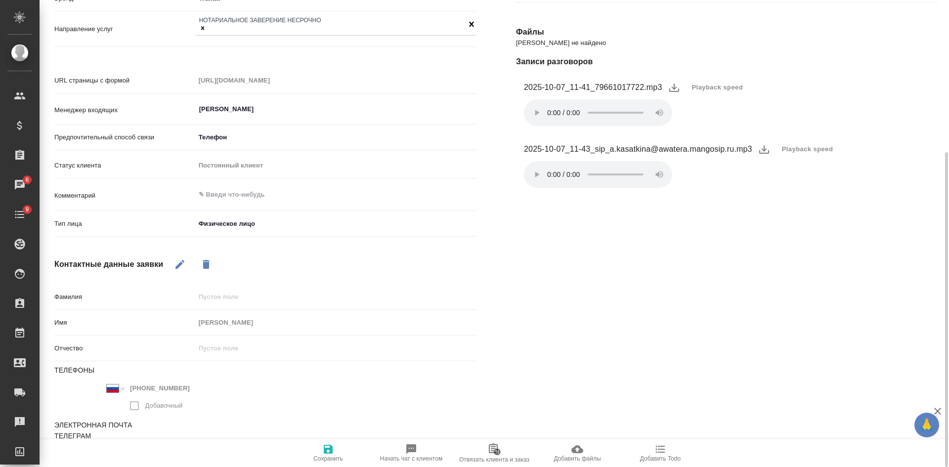
scroll to position [0, 0]
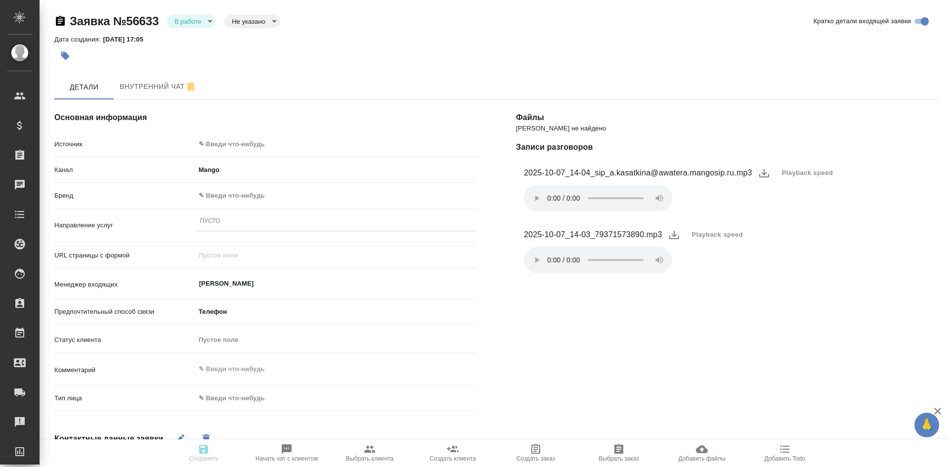
select select "RU"
click at [803, 173] on span "Playback speed" at bounding box center [807, 173] width 51 height 10
click at [786, 220] on li "1.75" at bounding box center [794, 221] width 36 height 16
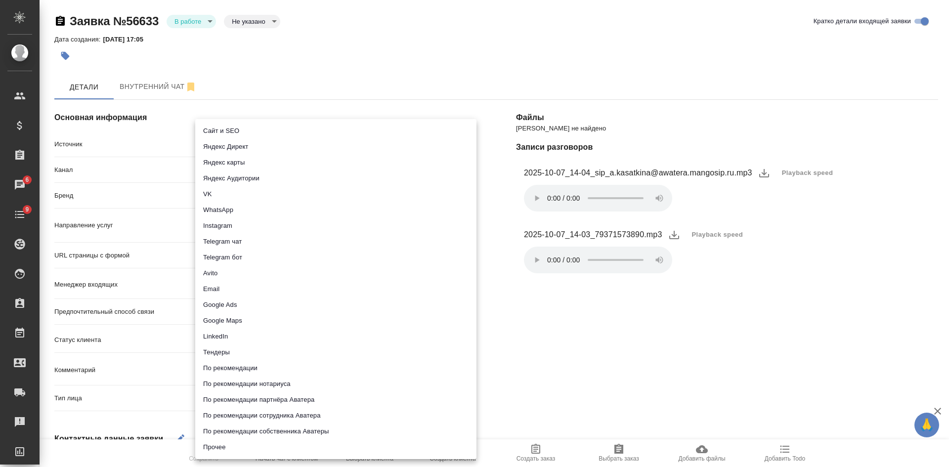
click at [224, 148] on body "🙏 .cls-1 fill:#fff; AWATERA [PERSON_NAME] Спецификации Заказы 6 Чаты 9 Todo Про…" at bounding box center [474, 233] width 949 height 467
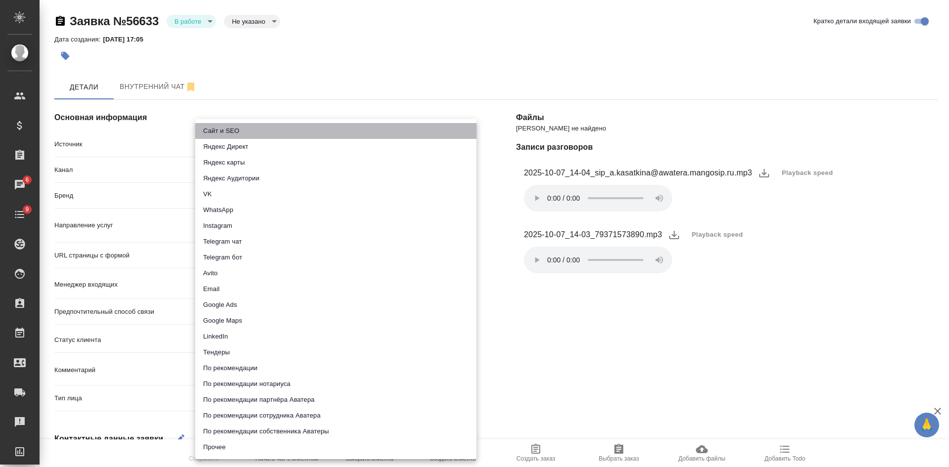
click at [224, 131] on li "Сайт и SEO" at bounding box center [335, 131] width 281 height 16
type input "seo"
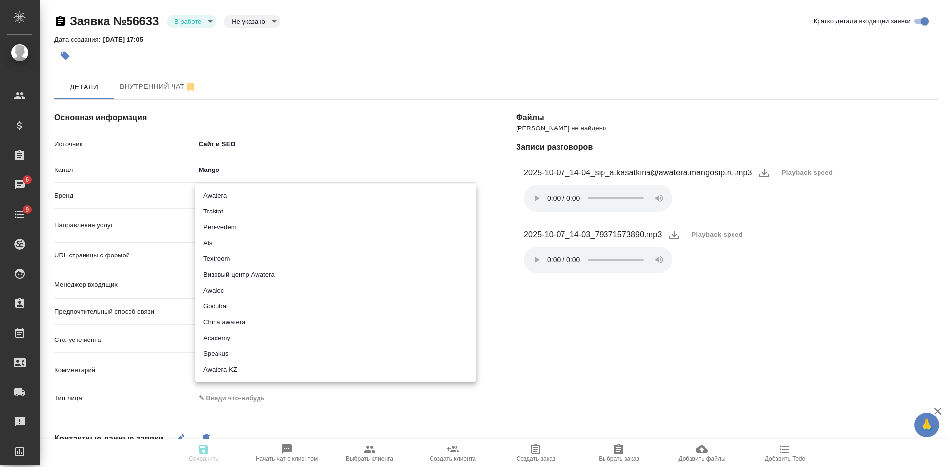
click at [213, 192] on body "🙏 .cls-1 fill:#fff; AWATERA [PERSON_NAME] Спецификации Заказы 6 Чаты 9 Todo Про…" at bounding box center [474, 233] width 949 height 467
click at [223, 211] on li "Traktat" at bounding box center [335, 212] width 281 height 16
type input "traktat"
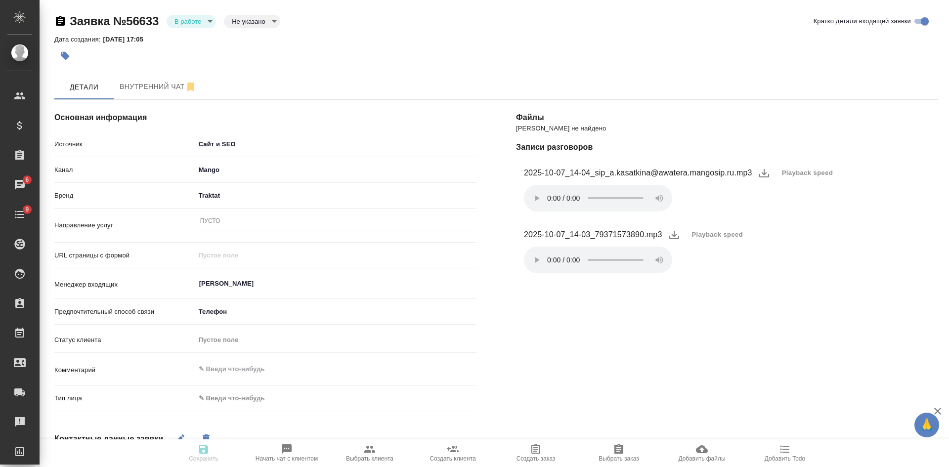
click at [211, 220] on div "Пусто" at bounding box center [210, 222] width 20 height 8
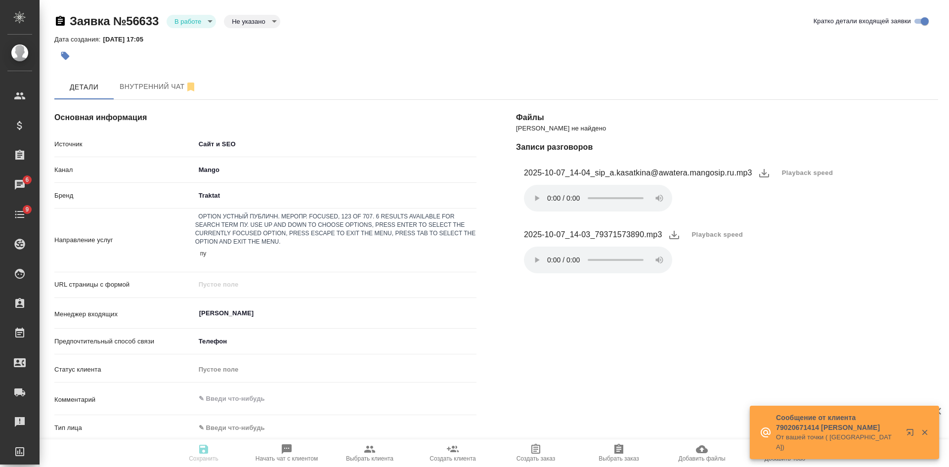
type input "пус"
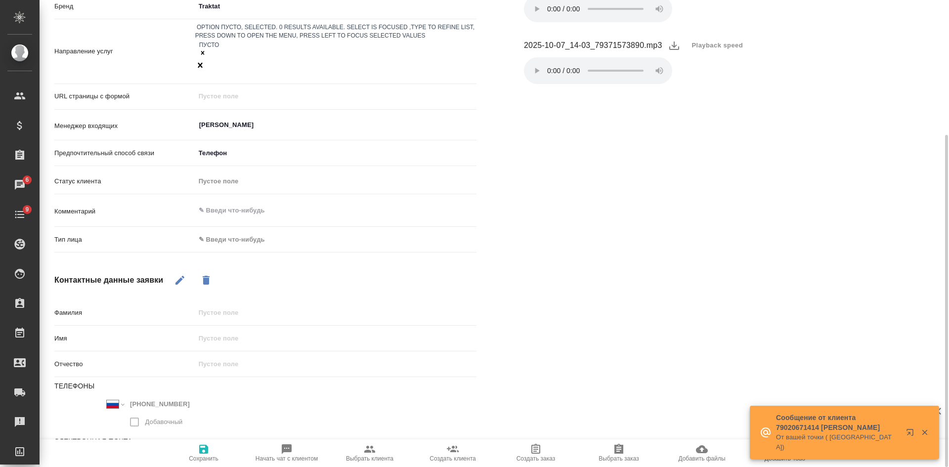
click at [247, 208] on body "🙏 .cls-1 fill:#fff; AWATERA [PERSON_NAME] Спецификации Заказы 6 Чаты 9 Todo Про…" at bounding box center [474, 233] width 949 height 467
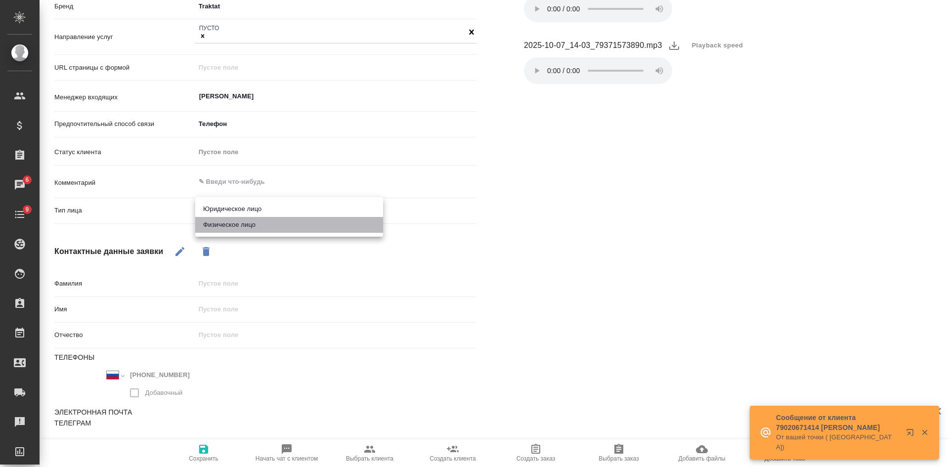
click at [245, 221] on li "Физическое лицо" at bounding box center [289, 225] width 188 height 16
type input "private"
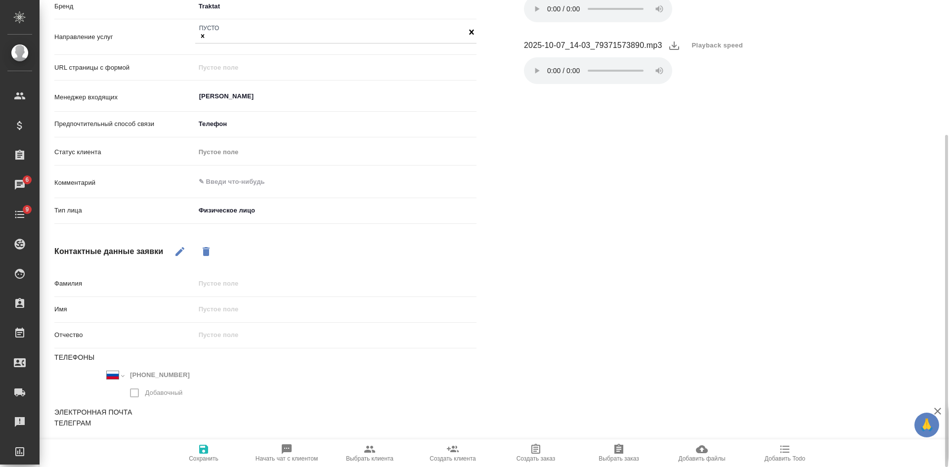
click at [199, 457] on span "Сохранить" at bounding box center [204, 458] width 30 height 7
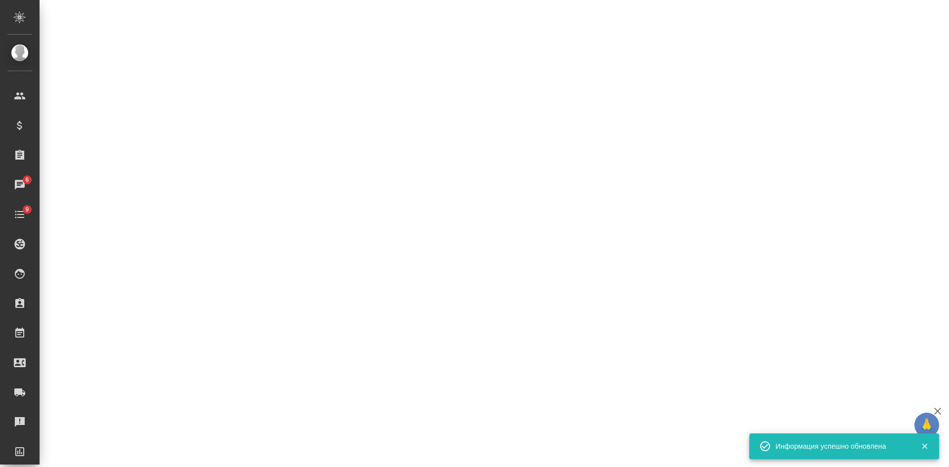
select select "RU"
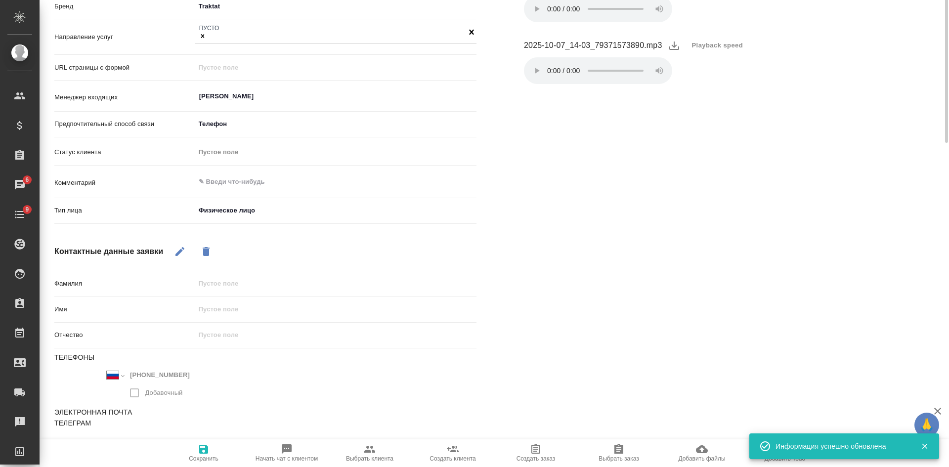
type textarea "x"
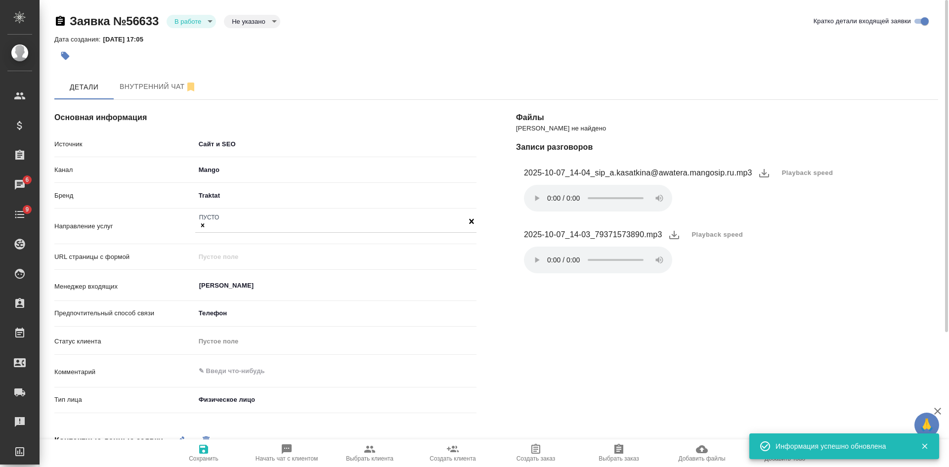
click at [206, 13] on div "Заявка №56633 В работе inProcess Не указано notSelected" at bounding box center [167, 21] width 226 height 16
click at [201, 19] on body "🙏 .cls-1 fill:#fff; AWATERA [PERSON_NAME] Спецификации Заказы 6 Чаты 9 Todo Про…" at bounding box center [474, 233] width 949 height 467
click at [201, 44] on li "Отказ" at bounding box center [191, 38] width 49 height 17
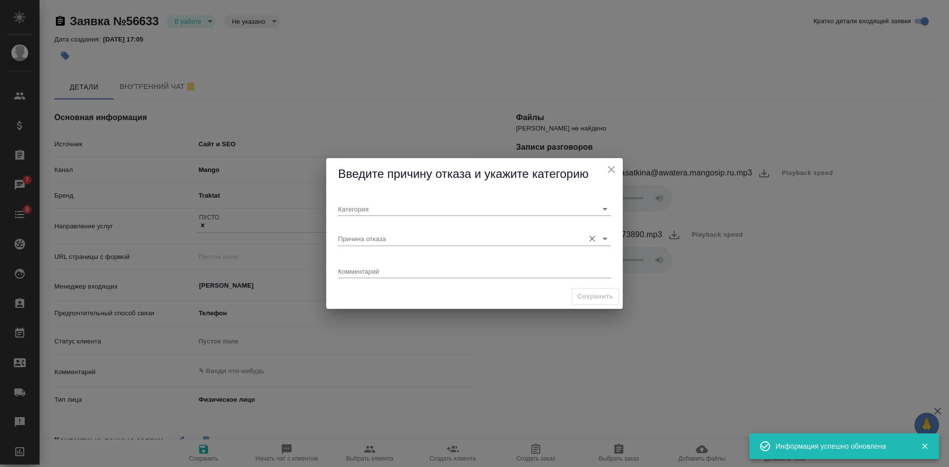
click at [363, 233] on input "Причина отказа" at bounding box center [458, 238] width 241 height 13
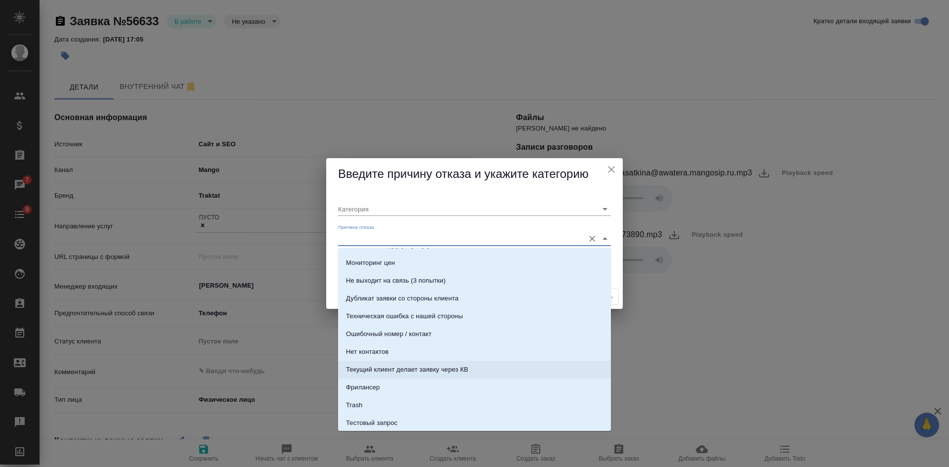
scroll to position [301, 0]
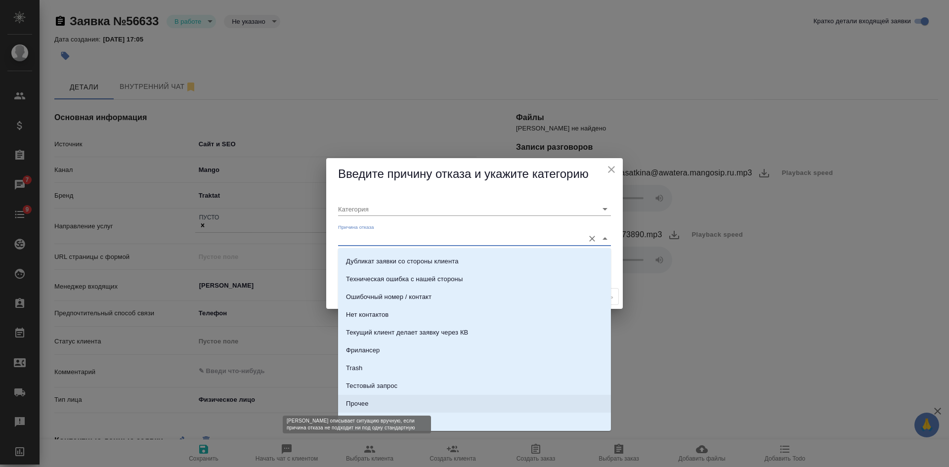
click at [354, 403] on div "Прочее" at bounding box center [357, 404] width 22 height 10
type input "Прочее"
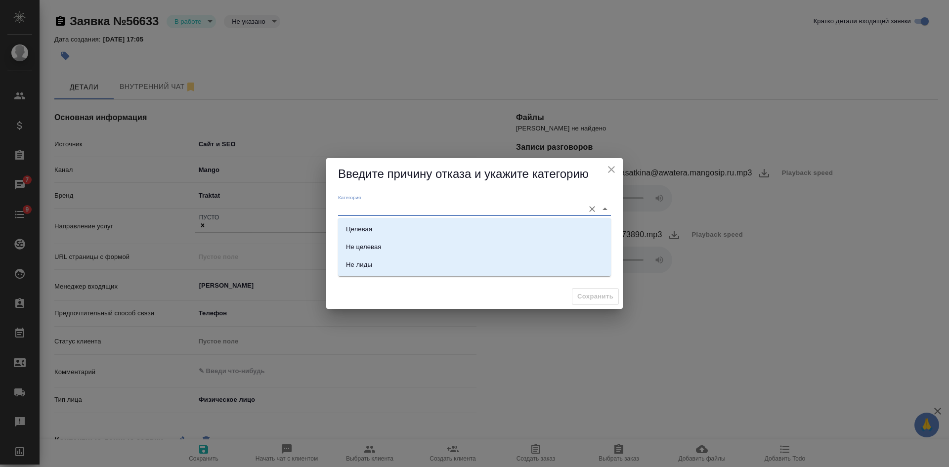
click at [387, 210] on input "Категория" at bounding box center [458, 208] width 241 height 13
click at [346, 227] on li "Целевая" at bounding box center [474, 229] width 273 height 18
type input "Целевая"
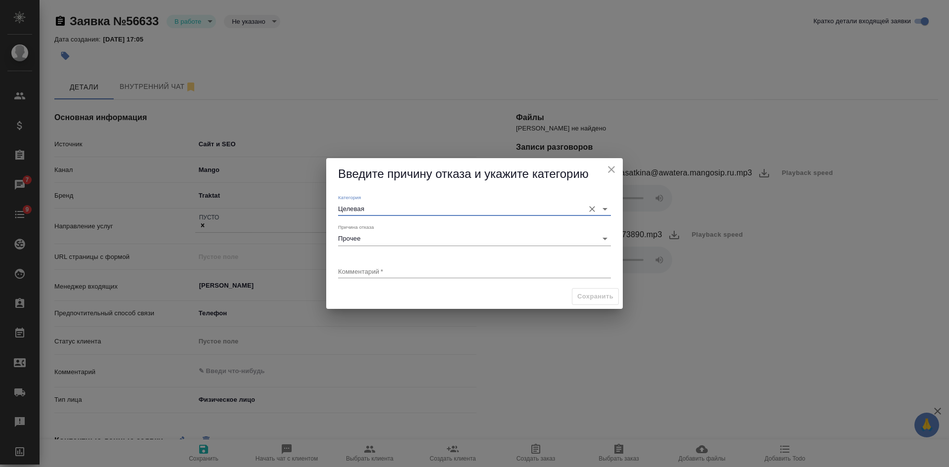
click at [353, 272] on textarea at bounding box center [474, 270] width 273 height 7
type textarea "консультация как пройти в офис"
click at [573, 295] on button "Сохранить" at bounding box center [595, 296] width 47 height 17
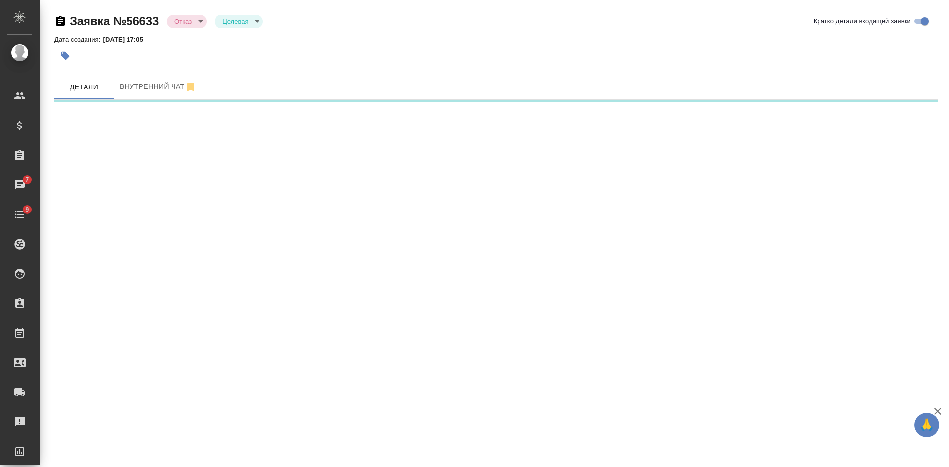
select select "RU"
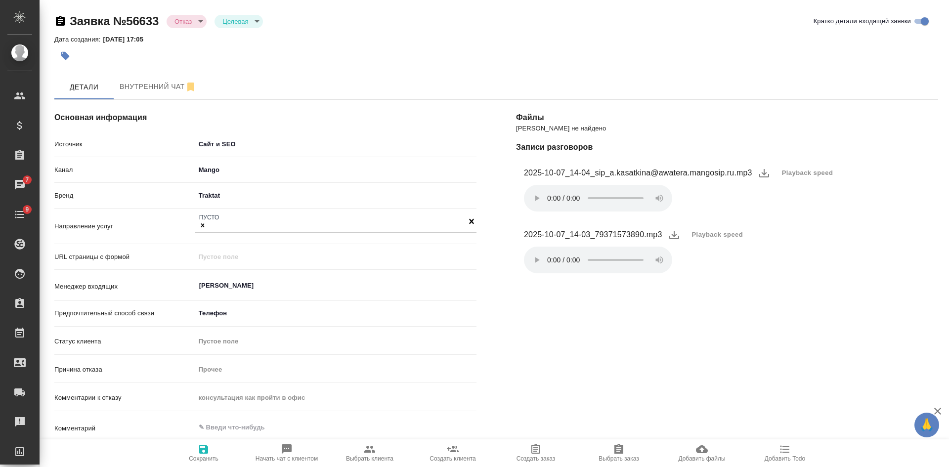
type textarea "x"
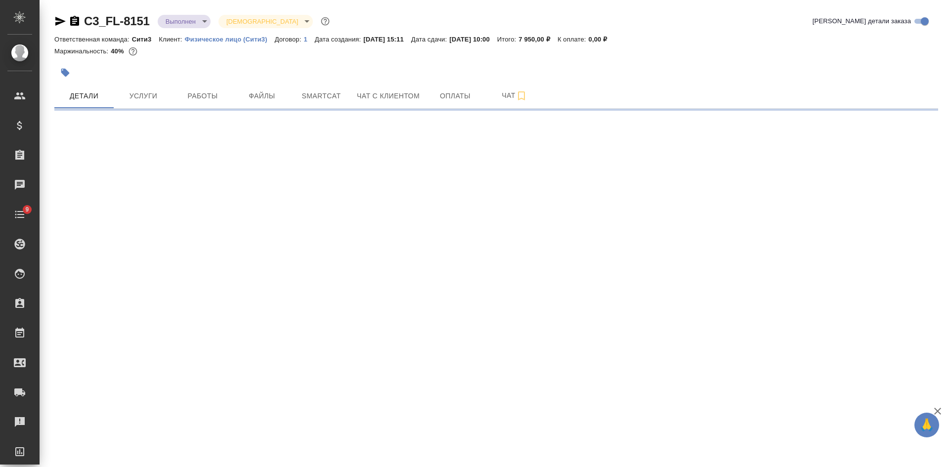
select select "RU"
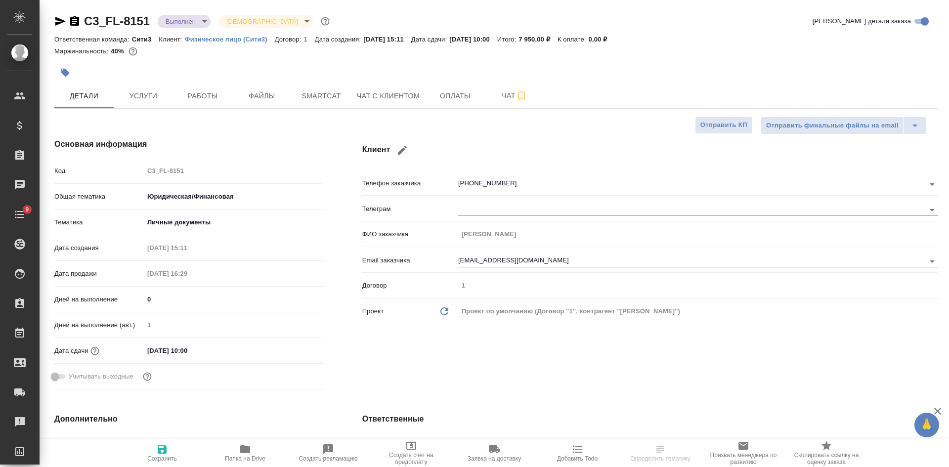
type textarea "x"
click at [136, 87] on button "Услуги" at bounding box center [143, 96] width 59 height 25
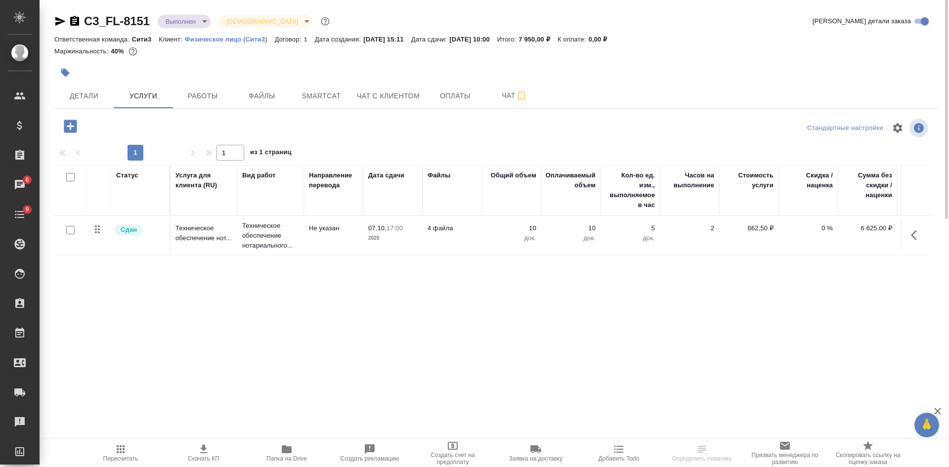
drag, startPoint x: 707, startPoint y: 382, endPoint x: 777, endPoint y: 379, distance: 69.3
click at [777, 379] on div "C3_FL-8151 Выполнен completed Святая троица holyTrinity Кратко детали заказа От…" at bounding box center [496, 201] width 895 height 403
drag, startPoint x: 761, startPoint y: 392, endPoint x: 835, endPoint y: 382, distance: 74.4
click at [835, 382] on div "C3_FL-8151 Выполнен completed Святая троица holyTrinity Кратко детали заказа От…" at bounding box center [496, 201] width 895 height 403
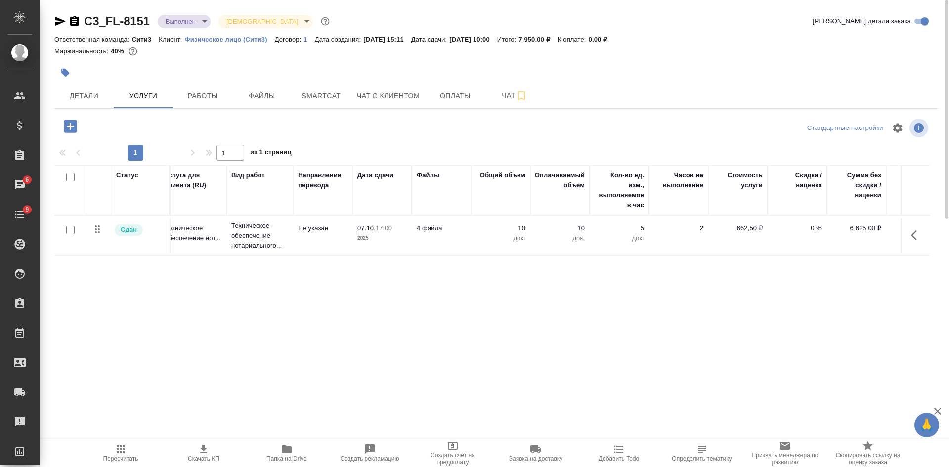
scroll to position [0, 56]
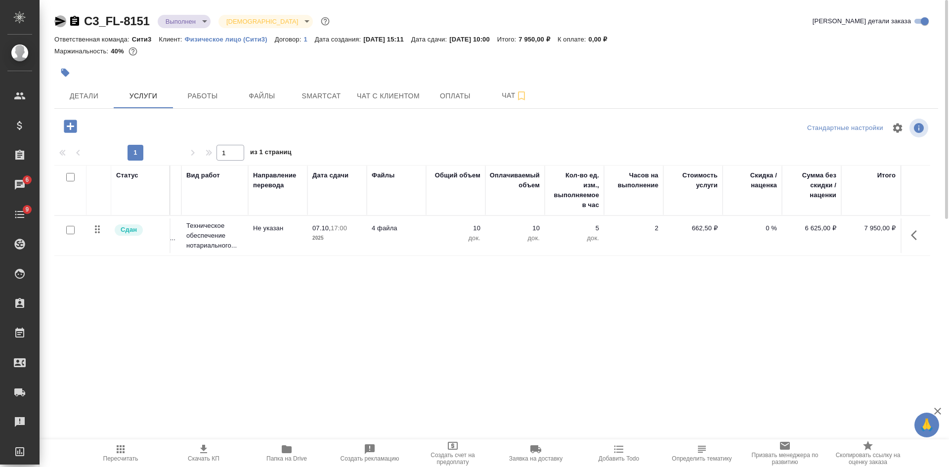
click at [61, 20] on icon "button" at bounding box center [60, 21] width 10 height 9
click at [61, 22] on icon "button" at bounding box center [60, 21] width 10 height 9
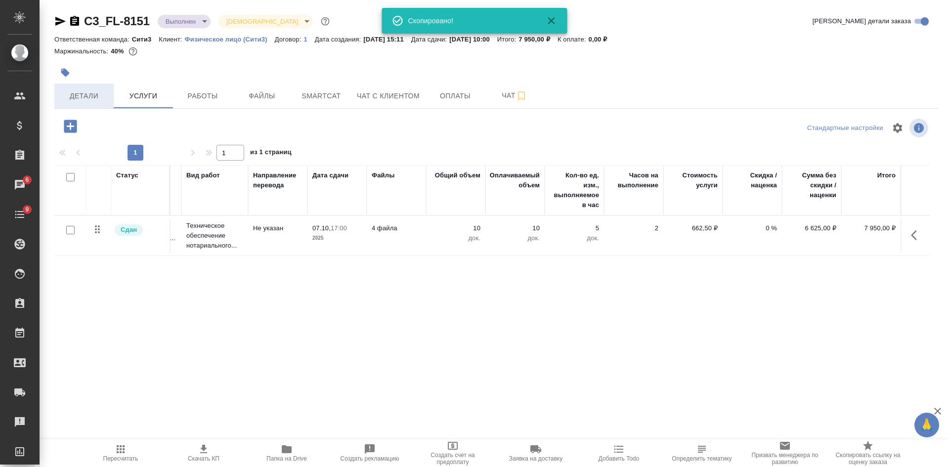
click at [87, 90] on span "Детали" at bounding box center [83, 96] width 47 height 12
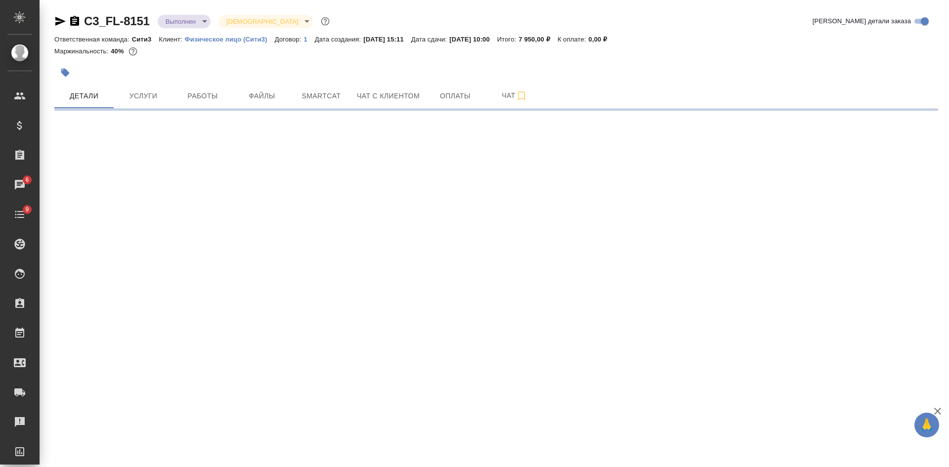
select select "RU"
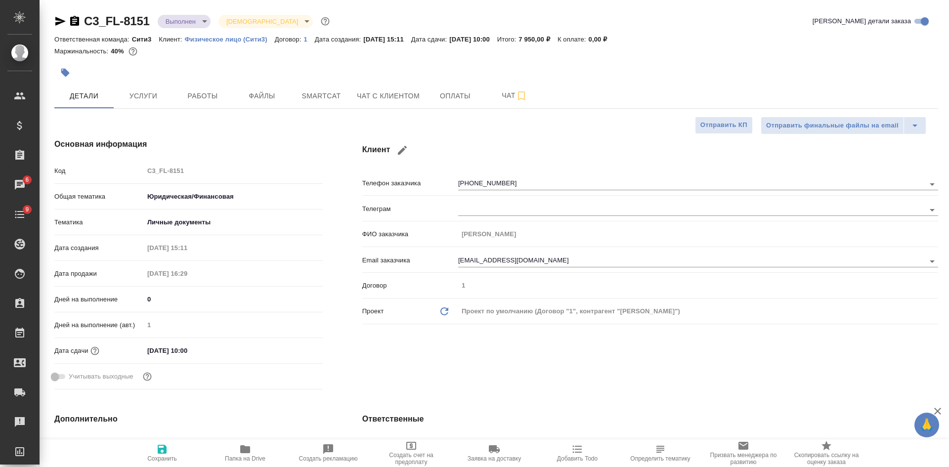
type textarea "x"
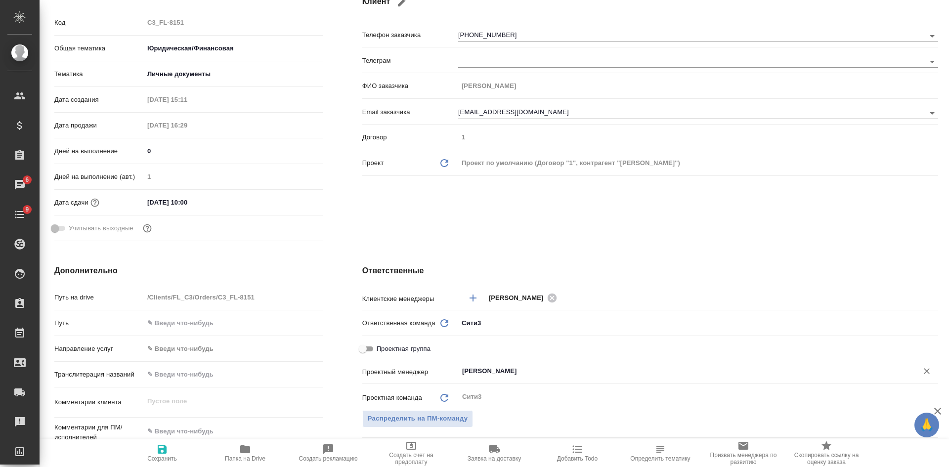
scroll to position [198, 0]
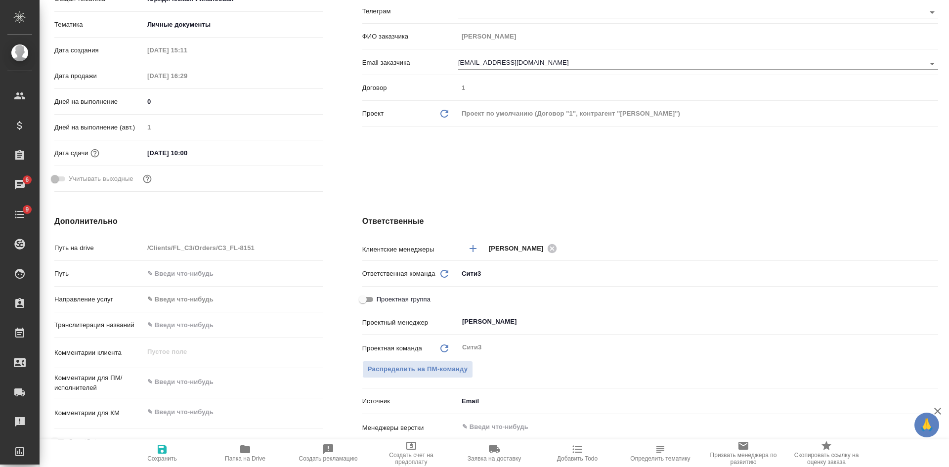
type textarea "x"
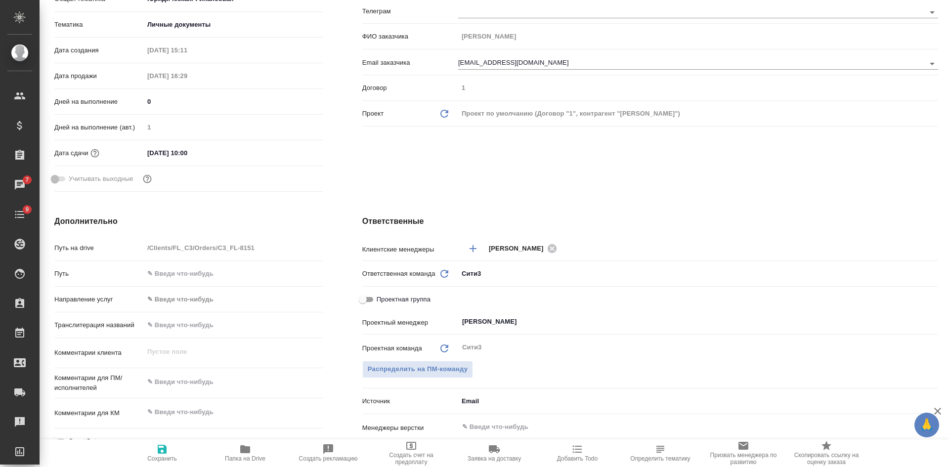
type textarea "x"
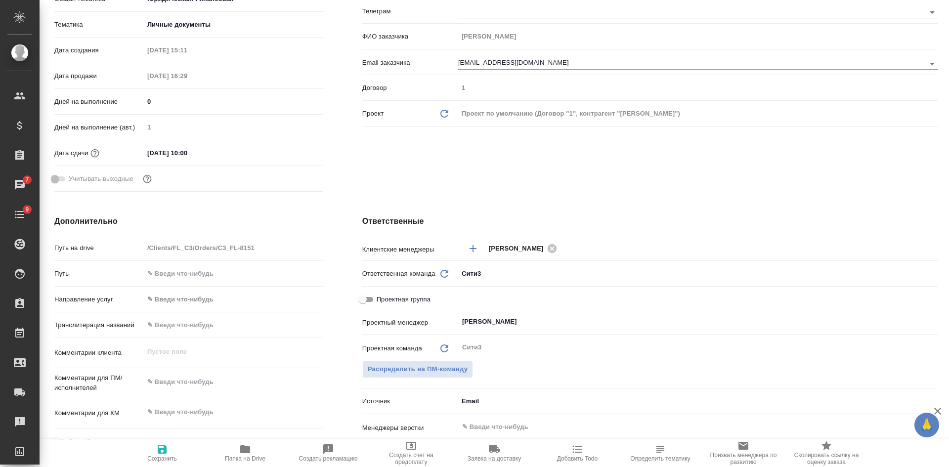
type textarea "x"
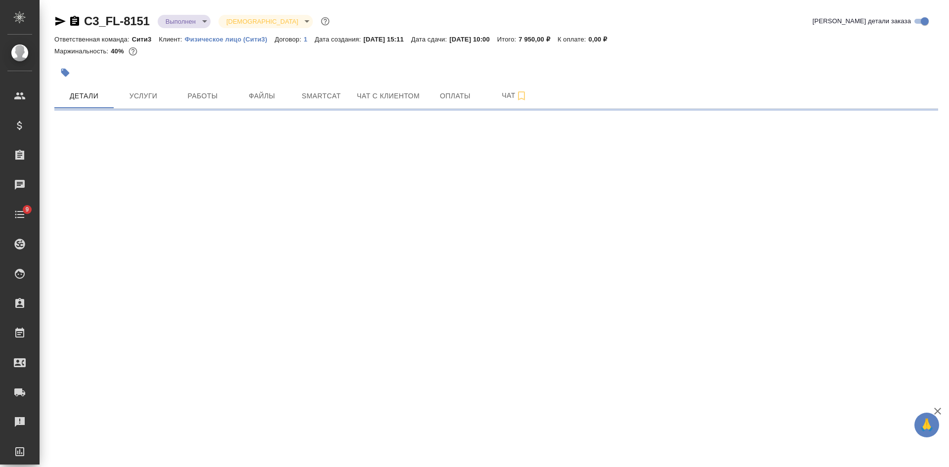
select select "RU"
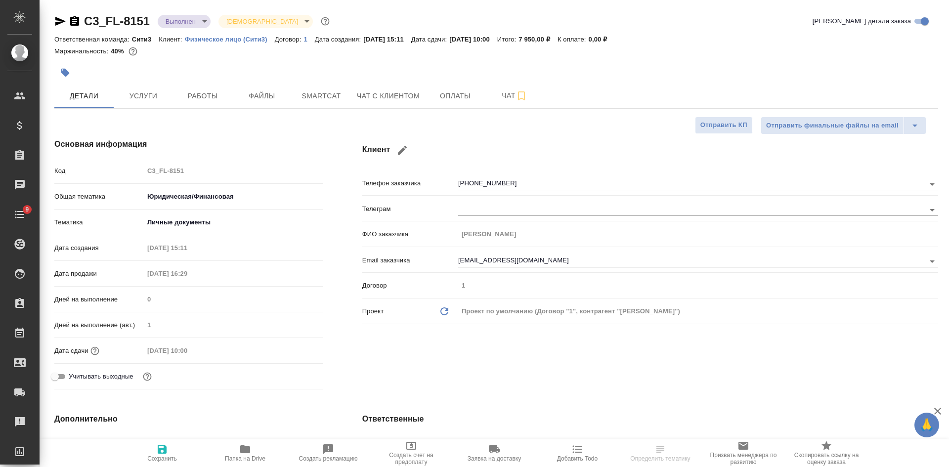
type textarea "x"
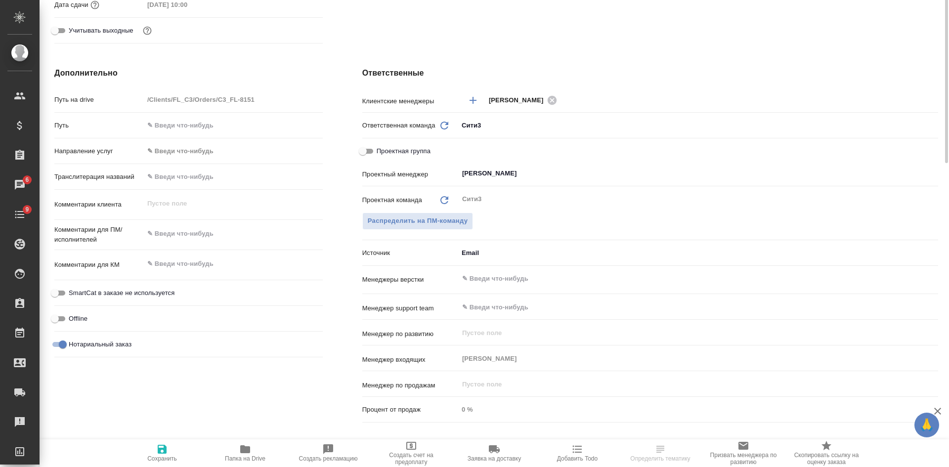
scroll to position [395, 0]
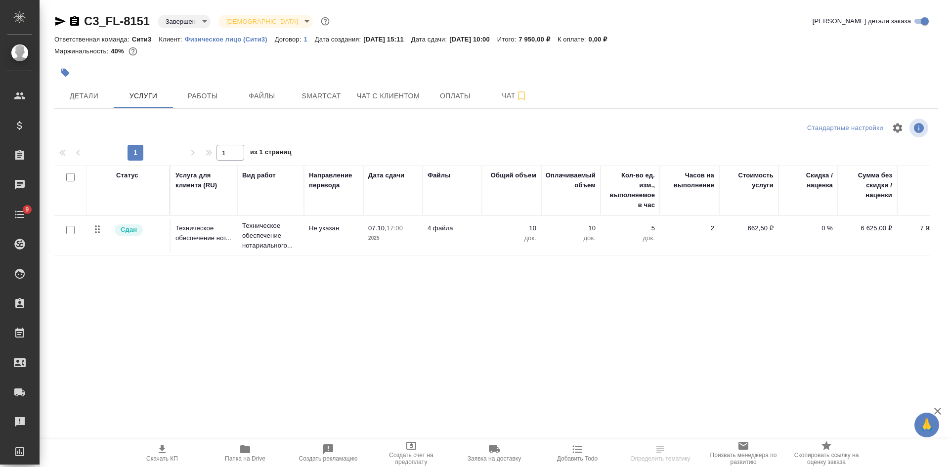
scroll to position [0, 27]
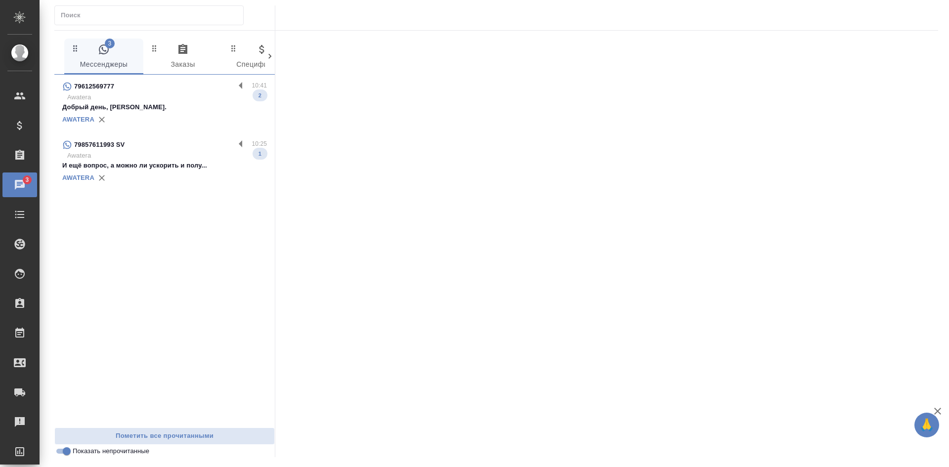
click at [123, 106] on p "Добрый день, [PERSON_NAME]." at bounding box center [164, 107] width 205 height 10
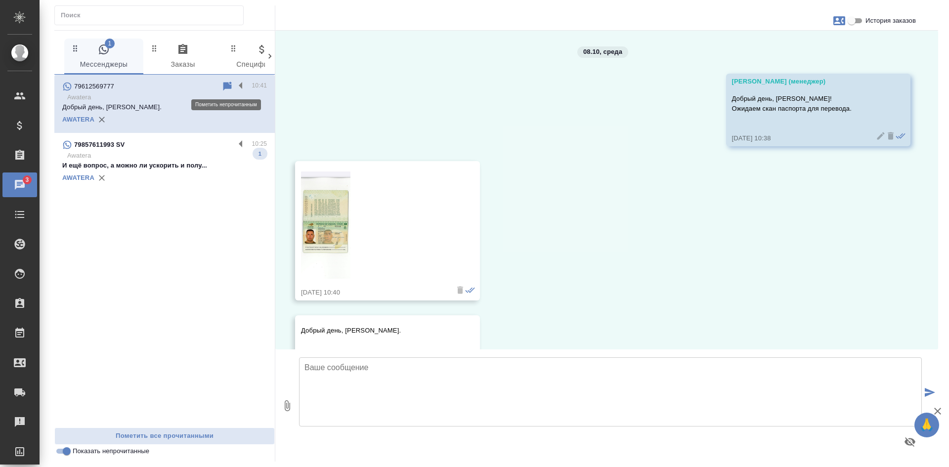
click at [231, 87] on icon at bounding box center [227, 86] width 8 height 9
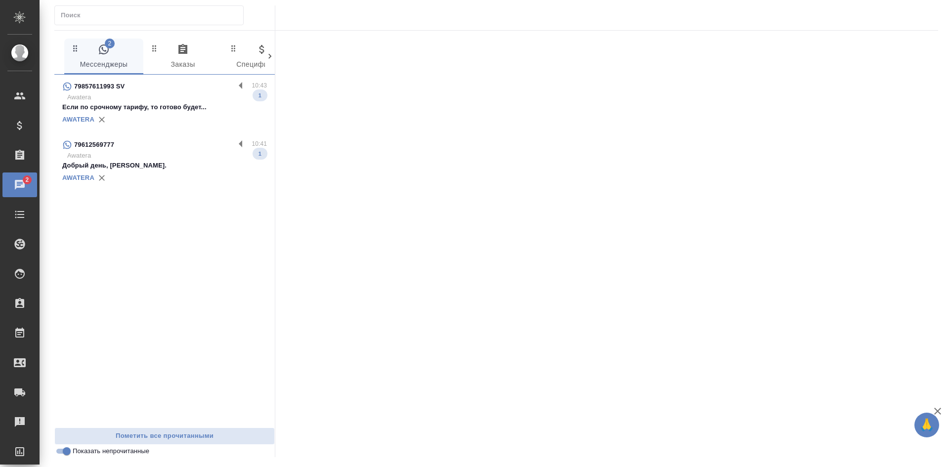
click at [138, 109] on p "Если по срочному тарифу, то готово будет..." at bounding box center [164, 107] width 205 height 10
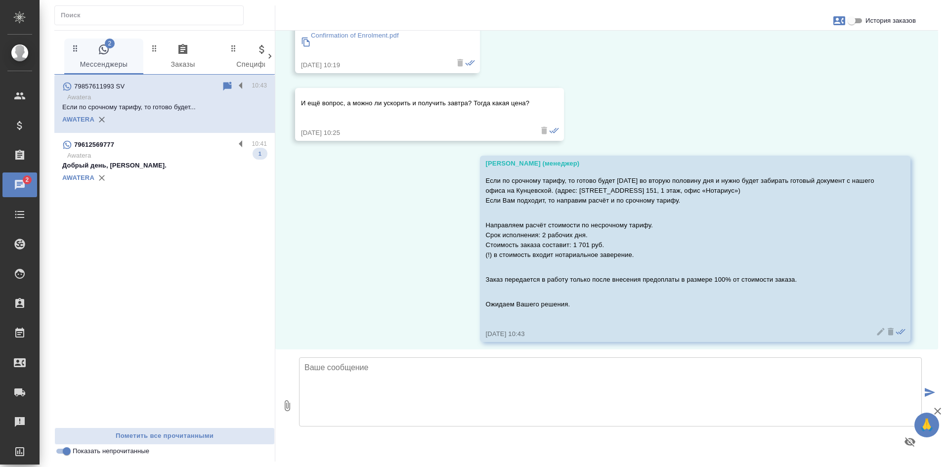
scroll to position [216, 0]
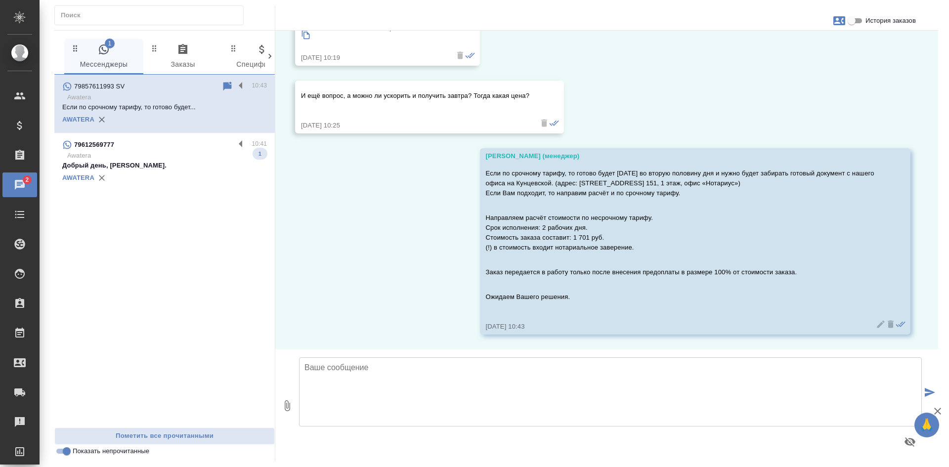
click at [64, 449] on input "Показать непрочитанные" at bounding box center [67, 451] width 36 height 12
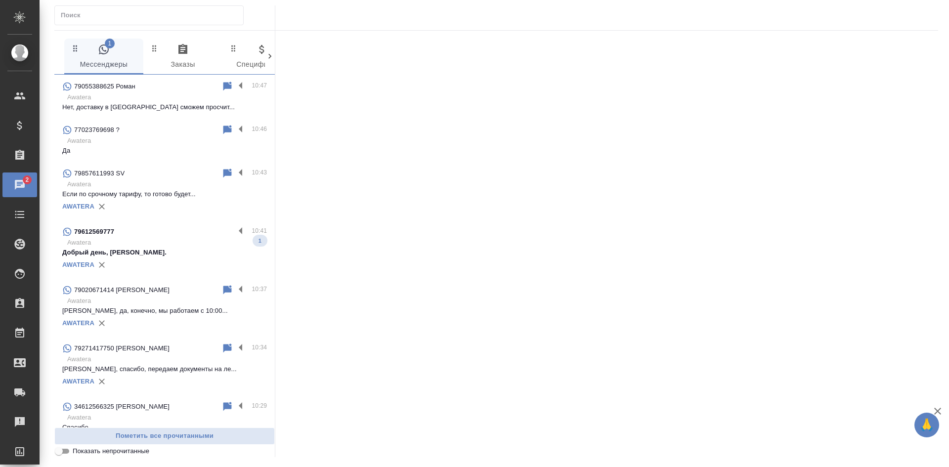
click at [64, 449] on input "Показать непрочитанные" at bounding box center [59, 451] width 36 height 12
checkbox input "true"
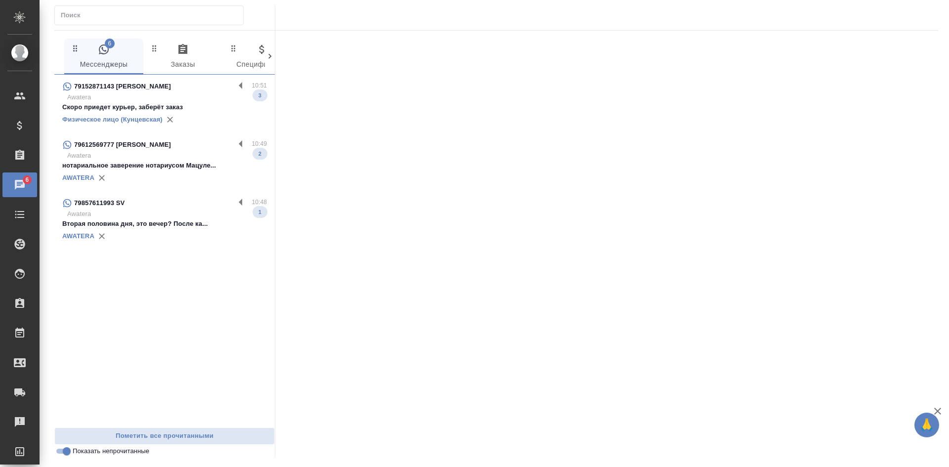
click at [186, 95] on p "Awatera" at bounding box center [167, 97] width 200 height 10
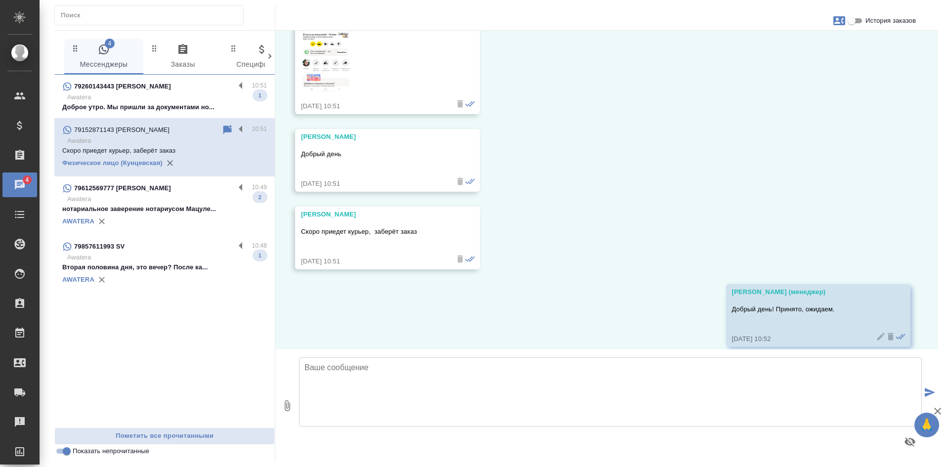
scroll to position [3109, 0]
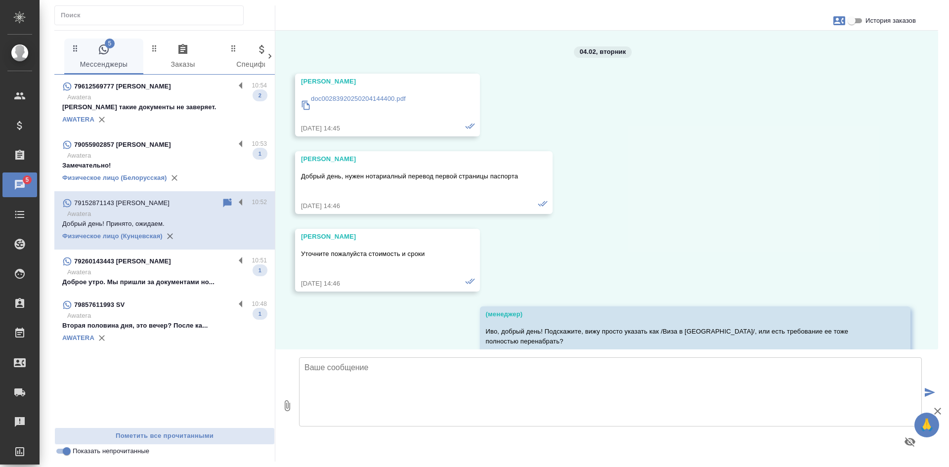
scroll to position [3109, 0]
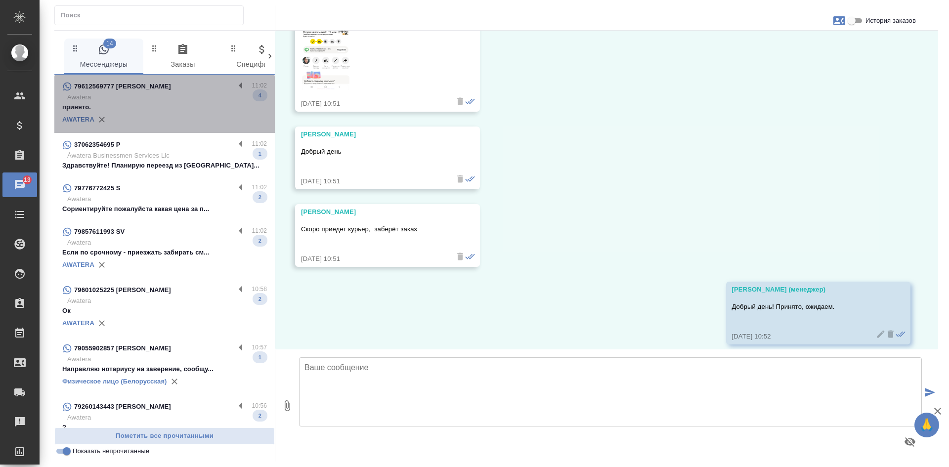
click at [176, 104] on p "принято." at bounding box center [164, 107] width 205 height 10
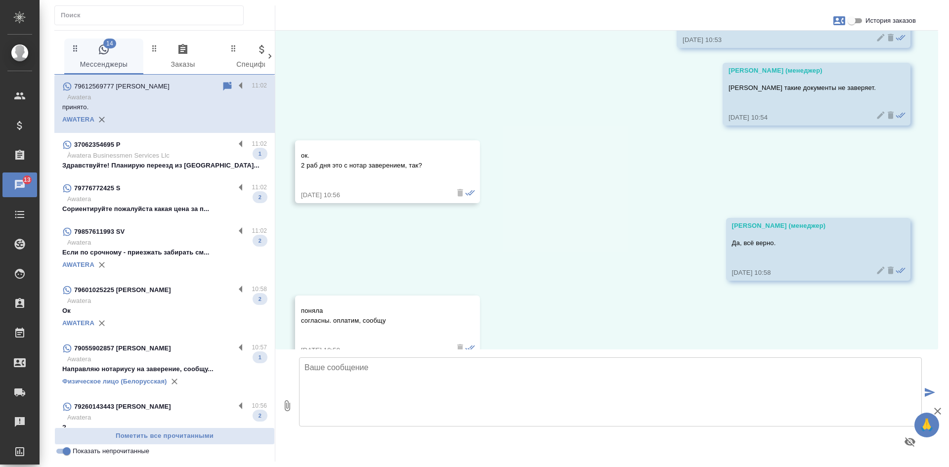
scroll to position [758, 0]
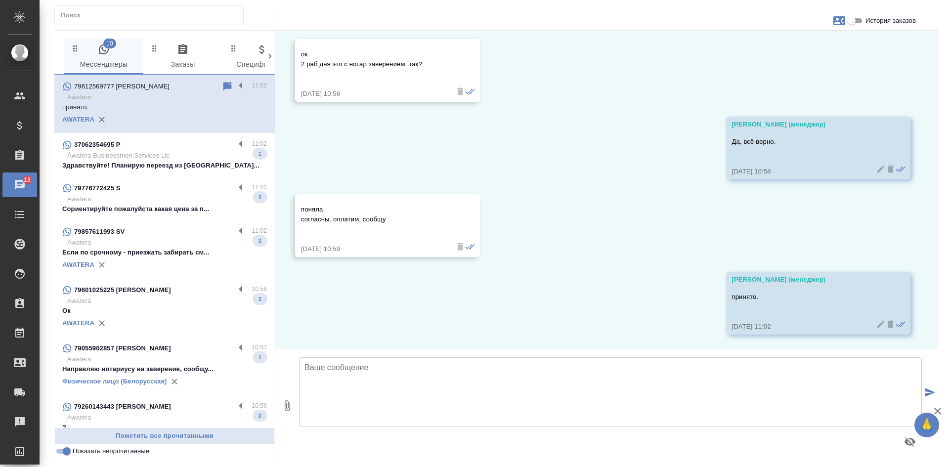
click at [176, 168] on p "Здравствуйте! Планирую переезд из [GEOGRAPHIC_DATA]..." at bounding box center [164, 166] width 205 height 10
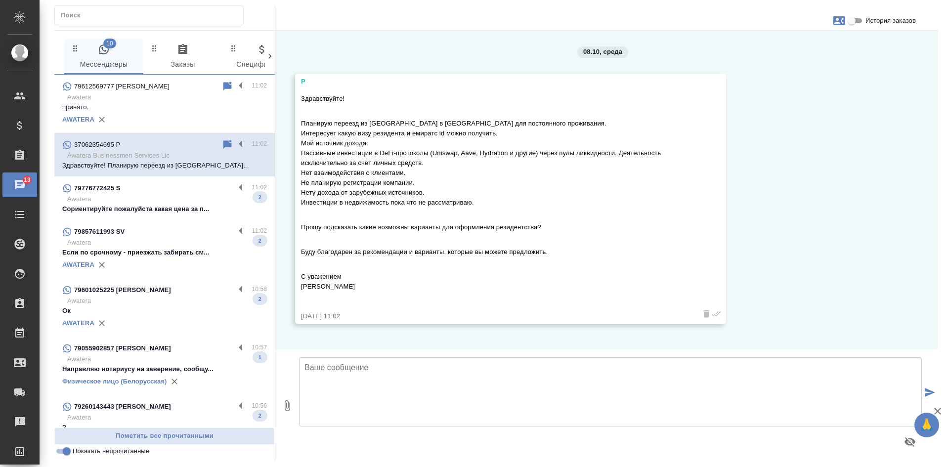
scroll to position [0, 0]
drag, startPoint x: 348, startPoint y: 98, endPoint x: 292, endPoint y: 95, distance: 56.4
click at [292, 95] on div "08.10, [DATE] P Здравствуйте! Планирую переезд из [GEOGRAPHIC_DATA] в [GEOGRAPH…" at bounding box center [606, 190] width 663 height 319
copy p "Здравствуйте!"
drag, startPoint x: 798, startPoint y: 239, endPoint x: 566, endPoint y: 155, distance: 246.6
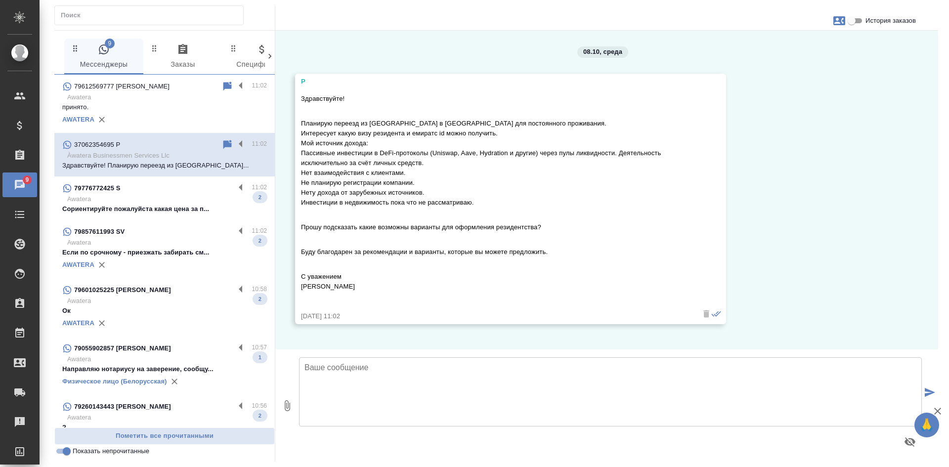
click at [798, 239] on div "08.10, [DATE] P Здравствуйте! Планирую переезд из [GEOGRAPHIC_DATA] в [GEOGRAPH…" at bounding box center [606, 190] width 663 height 319
drag, startPoint x: 307, startPoint y: 81, endPoint x: 297, endPoint y: 80, distance: 10.4
click at [297, 80] on div "P Здравствуйте! Планирую переезд из [GEOGRAPHIC_DATA] в [GEOGRAPHIC_DATA] для п…" at bounding box center [510, 199] width 431 height 251
click at [836, 20] on icon "button" at bounding box center [839, 20] width 12 height 9
click at [807, 43] on span "Создать заявку" at bounding box center [796, 48] width 46 height 10
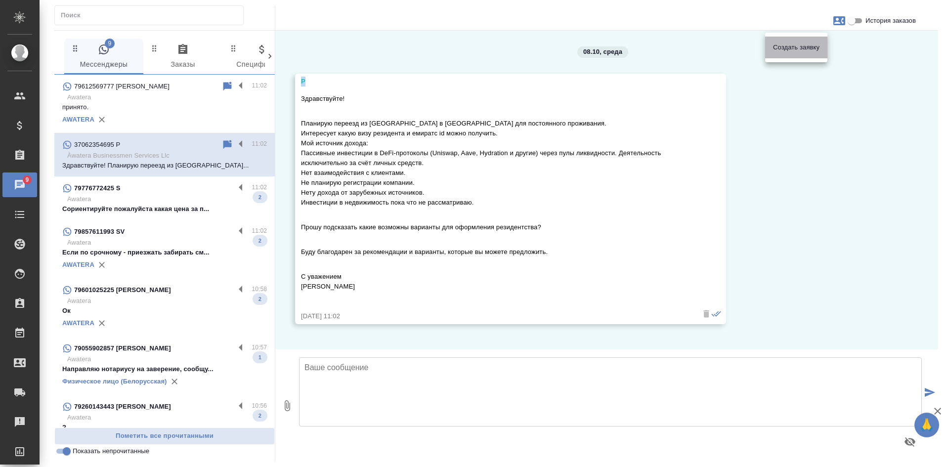
select select "LT"
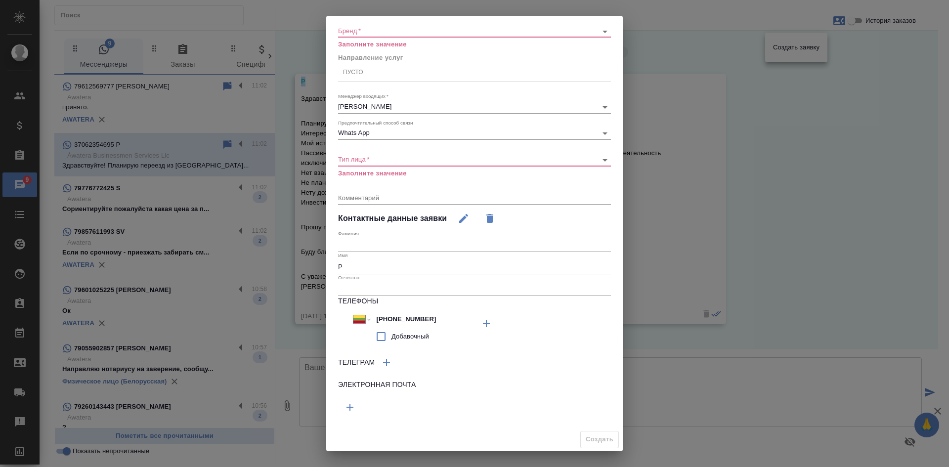
scroll to position [104, 0]
drag, startPoint x: 425, startPoint y: 317, endPoint x: 372, endPoint y: 318, distance: 52.9
click at [373, 318] on input "[PHONE_NUMBER]" at bounding box center [416, 318] width 87 height 14
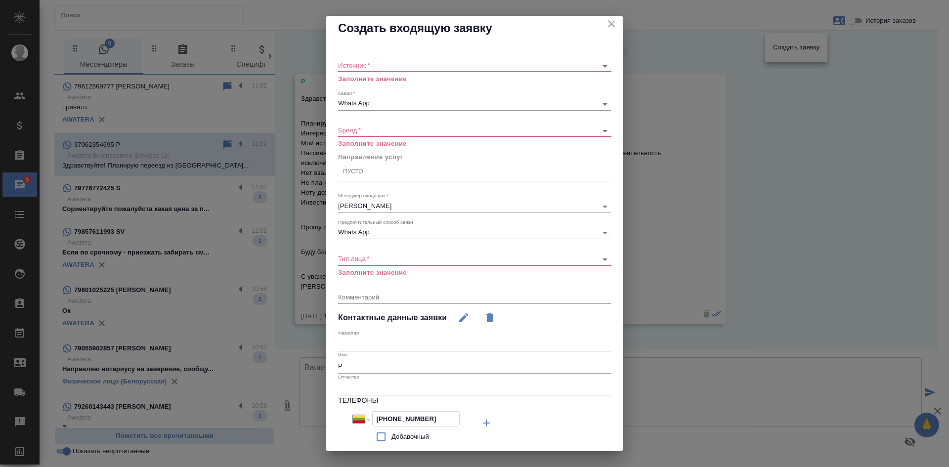
scroll to position [0, 0]
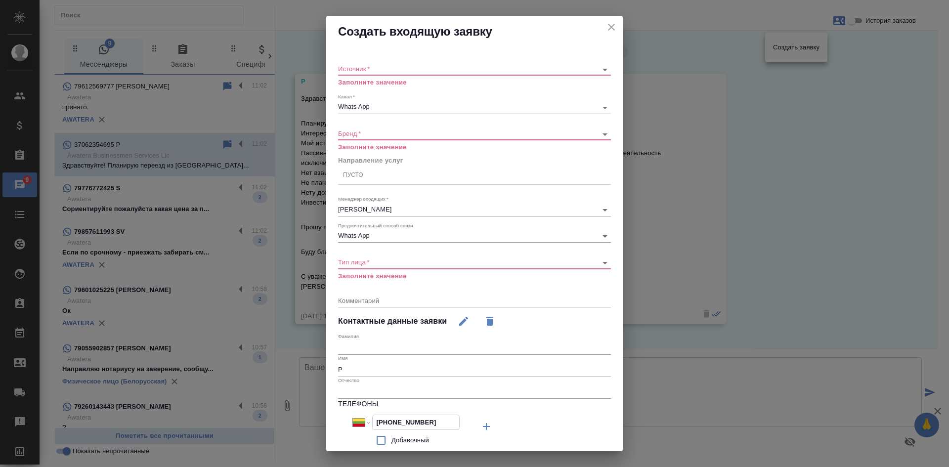
click at [606, 26] on icon "close" at bounding box center [612, 27] width 12 height 12
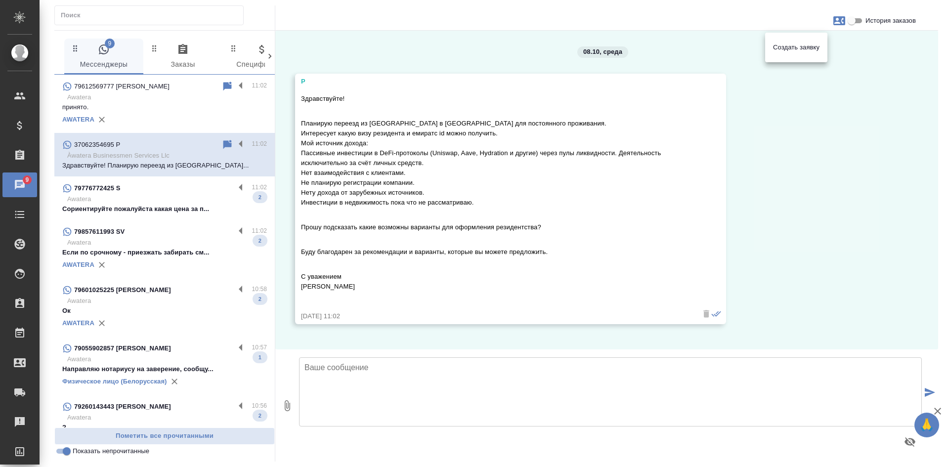
click at [162, 199] on div at bounding box center [474, 233] width 949 height 467
click at [158, 203] on p "Awatera" at bounding box center [167, 199] width 200 height 10
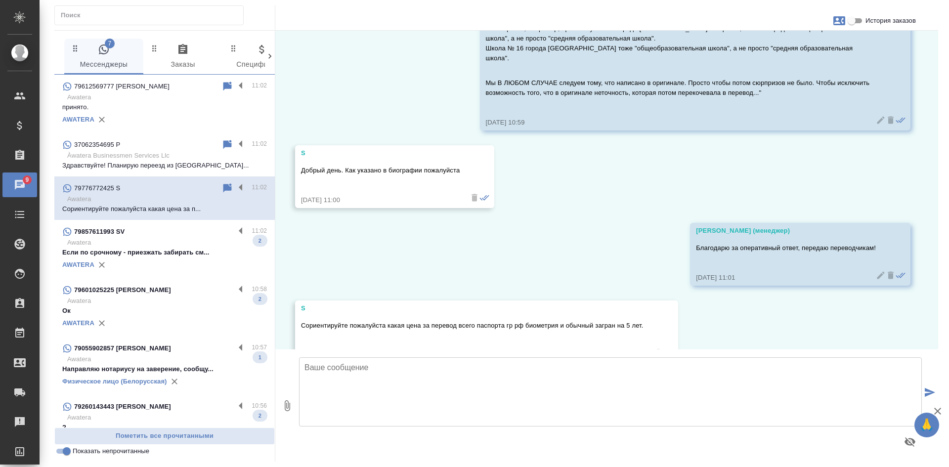
scroll to position [5076, 0]
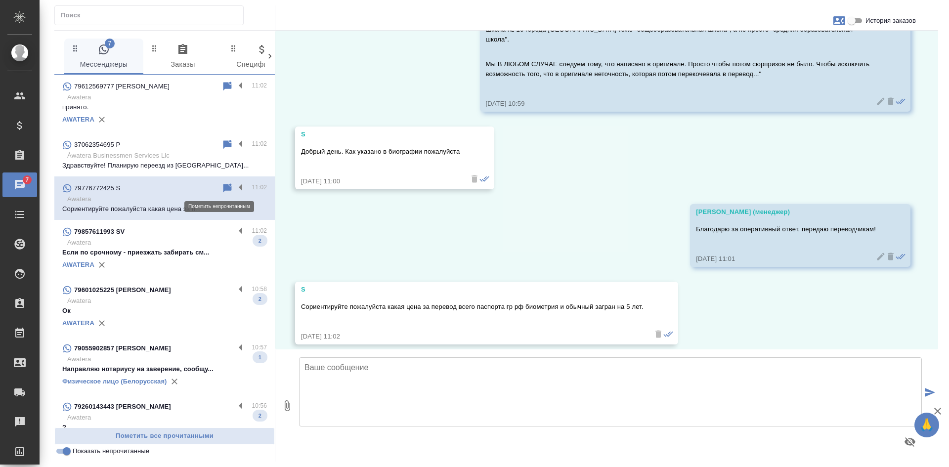
click at [222, 184] on icon at bounding box center [227, 188] width 12 height 12
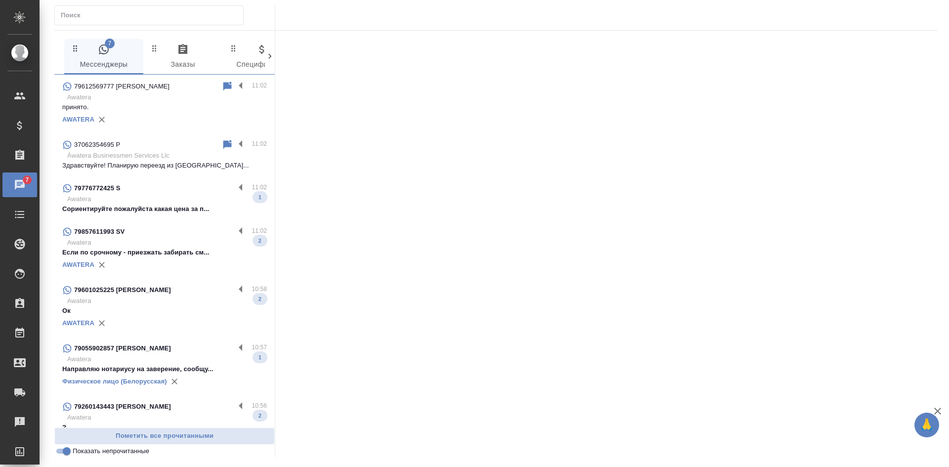
click at [163, 249] on p "Если по срочному - приезжать забирать см..." at bounding box center [164, 253] width 205 height 10
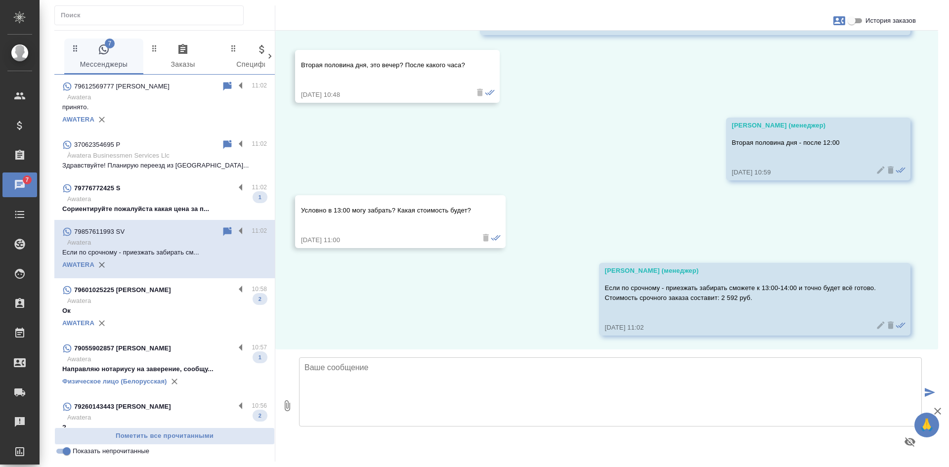
scroll to position [517, 0]
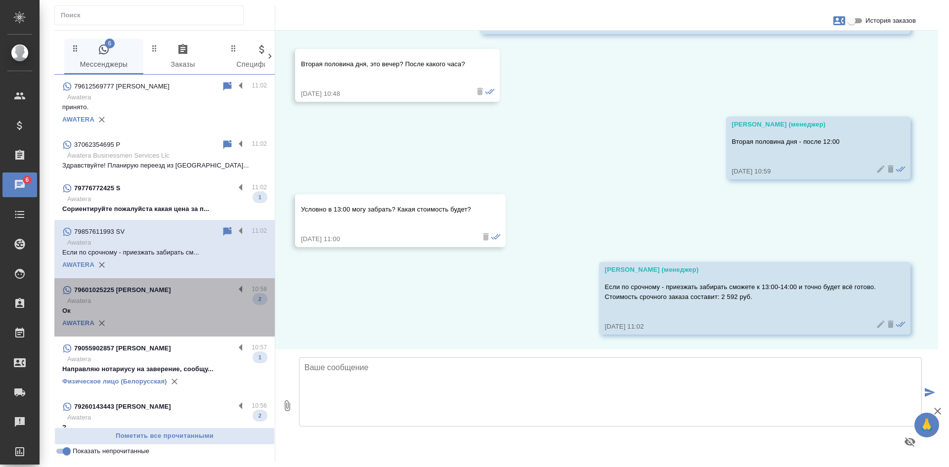
click at [167, 301] on p "Awatera" at bounding box center [167, 301] width 200 height 10
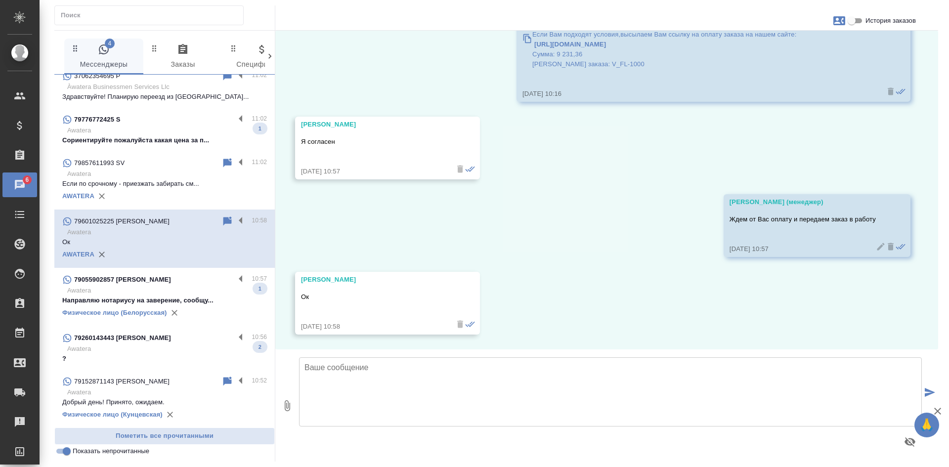
scroll to position [69, 0]
click at [156, 360] on p "?" at bounding box center [164, 358] width 205 height 10
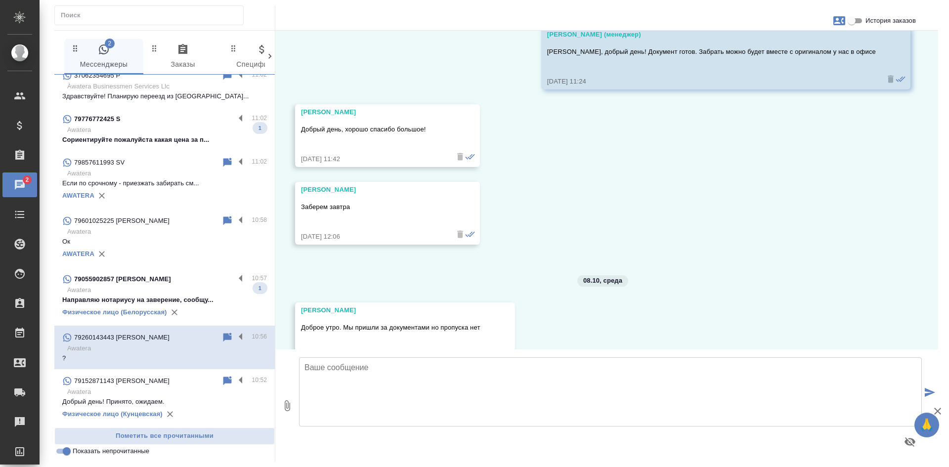
scroll to position [6213, 0]
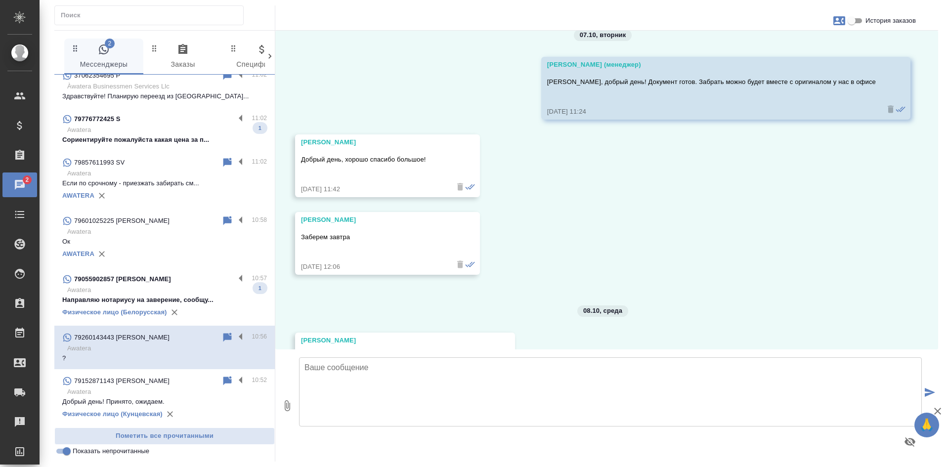
click at [854, 20] on input "История заказов" at bounding box center [852, 21] width 36 height 12
checkbox input "true"
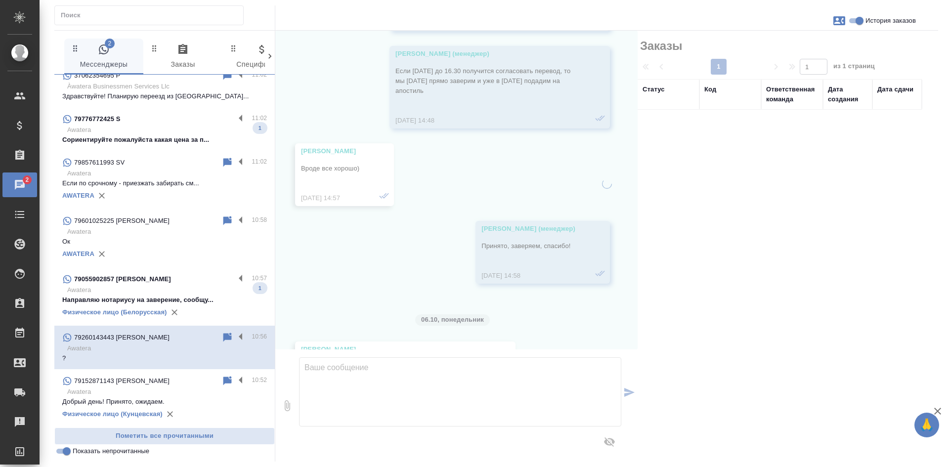
scroll to position [6588, 0]
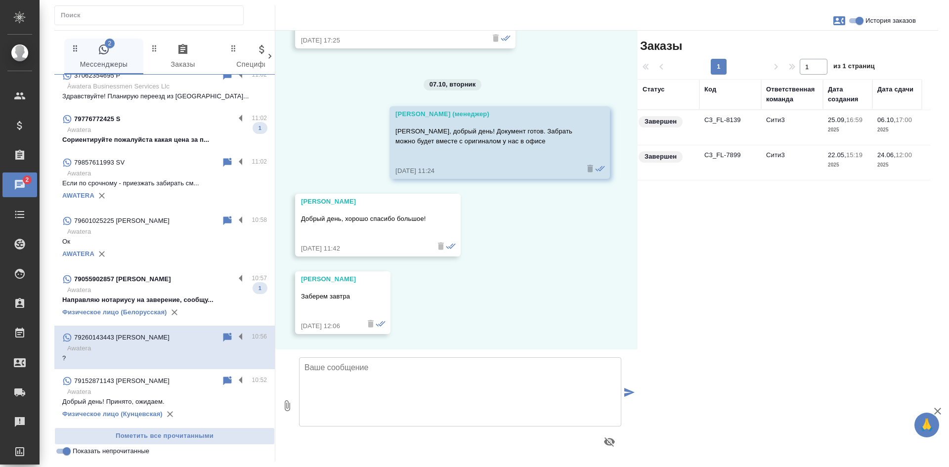
click at [746, 131] on td "C3_FL-8139" at bounding box center [730, 127] width 62 height 35
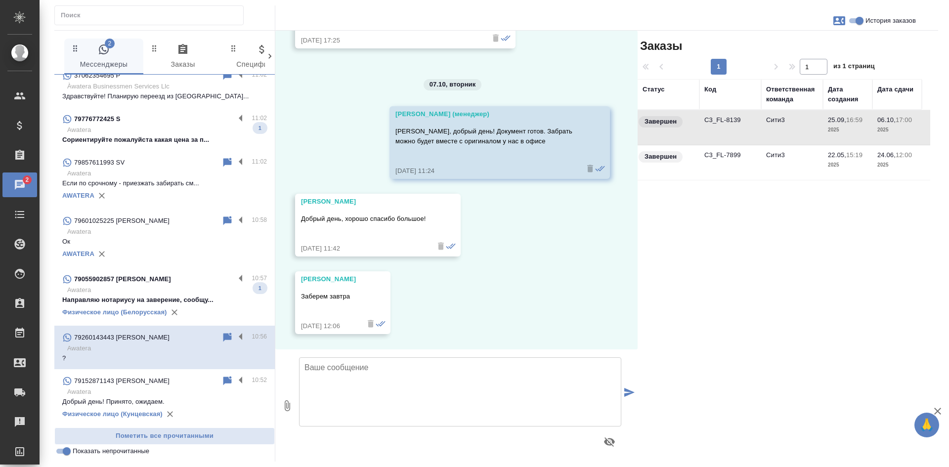
click at [746, 131] on td "C3_FL-8139" at bounding box center [730, 127] width 62 height 35
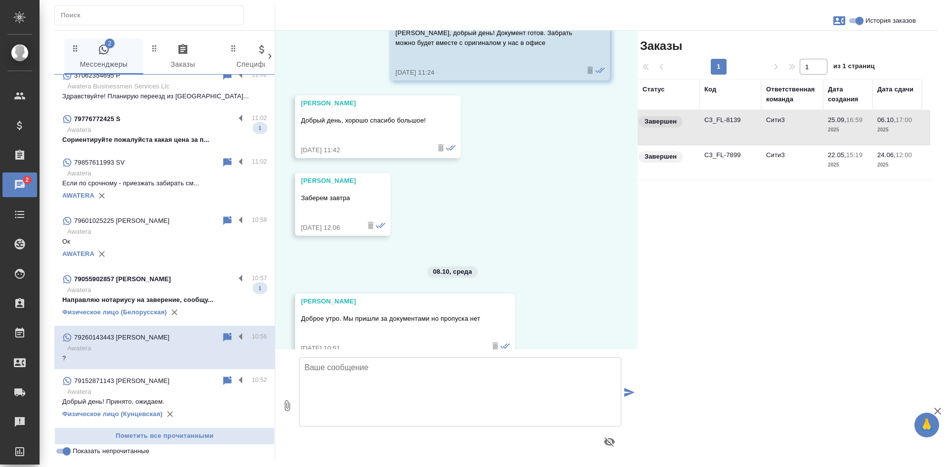
scroll to position [6756, 0]
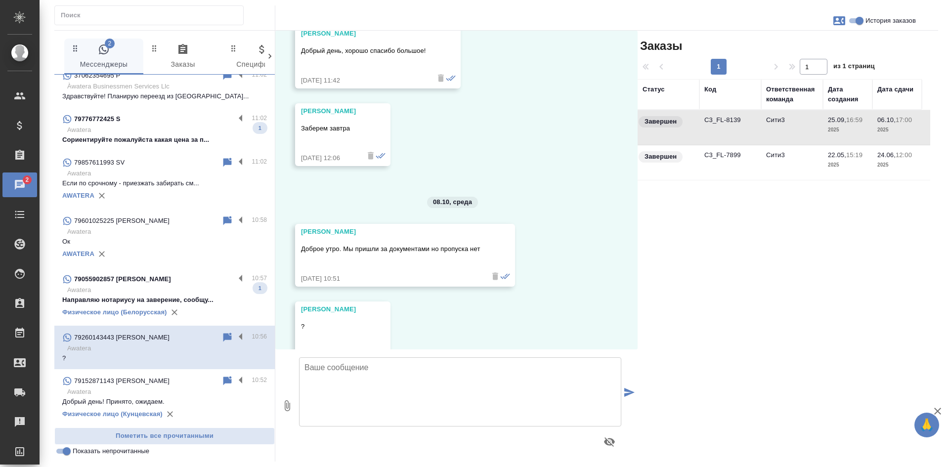
click at [768, 232] on div "Заказы 1 1 из 1 страниц Статус Код Ответственная команда Дата создания Дата сда…" at bounding box center [788, 246] width 301 height 431
click at [187, 290] on p "Awatera" at bounding box center [167, 290] width 200 height 10
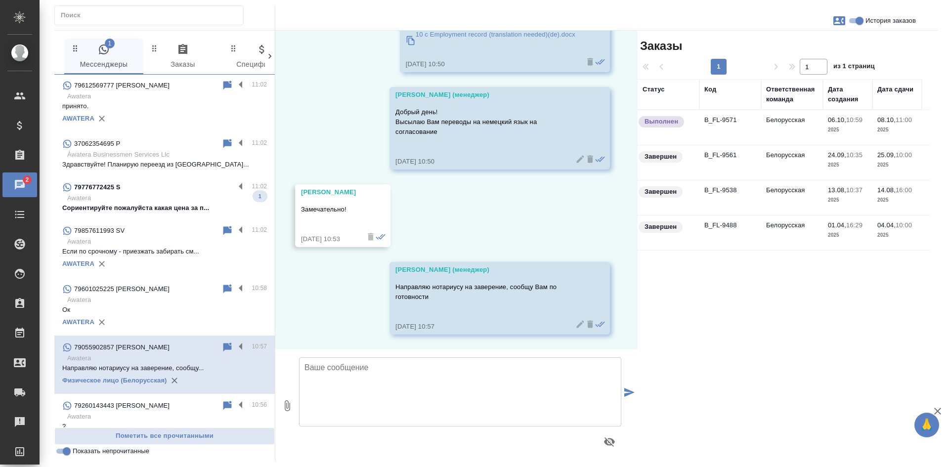
scroll to position [0, 0]
click at [61, 454] on input "Показать непрочитанные" at bounding box center [67, 451] width 36 height 12
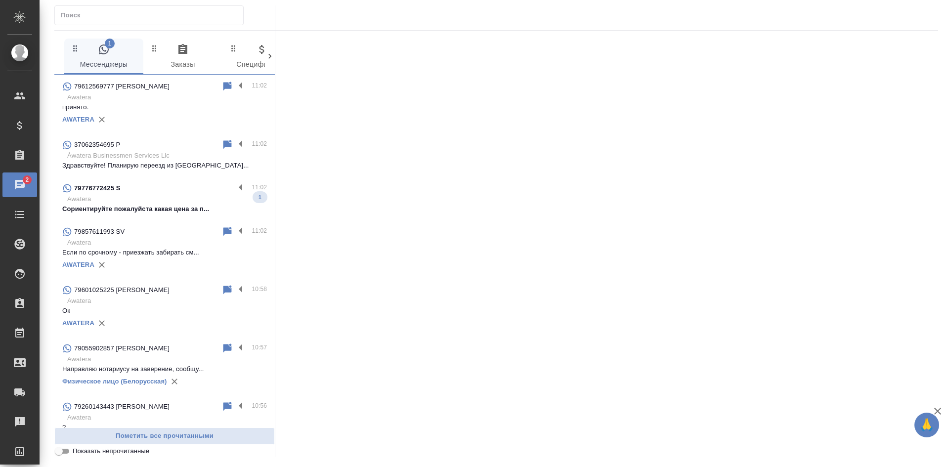
click at [61, 454] on input "Показать непрочитанные" at bounding box center [59, 451] width 36 height 12
checkbox input "true"
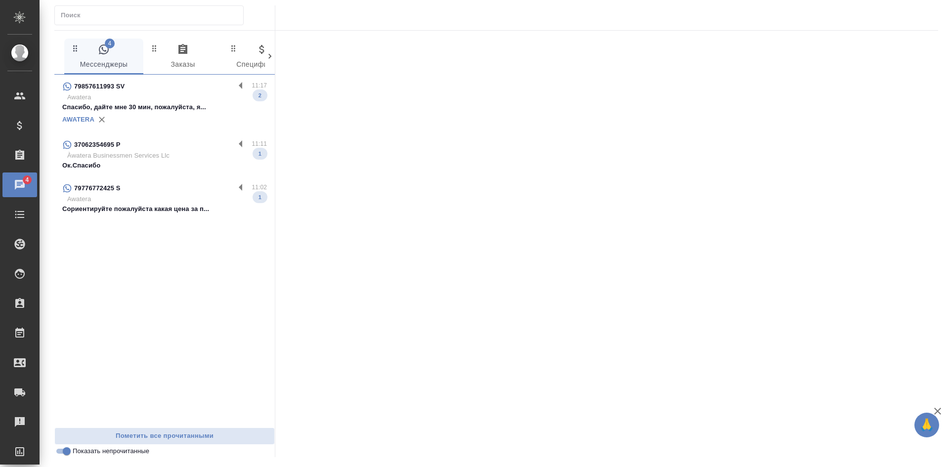
click at [153, 117] on div "AWATERA" at bounding box center [164, 119] width 205 height 15
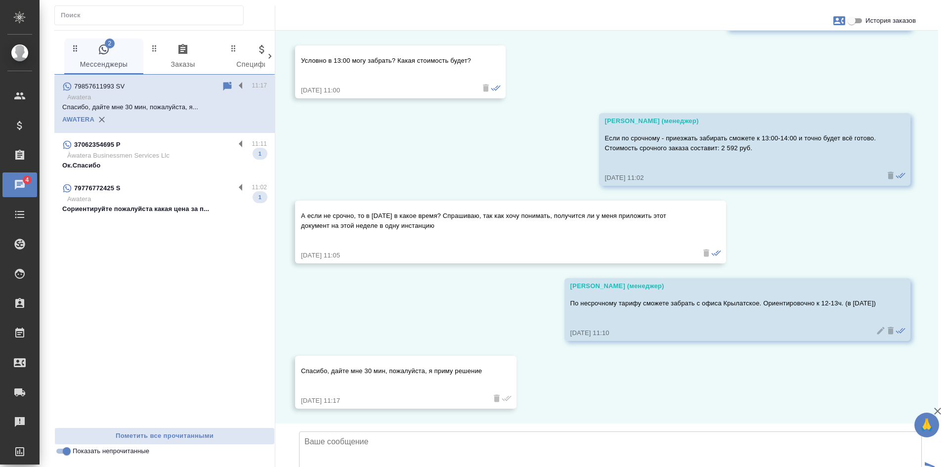
scroll to position [740, 0]
click at [119, 143] on p "37062354695 P" at bounding box center [97, 145] width 46 height 10
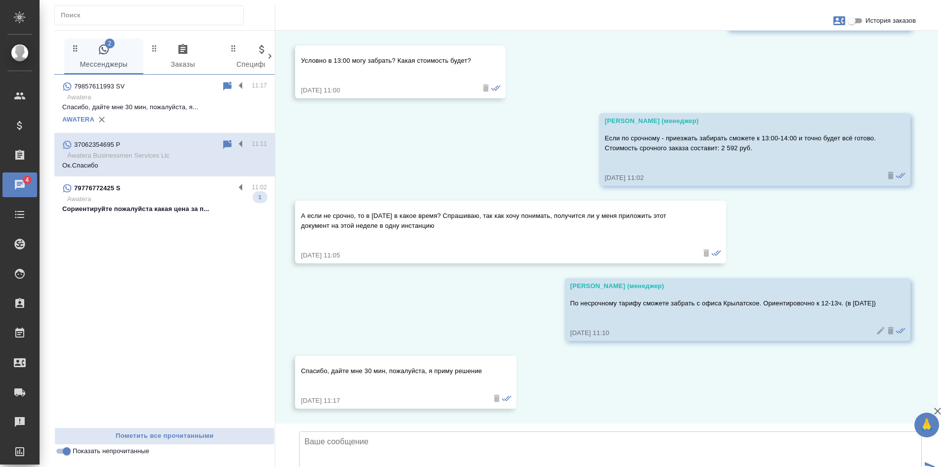
scroll to position [145, 0]
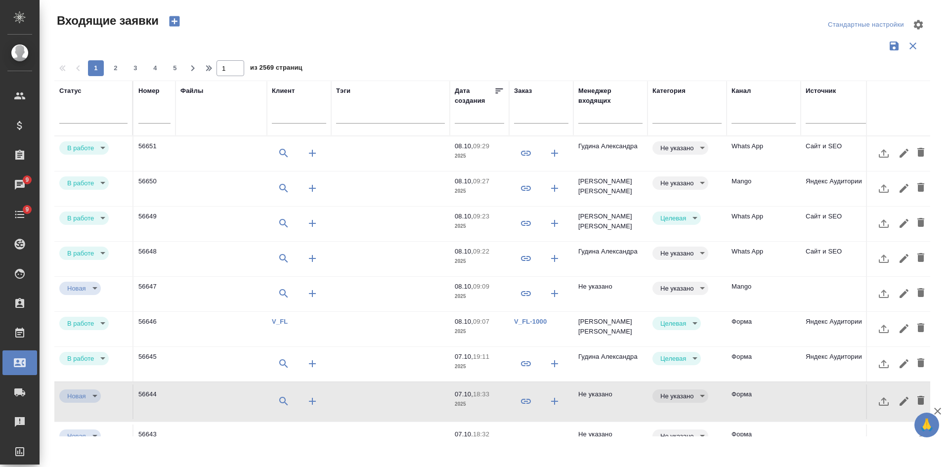
select select "RU"
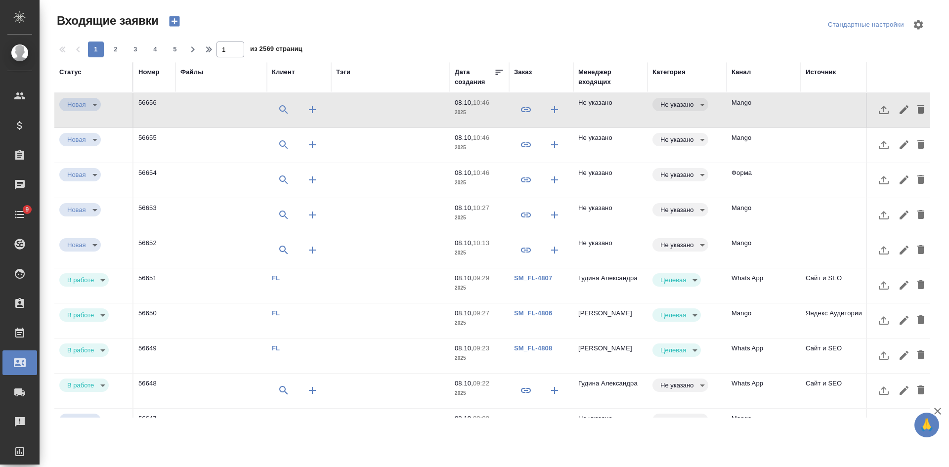
select select "RU"
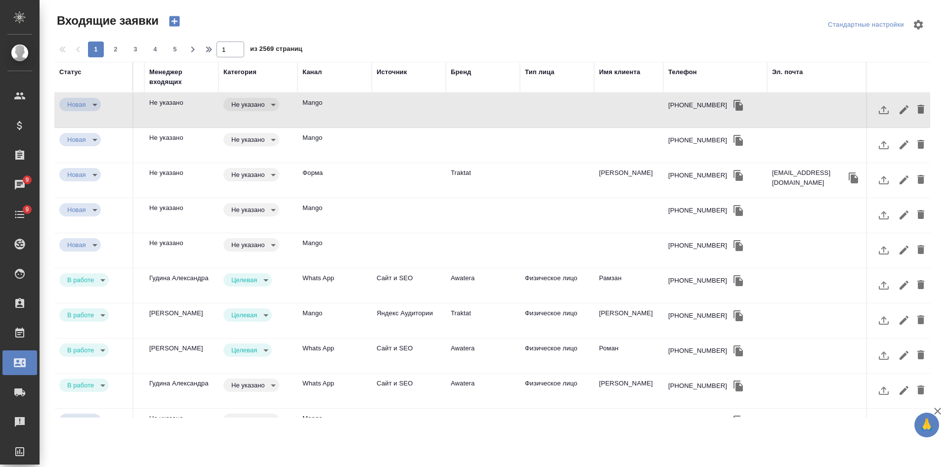
scroll to position [0, 436]
drag, startPoint x: 718, startPoint y: 174, endPoint x: 688, endPoint y: 174, distance: 30.2
click at [733, 174] on icon "button" at bounding box center [739, 176] width 12 height 12
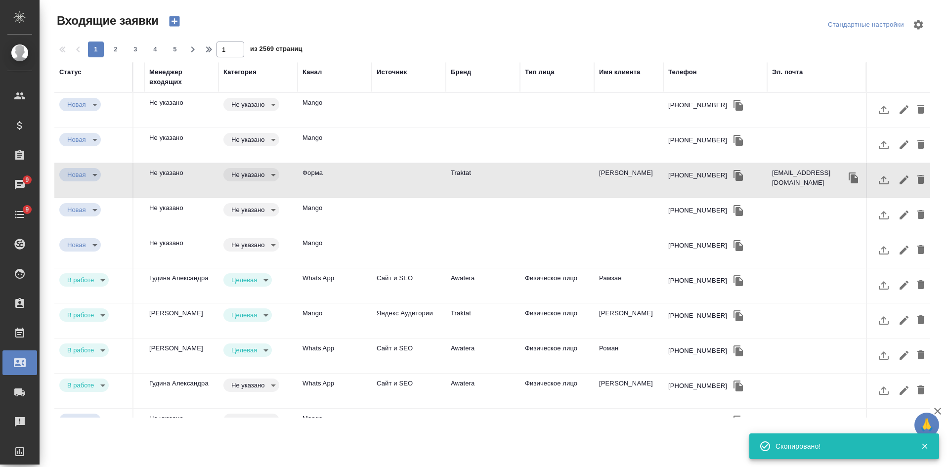
click at [640, 177] on td "Тележкина Юлия Игоревна" at bounding box center [628, 180] width 69 height 35
click at [640, 177] on td "[PERSON_NAME]" at bounding box center [628, 180] width 69 height 35
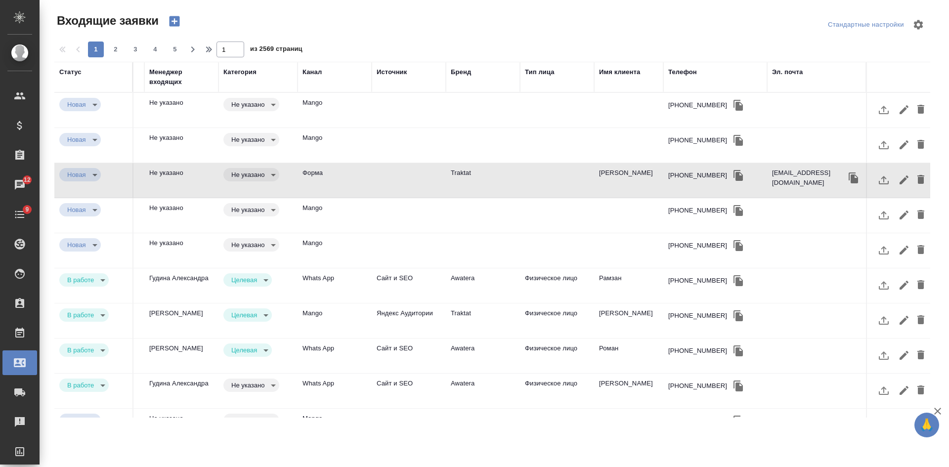
click at [848, 174] on icon "button" at bounding box center [854, 178] width 12 height 12
click at [412, 172] on td at bounding box center [409, 180] width 74 height 35
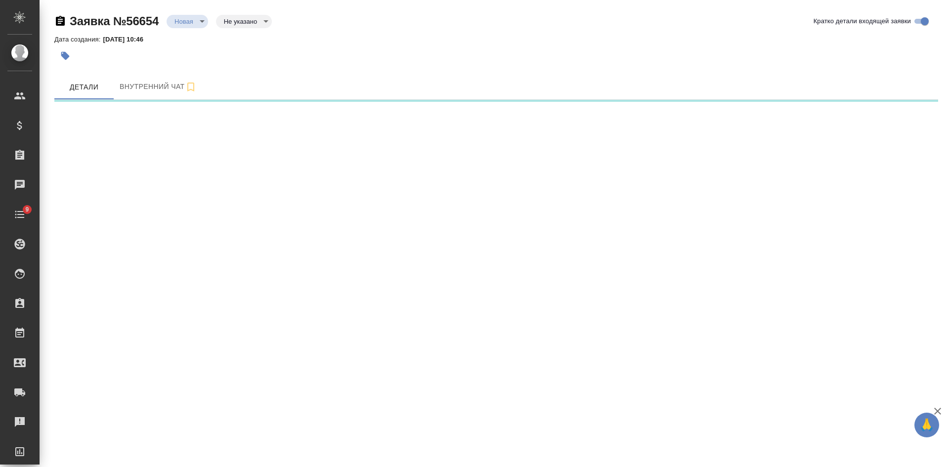
select select "RU"
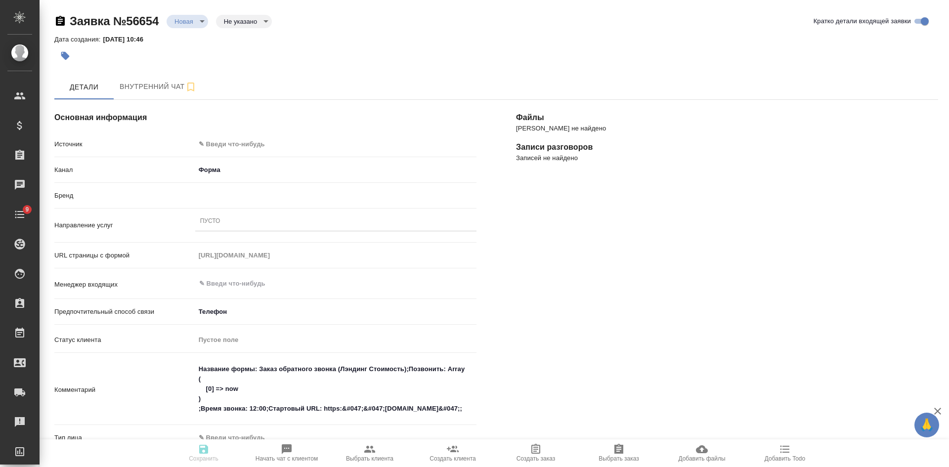
type textarea "x"
click at [917, 150] on h4 "Записи разговоров" at bounding box center [727, 147] width 422 height 12
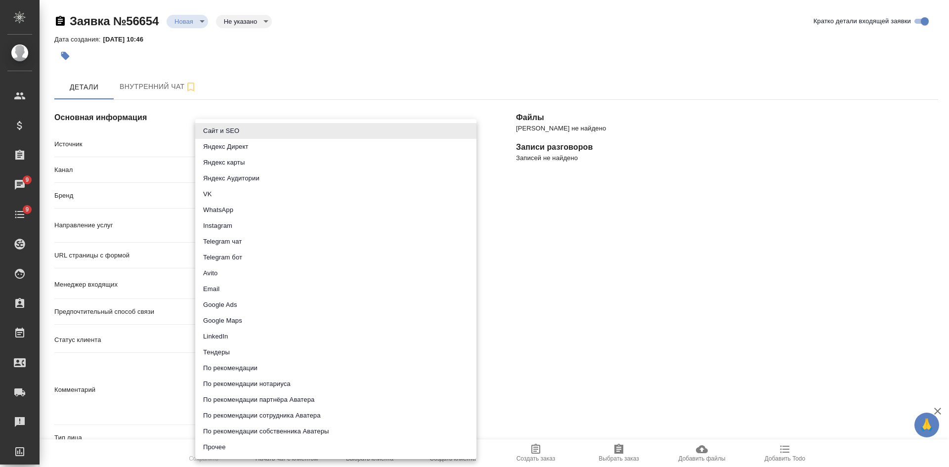
click at [225, 142] on body "🙏 .cls-1 fill:#fff; AWATERA Kasatkina Aleksandra Клиенты Спецификации Заказы 9 …" at bounding box center [474, 233] width 949 height 467
click at [225, 132] on li "Сайт и SEO" at bounding box center [335, 131] width 281 height 16
type input "seo"
type textarea "x"
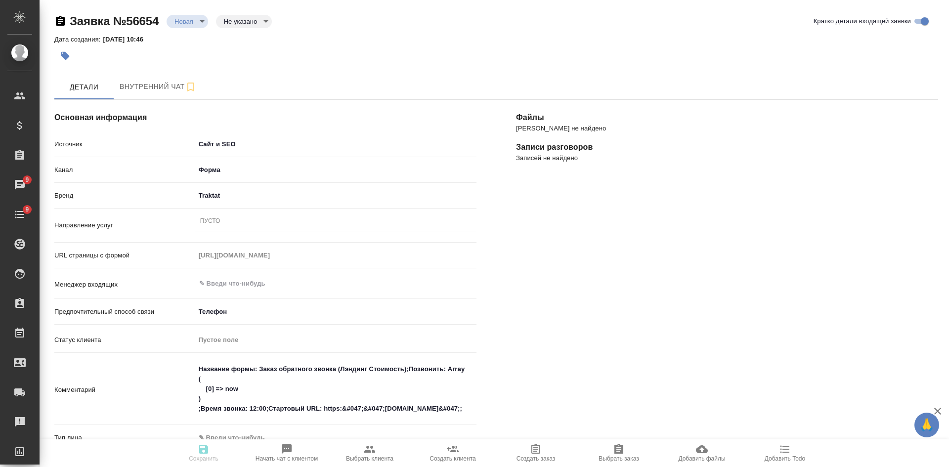
click at [231, 226] on div "Пусто" at bounding box center [335, 222] width 281 height 14
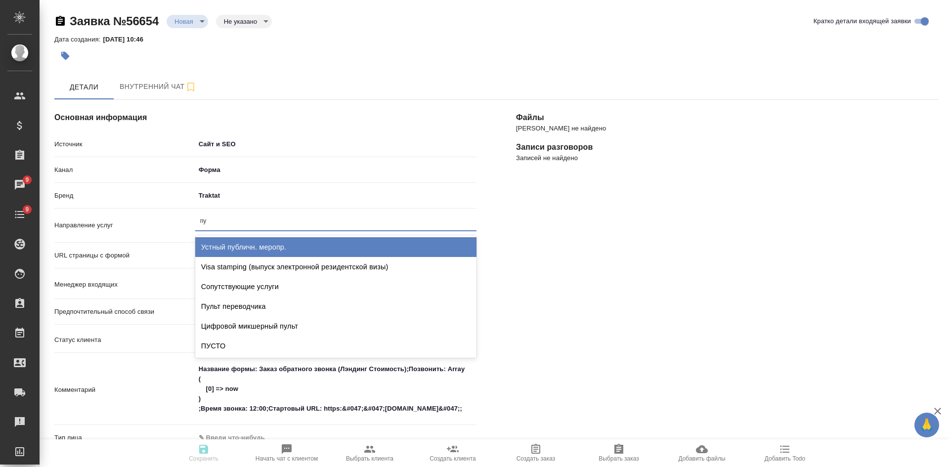
type input "пус"
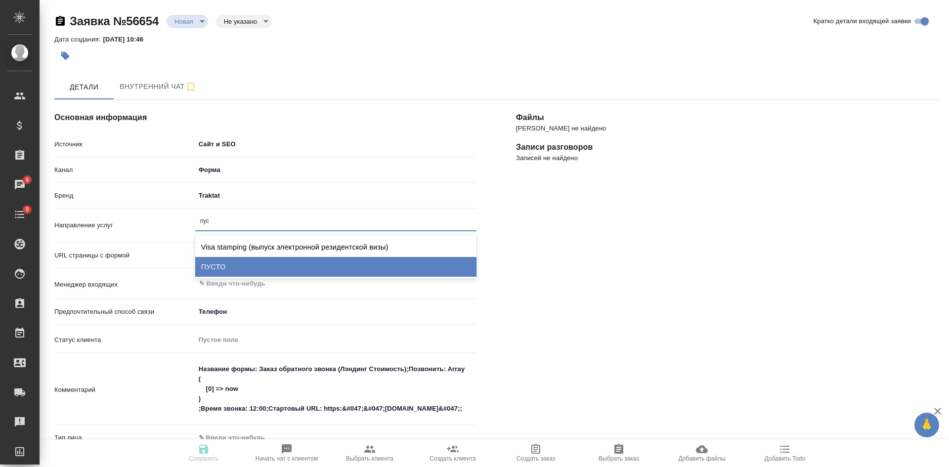
click at [220, 271] on div "ПУСТО" at bounding box center [335, 267] width 281 height 20
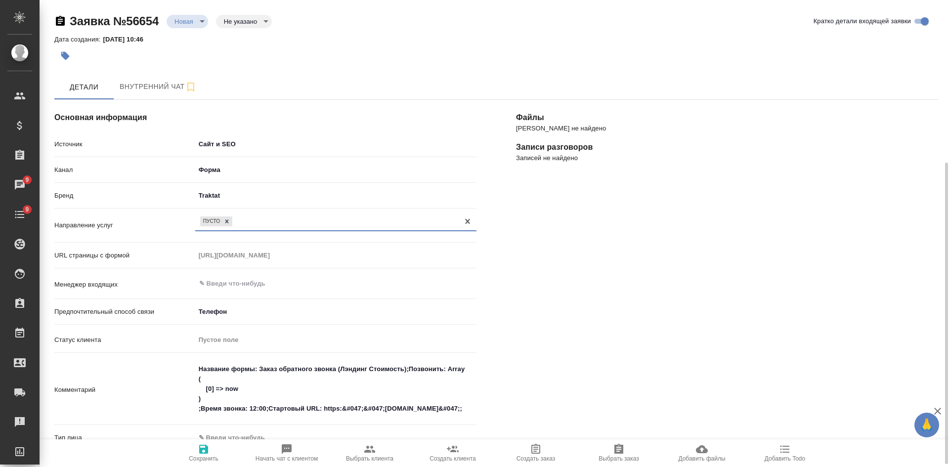
scroll to position [198, 0]
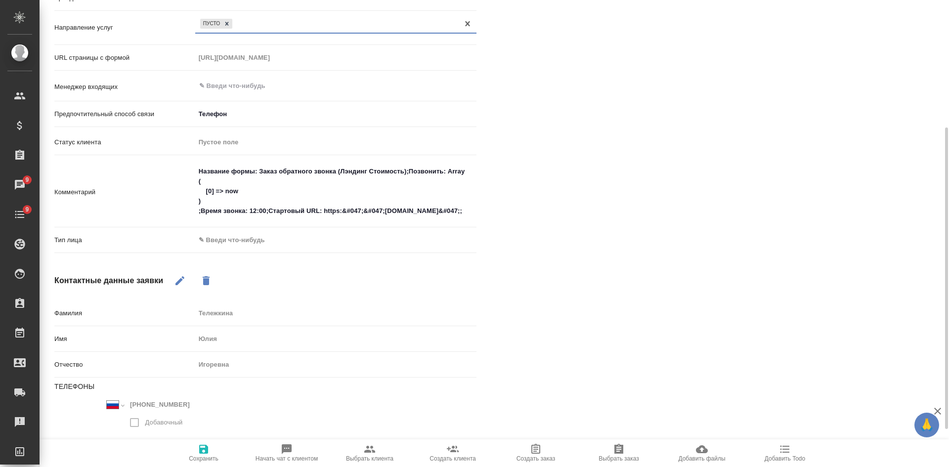
click at [226, 234] on body "🙏 .cls-1 fill:#fff; AWATERA Kasatkina Aleksandra Клиенты Спецификации Заказы 9 …" at bounding box center [474, 233] width 949 height 467
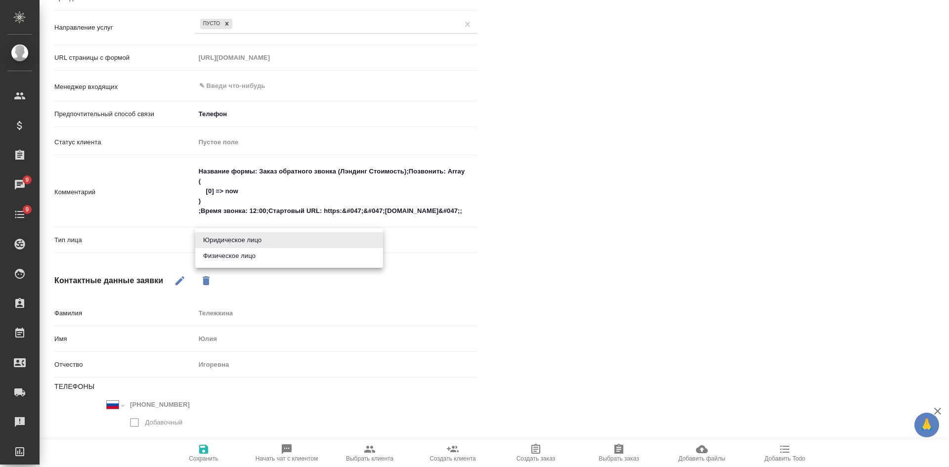
click at [226, 256] on li "Физическое лицо" at bounding box center [289, 256] width 188 height 16
type textarea "x"
type input "private"
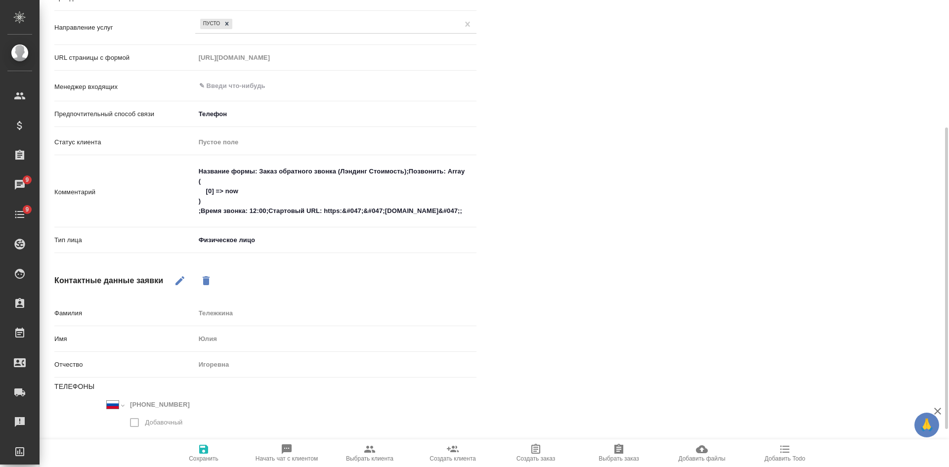
click at [209, 443] on button "Сохранить" at bounding box center [203, 453] width 83 height 28
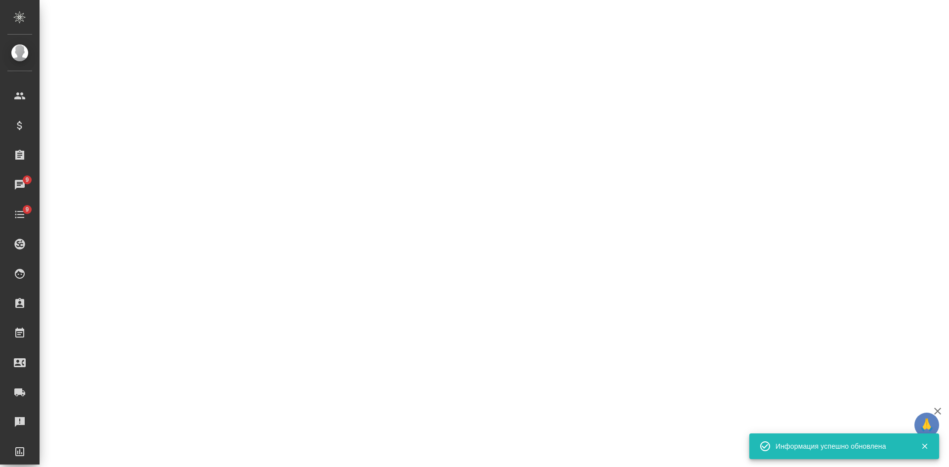
select select "RU"
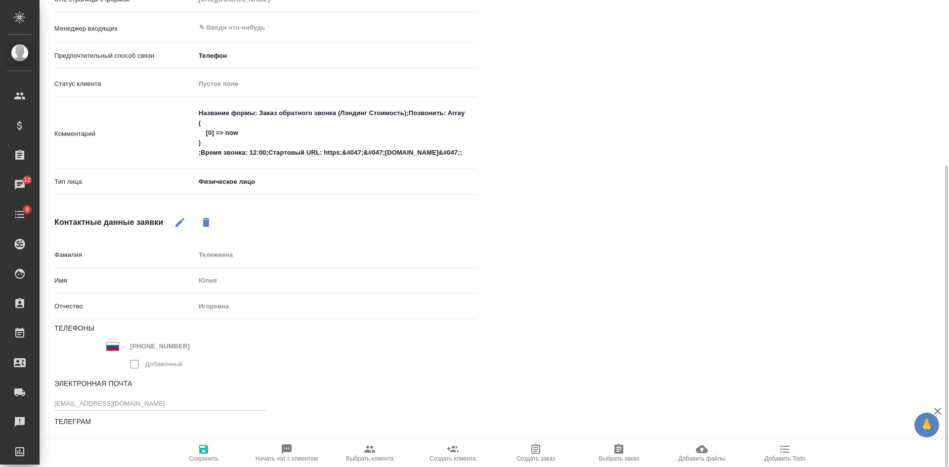
scroll to position [157, 0]
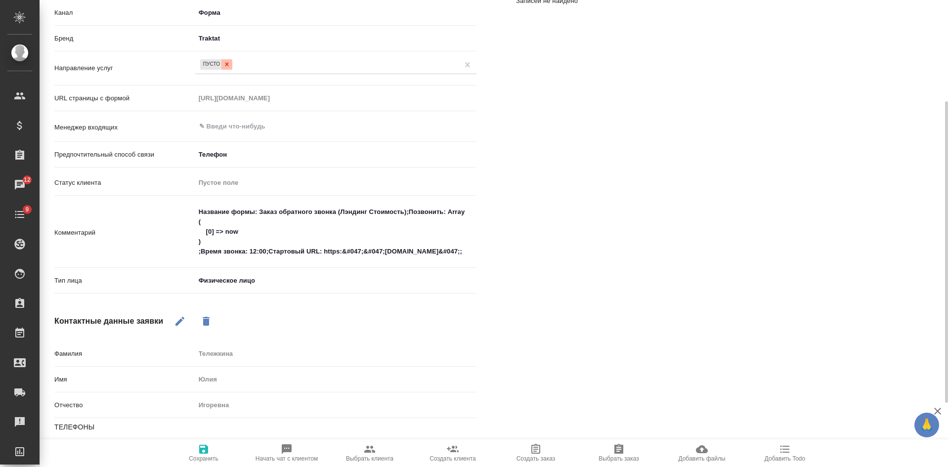
click at [229, 64] on icon at bounding box center [226, 64] width 7 height 7
type textarea "x"
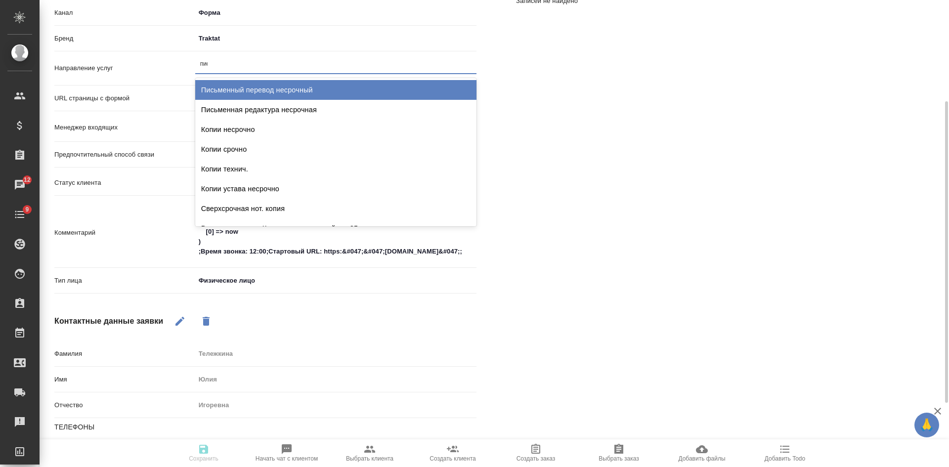
type input "пись"
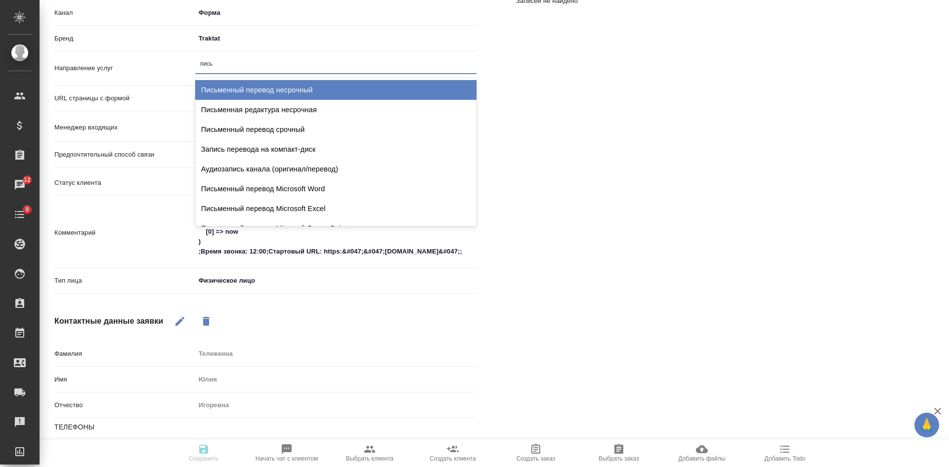
click at [252, 88] on div "Письменный перевод несрочный" at bounding box center [335, 90] width 281 height 20
type textarea "x"
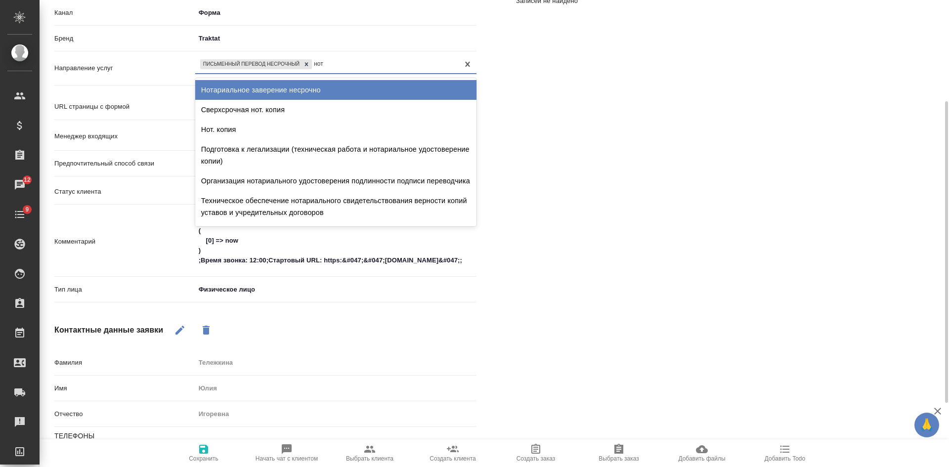
type input "нота"
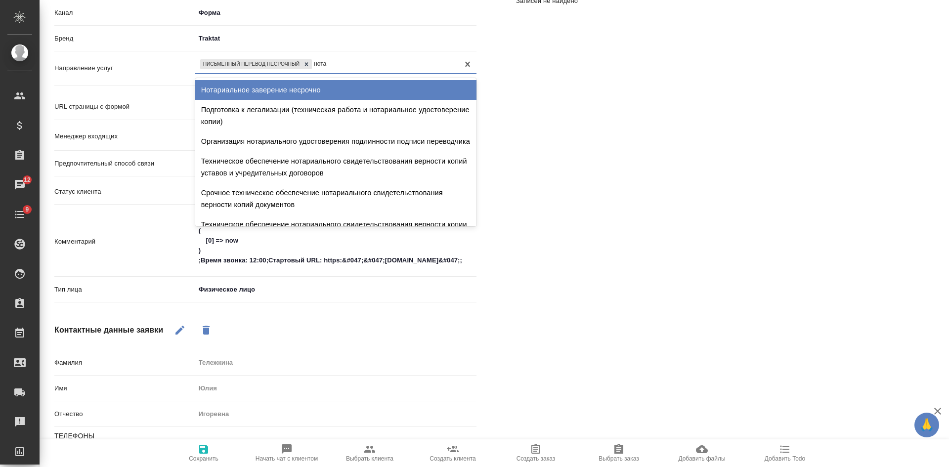
click at [306, 84] on div "Нотариальное заверение несрочно" at bounding box center [335, 90] width 281 height 20
type textarea "x"
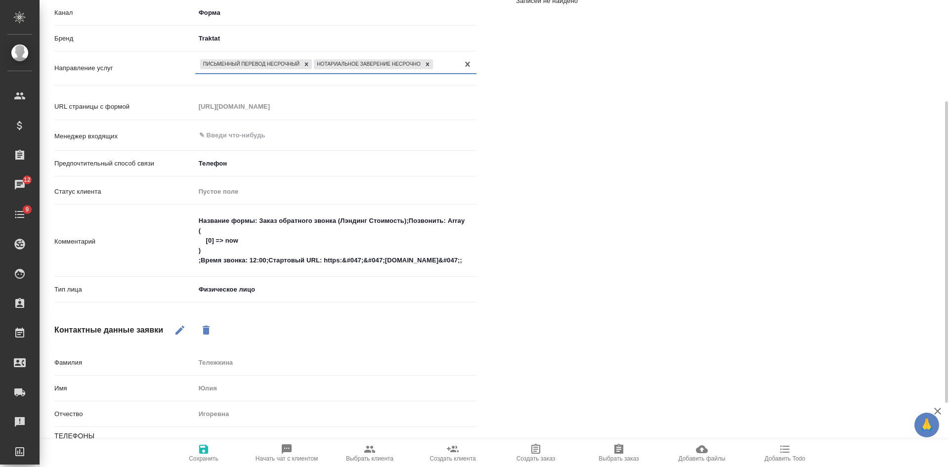
click at [206, 452] on icon "button" at bounding box center [203, 449] width 9 height 9
select select "RU"
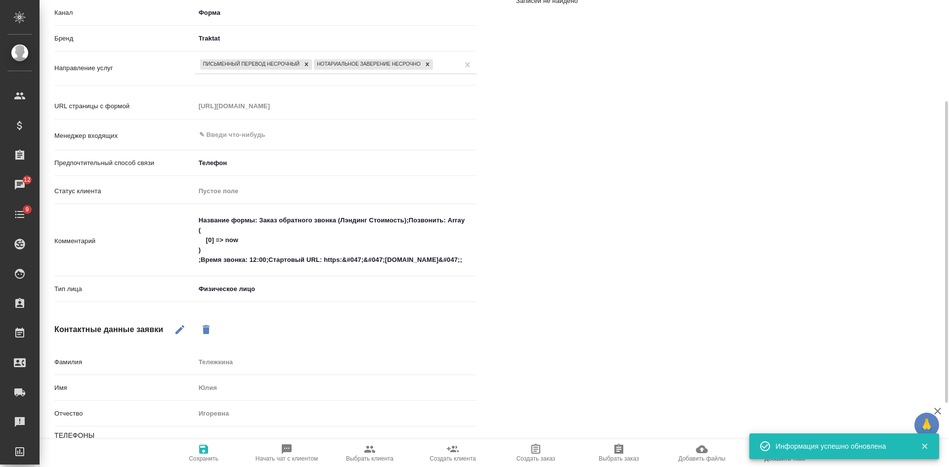
click at [499, 261] on div "Файлы Файлов не найдено Записи разговоров Записей не найдено" at bounding box center [727, 249] width 462 height 652
type textarea "x"
click at [471, 261] on textarea "Название формы: Заказ обратного звонка (Лэндинг Стоимость);Позвонить: Array ( […" at bounding box center [336, 241] width 280 height 56
type textarea "Название формы: Заказ обратного звонка (Лэндинг Стоимость);Позвонить: Array ( […"
type textarea "x"
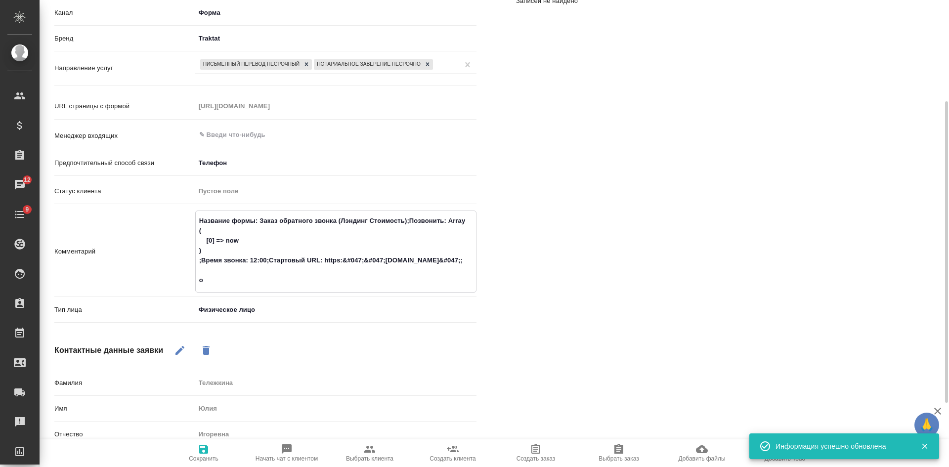
type textarea "Название формы: Заказ обратного звонка (Лэндинг Стоимость);Позвонить: Array ( […"
type textarea "x"
type textarea "Название формы: Заказ обратного звонка (Лэндинг Стоимость);Позвонить: Array ( […"
type textarea "x"
type textarea "Название формы: Заказ обратного звонка (Лэндинг Стоимость);Позвонить: Array ( […"
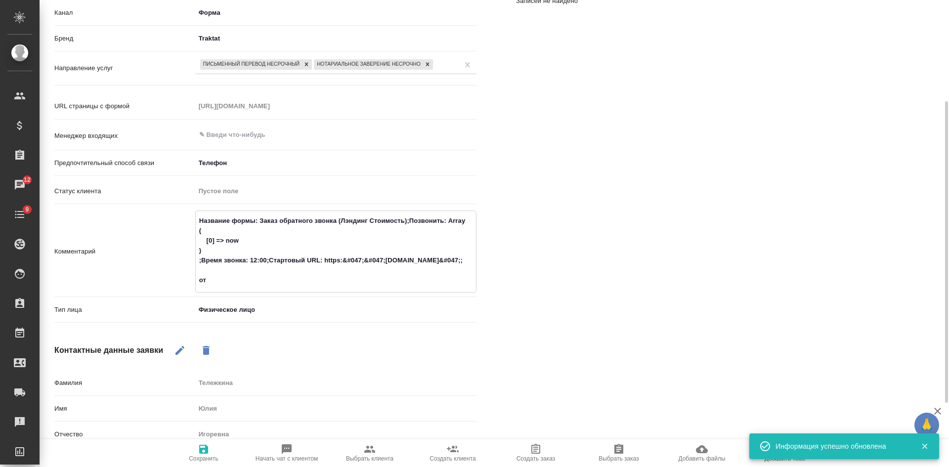
type textarea "x"
type textarea "Название формы: Заказ обратного звонка (Лэндинг Стоимость);Позвонить: Array ( […"
type textarea "x"
type textarea "Название формы: Заказ обратного звонка (Лэндинг Стоимость);Позвонить: Array ( […"
type textarea "x"
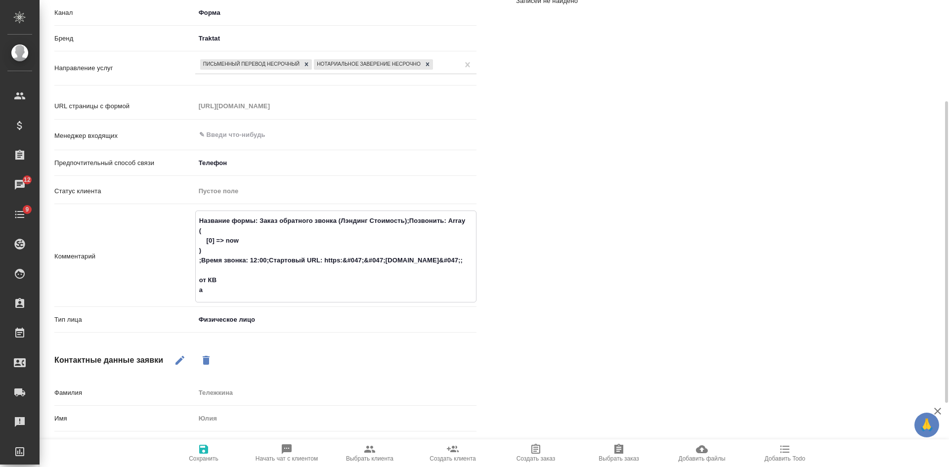
type textarea "Название формы: Заказ обратного звонка (Лэндинг Стоимость);Позвонить: Array ( […"
type textarea "x"
type textarea "Название формы: Заказ обратного звонка (Лэндинг Стоимость);Позвонить: Array ( […"
type textarea "x"
type textarea "Название формы: Заказ обратного звонка (Лэндинг Стоимость);Позвонить: Array ( […"
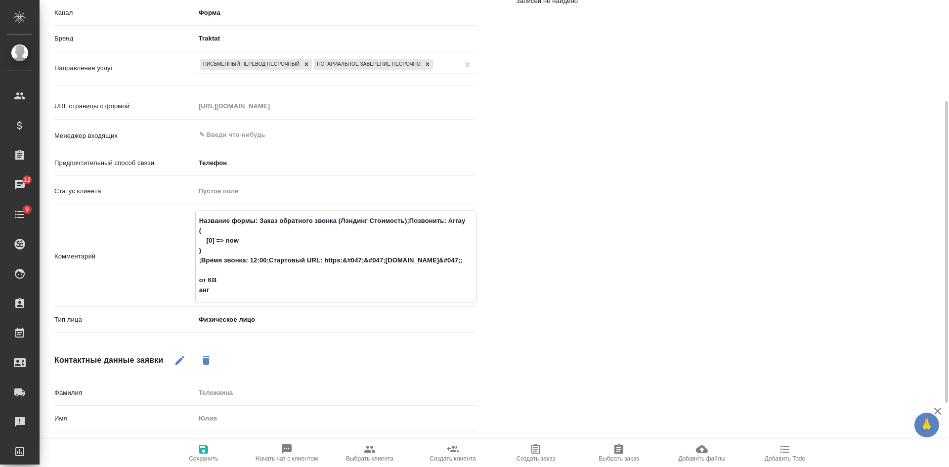
type textarea "x"
type textarea "Название формы: Заказ обратного звонка (Лэндинг Стоимость);Позвонить: Array ( […"
type textarea "x"
type textarea "Название формы: Заказ обратного звонка (Лэндинг Стоимость);Позвонить: Array ( […"
type textarea "x"
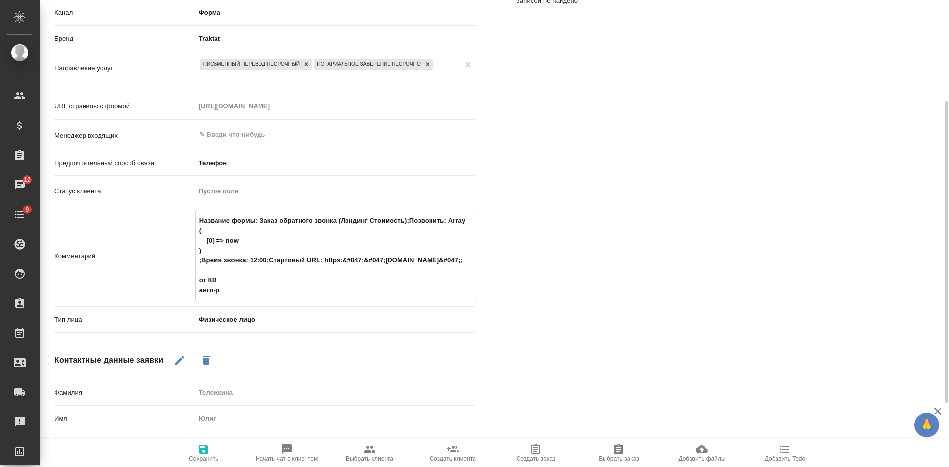
type textarea "Название формы: Заказ обратного звонка (Лэндинг Стоимость);Позвонить: Array ( […"
type textarea "x"
type textarea "Название формы: Заказ обратного звонка (Лэндинг Стоимость);Позвонить: Array ( […"
type textarea "x"
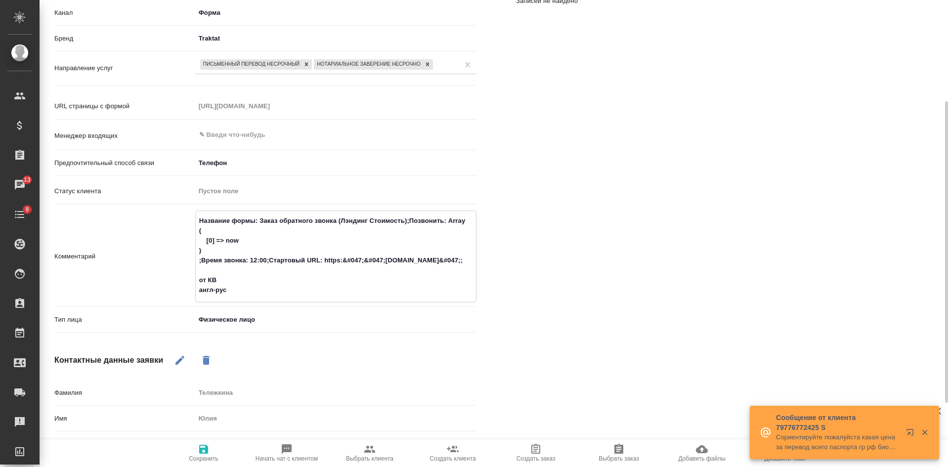
type textarea "Название формы: Заказ обратного звонка (Лэндинг Стоимость);Позвонить: Array ( […"
type textarea "x"
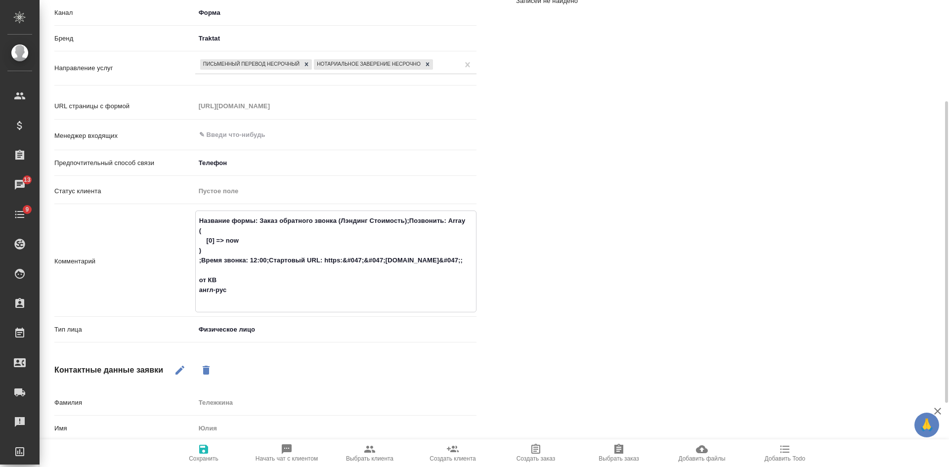
type textarea "Название формы: Заказ обратного звонка (Лэндинг Стоимость);Позвонить: Array ( […"
type textarea "x"
type textarea "Название формы: Заказ обратного звонка (Лэндинг Стоимость);Позвонить: Array ( […"
type textarea "x"
type textarea "Название формы: Заказ обратного звонка (Лэндинг Стоимость);Позвонить: Array ( […"
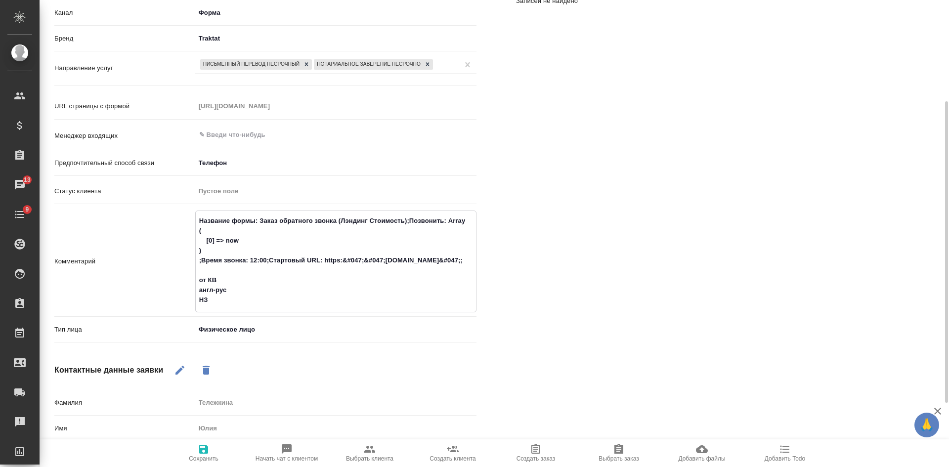
type textarea "x"
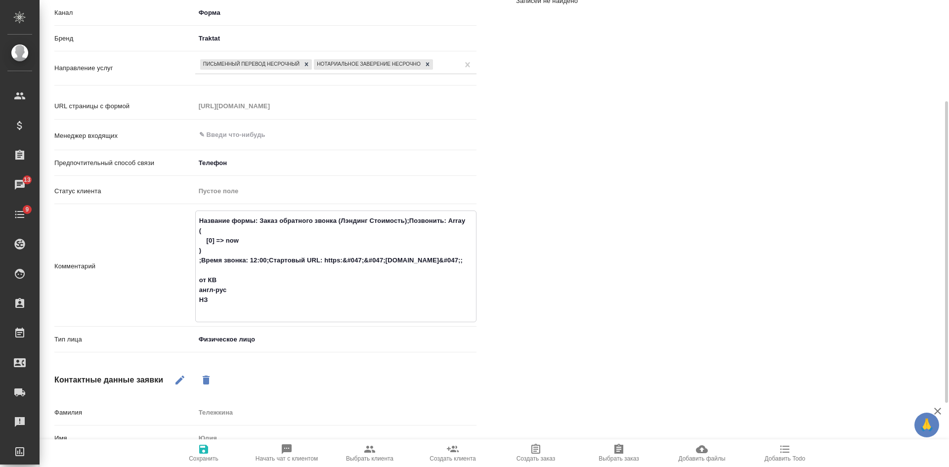
type textarea "Название формы: Заказ обратного звонка (Лэндинг Стоимость);Позвонить: Array ( […"
type textarea "x"
type textarea "Название формы: Заказ обратного звонка (Лэндинг Стоимость);Позвонить: Array ( […"
type textarea "x"
type textarea "Название формы: Заказ обратного звонка (Лэндинг Стоимость);Позвонить: Array ( […"
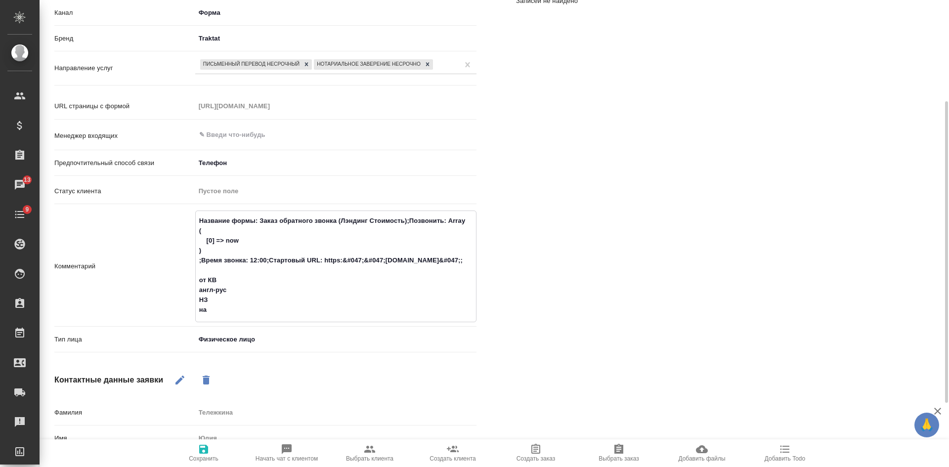
type textarea "x"
type textarea "Название формы: Заказ обратного звонка (Лэндинг Стоимость);Позвонить: Array ( […"
type textarea "x"
type textarea "Название формы: Заказ обратного звонка (Лэндинг Стоимость);Позвонить: Array ( […"
type textarea "x"
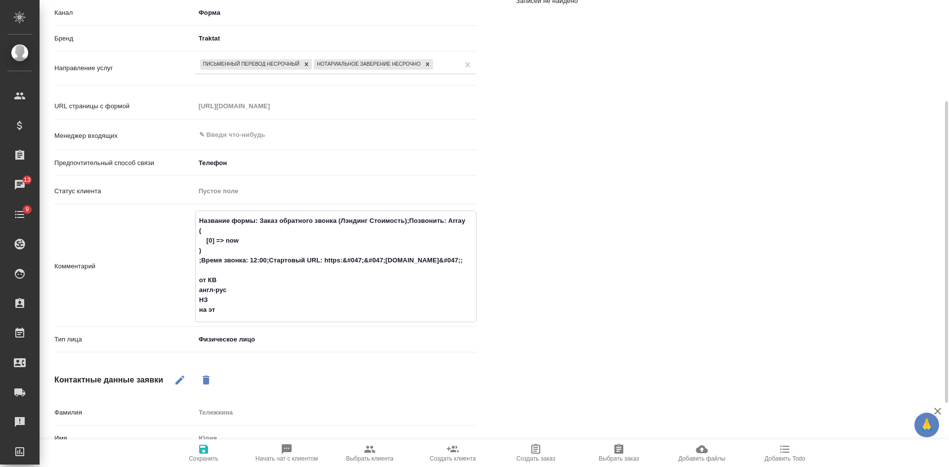
type textarea "Название формы: Заказ обратного звонка (Лэндинг Стоимость);Позвонить: Array ( […"
type textarea "x"
type textarea "Название формы: Заказ обратного звонка (Лэндинг Стоимость);Позвонить: Array ( […"
type textarea "x"
type textarea "Название формы: Заказ обратного звонка (Лэндинг Стоимость);Позвонить: Array ( […"
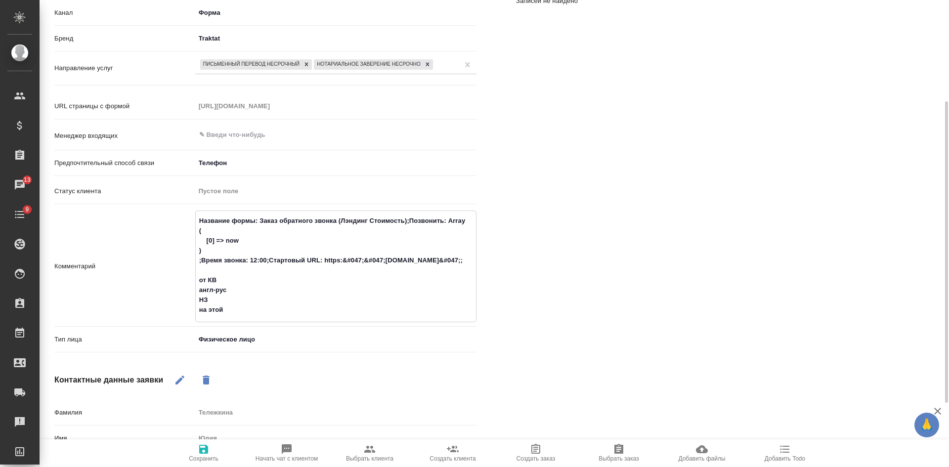
type textarea "x"
type textarea "Название формы: Заказ обратного звонка (Лэндинг Стоимость);Позвонить: Array ( […"
type textarea "x"
type textarea "Название формы: Заказ обратного звонка (Лэндинг Стоимость);Позвонить: Array ( […"
type textarea "x"
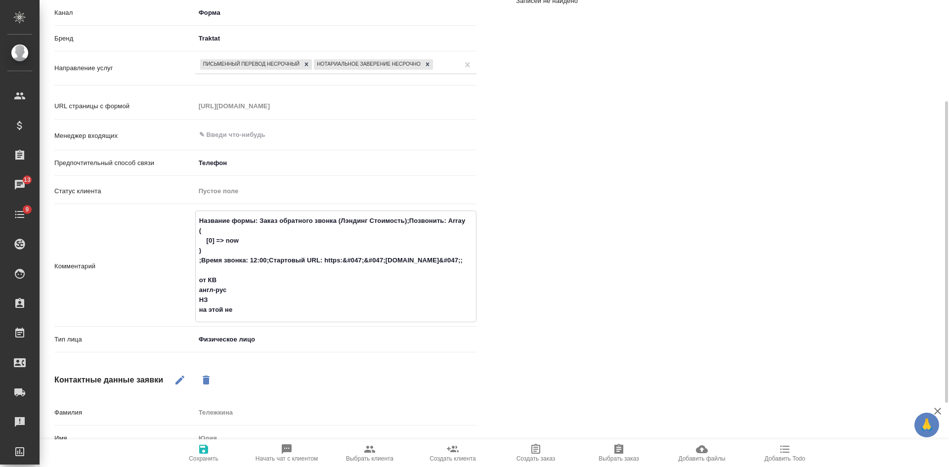
type textarea "Название формы: Заказ обратного звонка (Лэндинг Стоимость);Позвонить: Array ( […"
type textarea "x"
type textarea "Название формы: Заказ обратного звонка (Лэндинг Стоимость);Позвонить: Array ( […"
type textarea "x"
type textarea "Название формы: Заказ обратного звонка (Лэндинг Стоимость);Позвонить: Array ( […"
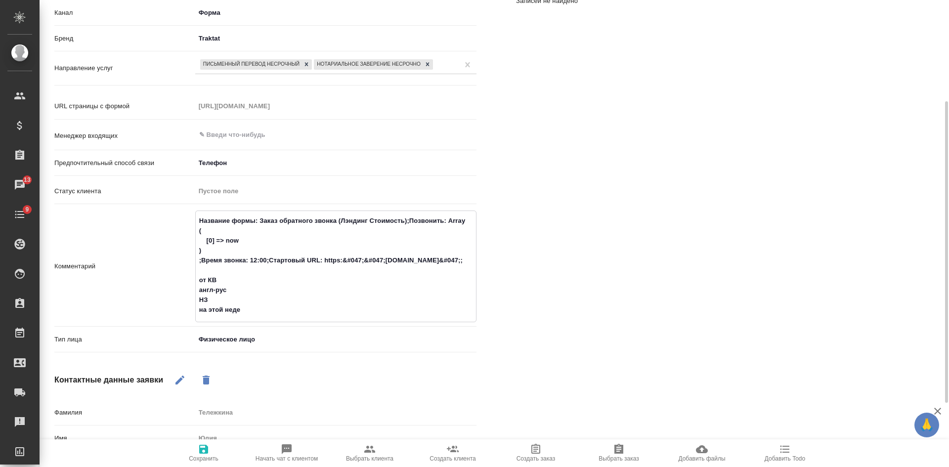
type textarea "x"
type textarea "Название формы: Заказ обратного звонка (Лэндинг Стоимость);Позвонить: Array ( […"
type textarea "x"
type textarea "Название формы: Заказ обратного звонка (Лэндинг Стоимость);Позвонить: Array ( […"
type textarea "x"
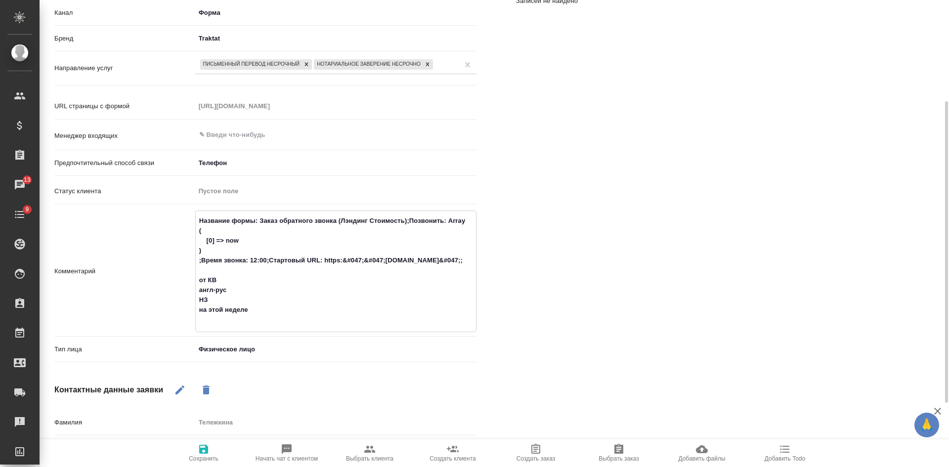
type textarea "Название формы: Заказ обратного звонка (Лэндинг Стоимость);Позвонить: Array ( […"
type textarea "x"
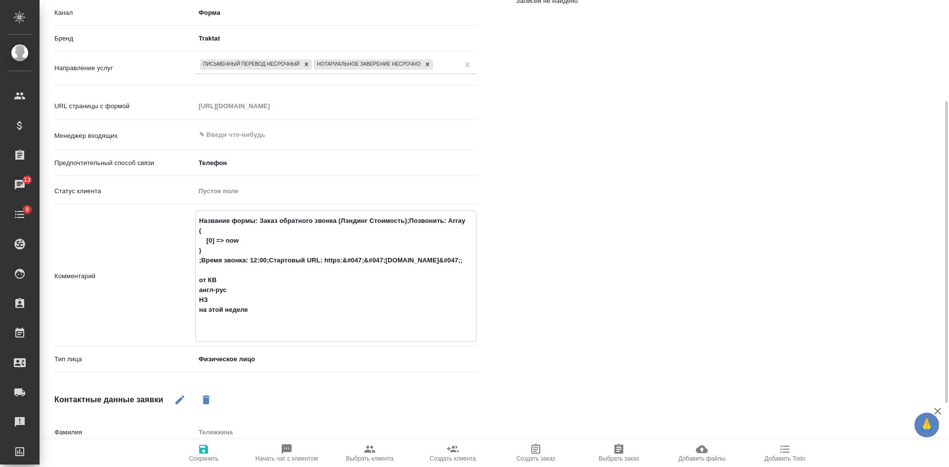
type textarea "Название формы: Заказ обратного звонка (Лэндинг Стоимость);Позвонить: Array ( […"
type textarea "x"
type textarea "Название формы: Заказ обратного звонка (Лэндинг Стоимость);Позвонить: Array ( […"
type textarea "x"
type textarea "Название формы: Заказ обратного звонка (Лэндинг Стоимость);Позвонить: Array ( […"
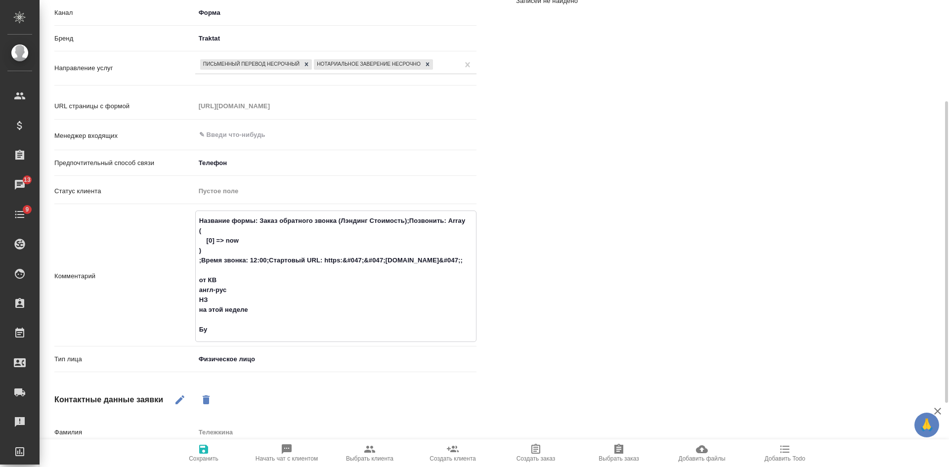
type textarea "x"
type textarea "Название формы: Заказ обратного звонка (Лэндинг Стоимость);Позвонить: Array ( […"
type textarea "x"
type textarea "Название формы: Заказ обратного звонка (Лэндинг Стоимость);Позвонить: Array ( […"
type textarea "x"
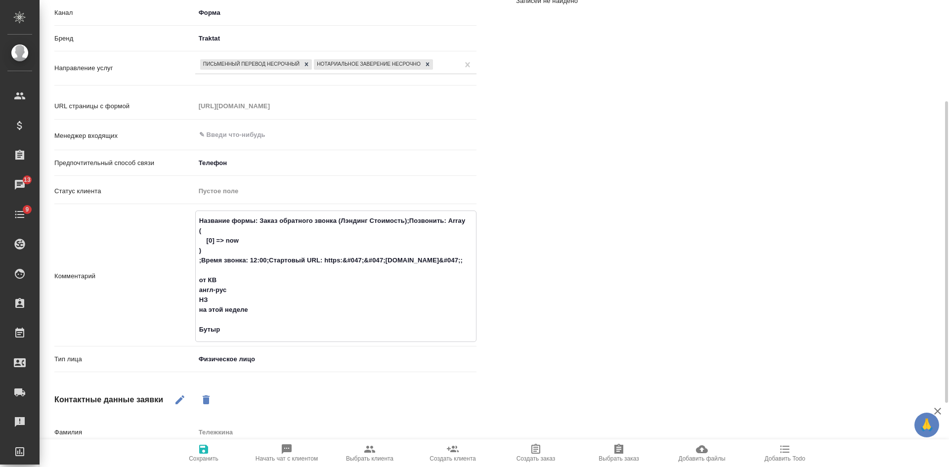
type textarea "Название формы: Заказ обратного звонка (Лэндинг Стоимость);Позвонить: Array ( […"
type textarea "x"
type textarea "Название формы: Заказ обратного звонка (Лэндинг Стоимость);Позвонить: Array ( […"
type textarea "x"
type textarea "Название формы: Заказ обратного звонка (Лэндинг Стоимость);Позвонить: Array ( […"
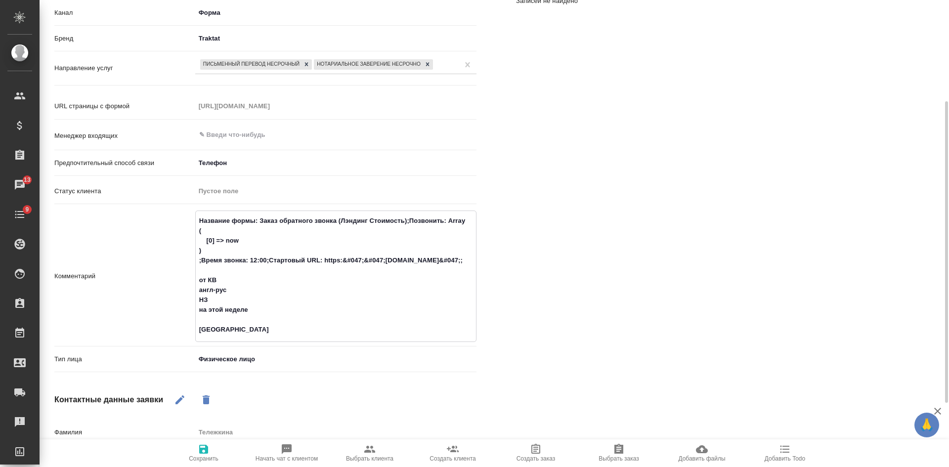
type textarea "x"
type textarea "Название формы: Заказ обратного звонка (Лэндинг Стоимость);Позвонить: Array ( […"
type textarea "x"
type textarea "Название формы: Заказ обратного звонка (Лэндинг Стоимость);Позвонить: Array ( […"
type textarea "x"
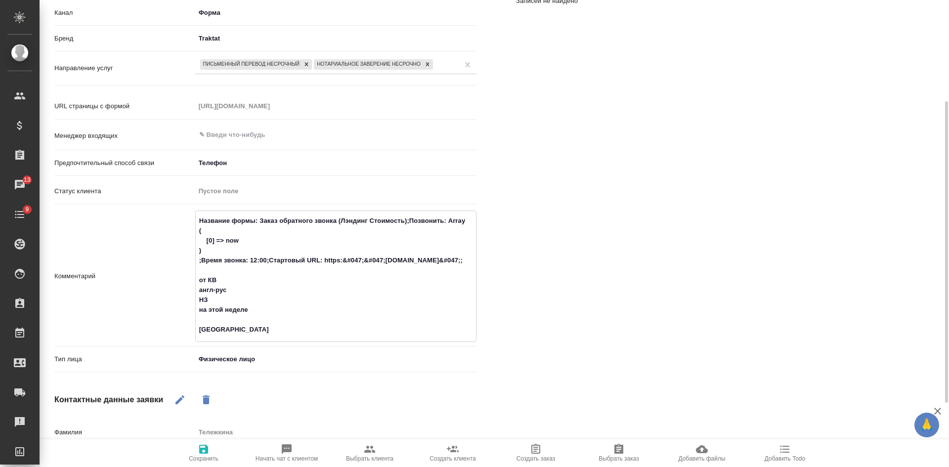
click at [205, 457] on span "Сохранить" at bounding box center [204, 458] width 30 height 7
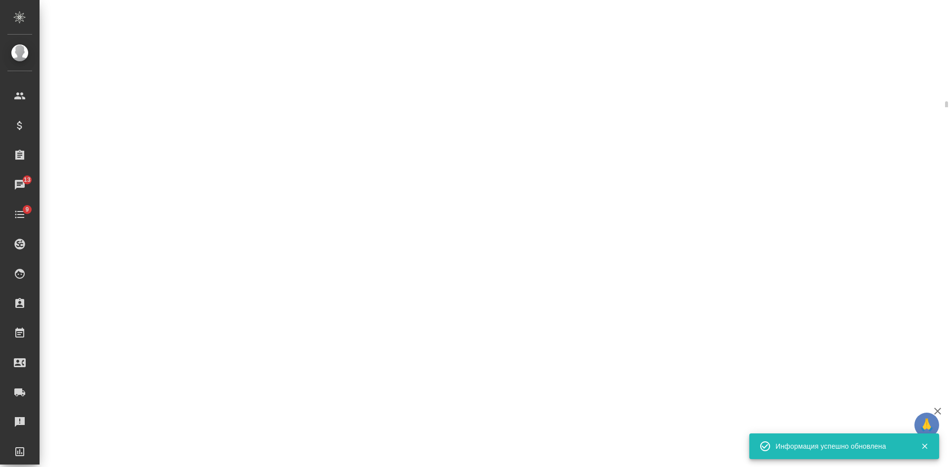
select select "RU"
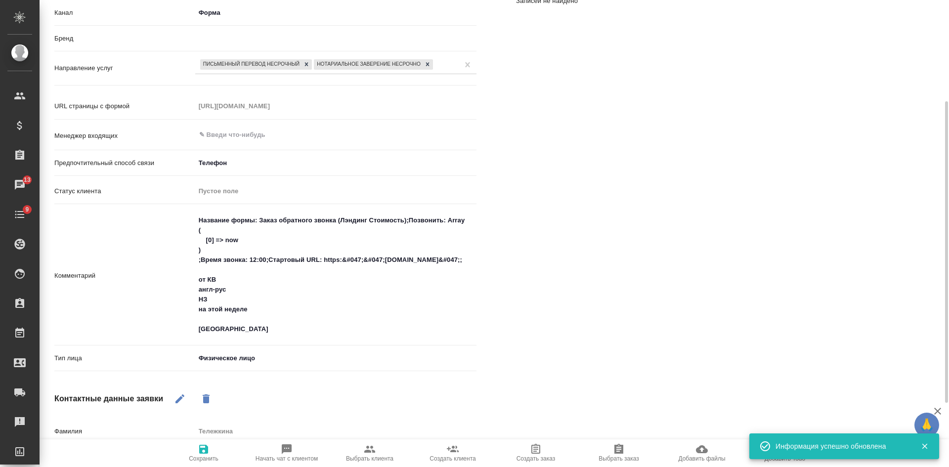
type textarea "x"
drag, startPoint x: 196, startPoint y: 456, endPoint x: 204, endPoint y: 354, distance: 102.2
click at [198, 457] on span "Сохранить" at bounding box center [204, 458] width 30 height 7
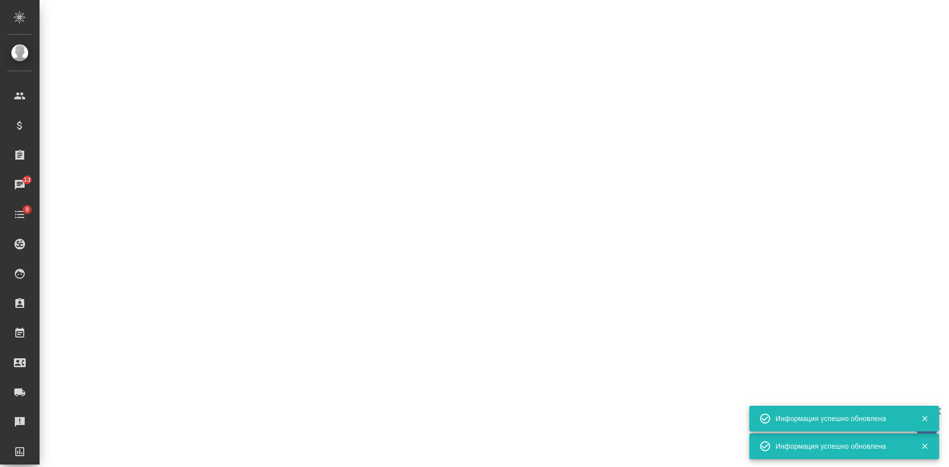
select select "RU"
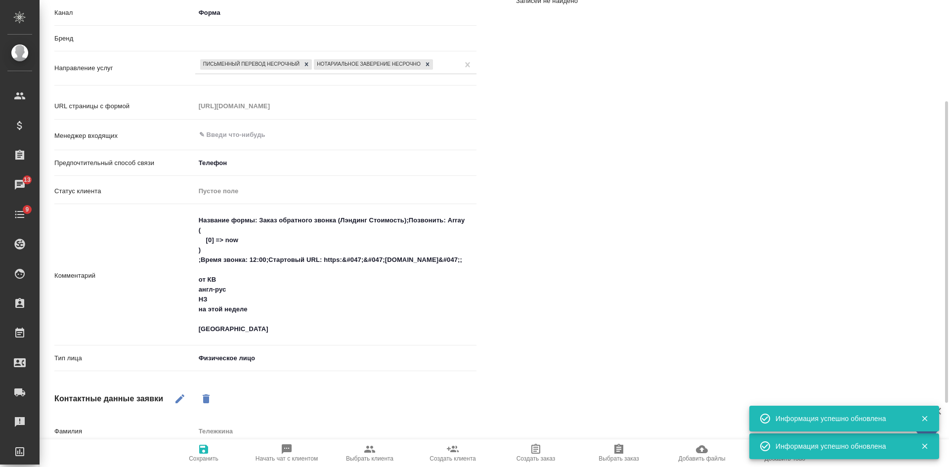
type textarea "x"
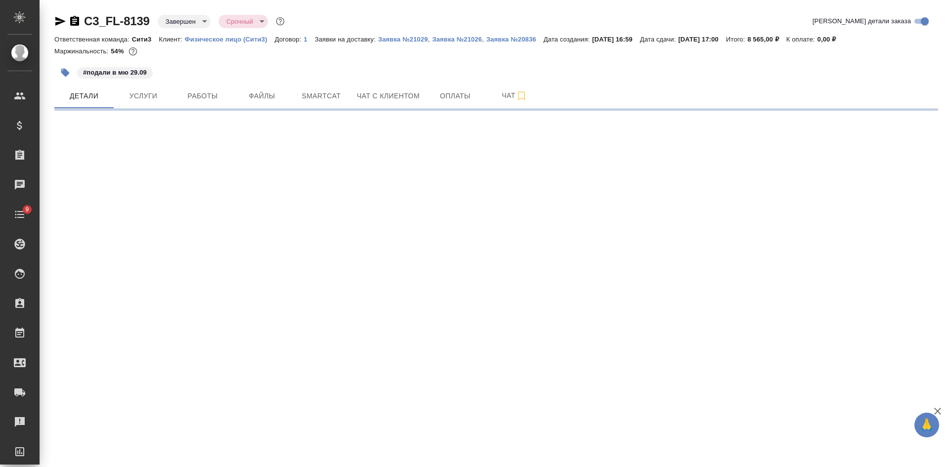
select select "RU"
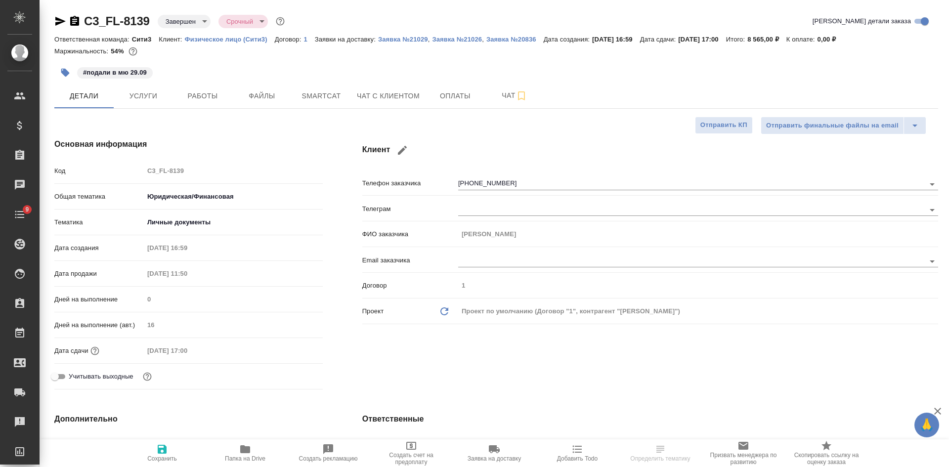
type textarea "x"
click at [56, 19] on icon "button" at bounding box center [60, 21] width 10 height 9
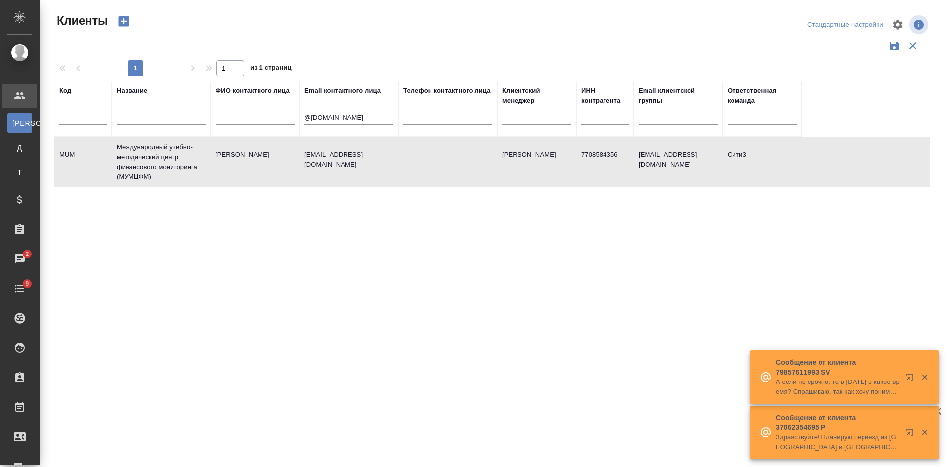
select select "RU"
drag, startPoint x: 111, startPoint y: 249, endPoint x: 112, endPoint y: 235, distance: 14.4
click at [112, 249] on div "Код Название ФИО контактного лица Email контактного лица @[DOMAIN_NAME] Телефон…" at bounding box center [492, 259] width 876 height 356
drag, startPoint x: 351, startPoint y: 113, endPoint x: 239, endPoint y: 107, distance: 111.9
click at [244, 107] on tr "Код Название ФИО контактного лица Email контактного лица @[DOMAIN_NAME] Телефон…" at bounding box center [427, 109] width 747 height 56
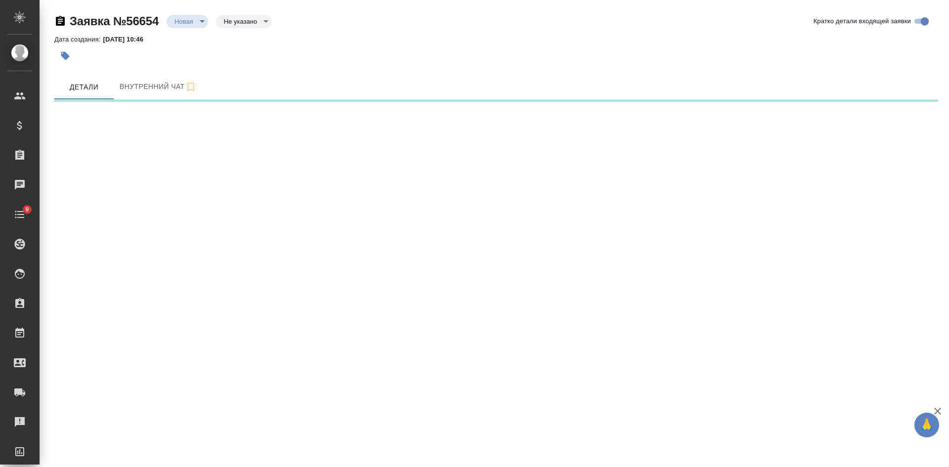
select select "RU"
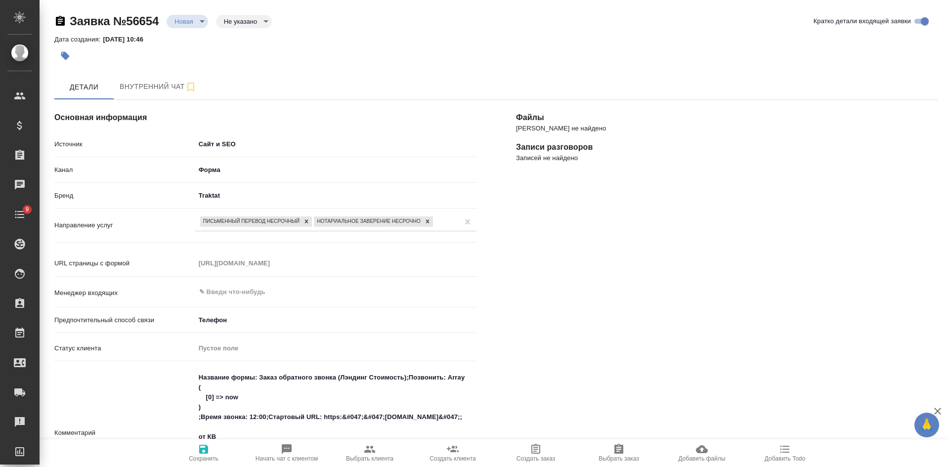
type textarea "x"
click at [242, 22] on body "🙏 .cls-1 fill:#fff; AWATERA [PERSON_NAME] Спецификации Заказы 2 Чаты 9 Todo Про…" at bounding box center [474, 233] width 949 height 467
click at [244, 34] on button "Целевая" at bounding box center [240, 37] width 32 height 11
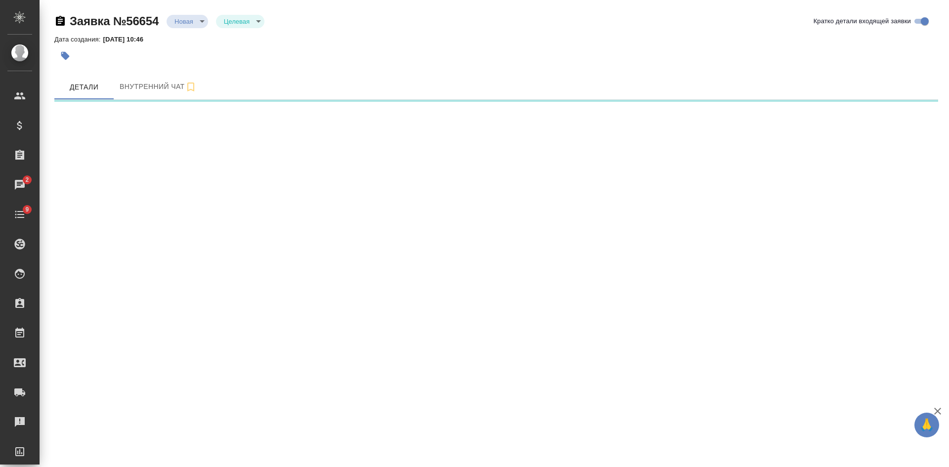
select select "RU"
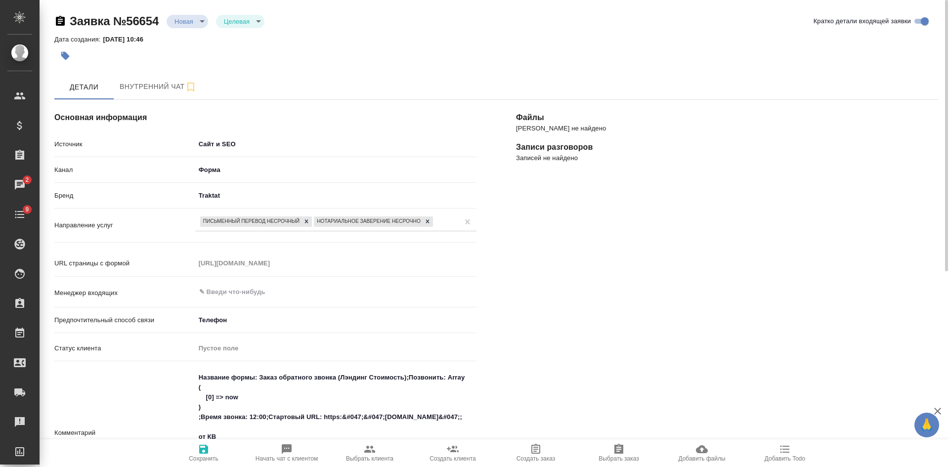
type textarea "x"
click at [225, 283] on div "​" at bounding box center [335, 292] width 281 height 18
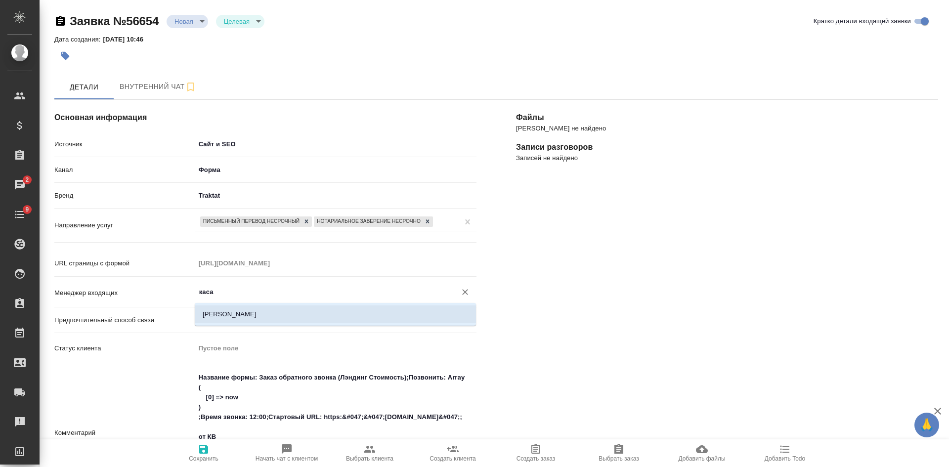
click at [225, 310] on li "[PERSON_NAME]" at bounding box center [335, 314] width 281 height 18
type input "[PERSON_NAME]"
type textarea "x"
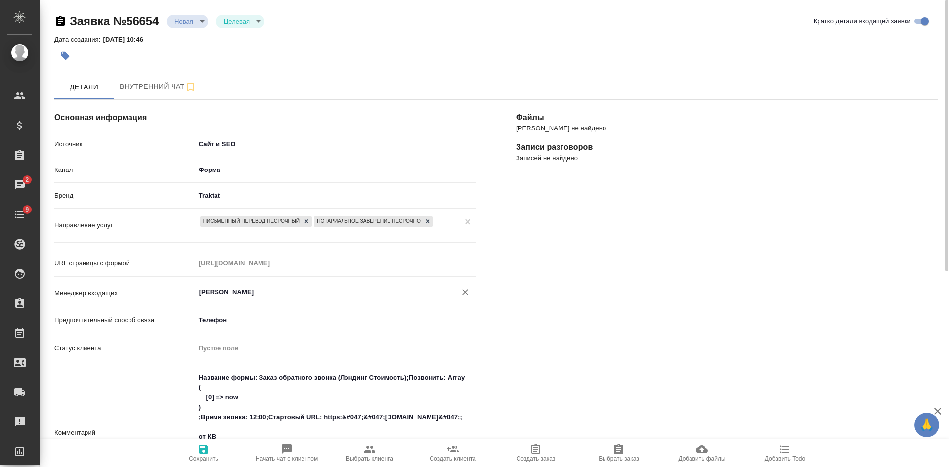
type input "[PERSON_NAME]"
click at [203, 448] on icon "button" at bounding box center [203, 449] width 9 height 9
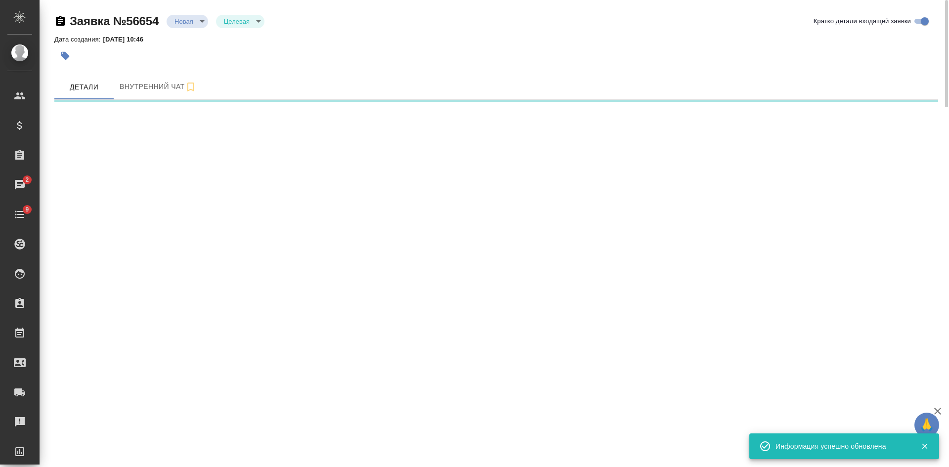
select select "RU"
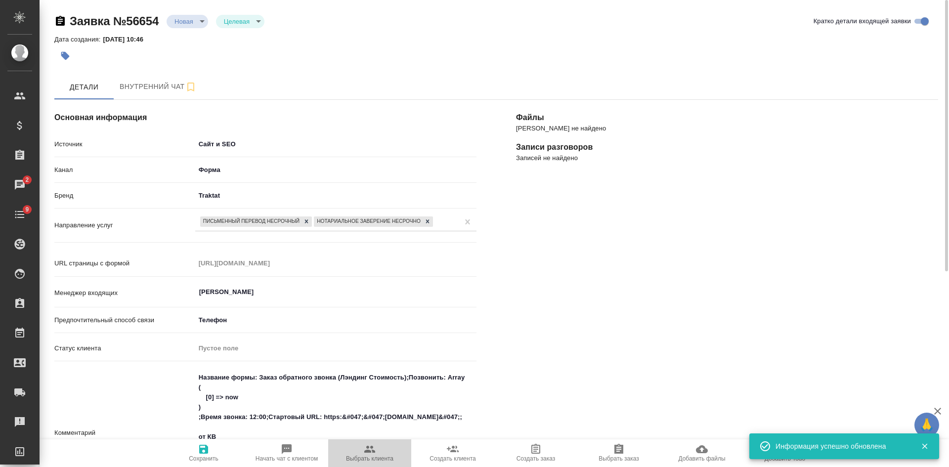
click at [374, 455] on icon "button" at bounding box center [370, 449] width 12 height 12
type textarea "x"
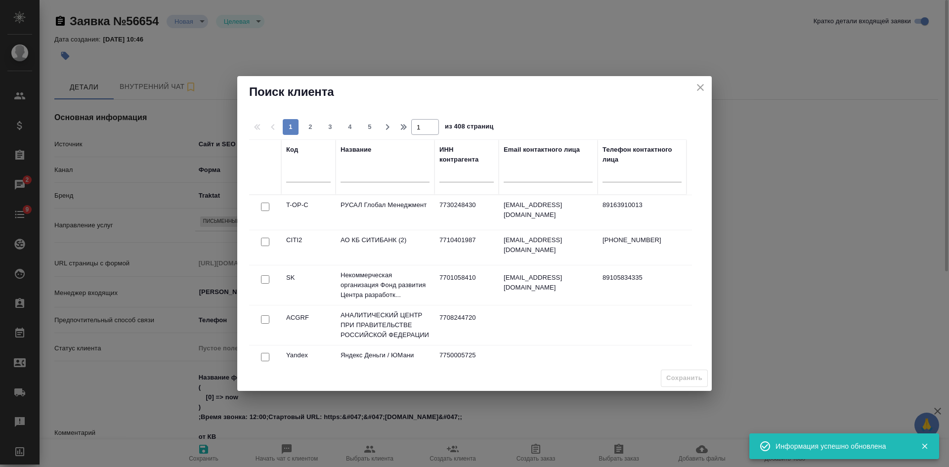
click at [389, 180] on input "text" at bounding box center [385, 176] width 89 height 12
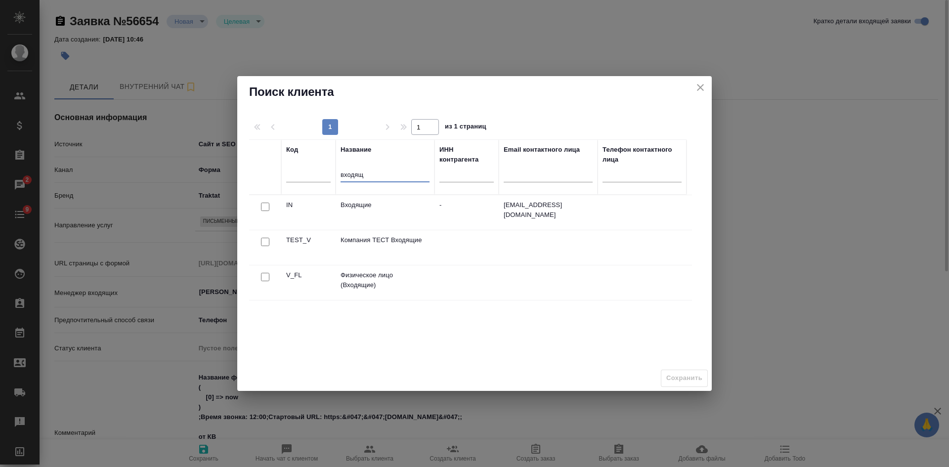
type input "входящ"
click at [263, 275] on input "checkbox" at bounding box center [265, 277] width 8 height 8
checkbox input "true"
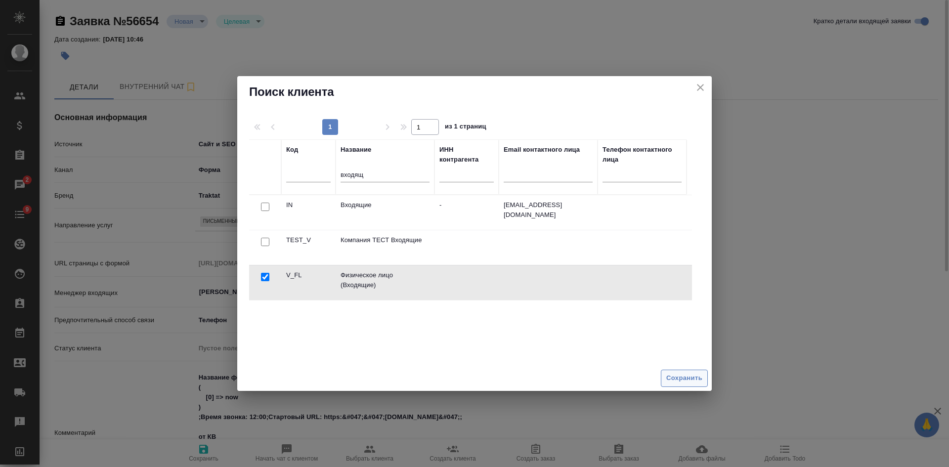
click at [685, 382] on span "Сохранить" at bounding box center [684, 378] width 36 height 11
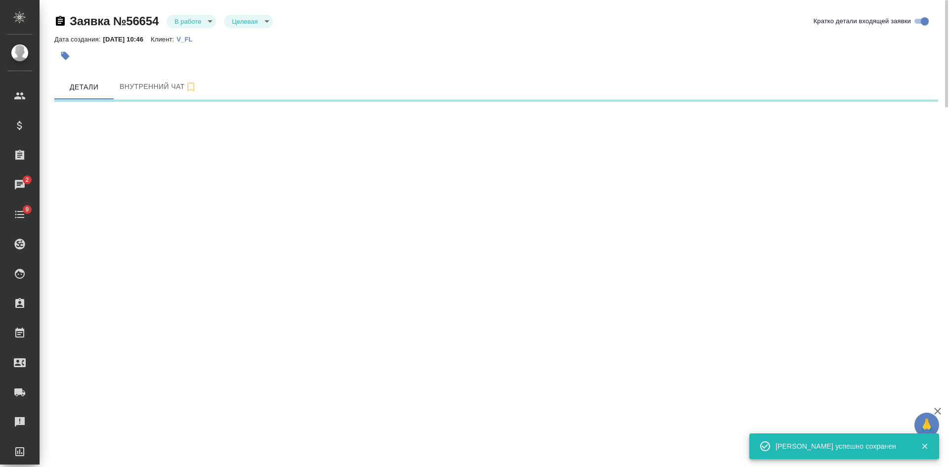
select select "RU"
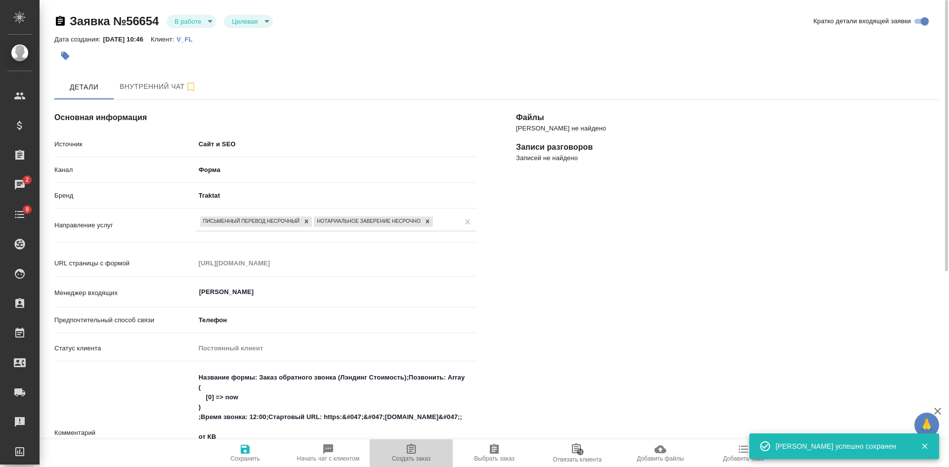
click at [407, 456] on span "Создать заказ" at bounding box center [411, 458] width 39 height 7
type textarea "x"
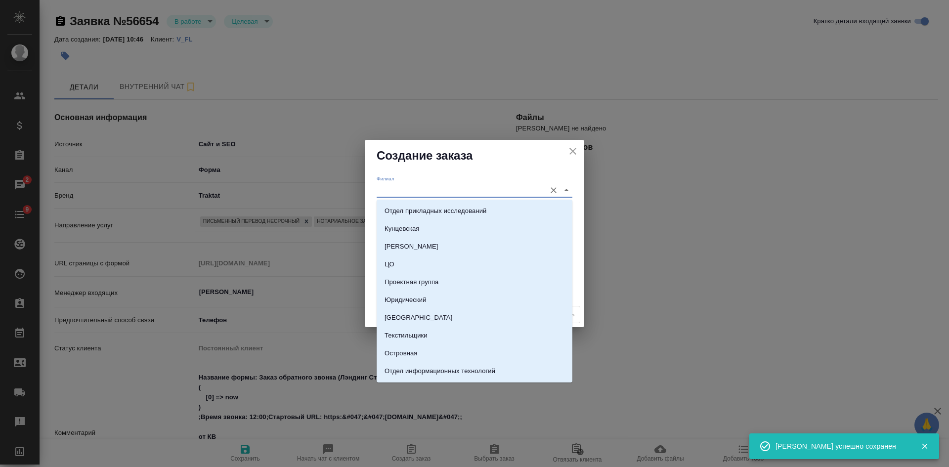
click at [452, 187] on input "Филиал" at bounding box center [459, 189] width 164 height 13
click at [369, 217] on div "Филиал Клиентский менеджер Проект по умолчанию Комментарии для КМ x" at bounding box center [474, 237] width 219 height 131
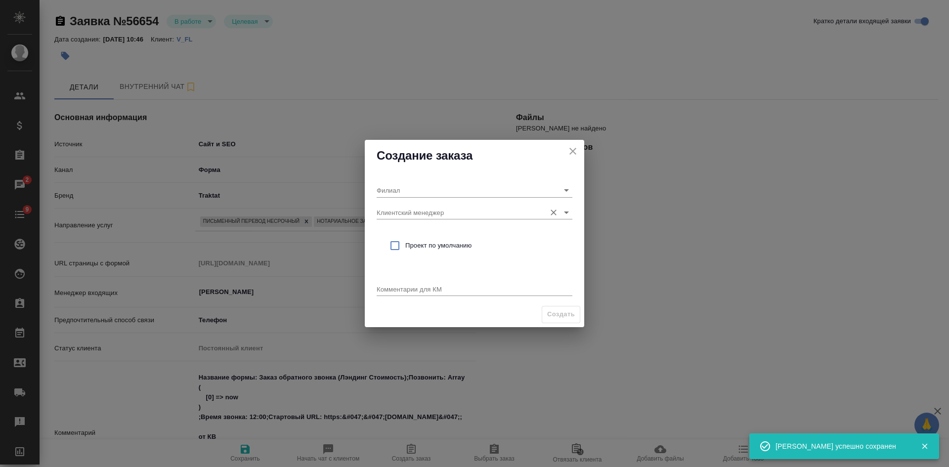
click at [391, 211] on input "Клиентский менеджер" at bounding box center [459, 212] width 164 height 13
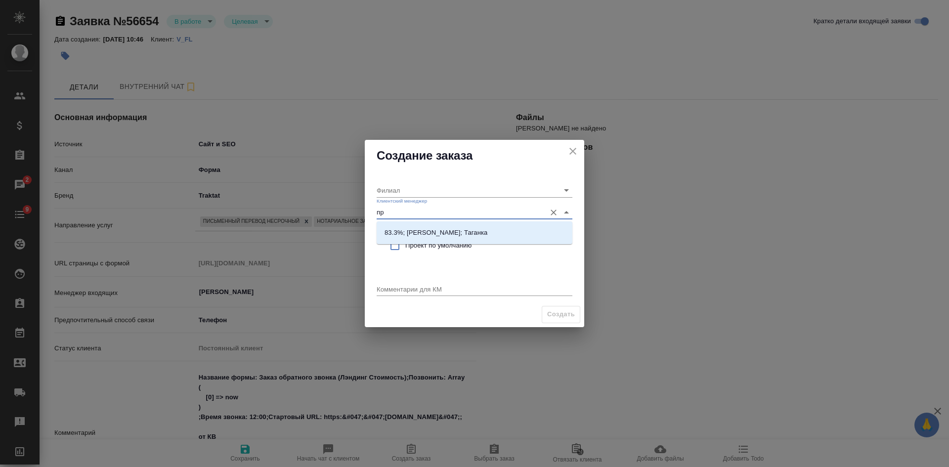
type input "про"
click at [397, 235] on p "83.3%; Прохорова Анастасия; Таганка" at bounding box center [436, 233] width 103 height 10
type input "Таганка"
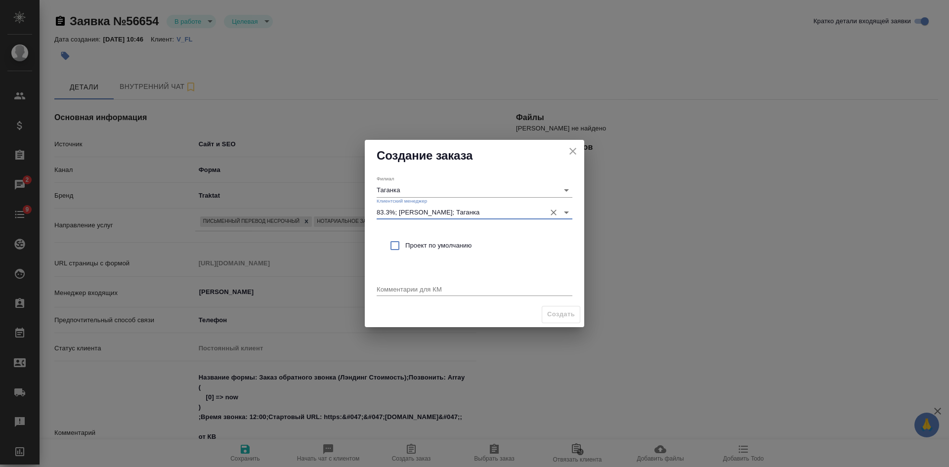
type input "83.3%; Прохорова Анастасия; Таганка"
click at [399, 241] on input "checkbox" at bounding box center [395, 245] width 21 height 21
checkbox input "true"
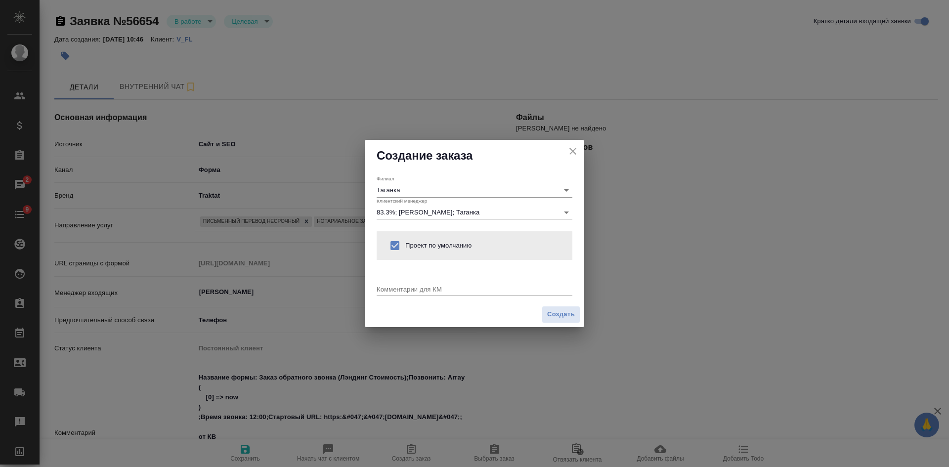
click at [401, 289] on textarea at bounding box center [475, 288] width 196 height 7
type textarea "от"
click at [571, 152] on icon "close" at bounding box center [573, 151] width 12 height 12
type textarea "x"
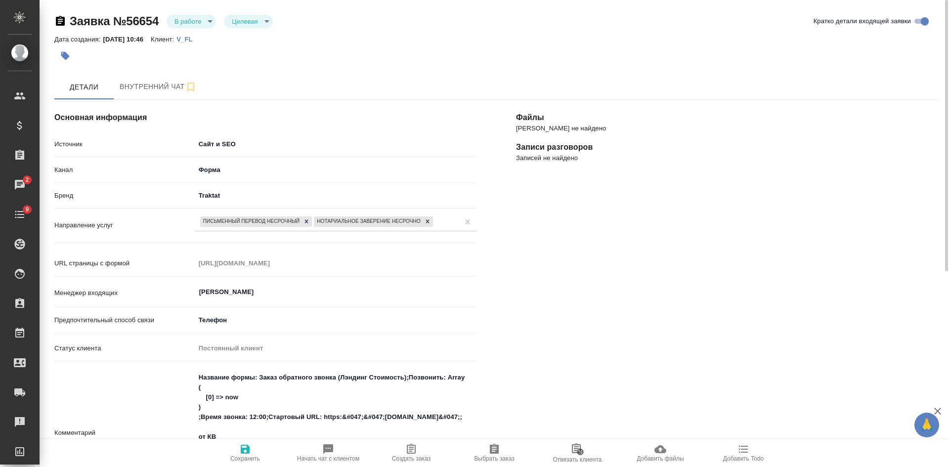
scroll to position [247, 0]
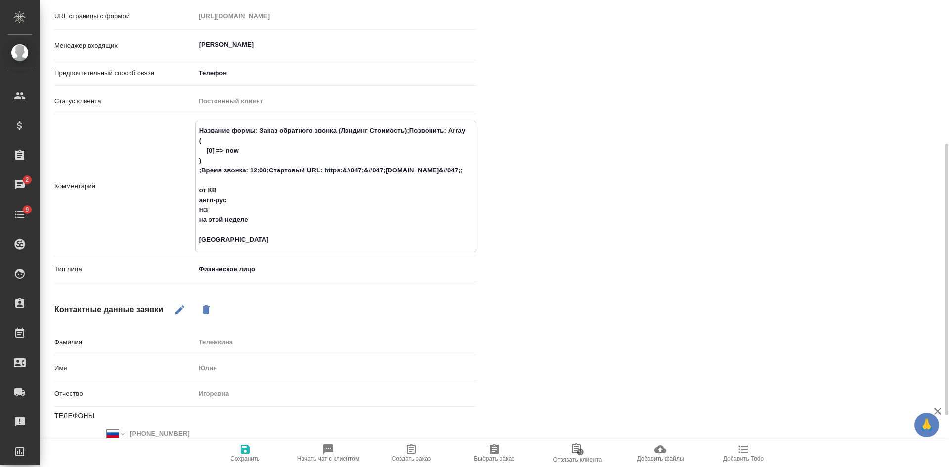
drag, startPoint x: 200, startPoint y: 187, endPoint x: 244, endPoint y: 241, distance: 69.5
click at [249, 242] on textarea "Название формы: Заказ обратного звонка (Лэндинг Стоимость);Позвонить: Array ( […" at bounding box center [336, 186] width 280 height 126
click at [419, 447] on span "Создать заказ" at bounding box center [411, 452] width 71 height 19
type textarea "x"
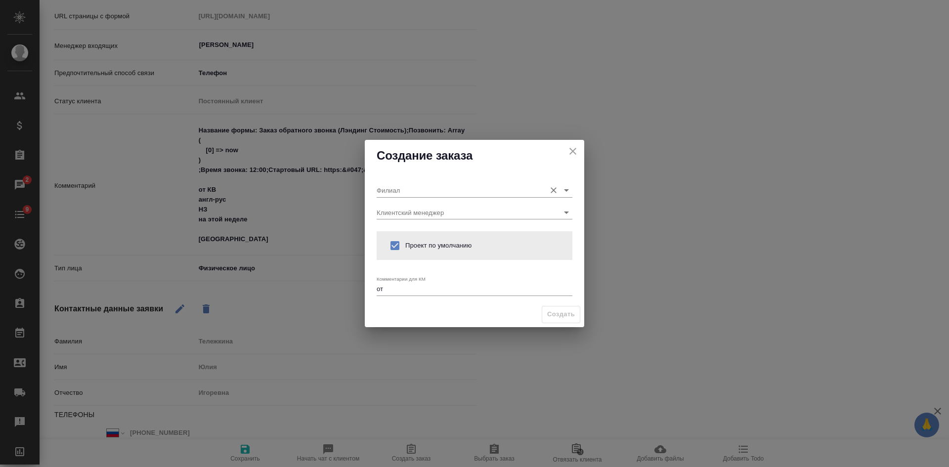
click at [406, 188] on input "Филиал" at bounding box center [459, 189] width 164 height 13
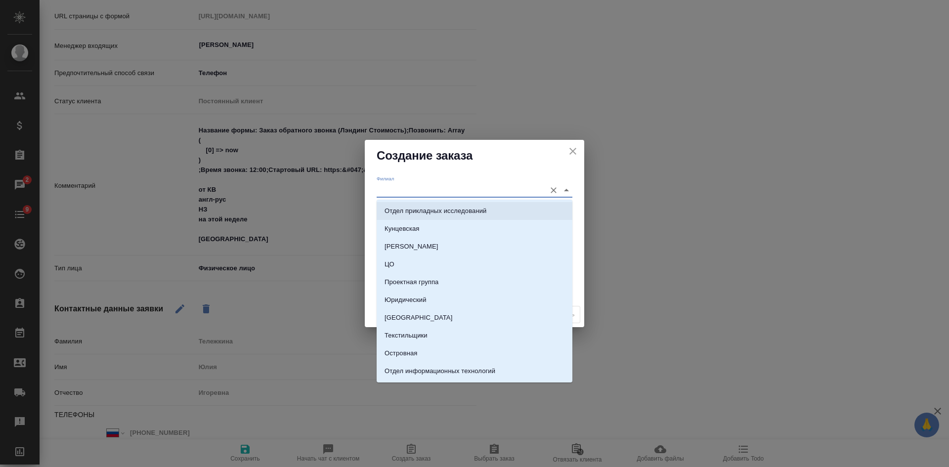
click at [373, 213] on div "Филиал Клиентский менеджер Проект по умолчанию Комментарии для КМ от x" at bounding box center [474, 237] width 219 height 131
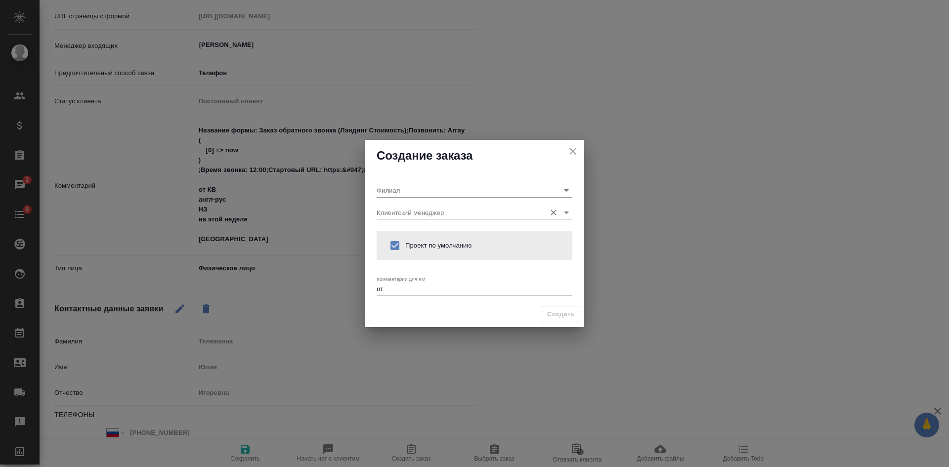
click at [397, 208] on input "Клиентский менеджер" at bounding box center [459, 212] width 164 height 13
type input "про"
click at [398, 233] on p "83.3%; Прохорова Анастасия; Таганка" at bounding box center [436, 233] width 103 height 10
type input "Таганка"
type input "83.3%; Прохорова Анастасия; Таганка"
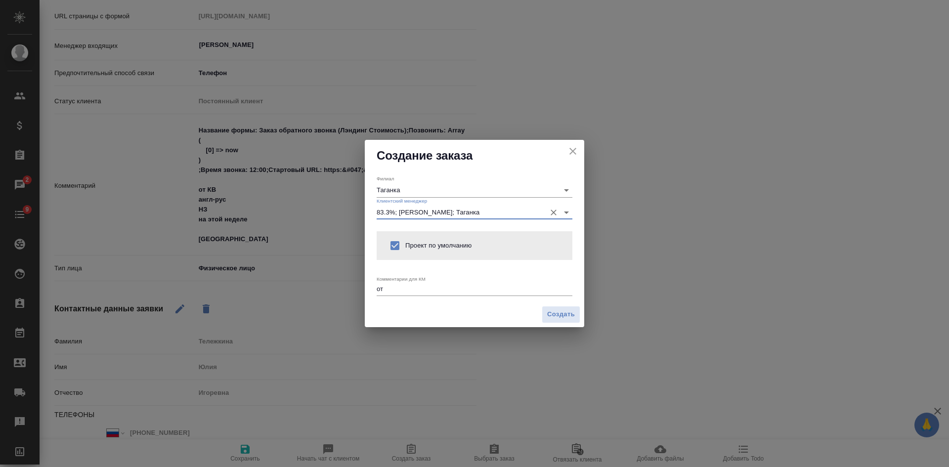
click at [385, 288] on textarea "от" at bounding box center [475, 288] width 196 height 7
type textarea "о"
paste textarea "от КВ англ-рус НЗ на этой неделе Бутырская"
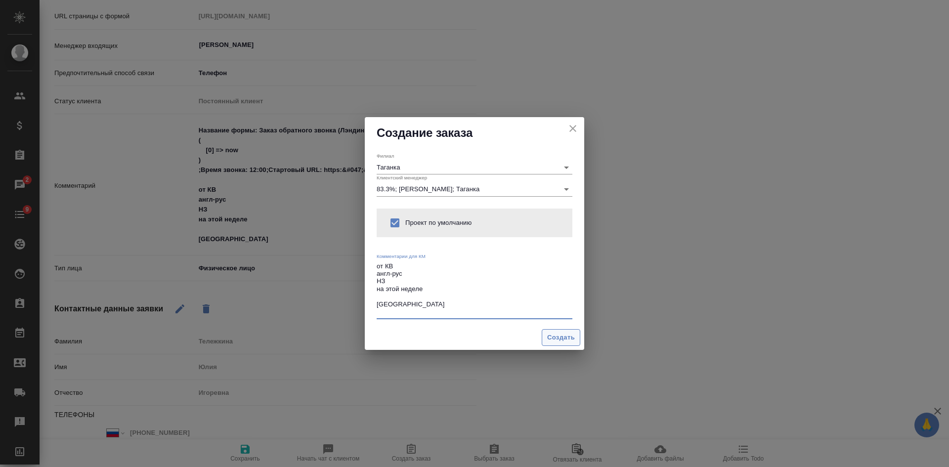
type textarea "от КВ англ-рус НЗ на этой неделе Бутырская"
click at [559, 337] on span "Создать" at bounding box center [561, 337] width 28 height 11
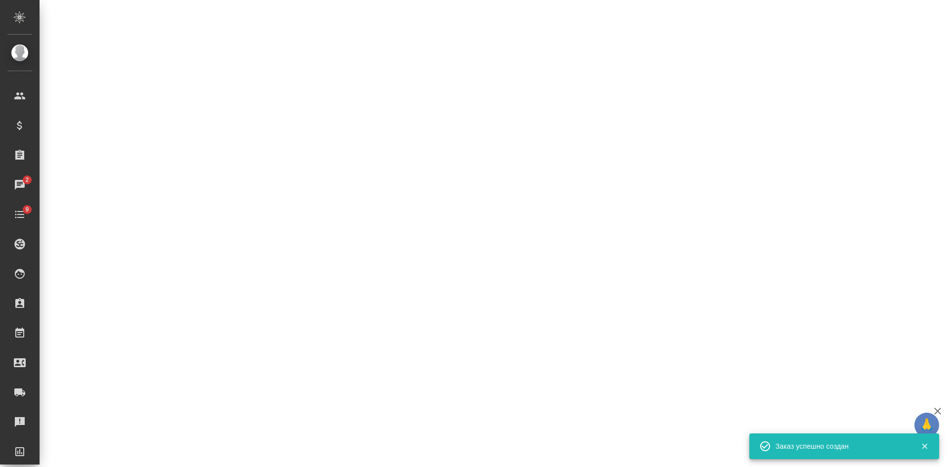
select select "RU"
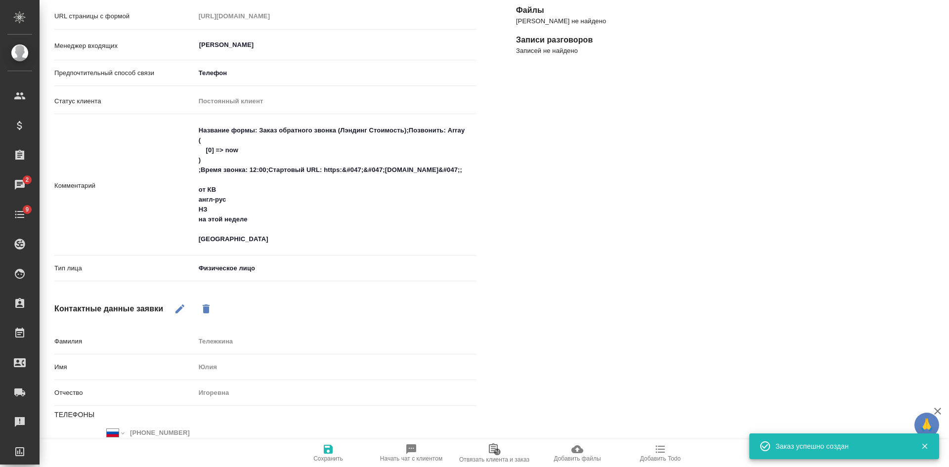
type textarea "x"
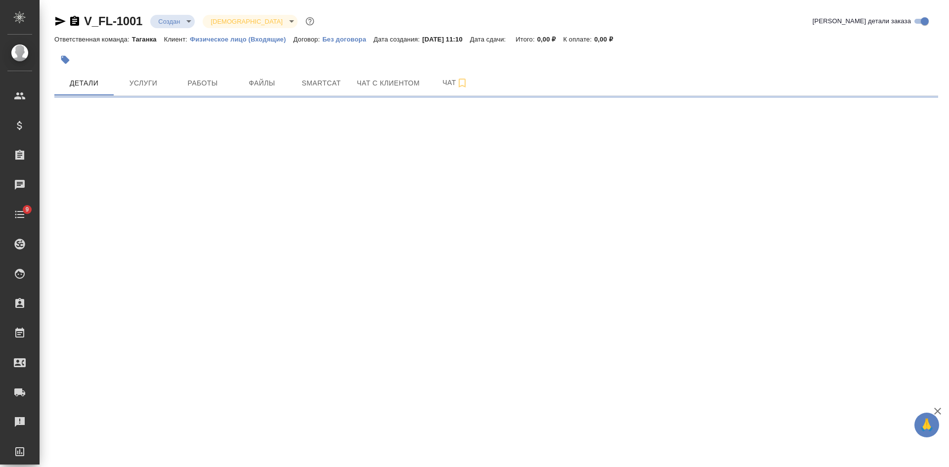
select select "RU"
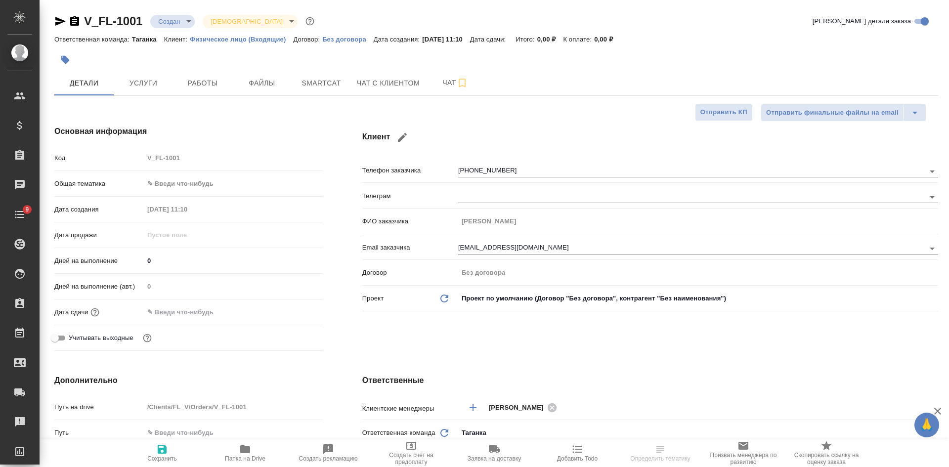
type textarea "x"
click at [275, 82] on span "Файлы" at bounding box center [261, 83] width 47 height 12
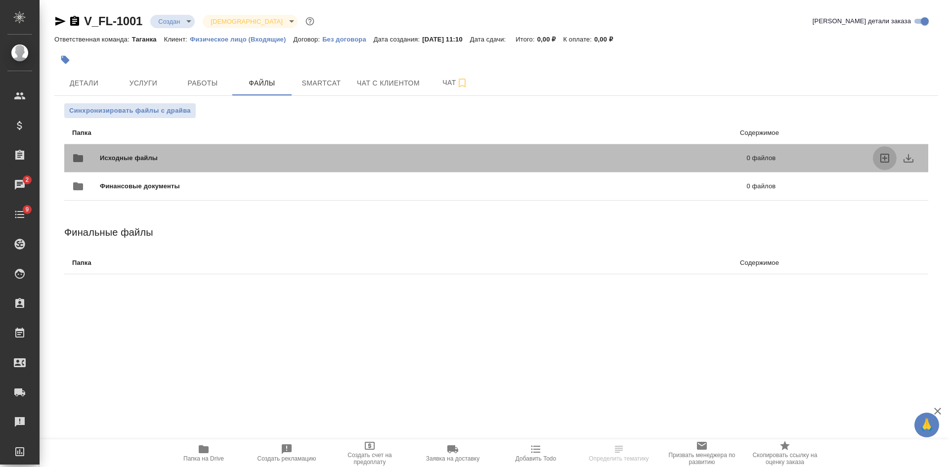
click at [882, 157] on icon "uploadFiles" at bounding box center [885, 158] width 12 height 12
click at [0, 0] on input "uploadFiles" at bounding box center [0, 0] width 0 height 0
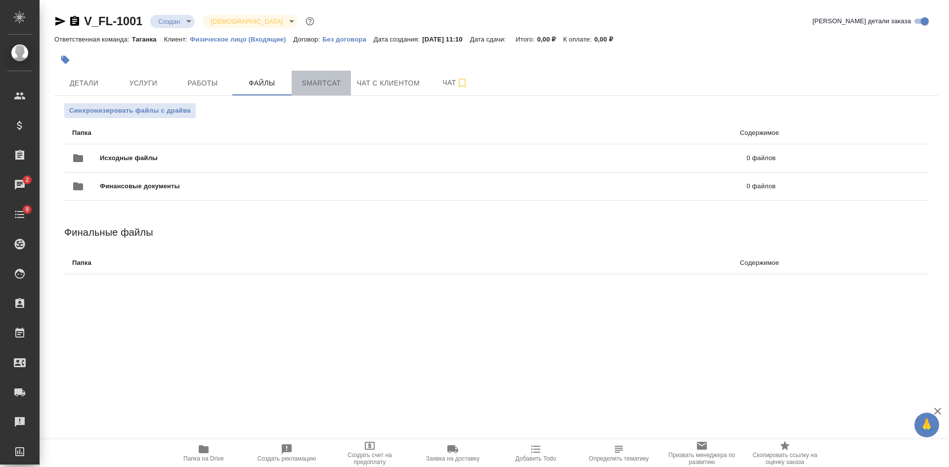
click at [312, 87] on span "Smartcat" at bounding box center [321, 83] width 47 height 12
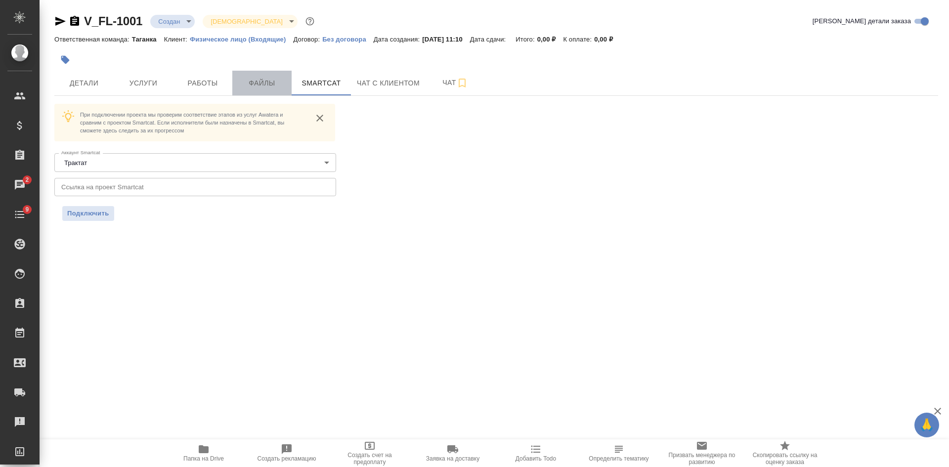
click at [265, 82] on span "Файлы" at bounding box center [261, 83] width 47 height 12
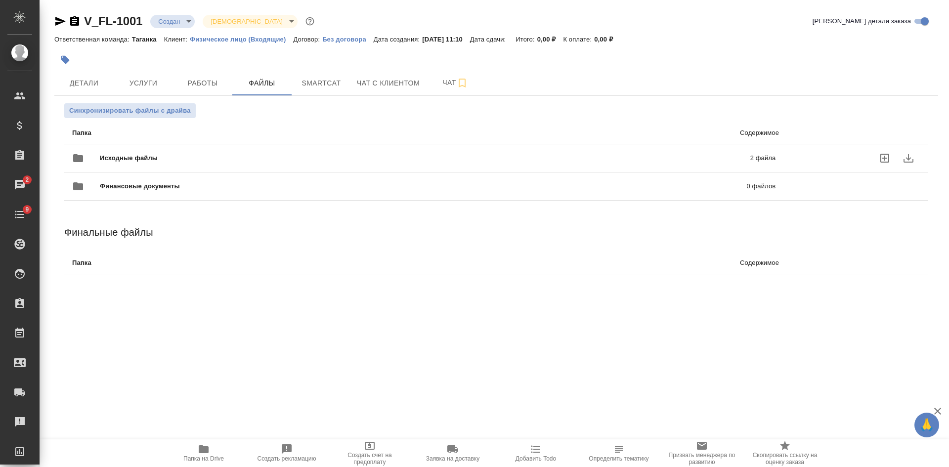
click at [273, 149] on div "Исходные файлы 2 файла" at bounding box center [423, 158] width 703 height 24
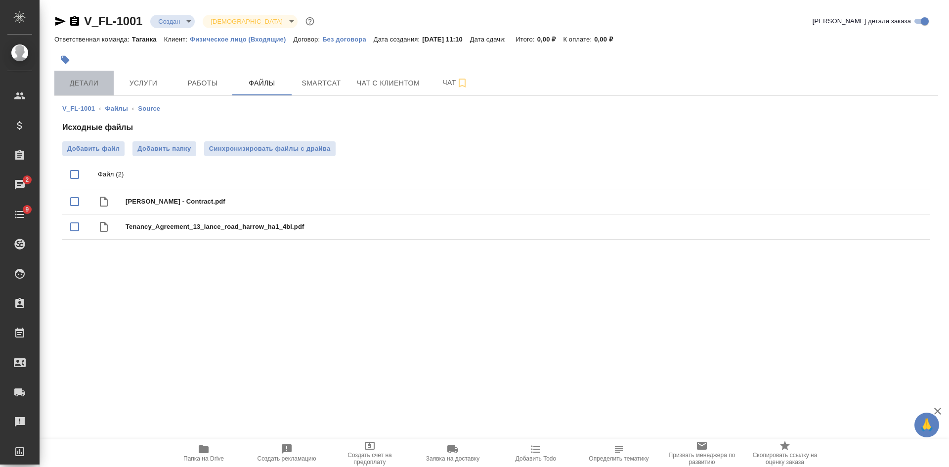
click at [83, 81] on span "Детали" at bounding box center [83, 83] width 47 height 12
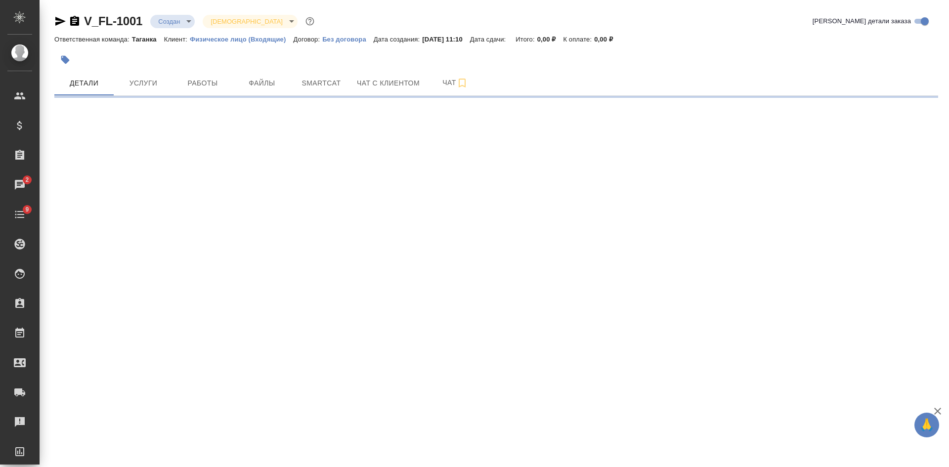
click at [61, 21] on icon "button" at bounding box center [60, 21] width 12 height 12
select select "RU"
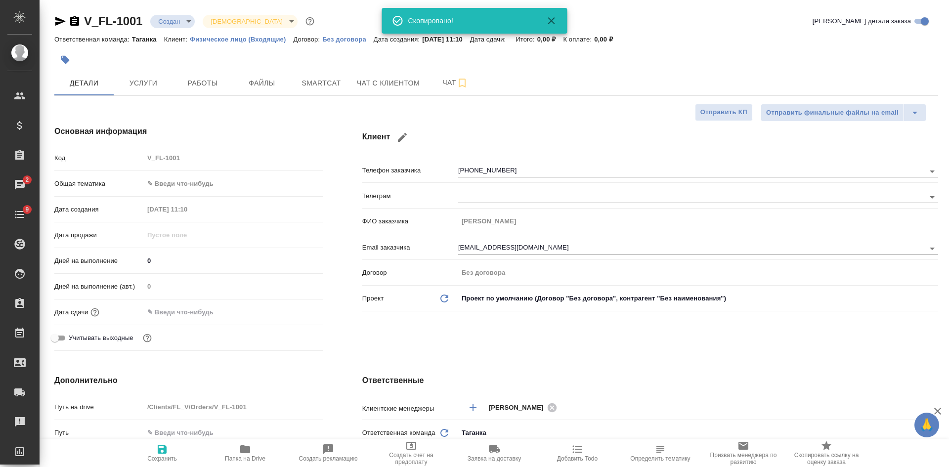
type textarea "x"
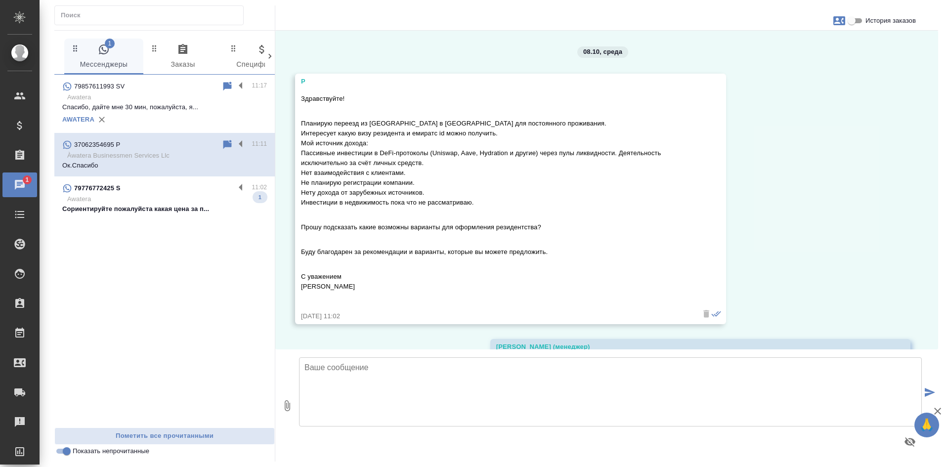
scroll to position [145, 0]
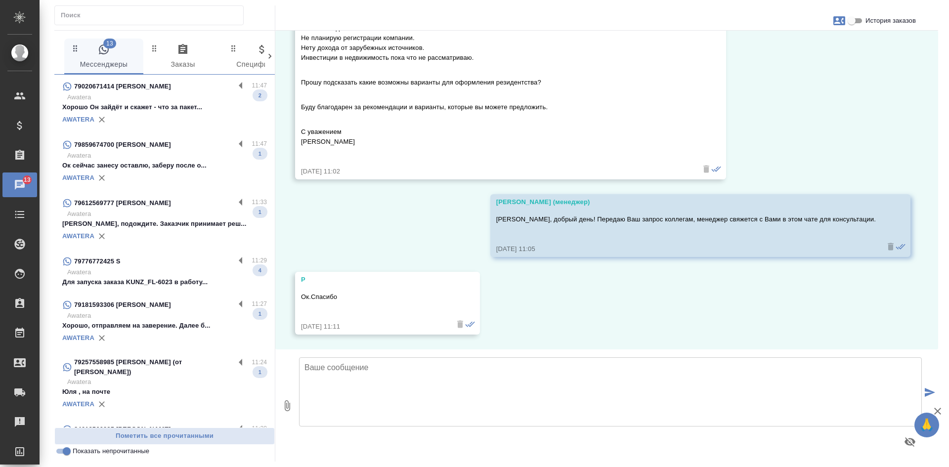
click at [148, 124] on div "AWATERA" at bounding box center [164, 119] width 205 height 15
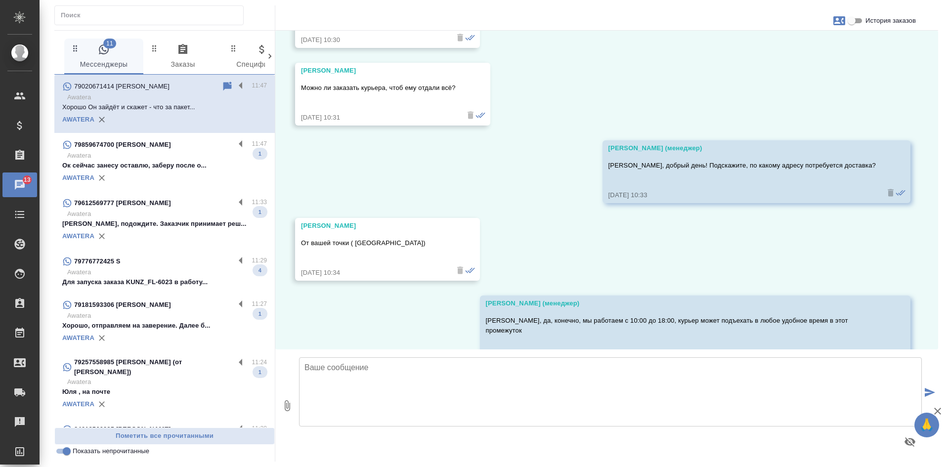
scroll to position [5877, 0]
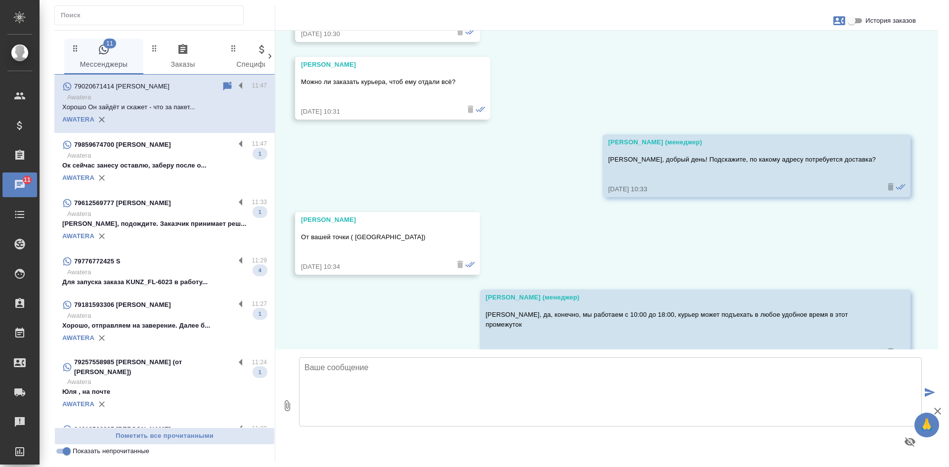
click at [148, 269] on p "Awatera" at bounding box center [167, 272] width 200 height 10
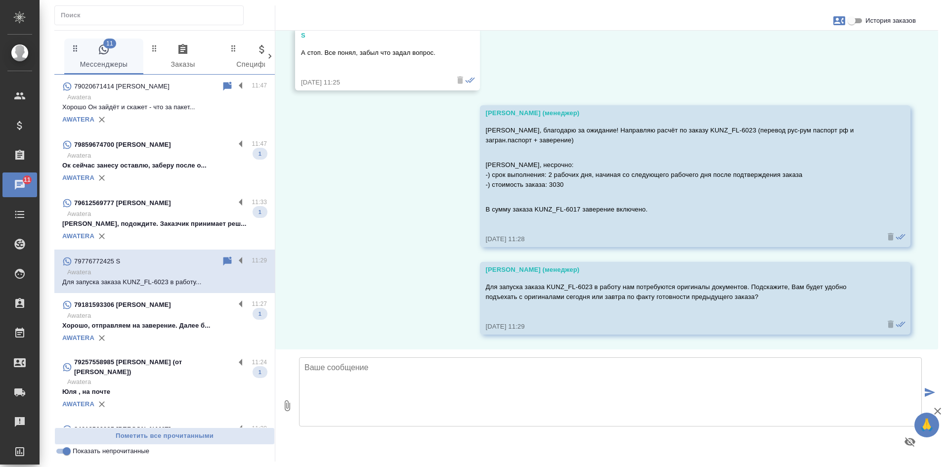
scroll to position [5708, 0]
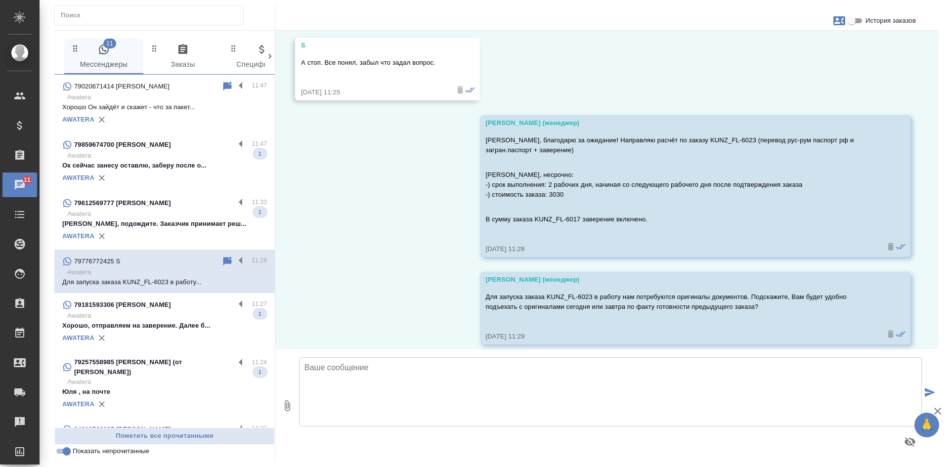
click at [177, 169] on p "Ок сейчас занесу оставлю, заберу после о..." at bounding box center [164, 166] width 205 height 10
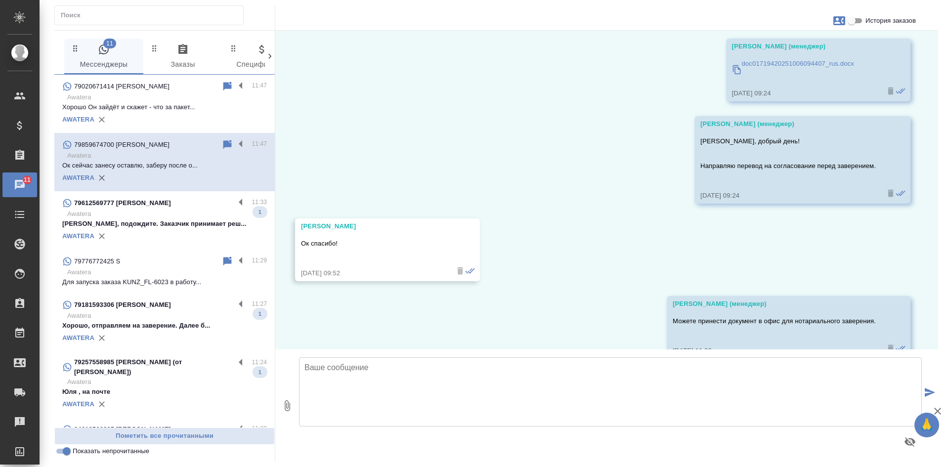
scroll to position [780, 0]
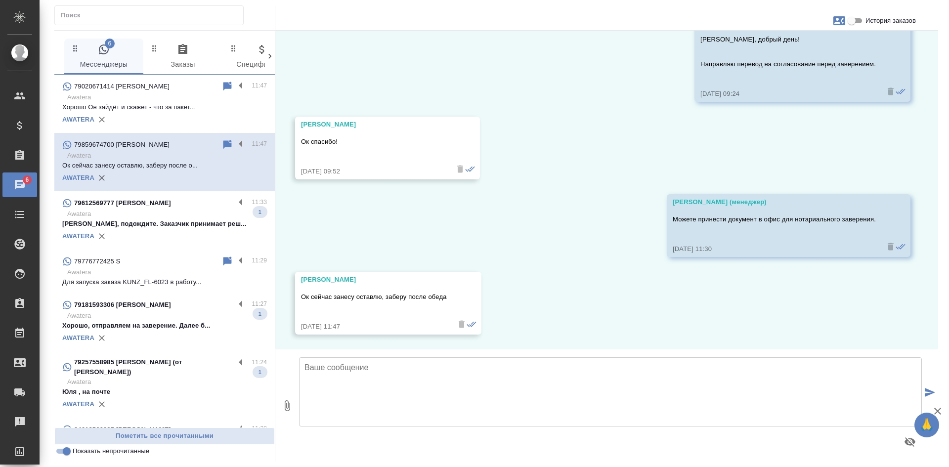
click at [161, 230] on div "AWATERA" at bounding box center [164, 236] width 205 height 15
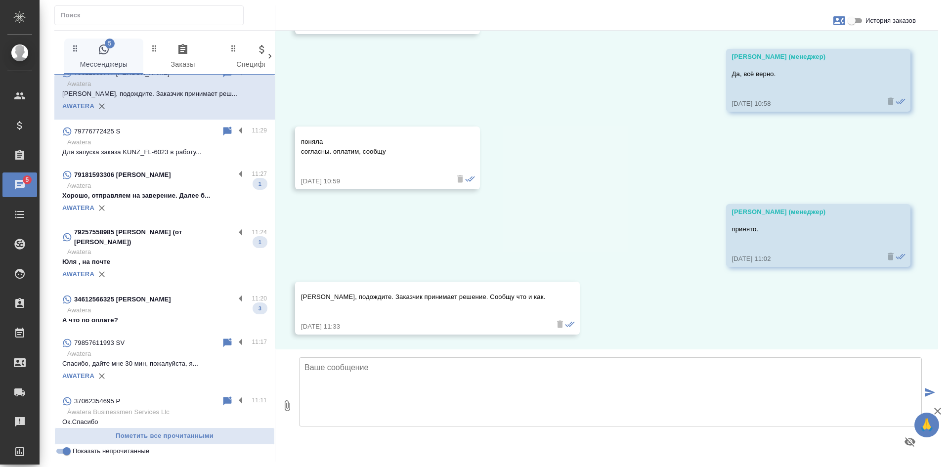
scroll to position [135, 0]
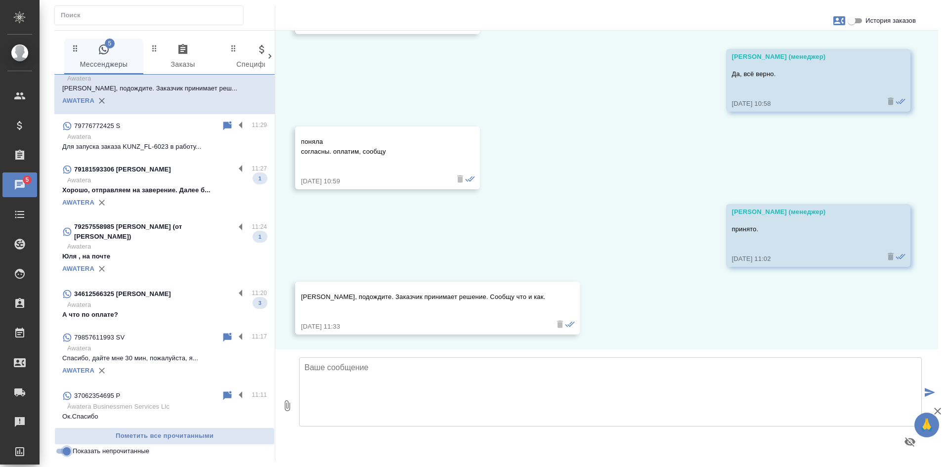
click at [70, 450] on input "Показать непрочитанные" at bounding box center [67, 451] width 36 height 12
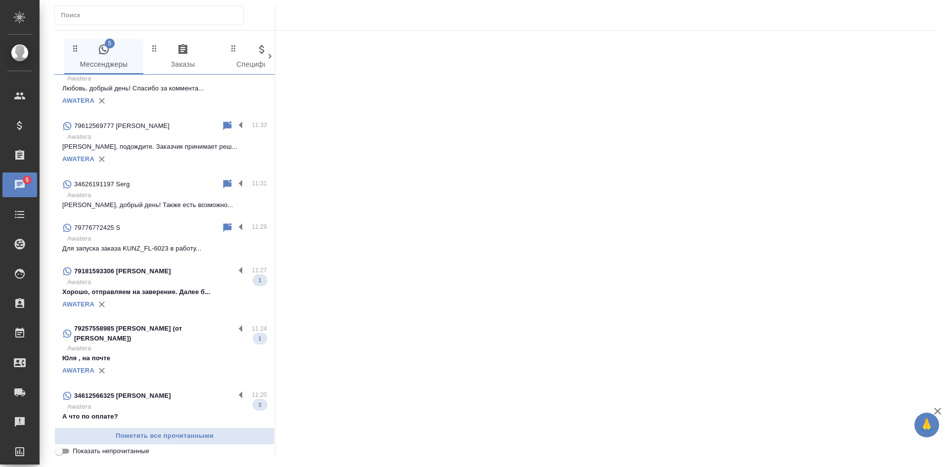
scroll to position [194, 0]
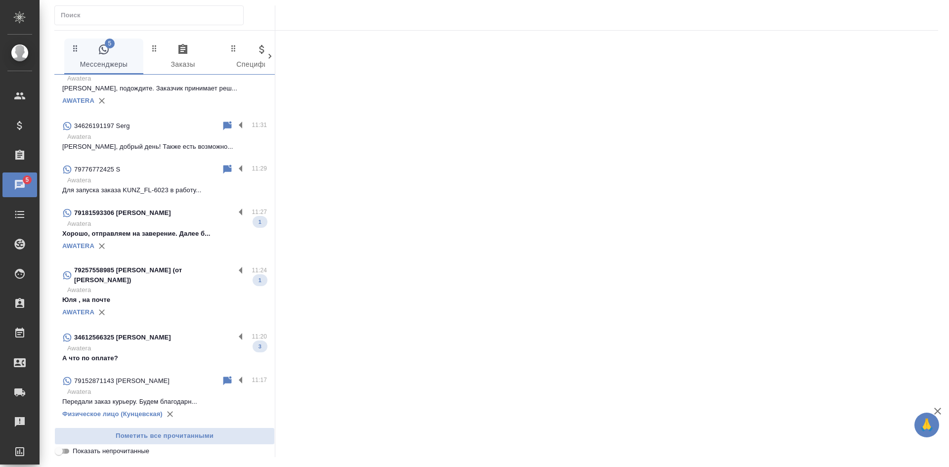
click at [70, 450] on input "Показать непрочитанные" at bounding box center [59, 451] width 36 height 12
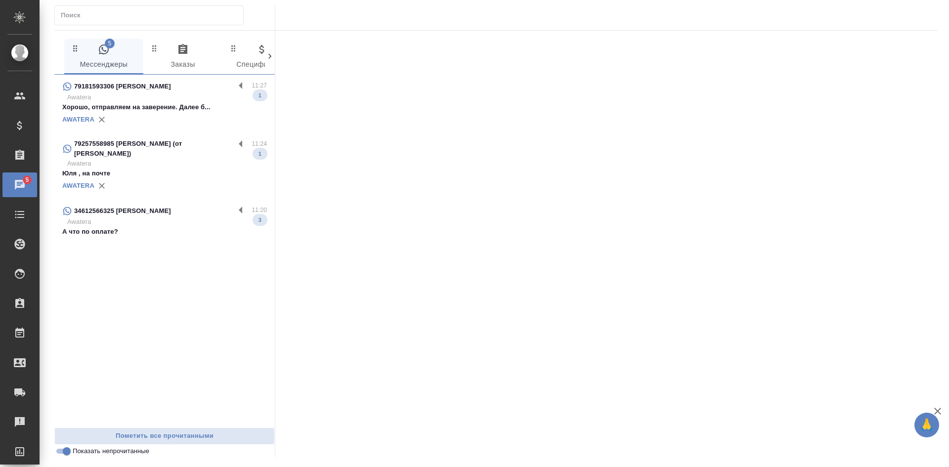
scroll to position [0, 0]
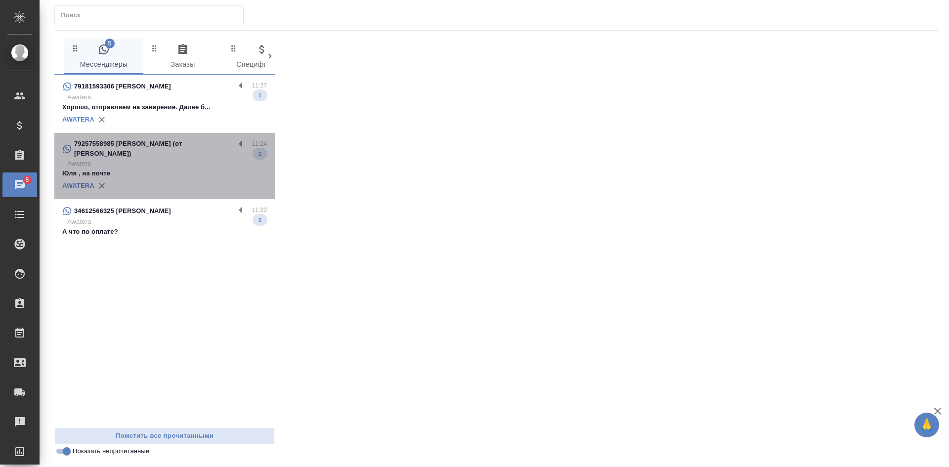
click at [158, 144] on p "79257558985 [PERSON_NAME] (от [PERSON_NAME])" at bounding box center [154, 149] width 161 height 20
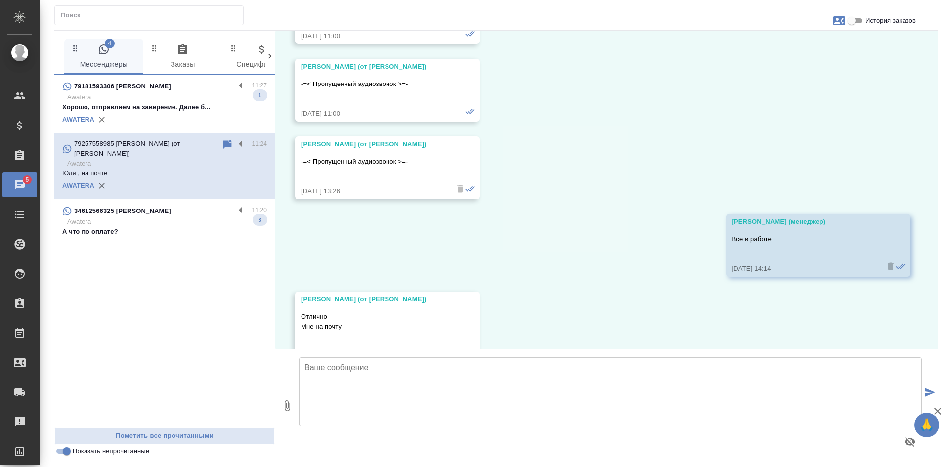
scroll to position [21034, 0]
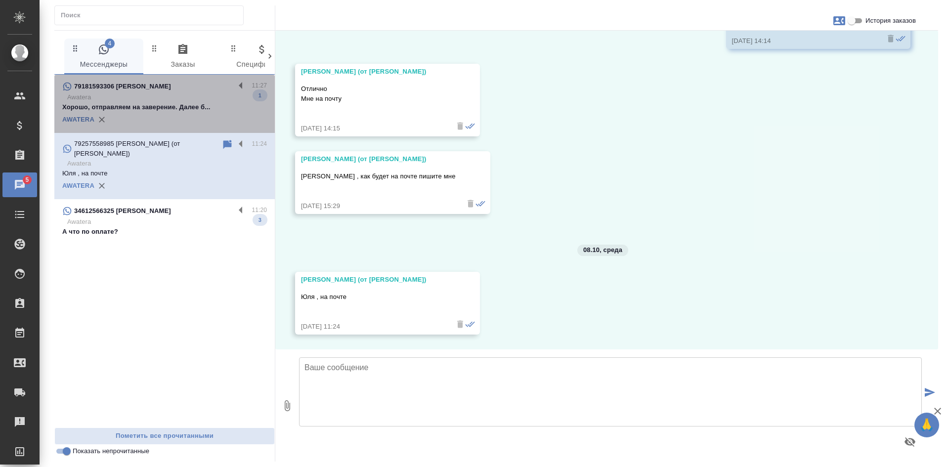
click at [158, 114] on div "AWATERA" at bounding box center [164, 119] width 205 height 15
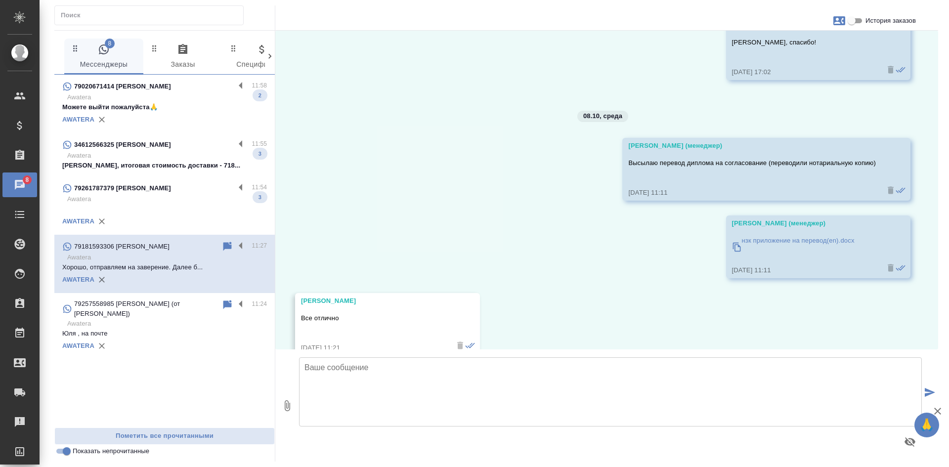
scroll to position [720, 0]
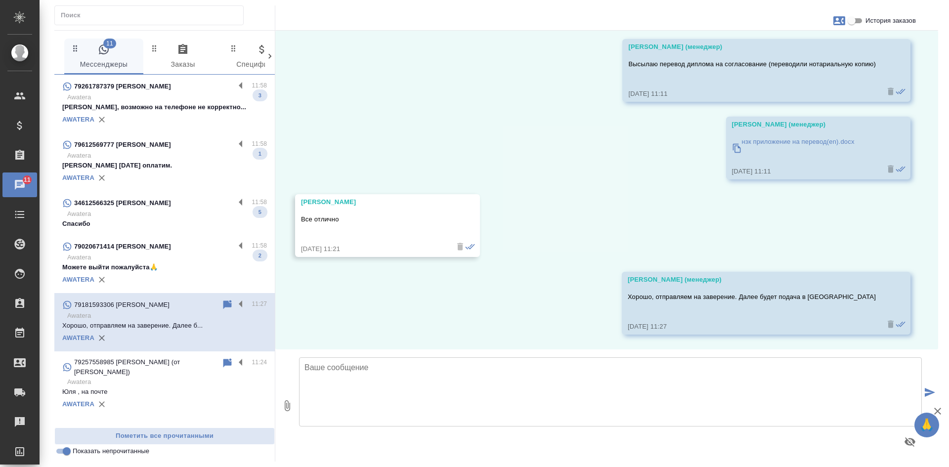
click at [196, 259] on p "Awatera" at bounding box center [167, 258] width 200 height 10
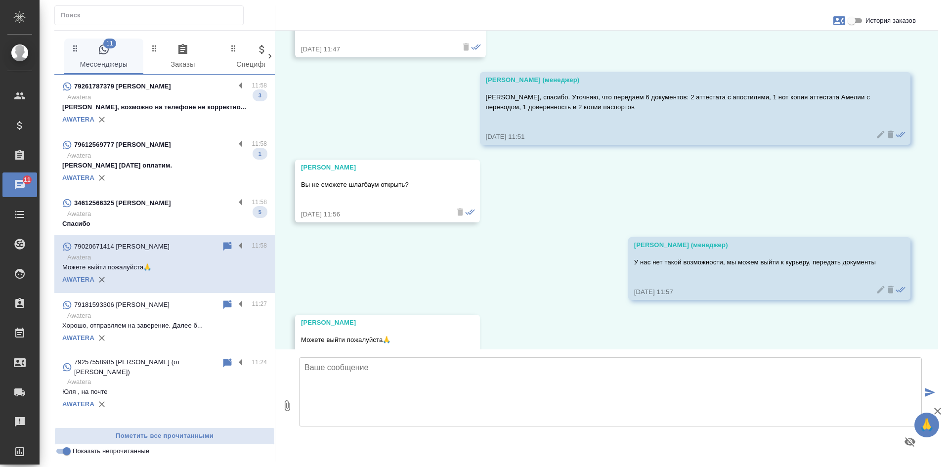
scroll to position [6447, 0]
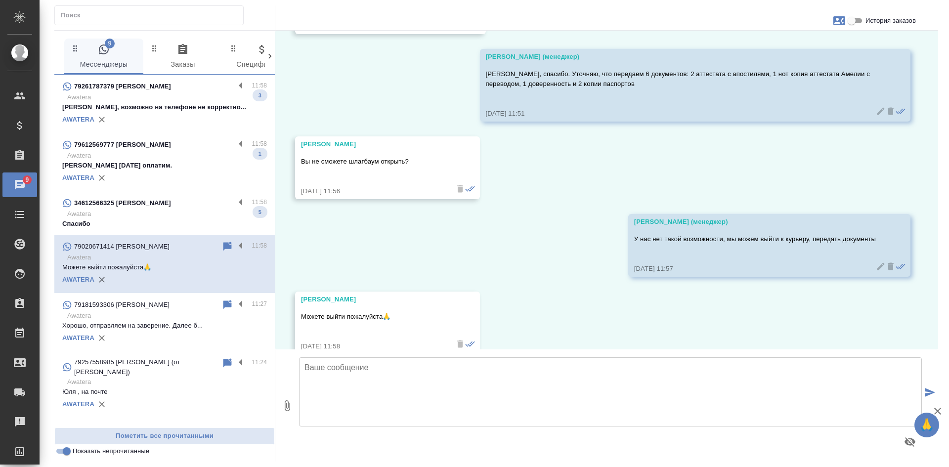
click at [227, 245] on icon at bounding box center [227, 246] width 8 height 9
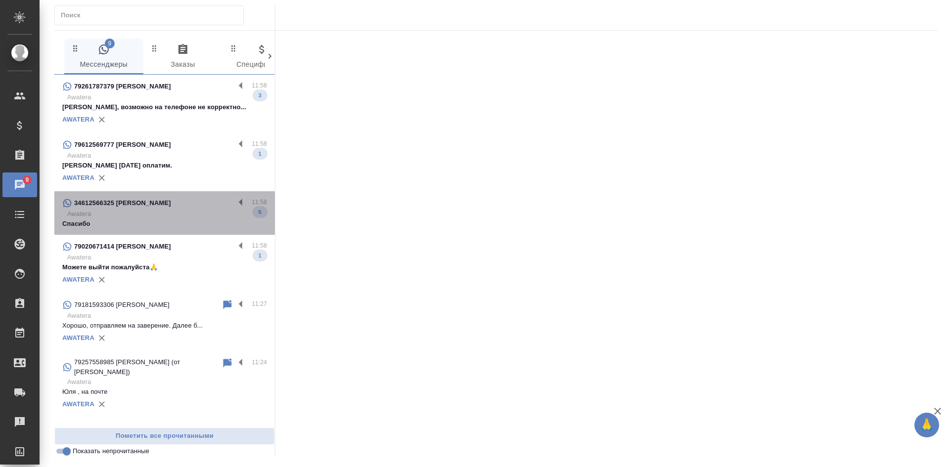
click at [194, 213] on p "Awatera" at bounding box center [167, 214] width 200 height 10
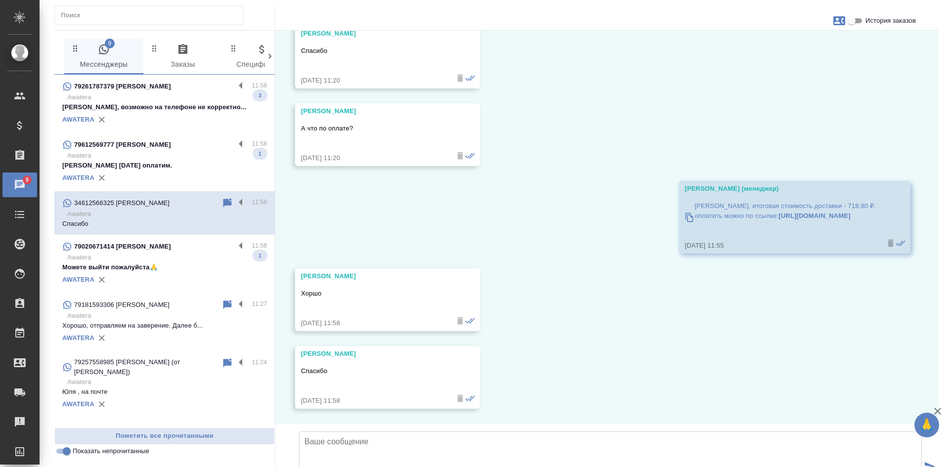
scroll to position [14759, 0]
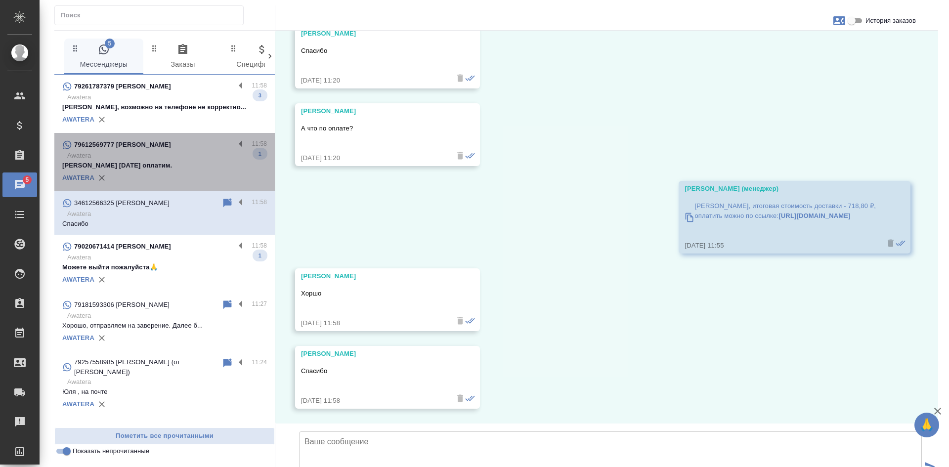
click at [190, 165] on p "[PERSON_NAME] [DATE] оплатим." at bounding box center [164, 166] width 205 height 10
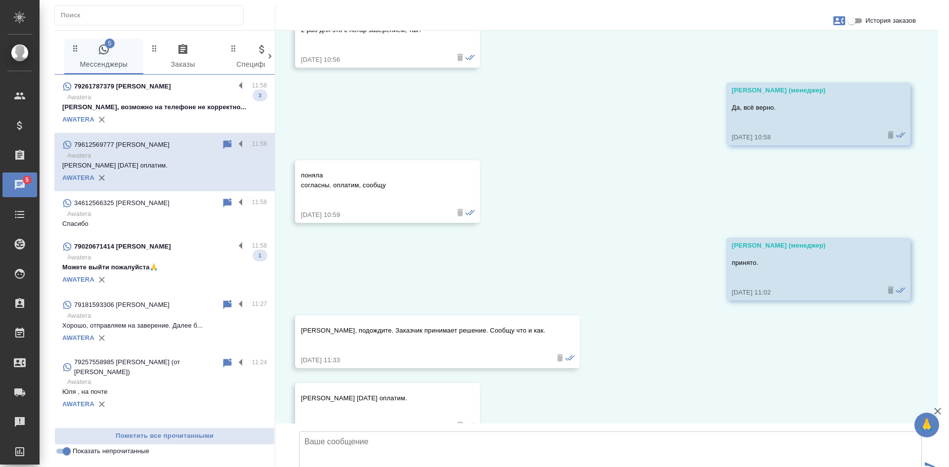
scroll to position [894, 0]
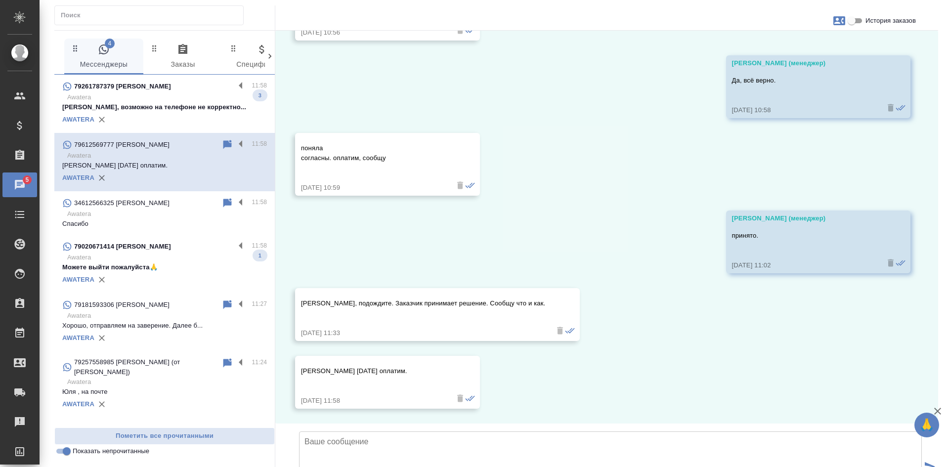
click at [190, 92] on p "Awatera" at bounding box center [167, 97] width 200 height 10
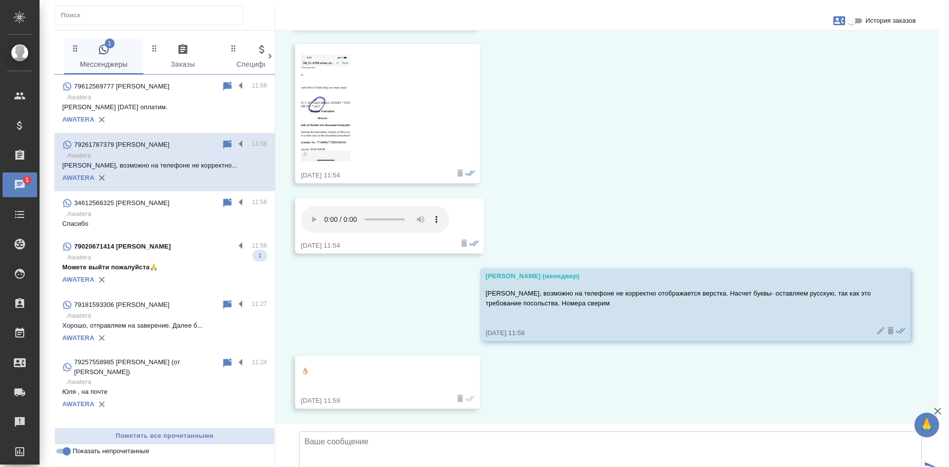
scroll to position [3252, 0]
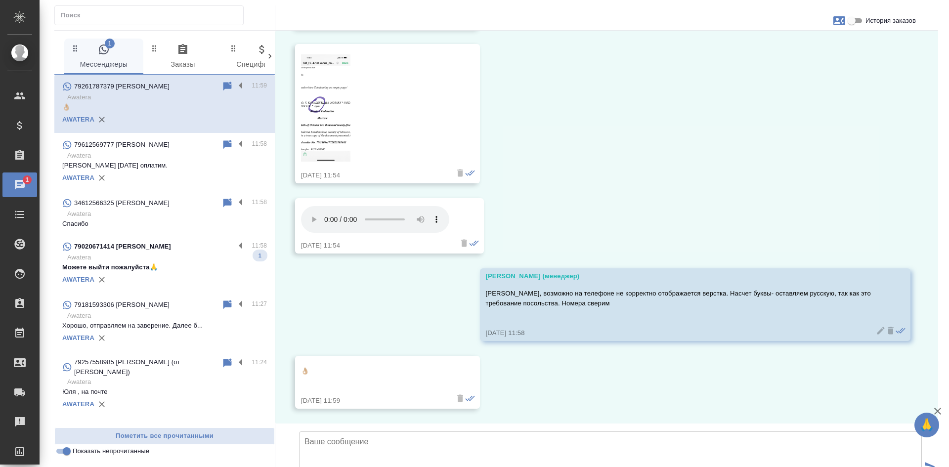
click at [61, 448] on input "Показать непрочитанные" at bounding box center [67, 451] width 36 height 12
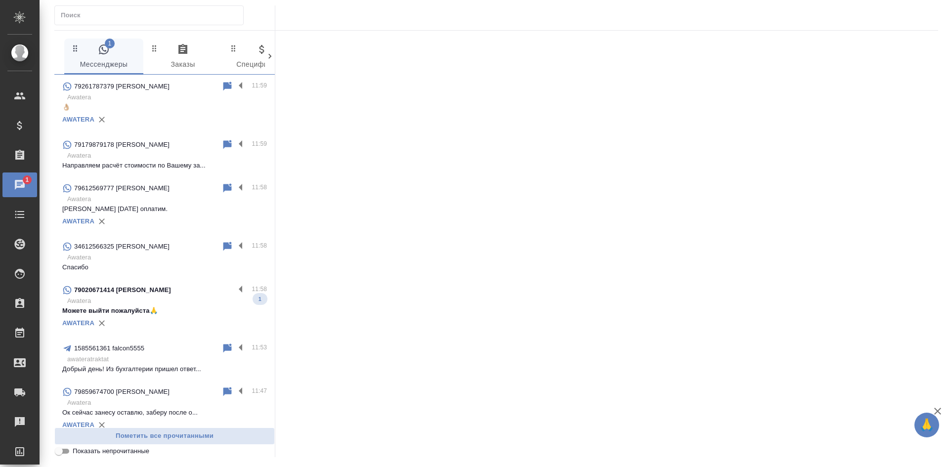
click at [61, 448] on input "Показать непрочитанные" at bounding box center [59, 451] width 36 height 12
checkbox input "true"
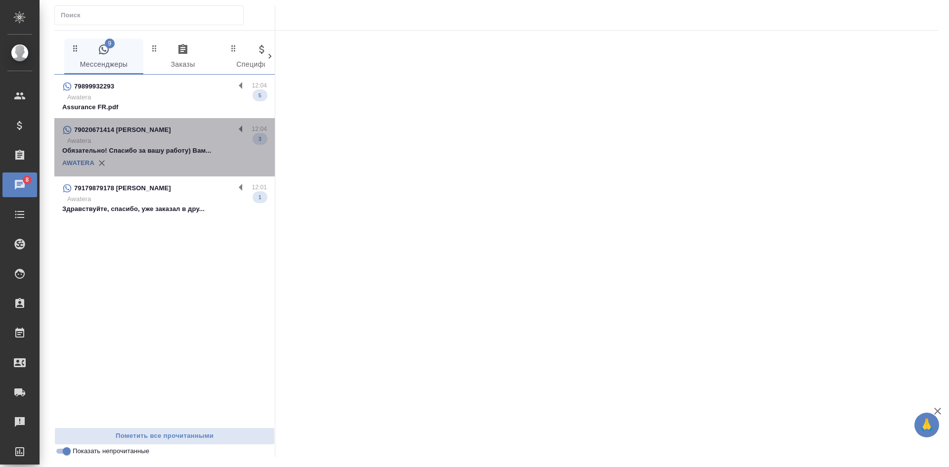
click at [162, 154] on p "Обязательно! Спасибо за вашу работу) Вам..." at bounding box center [164, 151] width 205 height 10
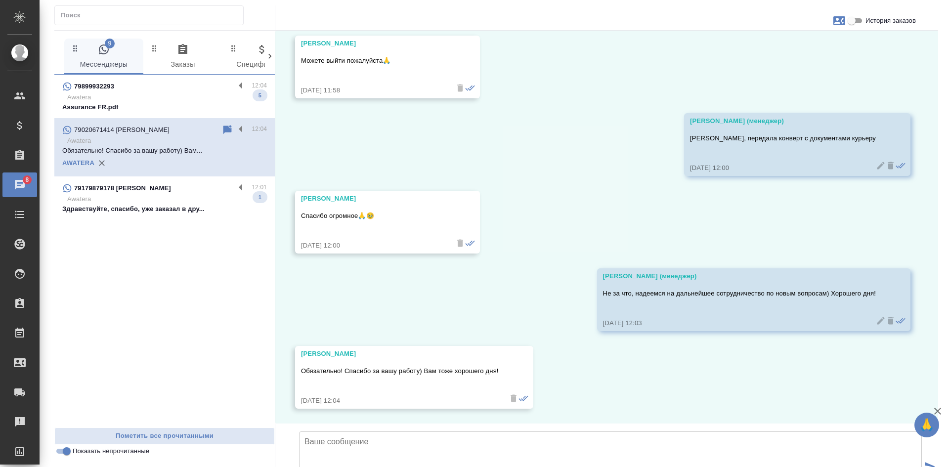
scroll to position [6758, 0]
click at [146, 97] on p "Awatera" at bounding box center [167, 97] width 200 height 10
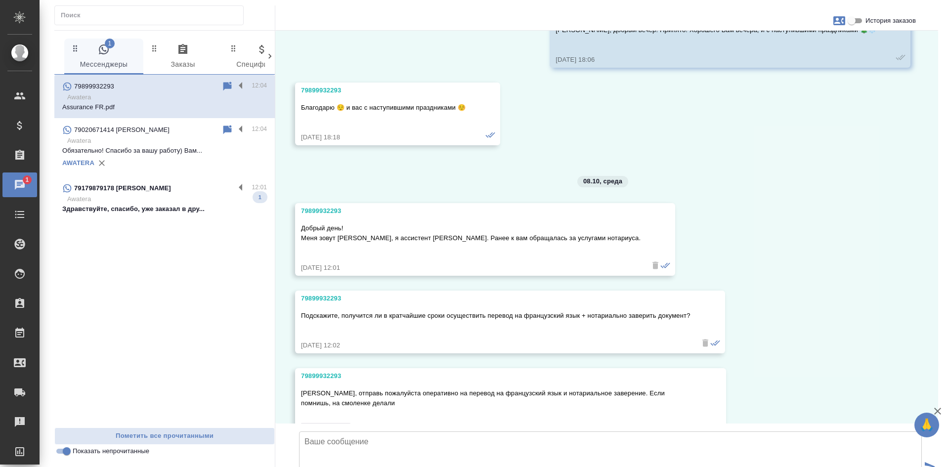
scroll to position [1093, 0]
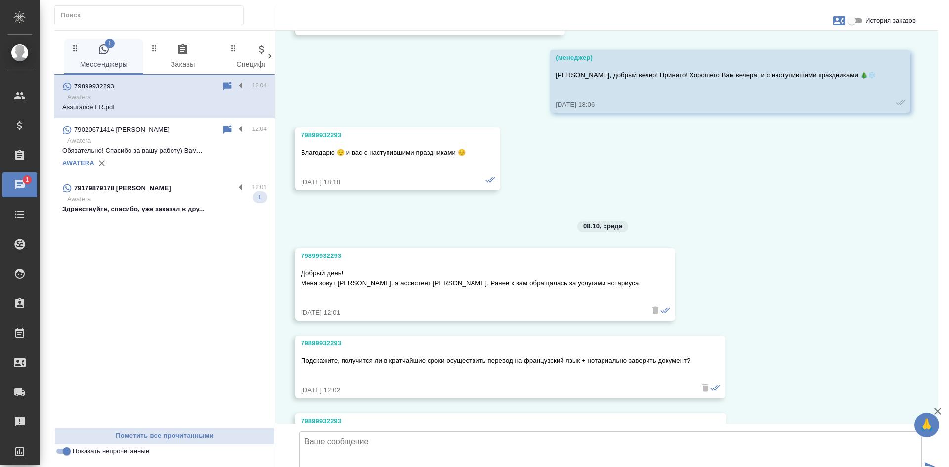
click at [853, 21] on input "История заказов" at bounding box center [852, 21] width 36 height 12
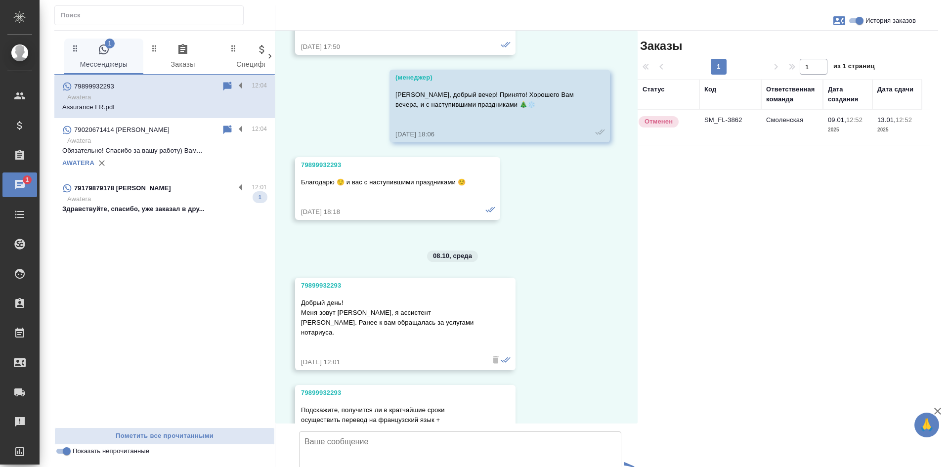
click at [853, 21] on input "История заказов" at bounding box center [860, 21] width 36 height 12
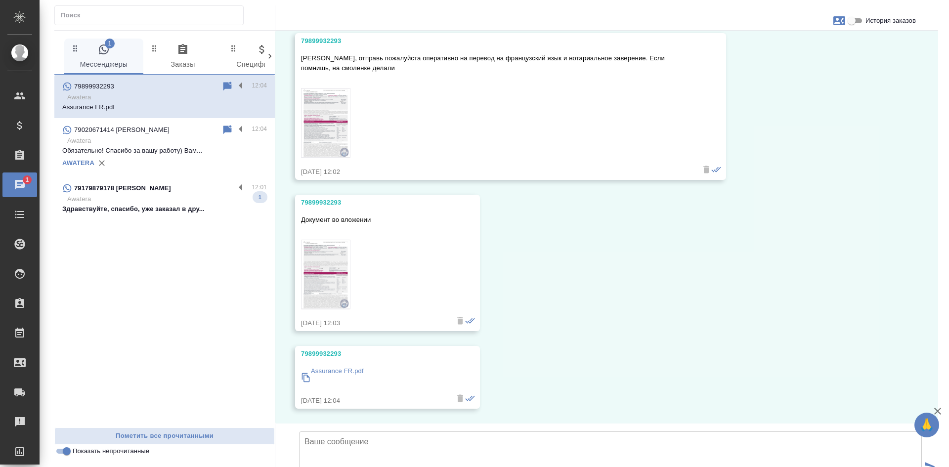
scroll to position [1567, 0]
click at [851, 21] on input "История заказов" at bounding box center [852, 21] width 36 height 12
checkbox input "true"
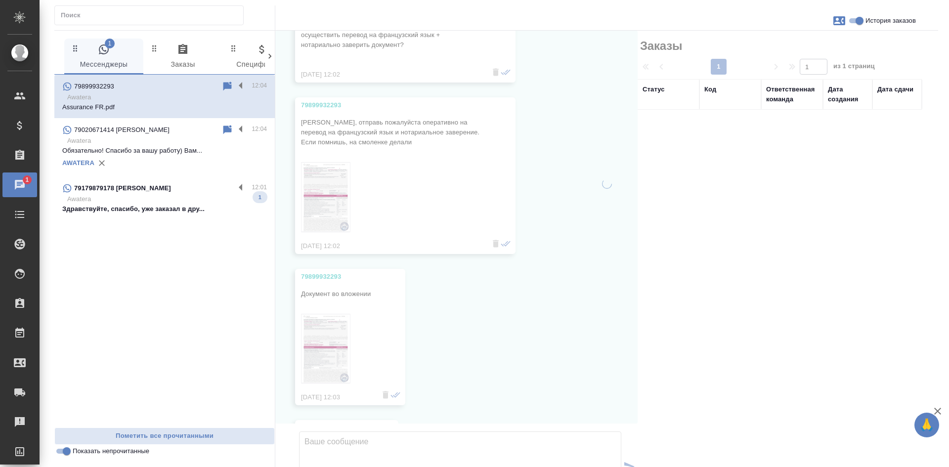
scroll to position [1696, 0]
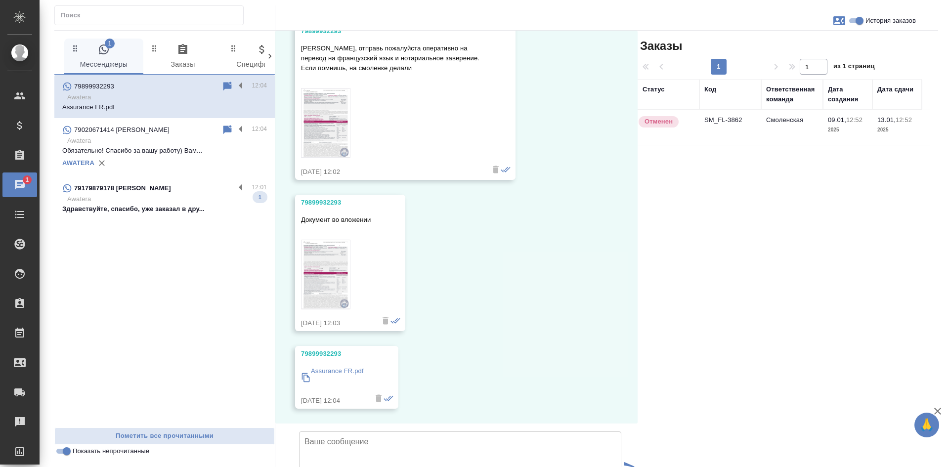
click at [741, 135] on td "SM_FL-3862" at bounding box center [730, 127] width 62 height 35
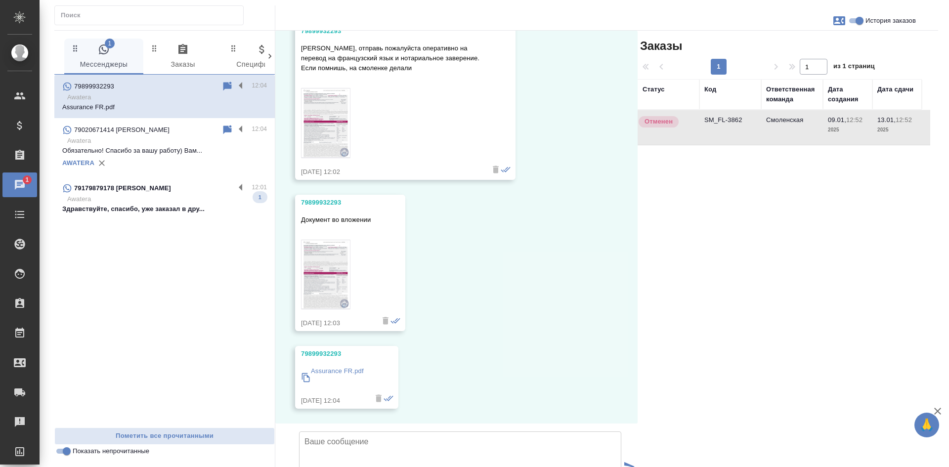
click at [741, 135] on td "SM_FL-3862" at bounding box center [730, 127] width 62 height 35
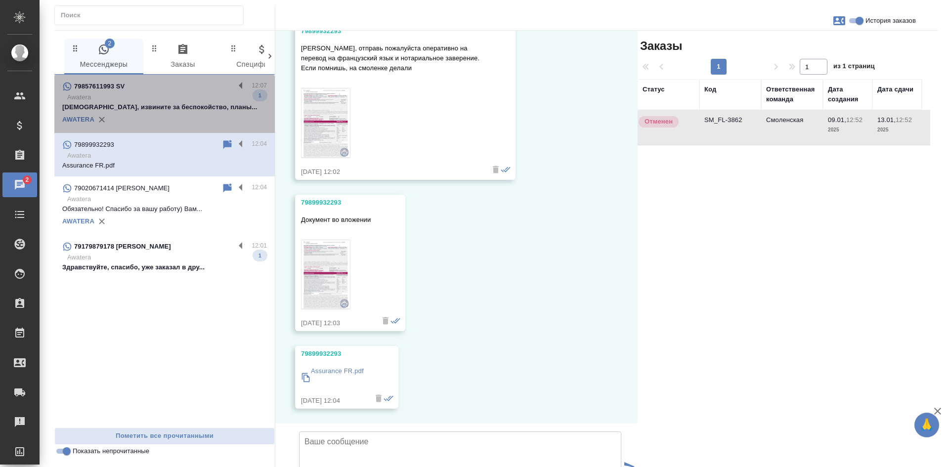
click at [168, 109] on p "[DEMOGRAPHIC_DATA], извините за беспокойство, планы..." at bounding box center [164, 107] width 205 height 10
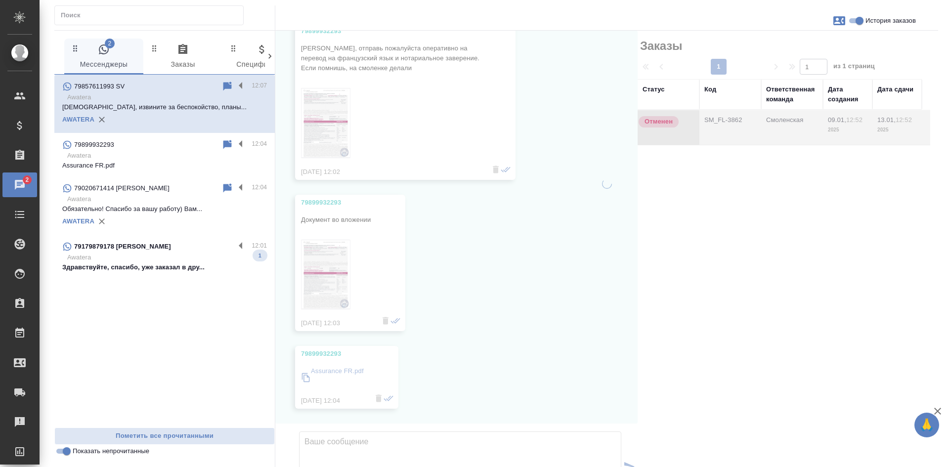
scroll to position [916, 0]
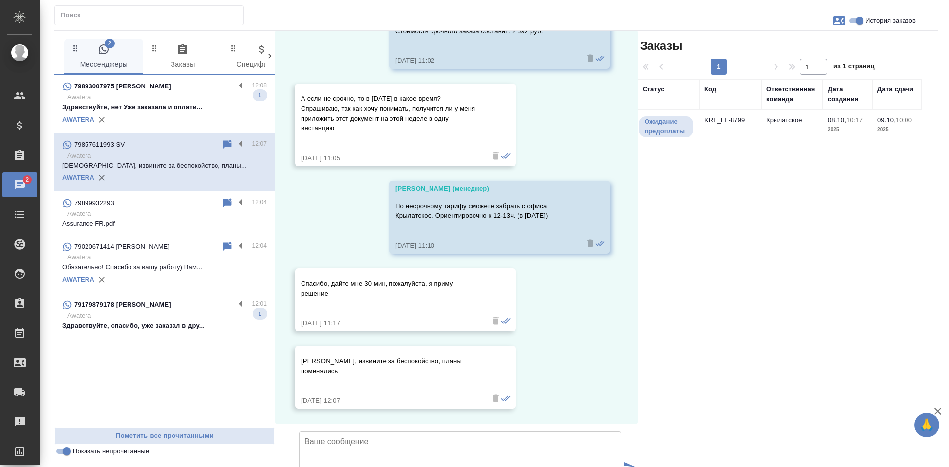
click at [137, 121] on div "AWATERA" at bounding box center [164, 119] width 205 height 15
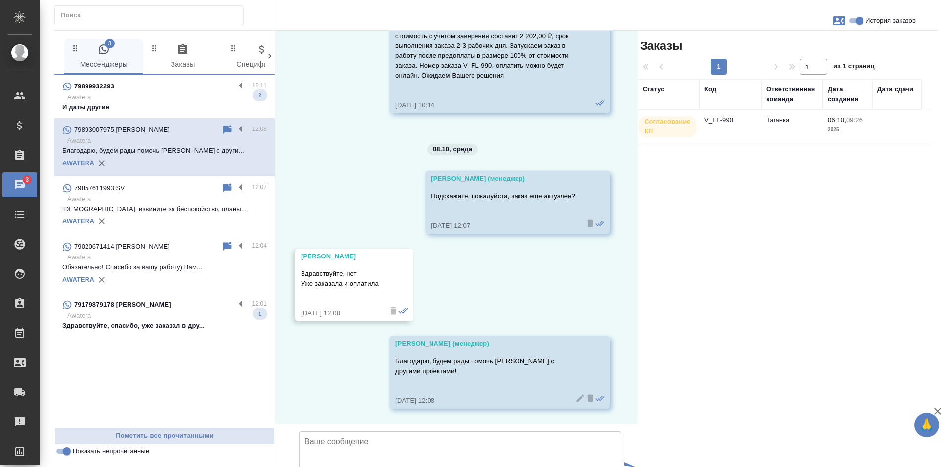
scroll to position [921, 0]
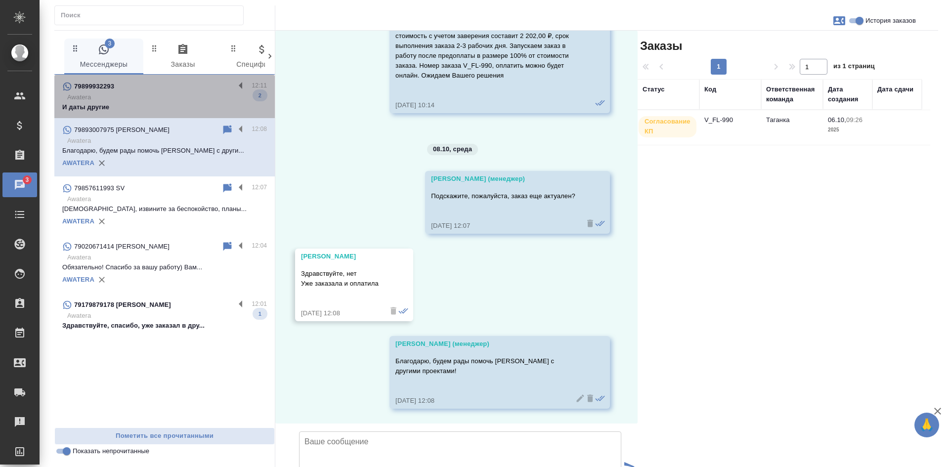
click at [149, 97] on p "Awatera" at bounding box center [167, 97] width 200 height 10
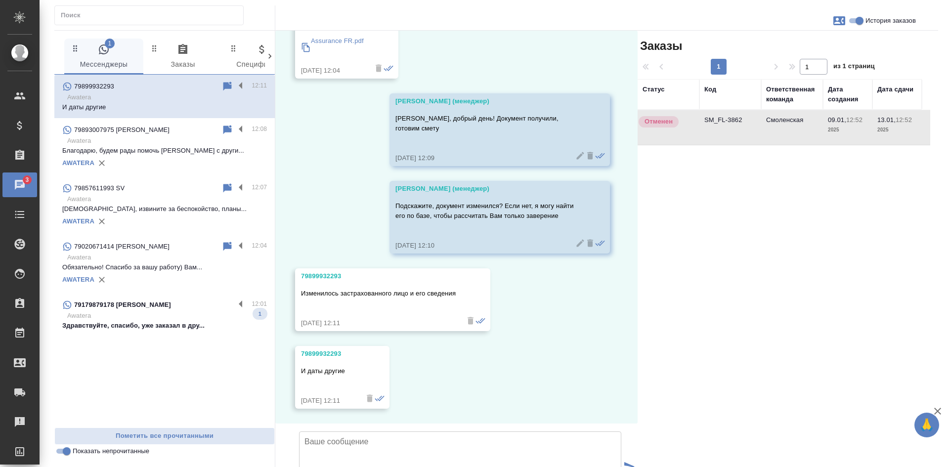
scroll to position [2026, 0]
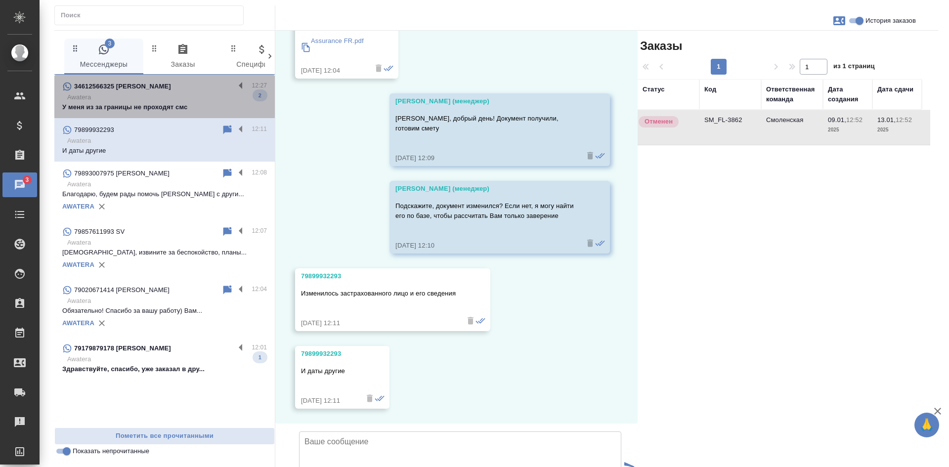
drag, startPoint x: 164, startPoint y: 107, endPoint x: 169, endPoint y: 107, distance: 5.0
click at [164, 107] on p "У меня из за границы не проходят смс" at bounding box center [164, 107] width 205 height 10
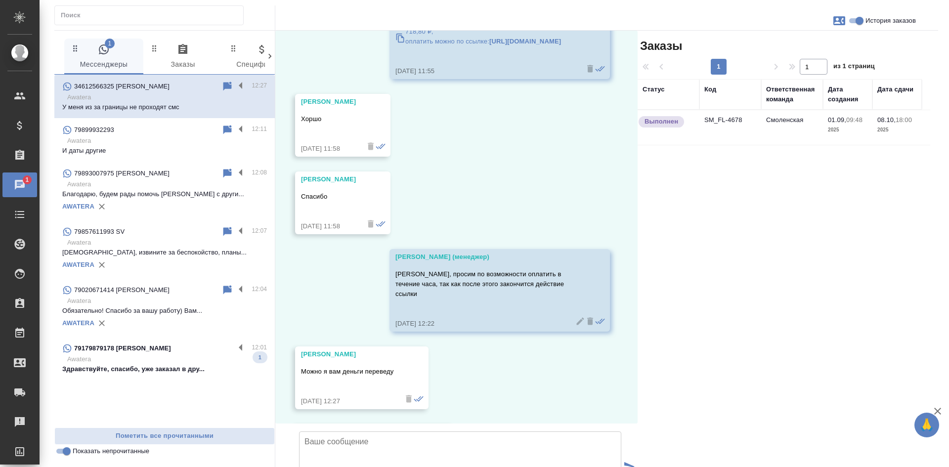
scroll to position [16178, 0]
